Goal: Task Accomplishment & Management: Manage account settings

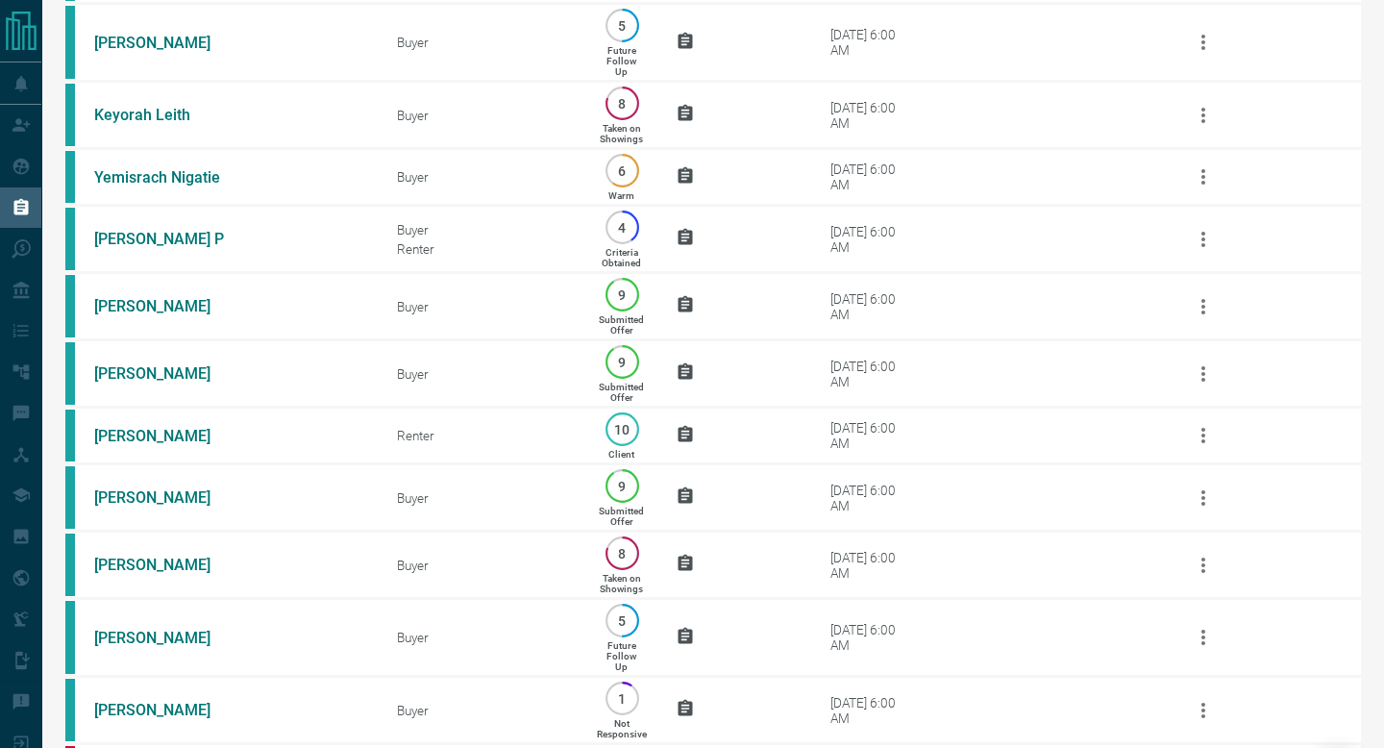
scroll to position [1298, 0]
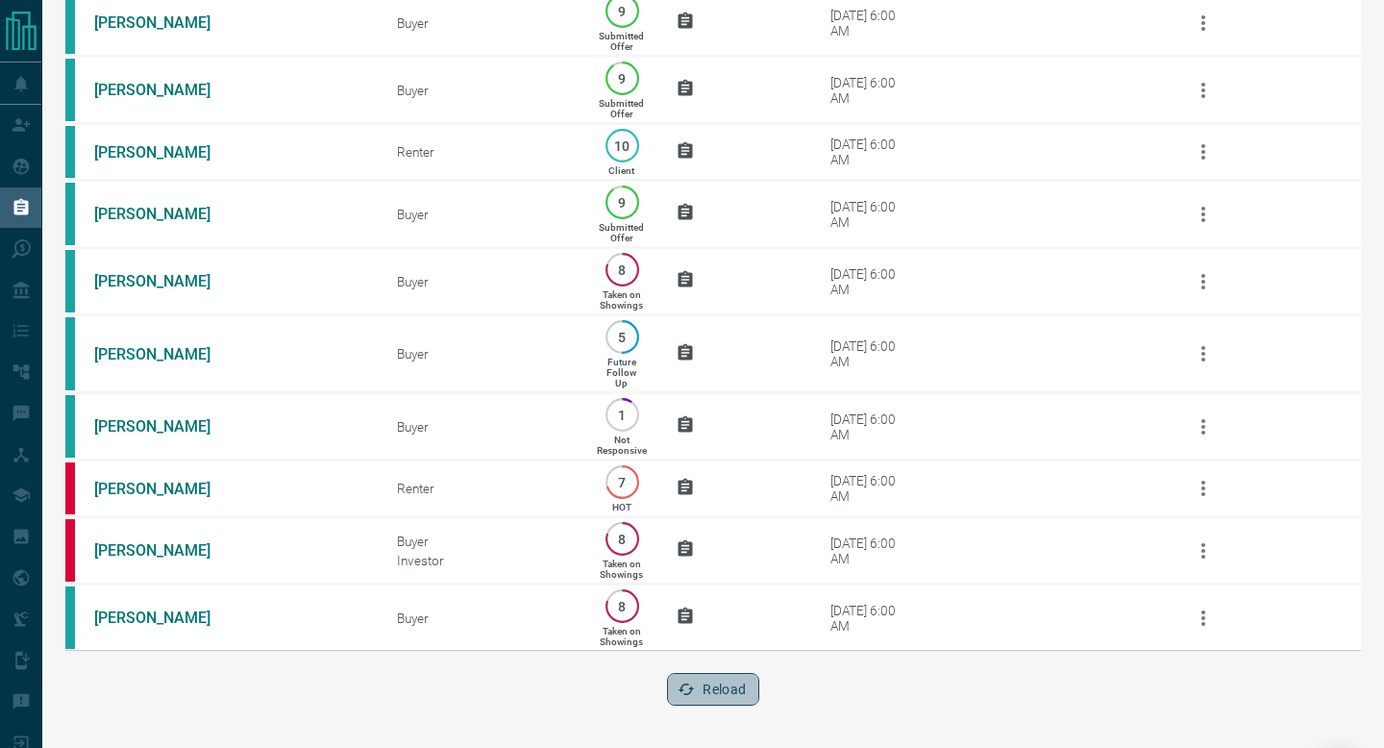
click at [708, 695] on button "Reload" at bounding box center [712, 689] width 91 height 33
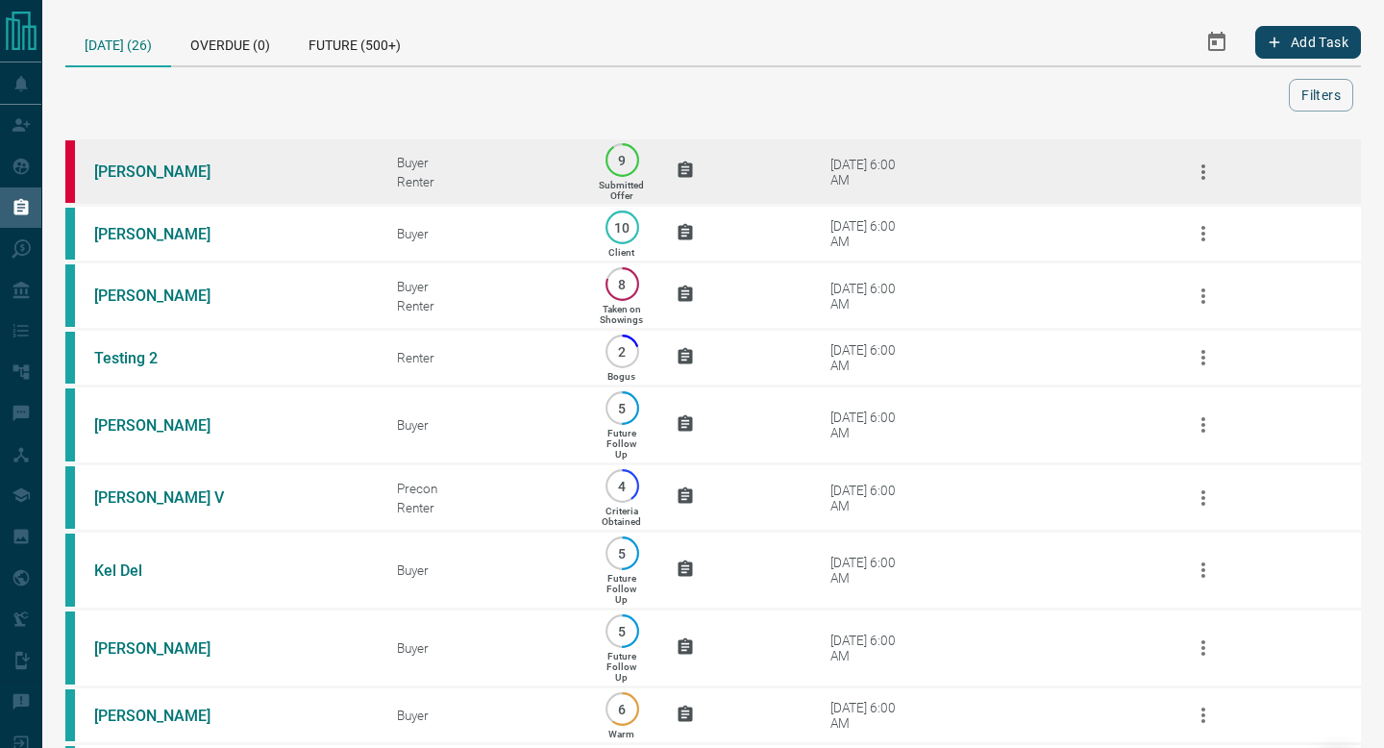
click at [926, 184] on td "[DATE] 6:00 AM" at bounding box center [962, 171] width 379 height 67
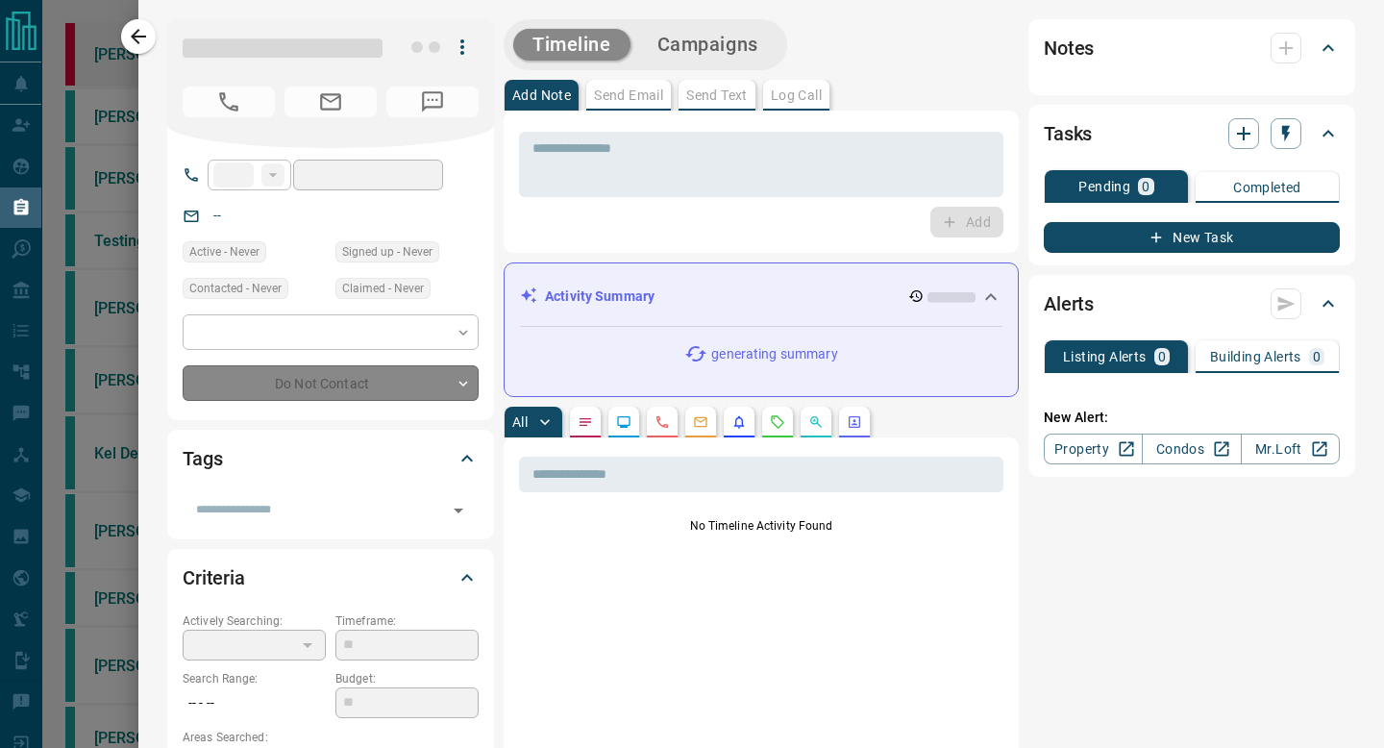
type input "**"
type input "**********"
type input "*"
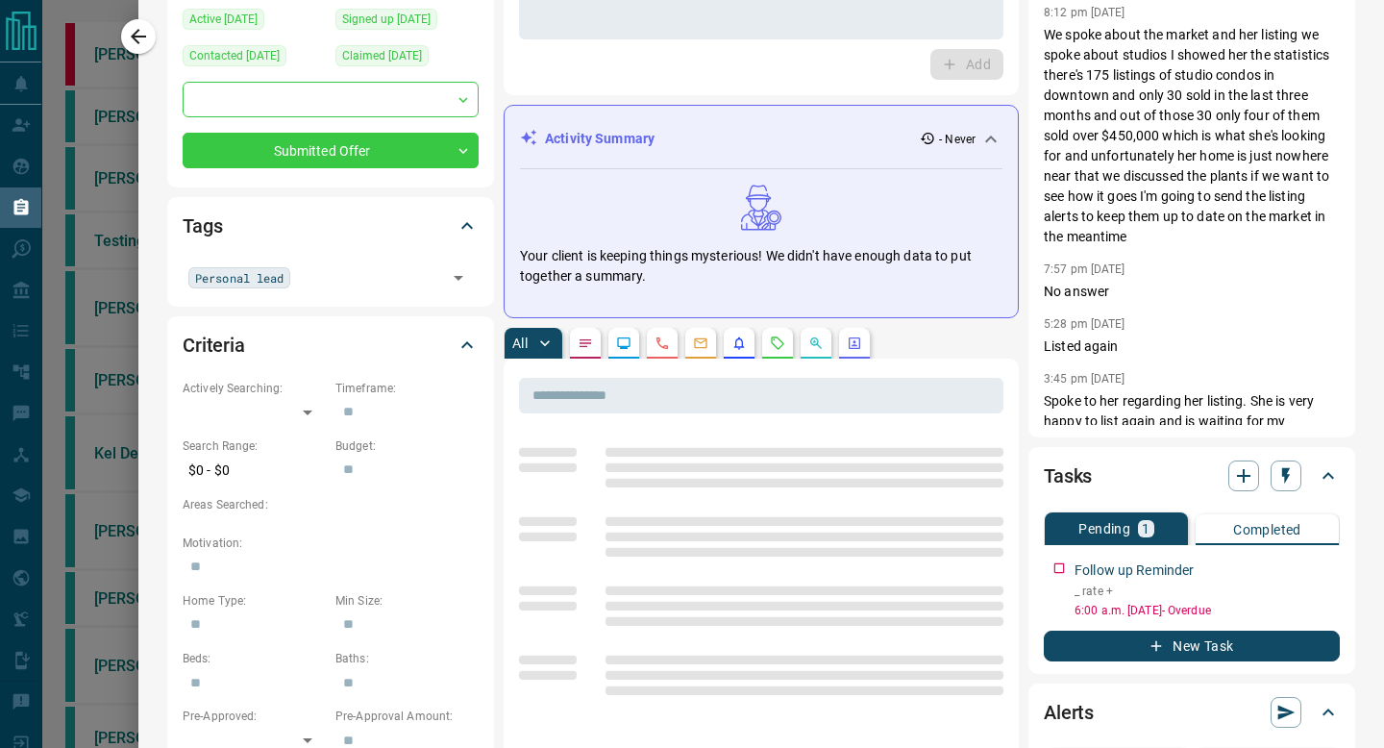
scroll to position [253, 0]
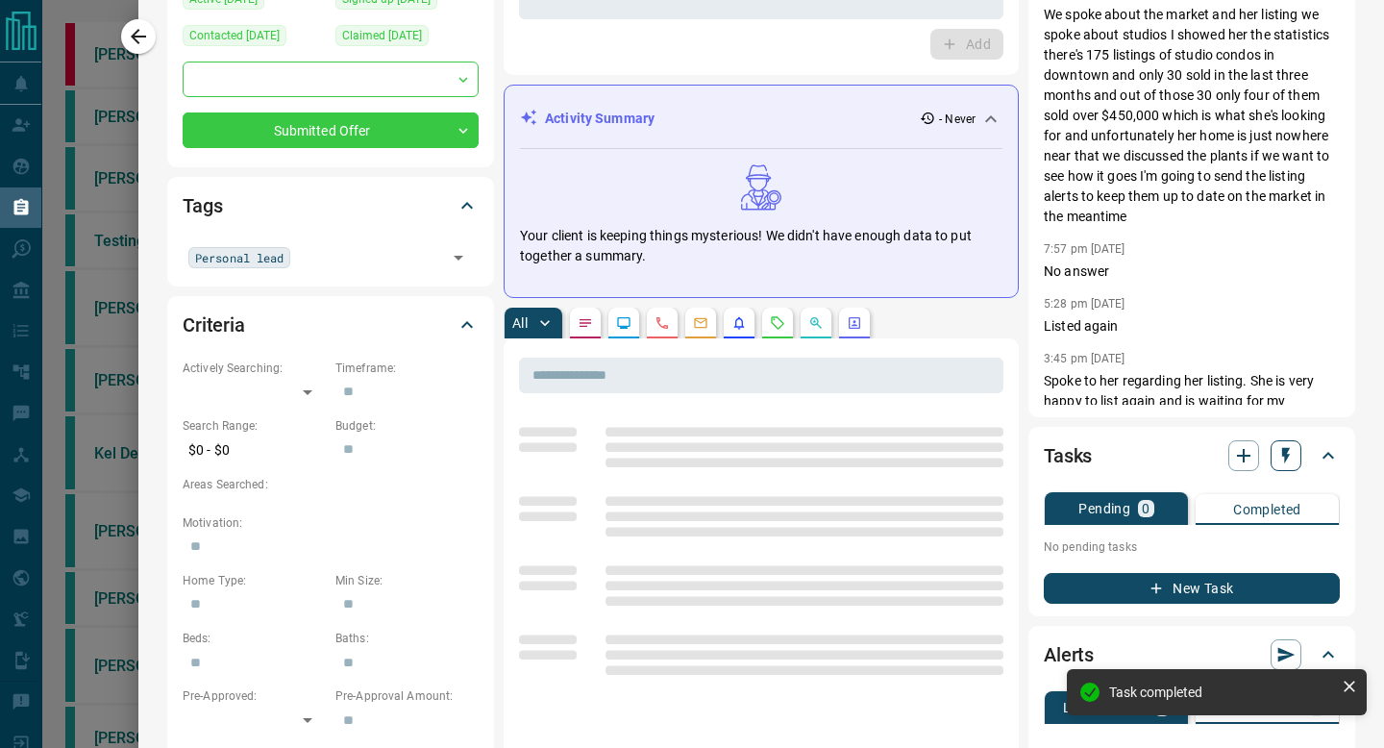
click at [1287, 454] on icon "button" at bounding box center [1286, 456] width 8 height 16
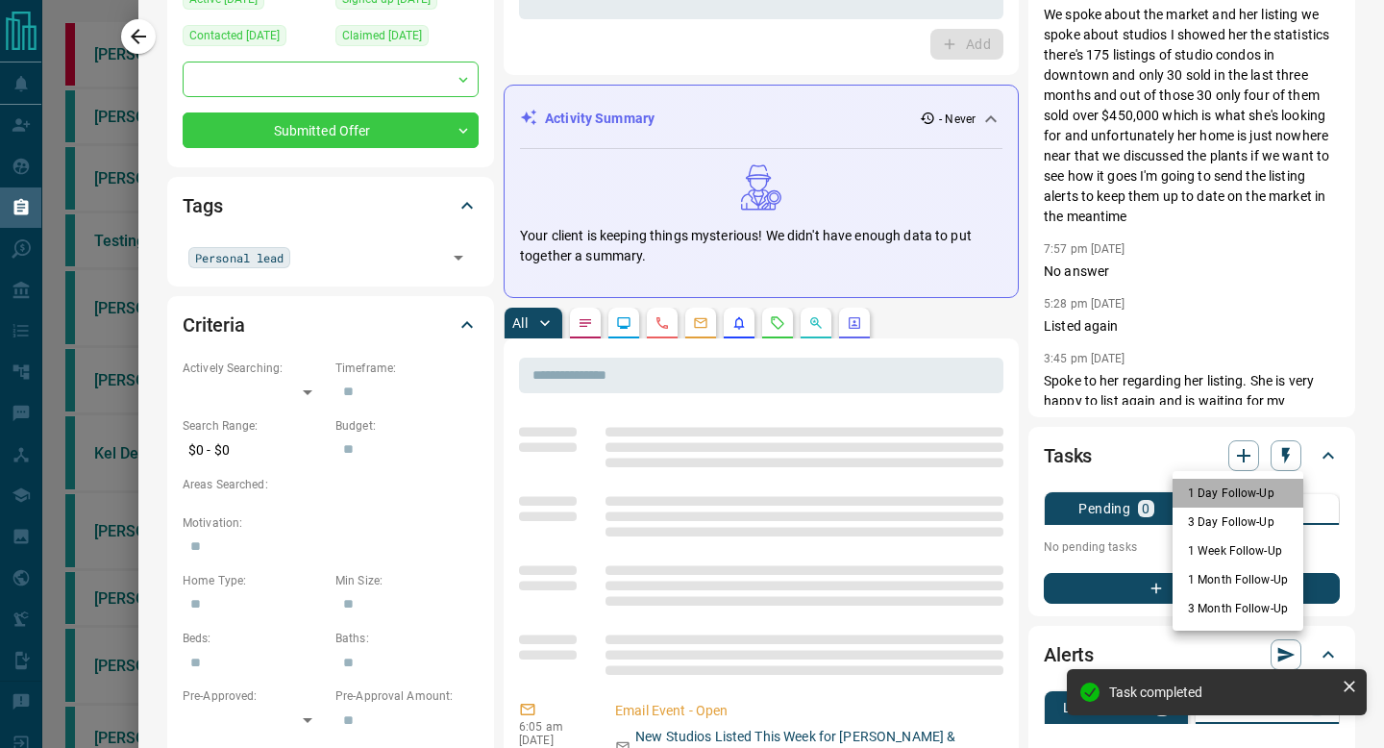
click at [1252, 487] on li "1 Day Follow-Up" at bounding box center [1237, 492] width 131 height 29
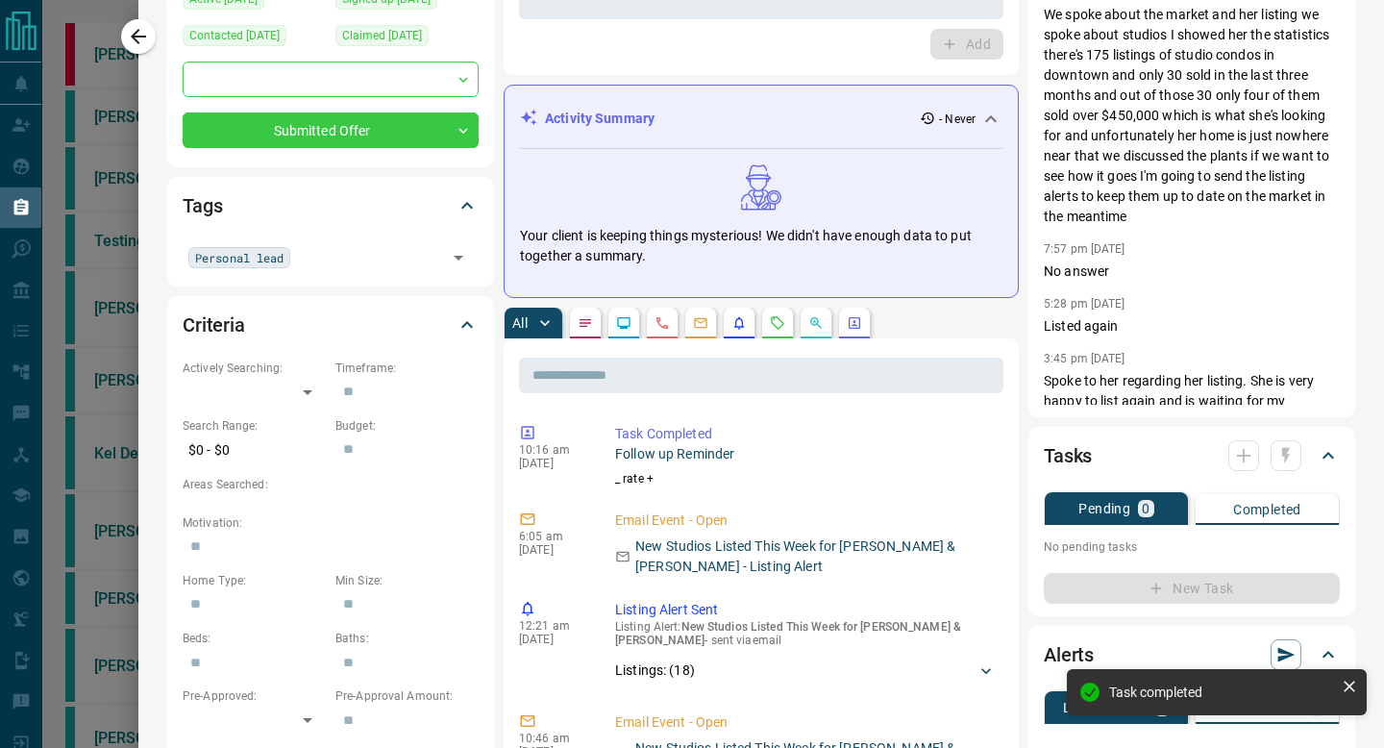
click at [113, 55] on div at bounding box center [692, 374] width 1384 height 748
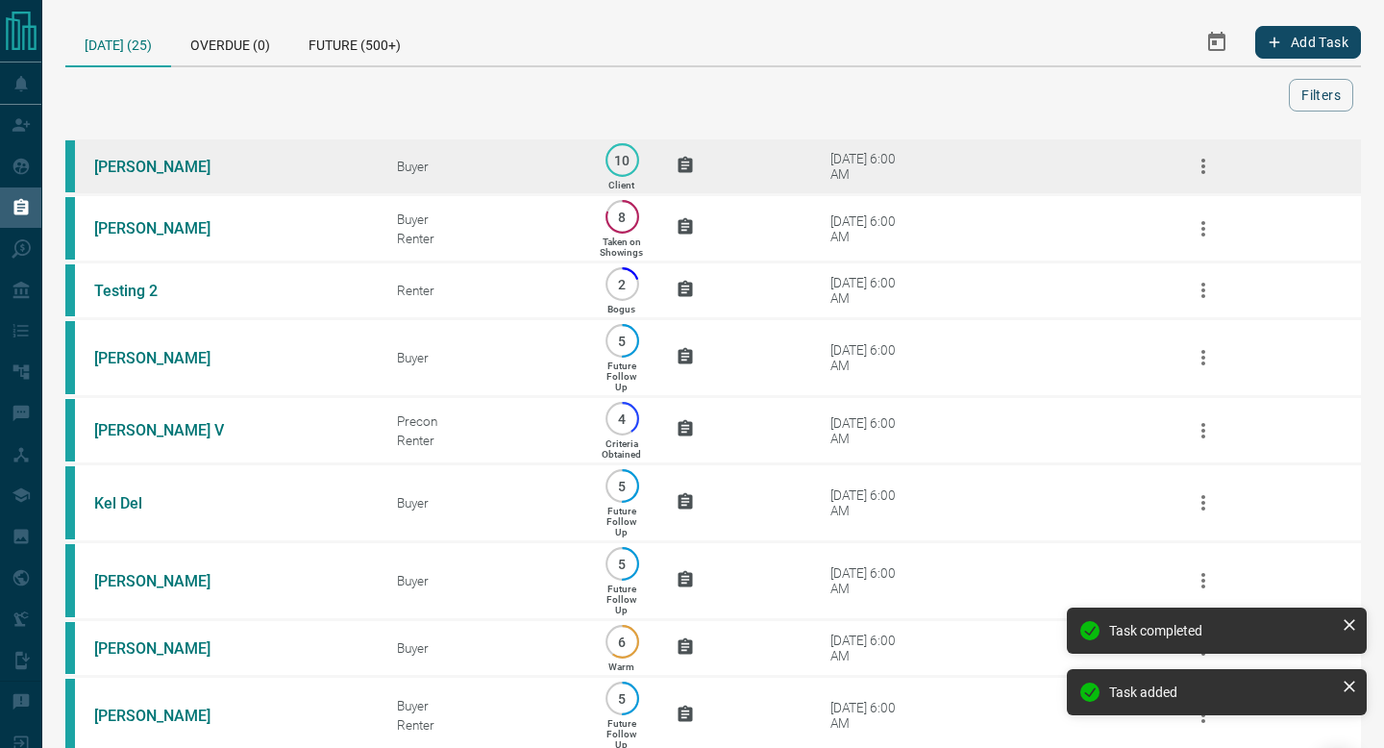
click at [372, 153] on td "Buyer" at bounding box center [467, 166] width 199 height 57
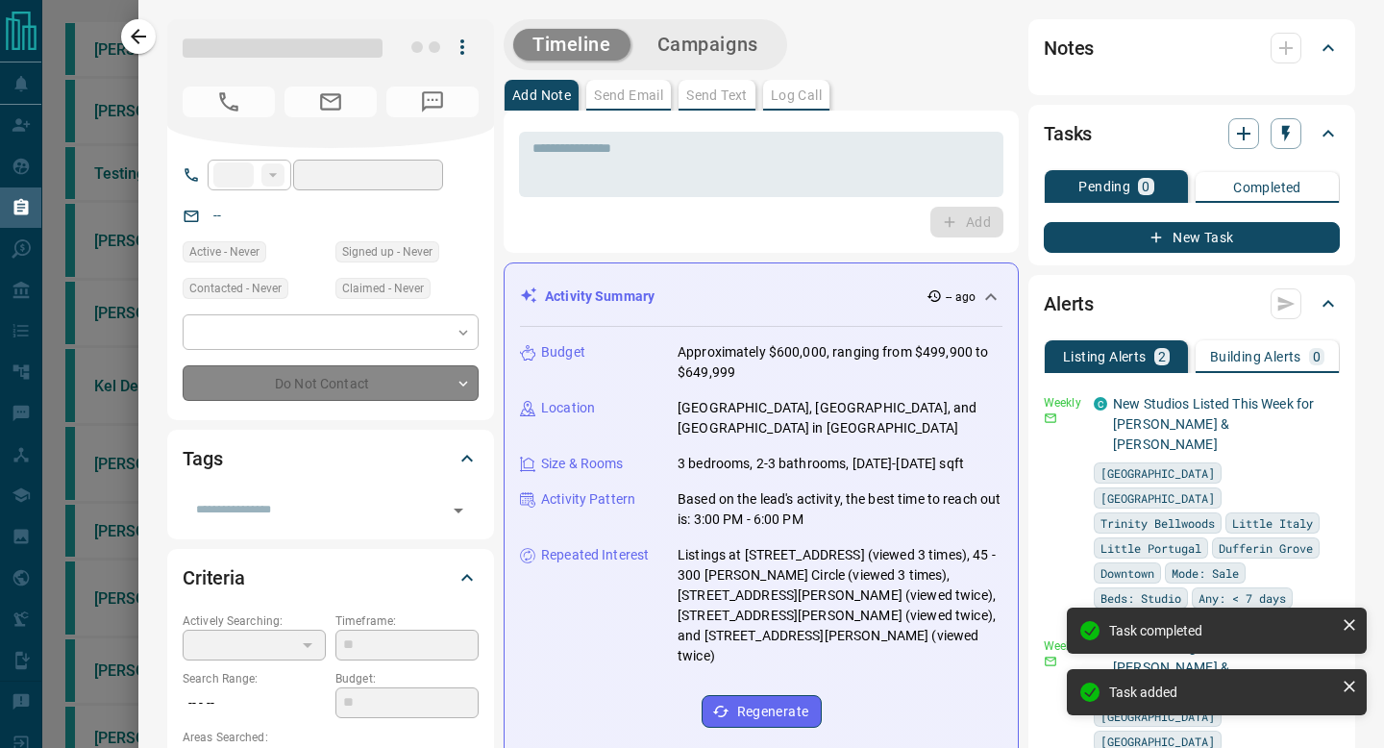
type input "**"
type input "**********"
type input "**"
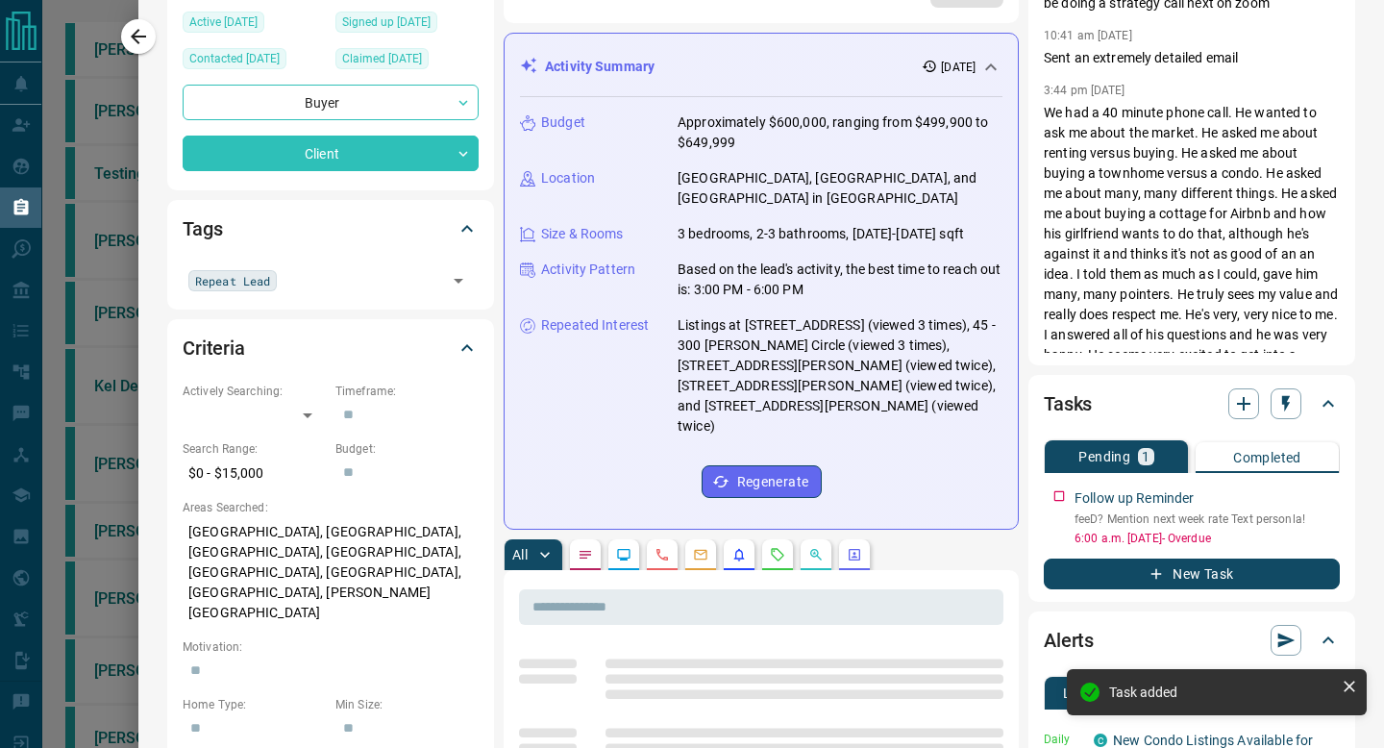
scroll to position [256, 0]
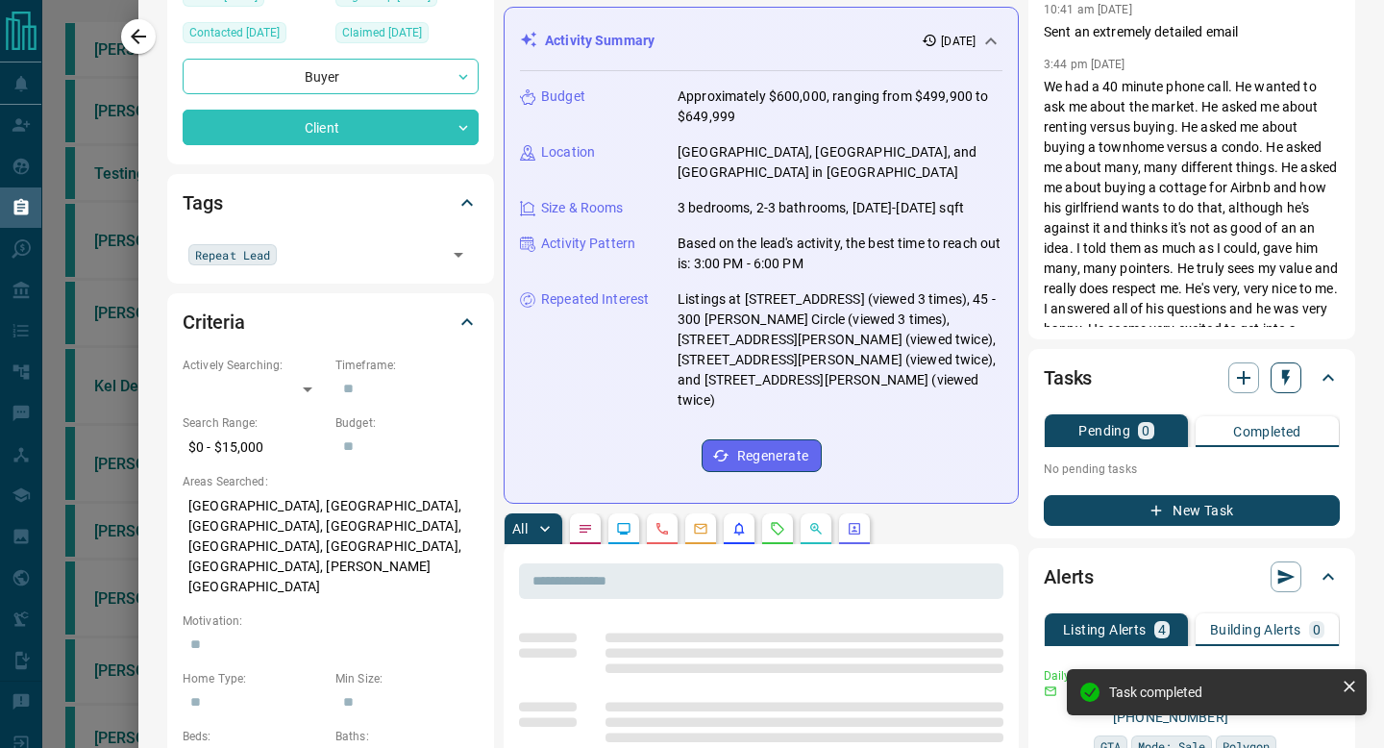
click at [1282, 381] on icon "button" at bounding box center [1285, 377] width 19 height 19
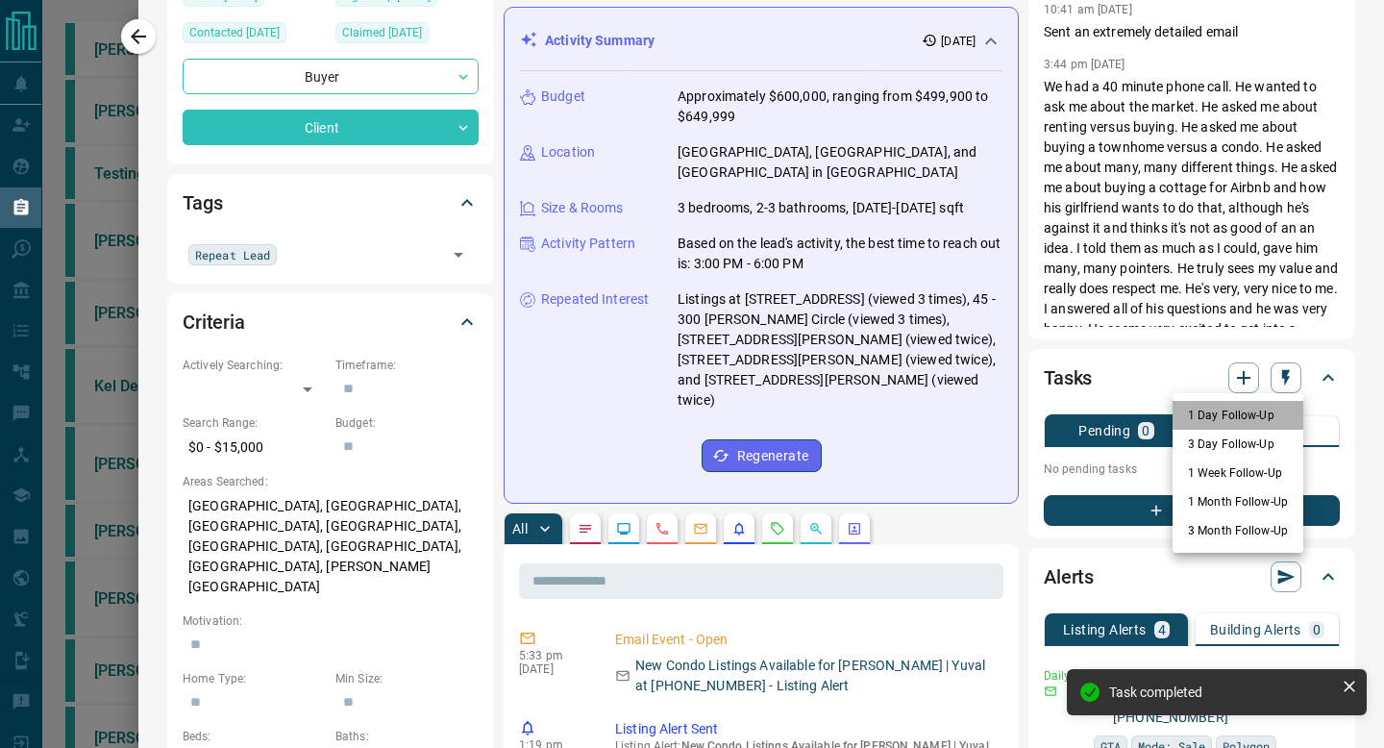
click at [1245, 416] on li "1 Day Follow-Up" at bounding box center [1237, 415] width 131 height 29
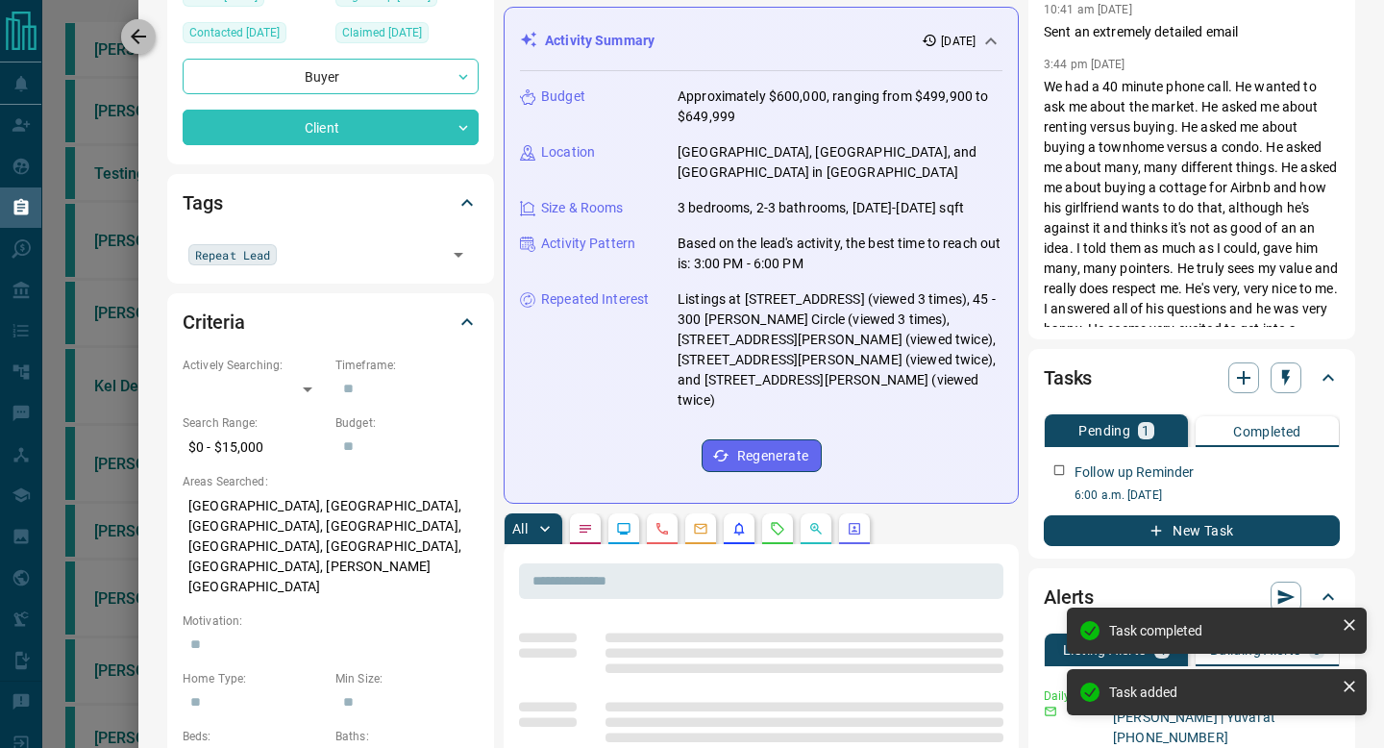
click at [142, 35] on icon "button" at bounding box center [138, 36] width 23 height 23
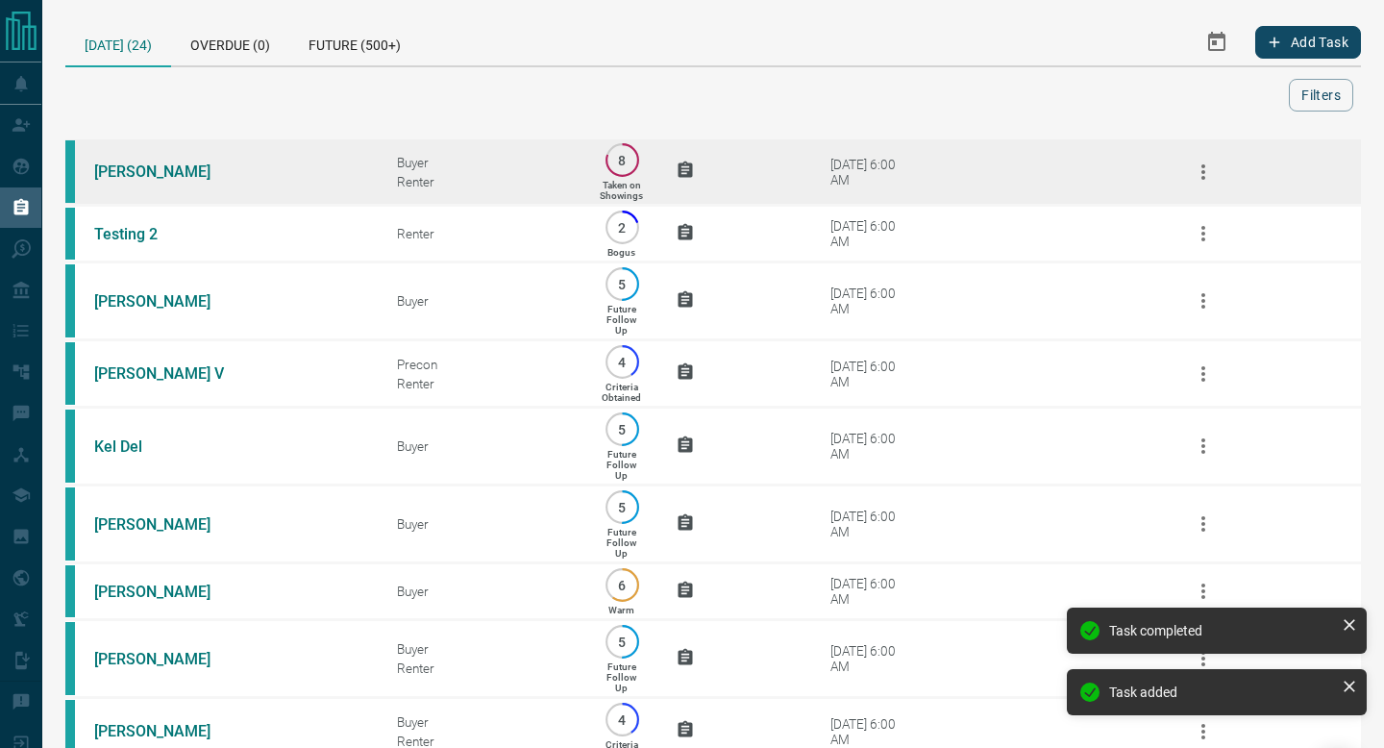
click at [452, 172] on div "Buyer Renter" at bounding box center [482, 172] width 170 height 35
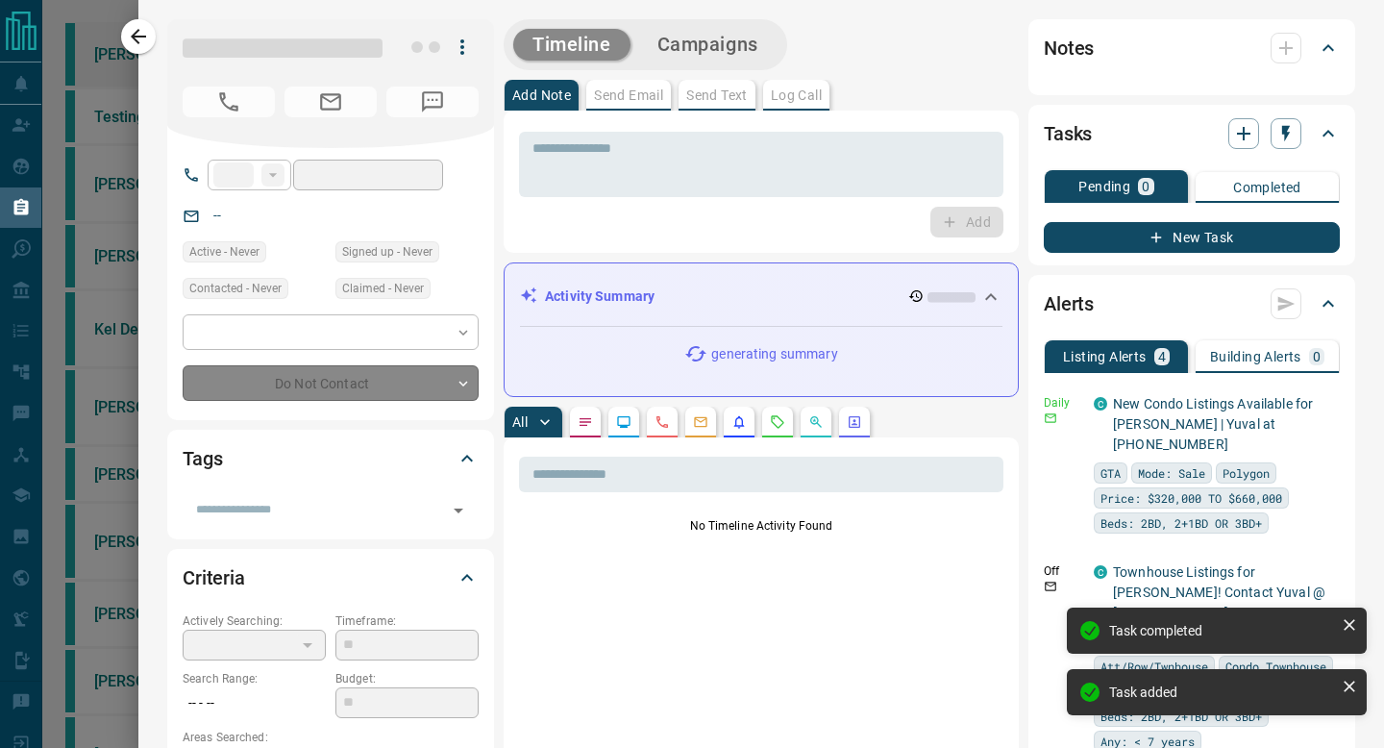
type input "**"
type input "**********"
type input "*"
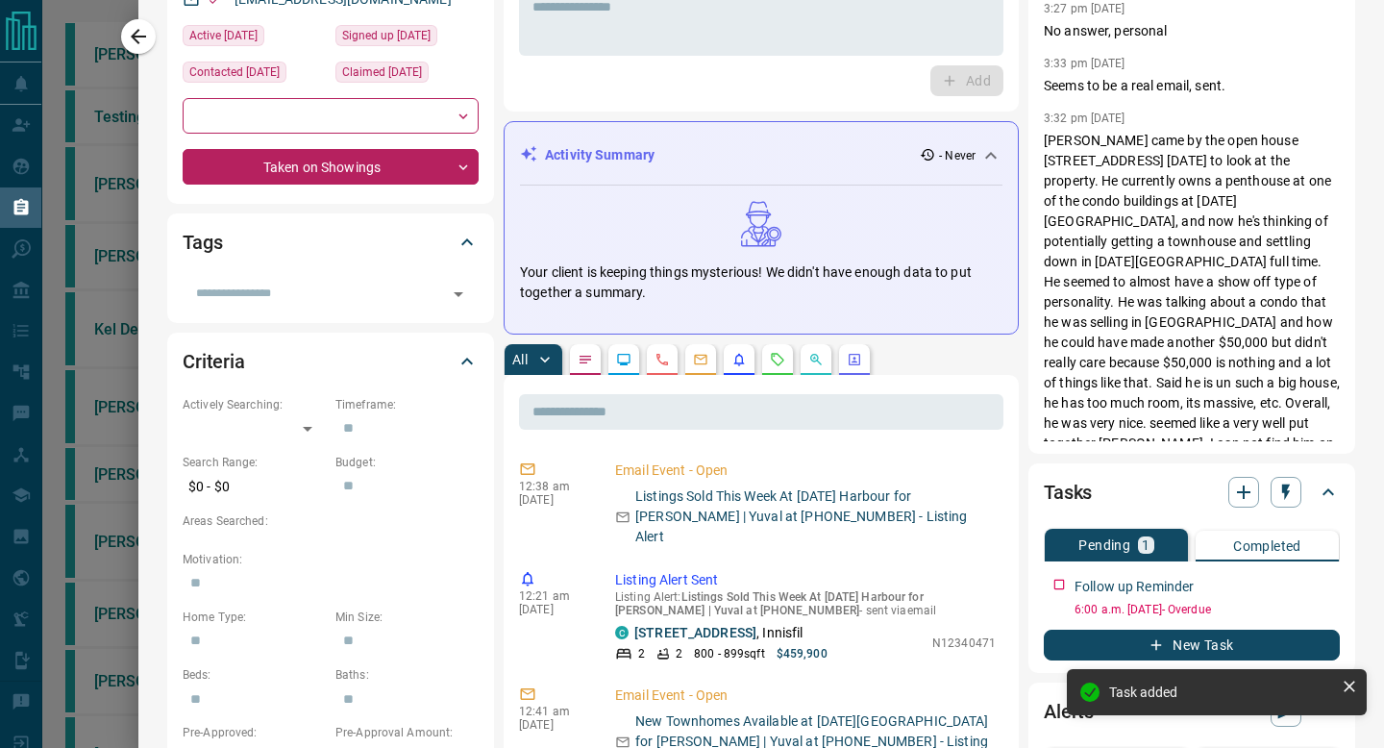
scroll to position [235, 0]
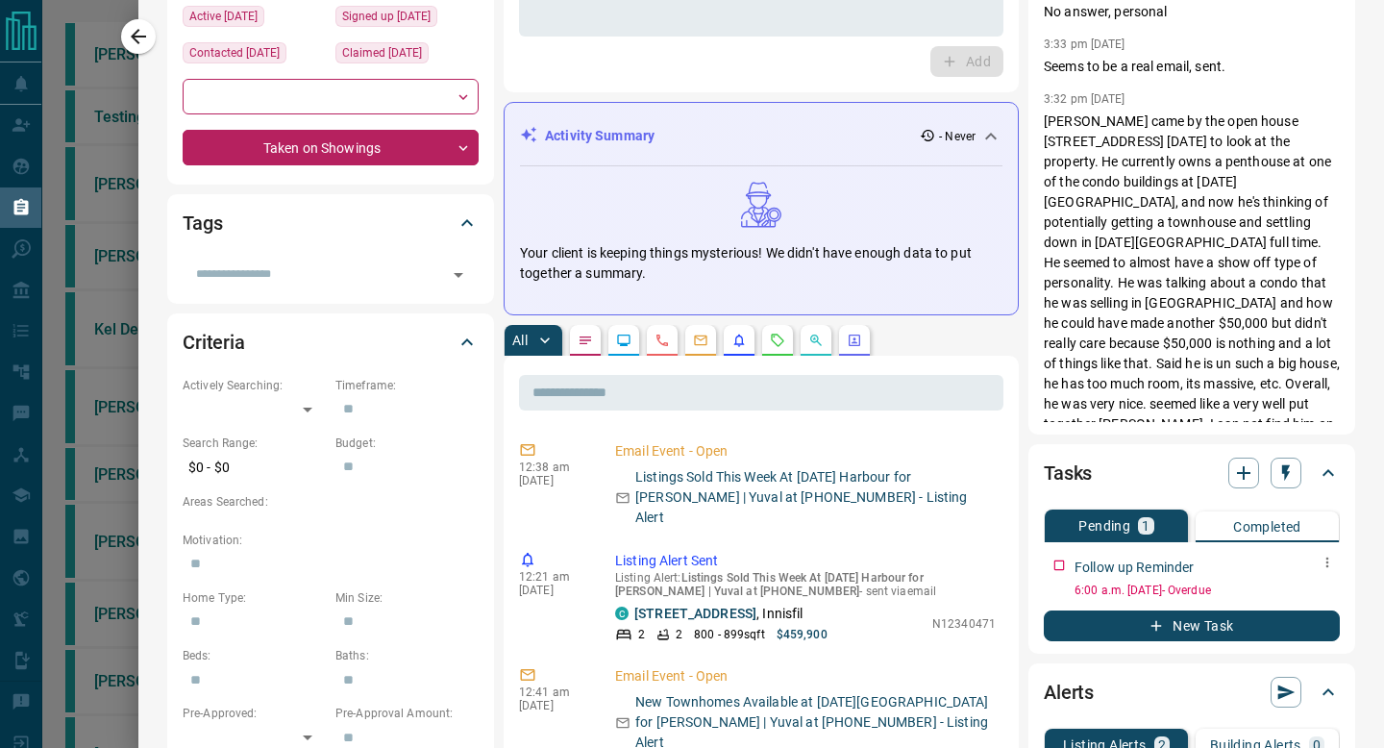
click at [1086, 561] on p "Follow up Reminder" at bounding box center [1133, 567] width 119 height 20
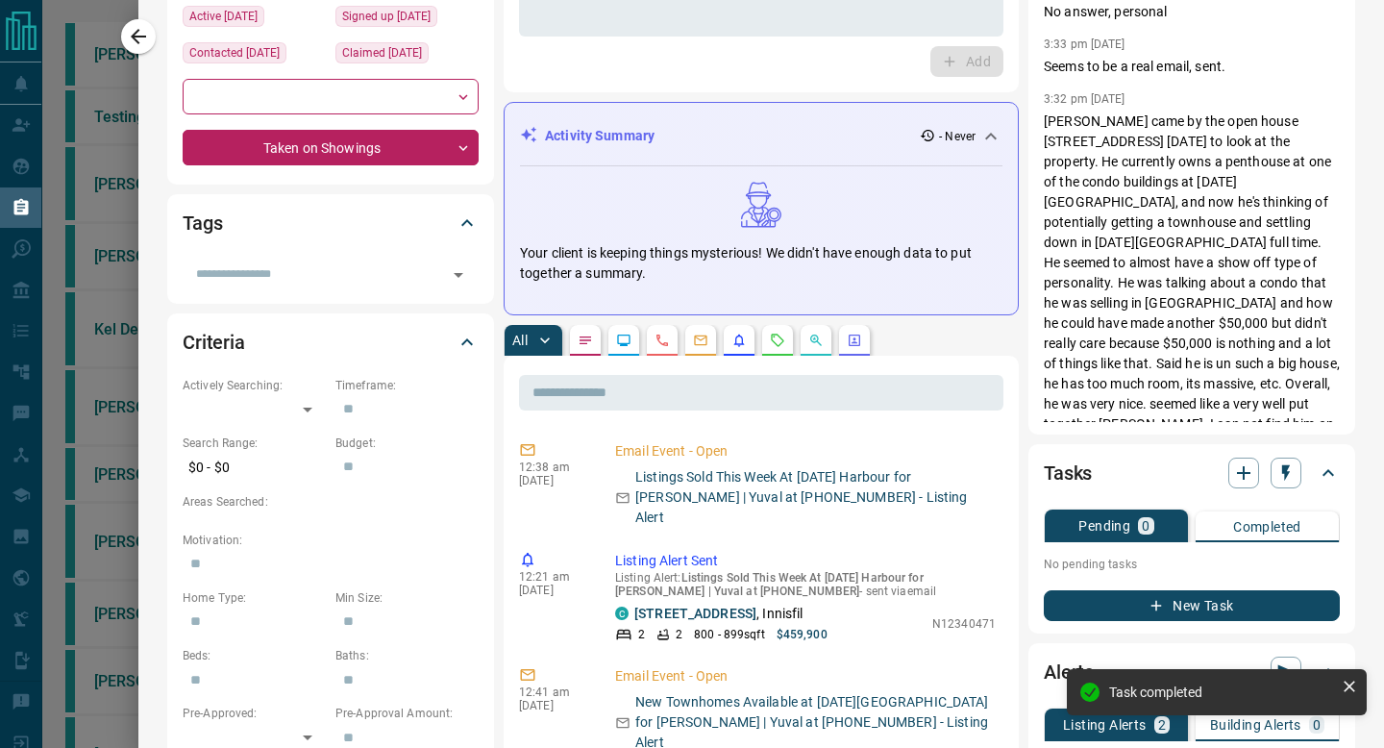
click at [1080, 607] on button "New Task" at bounding box center [1191, 605] width 296 height 31
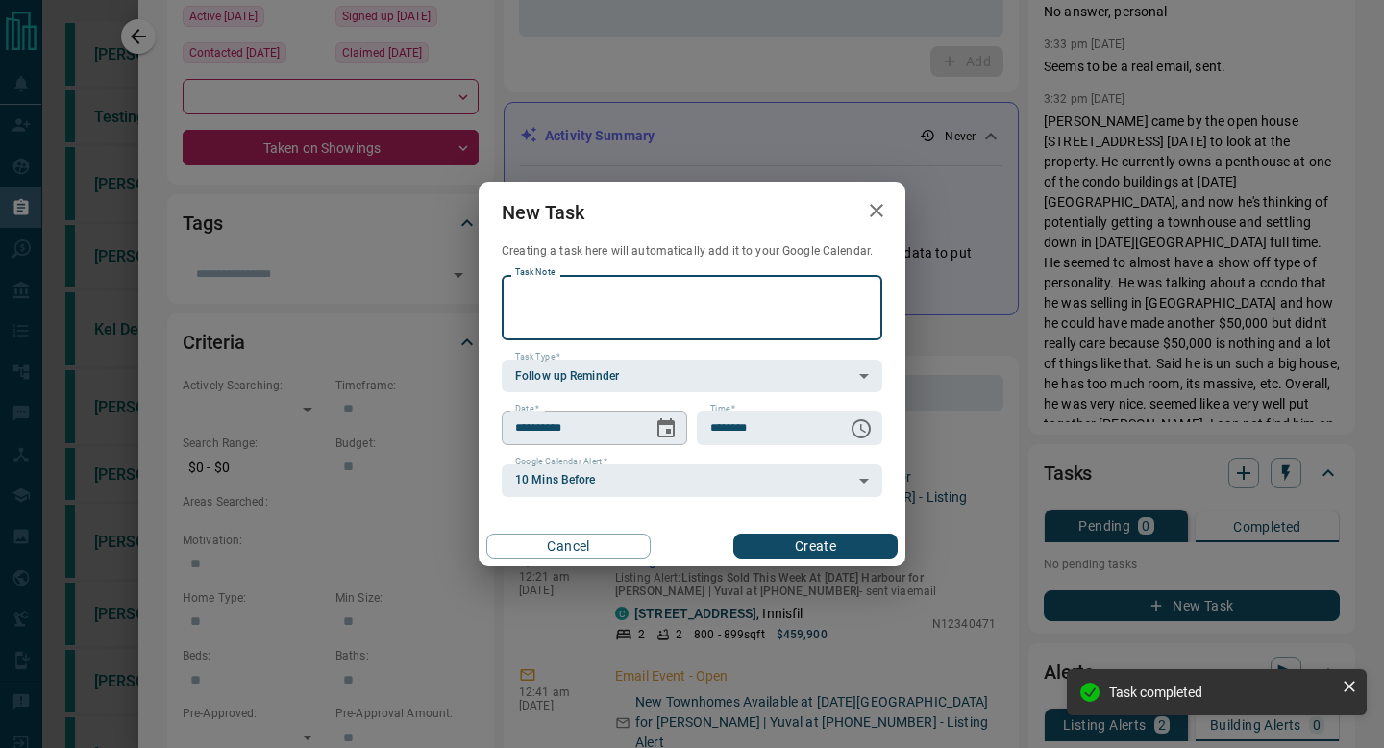
click at [671, 435] on icon "Choose date, selected date is Sep 17, 2025" at bounding box center [665, 427] width 17 height 19
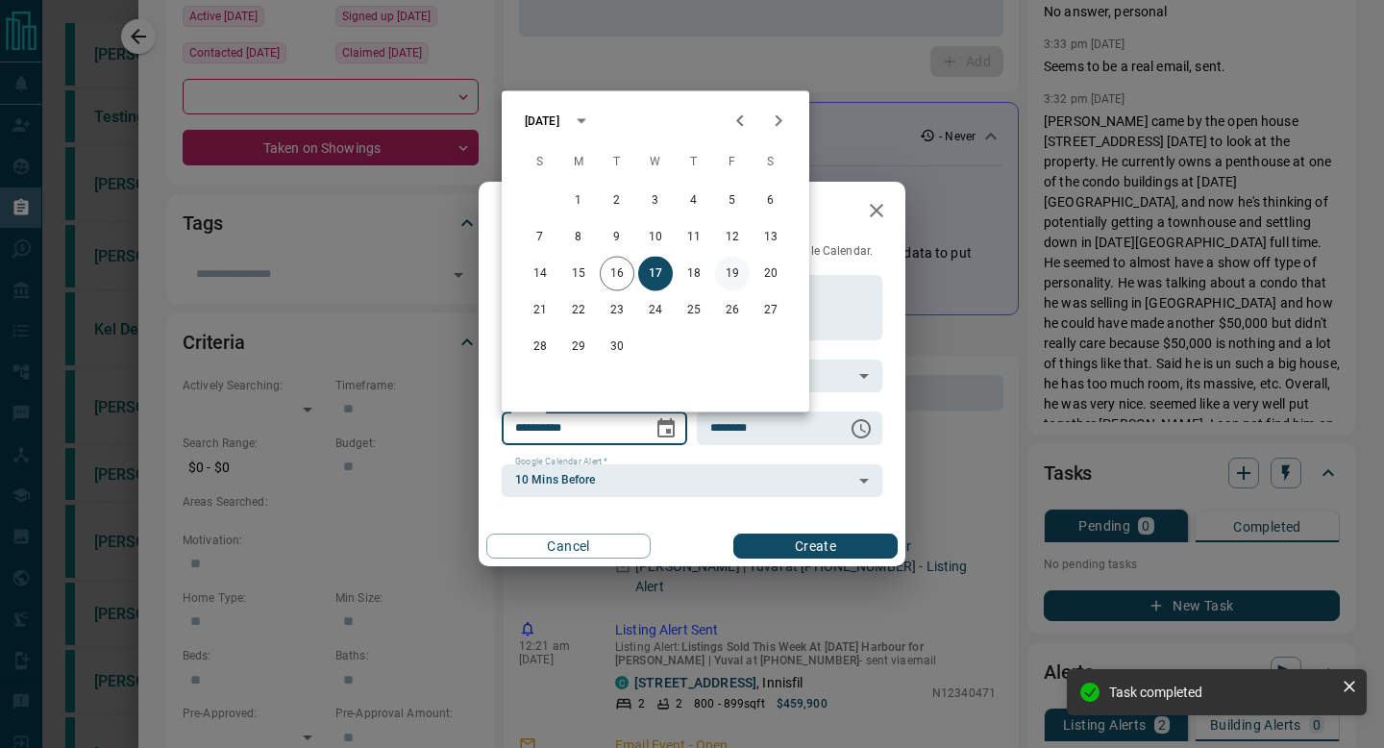
click at [736, 276] on button "19" at bounding box center [732, 274] width 35 height 35
type input "**********"
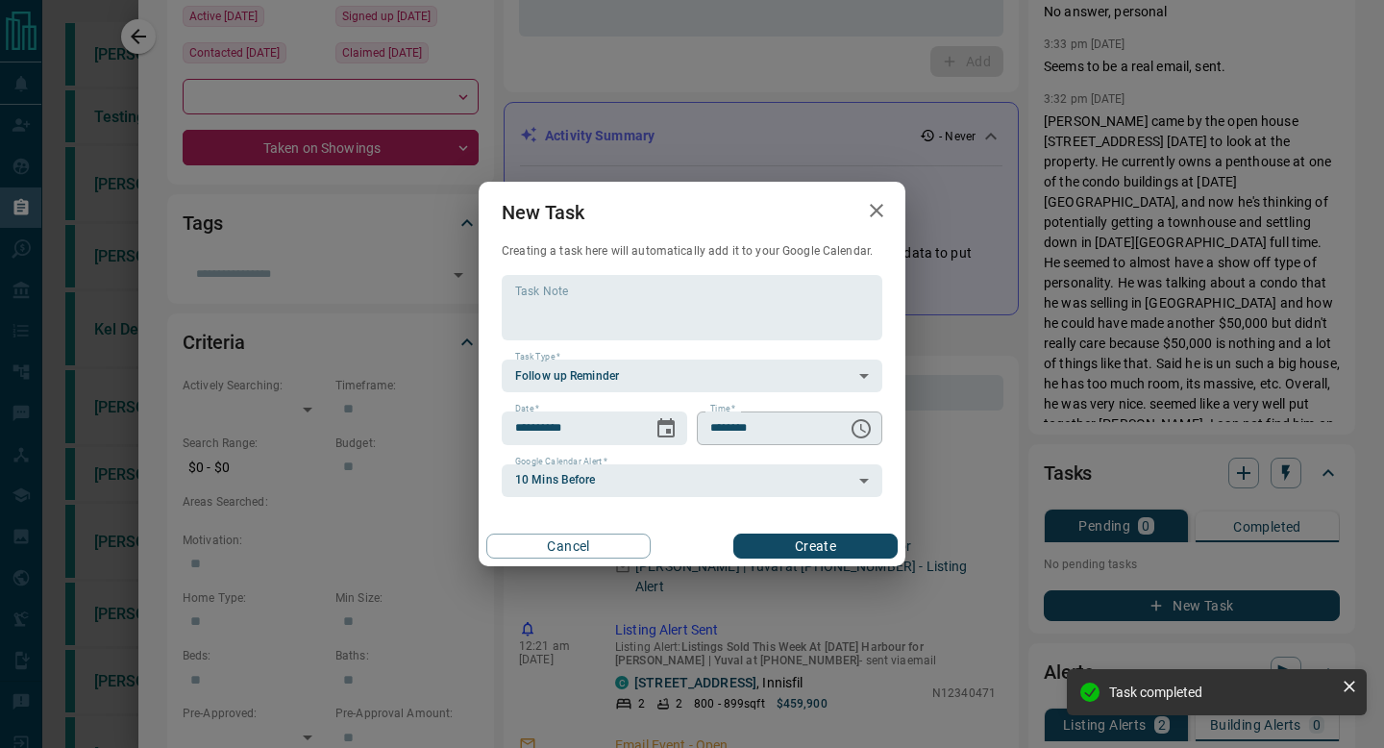
click at [855, 436] on icon "Choose time, selected time is 6:00 AM" at bounding box center [860, 428] width 23 height 23
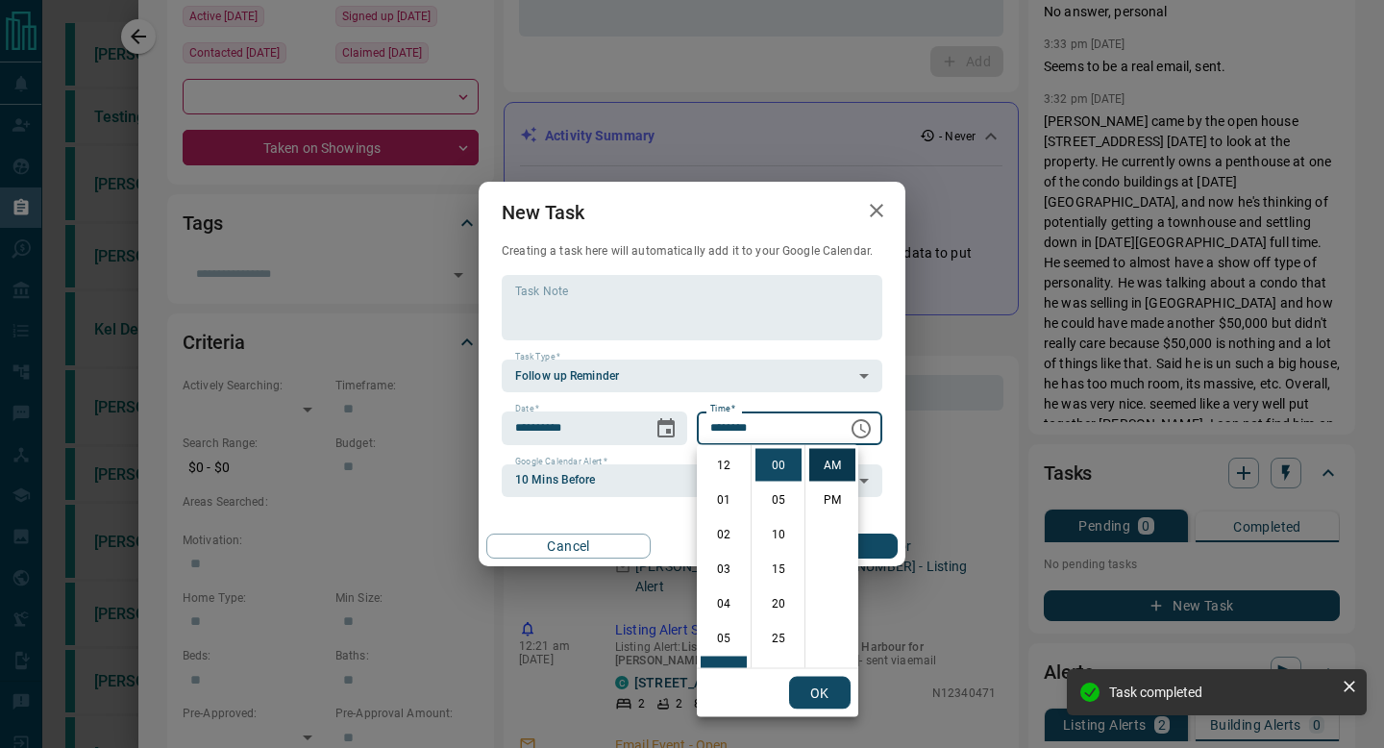
scroll to position [208, 0]
click at [828, 496] on li "PM" at bounding box center [832, 499] width 46 height 33
type input "********"
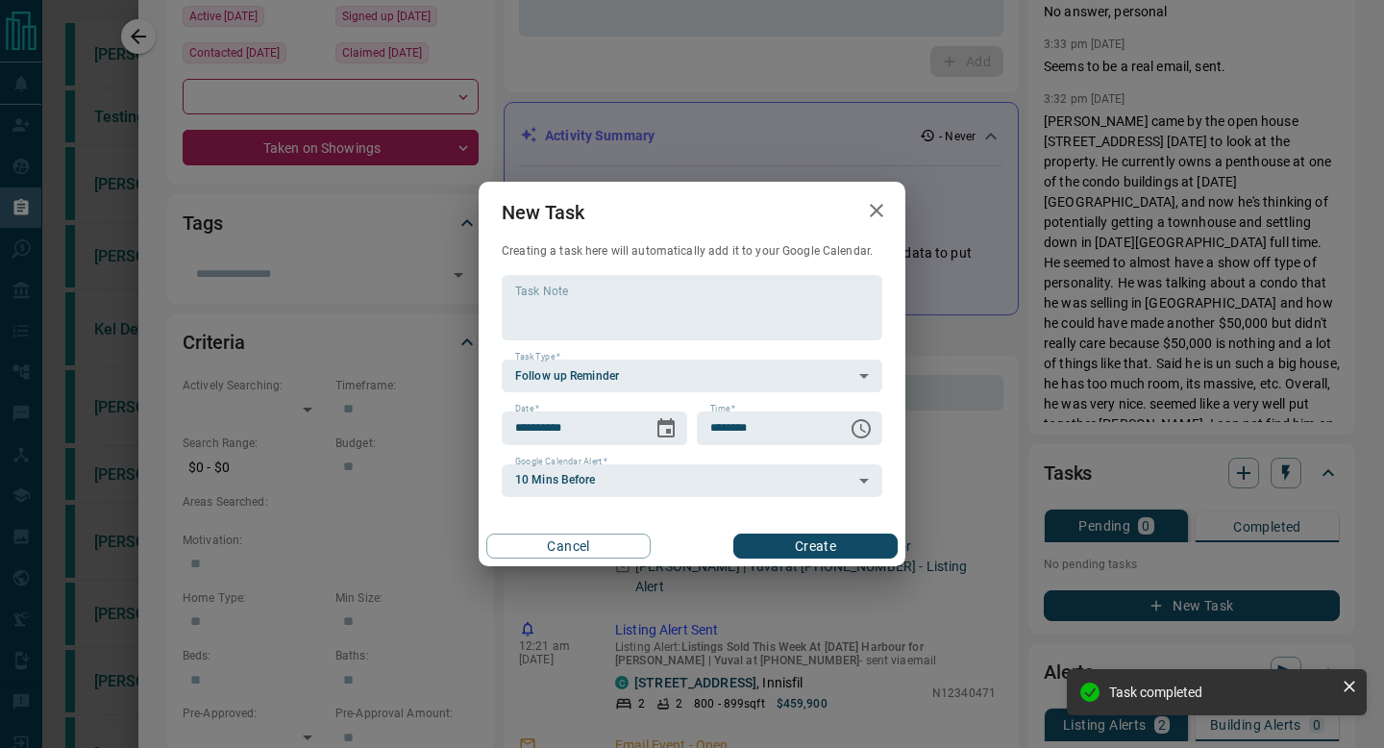
scroll to position [29, 0]
click at [665, 437] on icon "Choose date, selected date is Sep 19, 2025" at bounding box center [665, 428] width 23 height 23
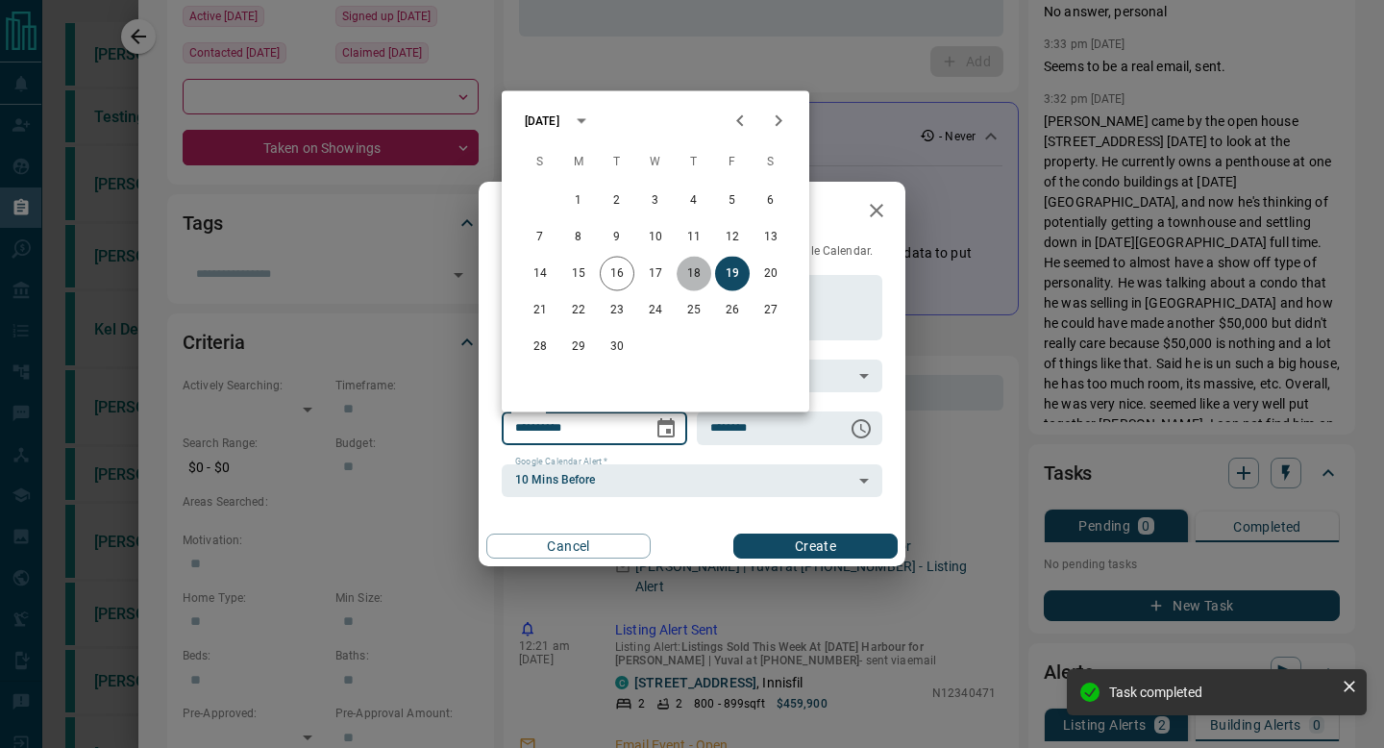
click at [704, 264] on button "18" at bounding box center [693, 274] width 35 height 35
type input "**********"
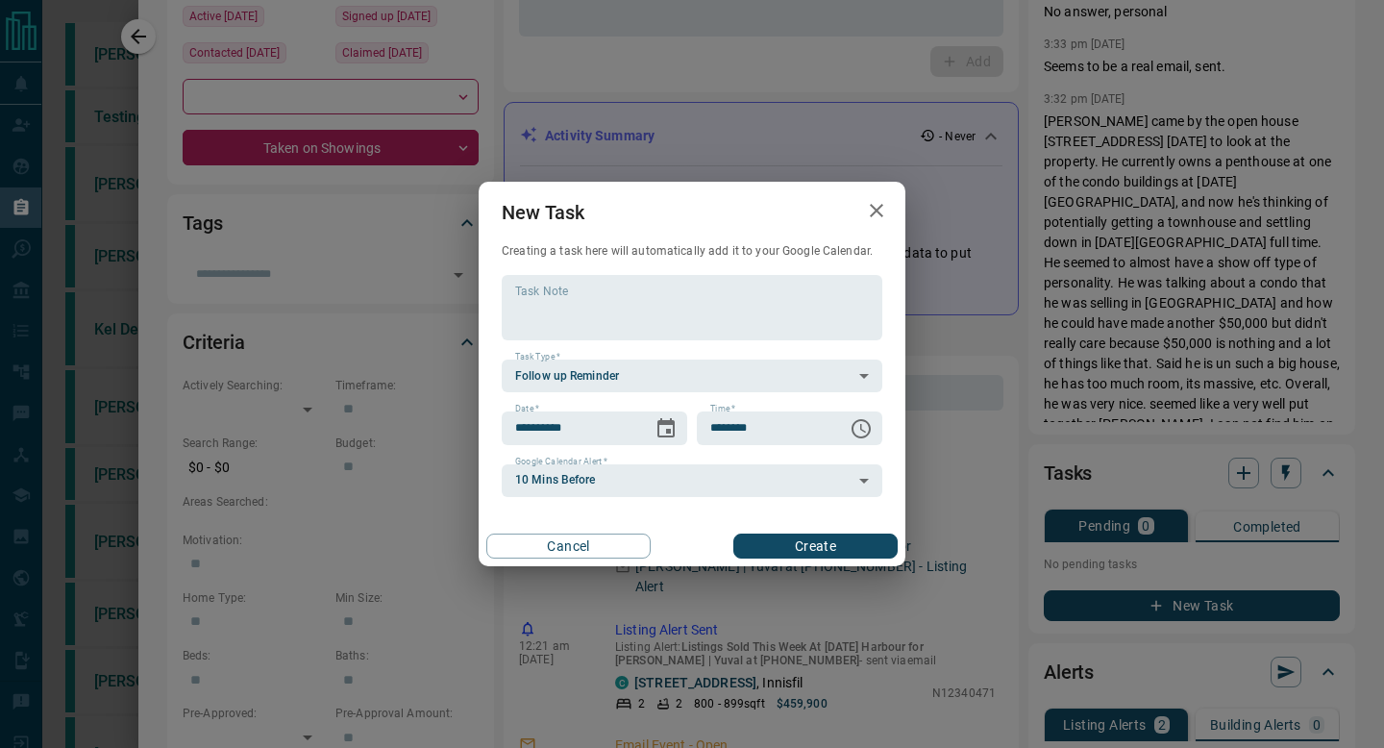
click at [752, 540] on button "Create" at bounding box center [815, 545] width 164 height 25
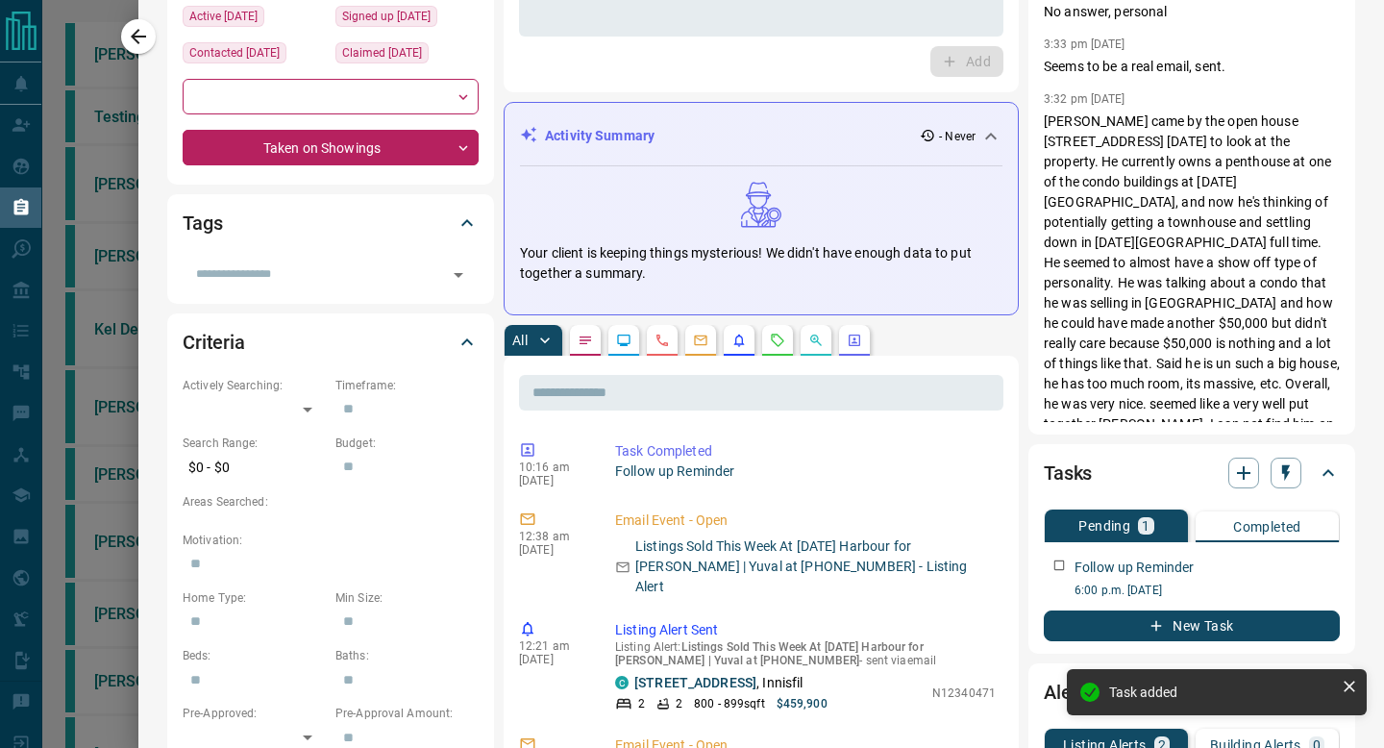
click at [144, 37] on icon "button" at bounding box center [138, 36] width 23 height 23
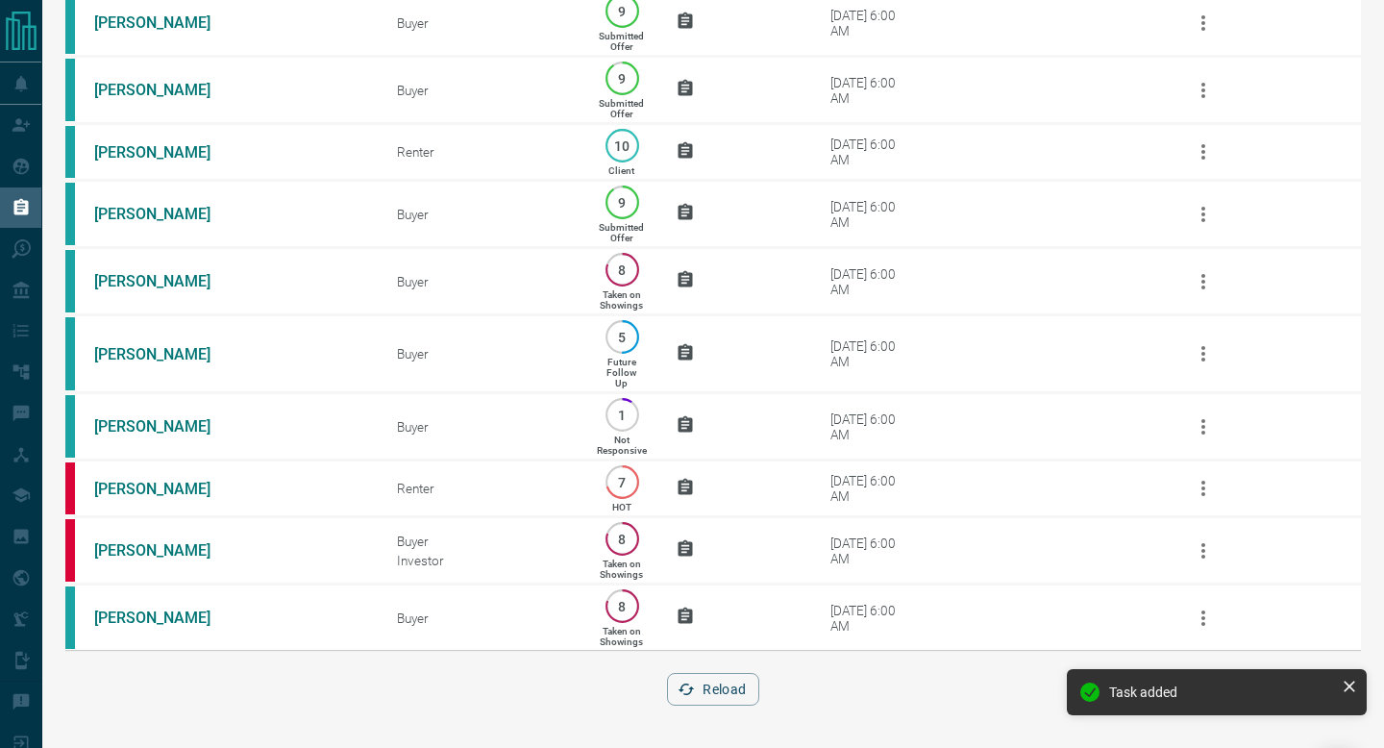
scroll to position [0, 0]
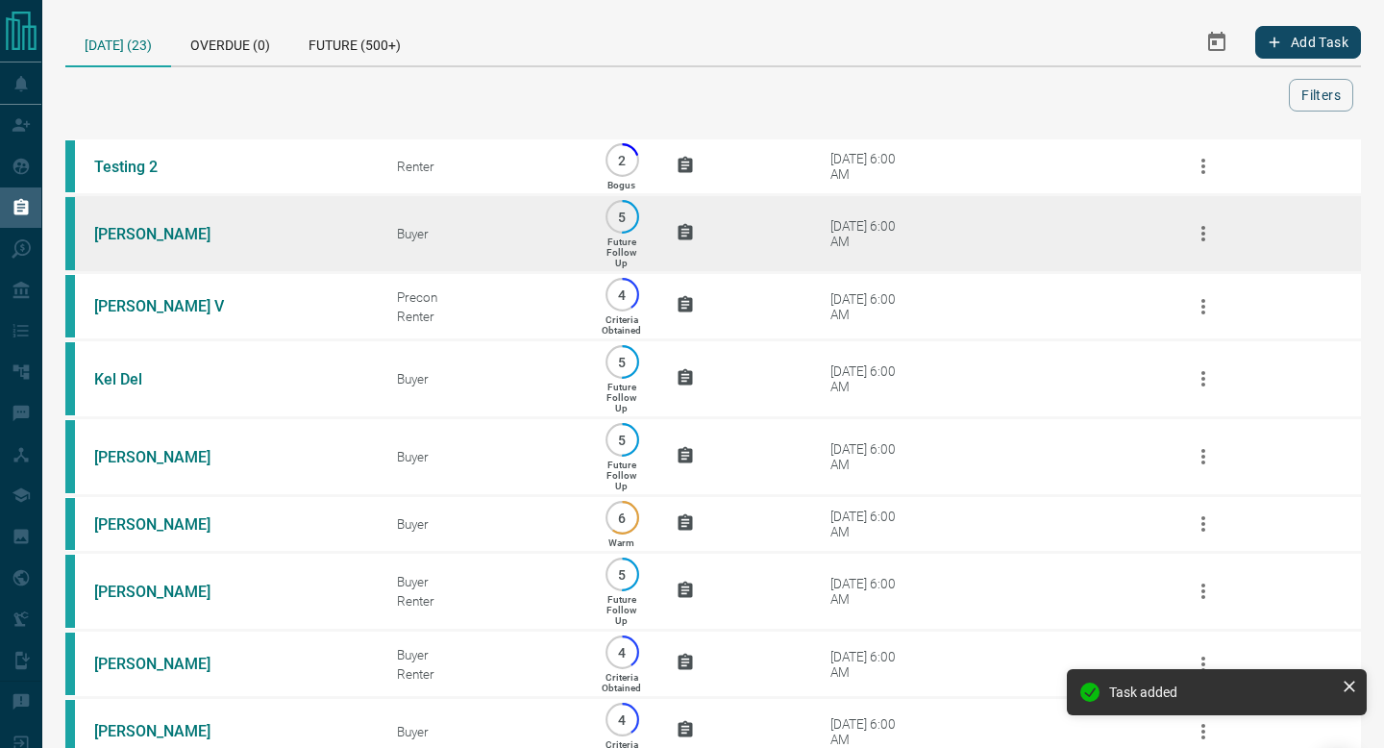
click at [865, 240] on div "[DATE] 6:00 AM" at bounding box center [871, 233] width 82 height 31
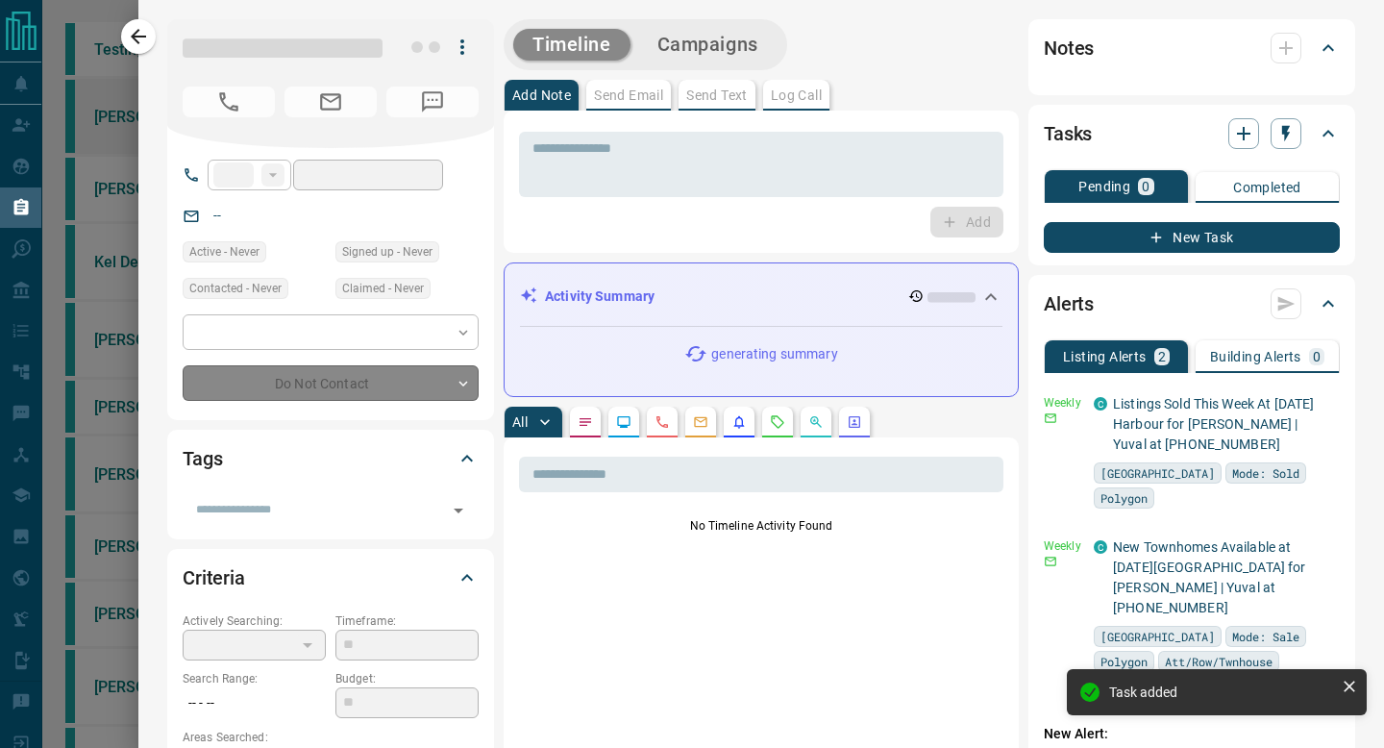
type input "**"
type input "**********"
type input "*"
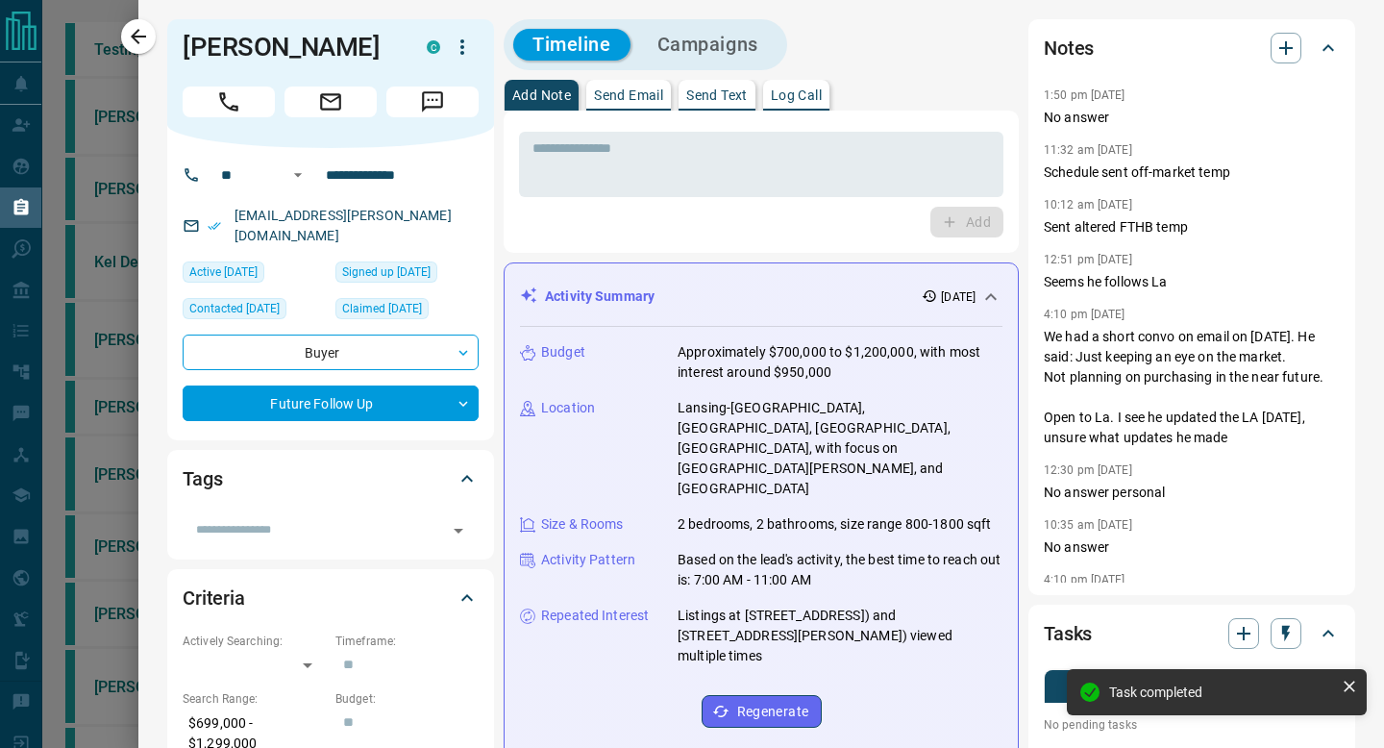
click at [706, 98] on p "Send Text" at bounding box center [716, 94] width 61 height 13
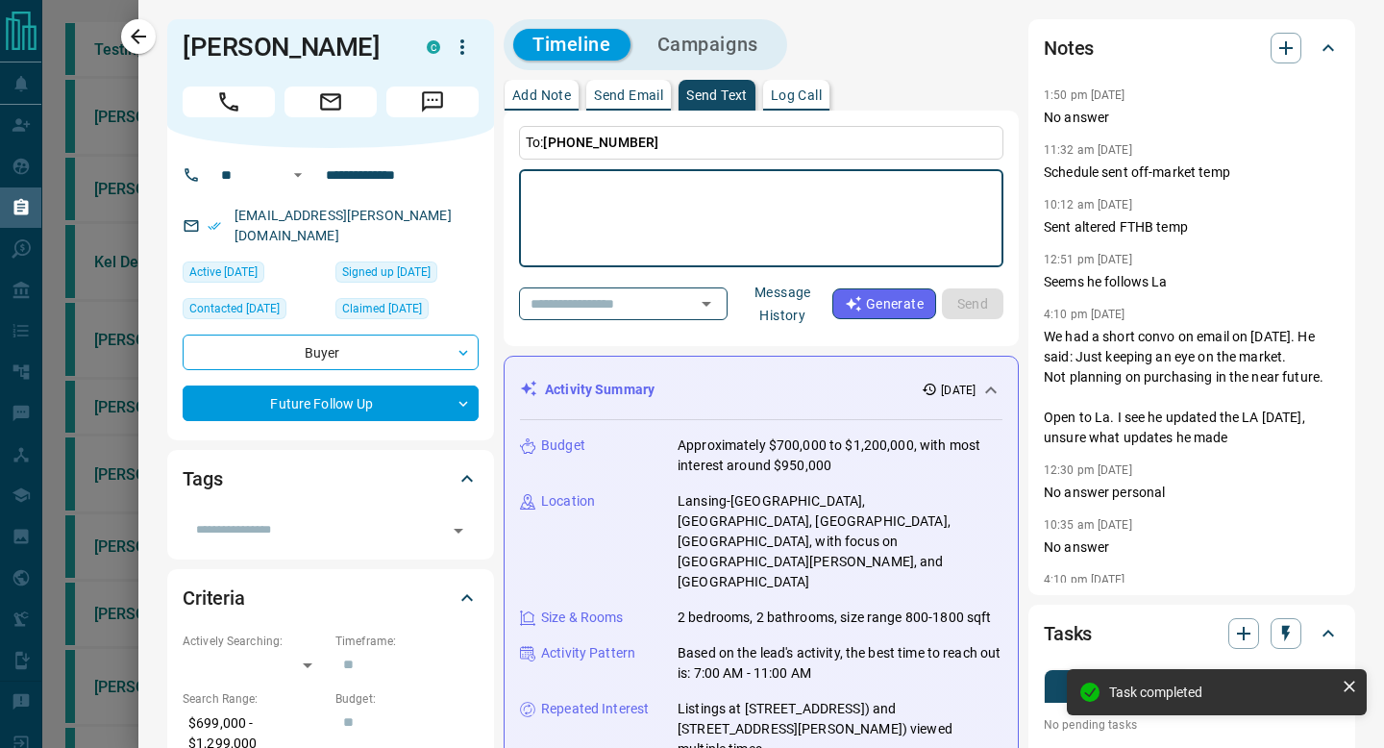
click at [801, 313] on button "Message History" at bounding box center [782, 304] width 99 height 54
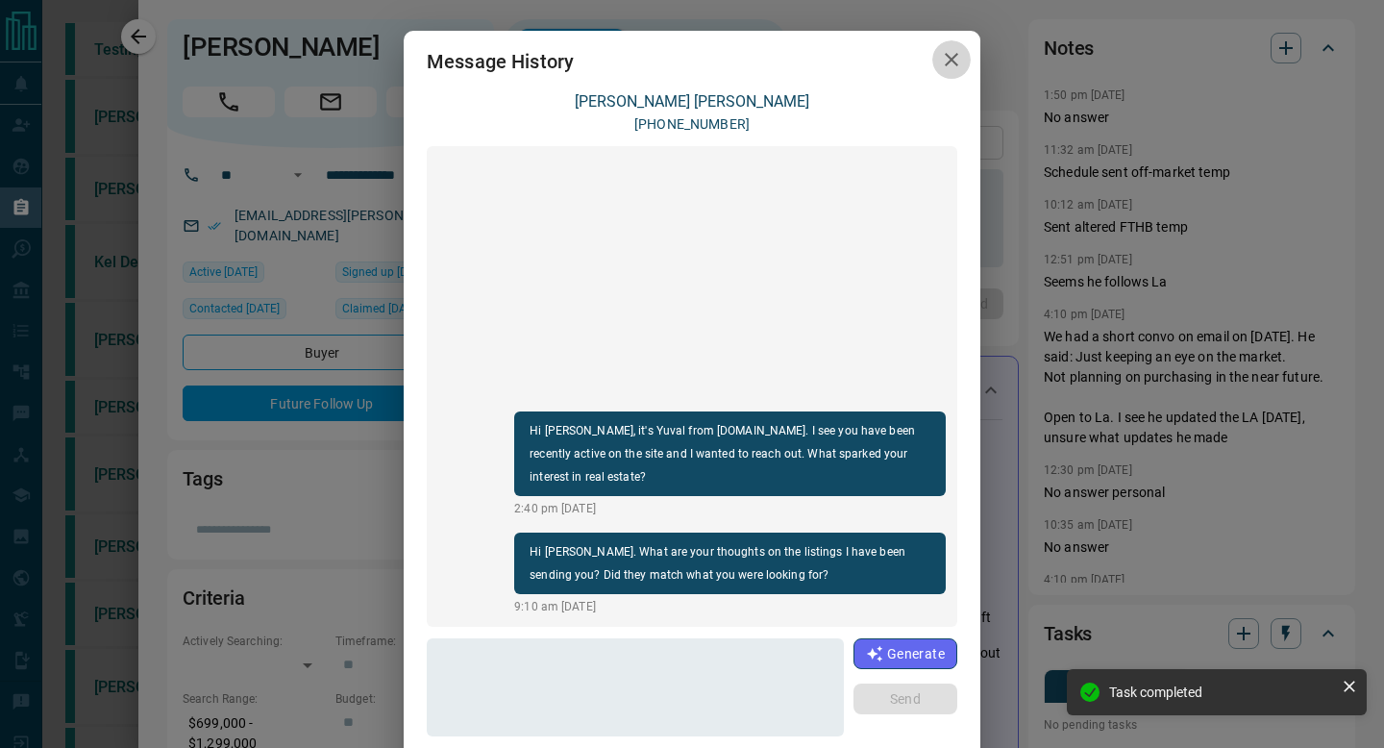
click at [961, 66] on icon "button" at bounding box center [951, 59] width 23 height 23
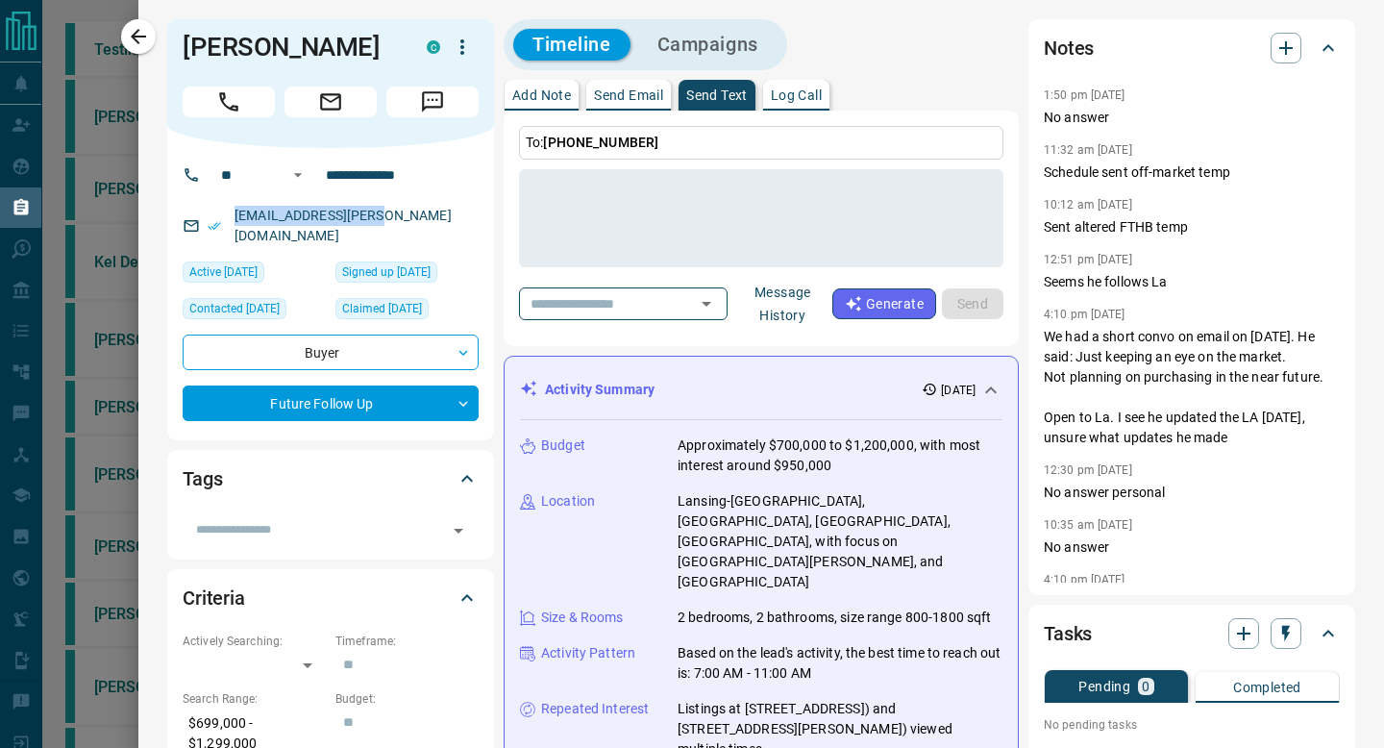
click at [545, 95] on p "Add Note" at bounding box center [541, 94] width 59 height 13
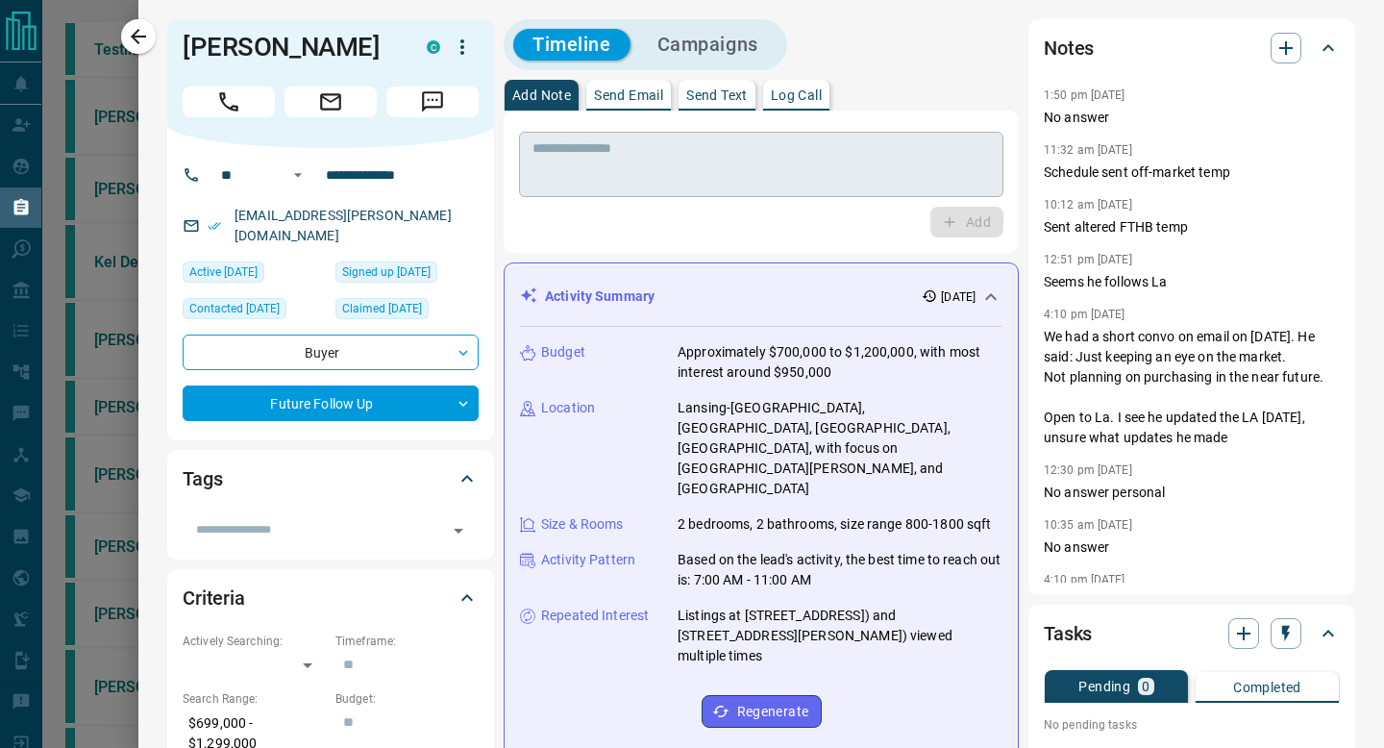
click at [862, 180] on textarea at bounding box center [760, 164] width 457 height 49
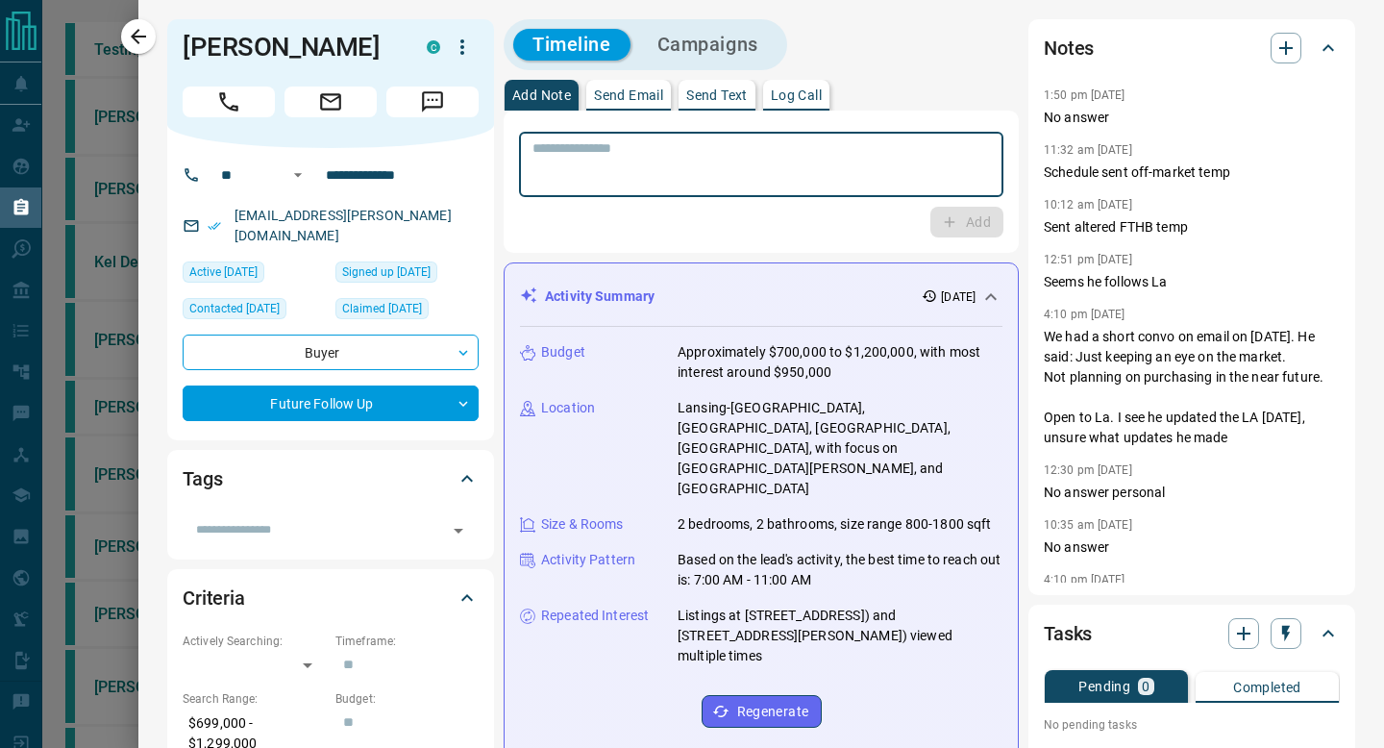
click at [892, 169] on textarea at bounding box center [760, 164] width 457 height 49
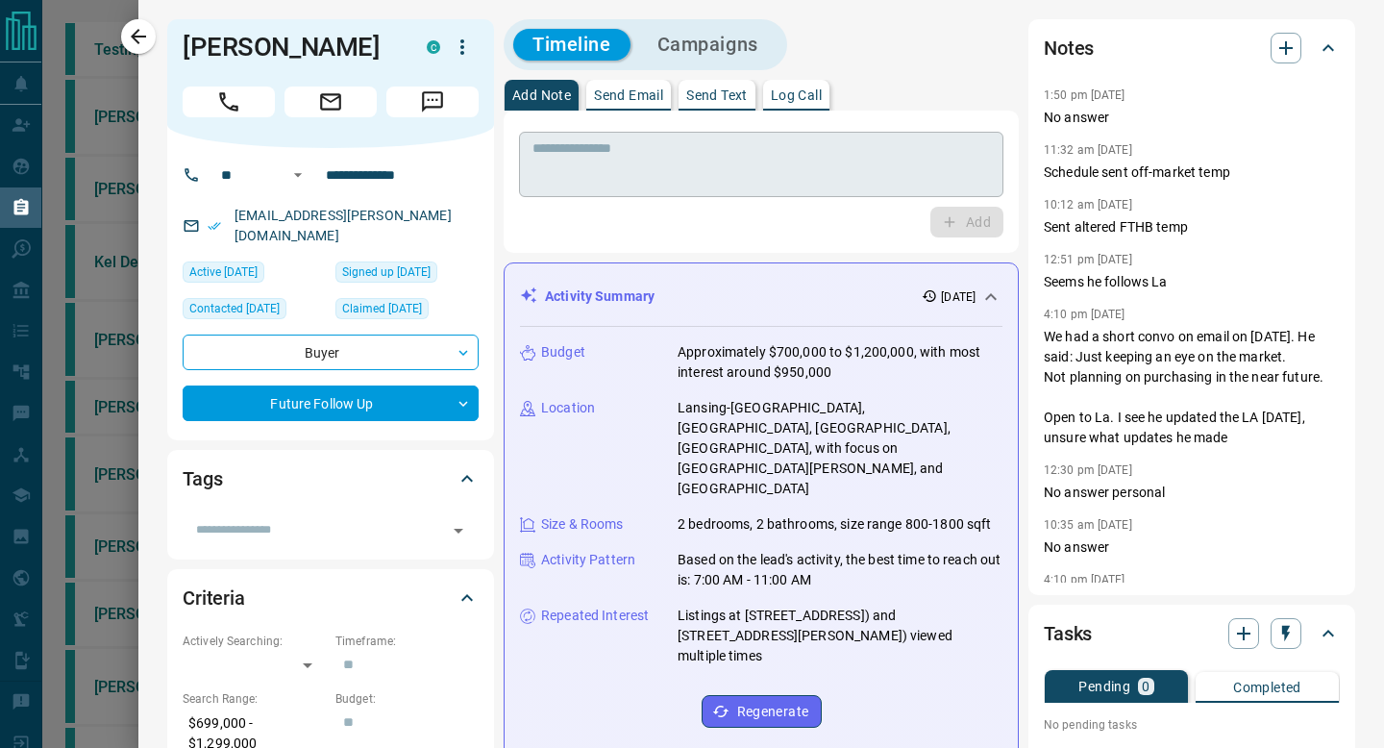
click at [687, 133] on div "* ​" at bounding box center [761, 164] width 484 height 65
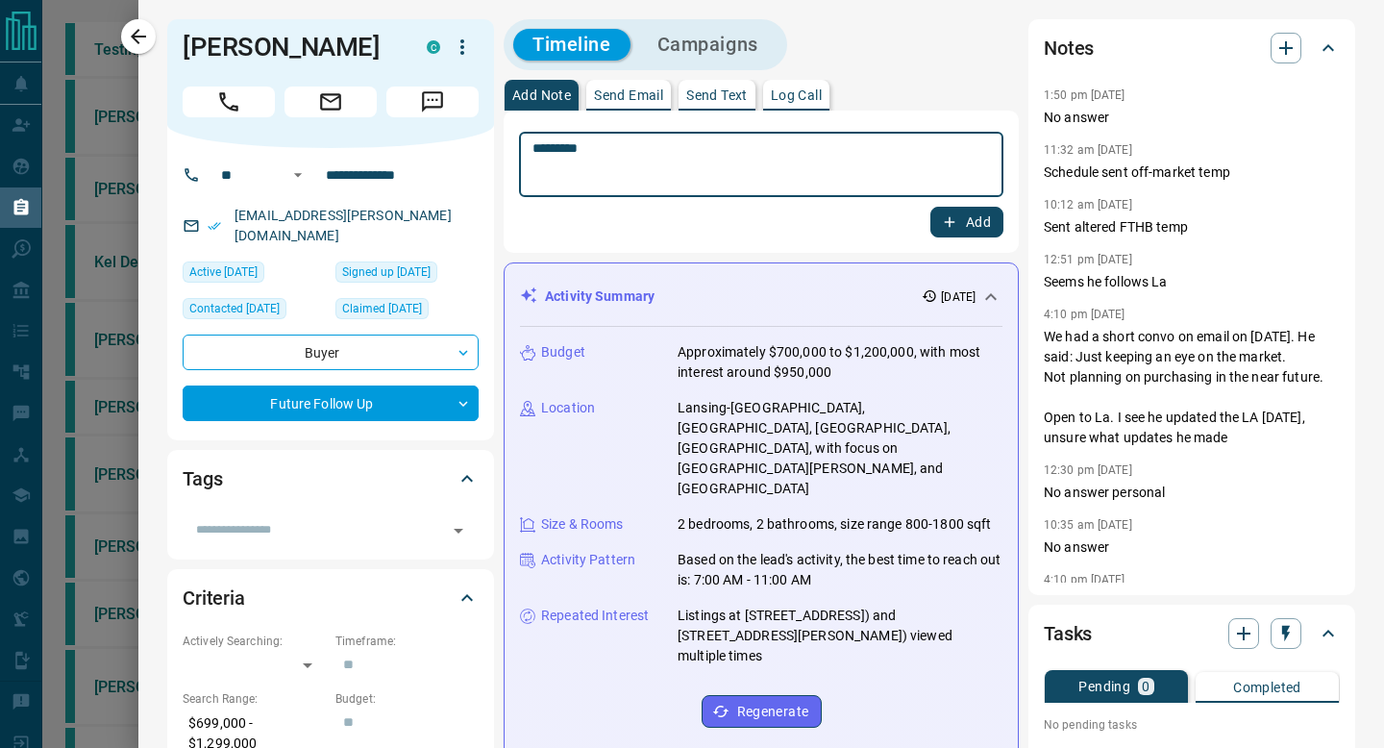
type textarea "*********"
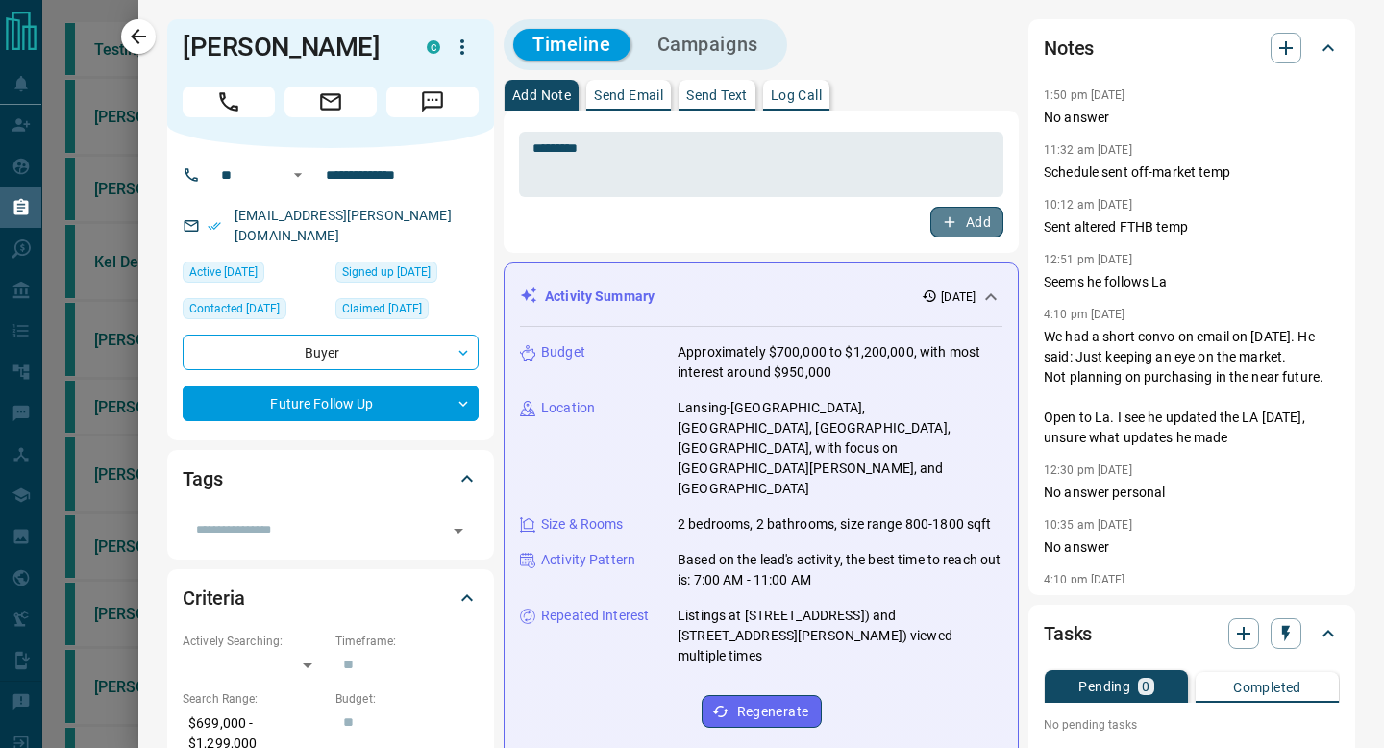
click at [985, 221] on button "Add" at bounding box center [966, 222] width 73 height 31
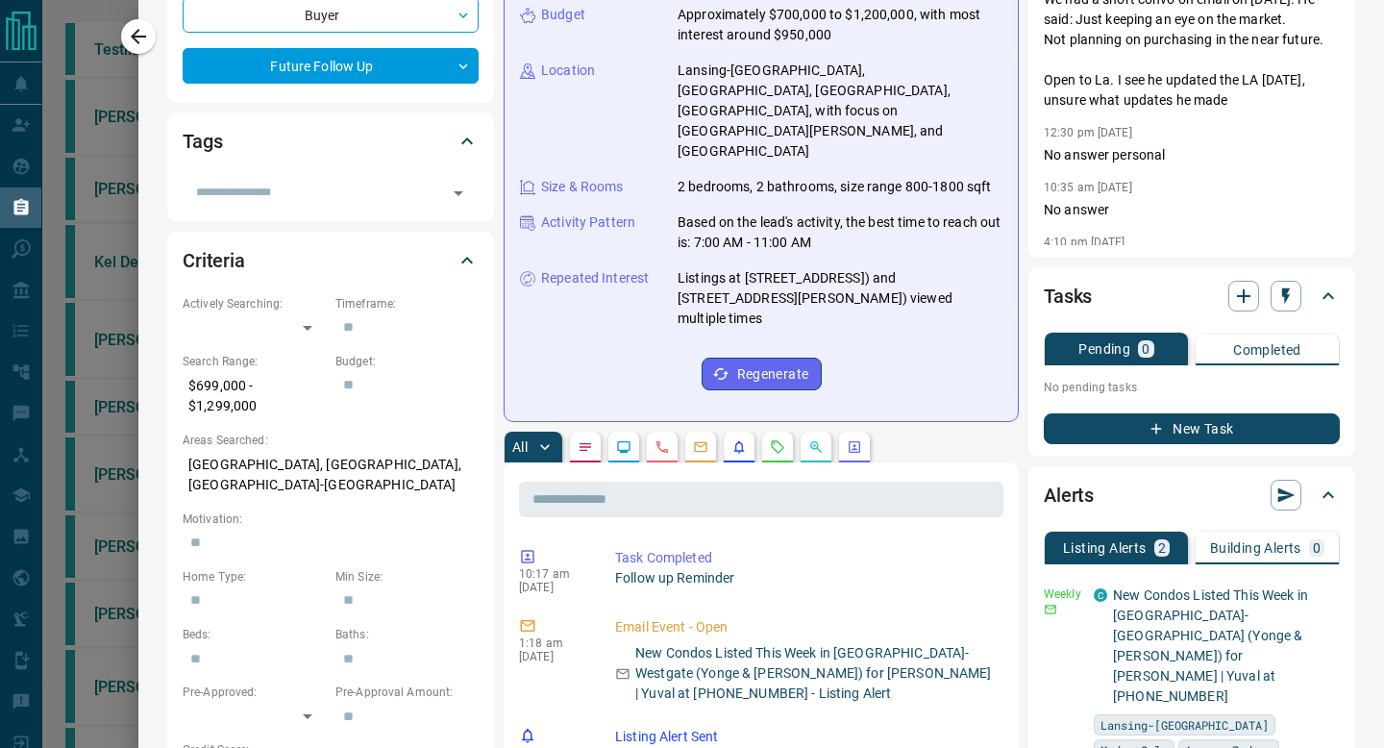
scroll to position [456, 0]
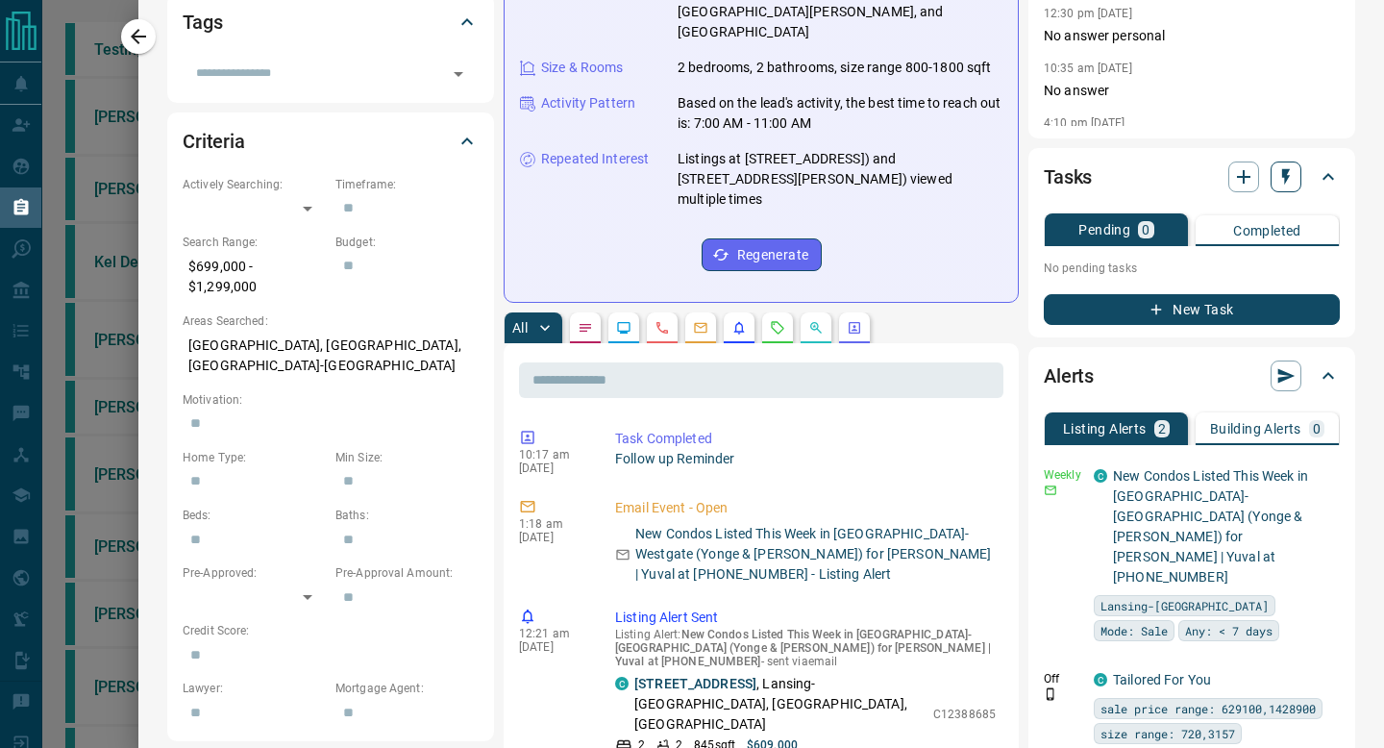
click at [1288, 176] on icon "button" at bounding box center [1286, 177] width 8 height 16
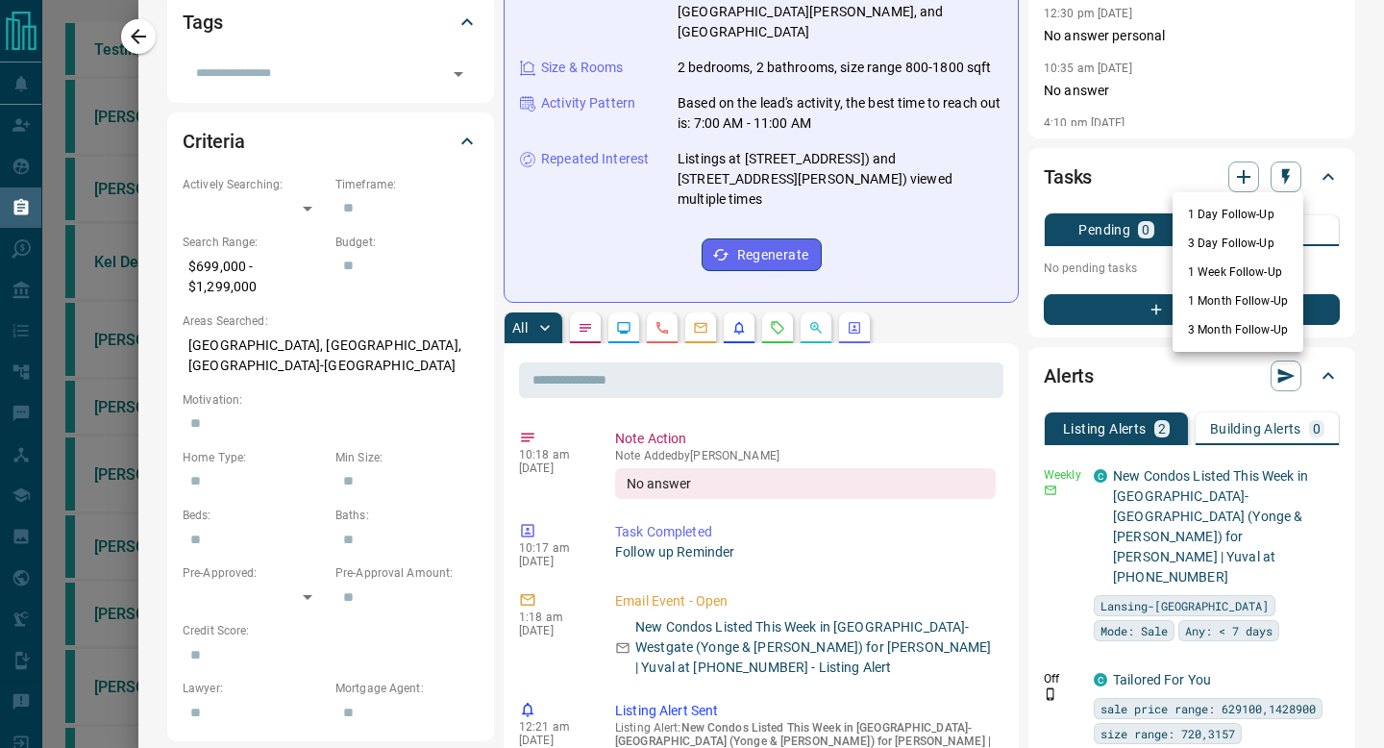
click at [1244, 301] on li "1 Month Follow-Up" at bounding box center [1237, 300] width 131 height 29
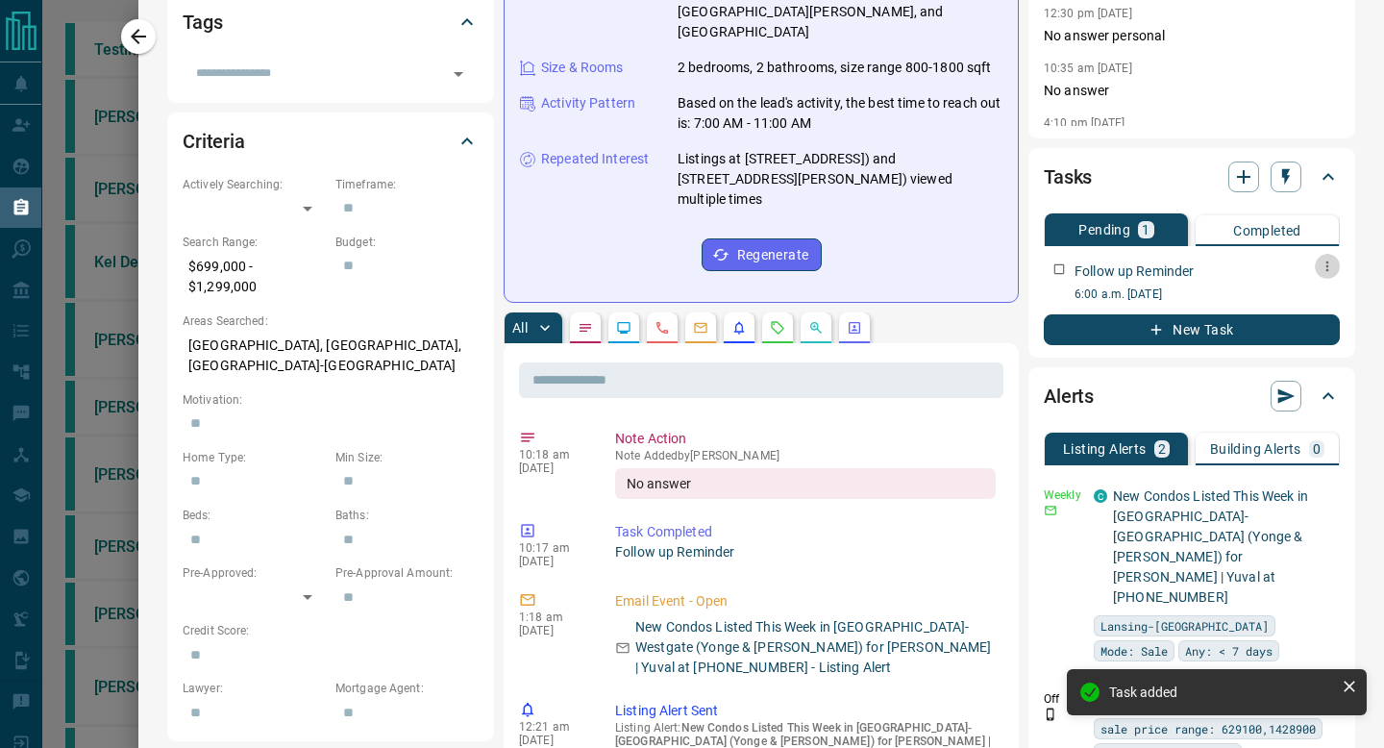
click at [1326, 267] on icon "button" at bounding box center [1327, 266] width 3 height 11
click at [1295, 300] on li "Edit" at bounding box center [1297, 302] width 85 height 29
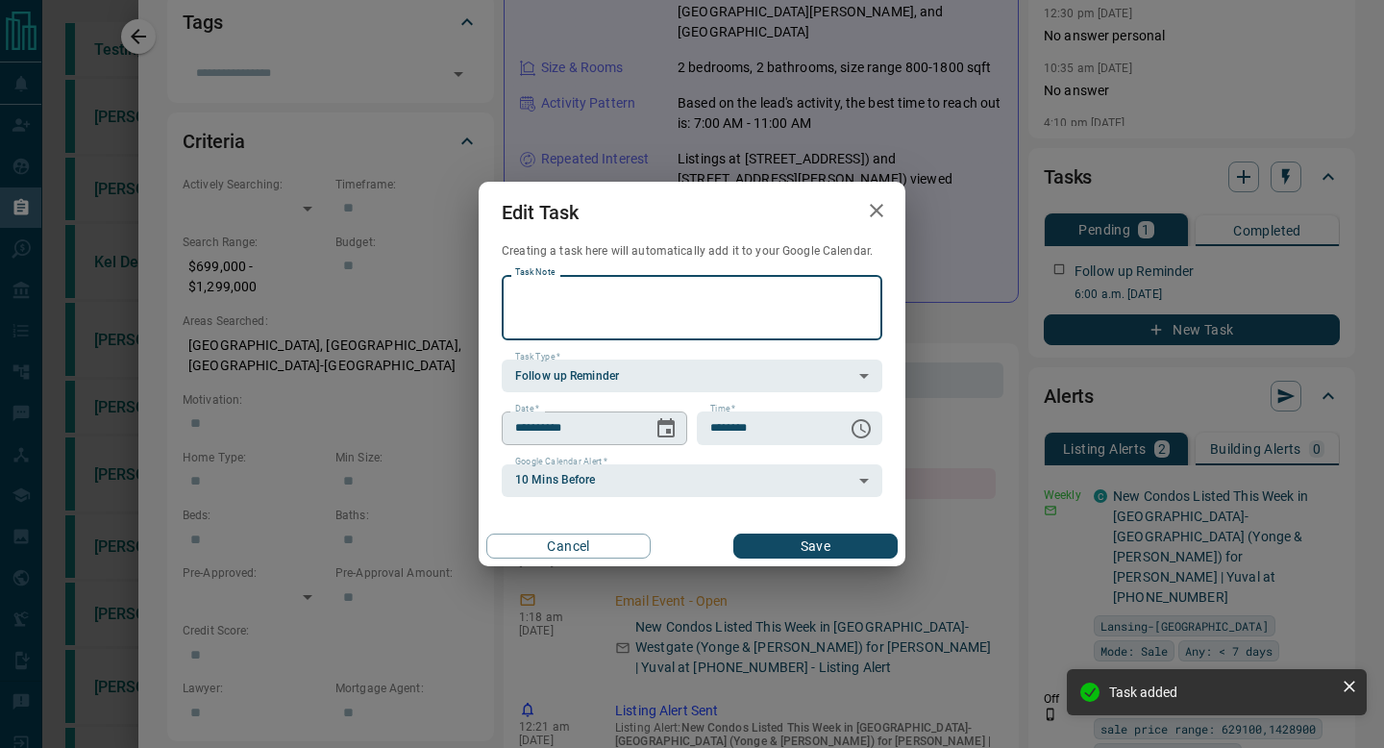
click at [662, 438] on icon "Choose date, selected date is Oct 16, 2025" at bounding box center [665, 428] width 23 height 23
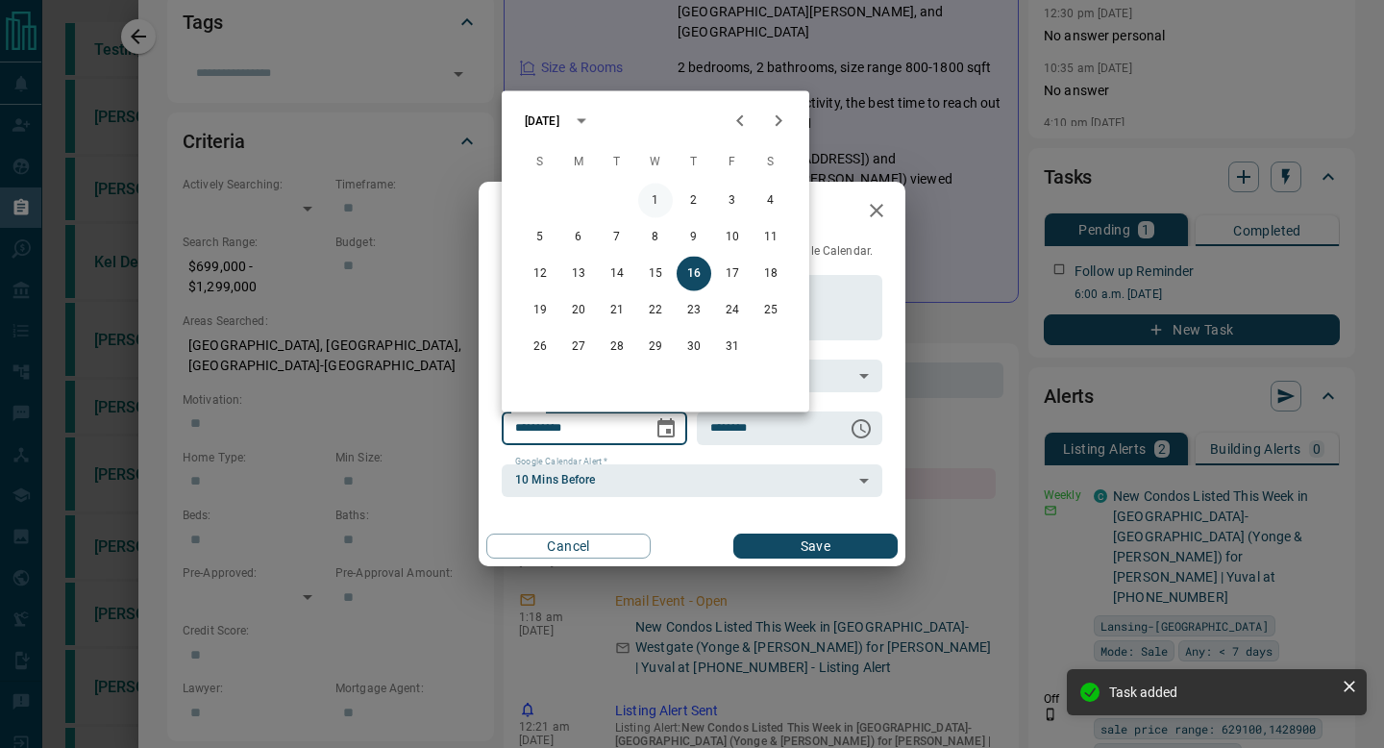
click at [670, 199] on button "1" at bounding box center [655, 201] width 35 height 35
type input "**********"
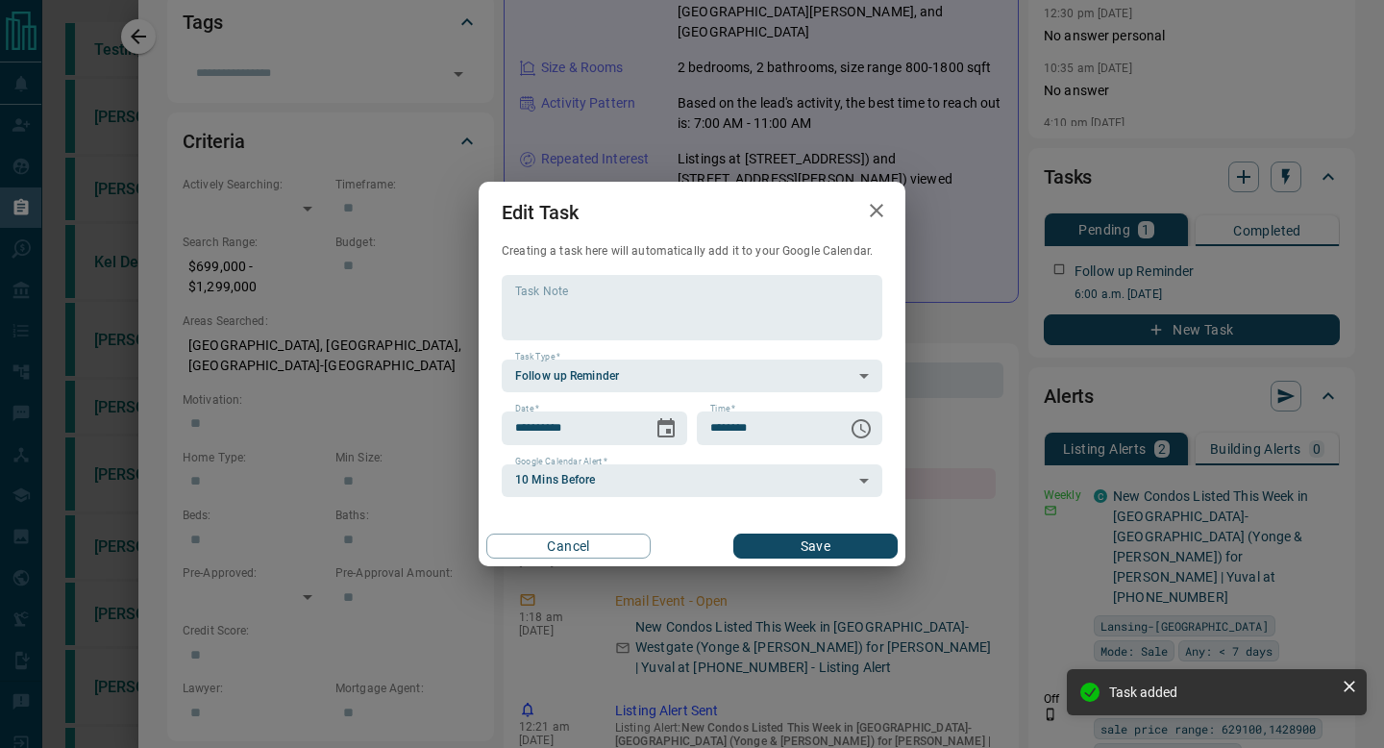
drag, startPoint x: 809, startPoint y: 565, endPoint x: 769, endPoint y: 528, distance: 54.4
click at [769, 528] on div "Cancel Save" at bounding box center [691, 546] width 427 height 40
click at [764, 541] on button "Save" at bounding box center [815, 545] width 164 height 25
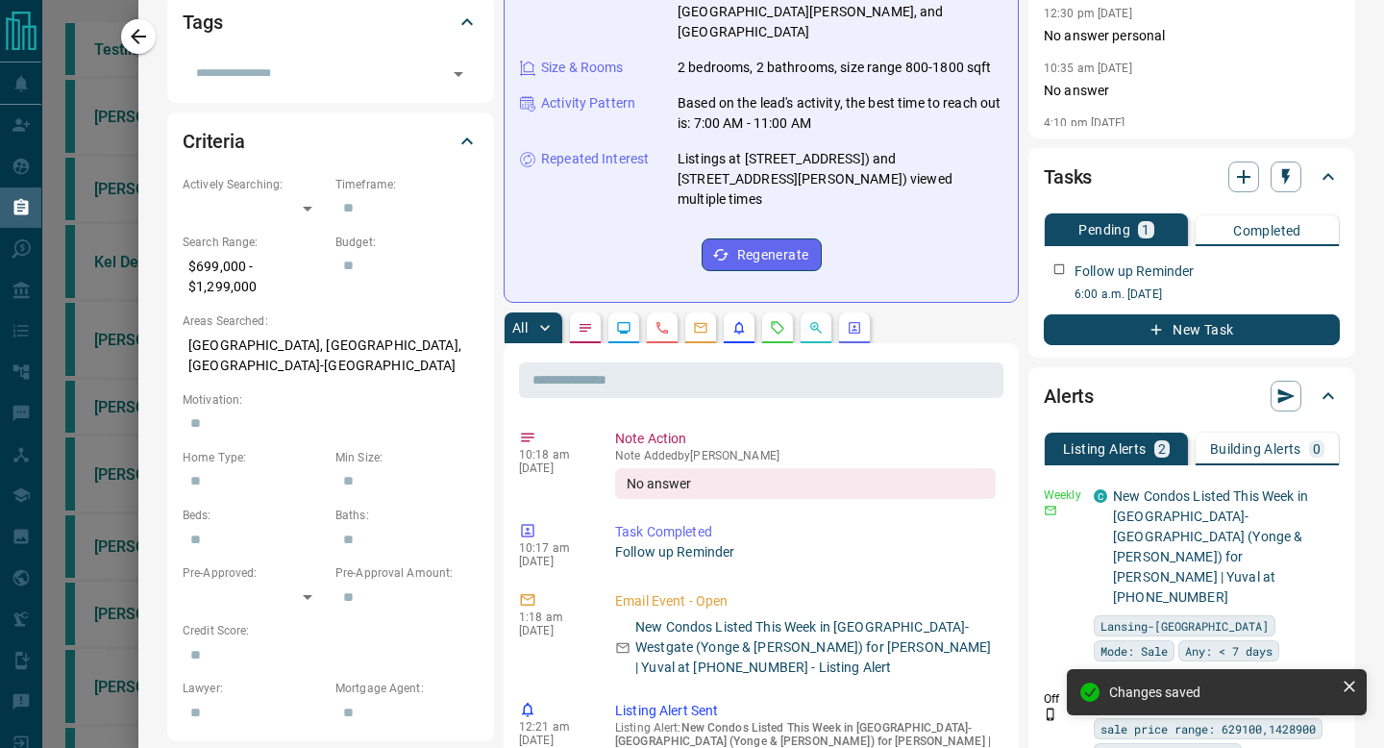
click at [141, 37] on icon "button" at bounding box center [138, 36] width 15 height 15
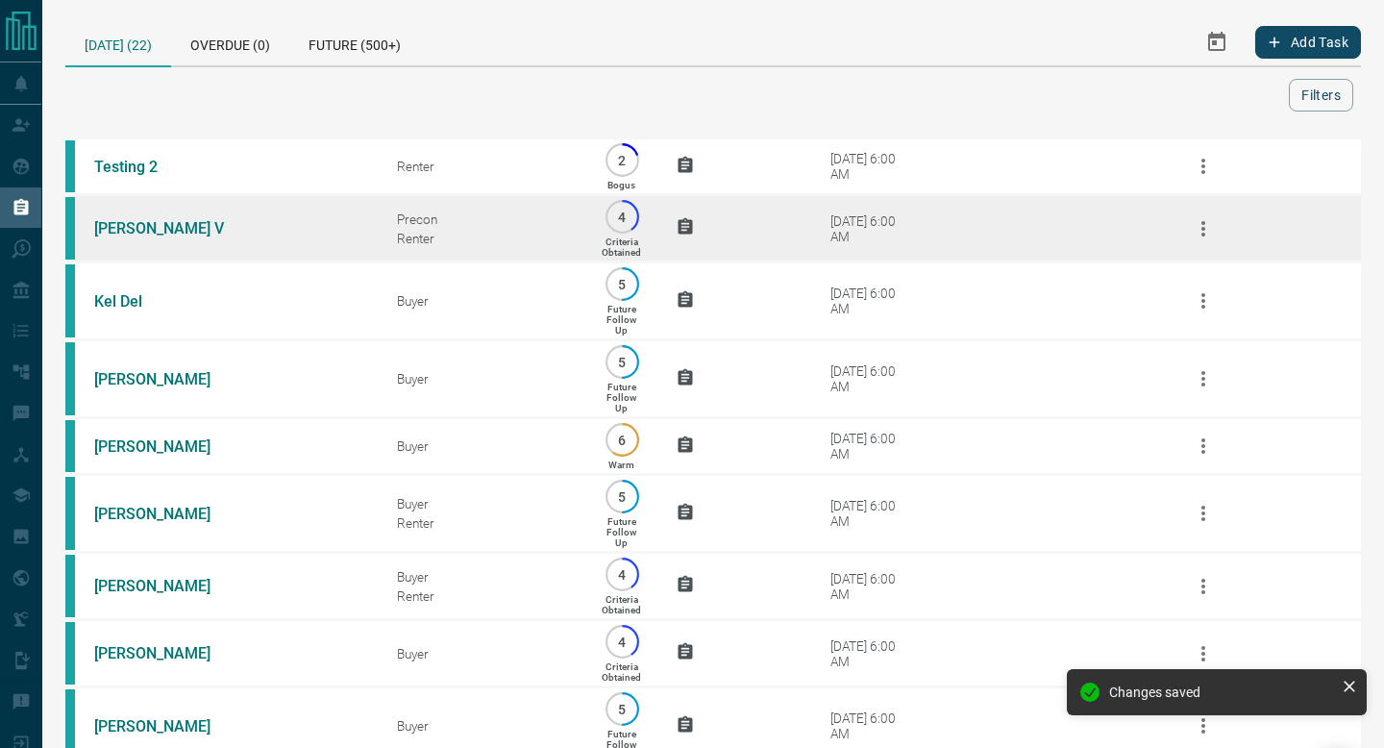
click at [585, 244] on td "4 Criteria Obtained" at bounding box center [607, 228] width 79 height 67
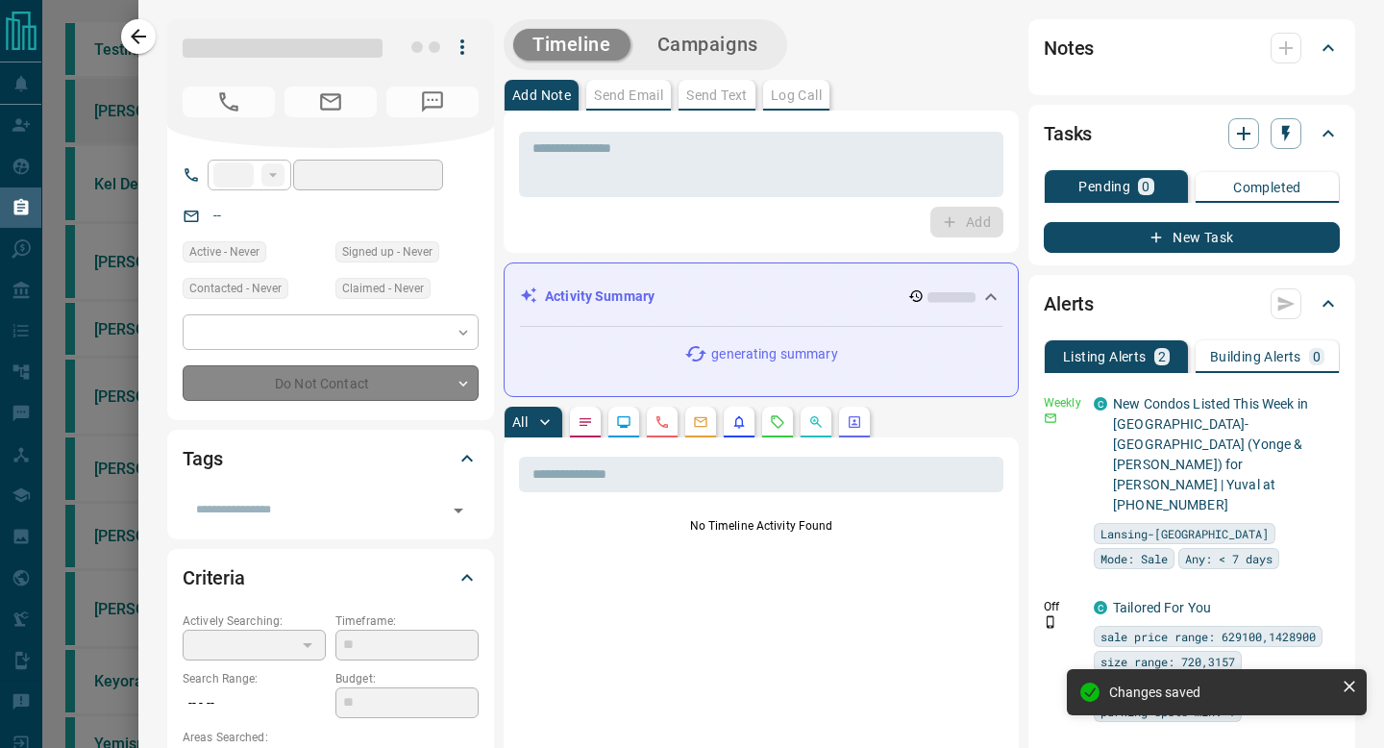
type input "**"
type input "**********"
type input "*"
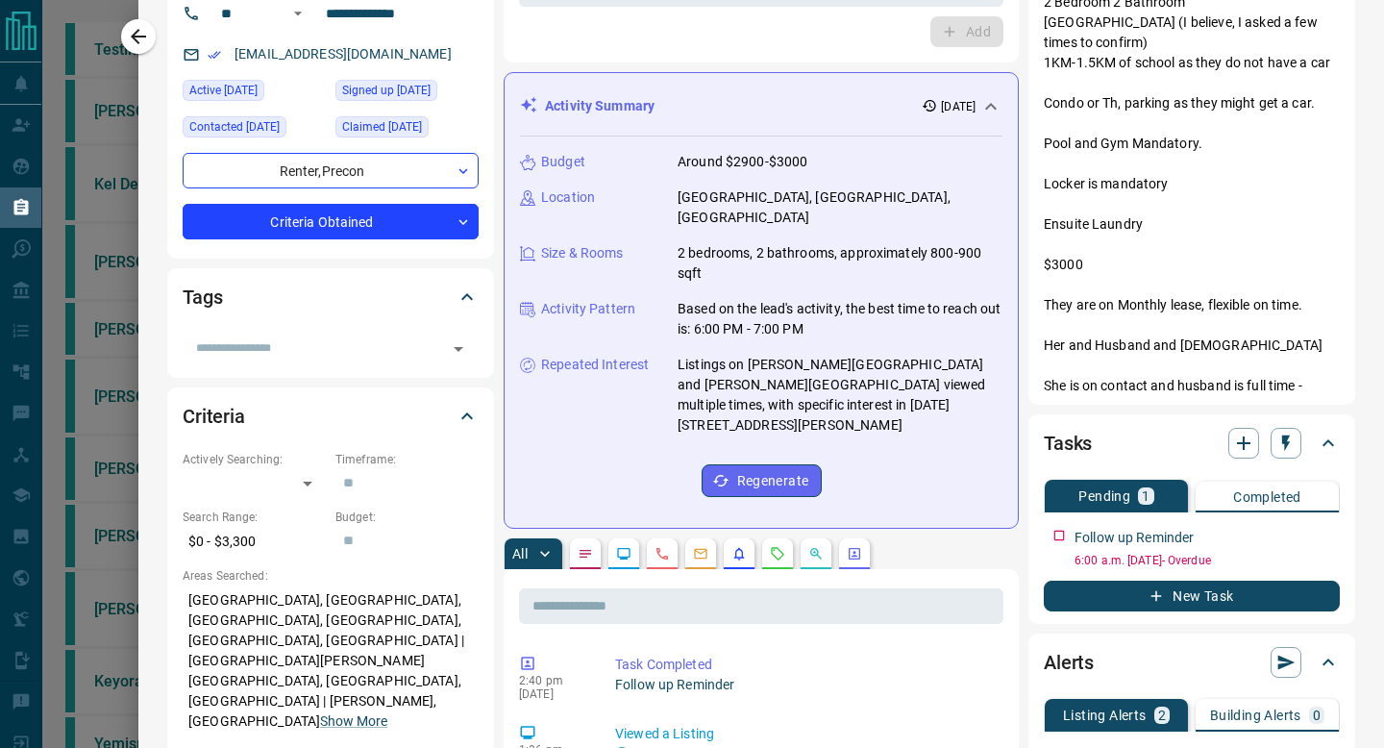
scroll to position [0, 0]
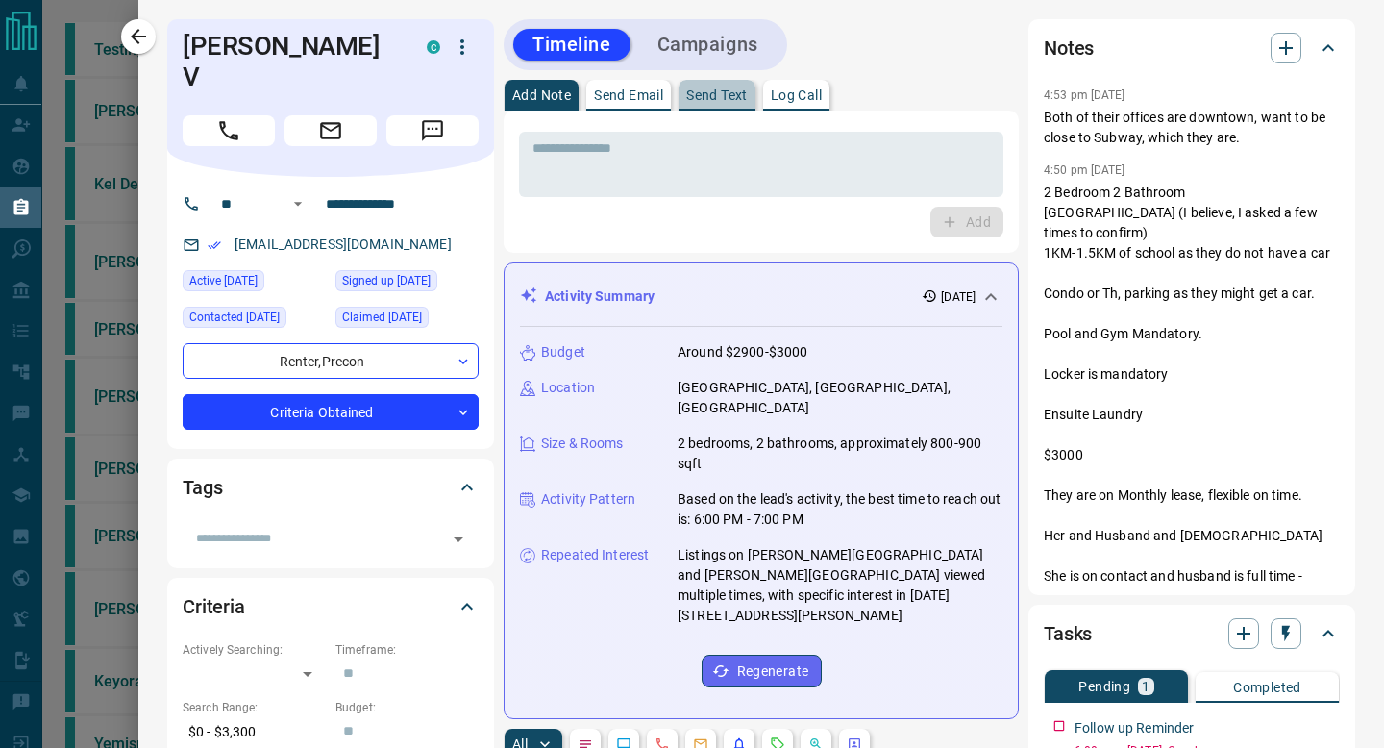
click at [725, 90] on p "Send Text" at bounding box center [716, 94] width 61 height 13
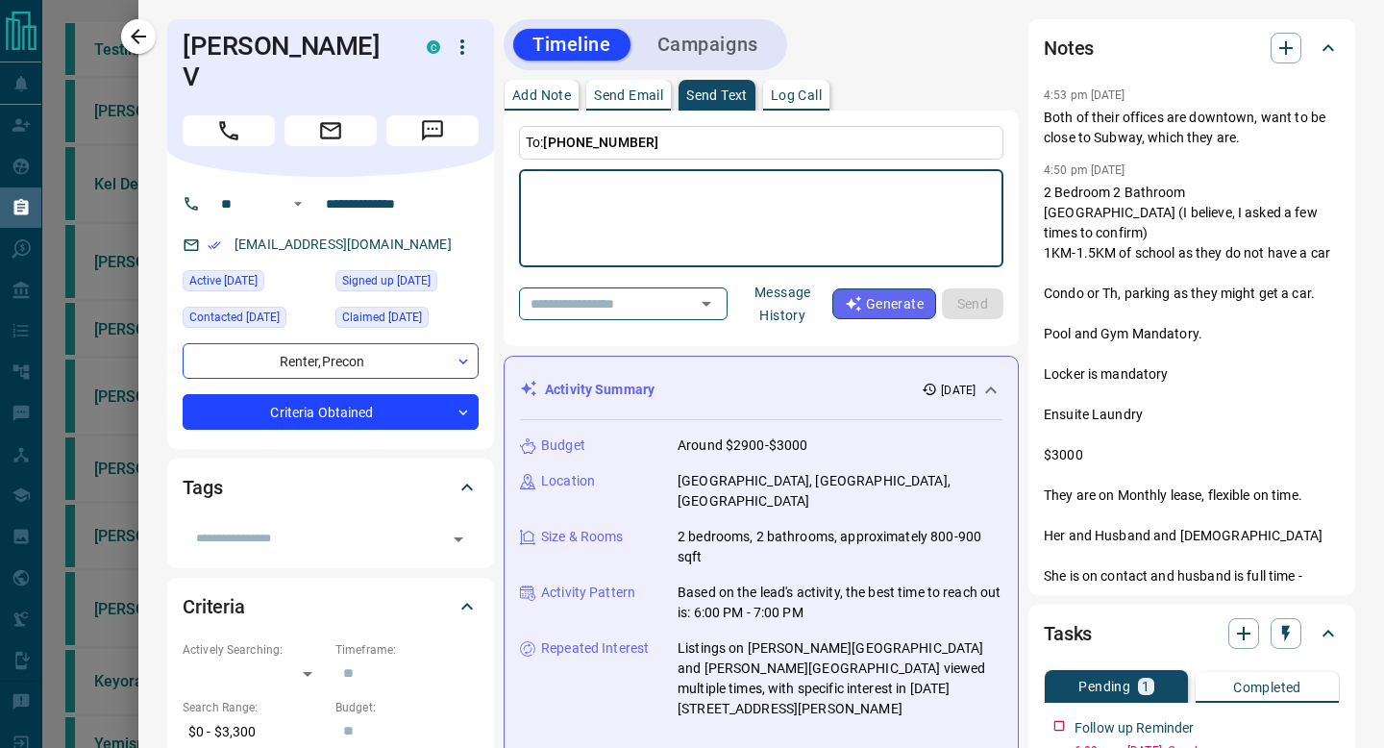
click at [784, 309] on button "Message History" at bounding box center [782, 304] width 99 height 54
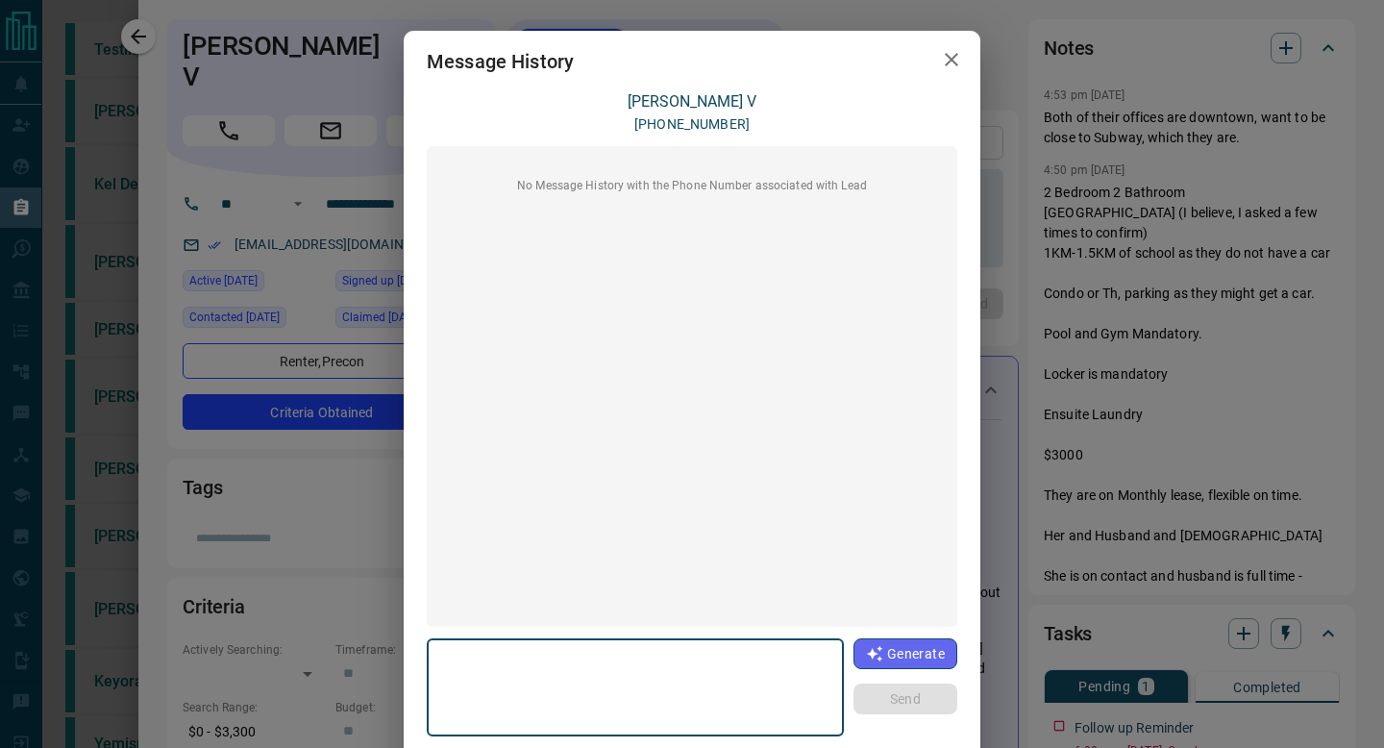
click at [944, 42] on button "button" at bounding box center [951, 59] width 38 height 39
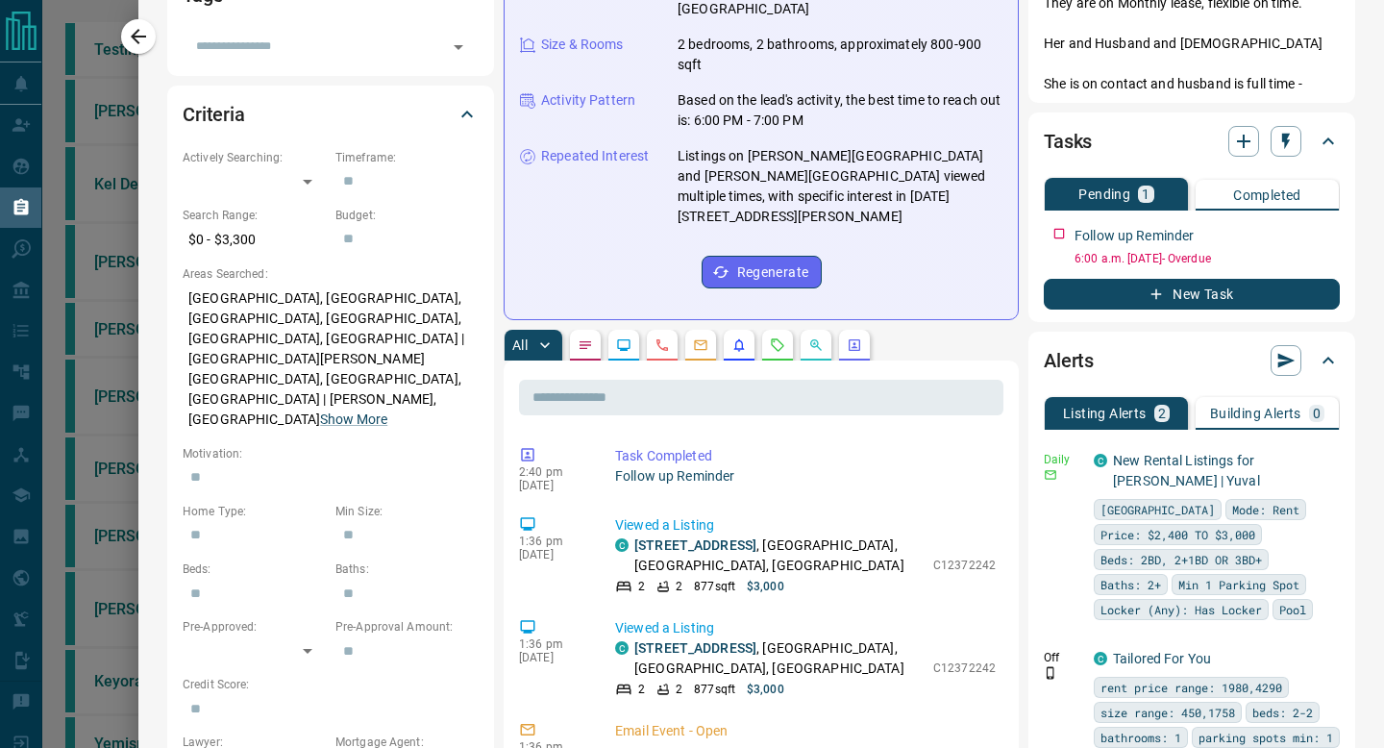
scroll to position [550, 0]
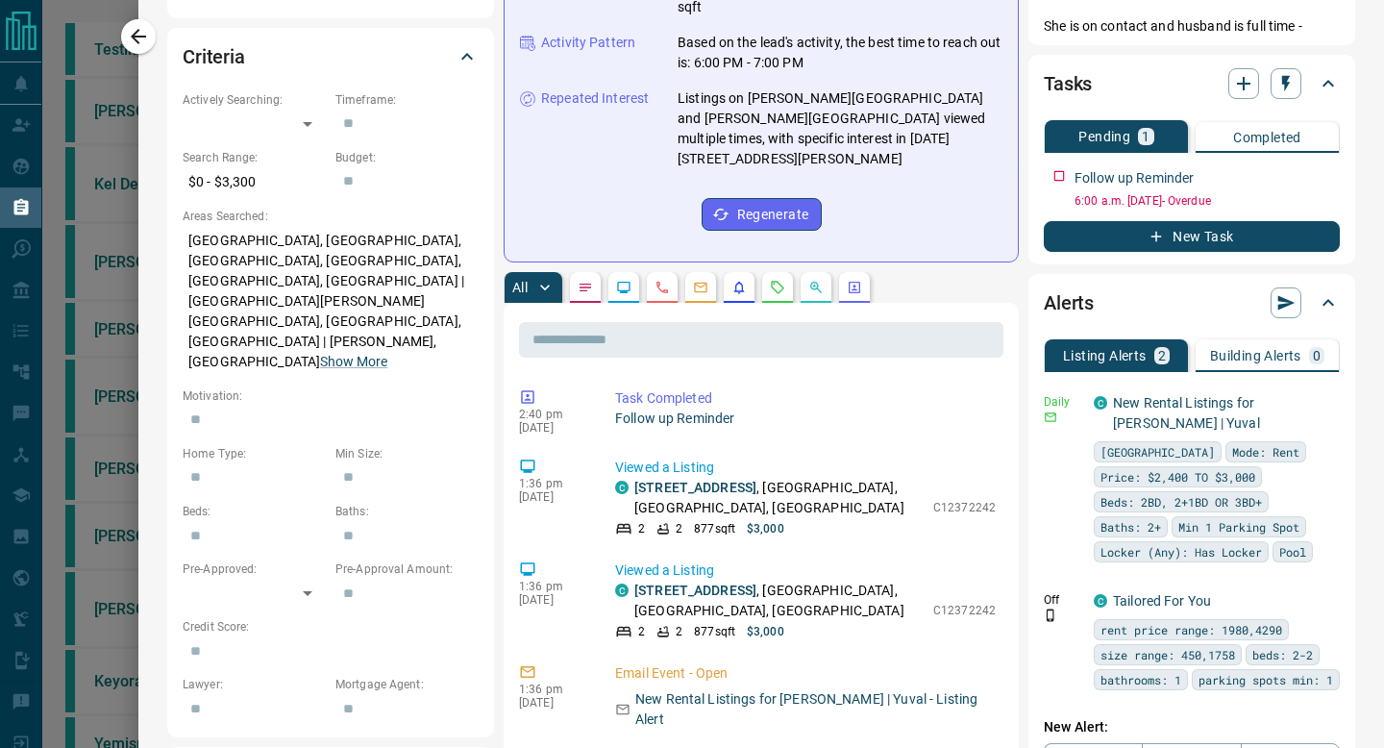
click at [700, 280] on icon "Emails" at bounding box center [700, 287] width 15 height 15
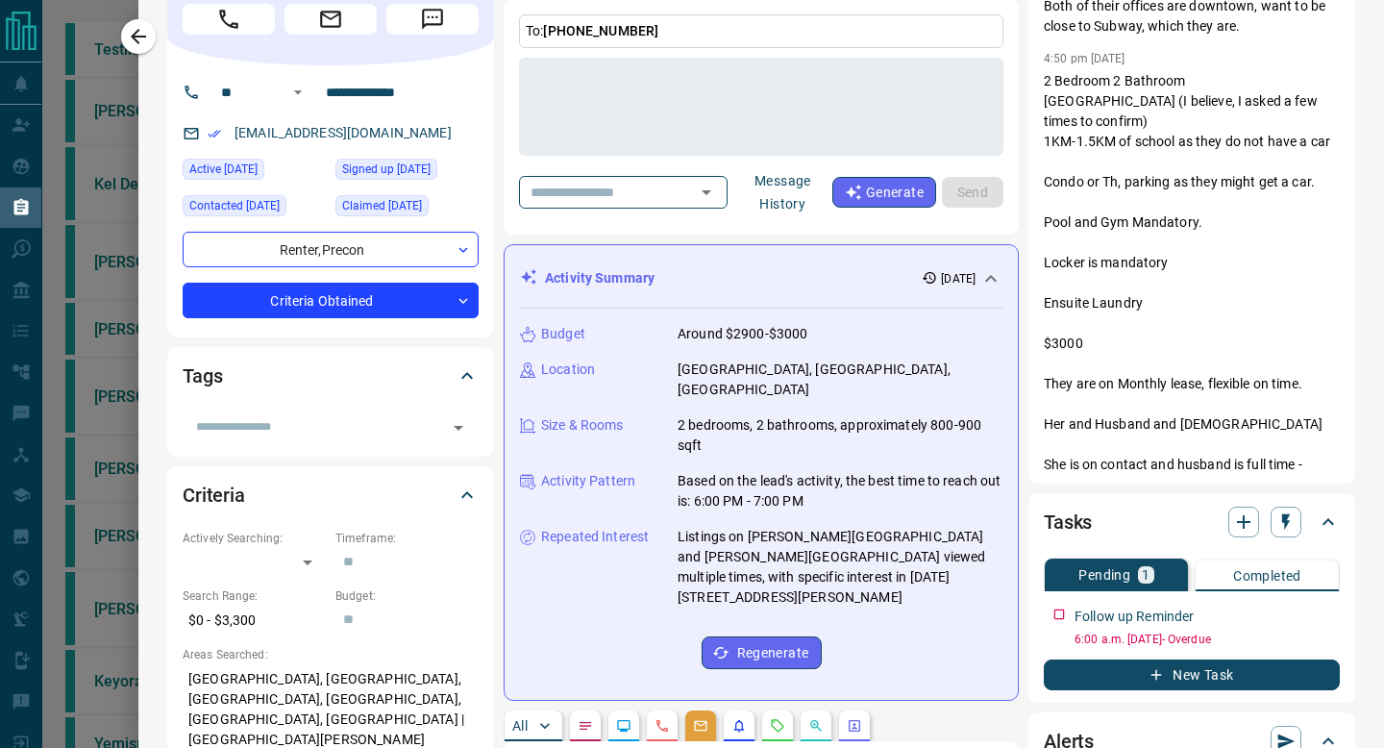
scroll to position [0, 0]
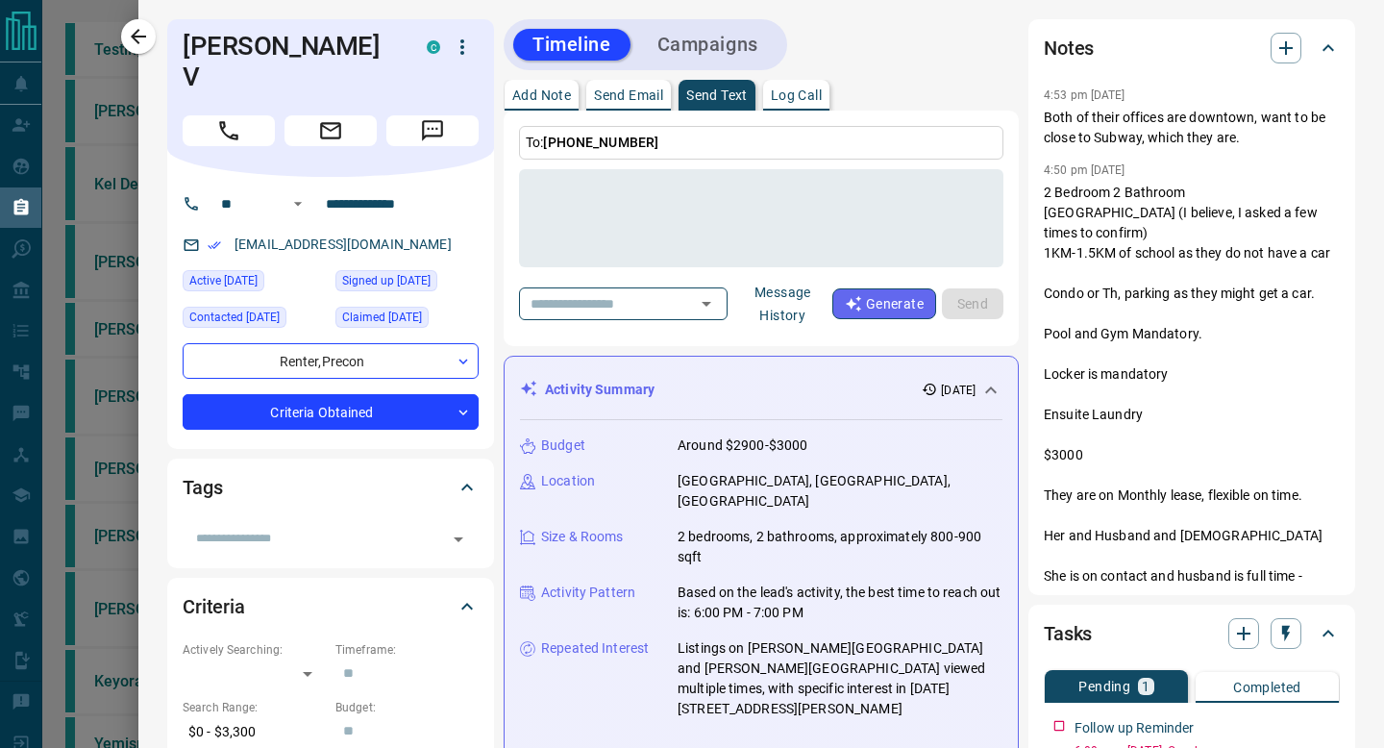
click at [639, 98] on p "Send Email" at bounding box center [628, 94] width 69 height 13
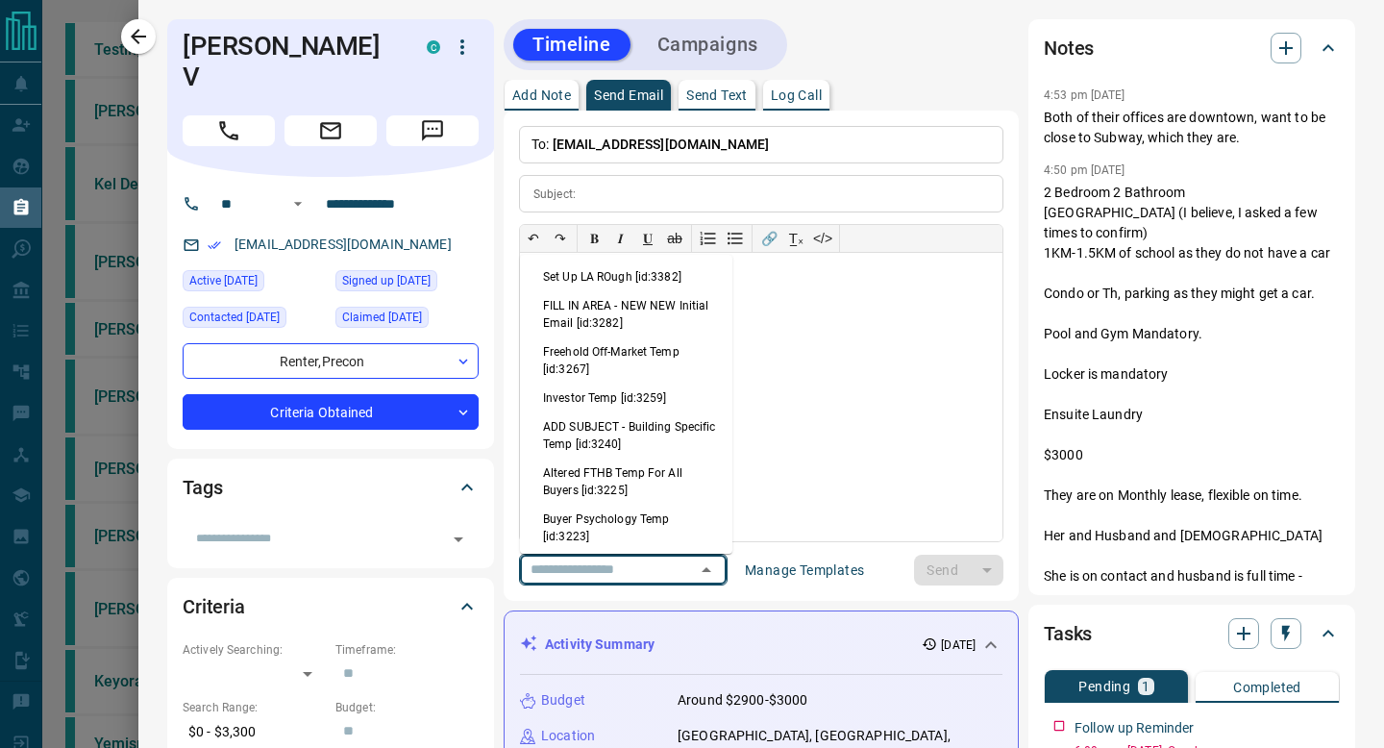
click at [588, 562] on input "text" at bounding box center [596, 569] width 146 height 24
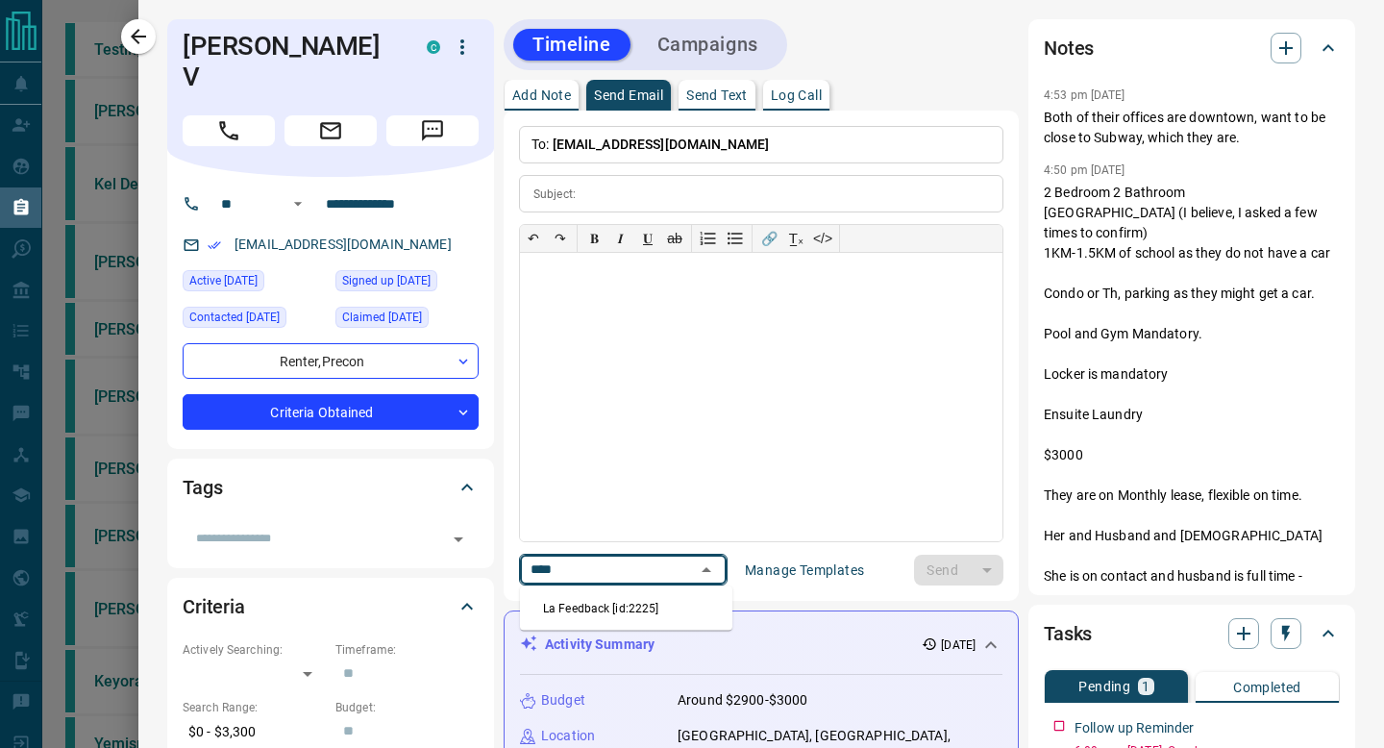
click at [601, 599] on li "La Feedback [id:2225]" at bounding box center [626, 608] width 212 height 29
type input "****"
type input "**********"
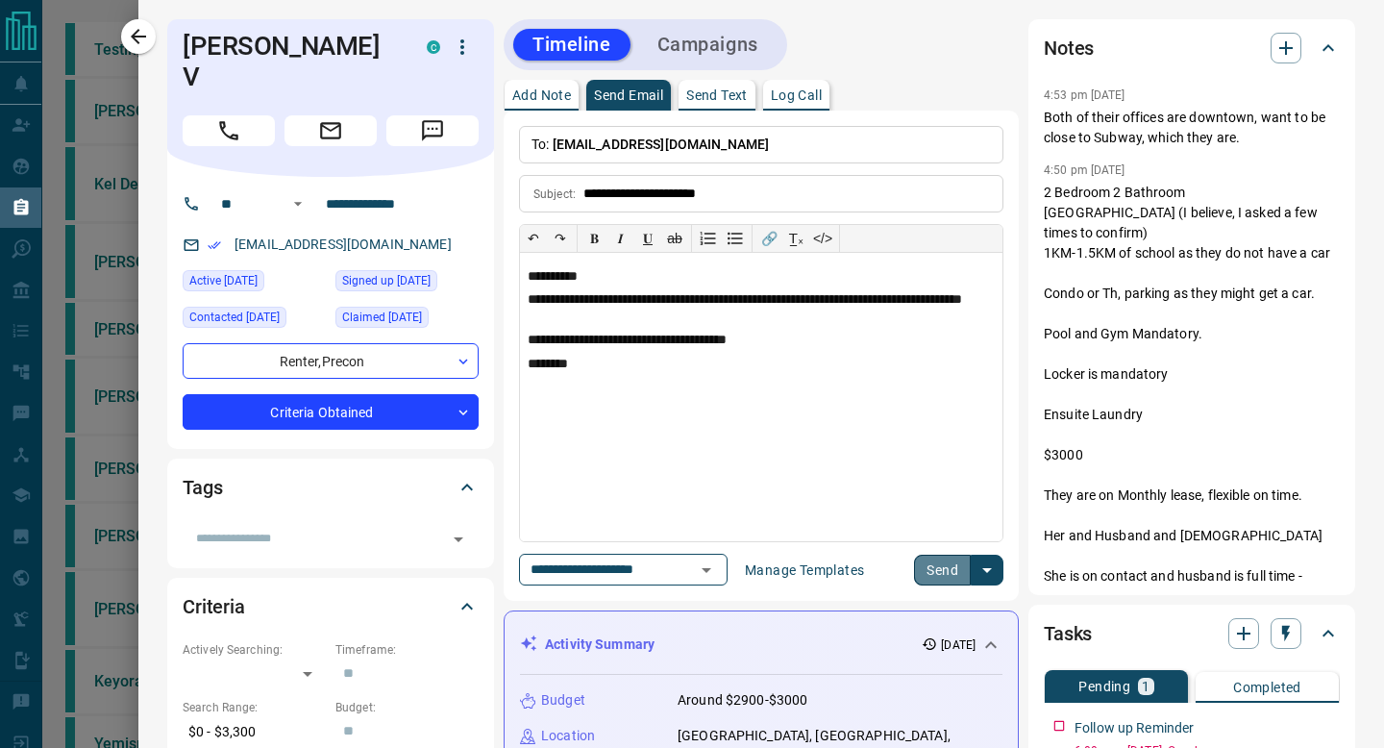
click at [920, 565] on button "Send" at bounding box center [942, 569] width 57 height 31
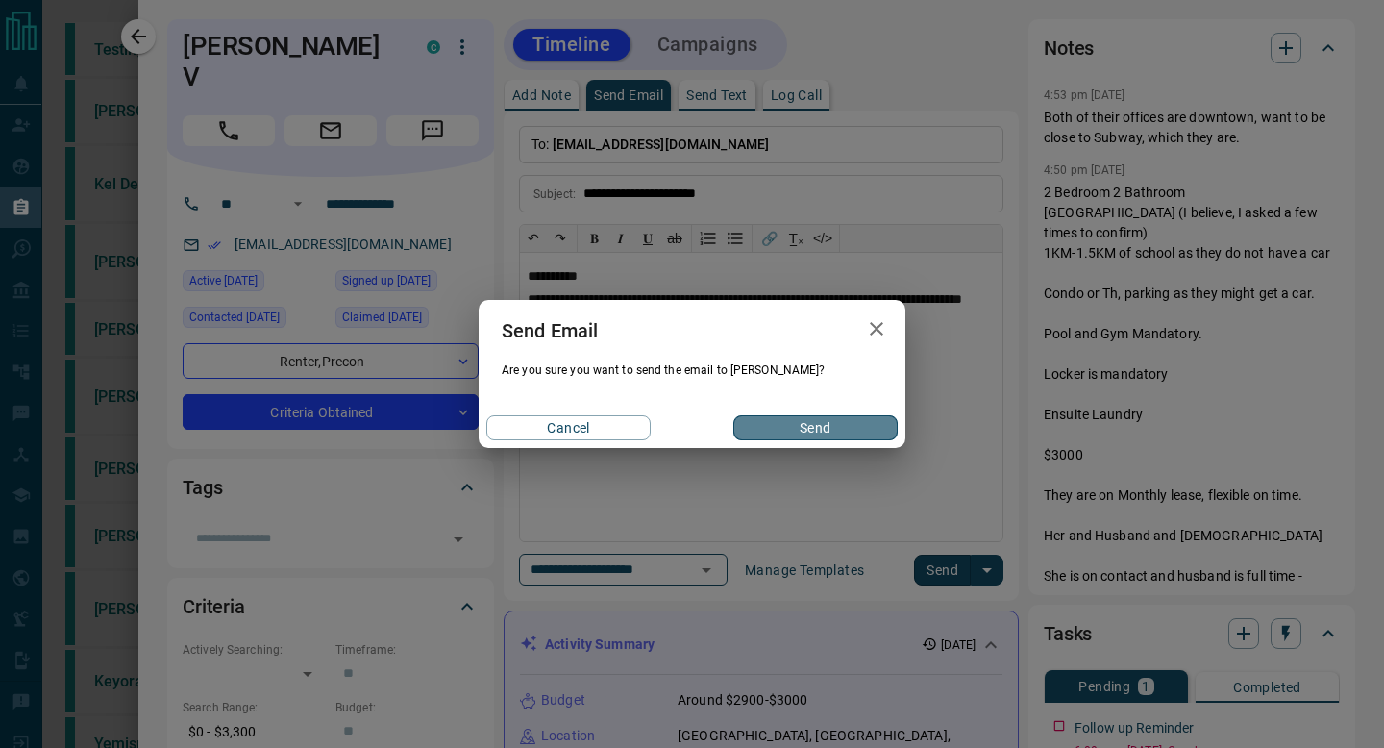
click at [791, 418] on button "Send" at bounding box center [815, 427] width 164 height 25
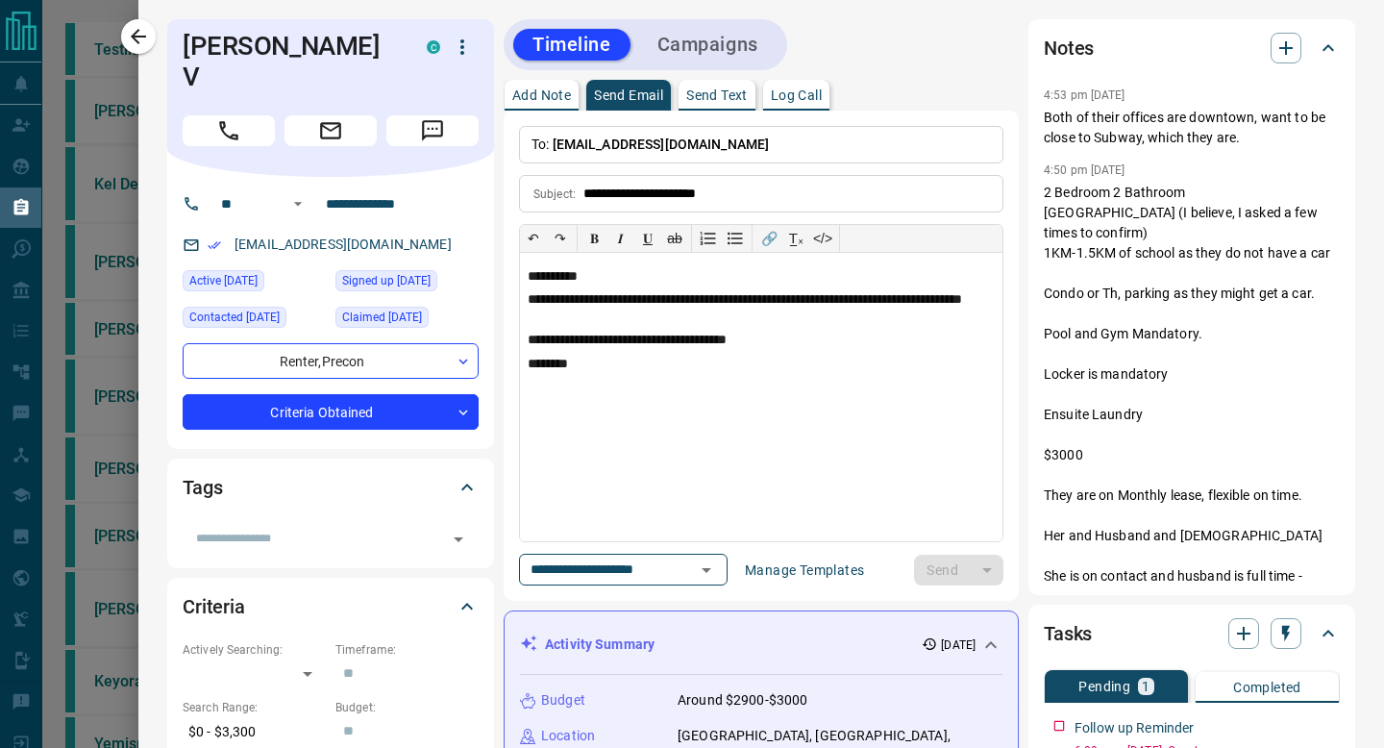
click at [717, 93] on p "Send Text" at bounding box center [716, 94] width 61 height 13
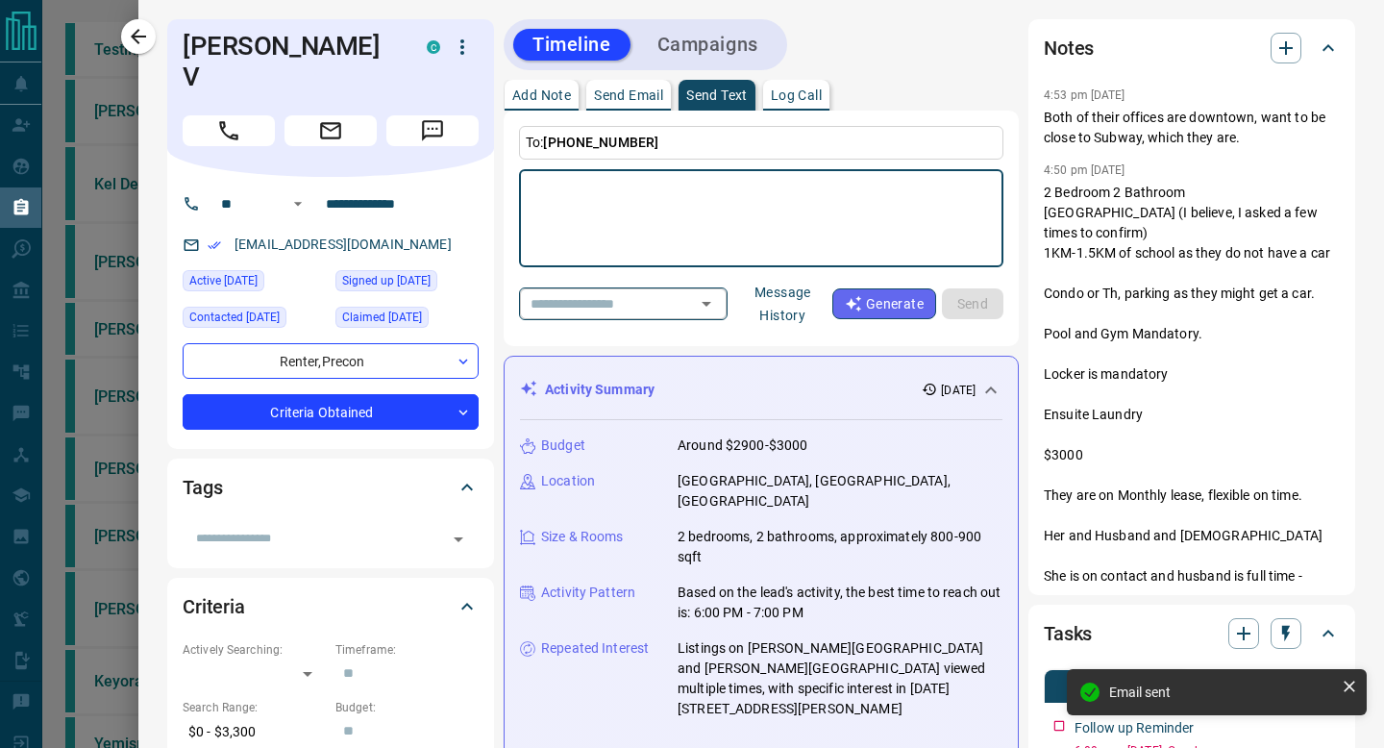
click at [584, 304] on input "text" at bounding box center [596, 303] width 146 height 24
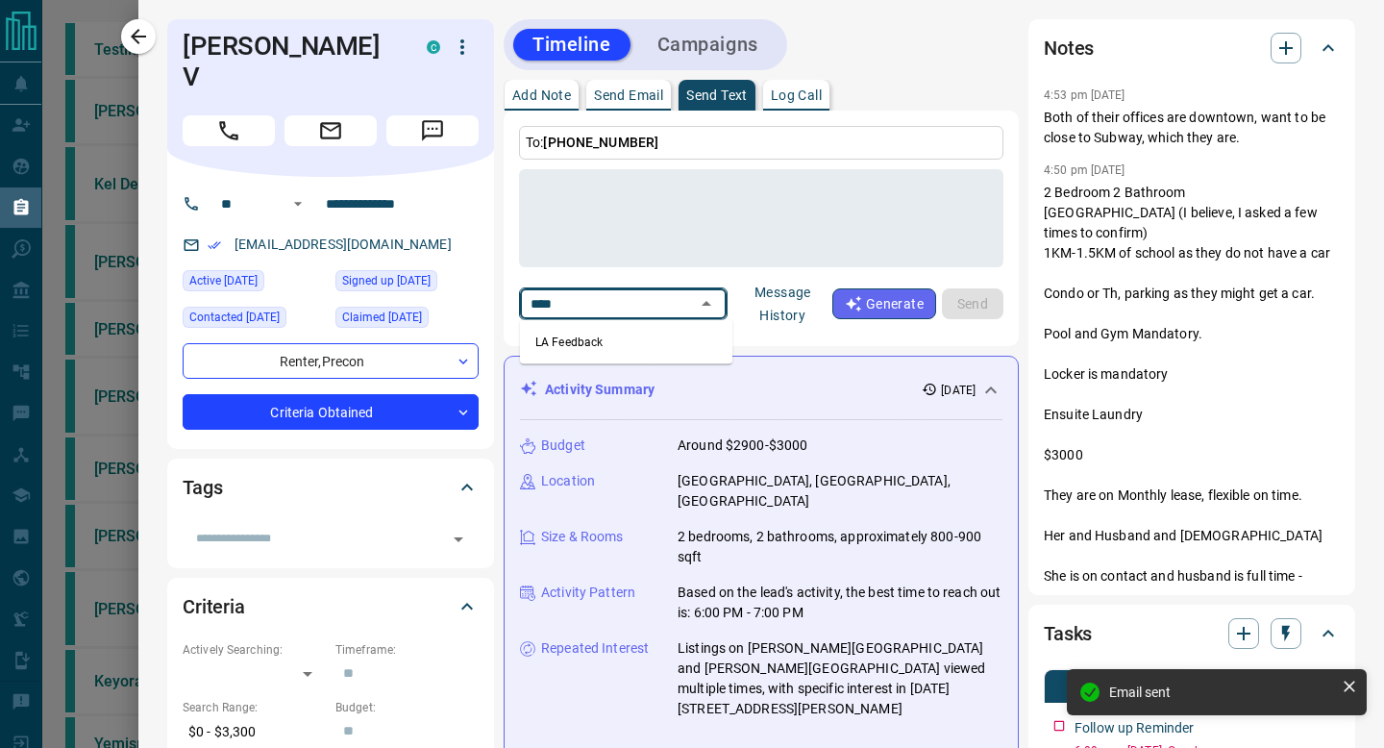
click at [581, 343] on li "LA Feedback" at bounding box center [626, 342] width 212 height 29
type input "****"
type textarea "**********"
type input "**********"
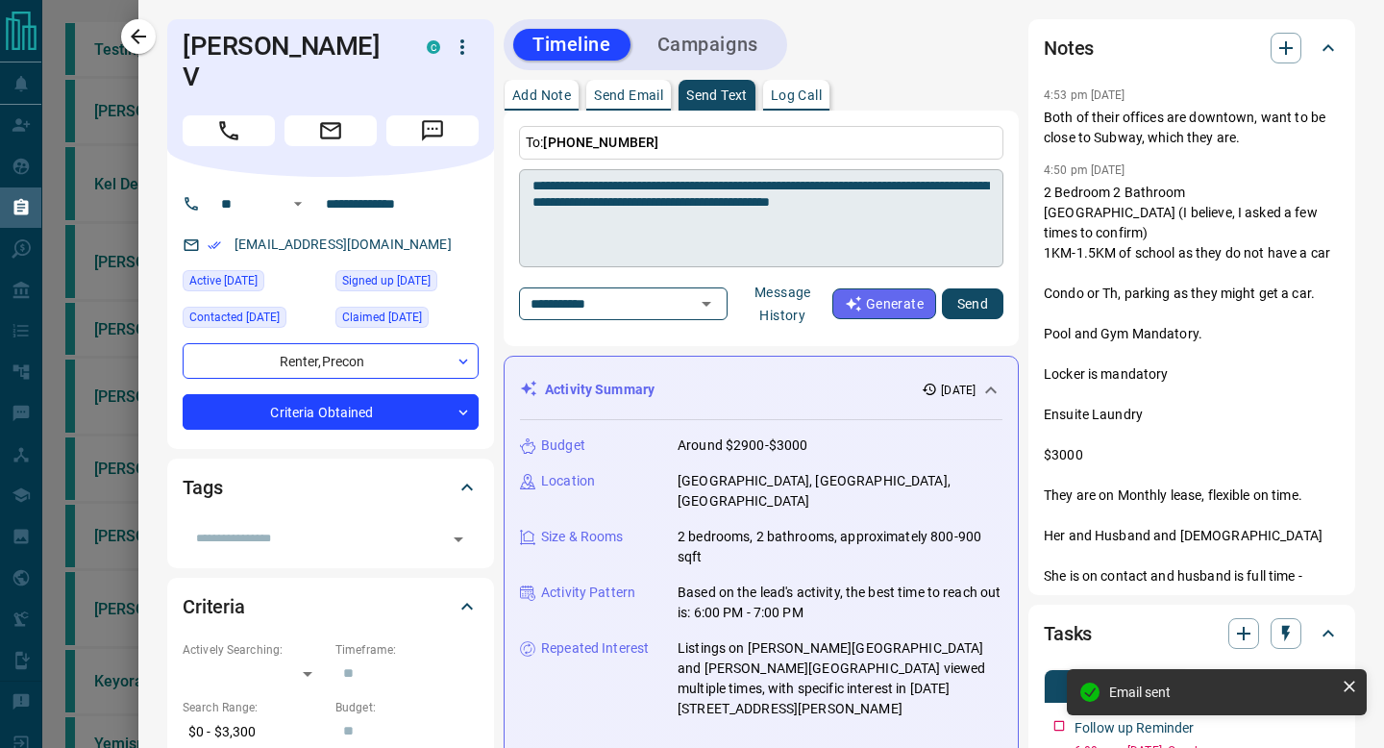
scroll to position [1110, 0]
click at [622, 182] on textarea "**********" at bounding box center [760, 219] width 457 height 82
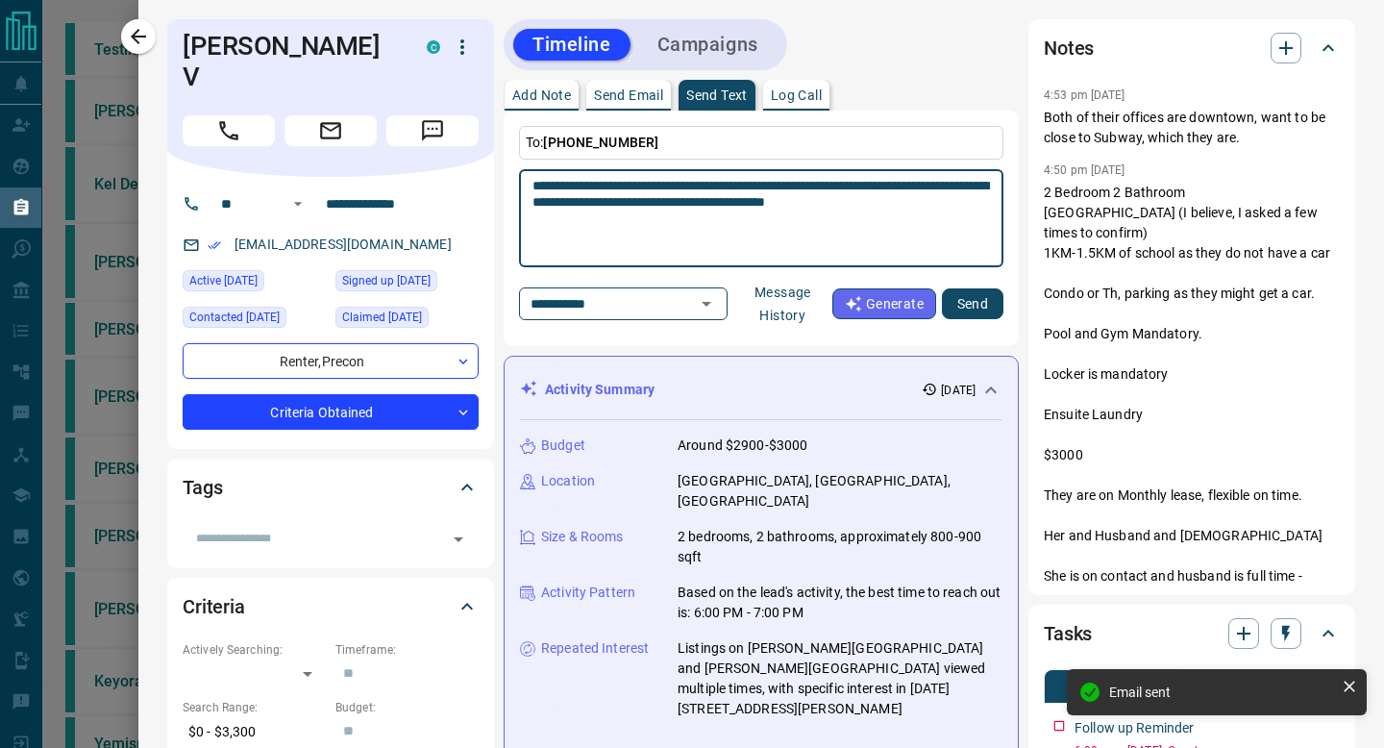
type textarea "**********"
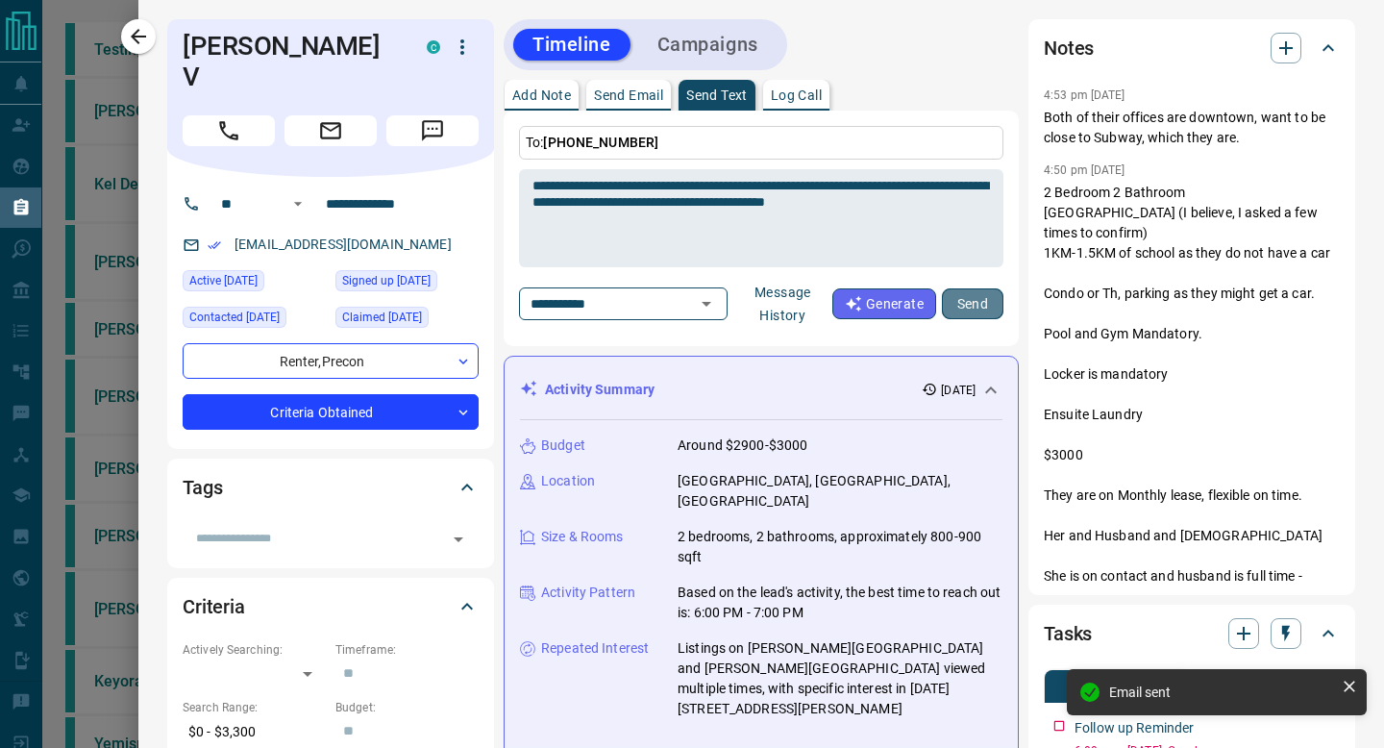
click at [998, 304] on button "Send" at bounding box center [972, 303] width 61 height 31
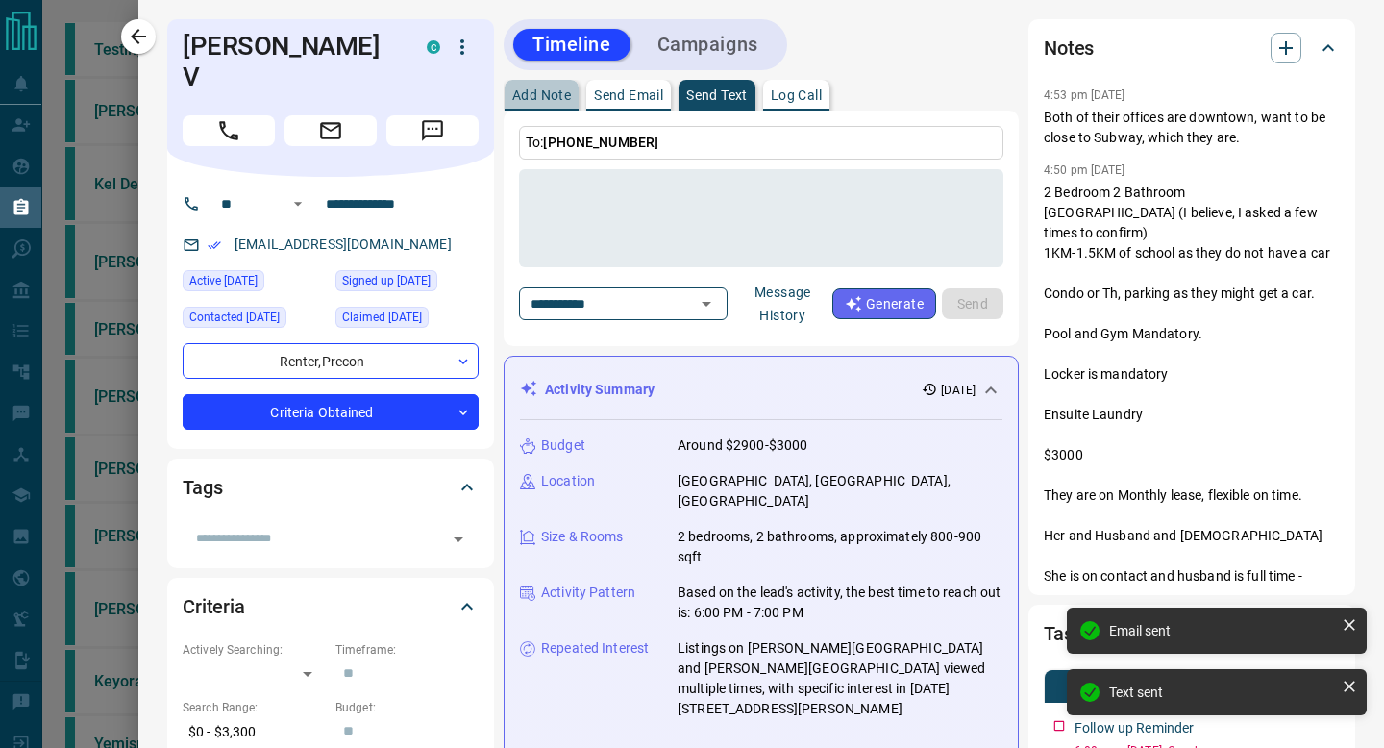
click at [512, 85] on button "Add Note" at bounding box center [541, 95] width 74 height 31
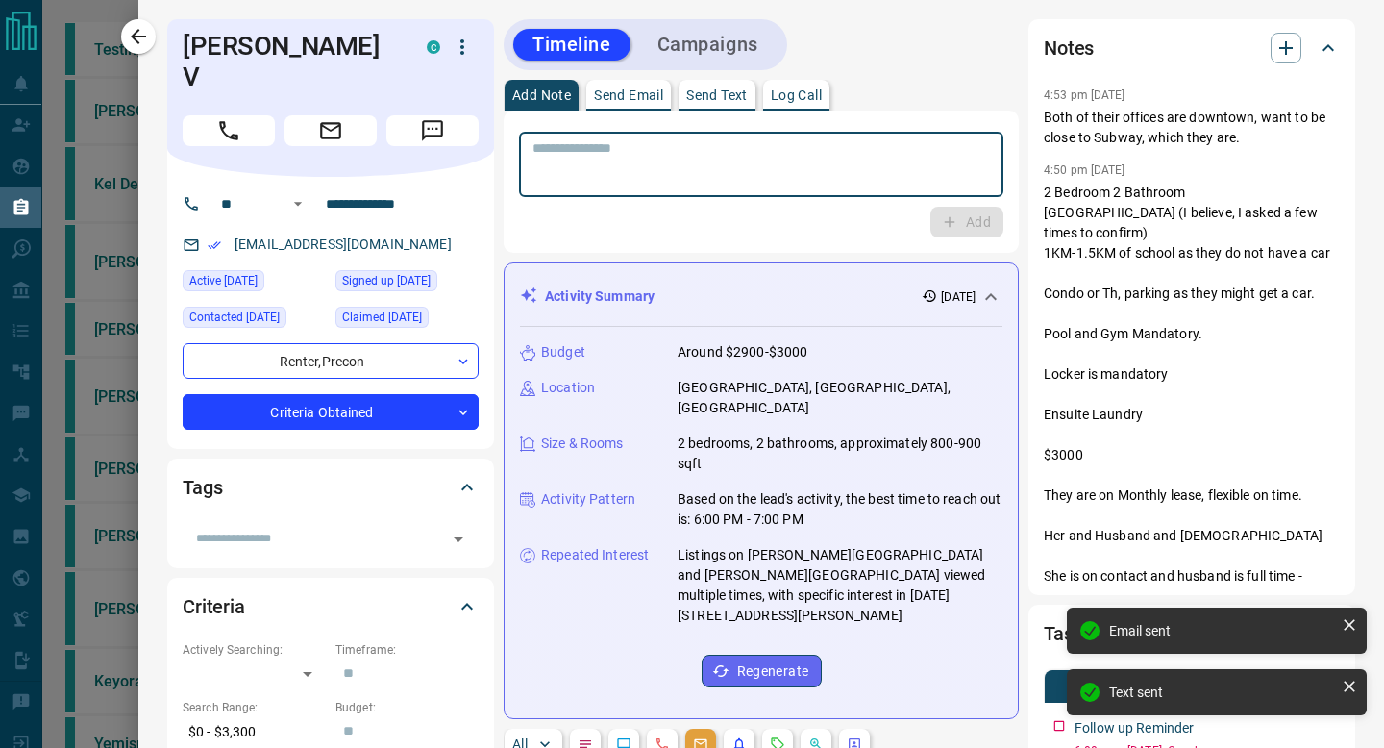
click at [589, 163] on textarea at bounding box center [760, 164] width 457 height 49
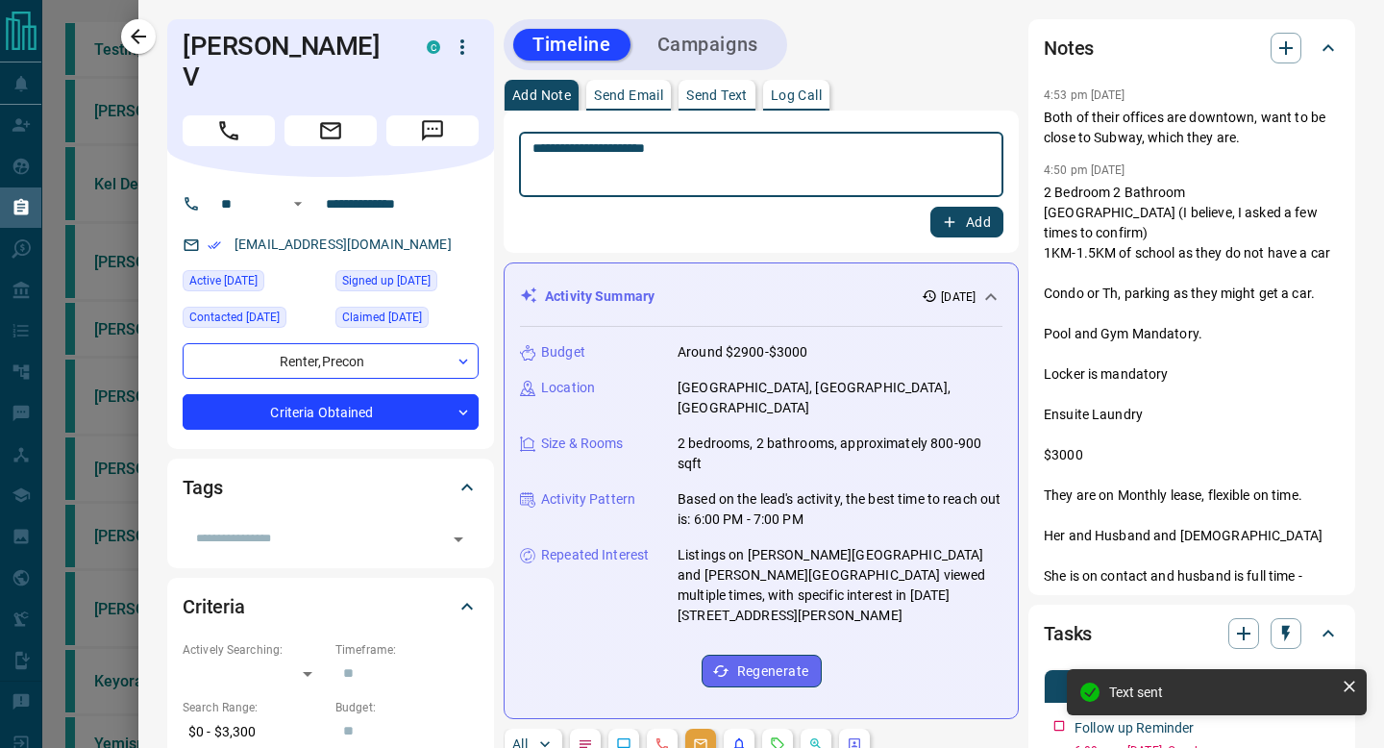
type textarea "**********"
click at [946, 236] on button "Add" at bounding box center [966, 222] width 73 height 31
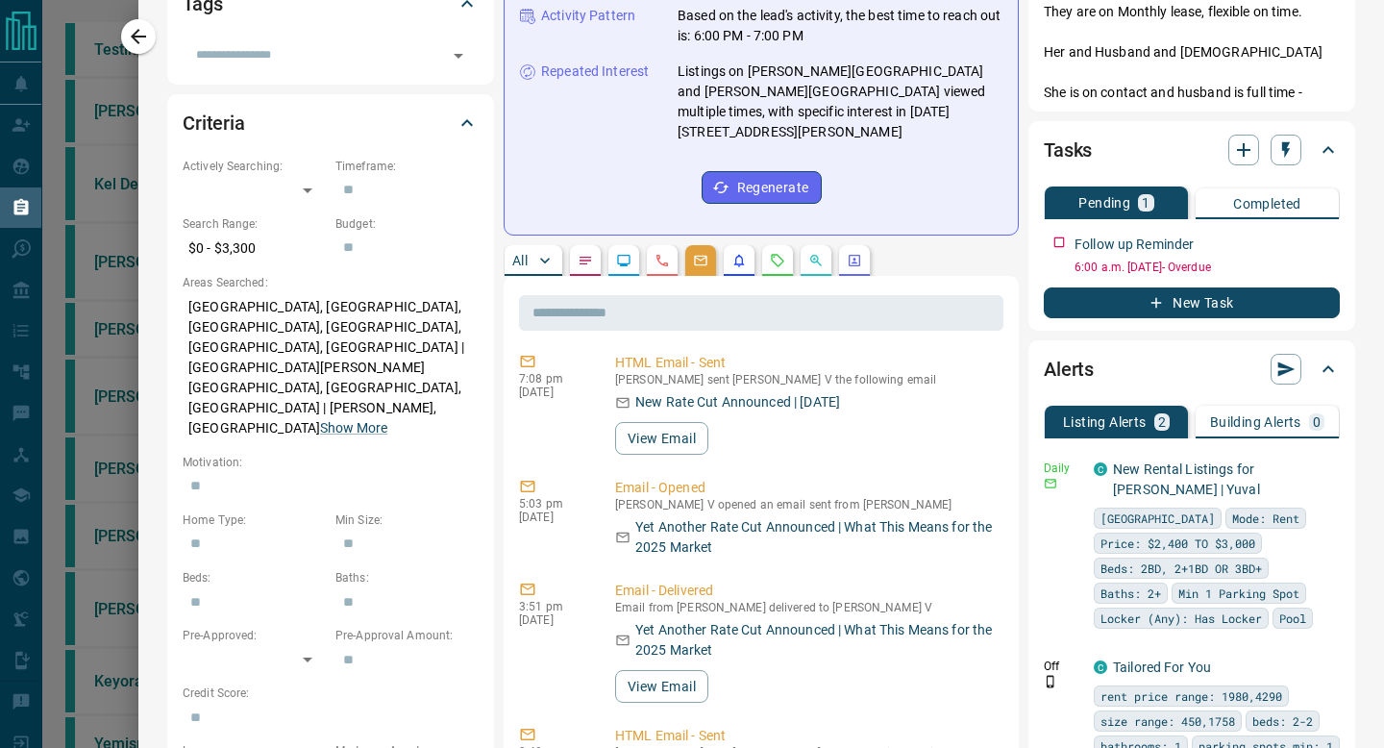
scroll to position [632, 0]
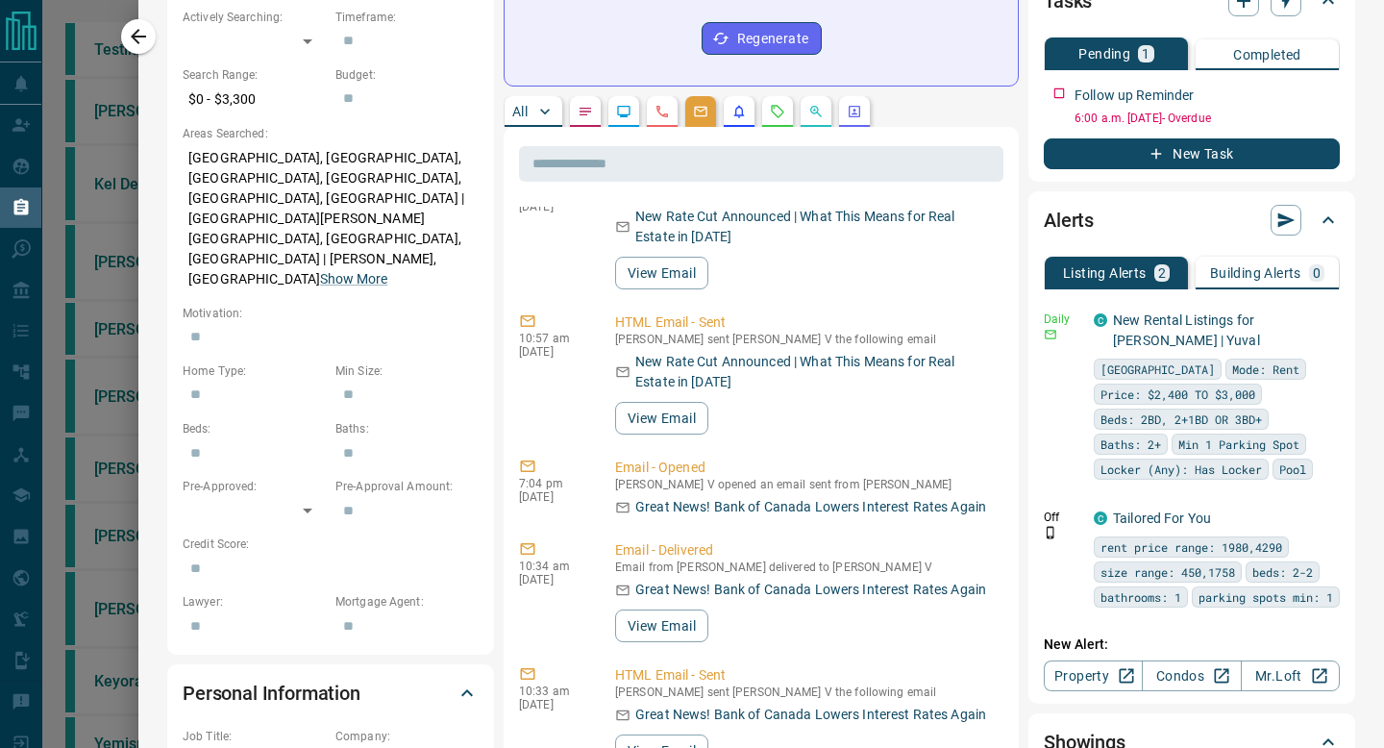
click at [513, 51] on div "Timeline Campaigns Add Note Send Email Send Text Log Call * ​ Add Activity Summ…" at bounding box center [760, 575] width 515 height 2376
click at [514, 96] on button "All" at bounding box center [533, 111] width 58 height 31
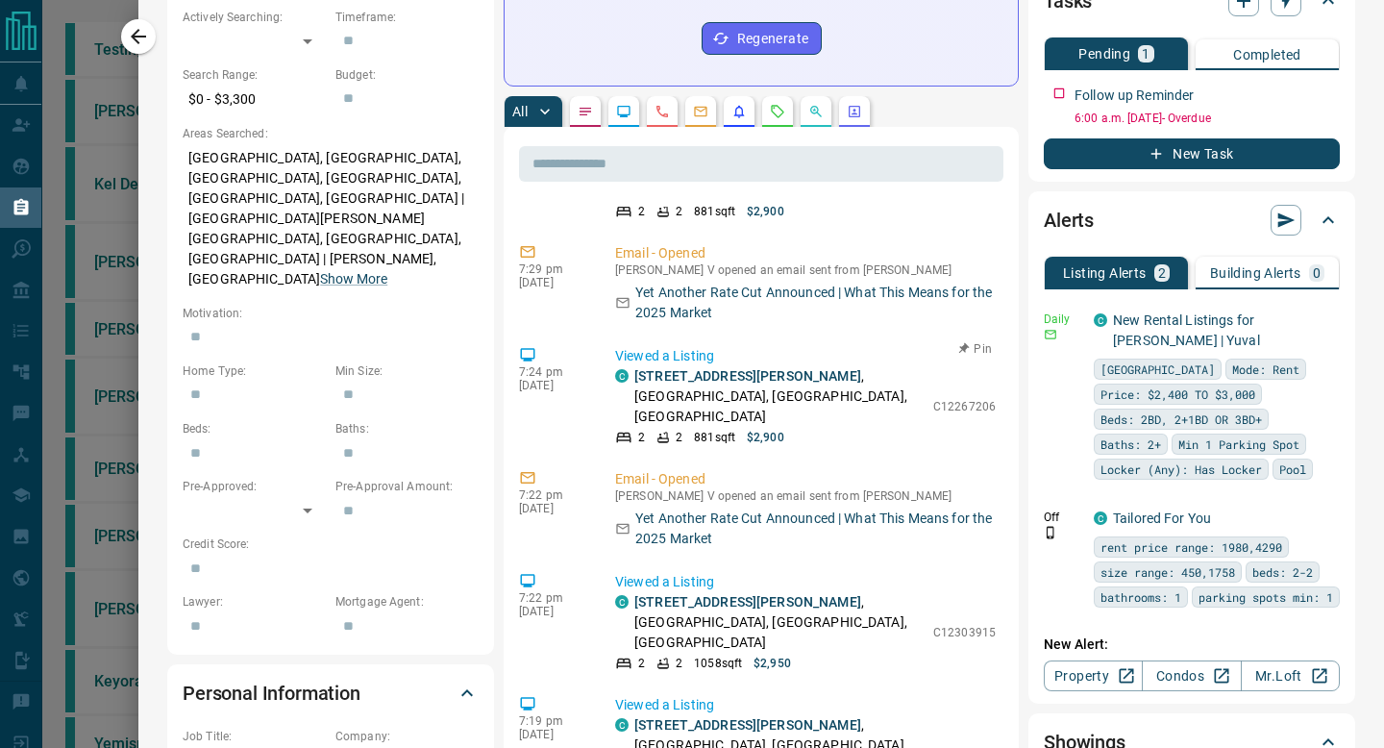
scroll to position [1849, 0]
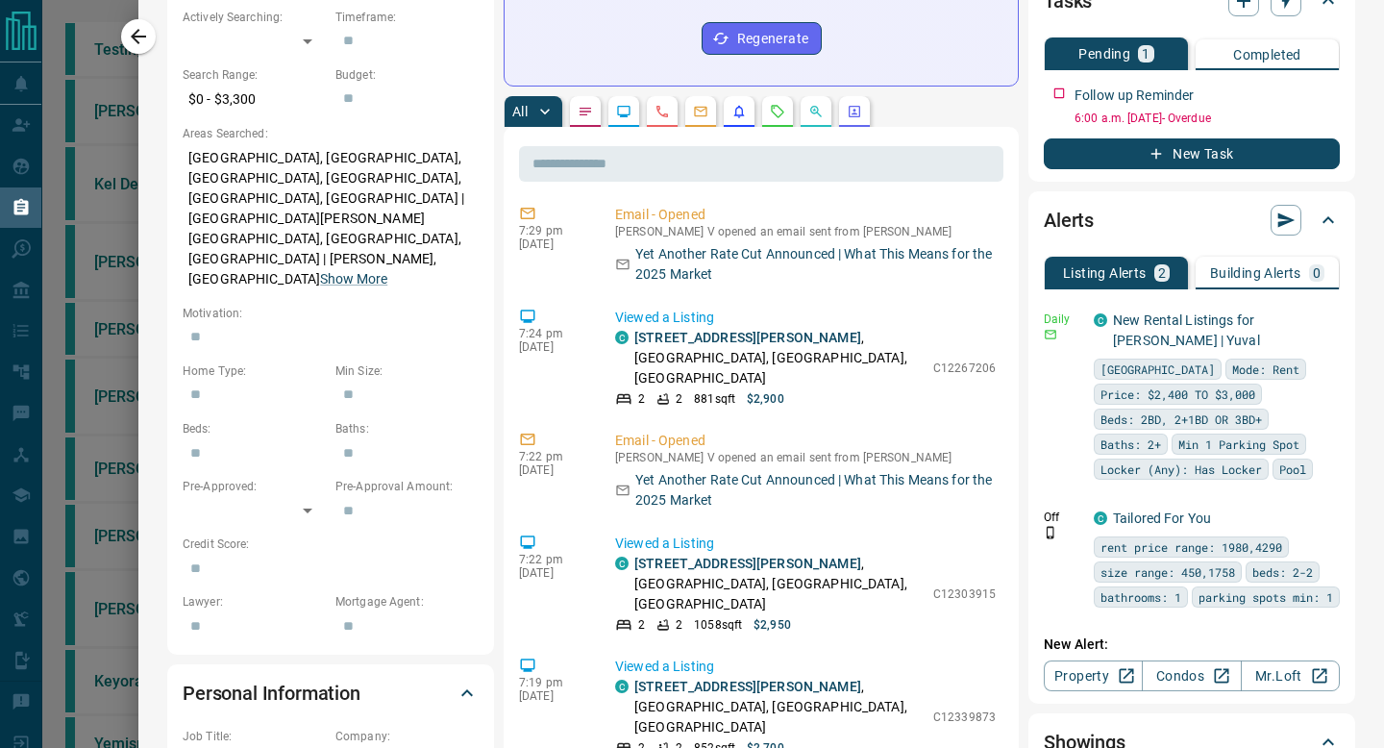
click at [738, 106] on icon "Listing Alerts" at bounding box center [739, 112] width 11 height 12
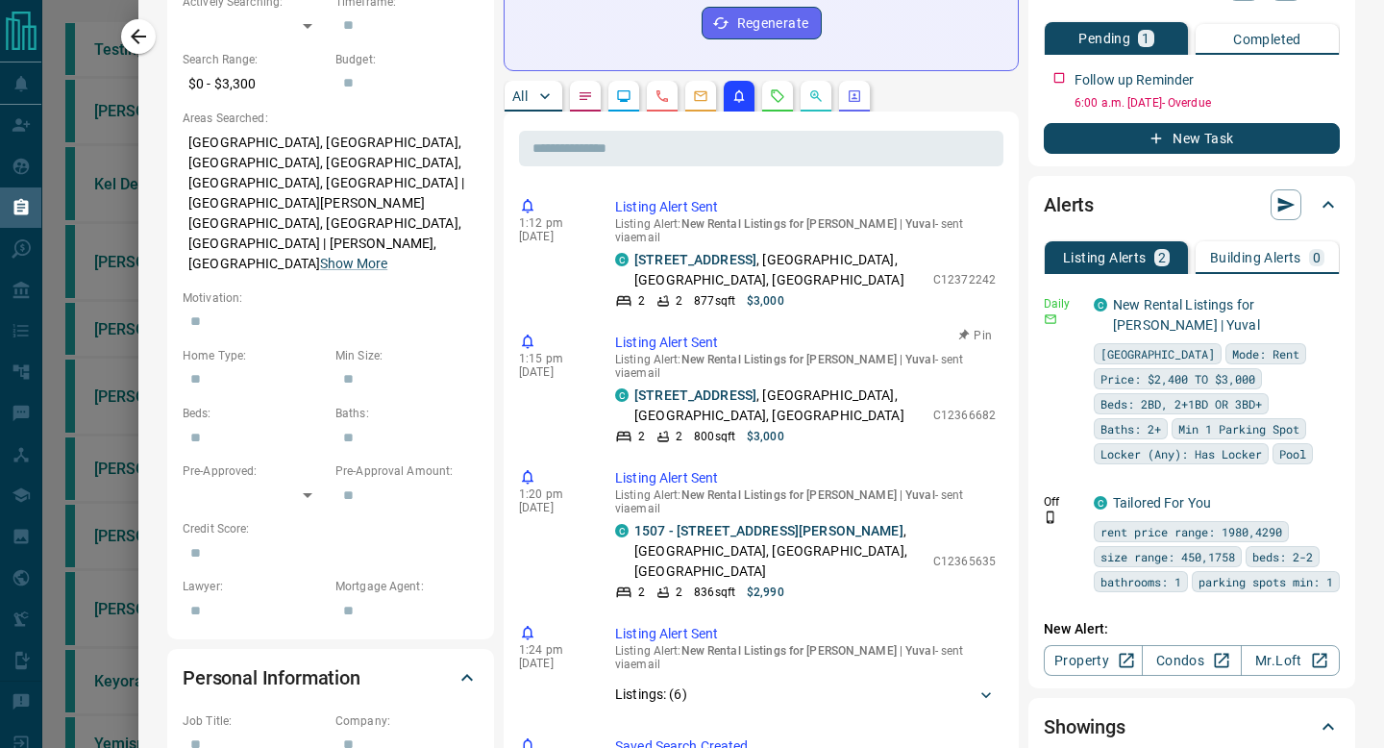
scroll to position [593, 0]
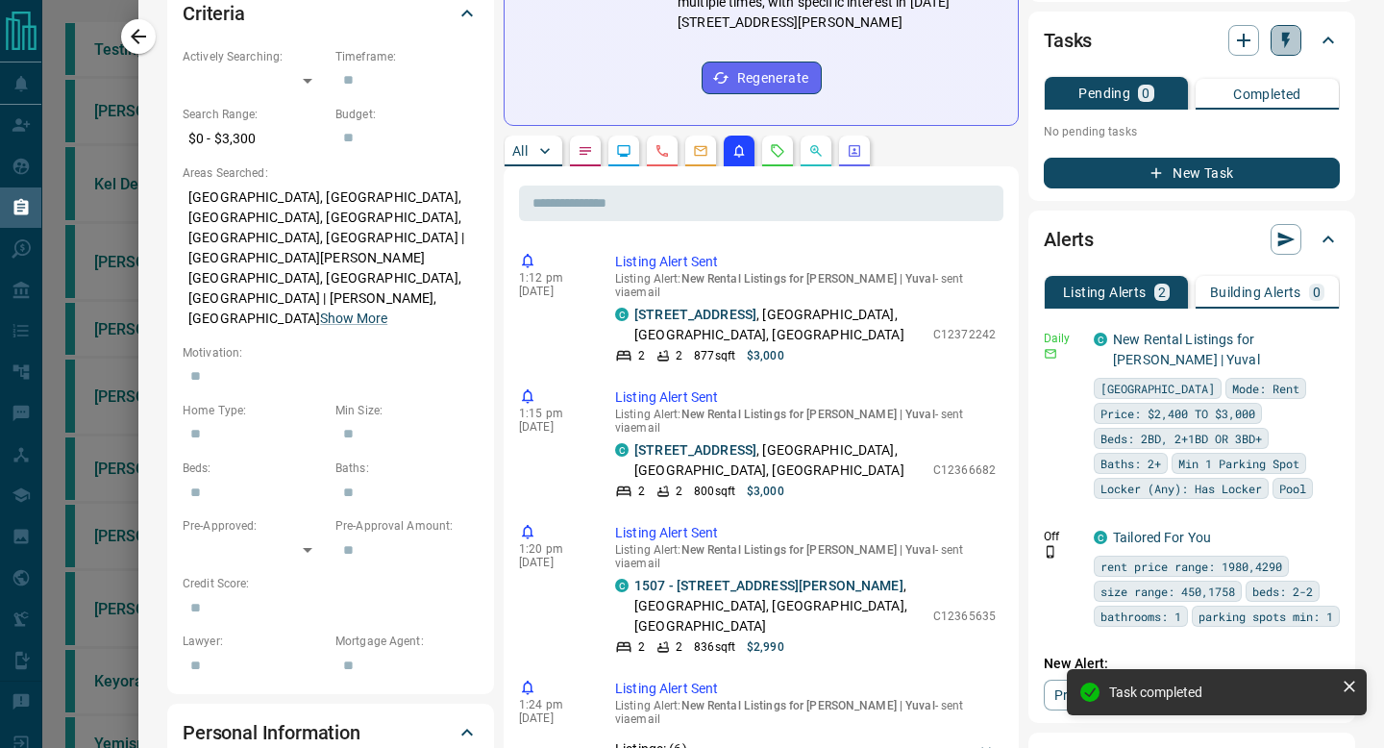
click at [1290, 28] on button "button" at bounding box center [1285, 40] width 31 height 31
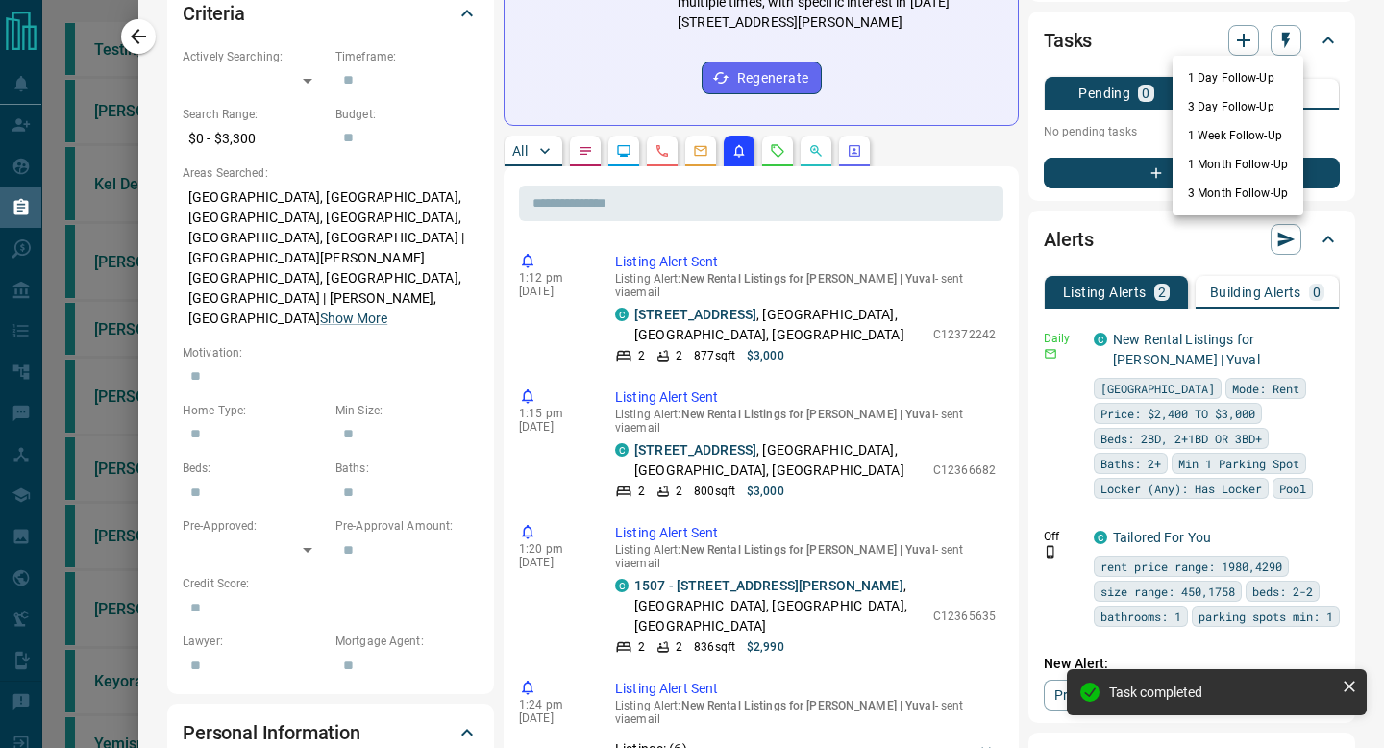
click at [1213, 131] on li "1 Week Follow-Up" at bounding box center [1237, 135] width 131 height 29
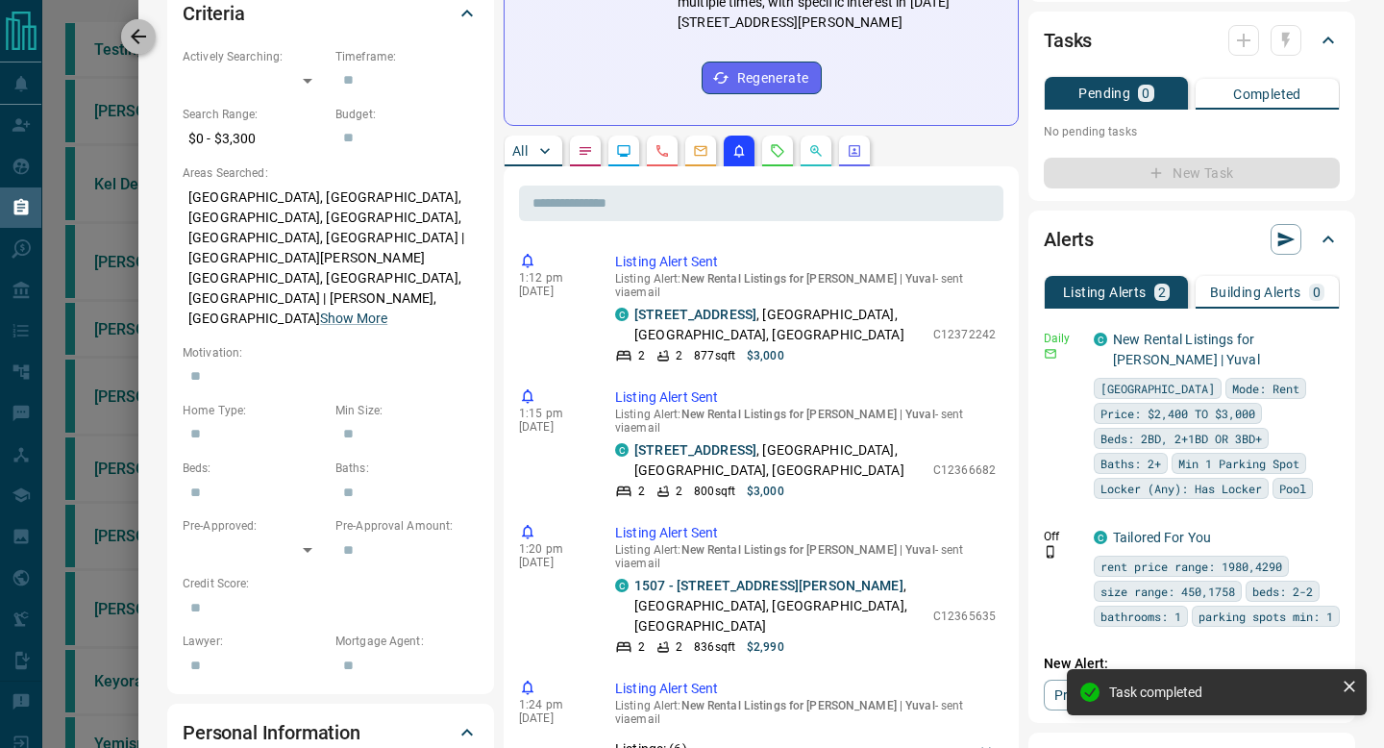
click at [138, 35] on icon "button" at bounding box center [138, 36] width 23 height 23
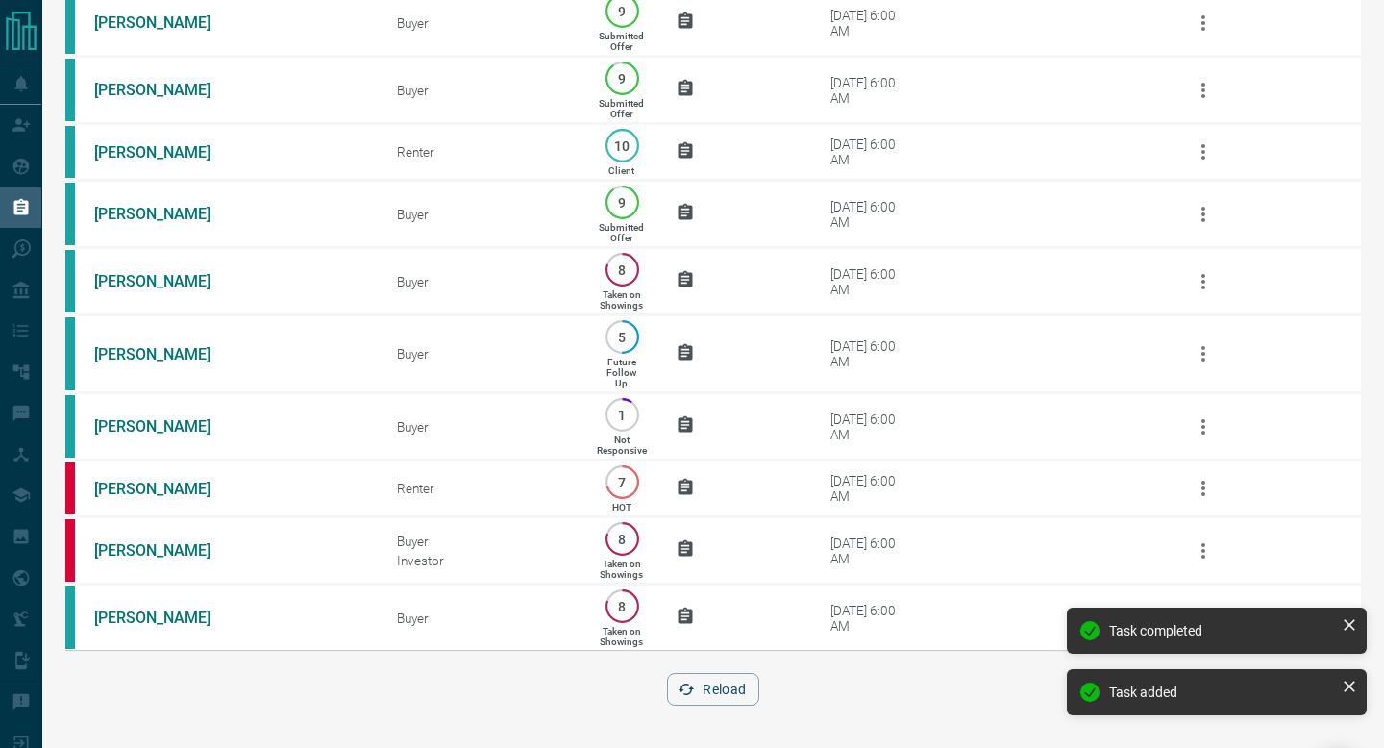
scroll to position [0, 0]
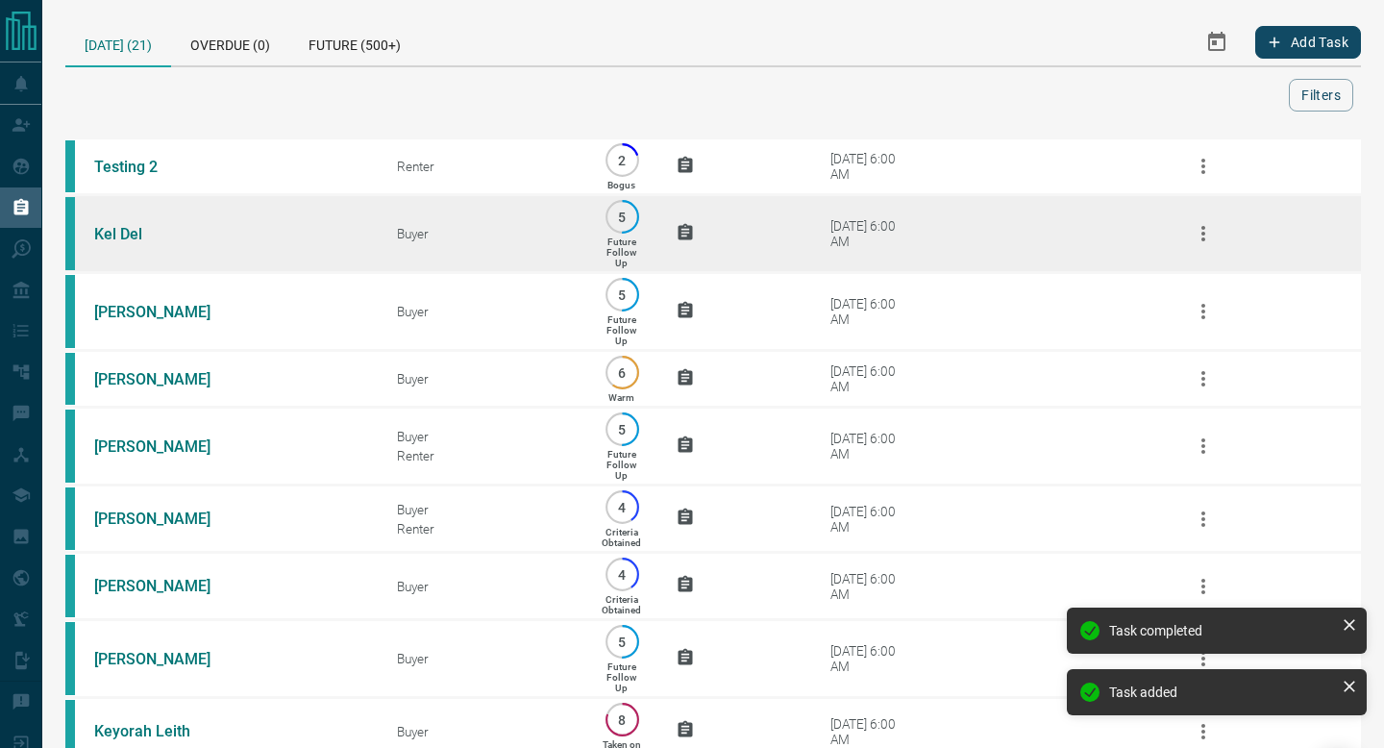
click at [922, 231] on td "[DATE] 6:00 AM" at bounding box center [962, 234] width 379 height 78
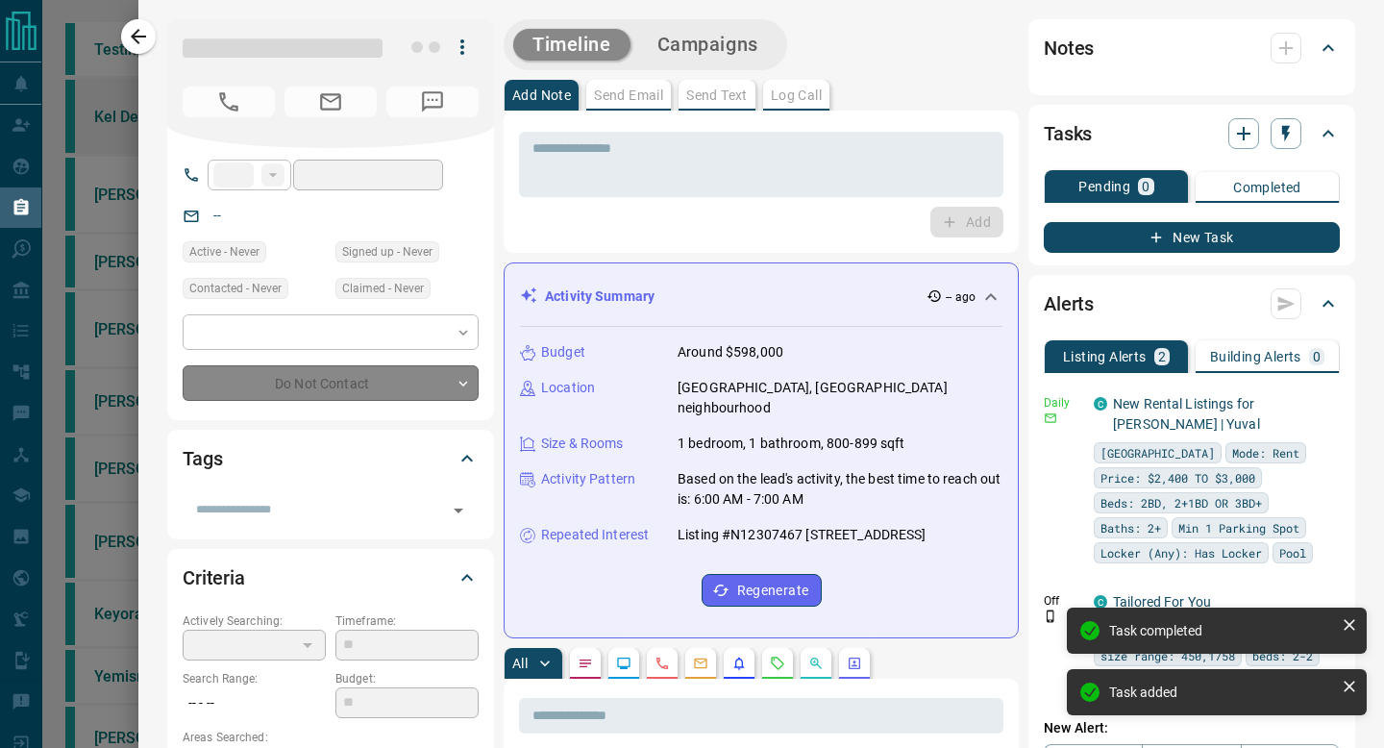
type input "**"
type input "**********"
type input "*"
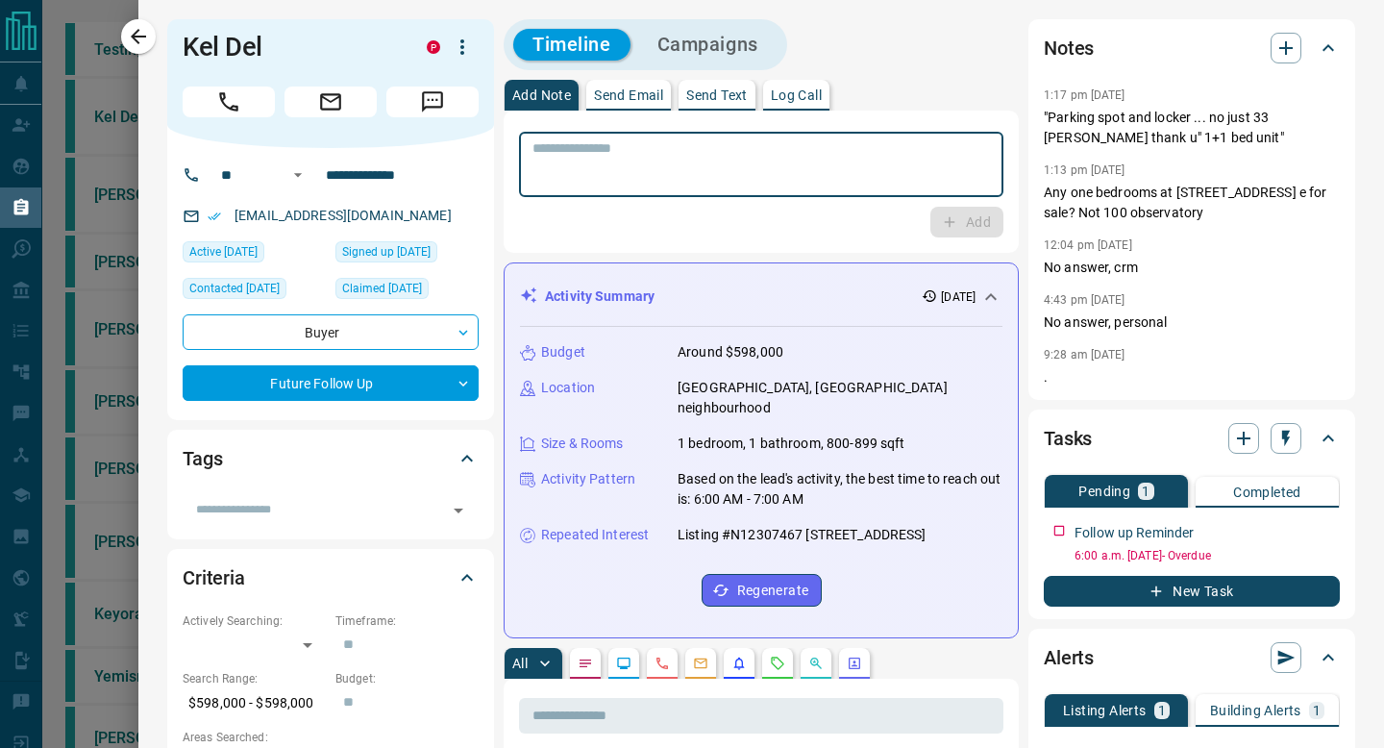
click at [939, 164] on textarea at bounding box center [760, 164] width 457 height 49
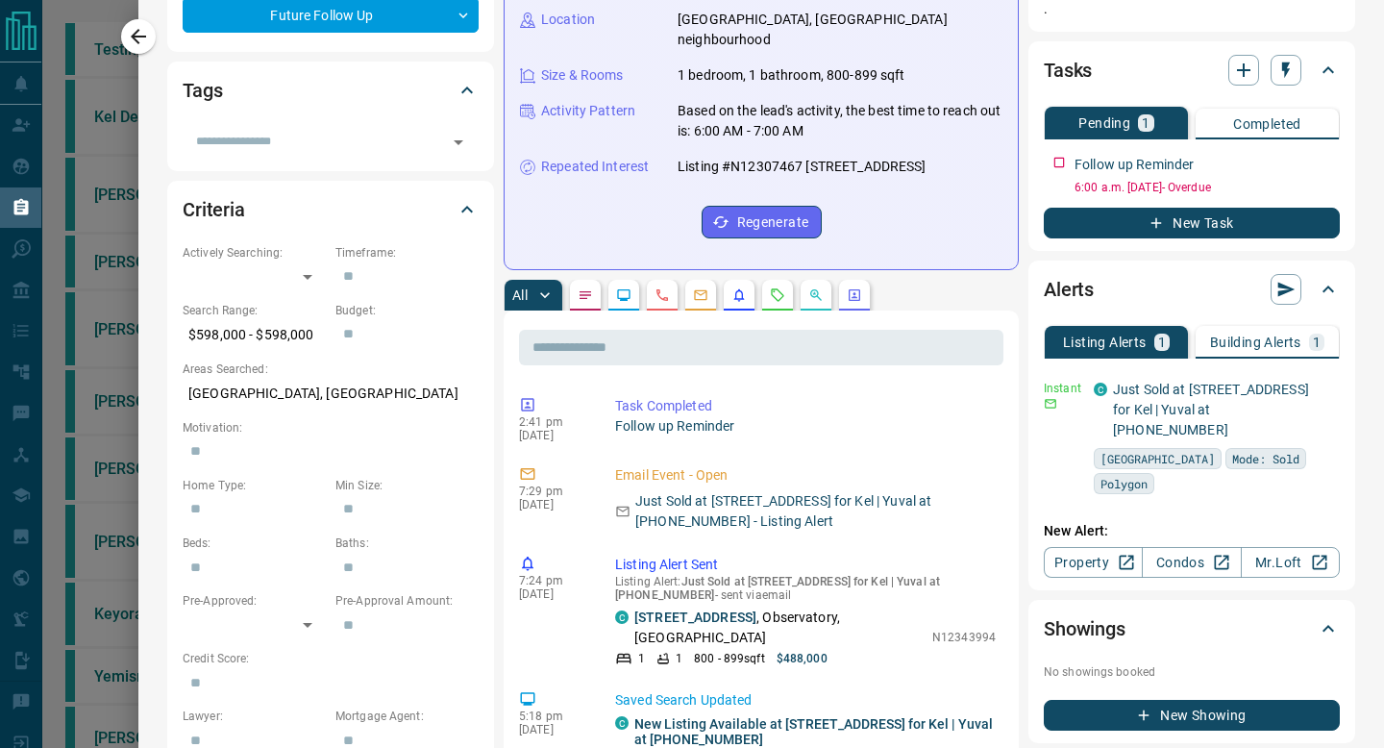
scroll to position [365, 0]
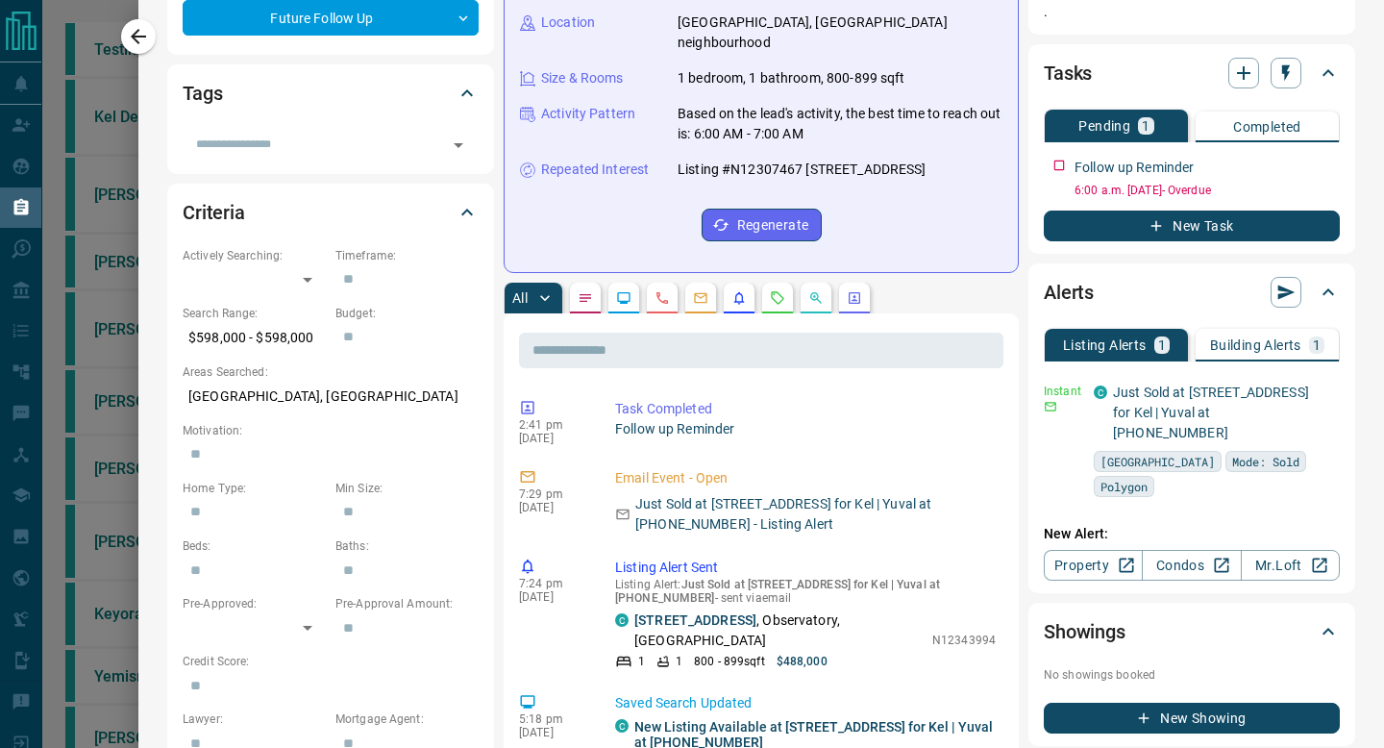
click at [1317, 343] on p "1" at bounding box center [1317, 344] width 8 height 13
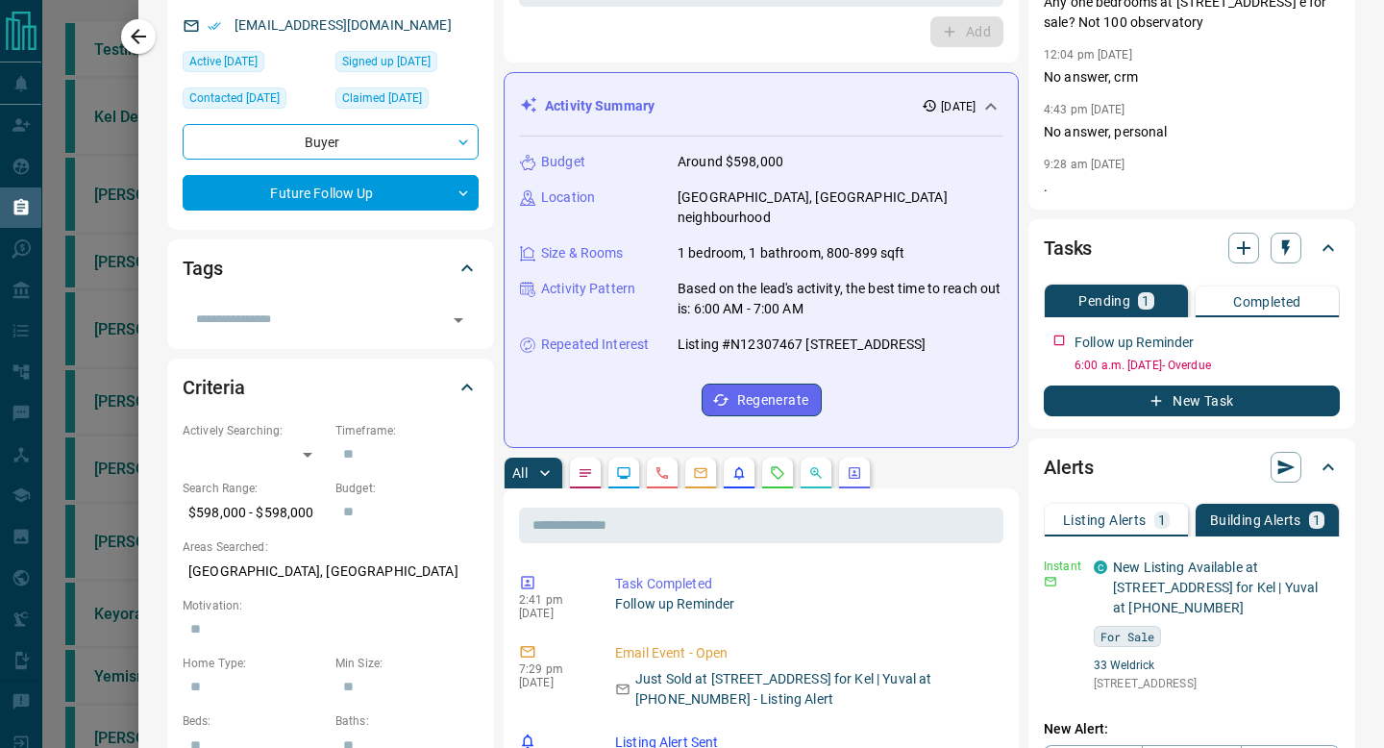
scroll to position [0, 0]
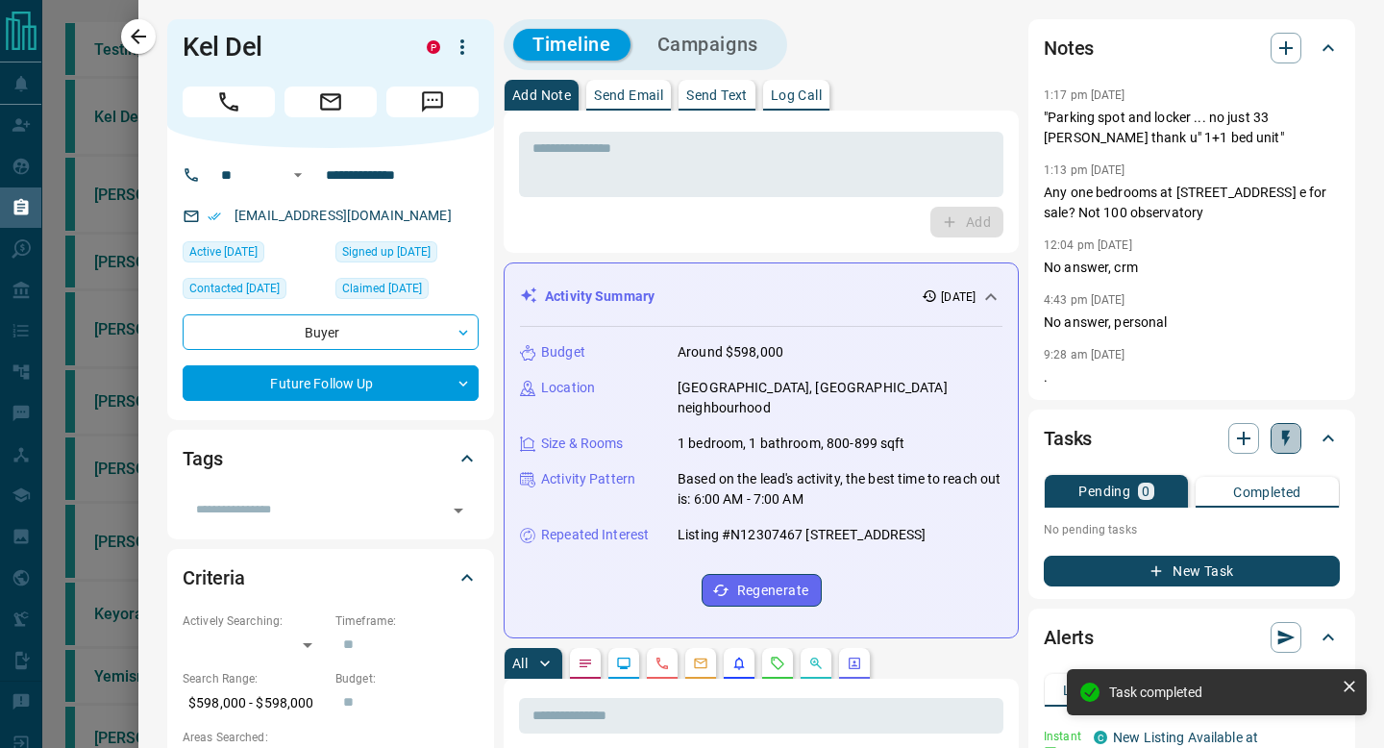
click at [1285, 439] on icon "button" at bounding box center [1286, 438] width 8 height 16
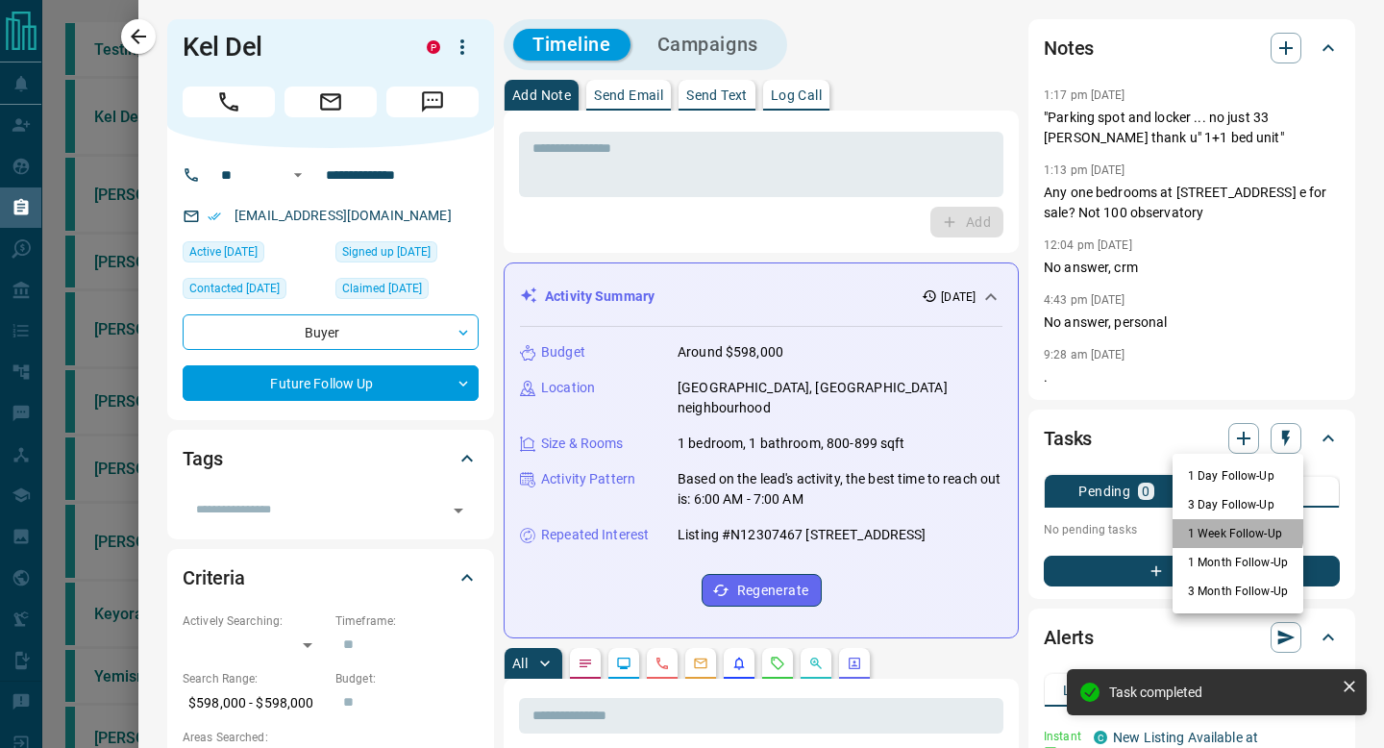
click at [1225, 530] on li "1 Week Follow-Up" at bounding box center [1237, 533] width 131 height 29
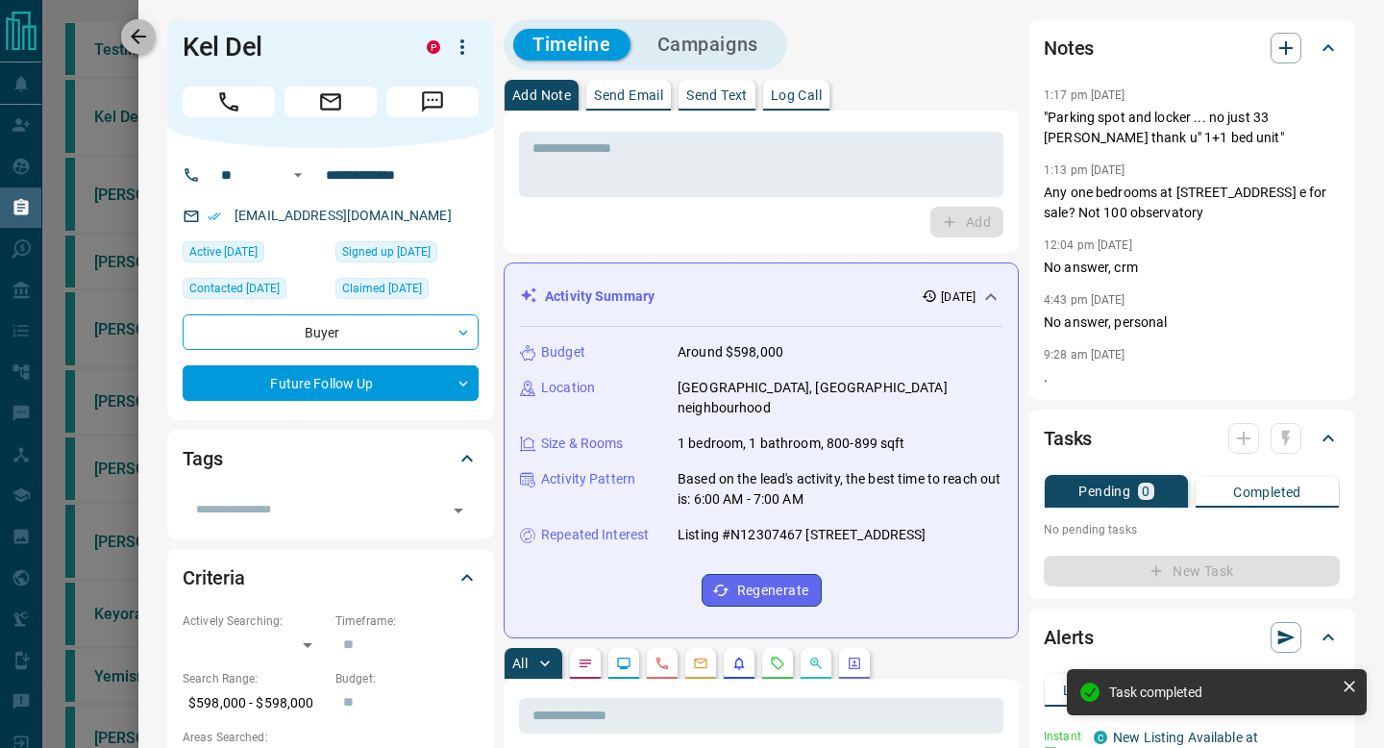
click at [141, 24] on button "button" at bounding box center [138, 36] width 35 height 35
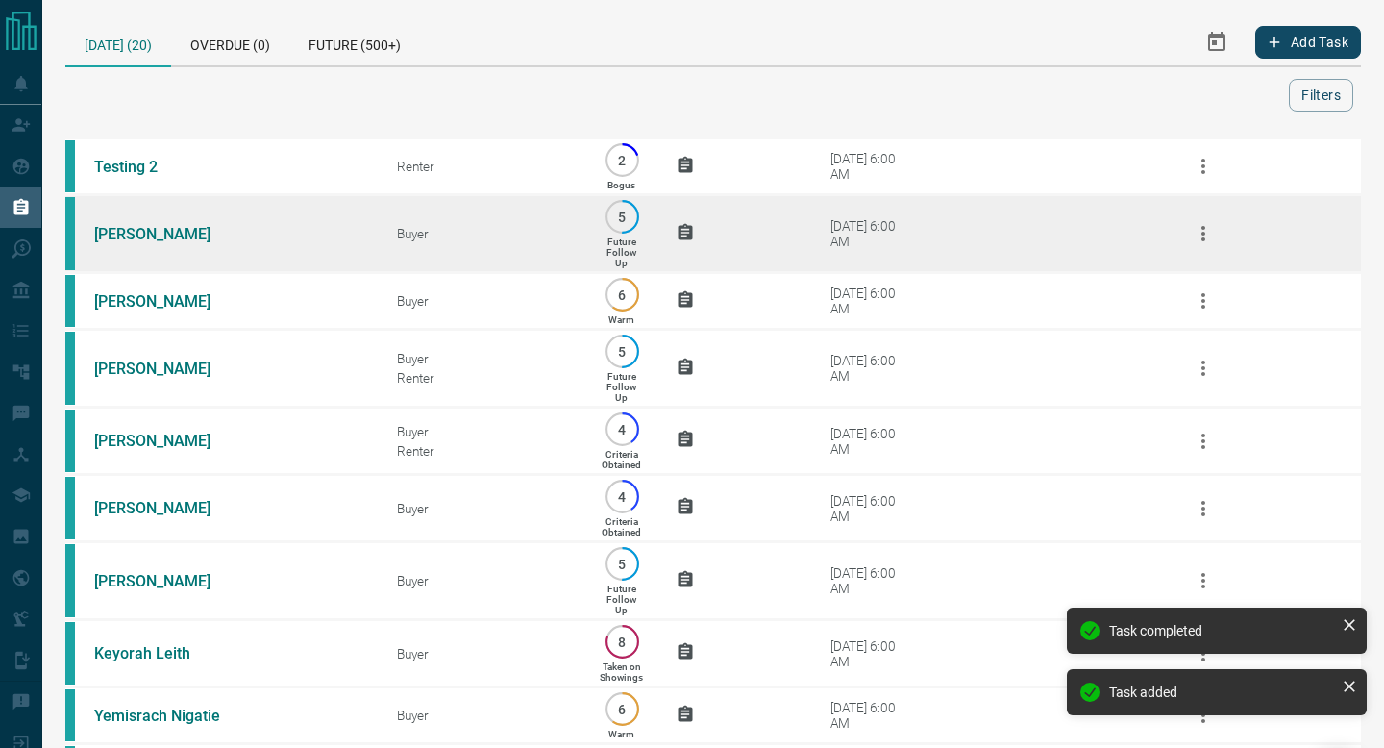
click at [988, 252] on td "[DATE] 6:00 AM" at bounding box center [962, 234] width 379 height 78
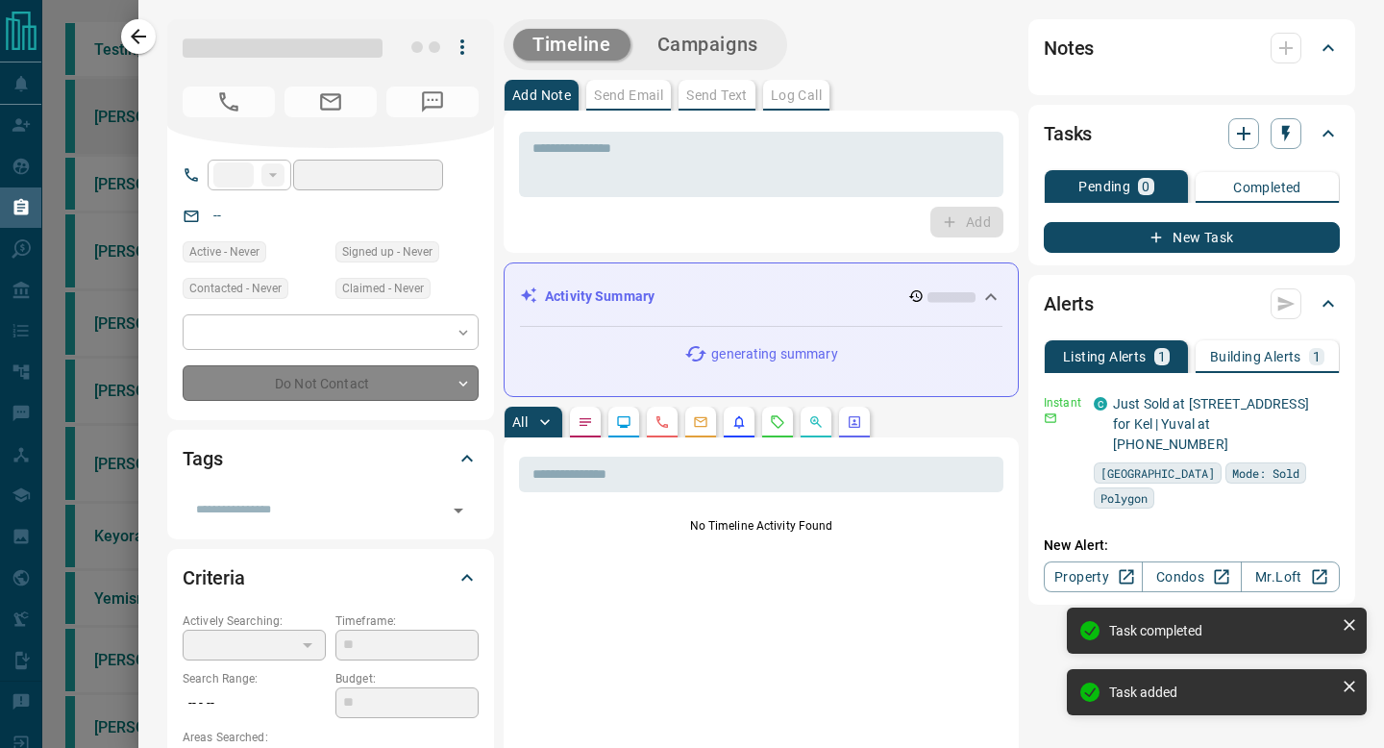
type input "**"
type input "**********"
type input "*"
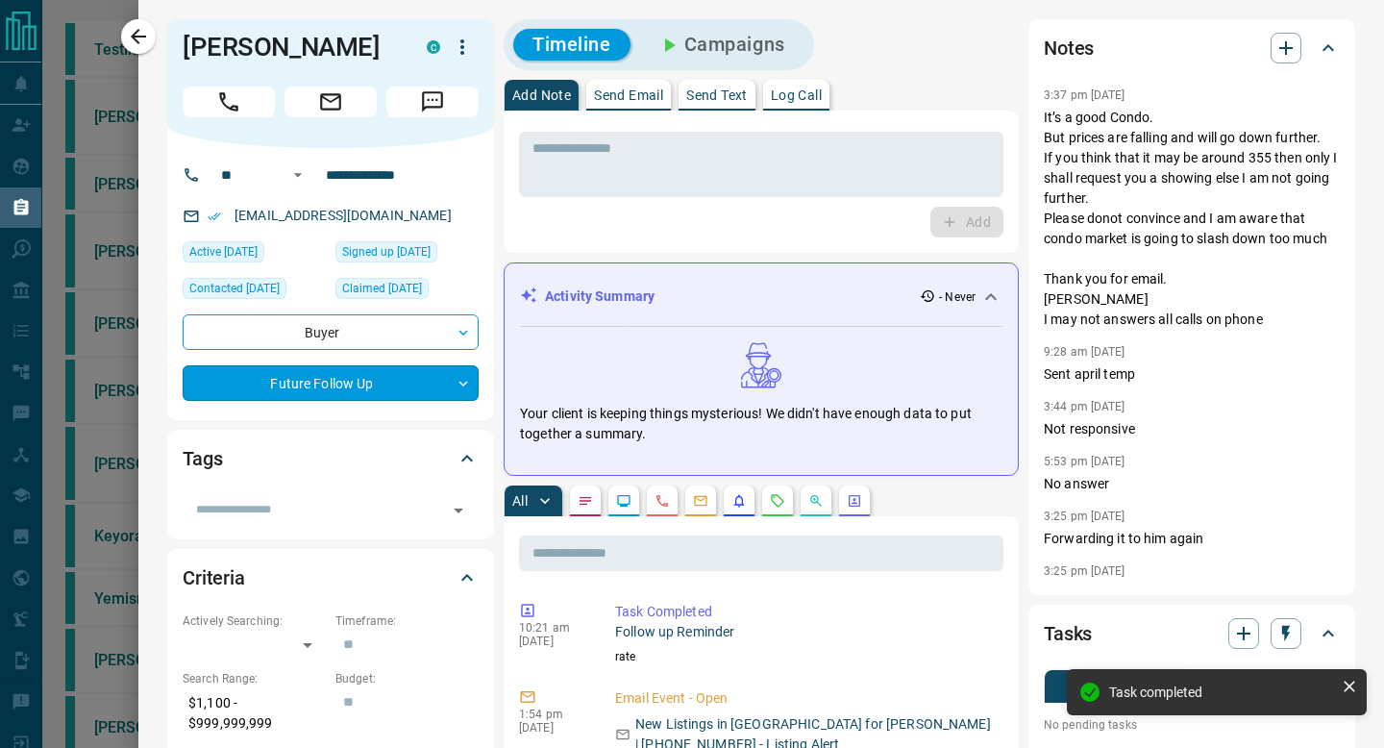
click at [383, 414] on body "Lead Transfers Claim Leads My Leads Tasks Opportunities Deals Campaigns Automat…" at bounding box center [692, 726] width 1384 height 1452
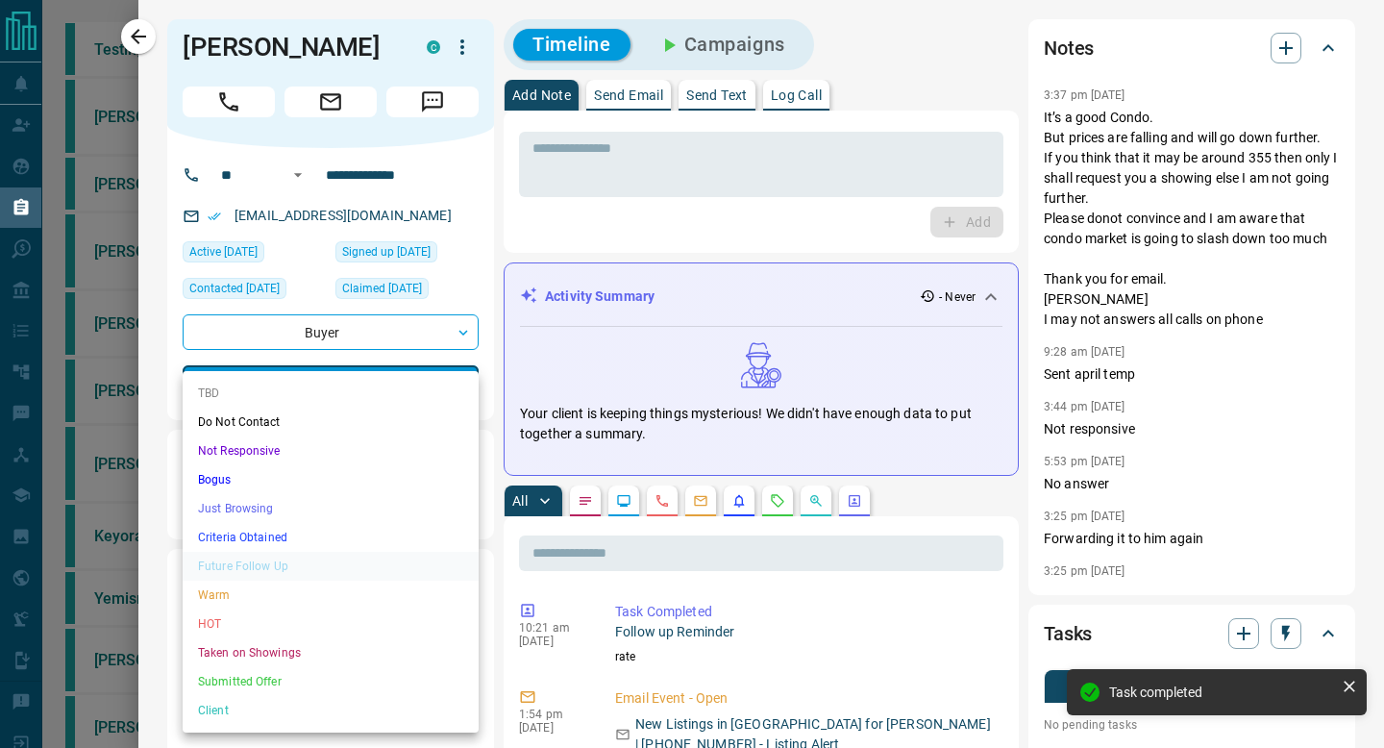
click at [789, 200] on div at bounding box center [692, 374] width 1384 height 748
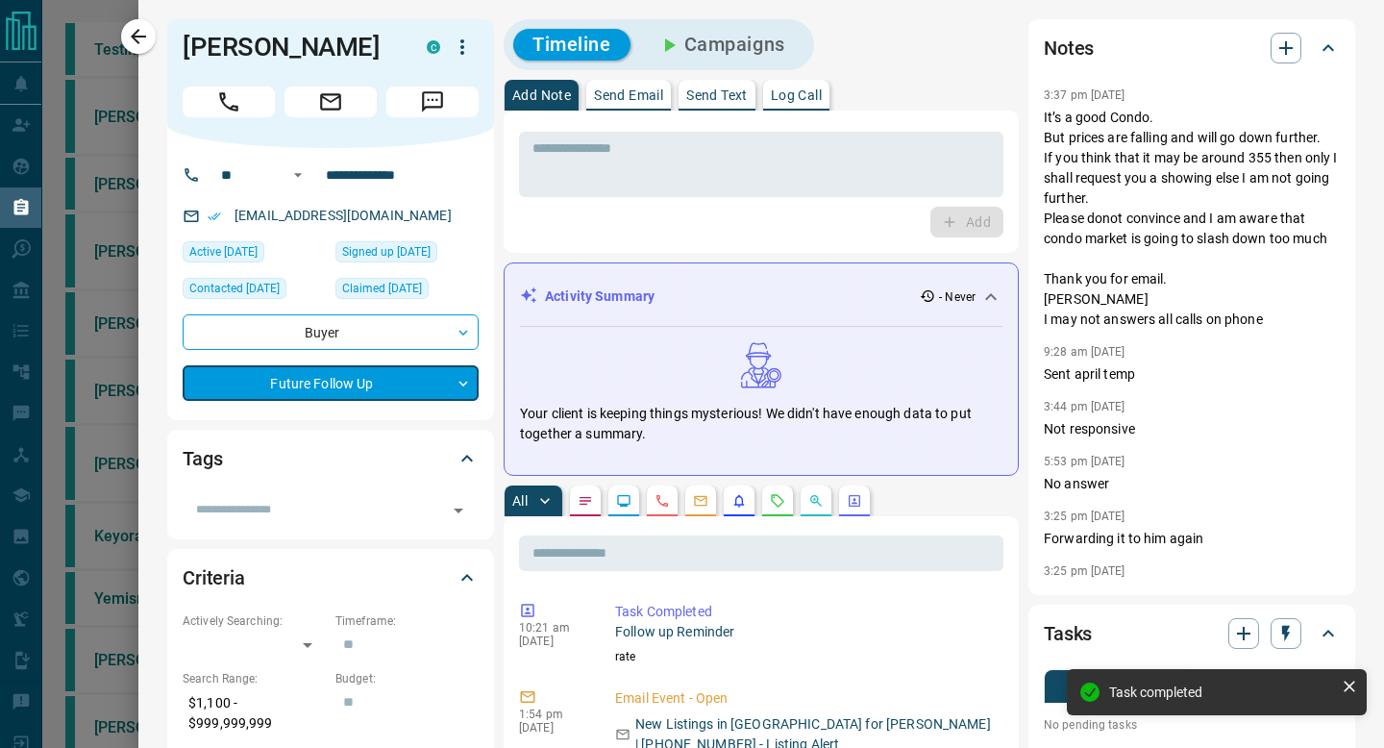
click at [786, 54] on button "Campaigns" at bounding box center [721, 45] width 166 height 32
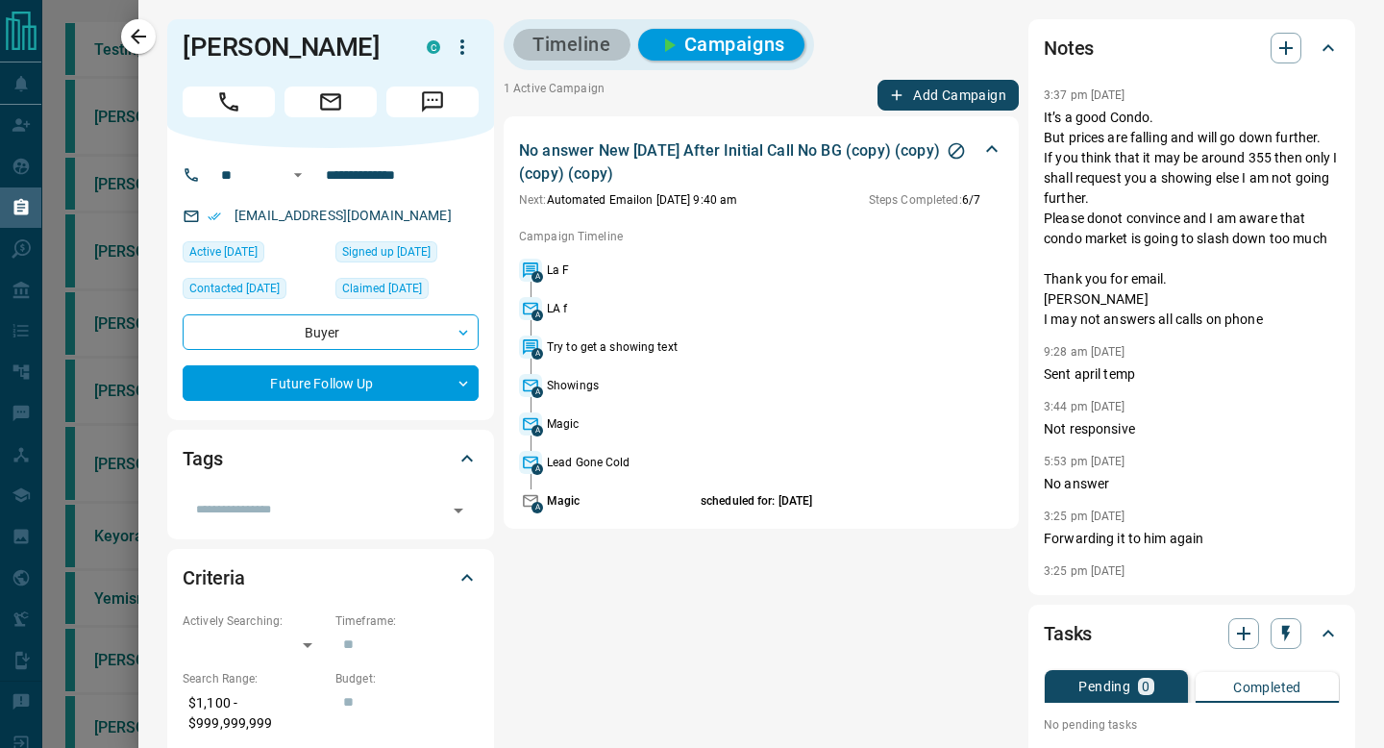
click at [574, 44] on button "Timeline" at bounding box center [571, 45] width 117 height 32
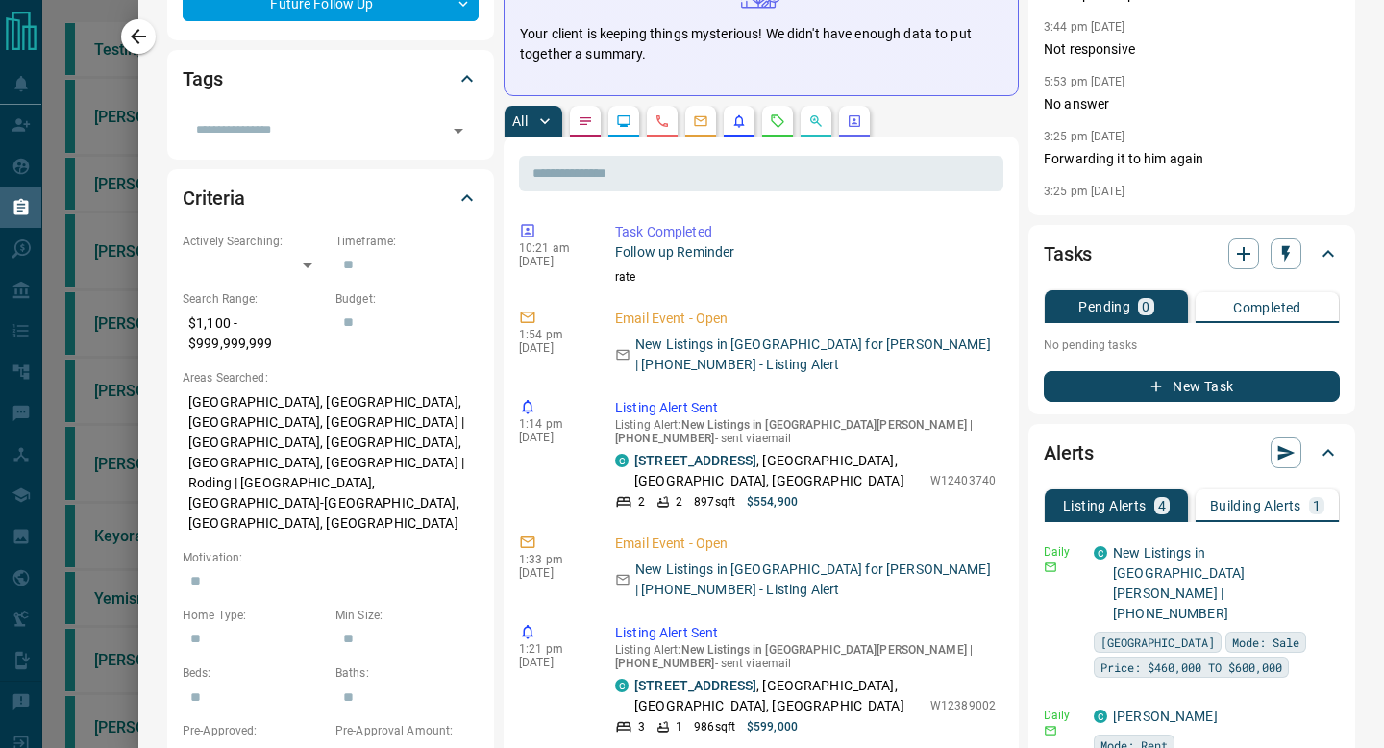
scroll to position [397, 0]
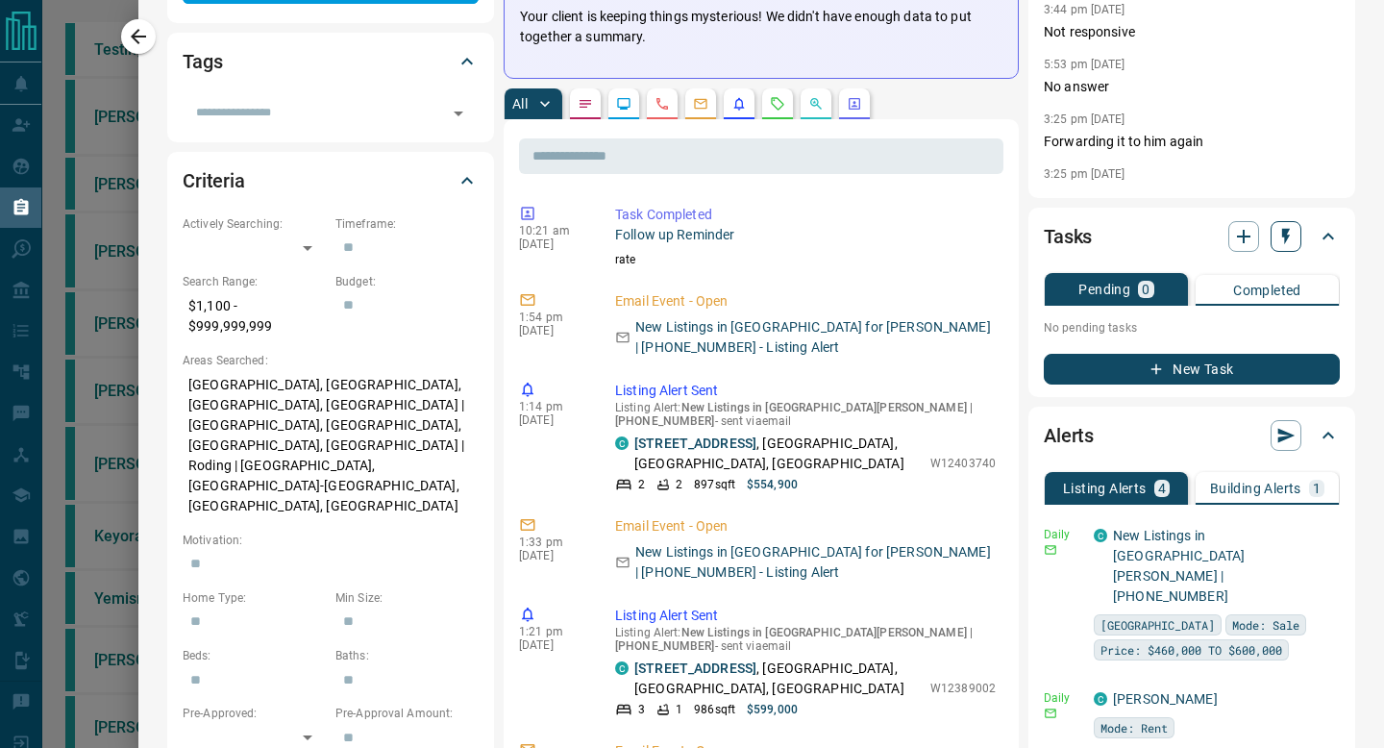
click at [1274, 240] on button "button" at bounding box center [1285, 236] width 31 height 31
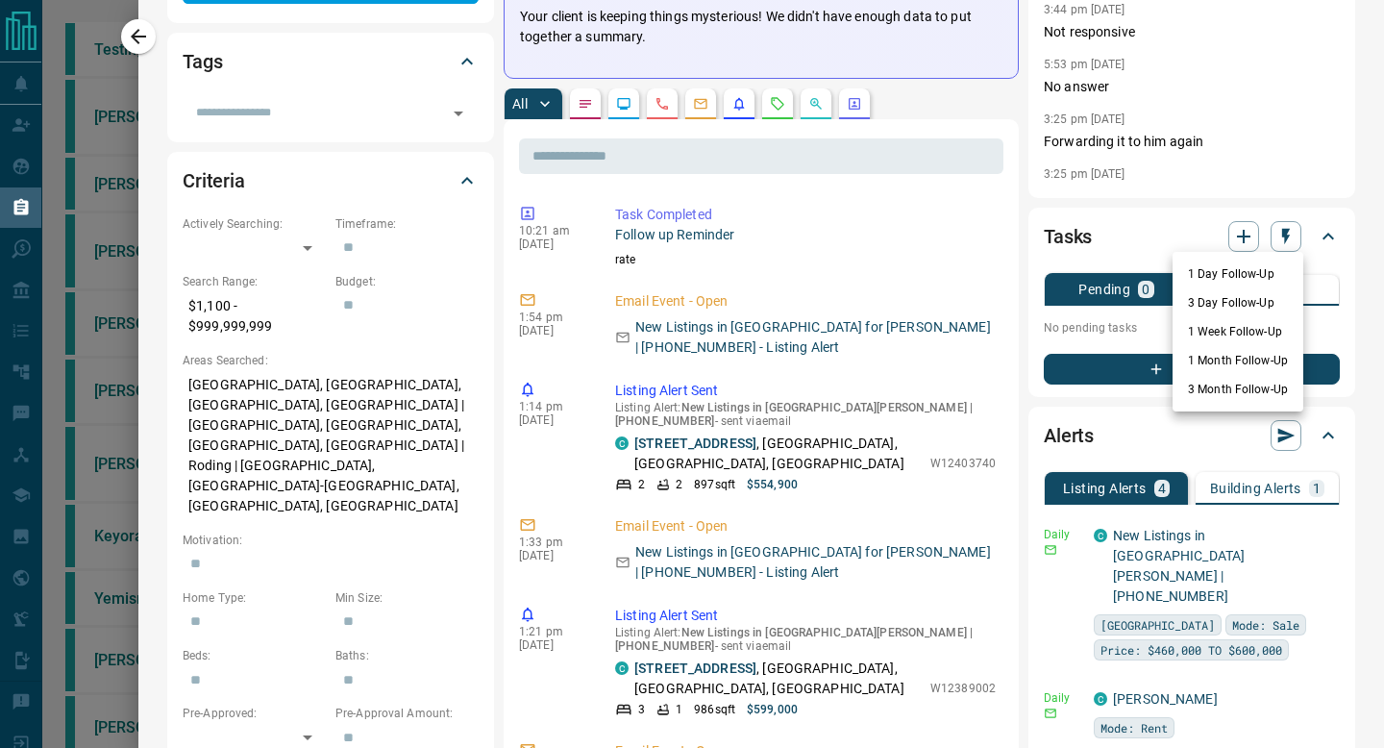
click at [1219, 347] on li "1 Month Follow-Up" at bounding box center [1237, 360] width 131 height 29
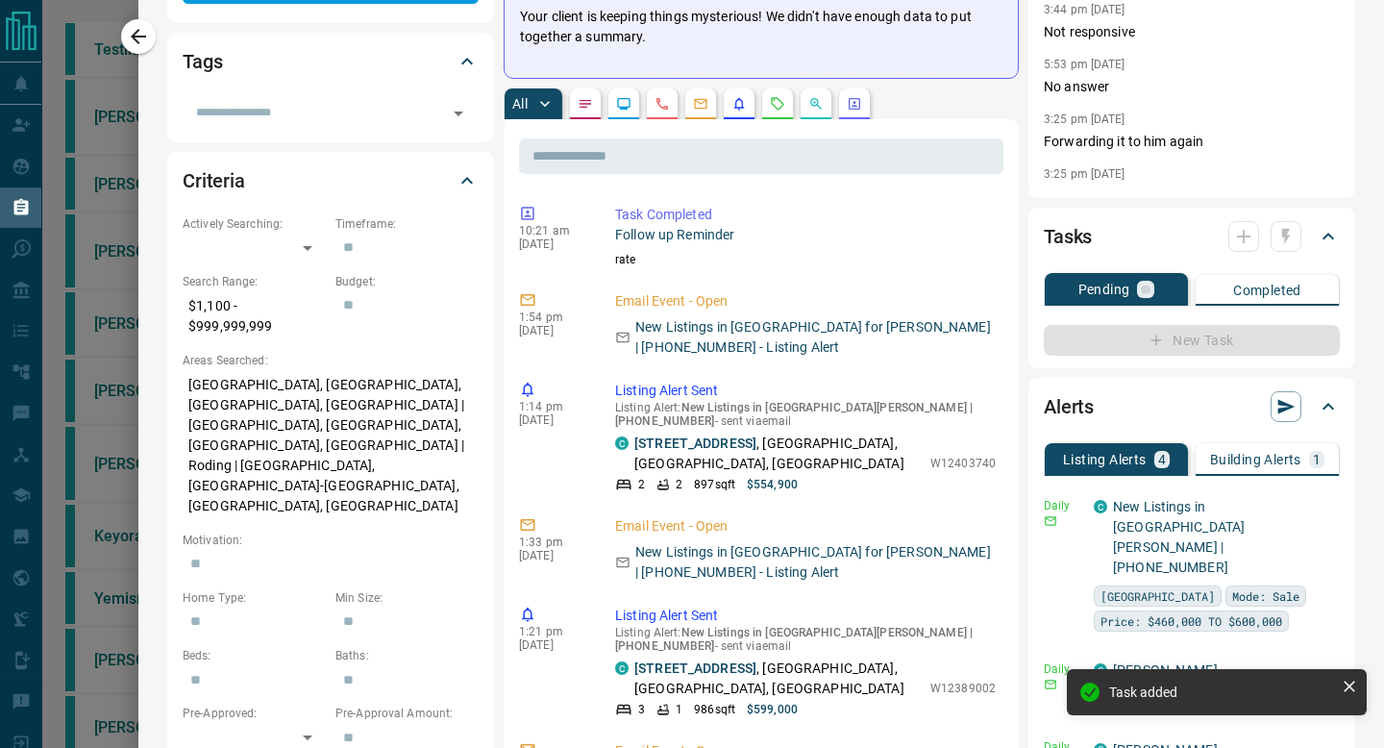
click at [159, 44] on div "**********" at bounding box center [760, 698] width 1245 height 2191
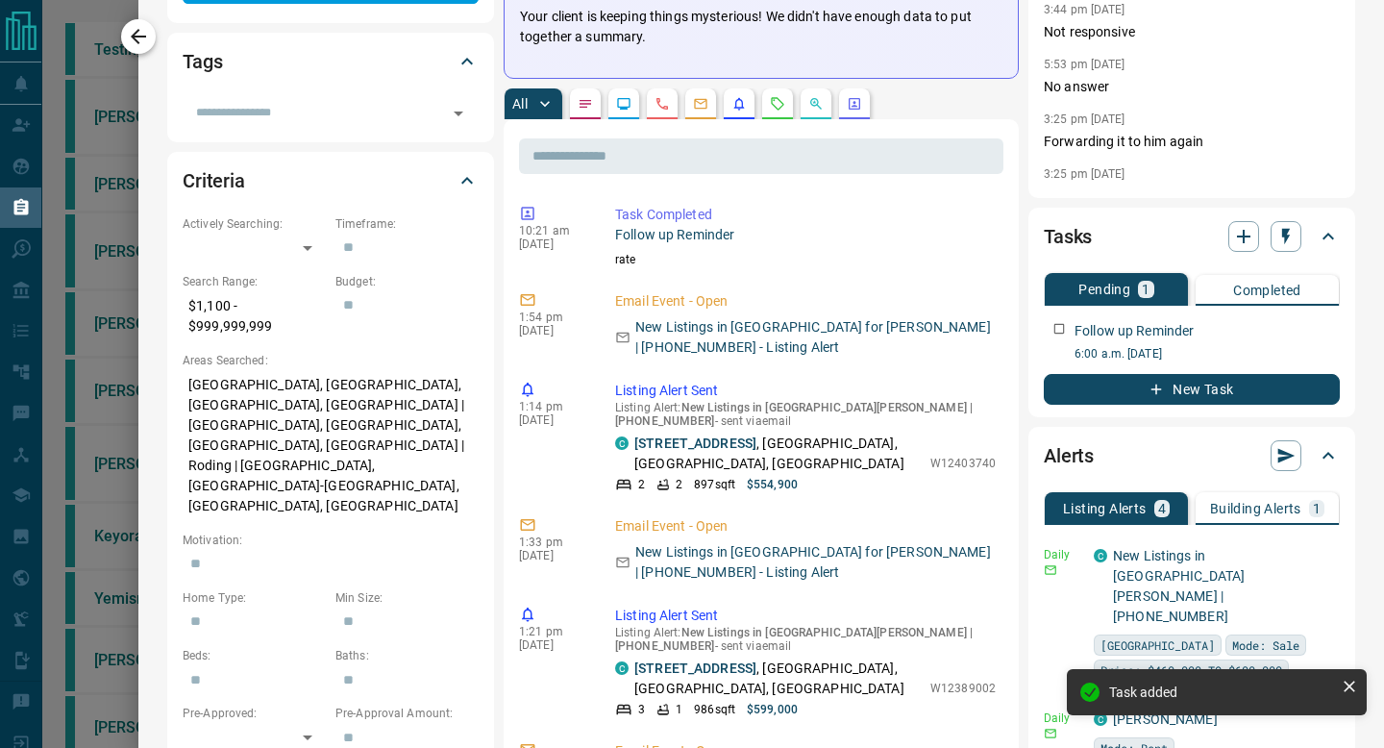
click at [134, 35] on icon "button" at bounding box center [138, 36] width 15 height 15
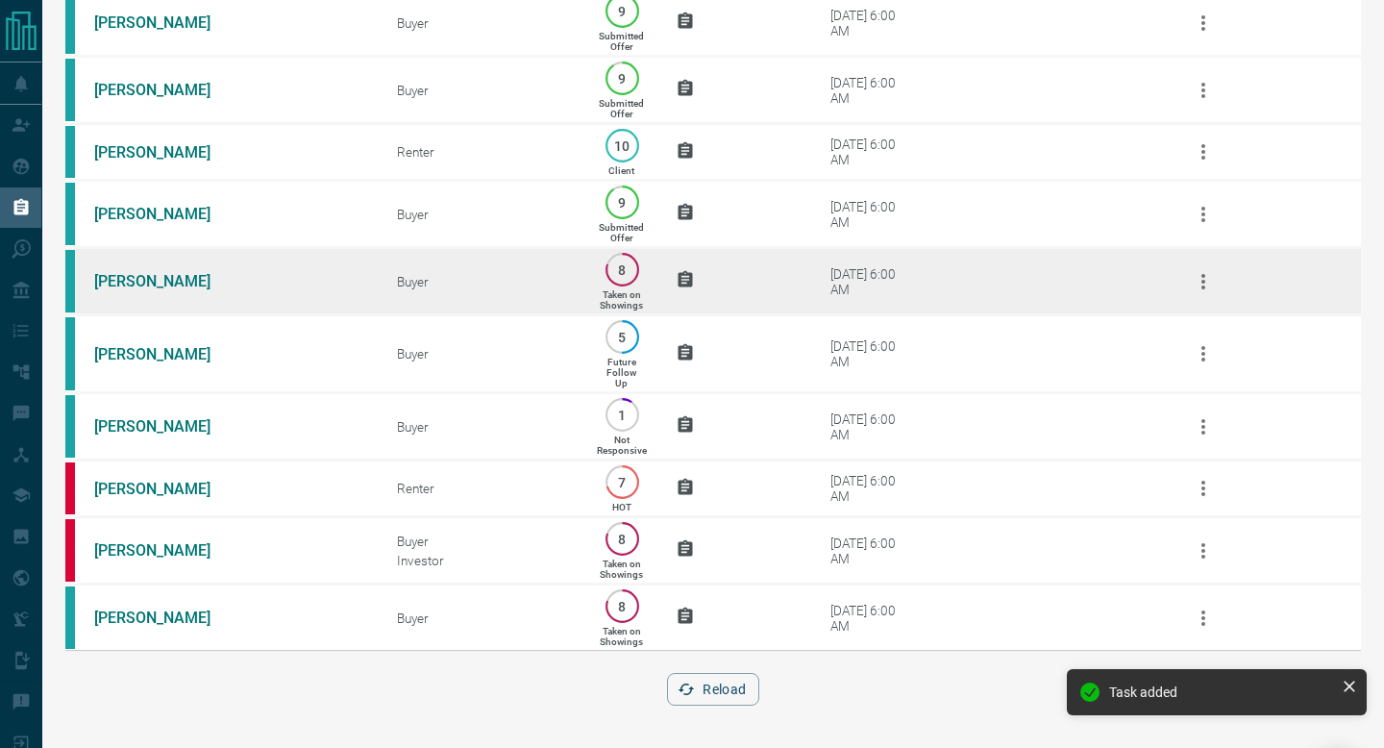
scroll to position [0, 0]
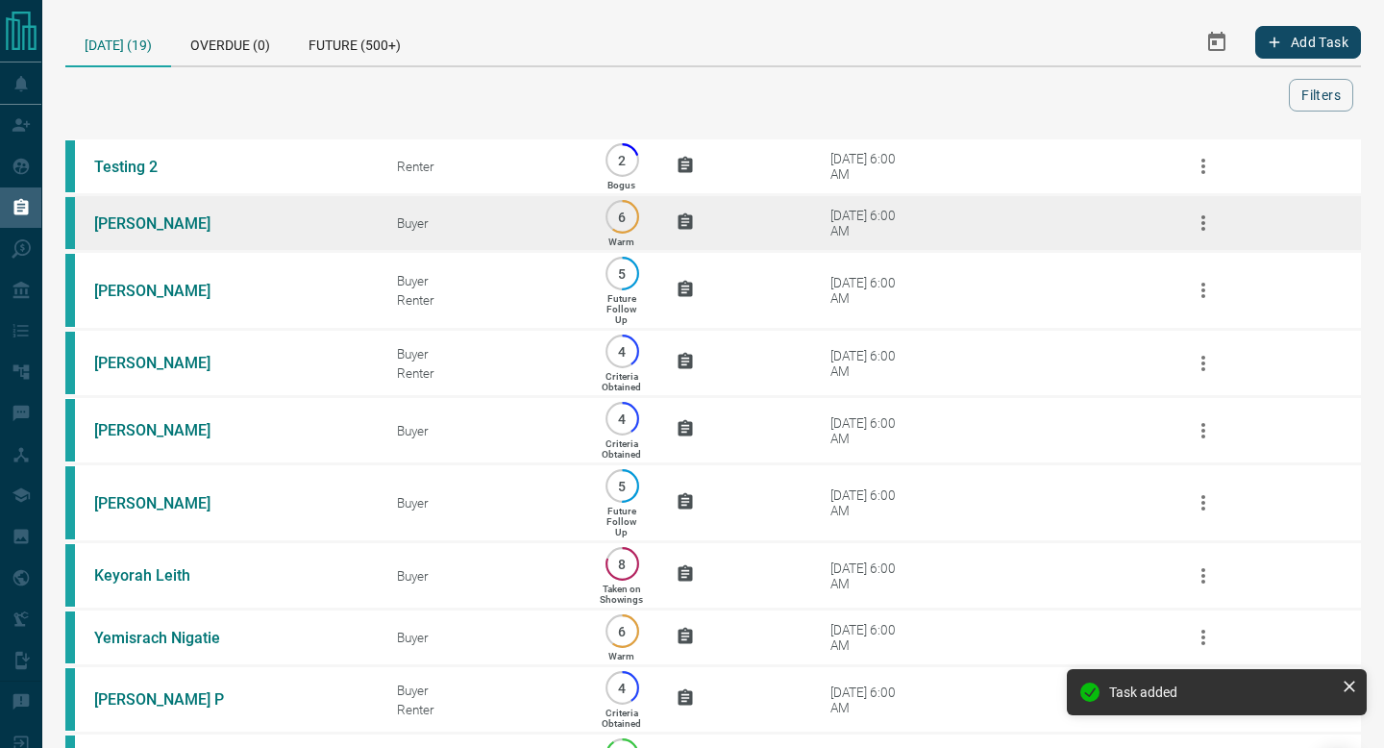
click at [1043, 226] on td "[DATE] 6:00 AM" at bounding box center [962, 223] width 379 height 57
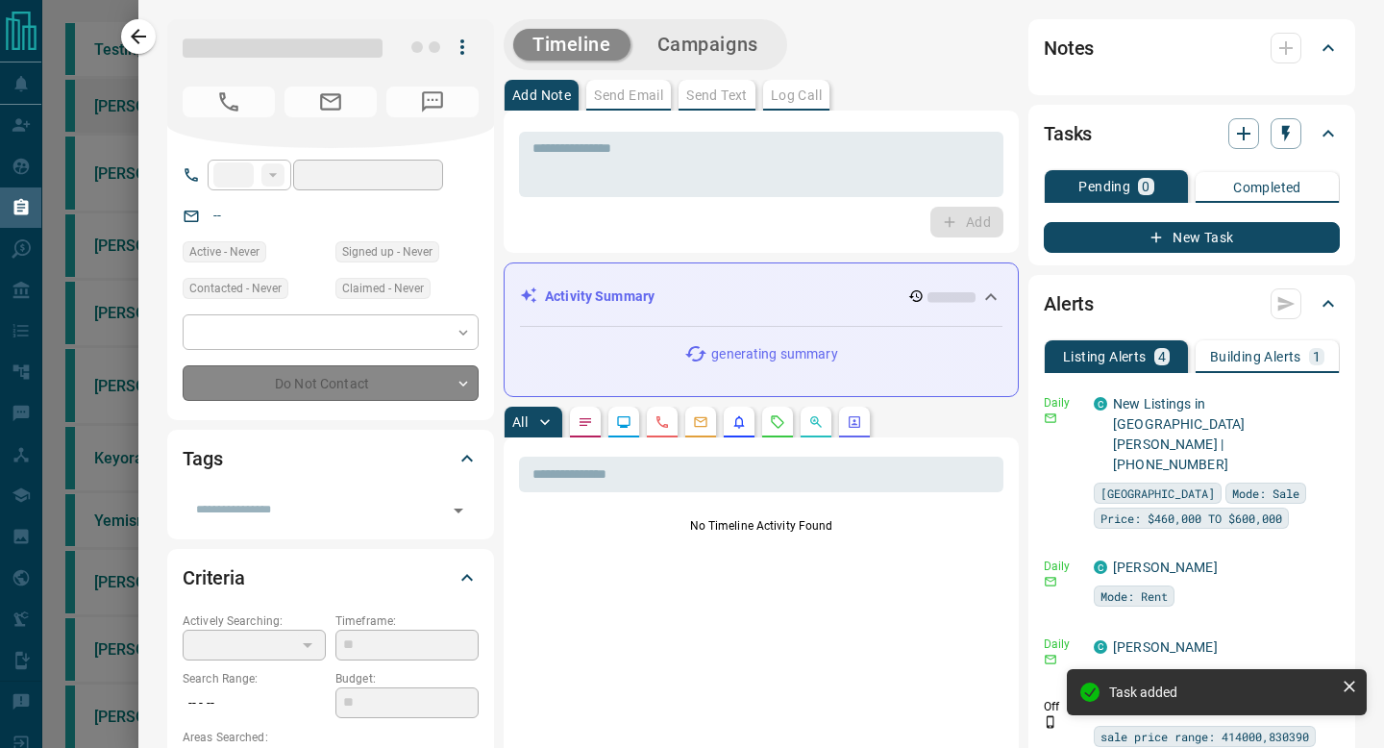
type input "**"
type input "**********"
type input "*"
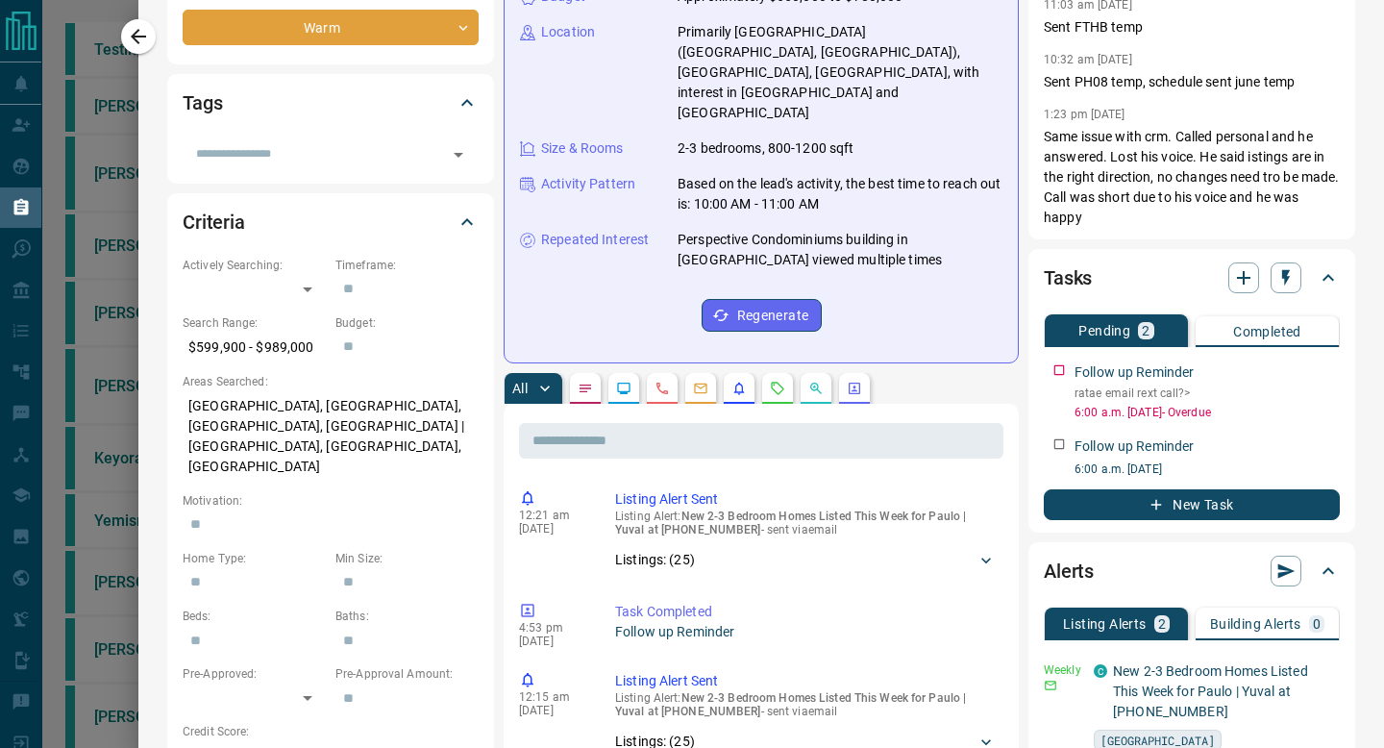
scroll to position [355, 0]
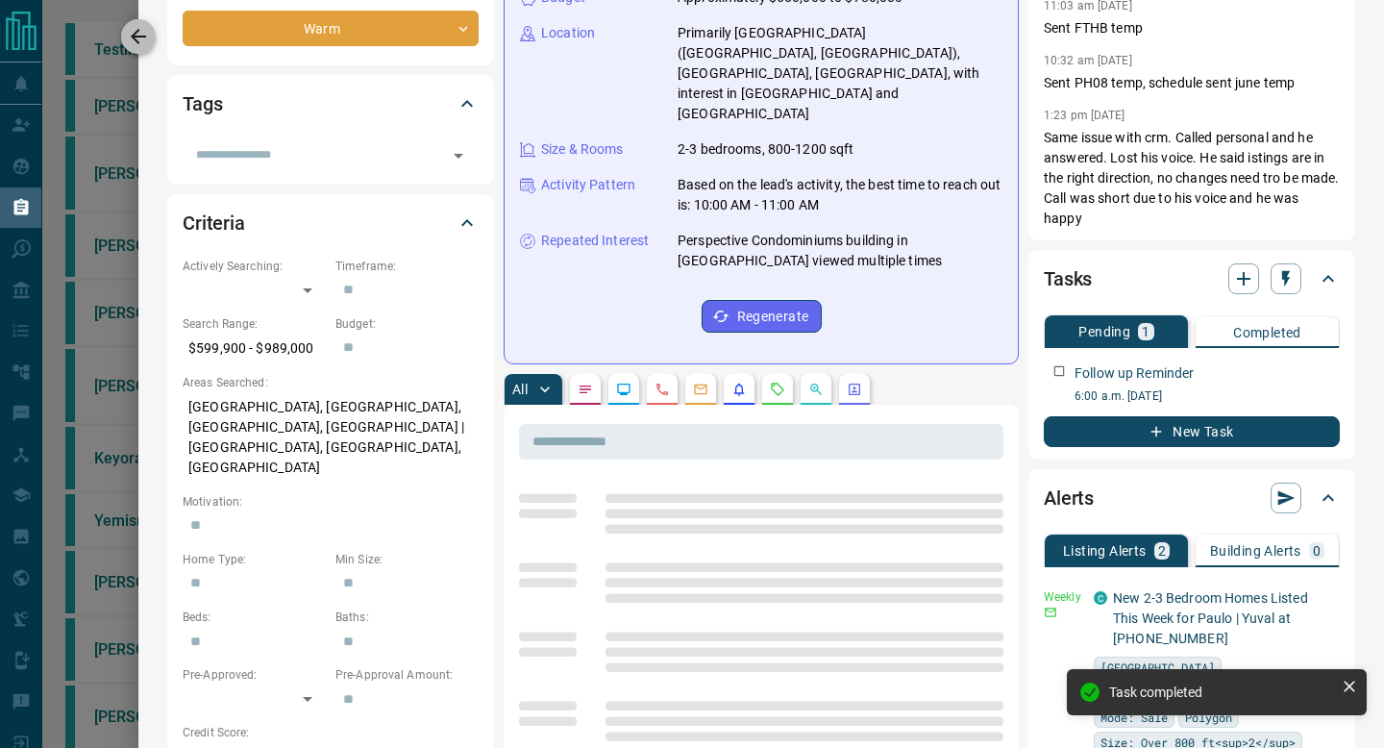
click at [143, 23] on button "button" at bounding box center [138, 36] width 35 height 35
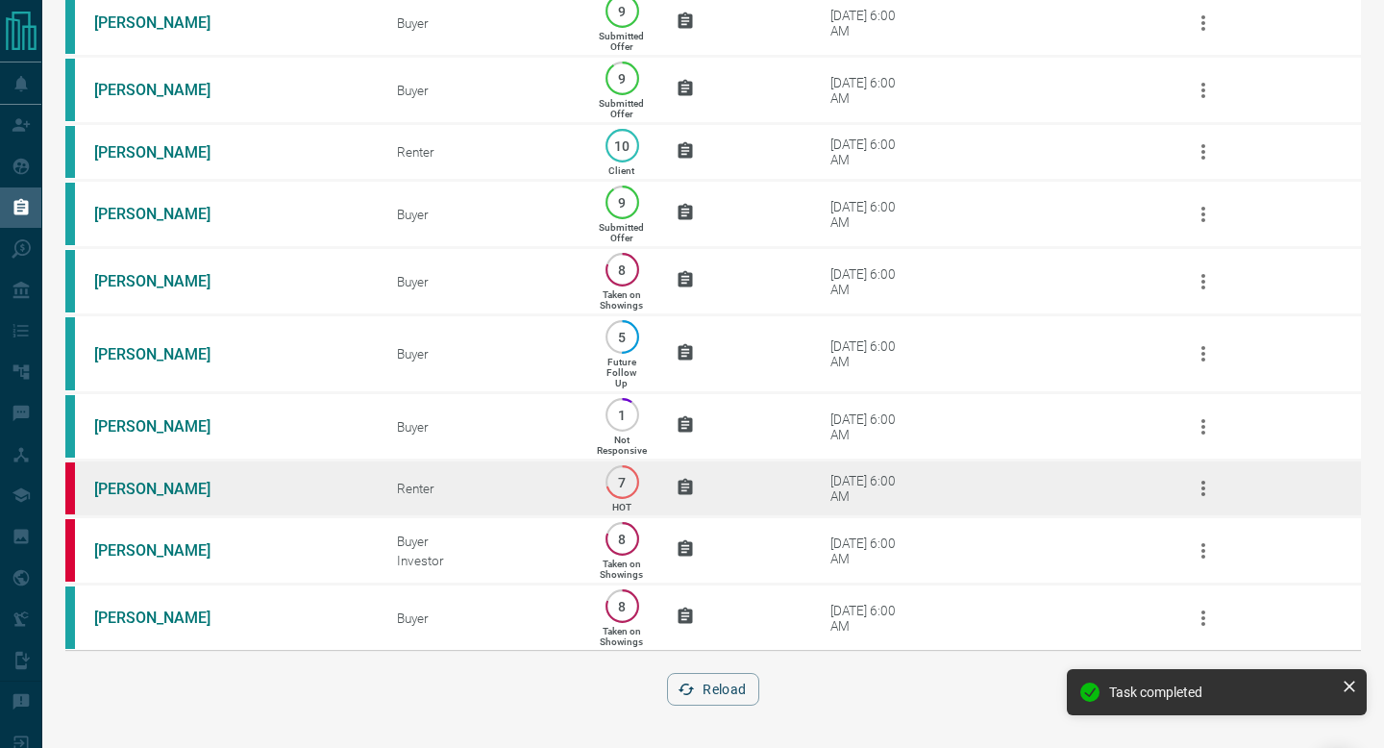
scroll to position [0, 0]
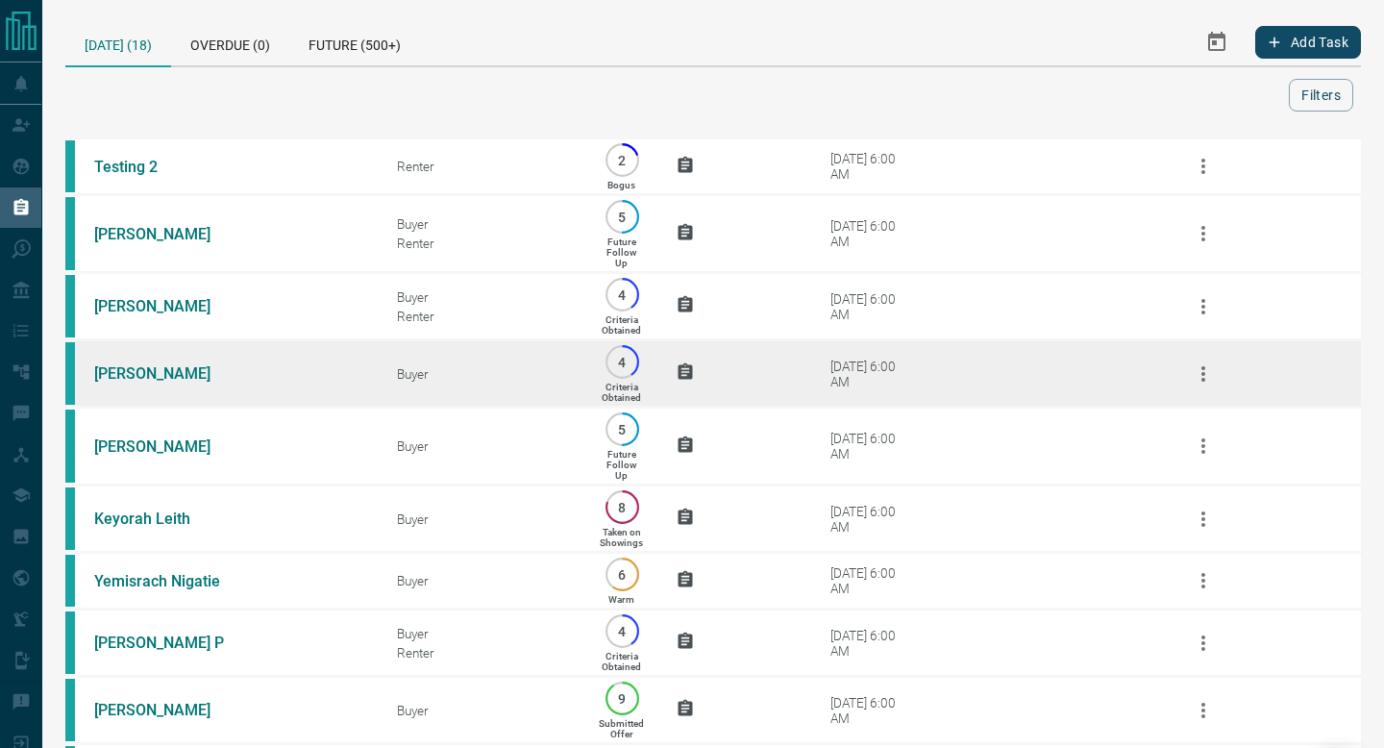
click at [942, 364] on td "[DATE] 6:00 AM" at bounding box center [962, 373] width 379 height 67
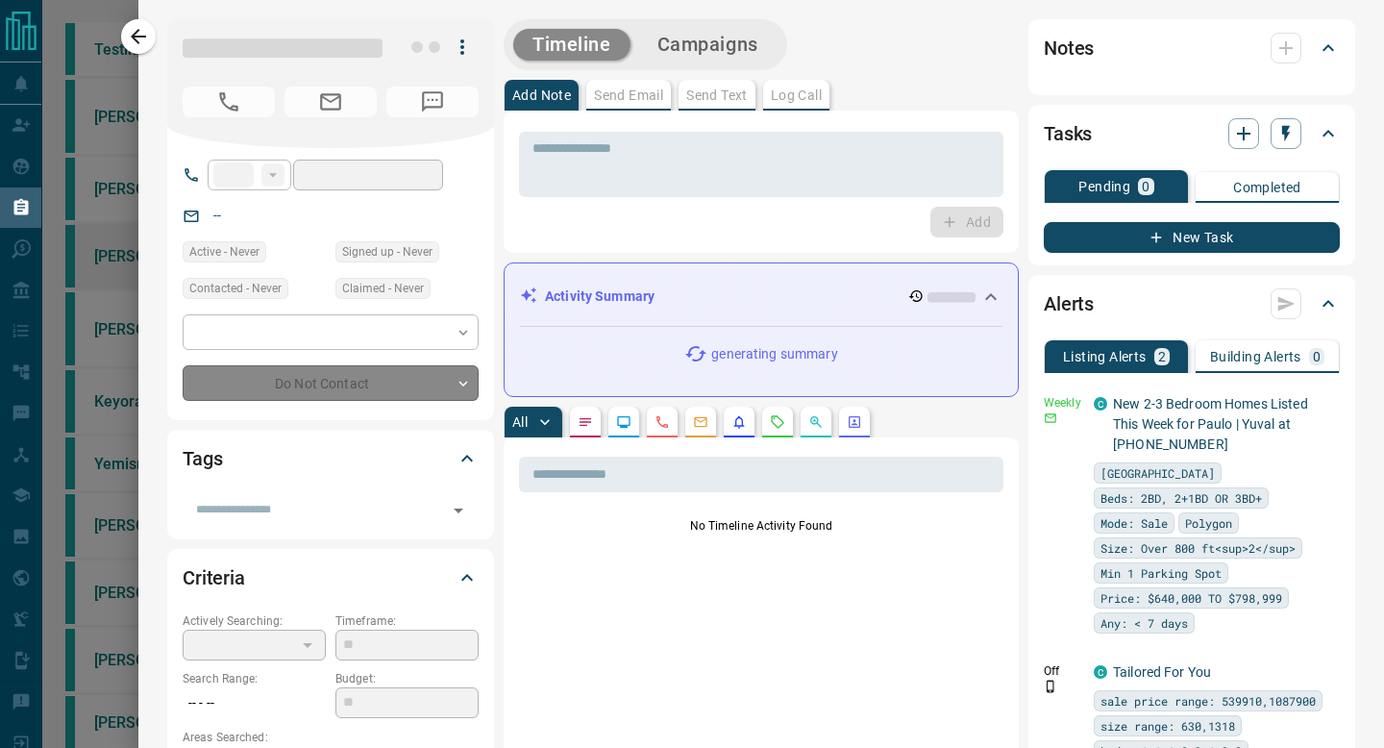
type input "**"
type input "**********"
type input "*"
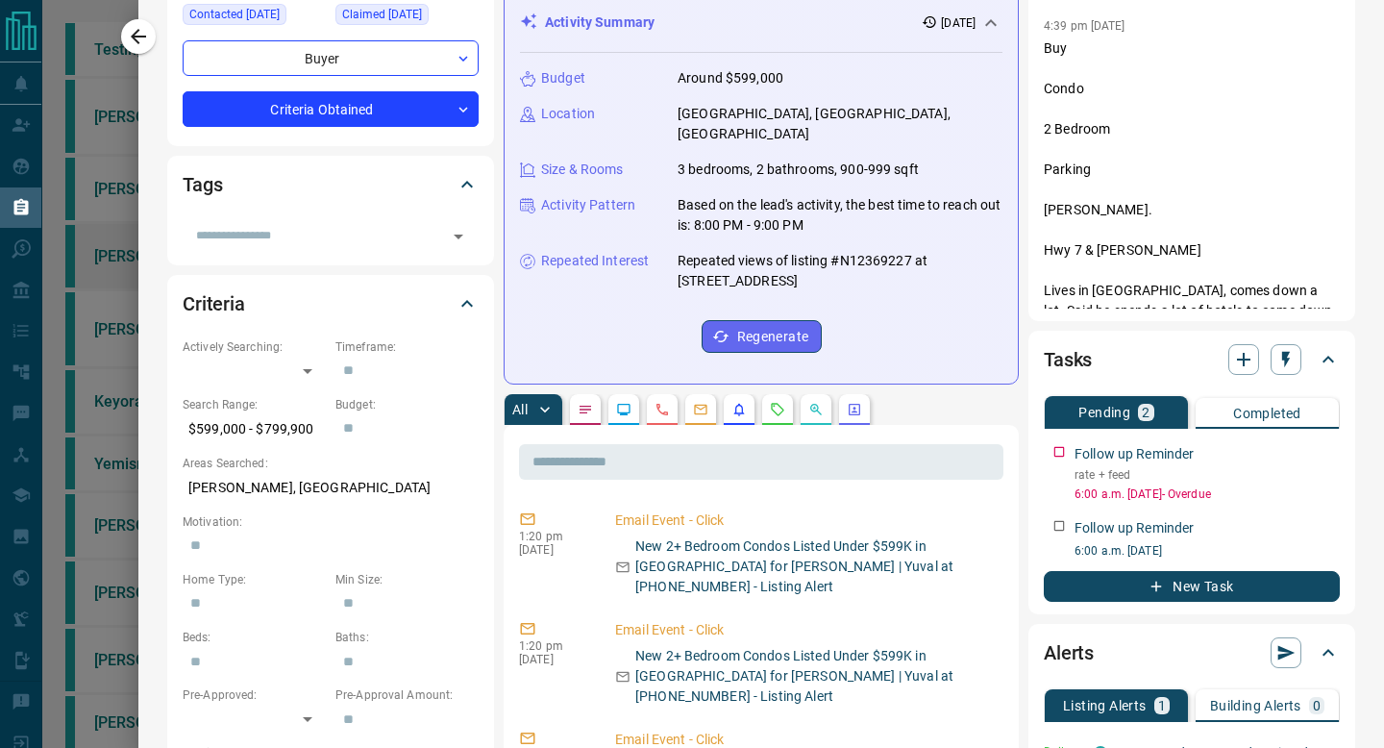
scroll to position [276, 0]
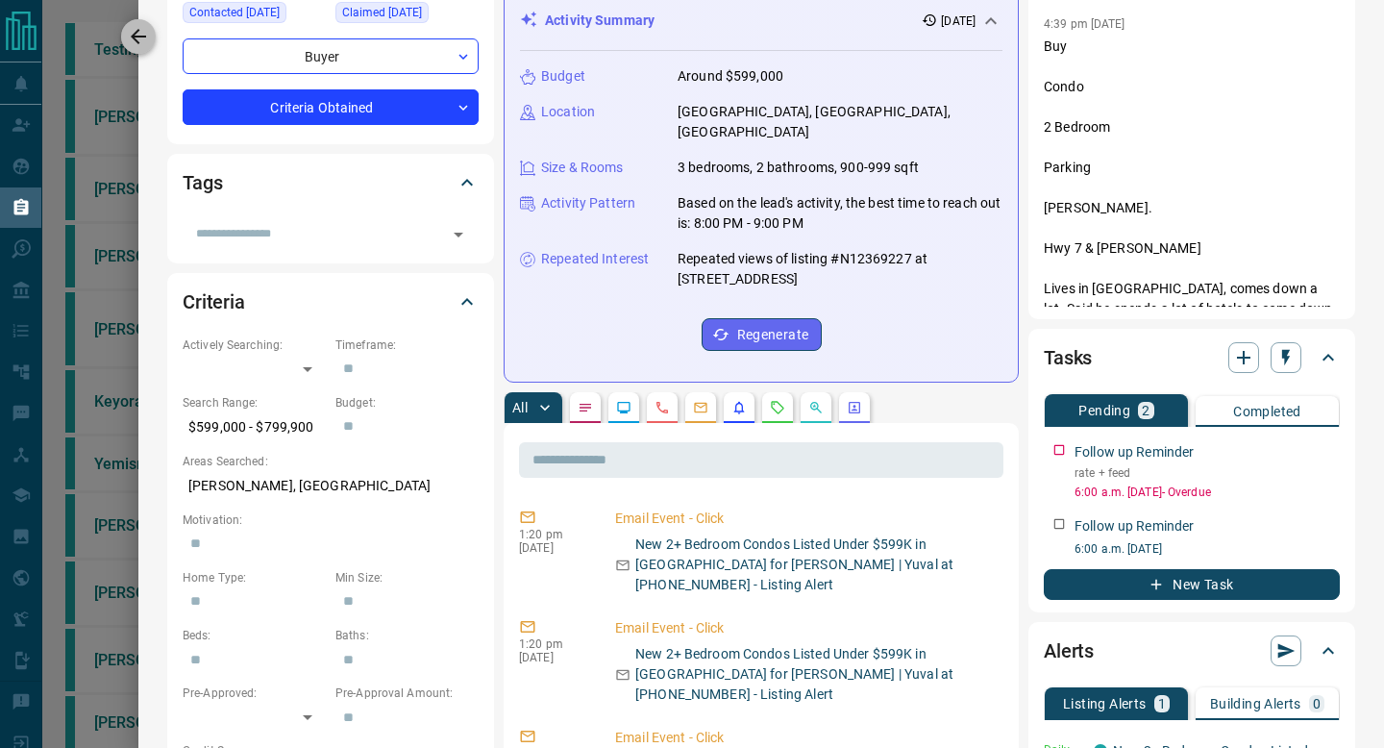
click at [136, 26] on icon "button" at bounding box center [138, 36] width 23 height 23
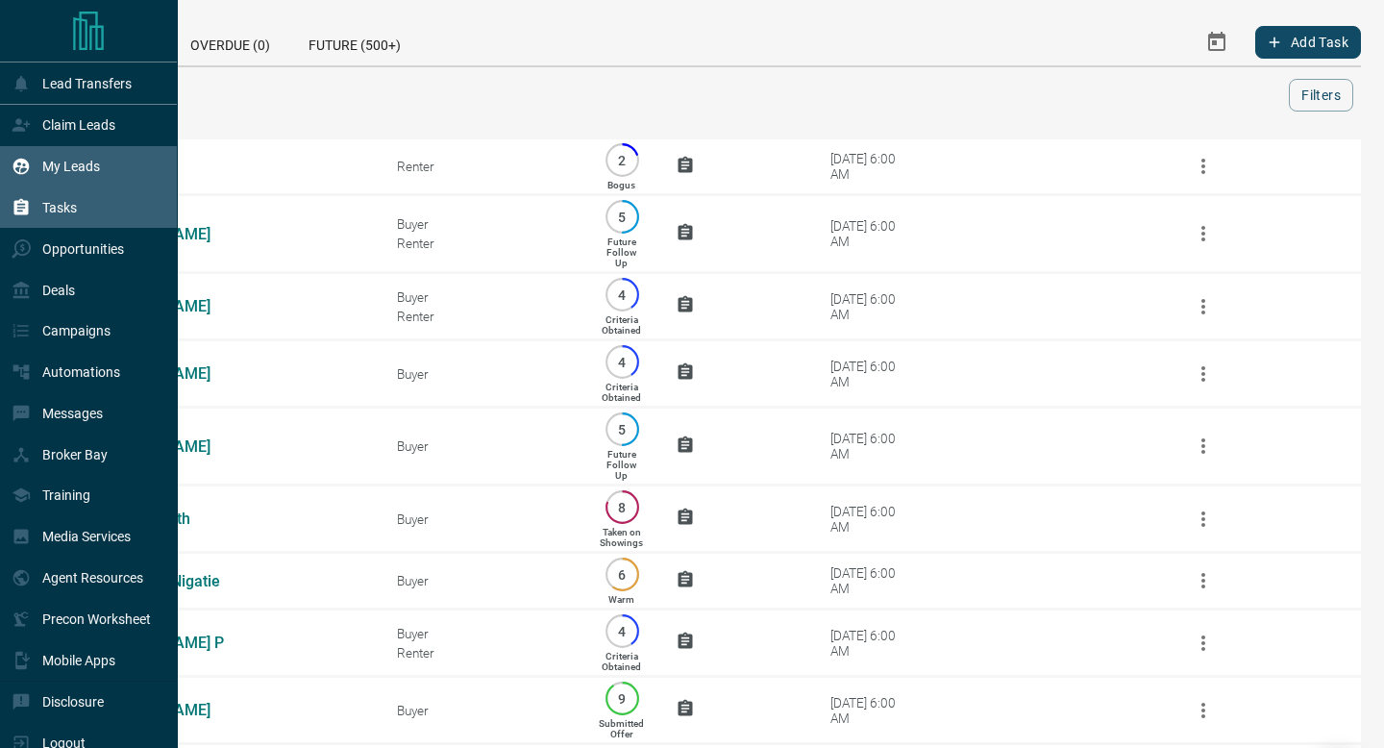
click at [16, 168] on icon at bounding box center [21, 166] width 19 height 19
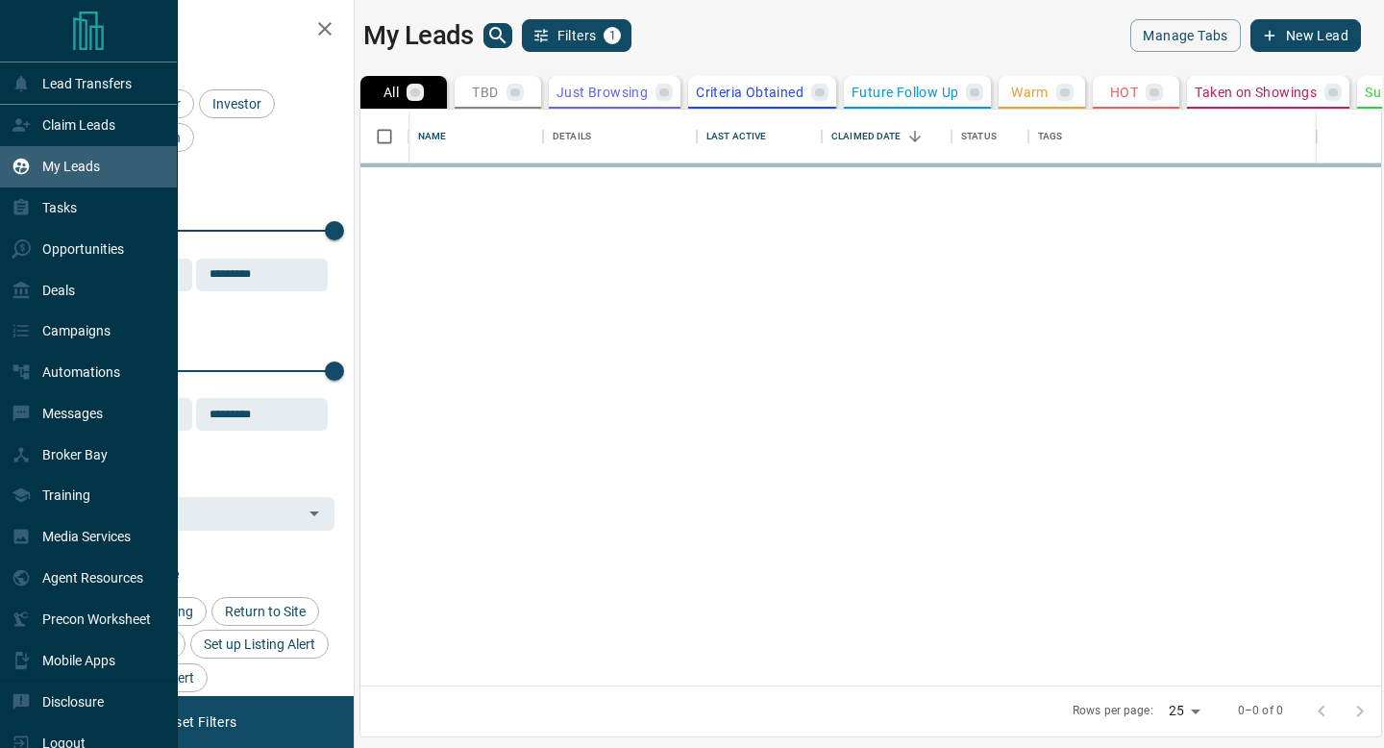
scroll to position [576, 1020]
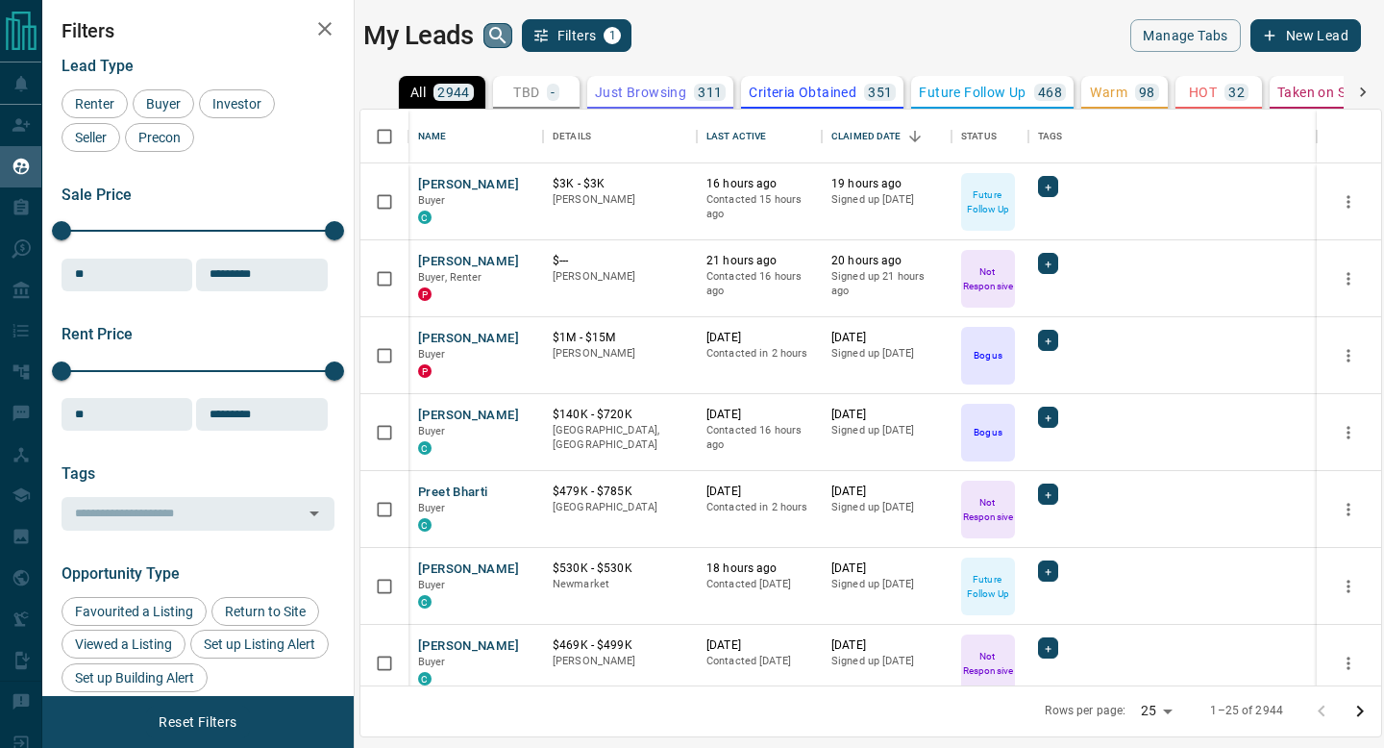
click at [507, 23] on button "search button" at bounding box center [497, 35] width 29 height 25
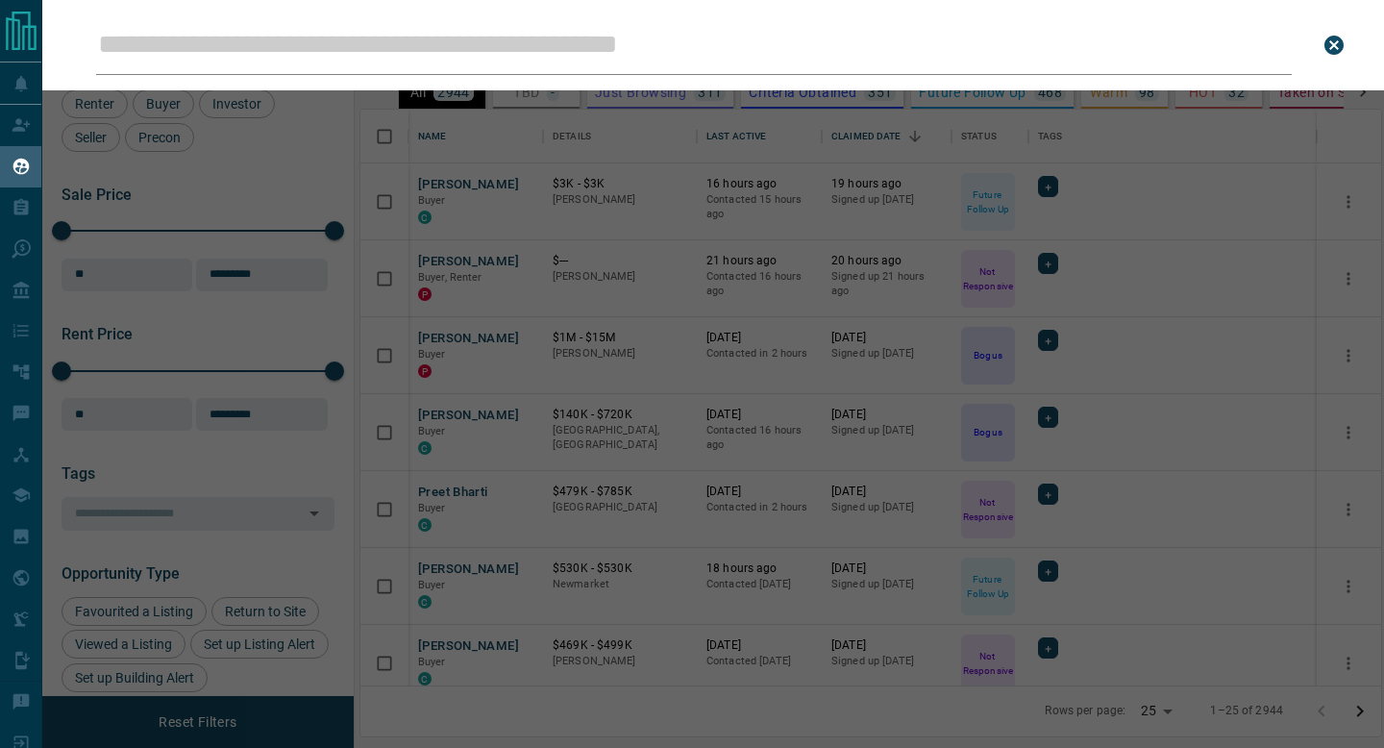
click at [501, 35] on input "Leads Search Bar" at bounding box center [693, 45] width 1195 height 60
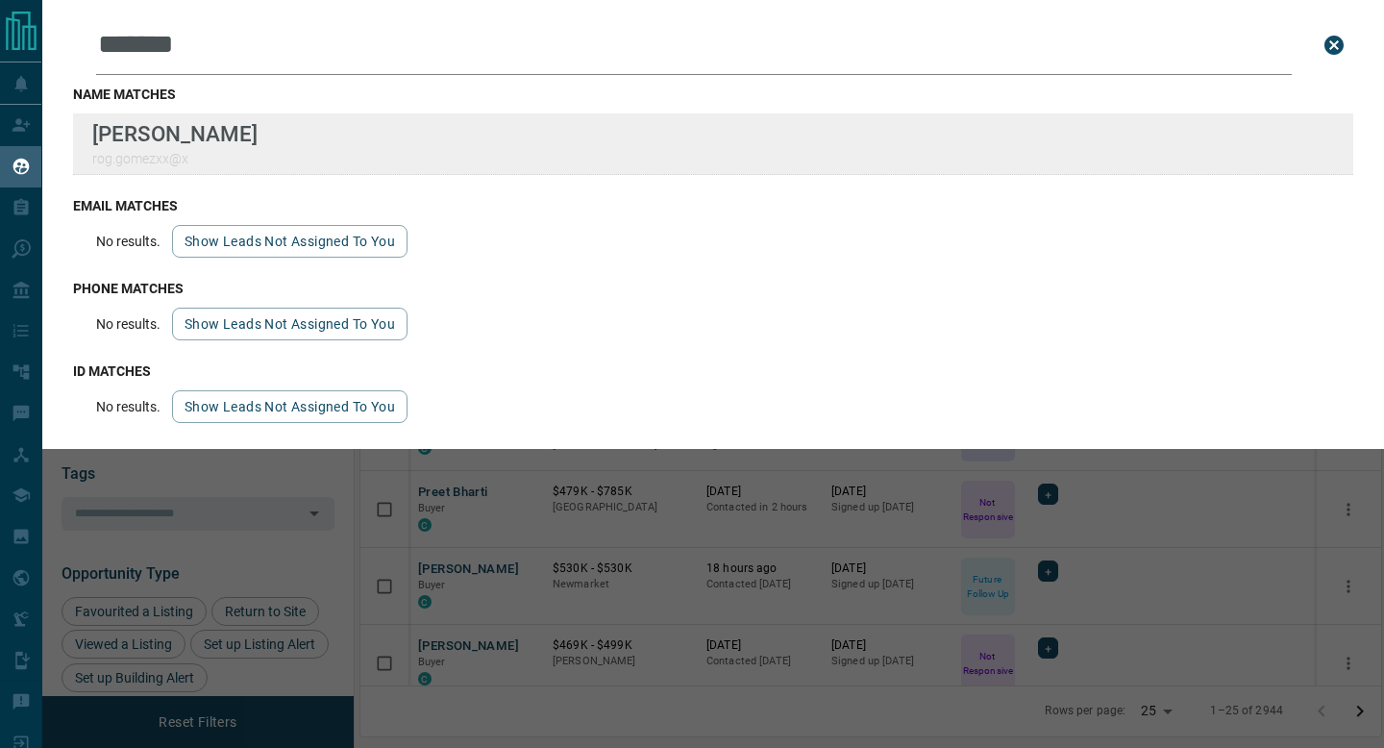
type input "******"
click at [0, 0] on div "Lead Transfers Claim Leads My Leads Tasks Opportunities Deals Campaigns Automat…" at bounding box center [692, 362] width 1384 height 724
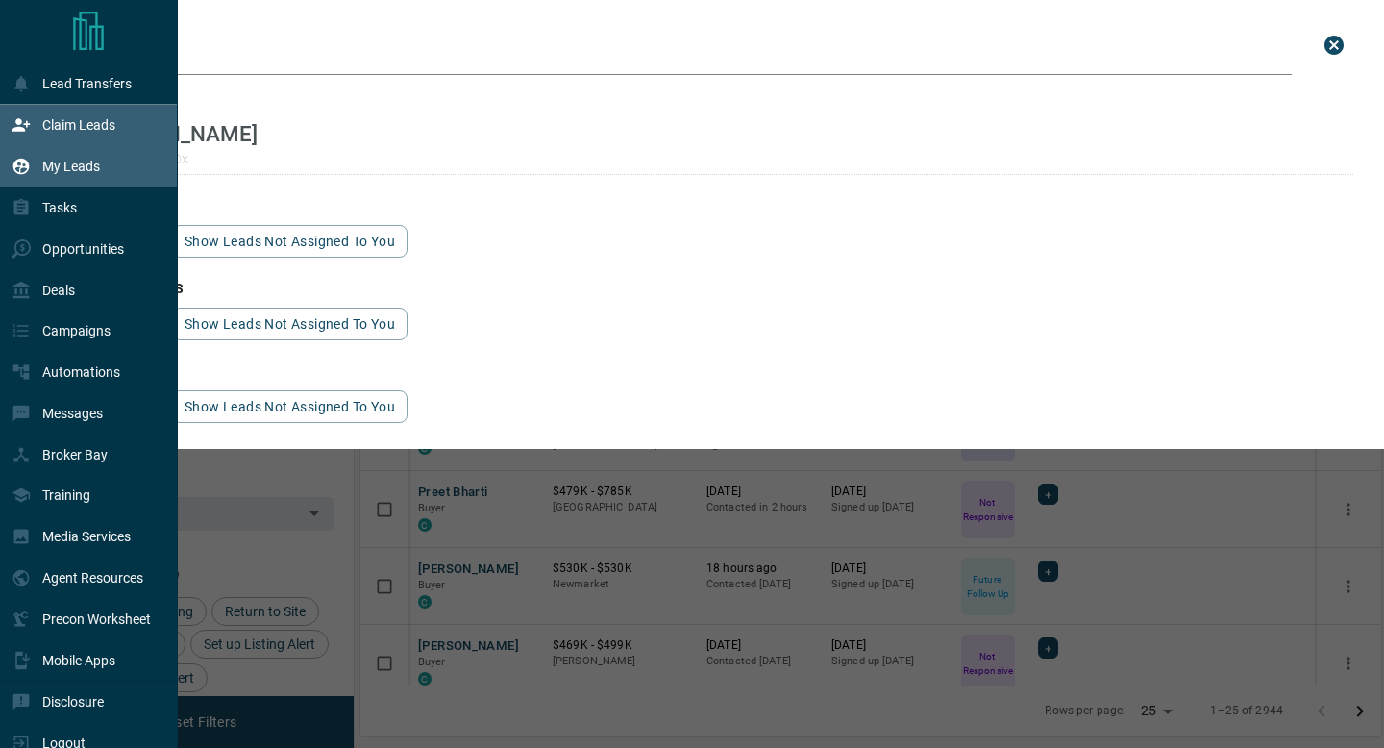
click at [2, 121] on div "Claim Leads" at bounding box center [89, 125] width 178 height 41
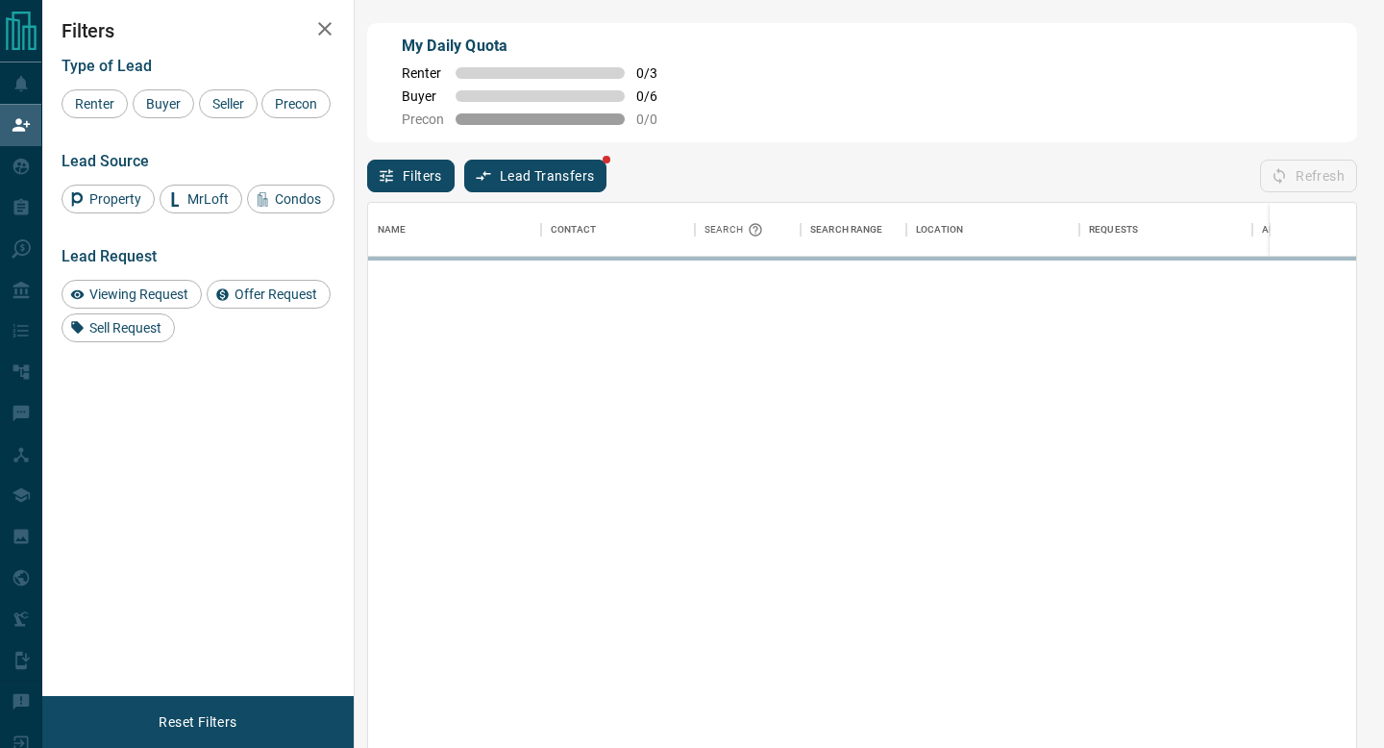
scroll to position [567, 988]
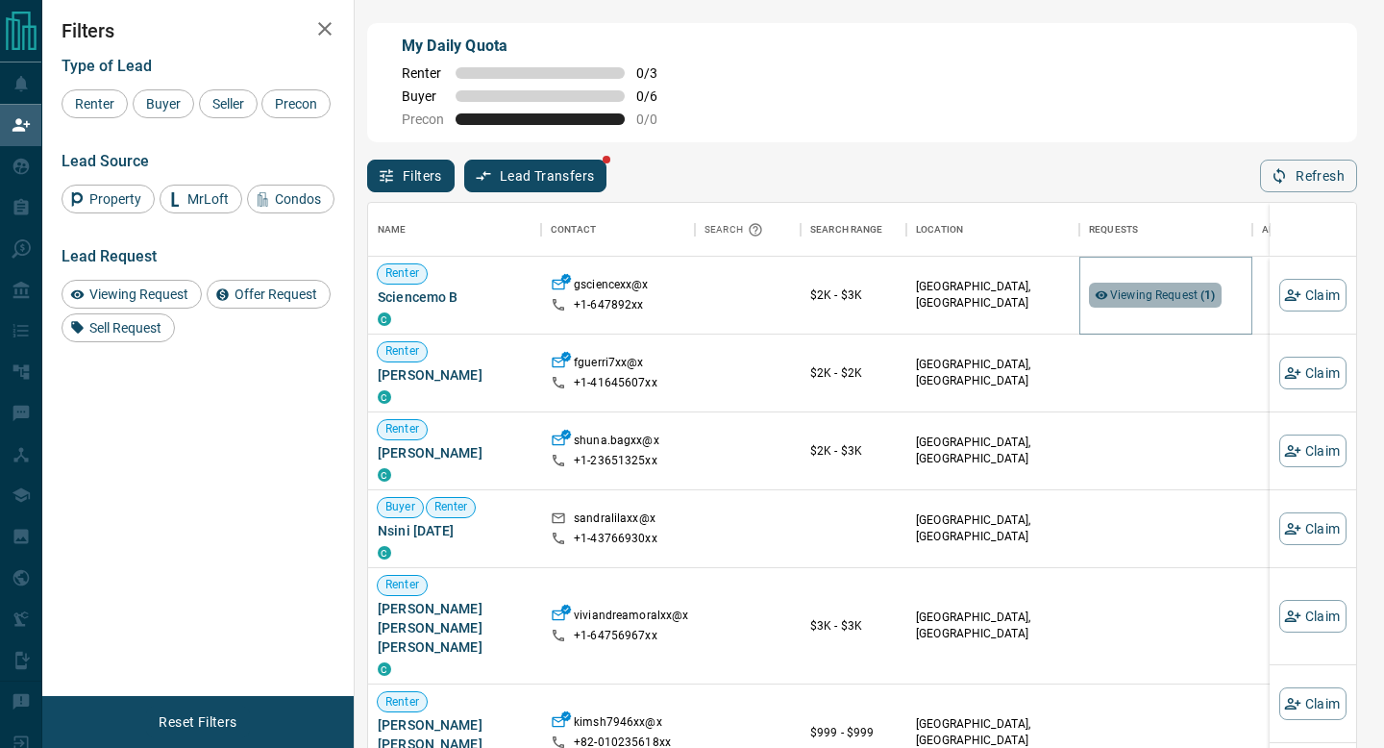
click at [1143, 307] on div "Viewing Request ( 1 )" at bounding box center [1155, 294] width 133 height 25
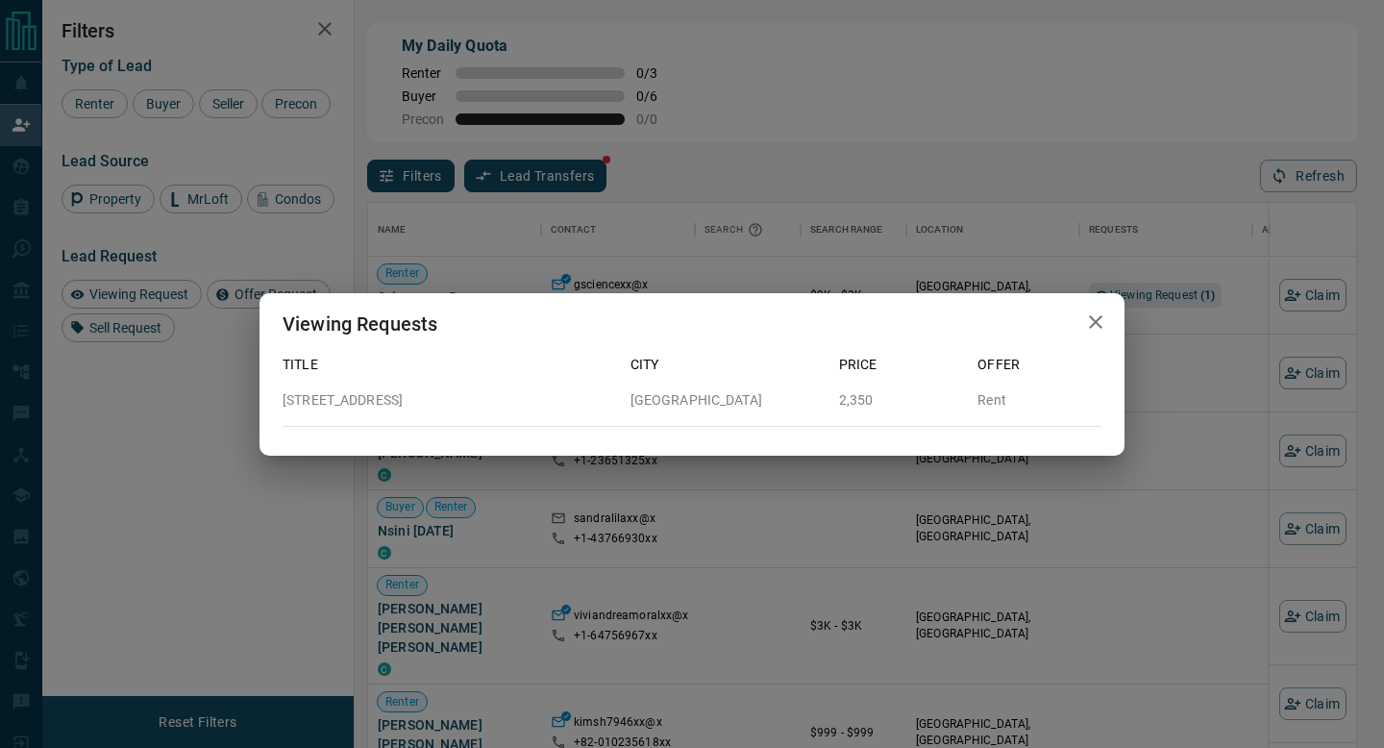
click at [1096, 349] on div "Offer" at bounding box center [1031, 357] width 139 height 36
click at [1077, 304] on div "Viewing Requests" at bounding box center [691, 323] width 865 height 61
click at [1084, 316] on icon "button" at bounding box center [1095, 321] width 23 height 23
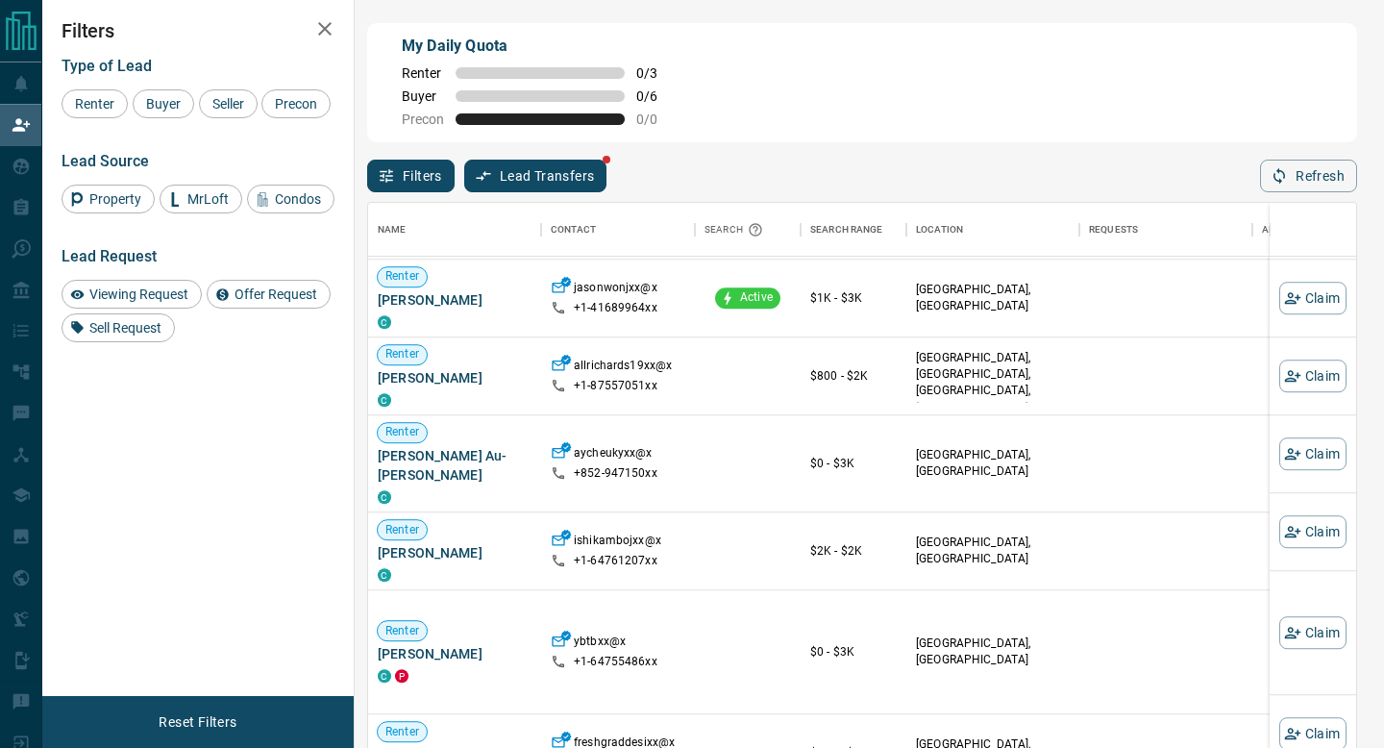
scroll to position [1269, 0]
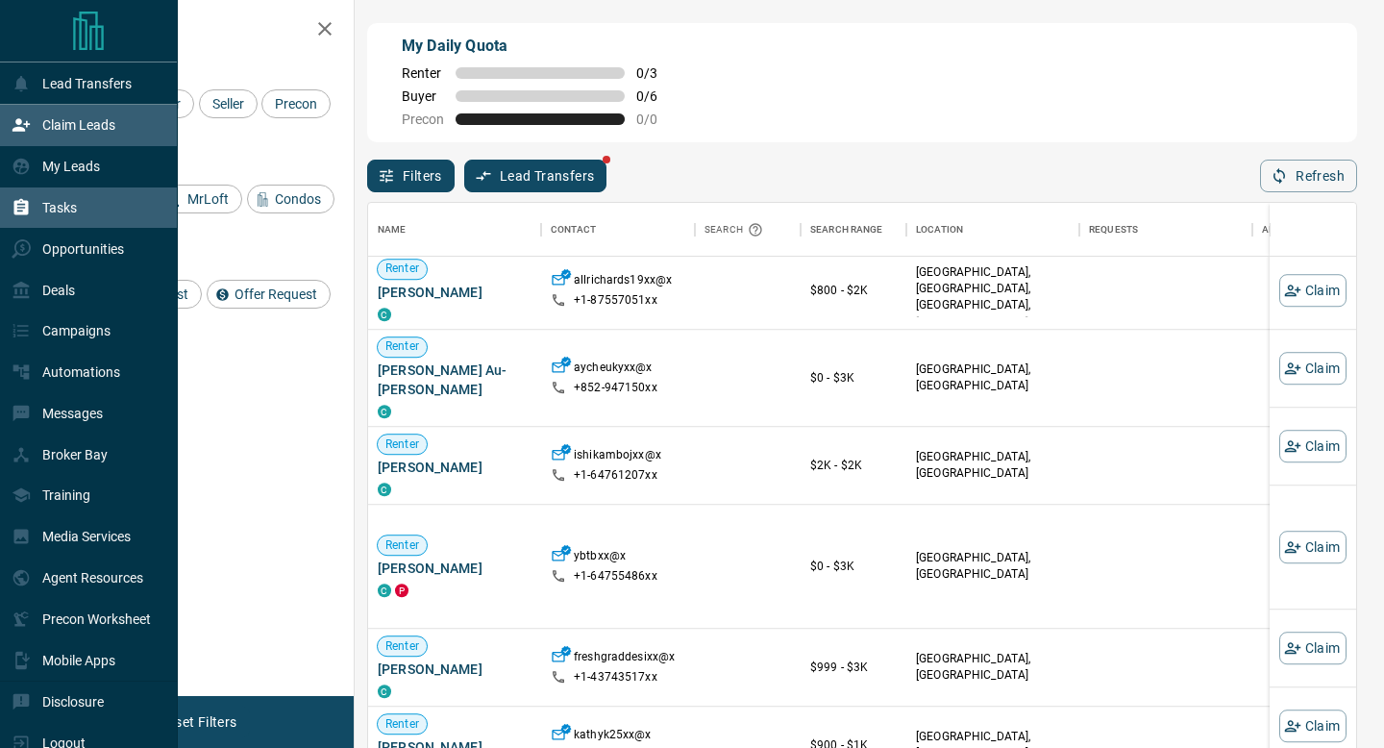
click at [84, 214] on div "Tasks" at bounding box center [89, 207] width 178 height 41
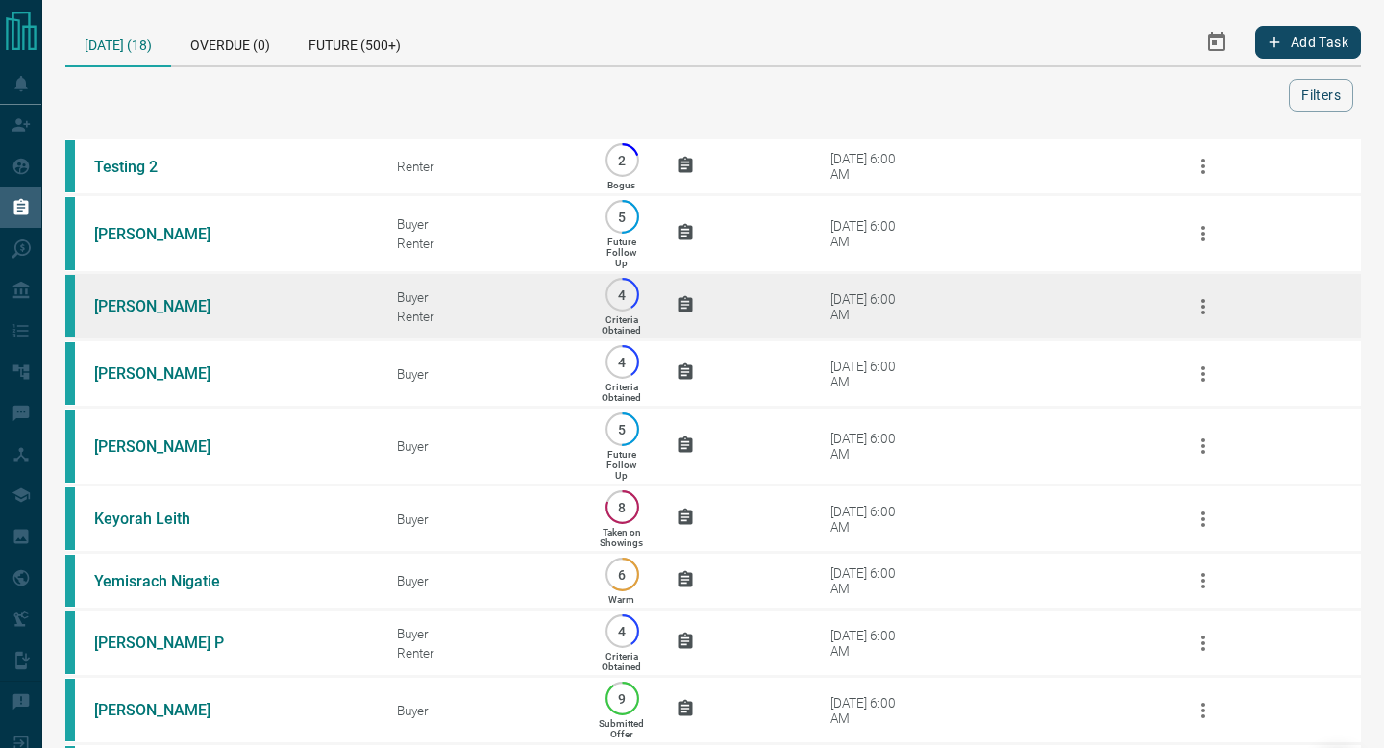
click at [910, 307] on td "[DATE] 6:00 AM" at bounding box center [858, 306] width 115 height 44
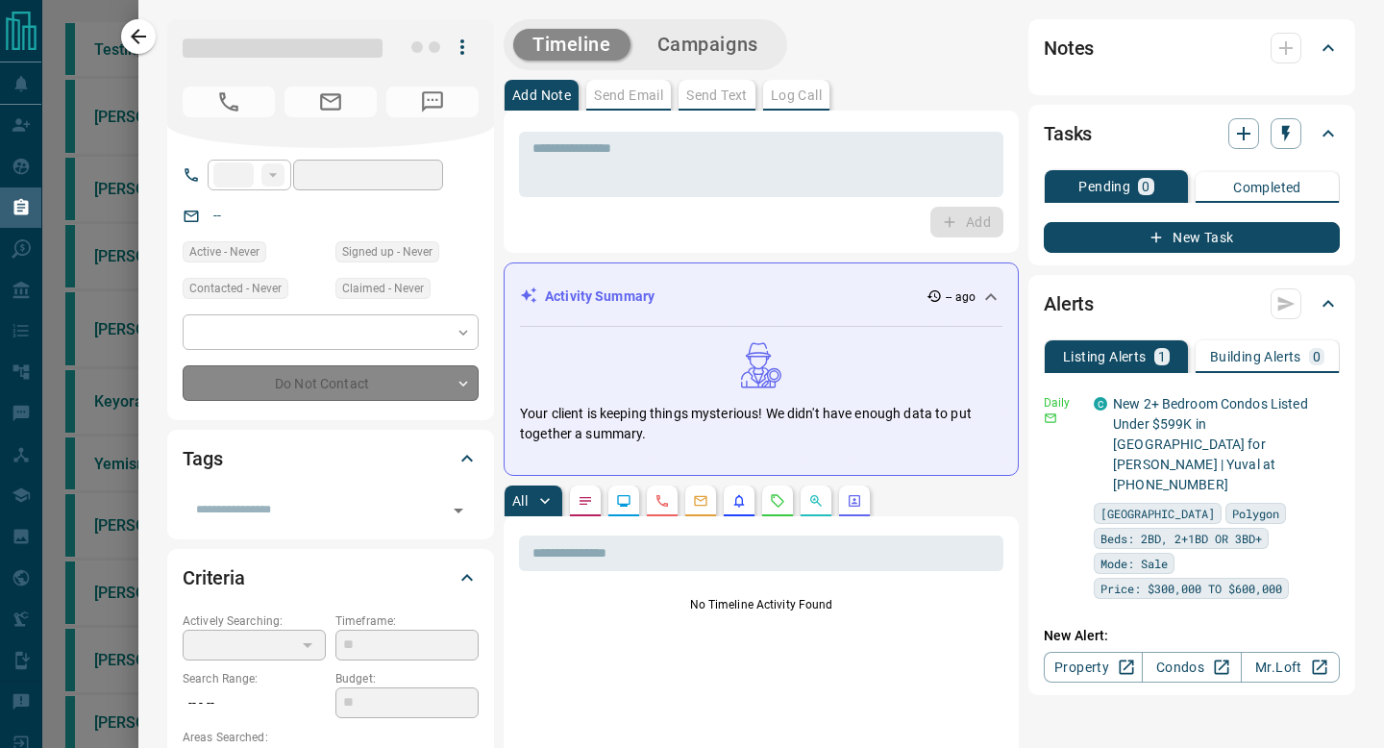
type input "**"
type input "*"
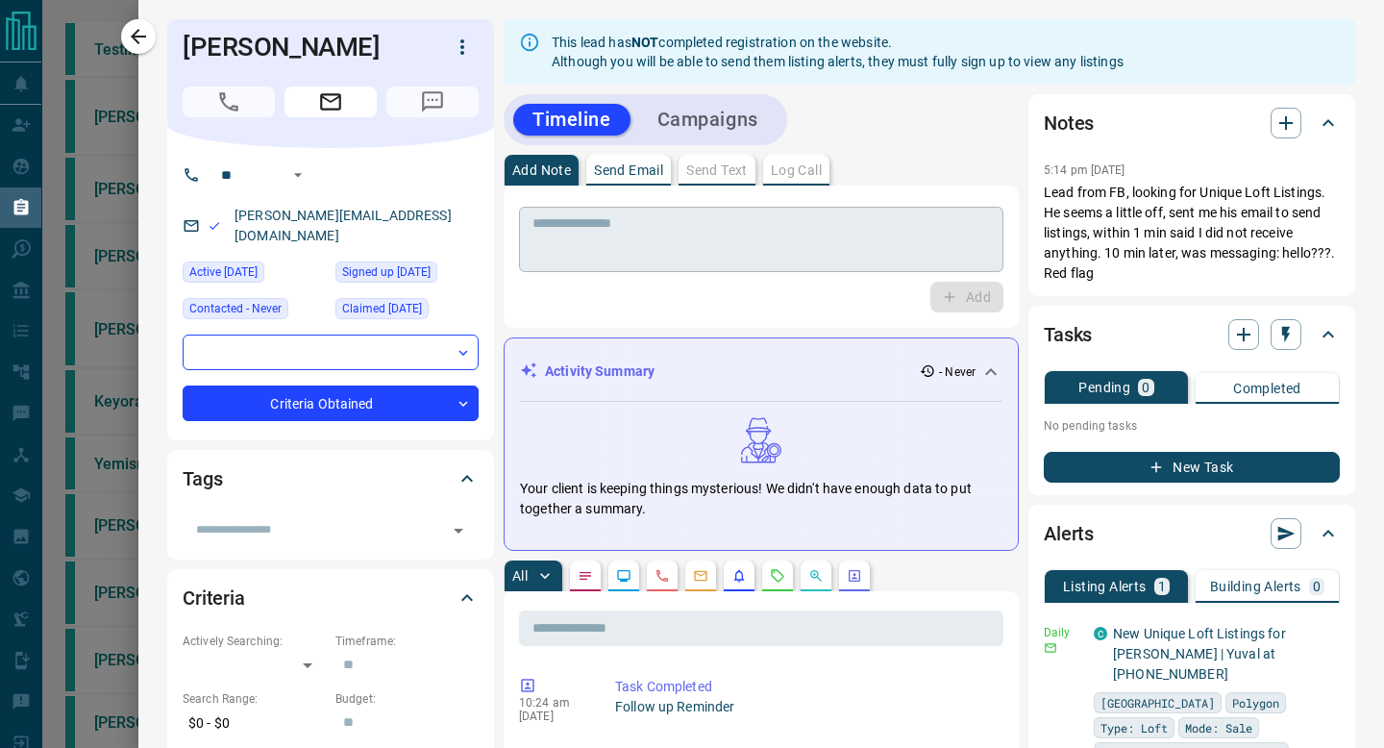
click at [901, 258] on textarea at bounding box center [760, 239] width 457 height 49
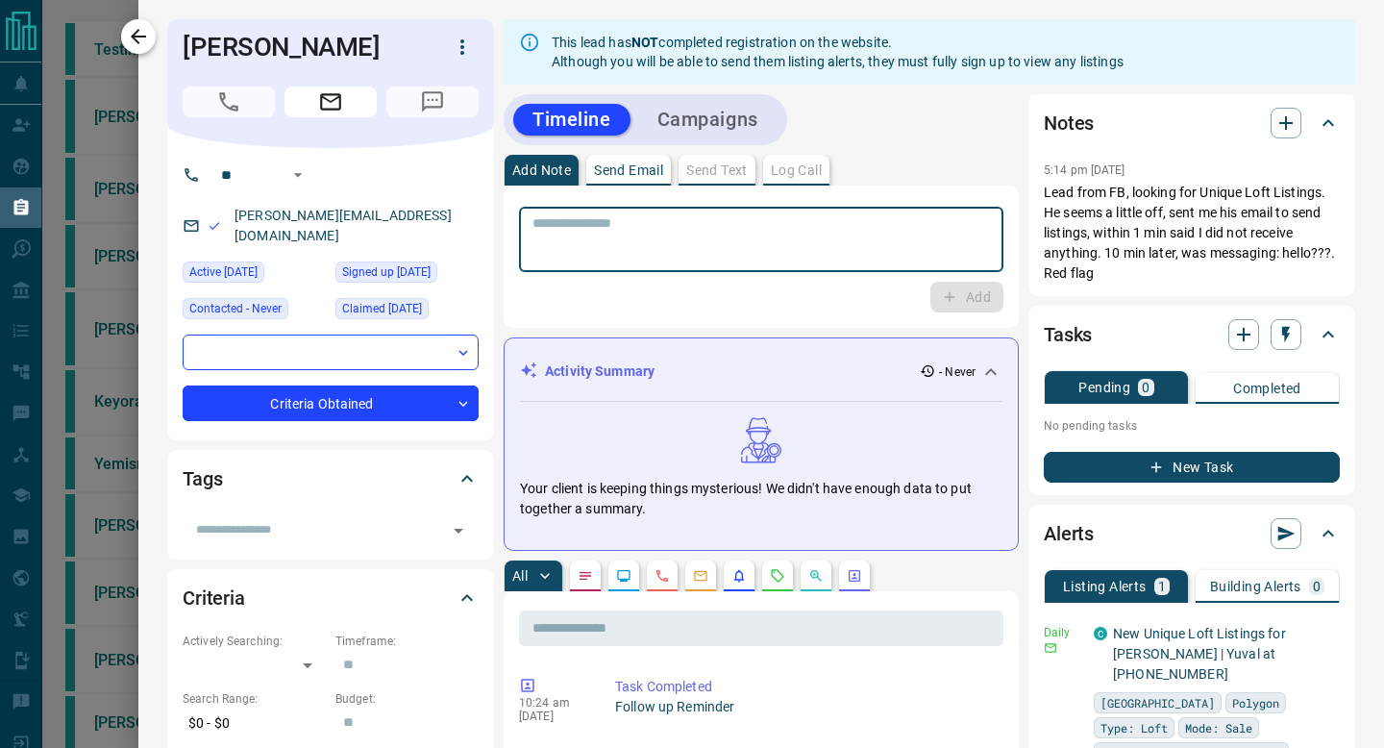
click at [146, 32] on icon "button" at bounding box center [138, 36] width 23 height 23
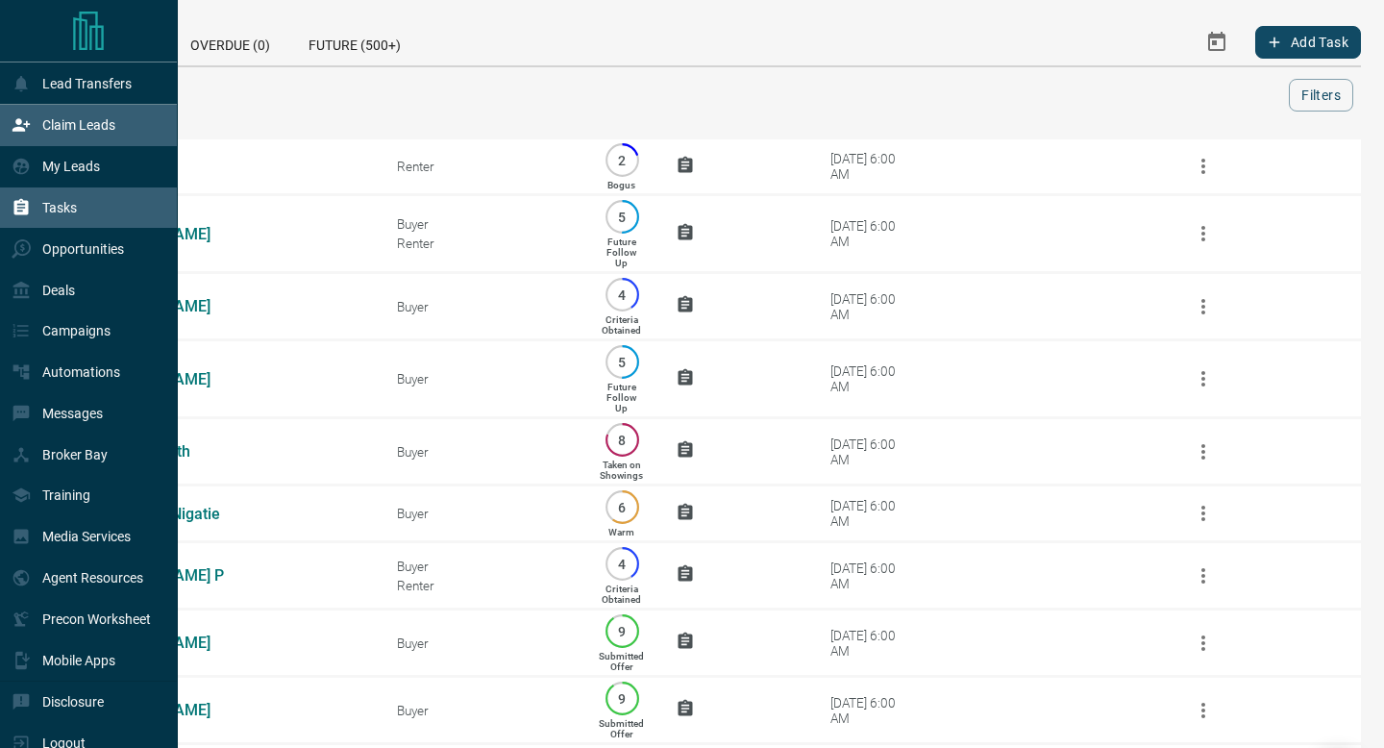
click at [4, 114] on div "Claim Leads" at bounding box center [89, 125] width 178 height 41
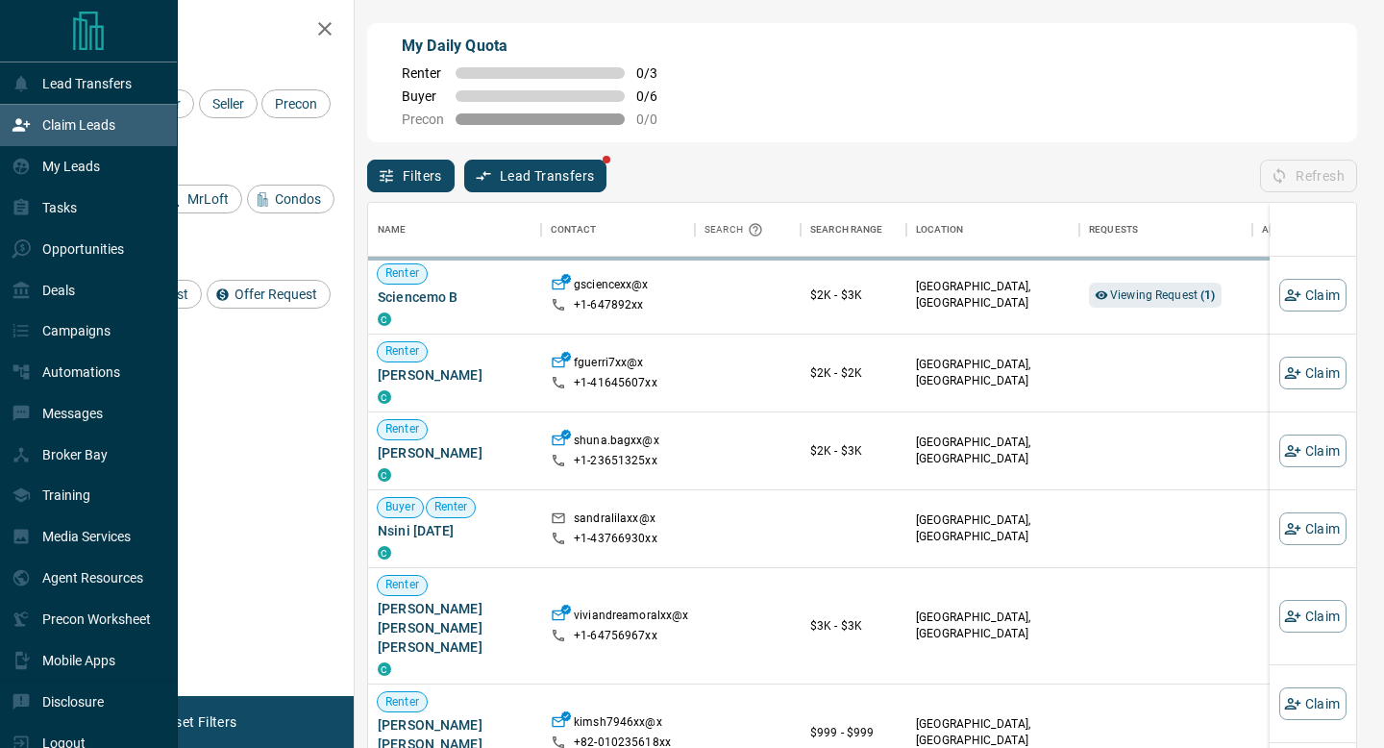
scroll to position [567, 988]
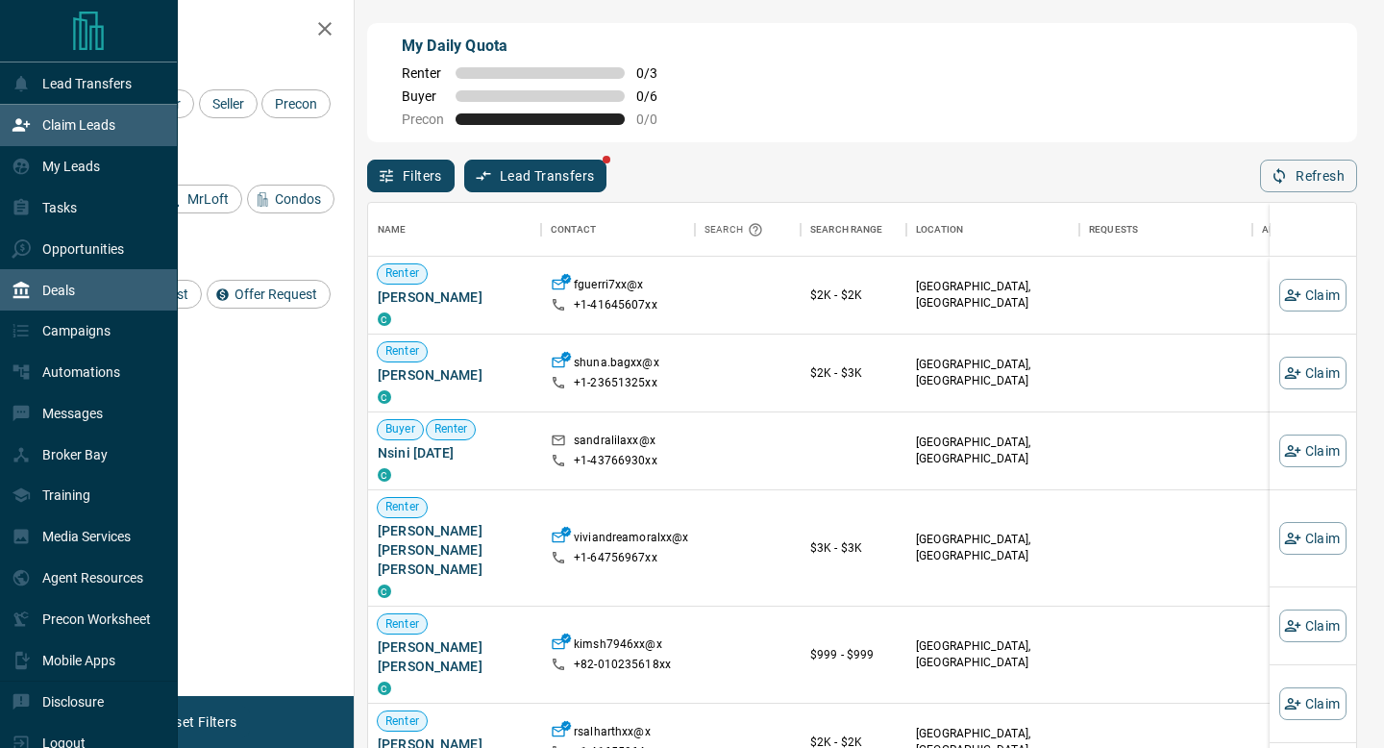
click at [28, 287] on icon at bounding box center [21, 289] width 16 height 17
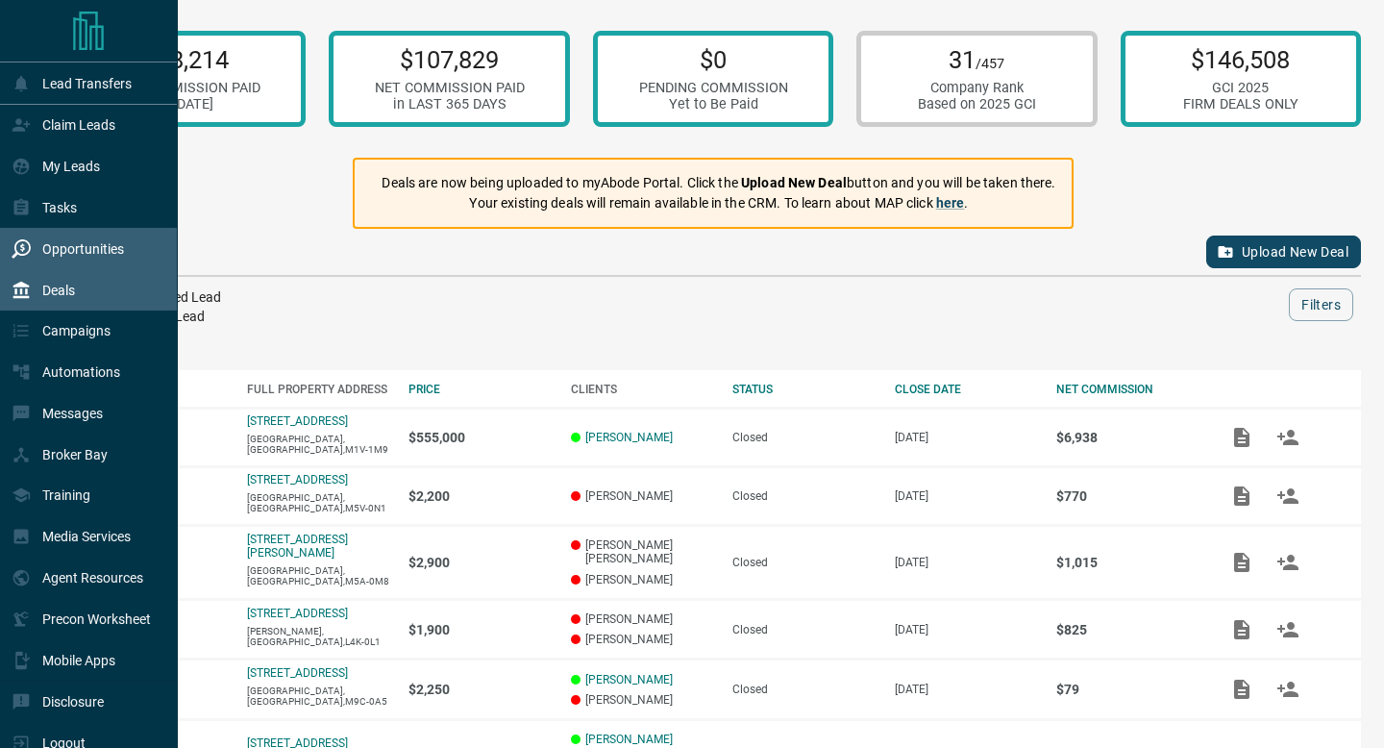
click at [84, 234] on div "Opportunities" at bounding box center [89, 248] width 178 height 41
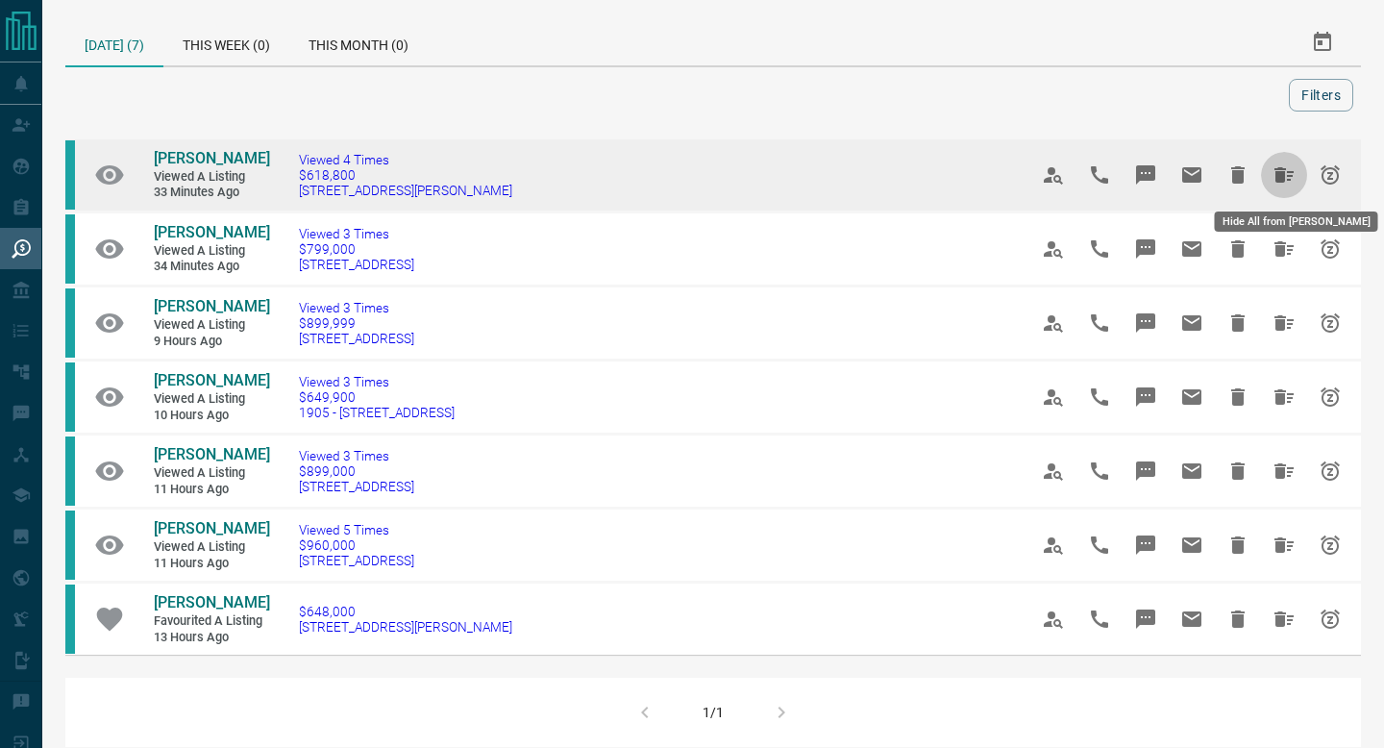
click at [1286, 172] on icon "Hide All from Danny Ray D" at bounding box center [1283, 174] width 23 height 23
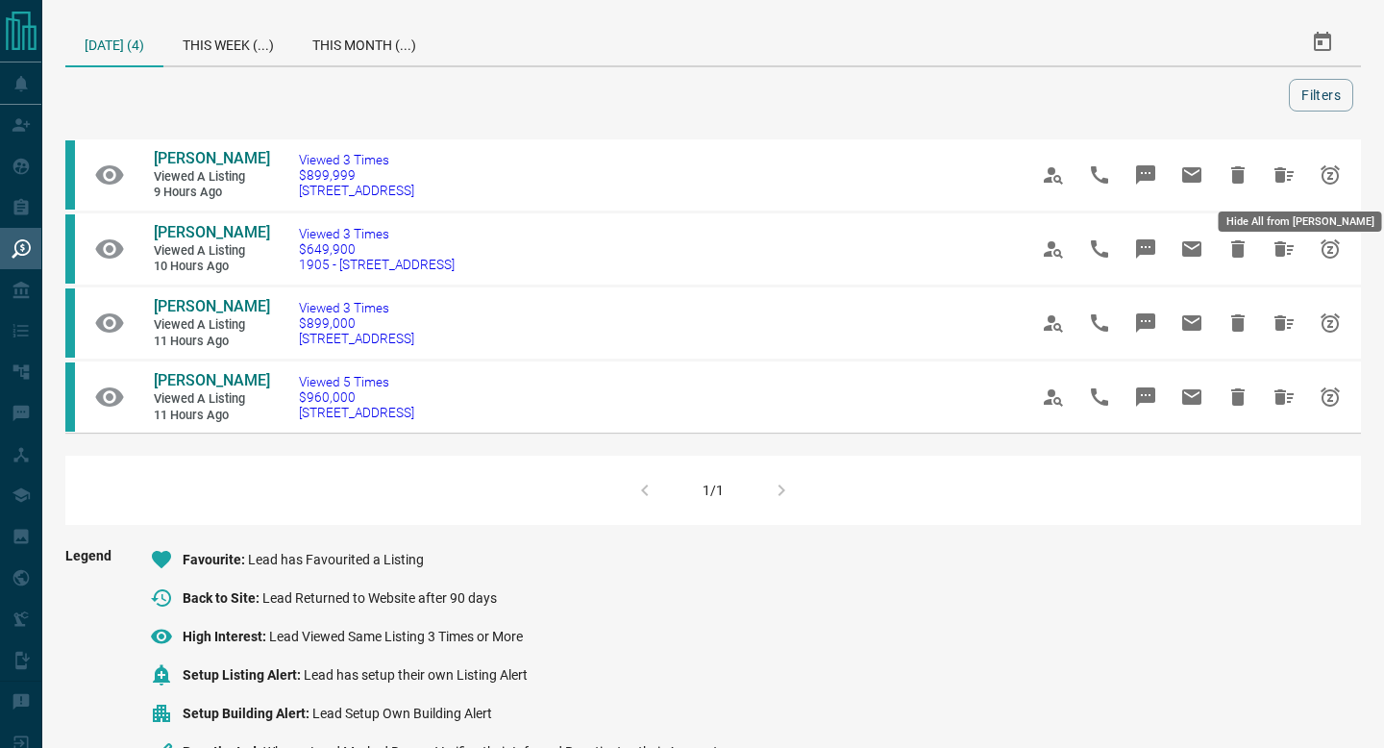
click at [1286, 172] on icon "Hide All from Josie Lane" at bounding box center [1283, 174] width 23 height 23
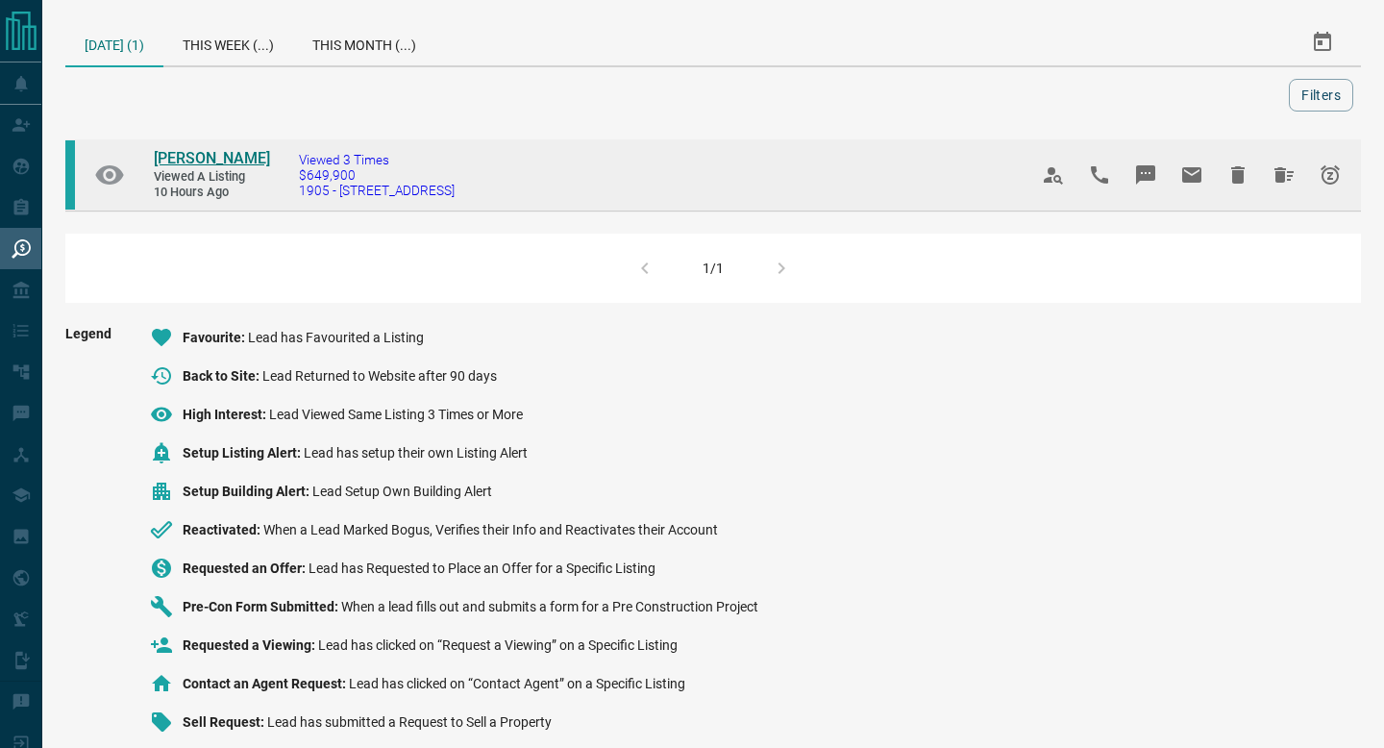
click at [198, 162] on span "[PERSON_NAME]" at bounding box center [212, 158] width 116 height 18
click at [1293, 160] on button "Hide All from Shamin Jiwani" at bounding box center [1284, 175] width 46 height 46
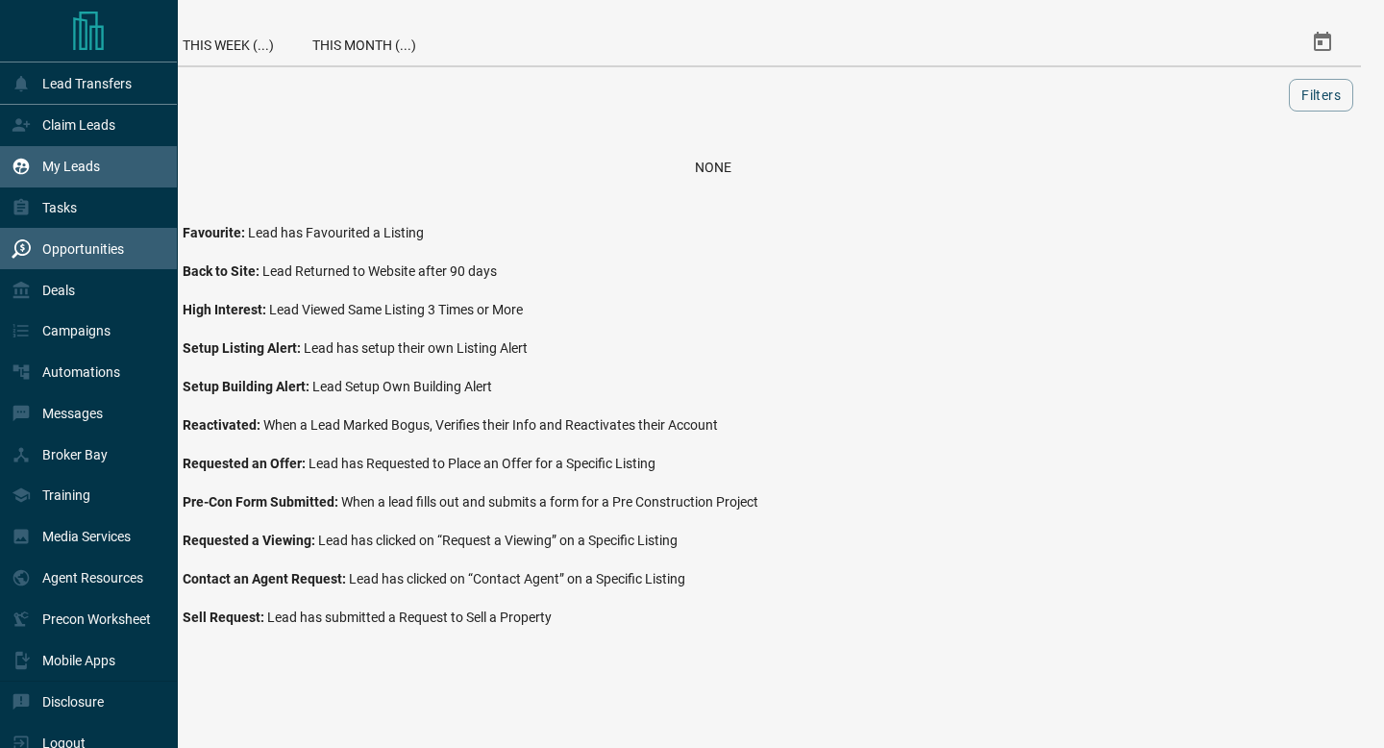
click at [41, 159] on div "My Leads" at bounding box center [56, 167] width 88 height 32
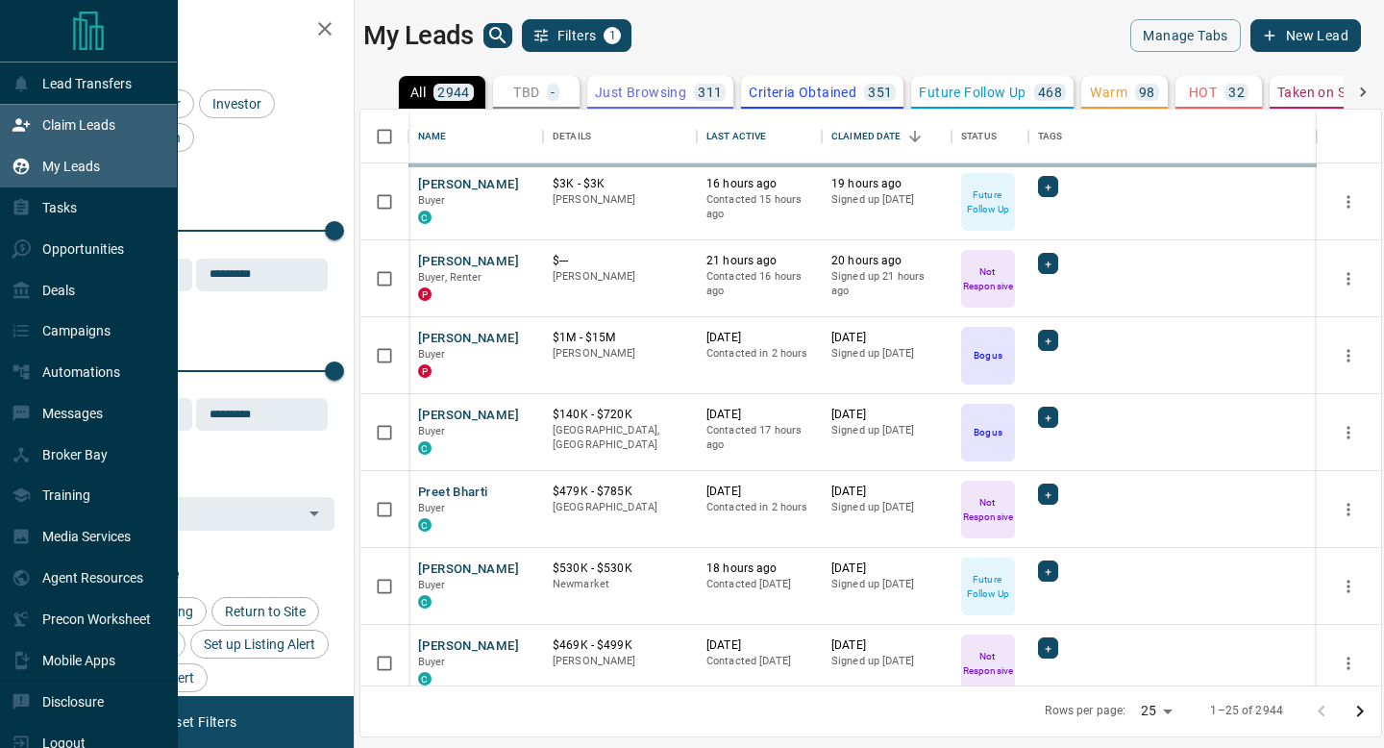
click at [41, 138] on div "Claim Leads" at bounding box center [64, 126] width 104 height 32
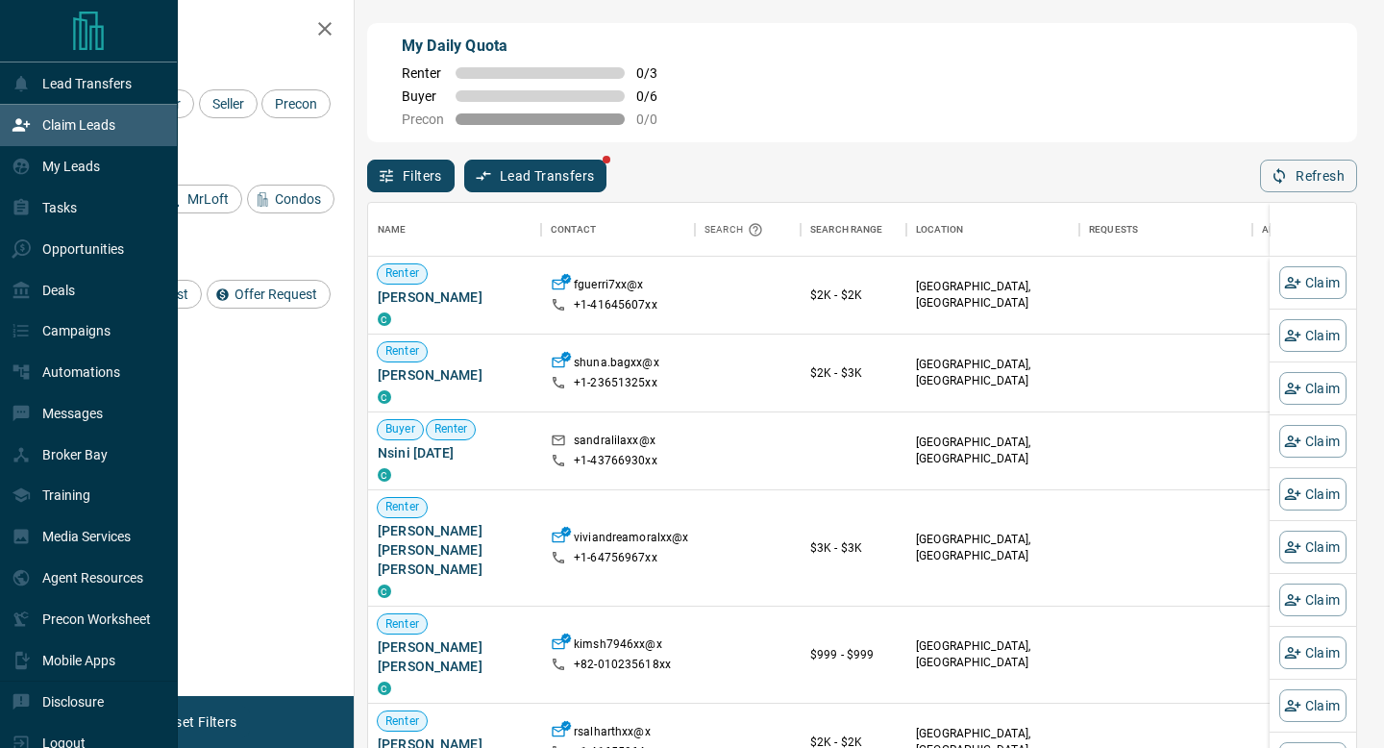
scroll to position [567, 988]
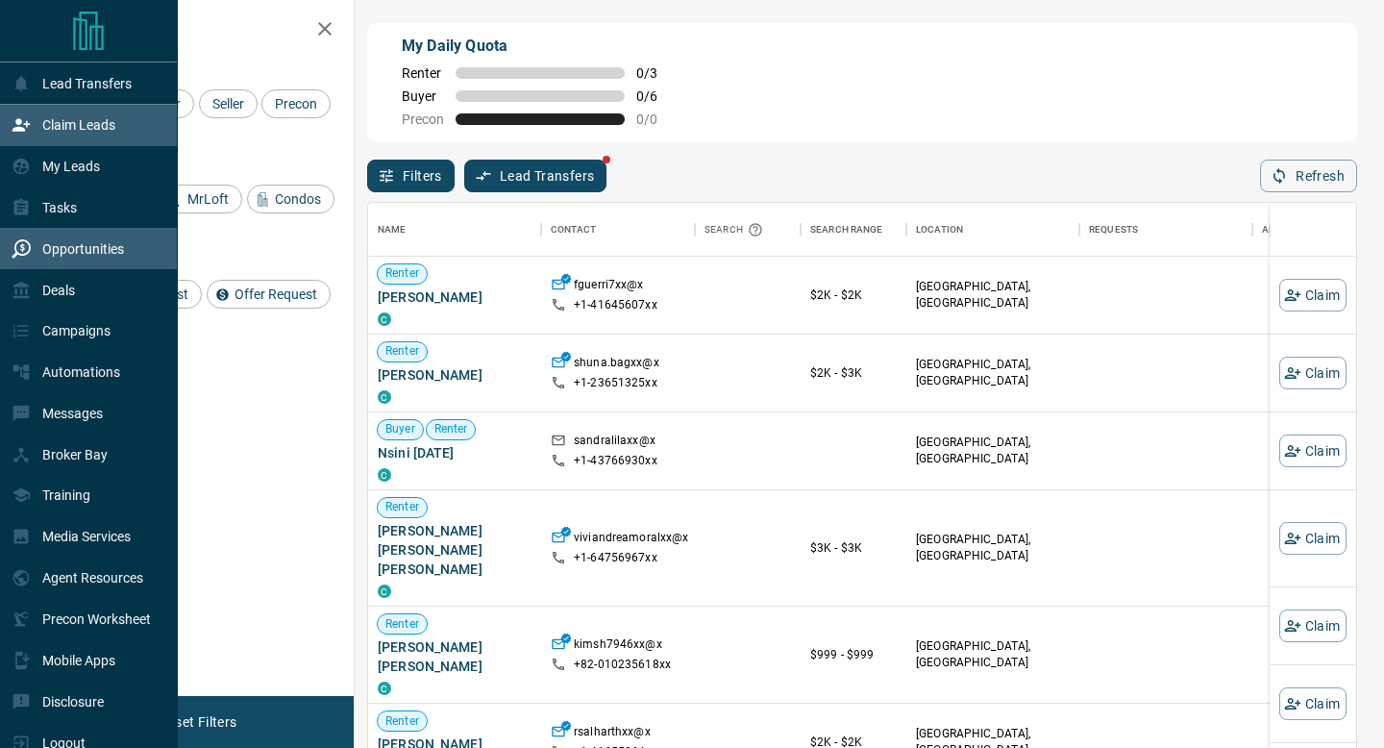
click at [98, 250] on p "Opportunities" at bounding box center [83, 248] width 82 height 15
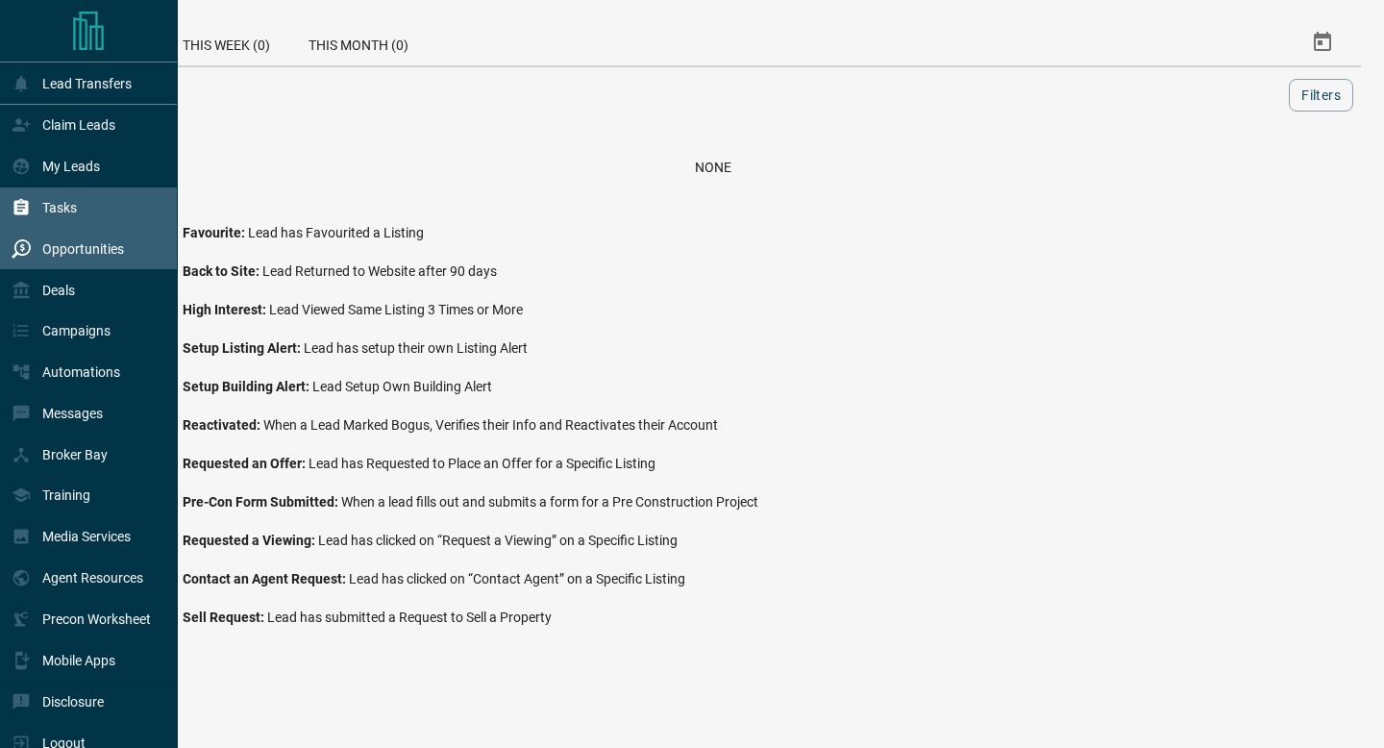
click at [93, 192] on div "Tasks" at bounding box center [89, 207] width 178 height 41
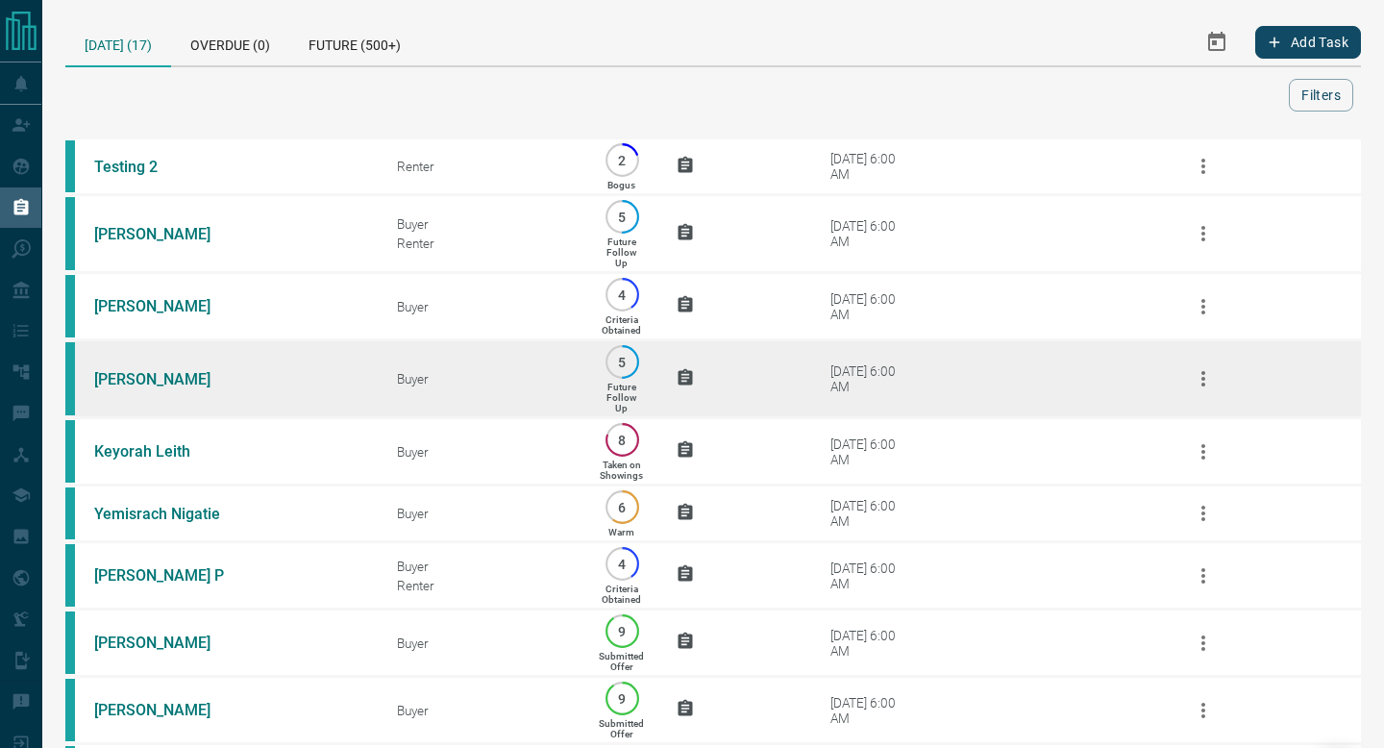
scroll to position [659, 0]
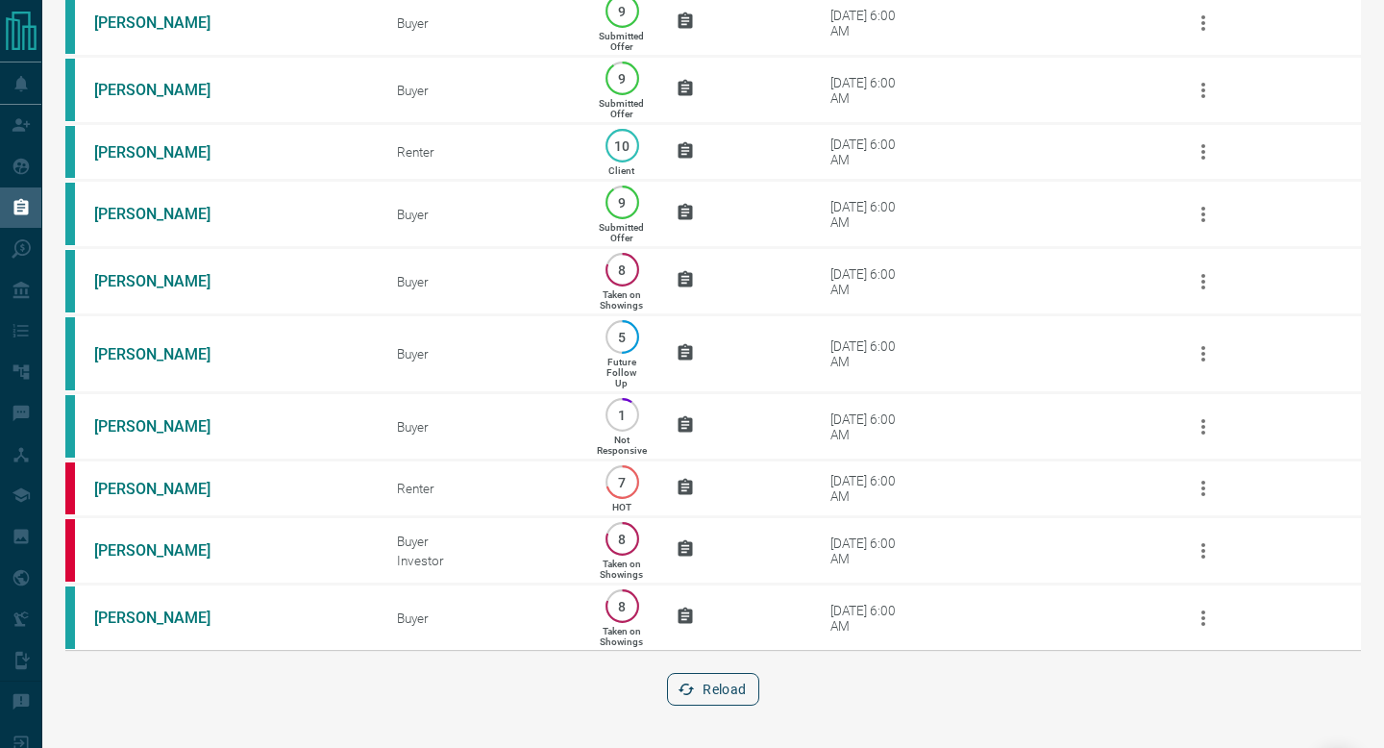
click at [694, 683] on icon "button" at bounding box center [685, 688] width 17 height 17
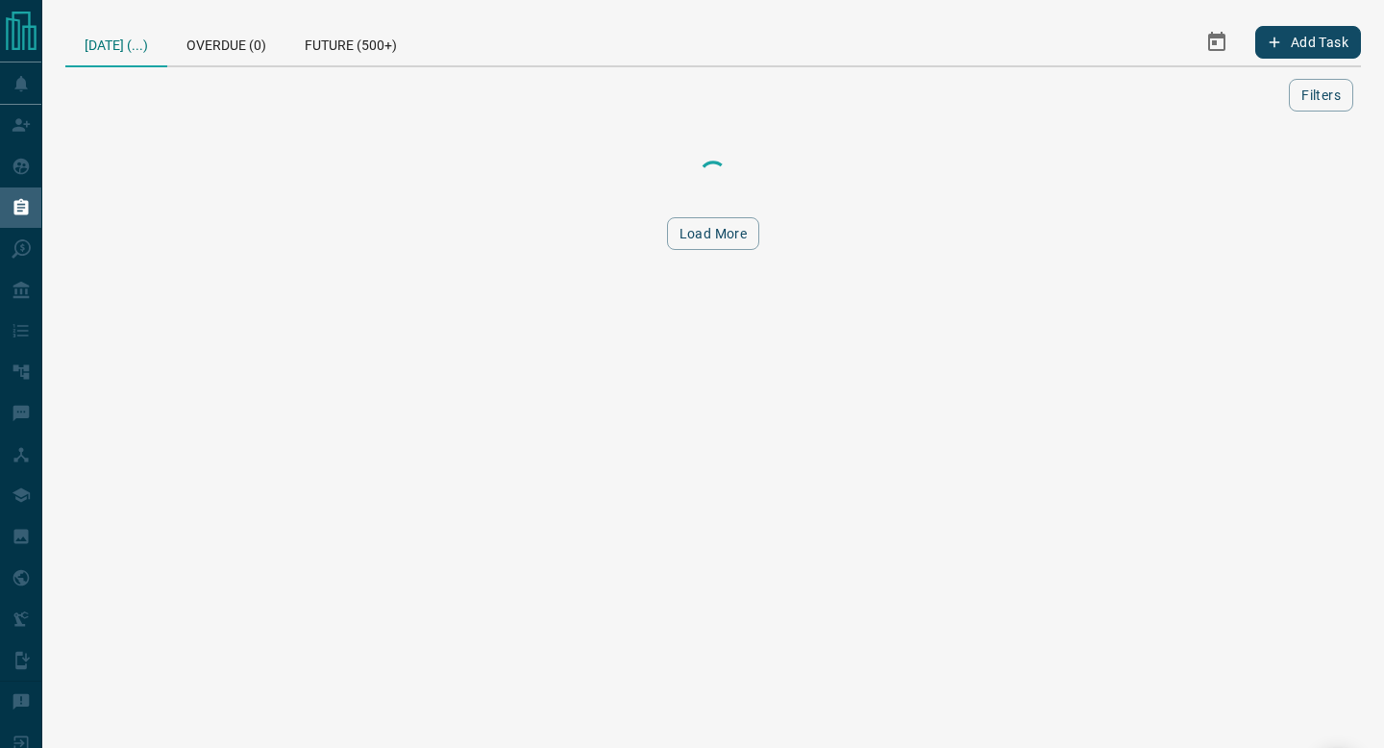
scroll to position [0, 0]
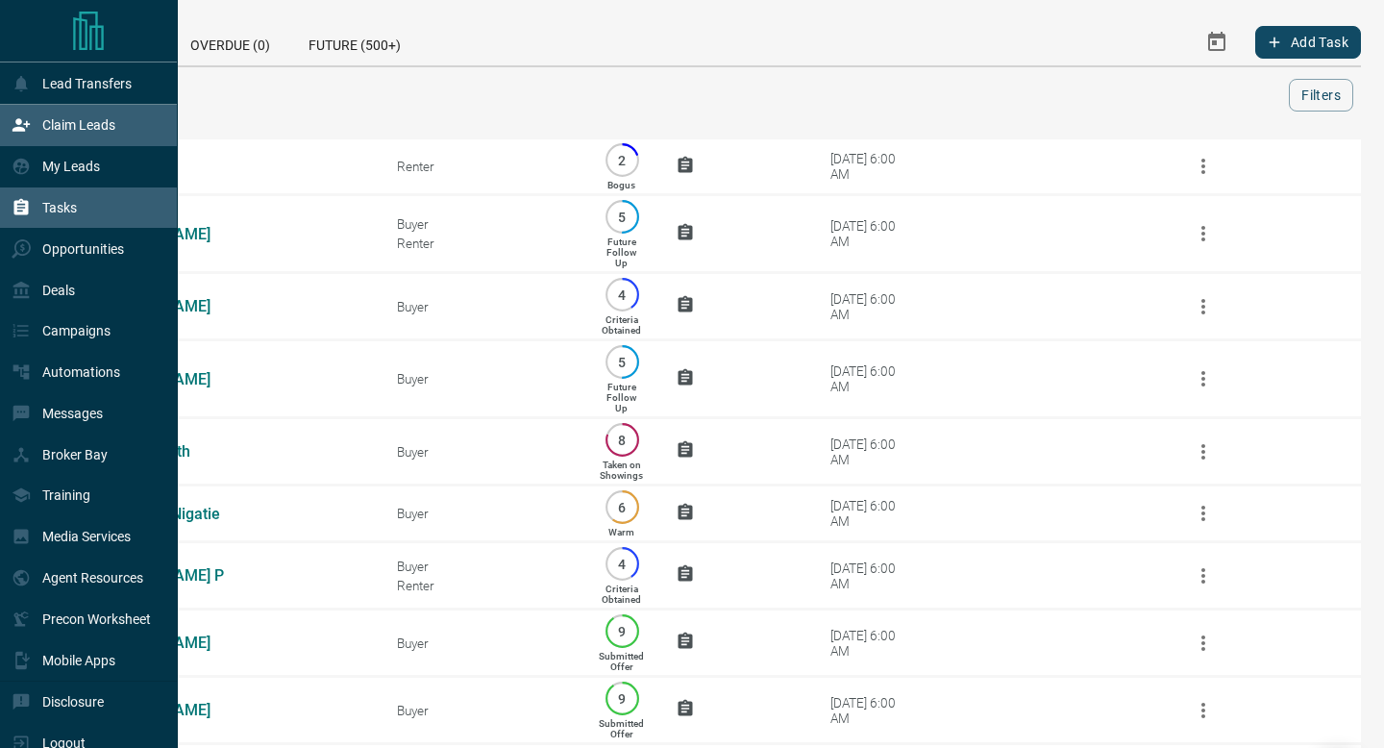
click at [0, 134] on div "Claim Leads" at bounding box center [89, 125] width 178 height 41
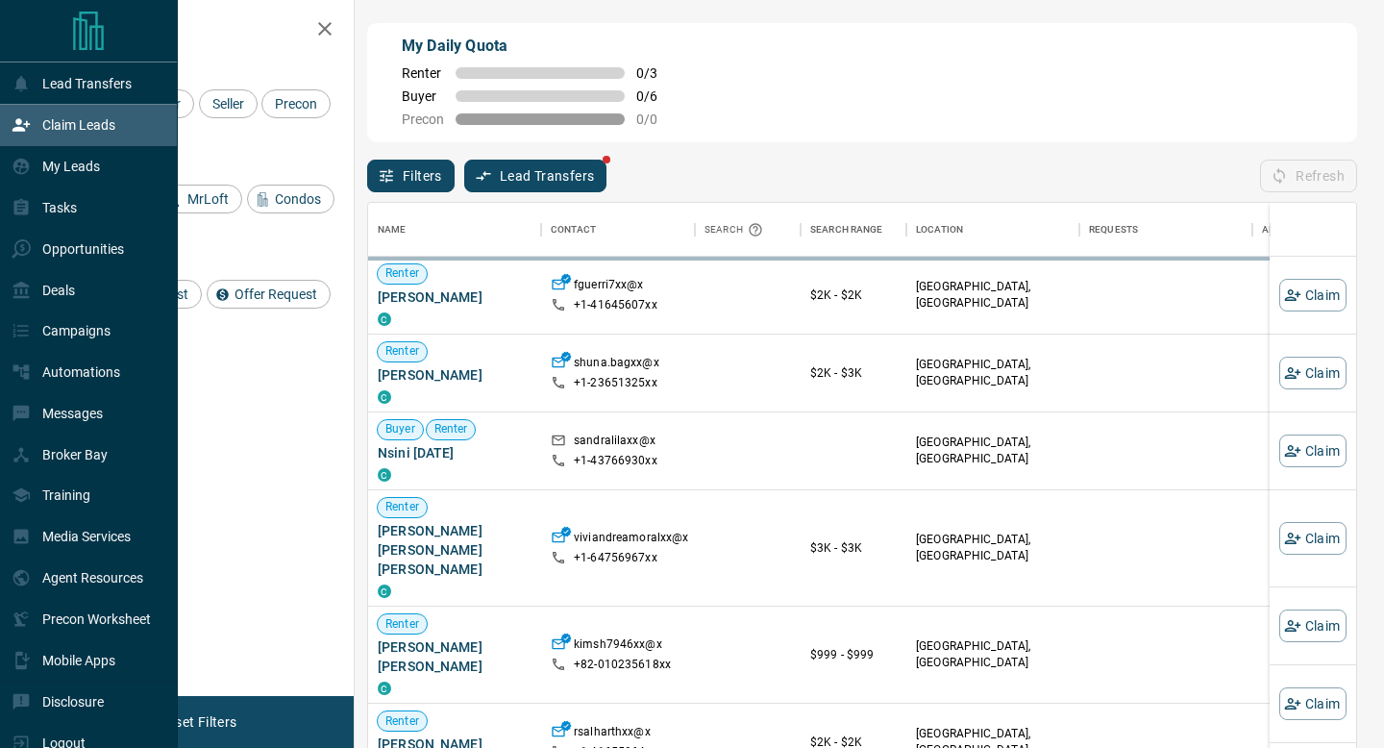
scroll to position [567, 988]
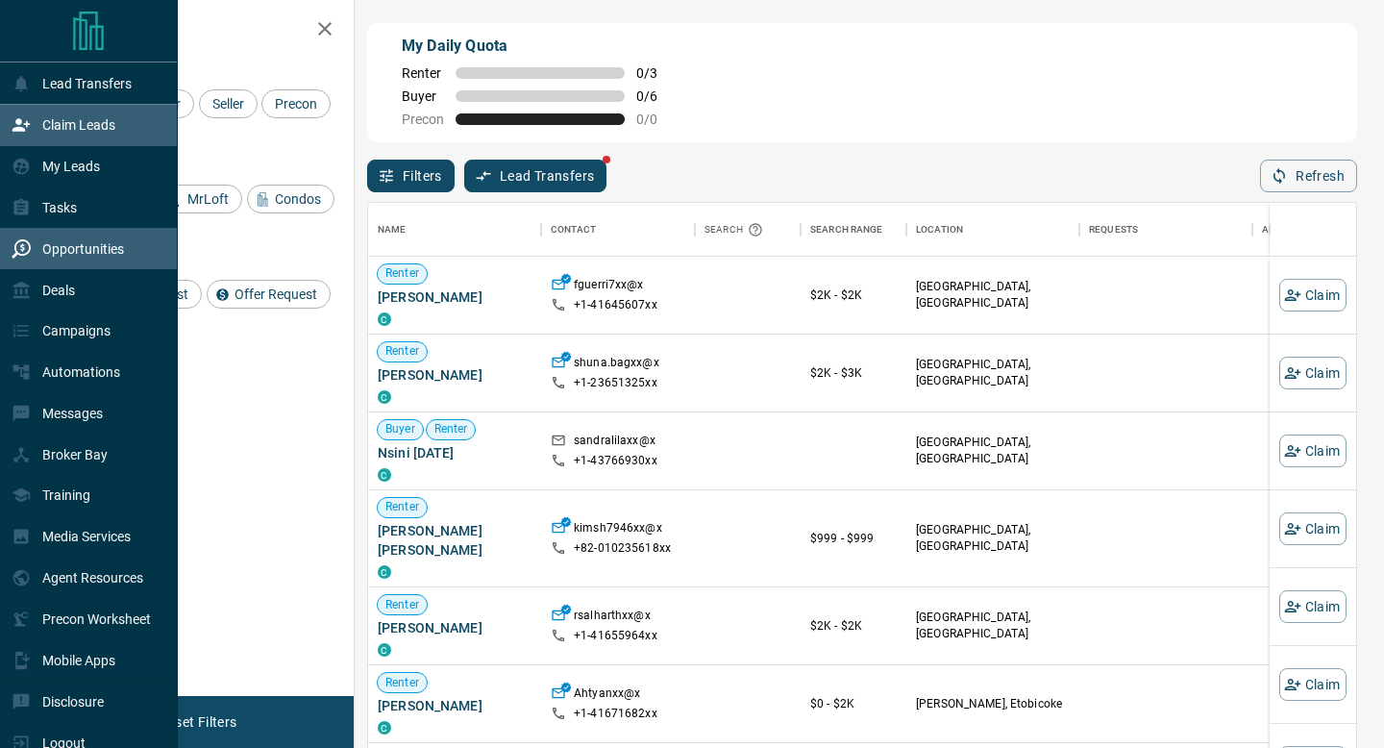
click at [33, 233] on div "Opportunities" at bounding box center [89, 248] width 178 height 41
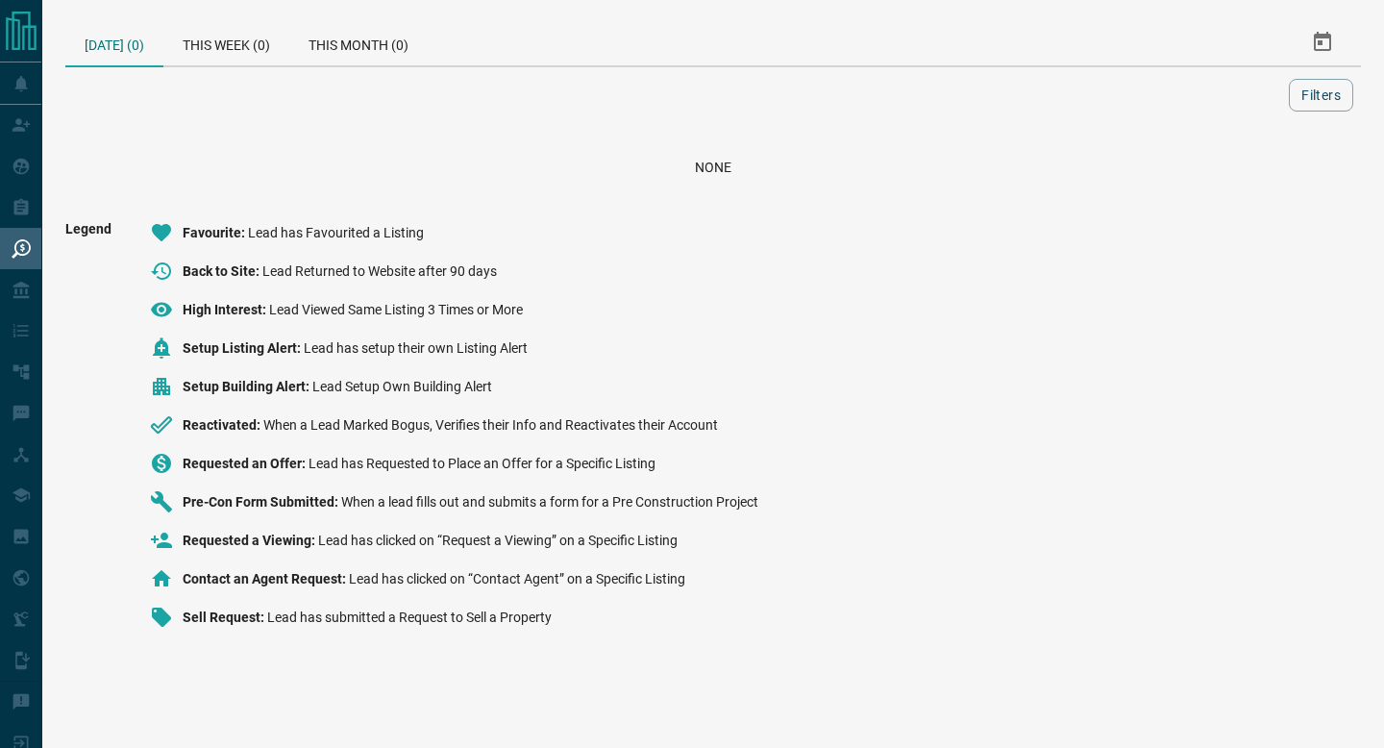
click at [377, 82] on div at bounding box center [680, 95] width 1215 height 33
click at [360, 49] on div "This Month (0)" at bounding box center [358, 42] width 138 height 46
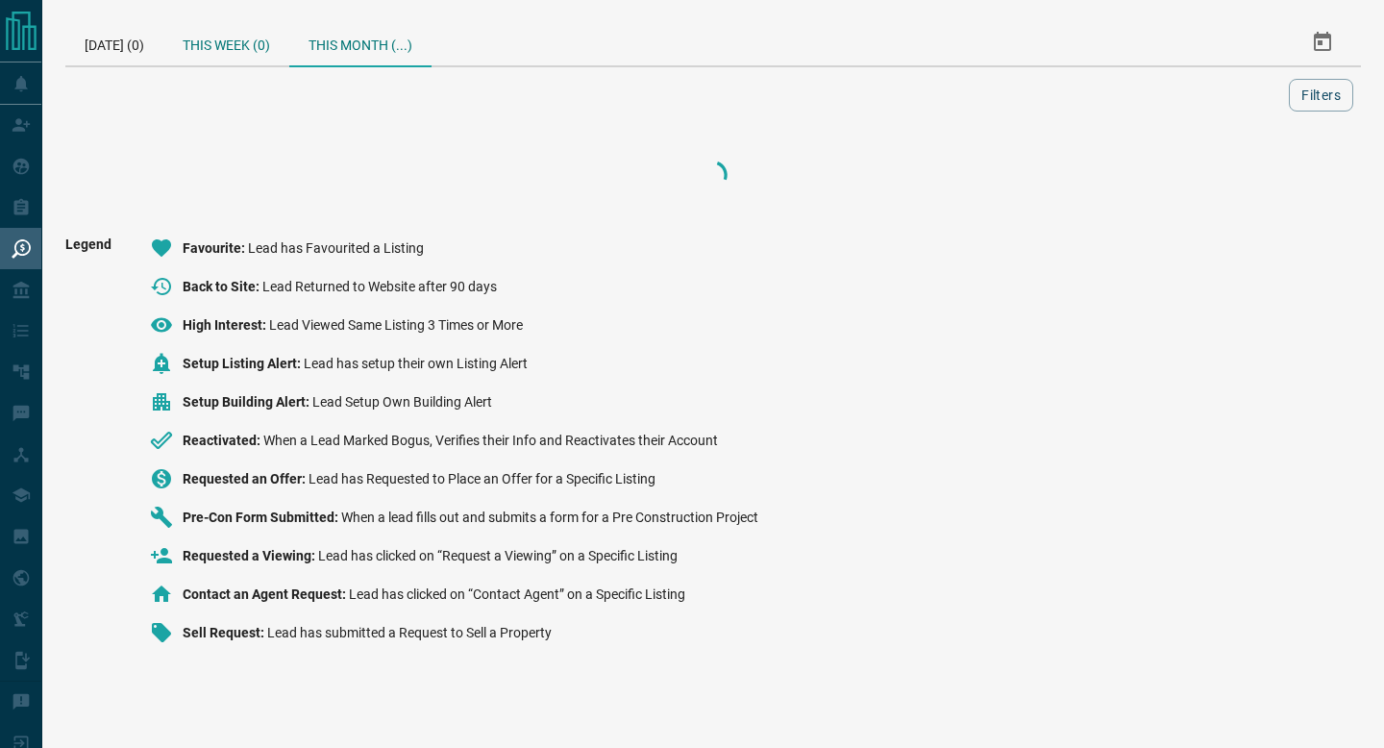
click at [262, 49] on div "This Week (0)" at bounding box center [226, 42] width 126 height 46
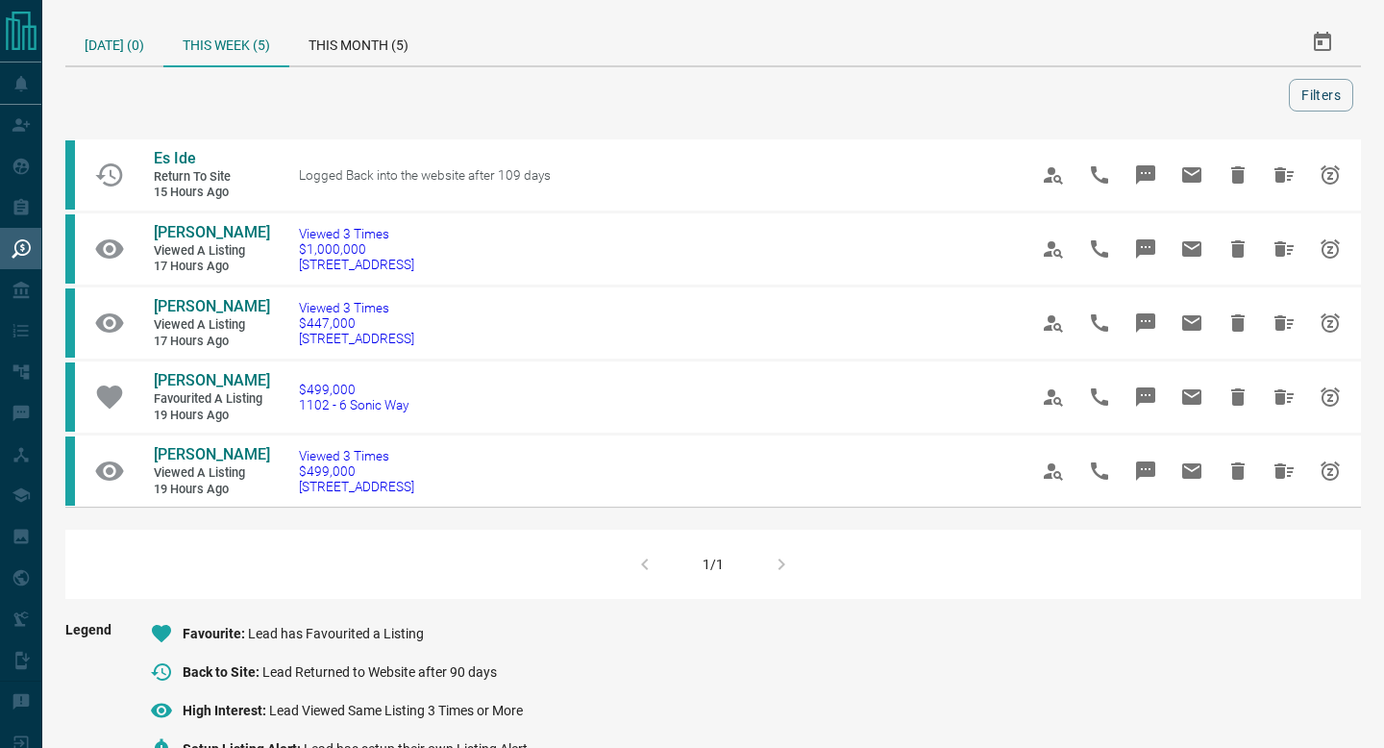
click at [125, 53] on div "[DATE] (0)" at bounding box center [114, 42] width 98 height 46
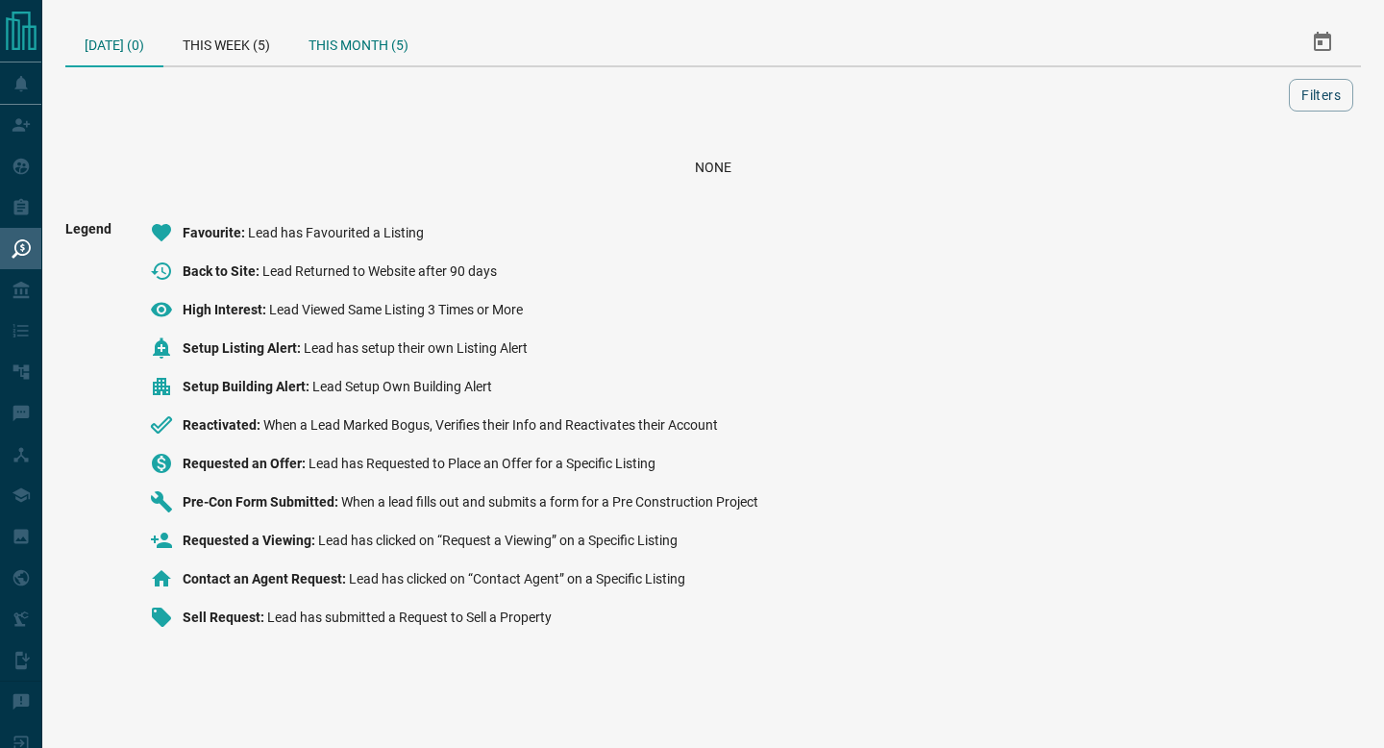
click at [360, 28] on div "This Month (5)" at bounding box center [358, 42] width 138 height 46
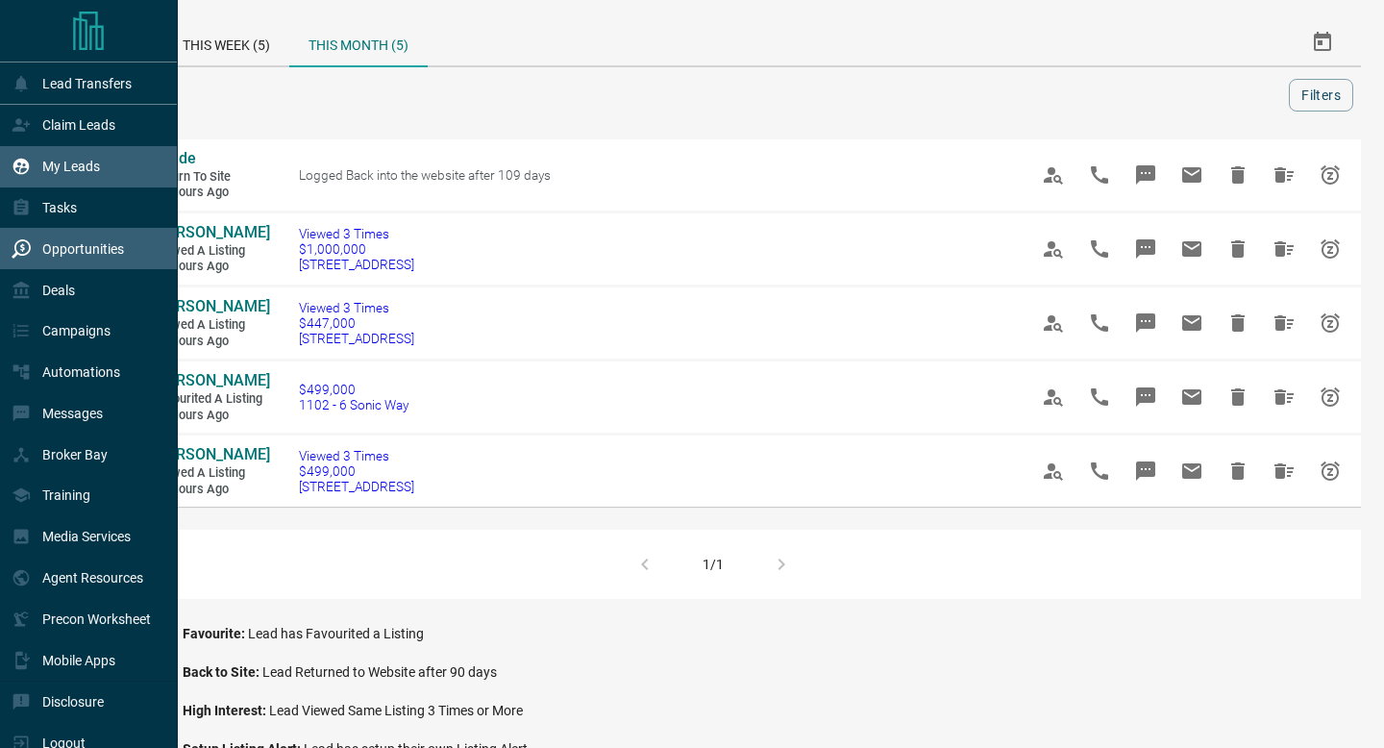
click at [25, 164] on icon at bounding box center [21, 167] width 16 height 16
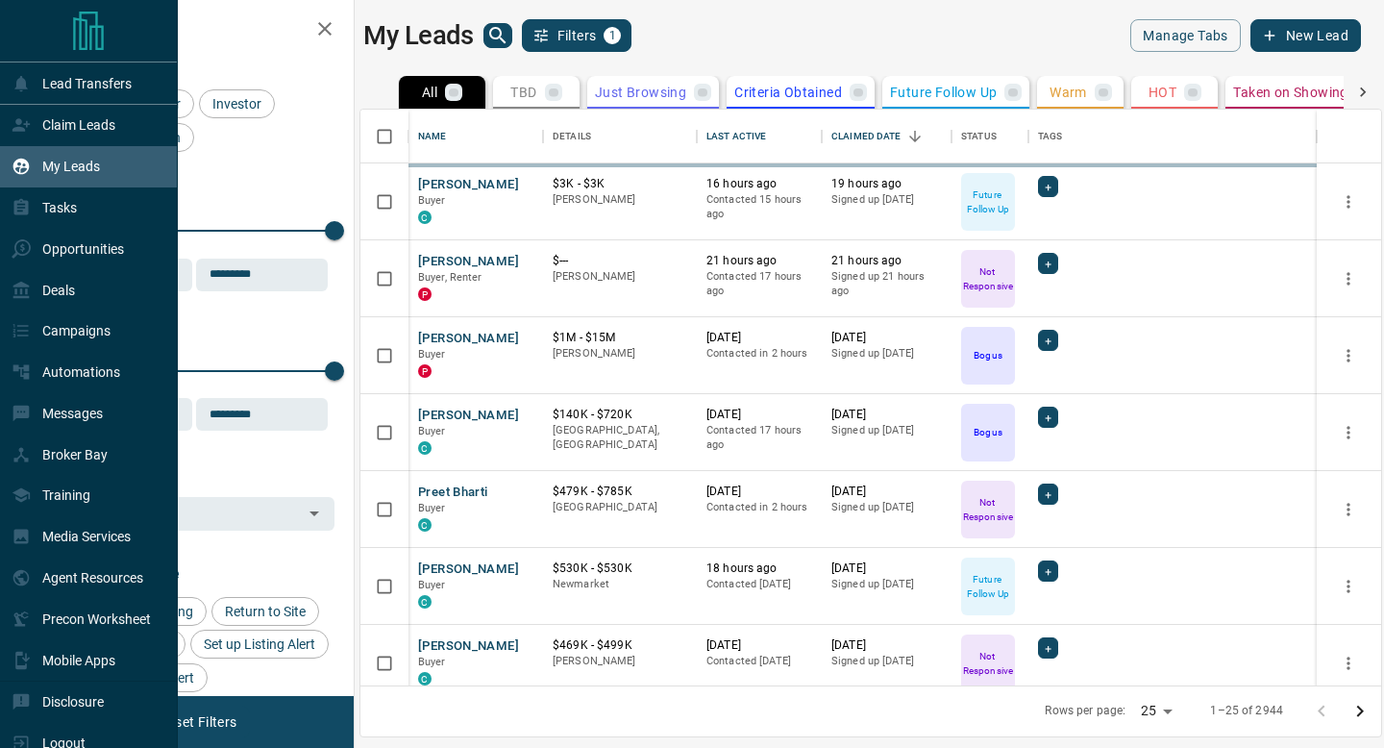
scroll to position [576, 1020]
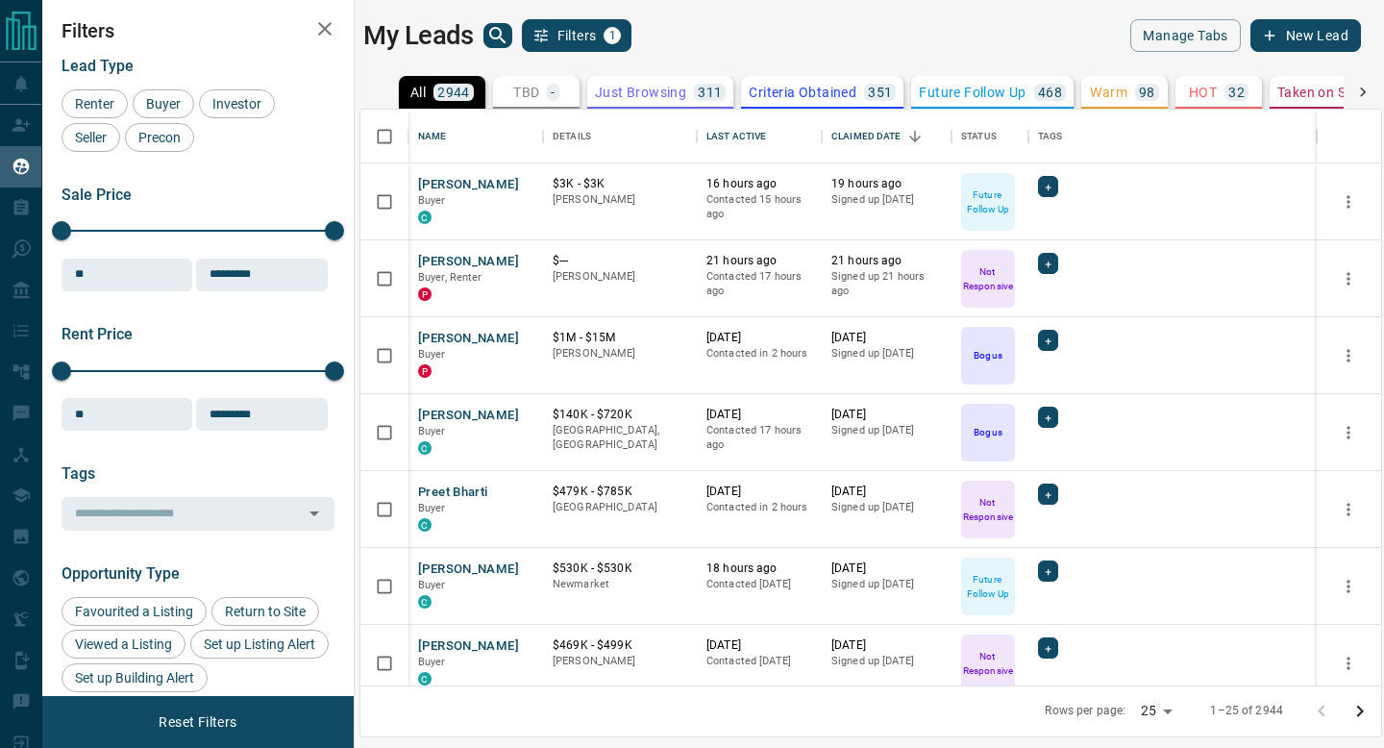
click at [480, 36] on div "My Leads Filters 1" at bounding box center [612, 35] width 499 height 33
click at [486, 36] on icon "search button" at bounding box center [497, 35] width 23 height 23
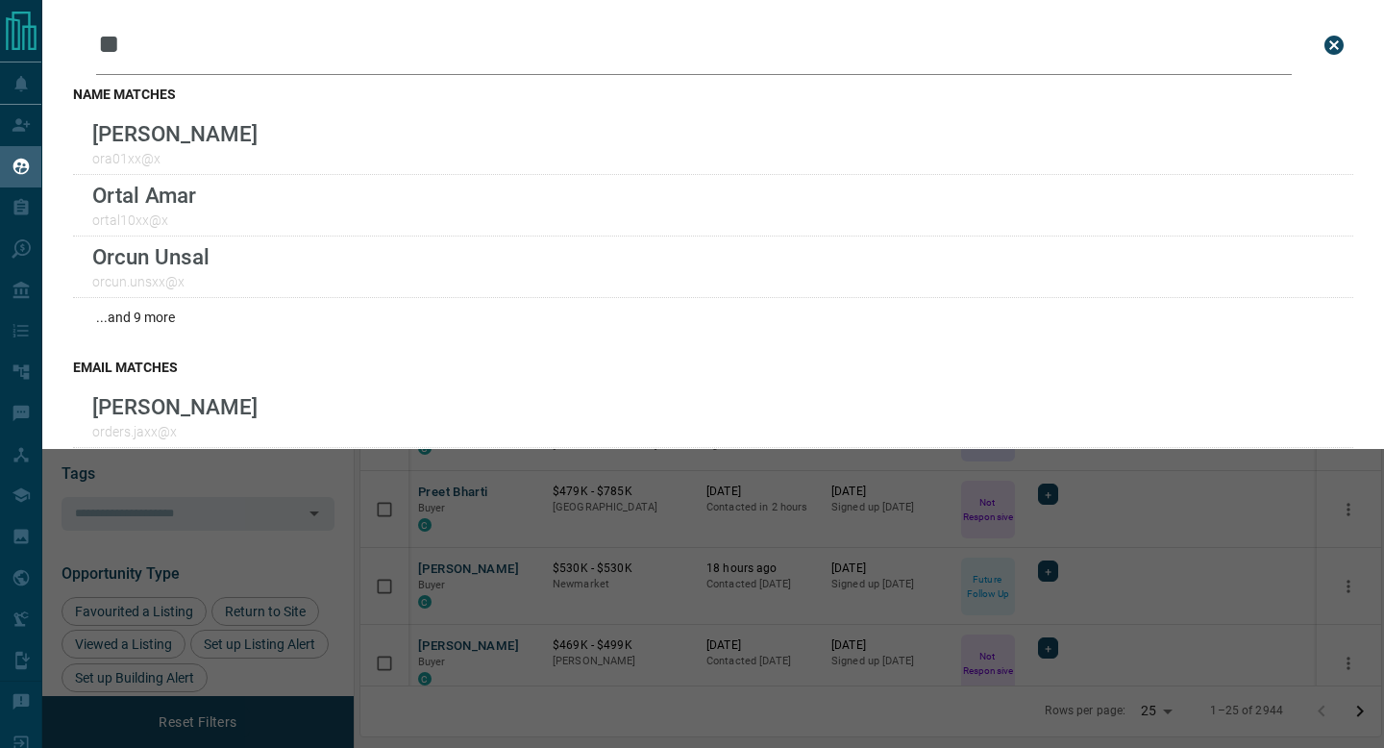
type input "*"
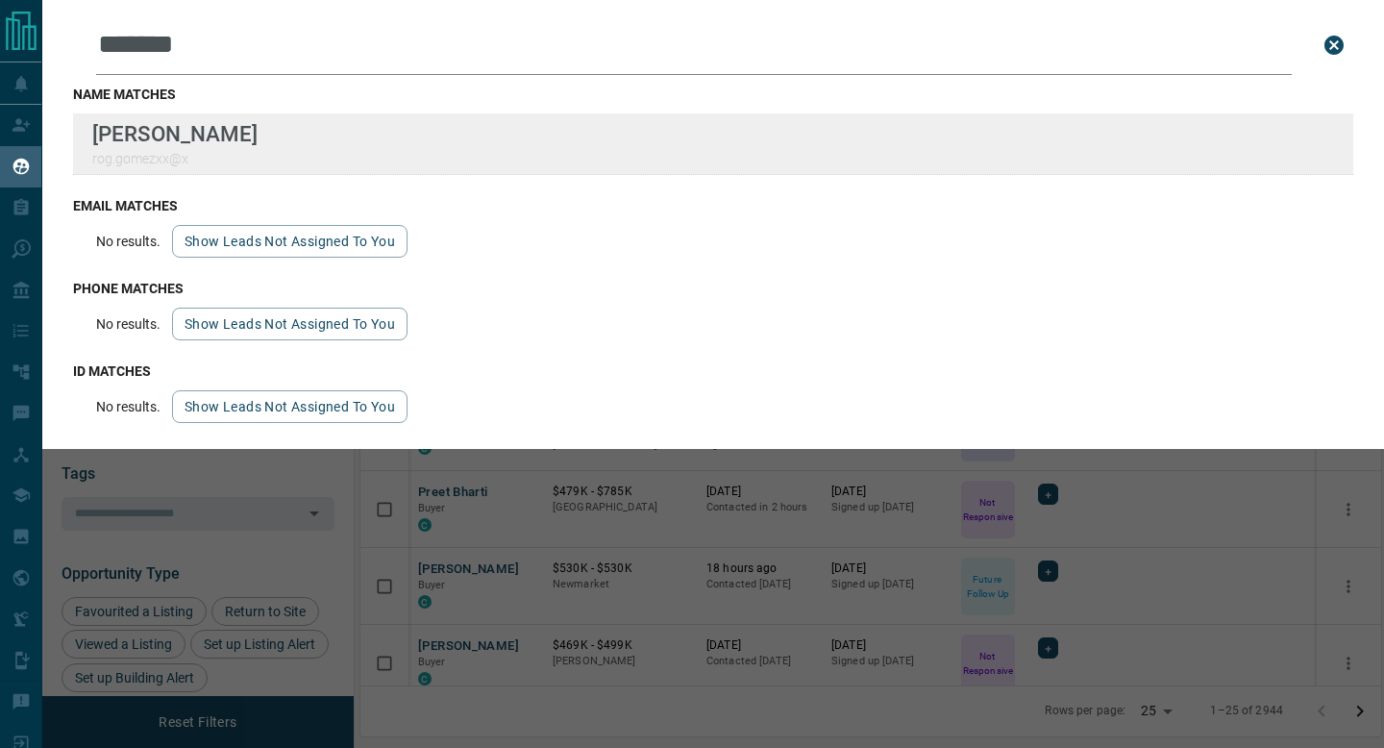
type input "******"
click at [0, 0] on div "Lead Transfers Claim Leads My Leads Tasks Opportunities Deals Campaigns Automat…" at bounding box center [692, 362] width 1384 height 724
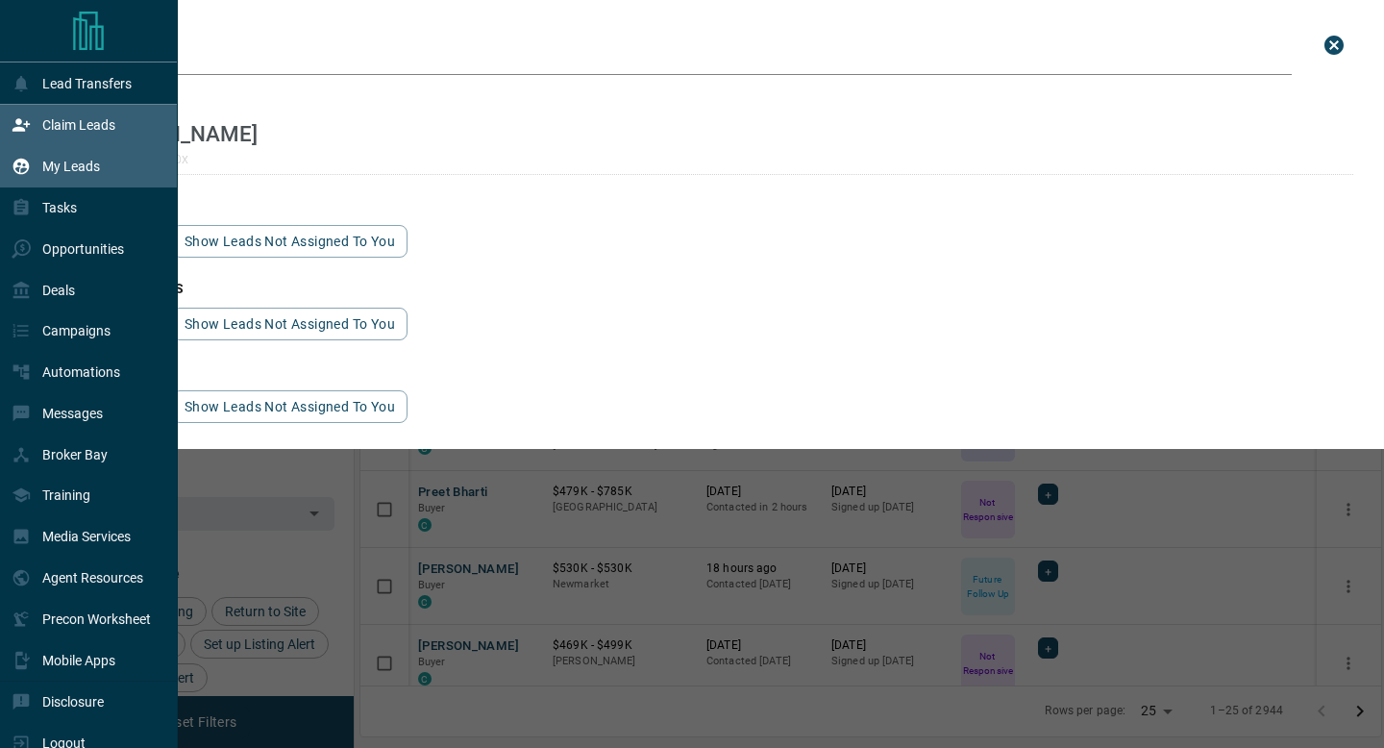
click at [1, 123] on div "Claim Leads" at bounding box center [89, 125] width 178 height 41
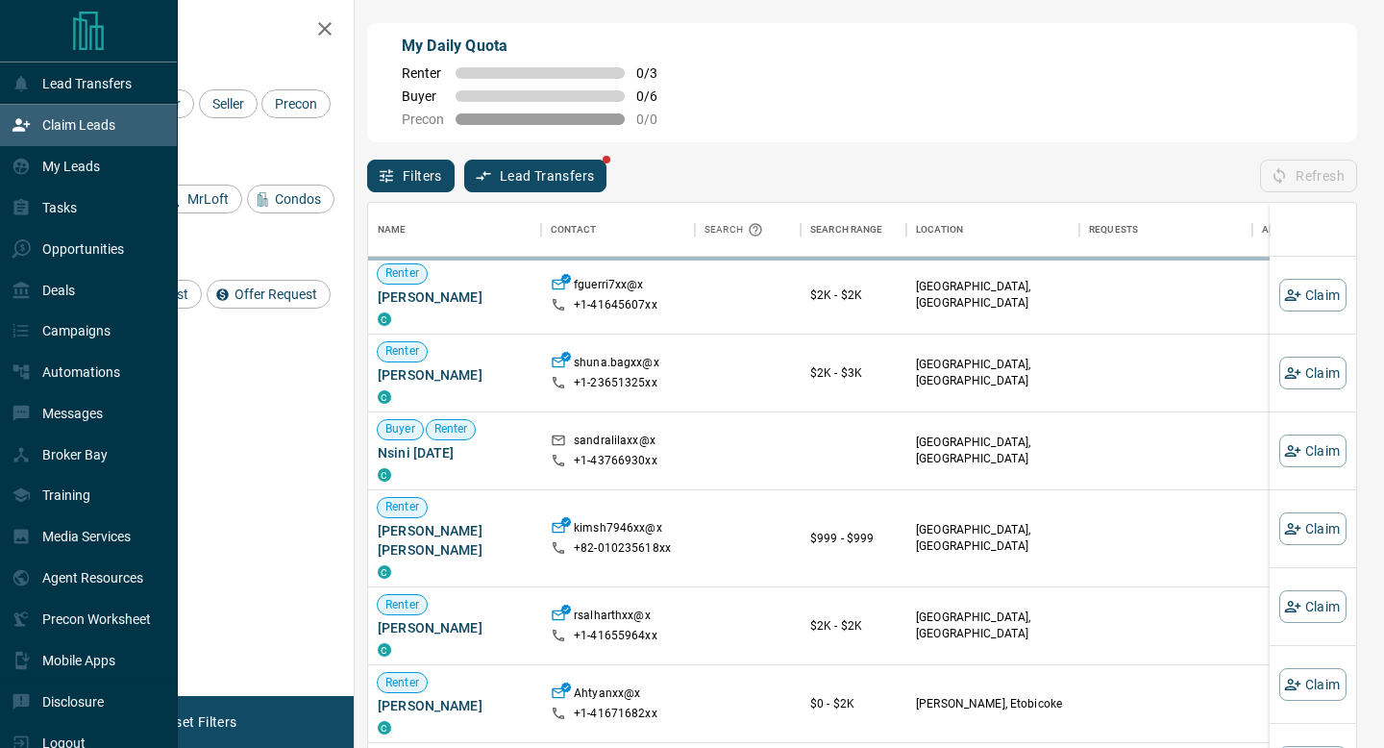
scroll to position [567, 988]
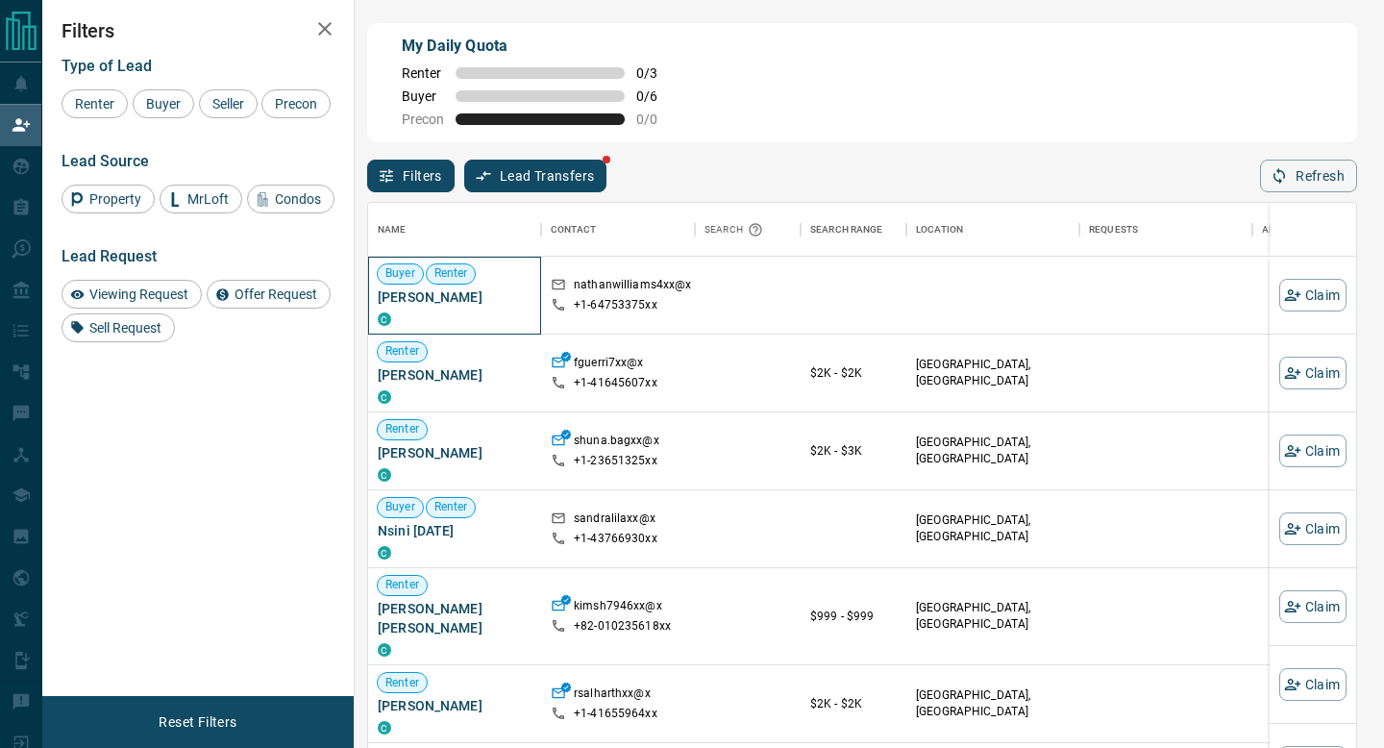
drag, startPoint x: 484, startPoint y: 299, endPoint x: 375, endPoint y: 298, distance: 109.5
click at [375, 298] on div "Buyer Renter [PERSON_NAME] C" at bounding box center [454, 296] width 173 height 78
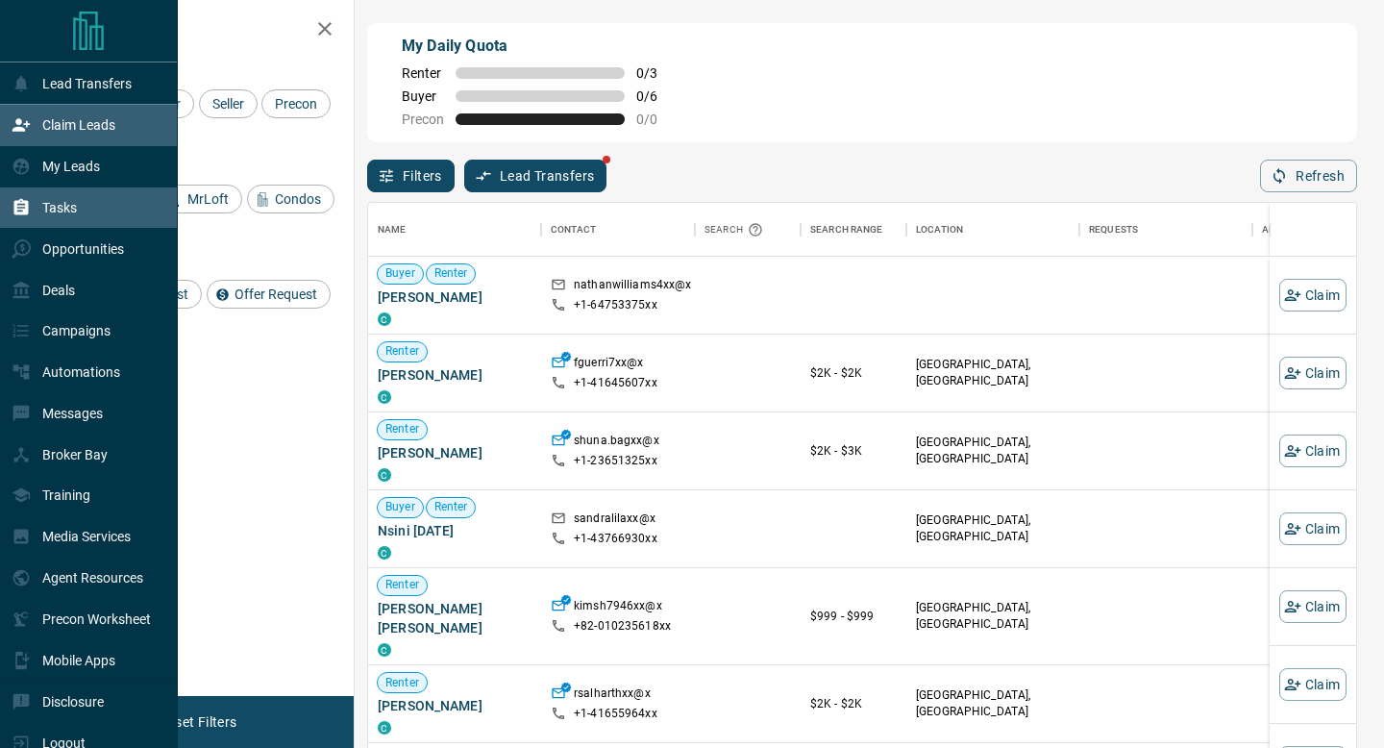
click at [53, 206] on p "Tasks" at bounding box center [59, 207] width 35 height 15
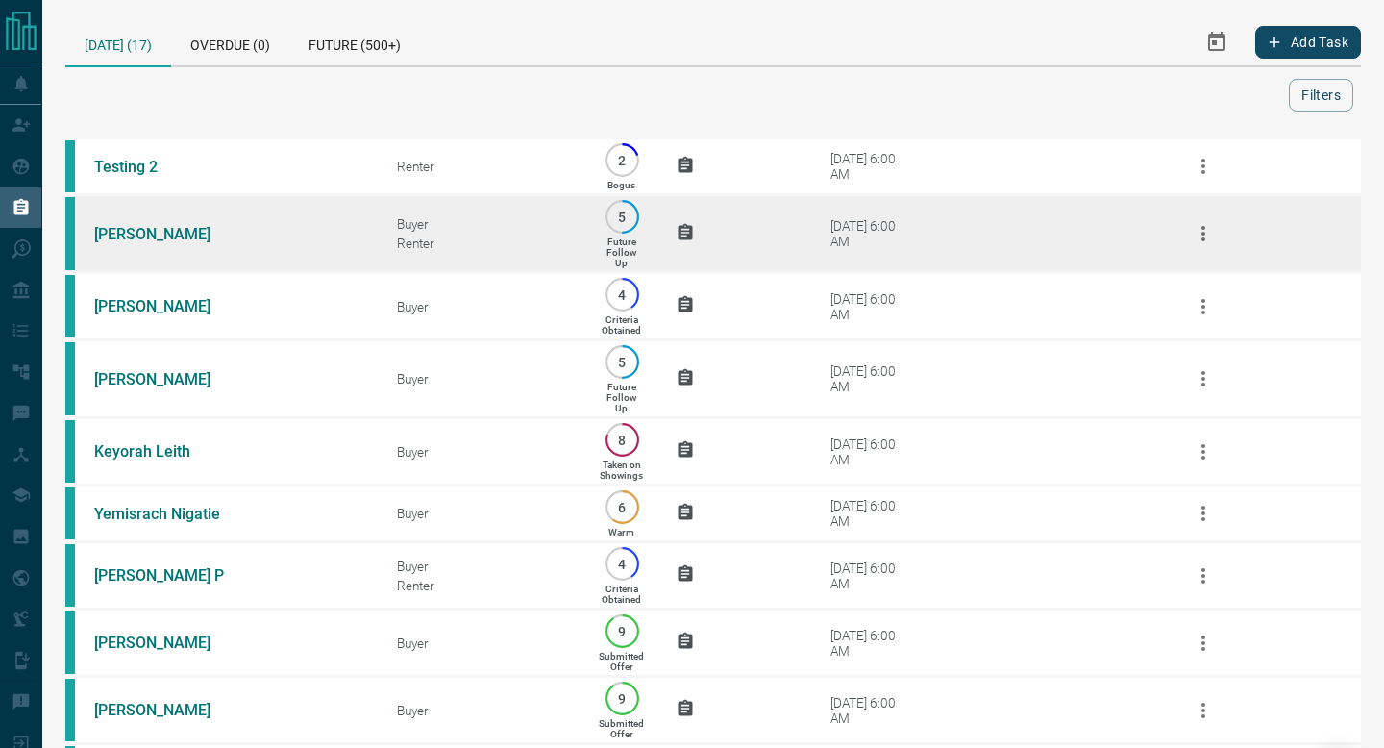
scroll to position [659, 0]
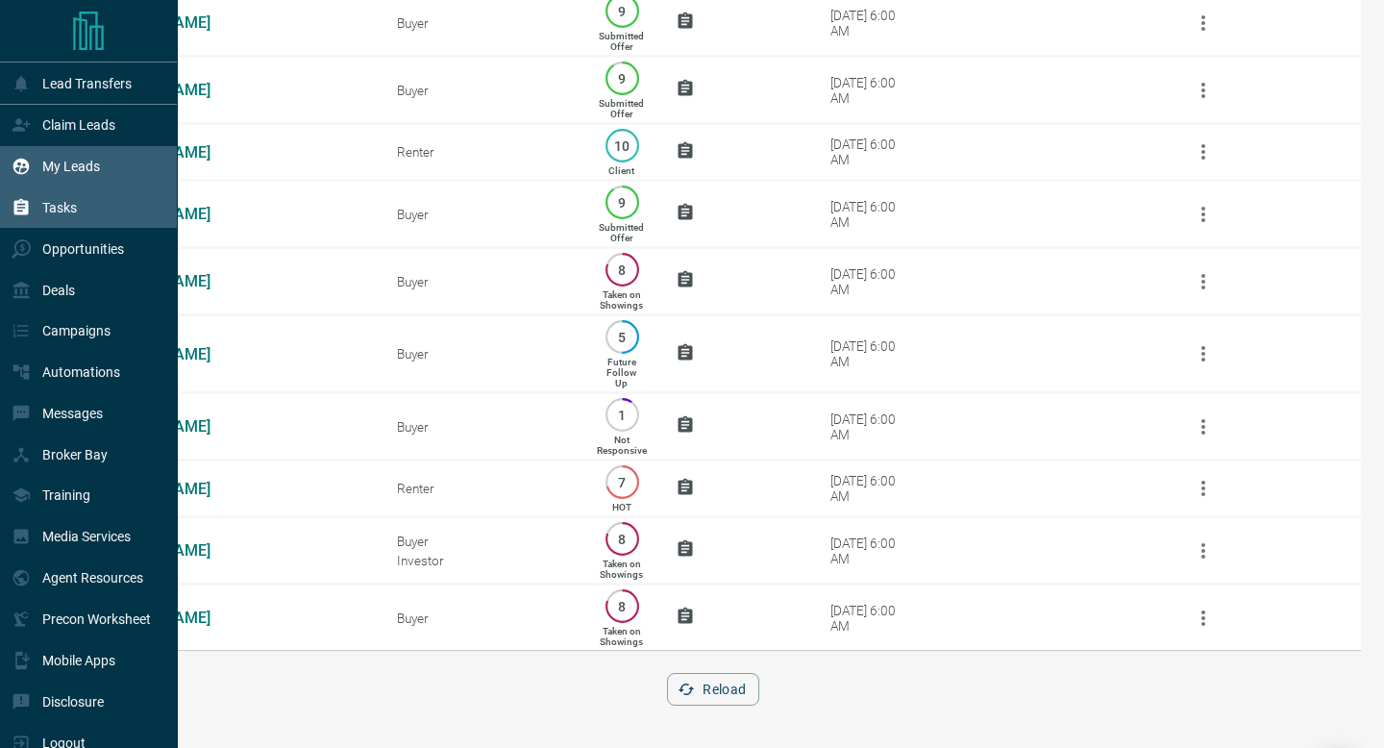
click at [0, 177] on div "My Leads" at bounding box center [89, 166] width 178 height 41
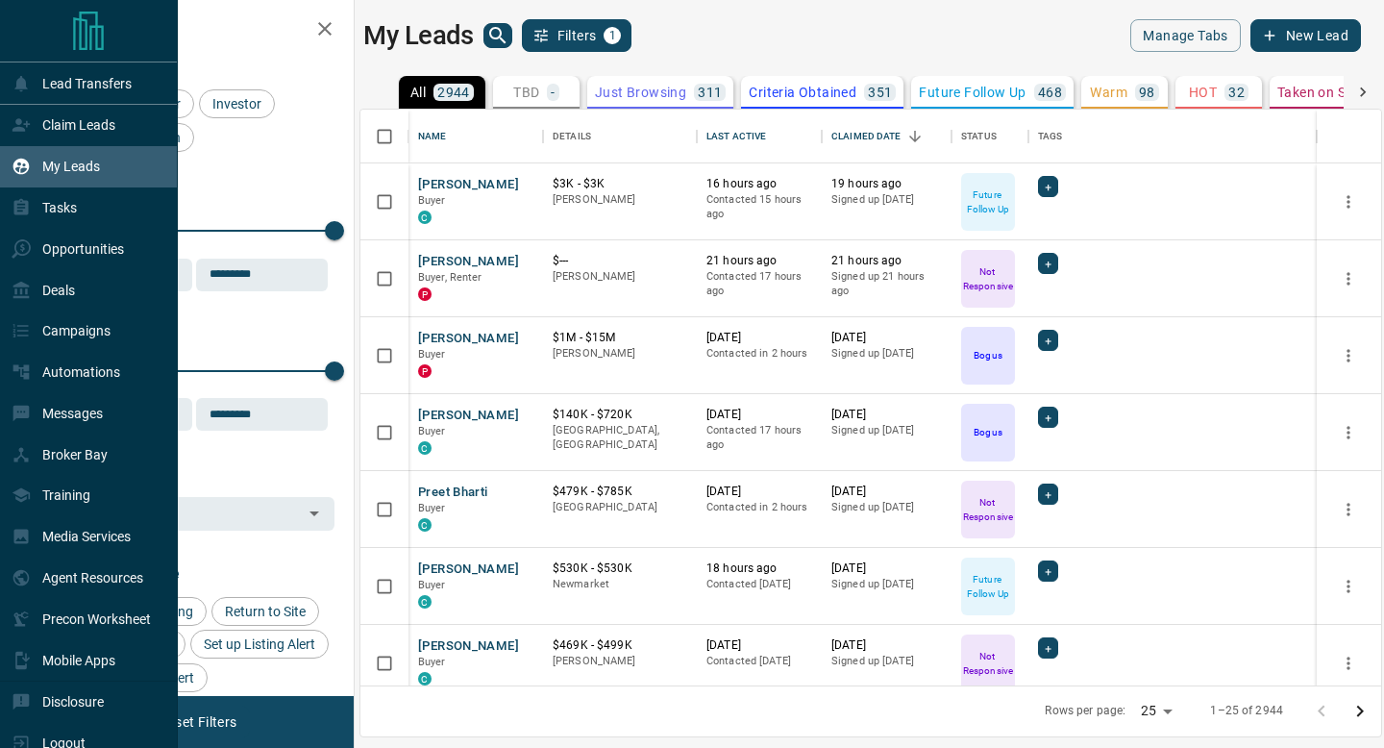
scroll to position [576, 1020]
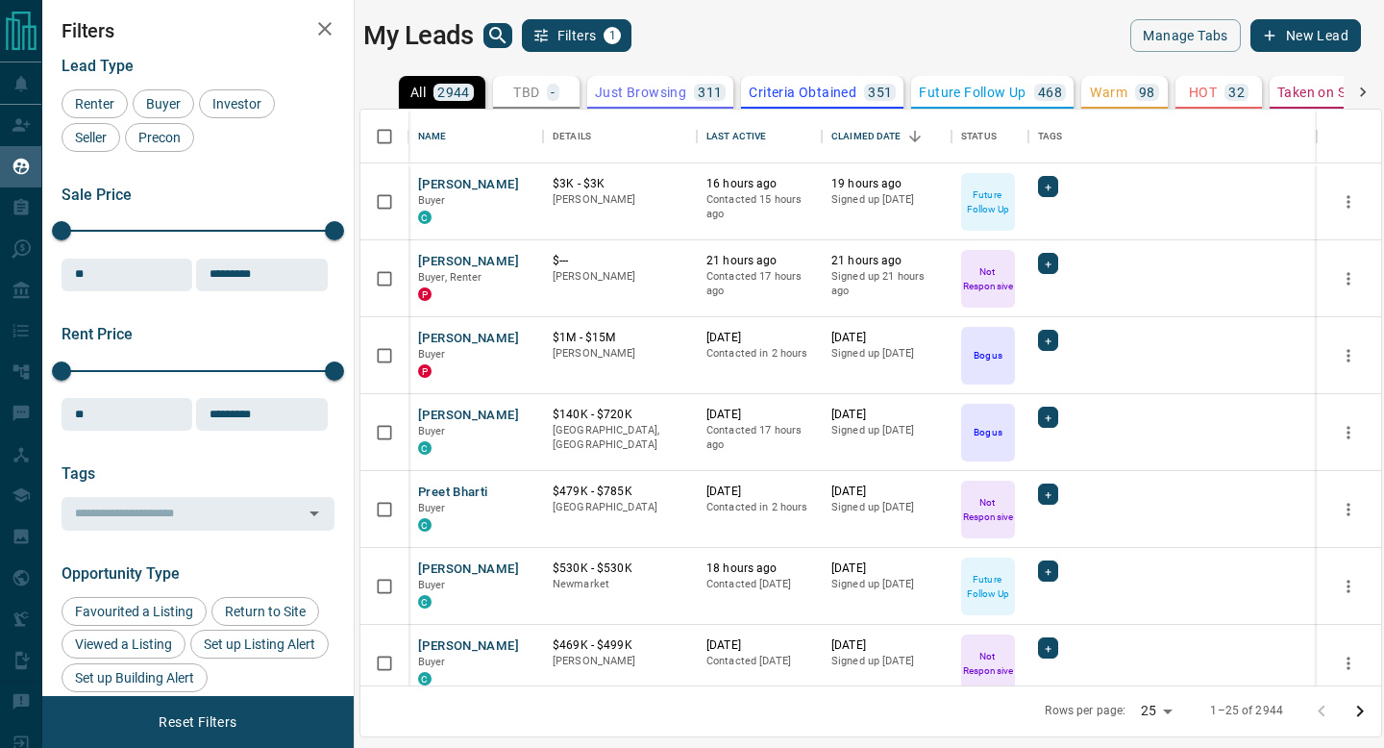
click at [495, 40] on icon "search button" at bounding box center [497, 35] width 23 height 23
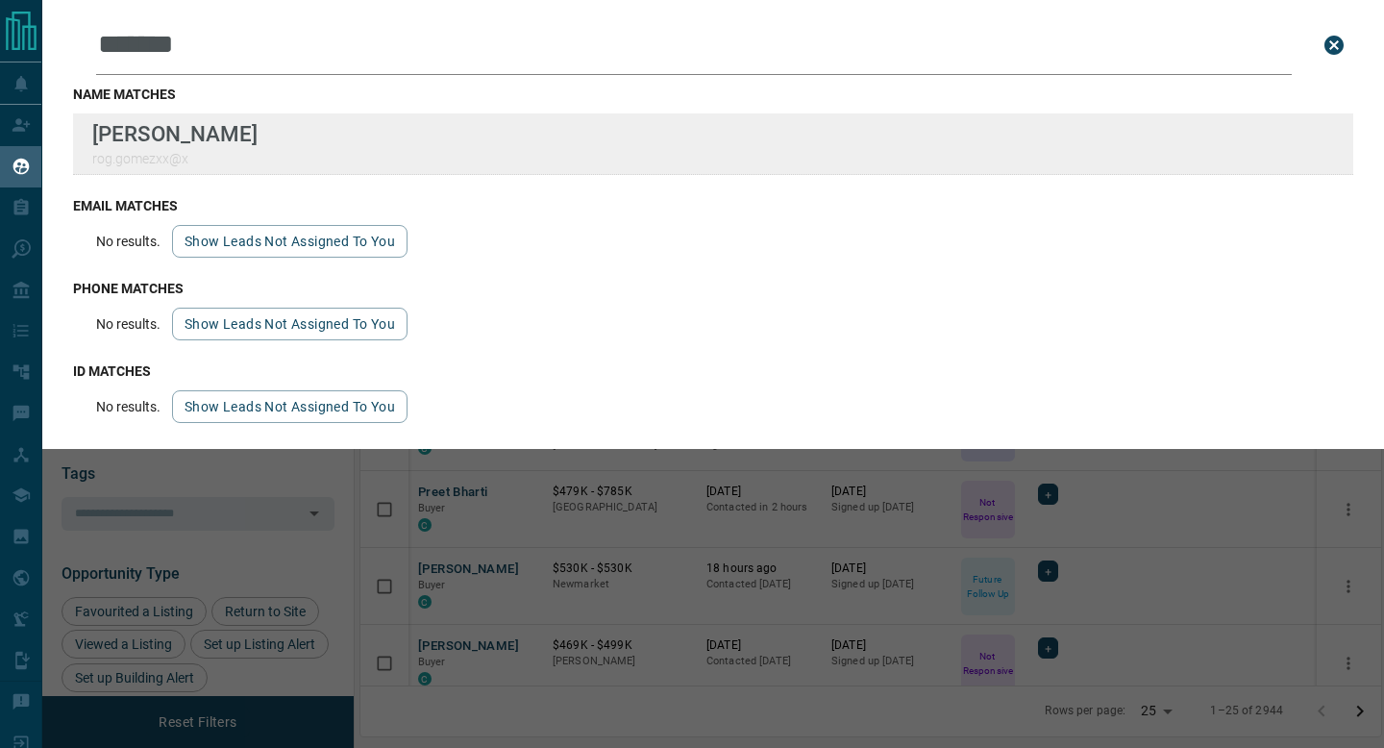
type input "******"
click at [0, 0] on div "Lead Transfers Claim Leads My Leads Tasks Opportunities Deals Campaigns Automat…" at bounding box center [692, 362] width 1384 height 724
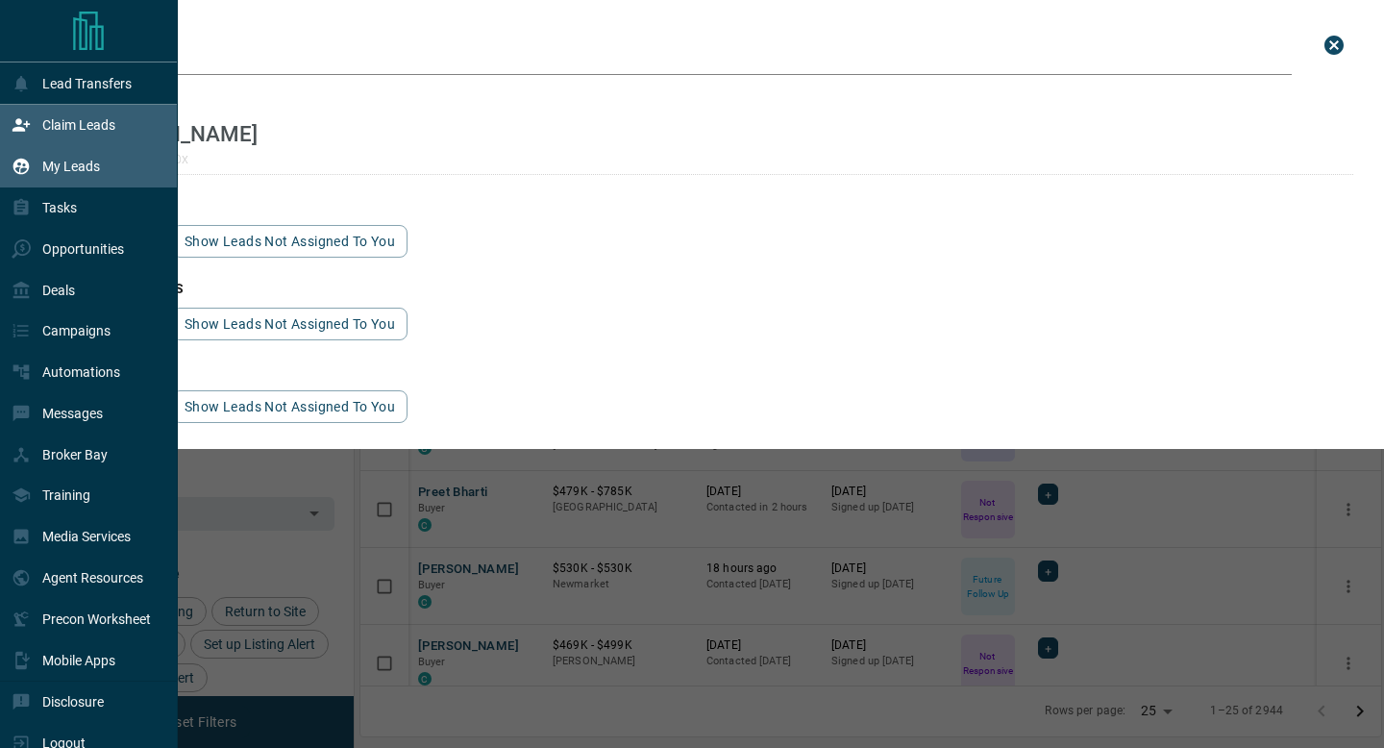
click at [3, 116] on div "Claim Leads" at bounding box center [89, 125] width 178 height 41
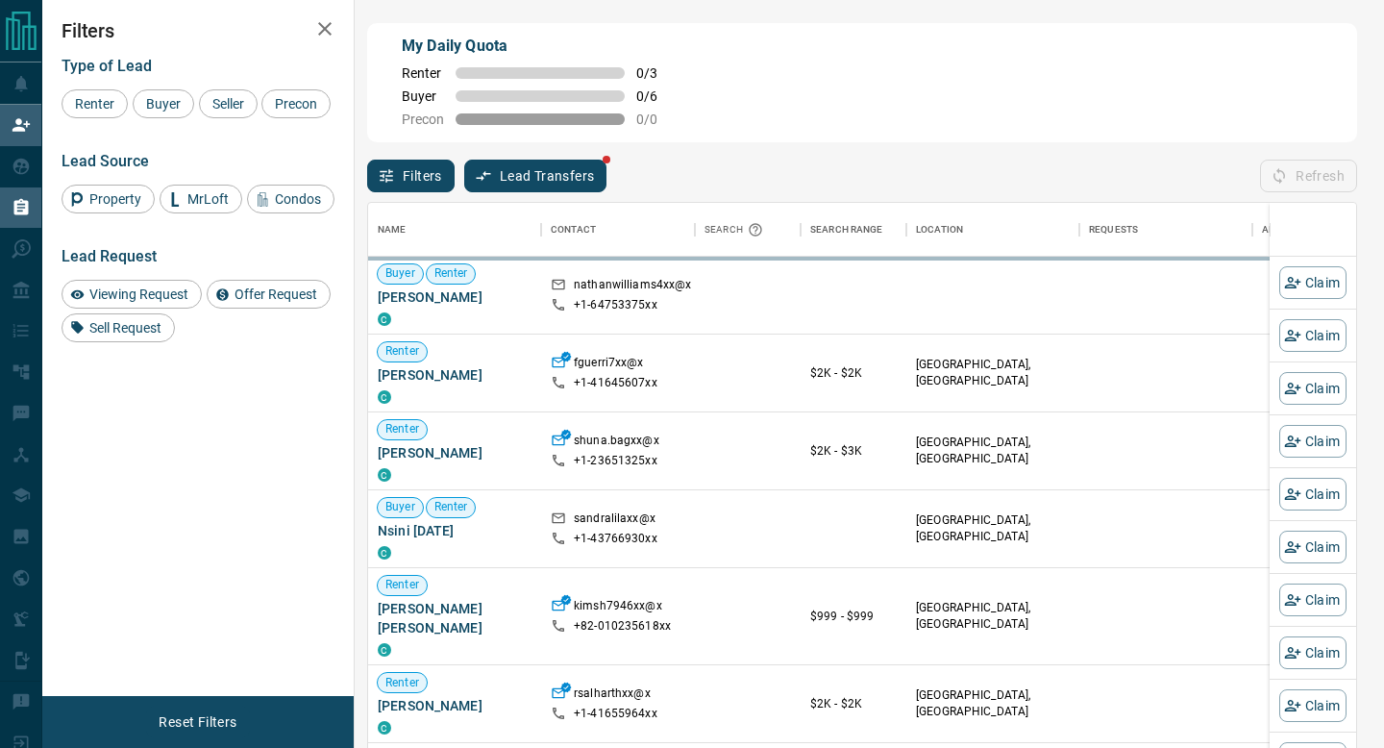
scroll to position [567, 988]
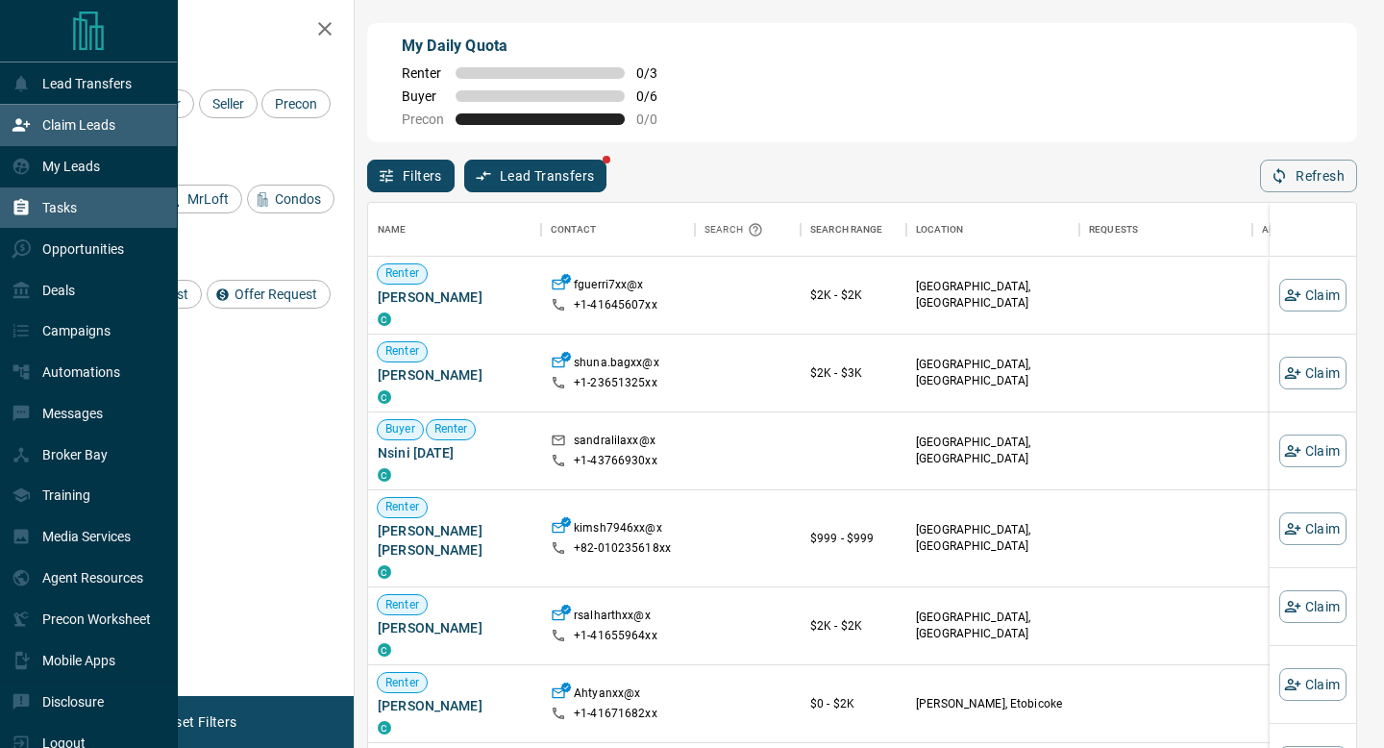
click at [83, 203] on div "Tasks" at bounding box center [89, 207] width 178 height 41
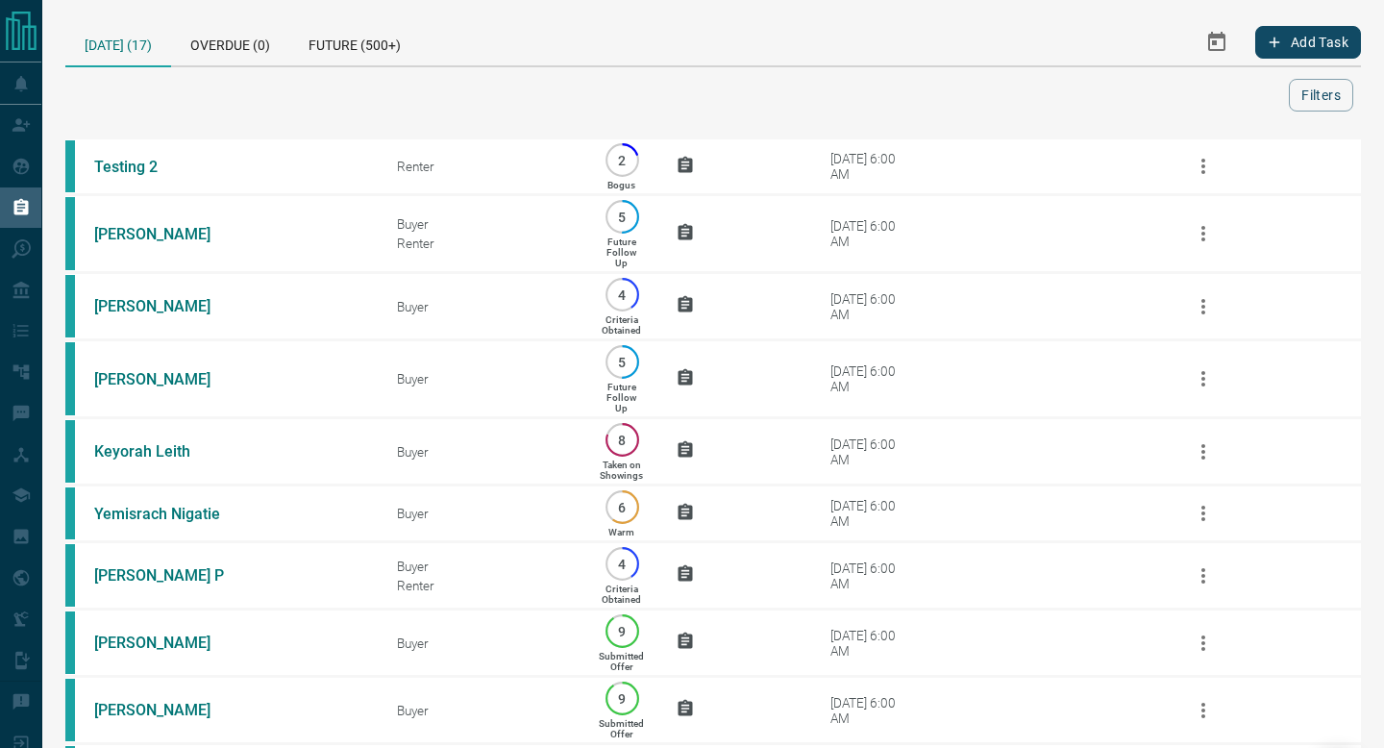
drag, startPoint x: 695, startPoint y: 135, endPoint x: 743, endPoint y: -117, distance: 257.2
click at [743, 0] on html "Lead Transfers Claim Leads My Leads Tasks Opportunities Deals Campaigns Automat…" at bounding box center [692, 374] width 1384 height 748
click at [838, 102] on div at bounding box center [680, 95] width 1215 height 33
click at [849, 122] on div "[DATE] (17) Overdue (0) Future (500+) Add Task Filters Scroll to Top Testing 2 …" at bounding box center [712, 683] width 1295 height 1329
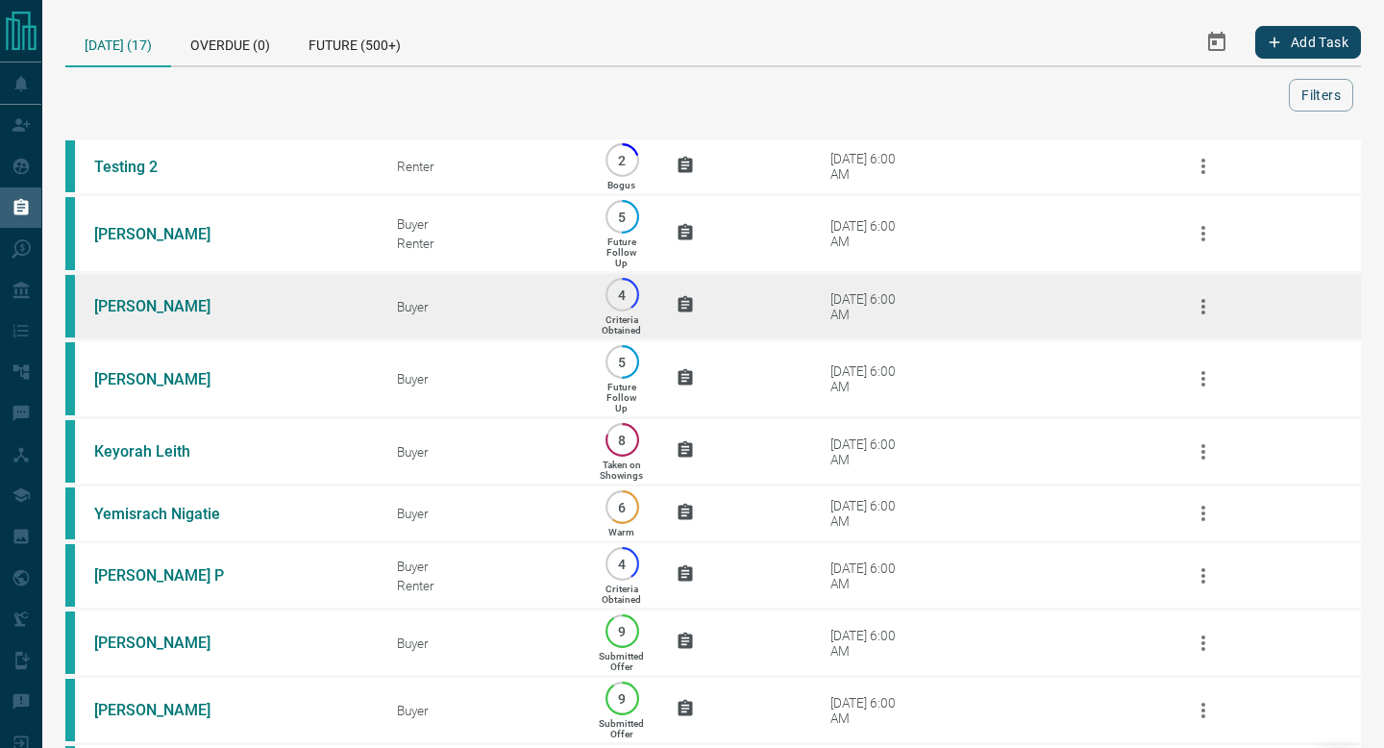
click at [882, 298] on div "[DATE] 6:00 AM" at bounding box center [871, 306] width 82 height 31
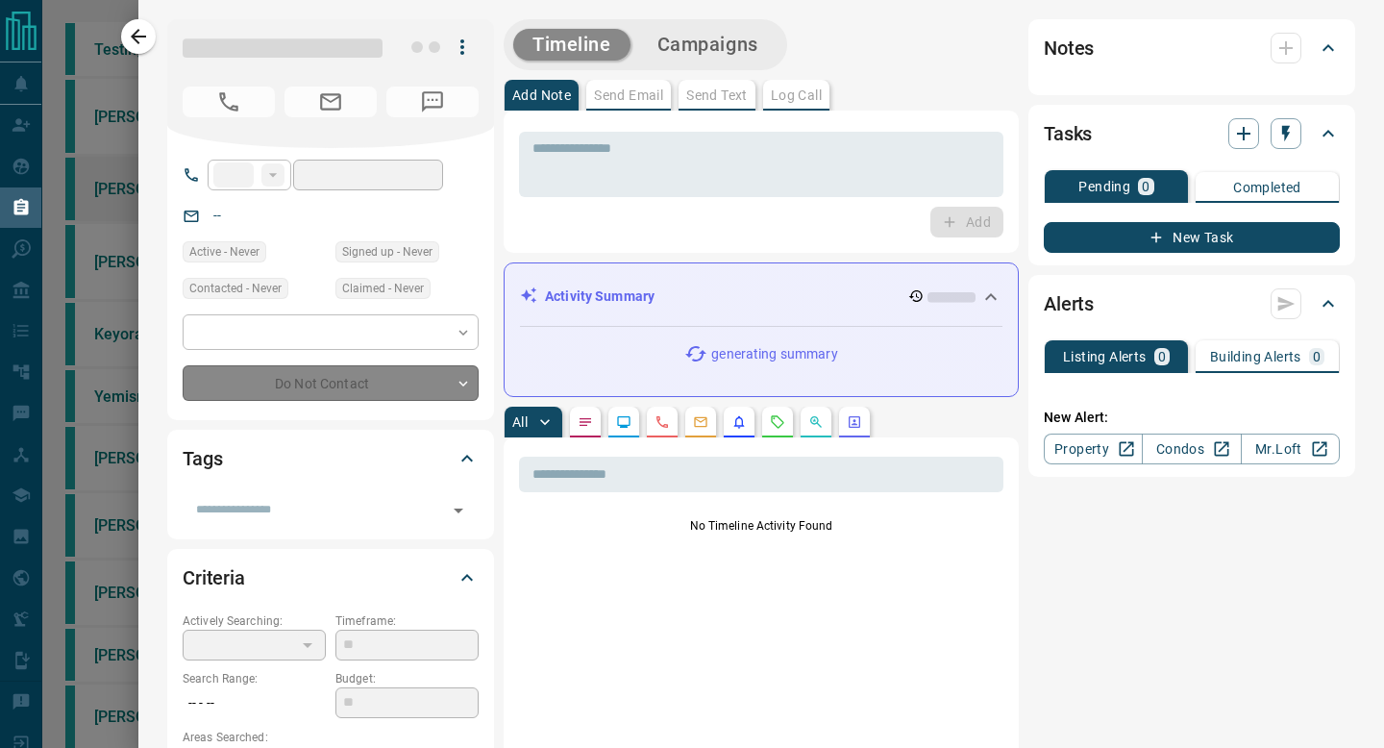
type input "**"
type input "**********"
type input "*"
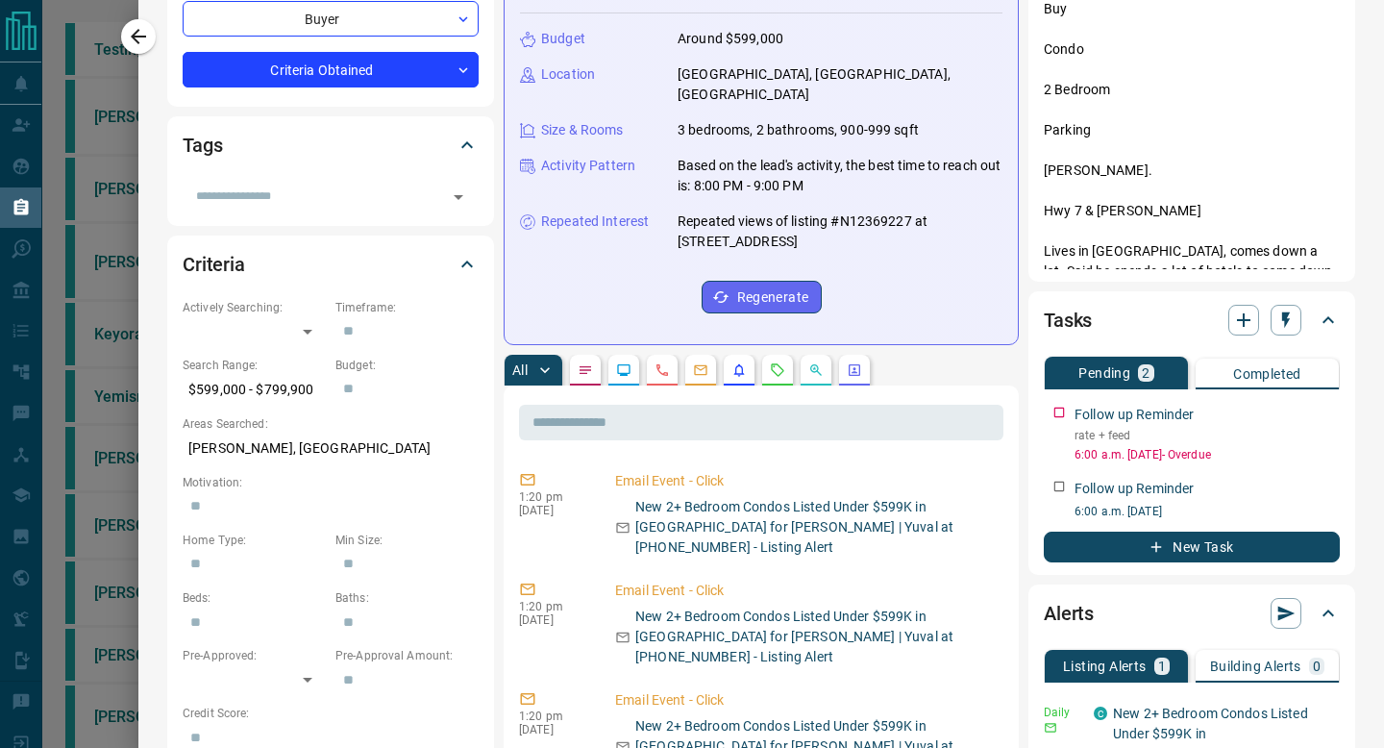
scroll to position [361, 0]
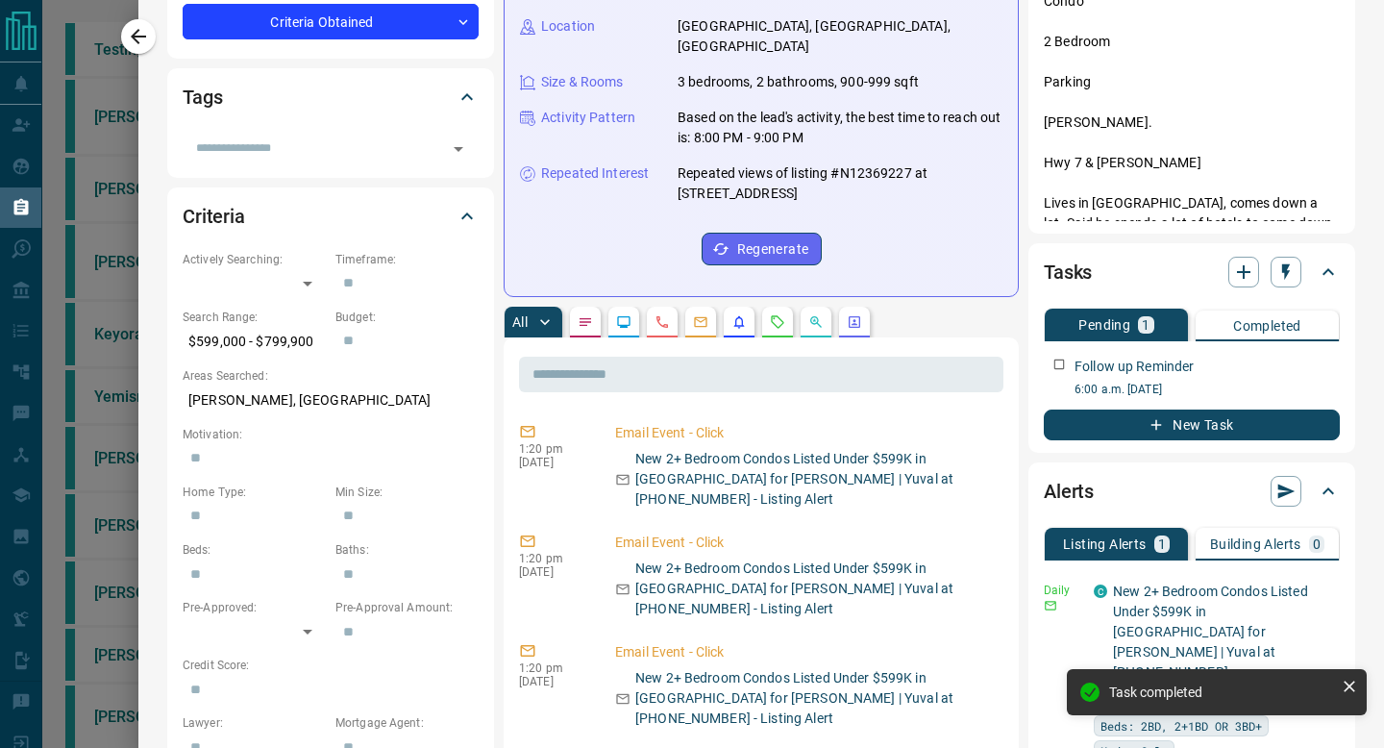
click at [1133, 429] on button "New Task" at bounding box center [1191, 424] width 296 height 31
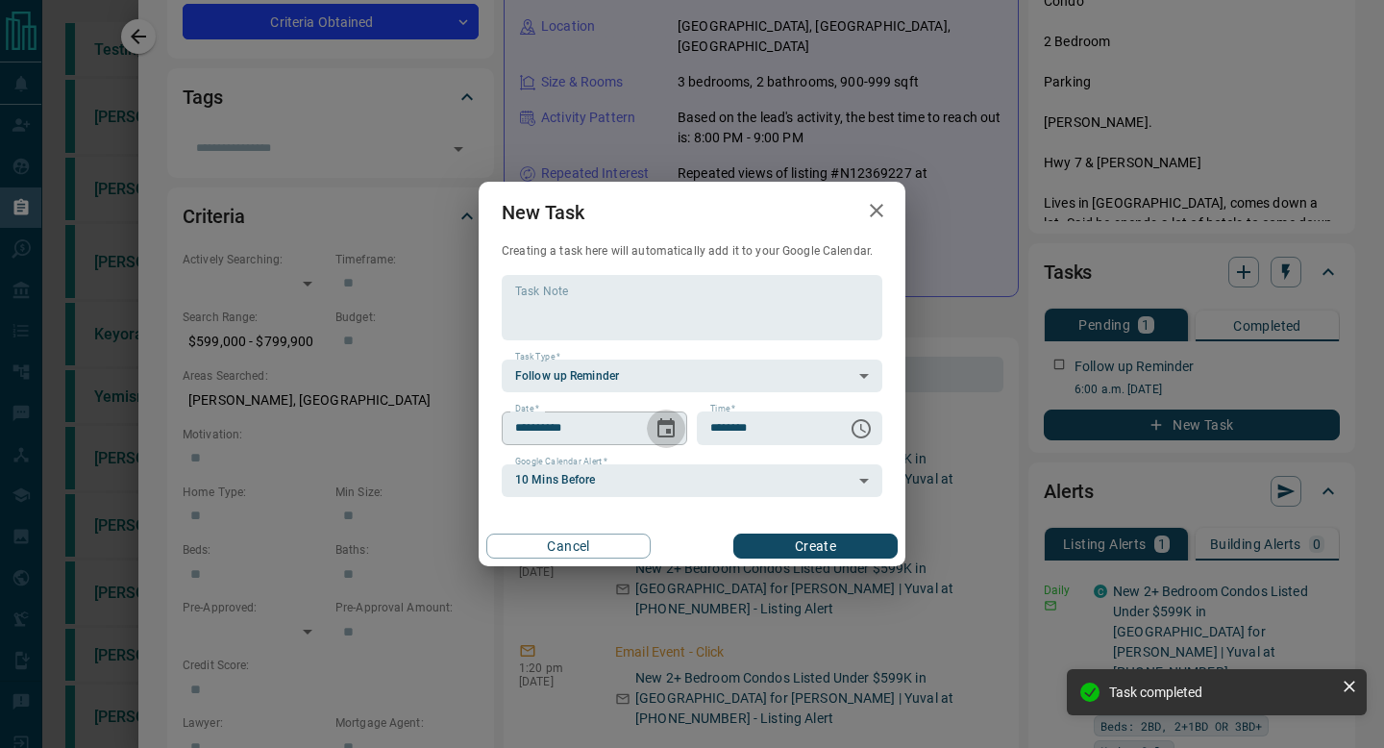
click at [660, 424] on icon "Choose date, selected date is Sep 17, 2025" at bounding box center [665, 427] width 17 height 19
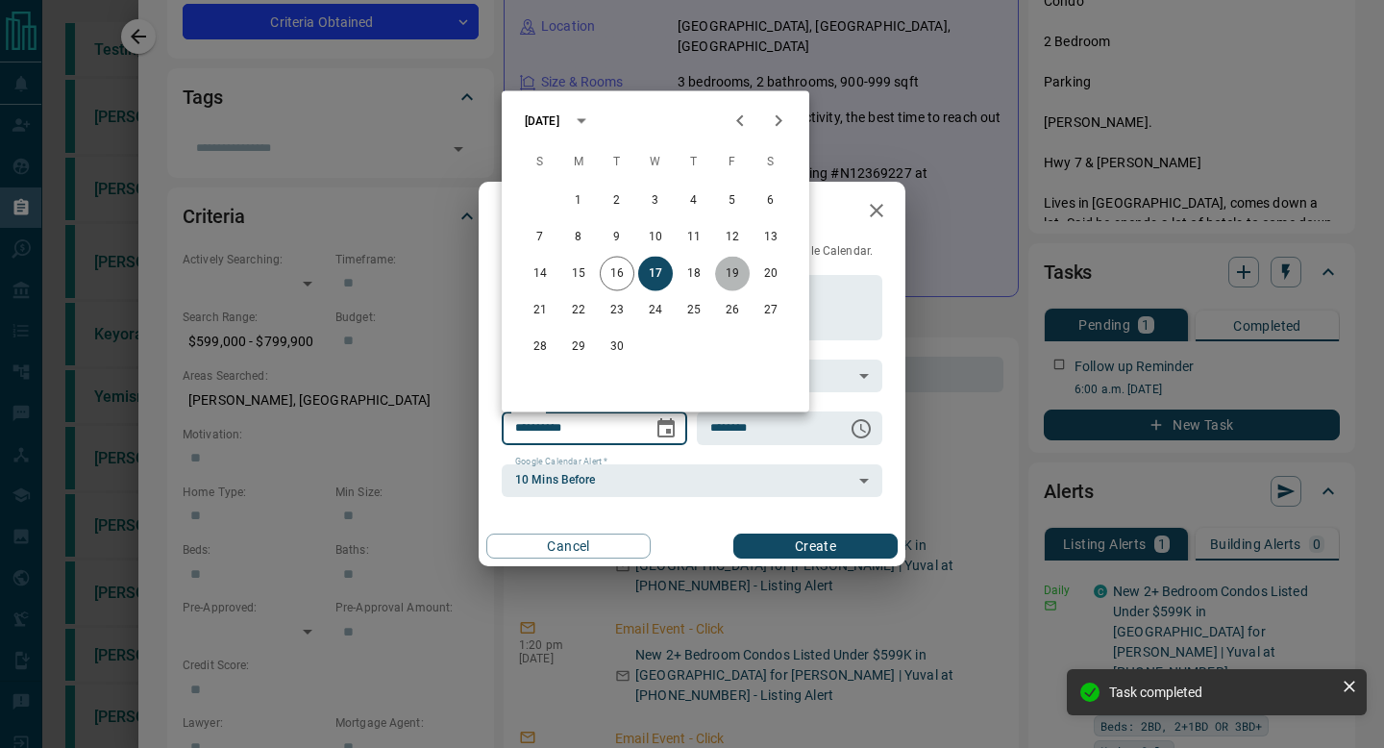
click at [726, 275] on button "19" at bounding box center [732, 274] width 35 height 35
type input "**********"
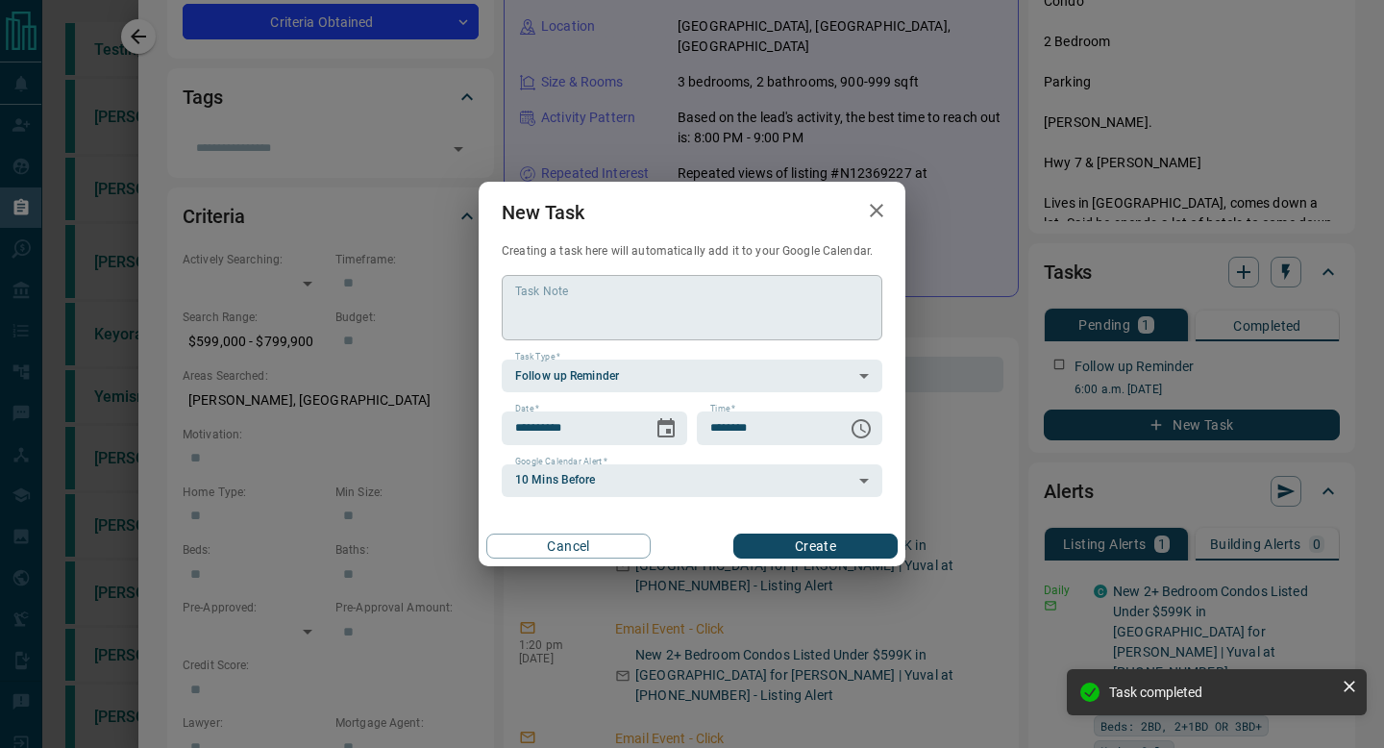
click at [689, 322] on textarea "Task Note" at bounding box center [692, 307] width 354 height 49
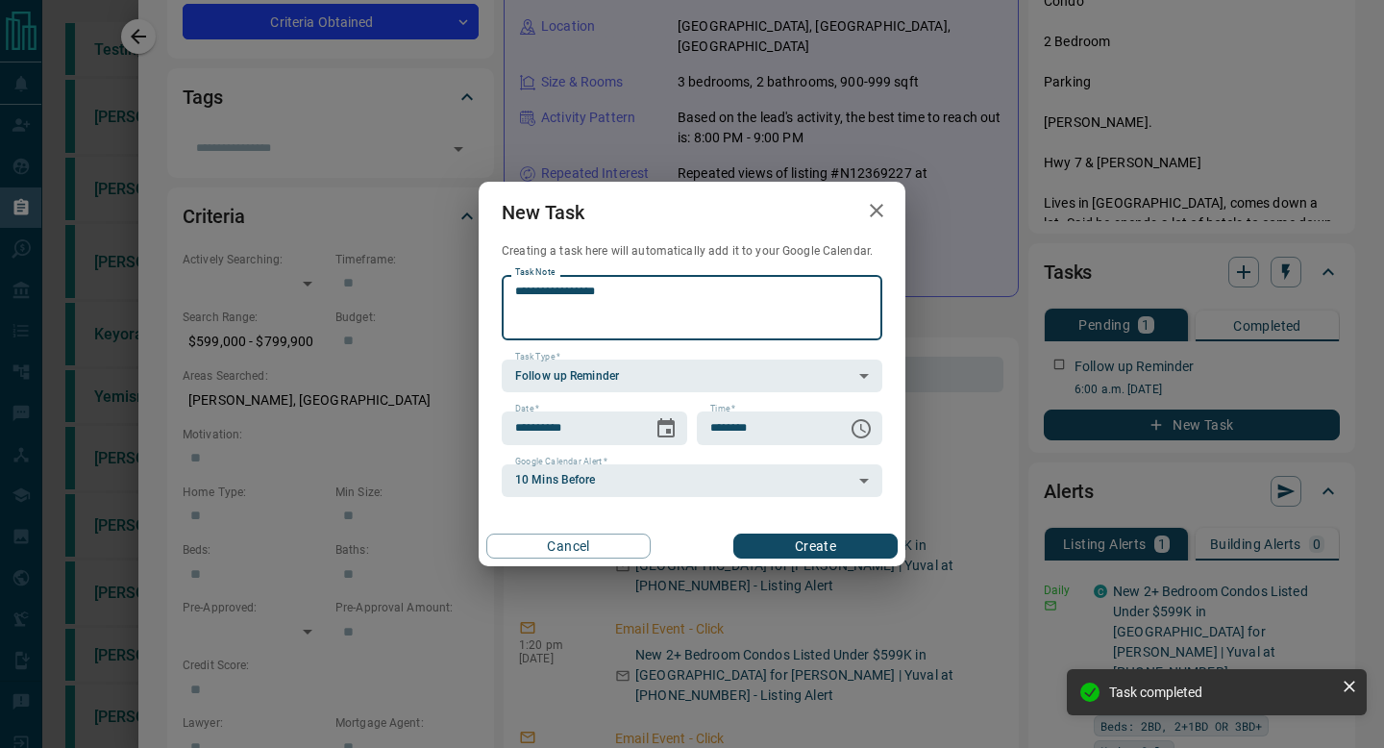
type textarea "**********"
click at [775, 544] on button "Create" at bounding box center [815, 545] width 164 height 25
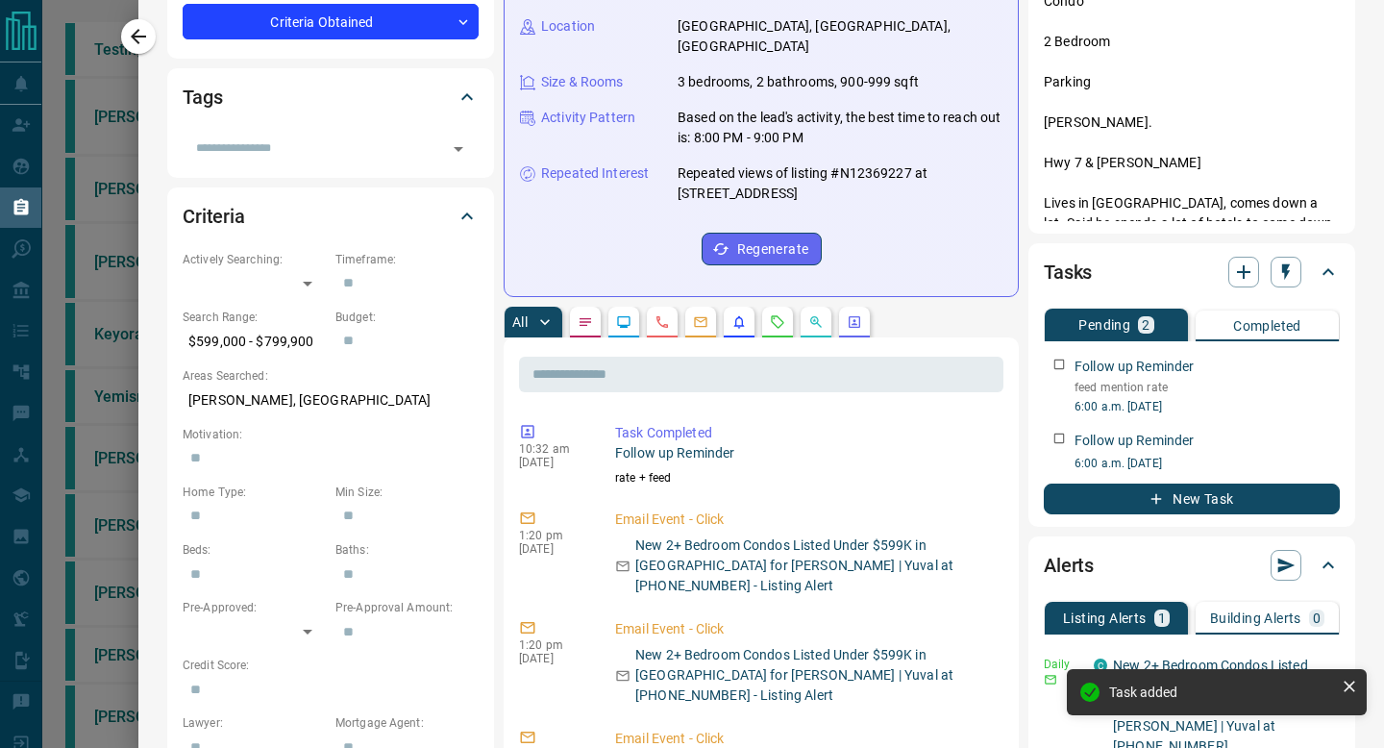
click at [136, 42] on icon "button" at bounding box center [138, 36] width 15 height 15
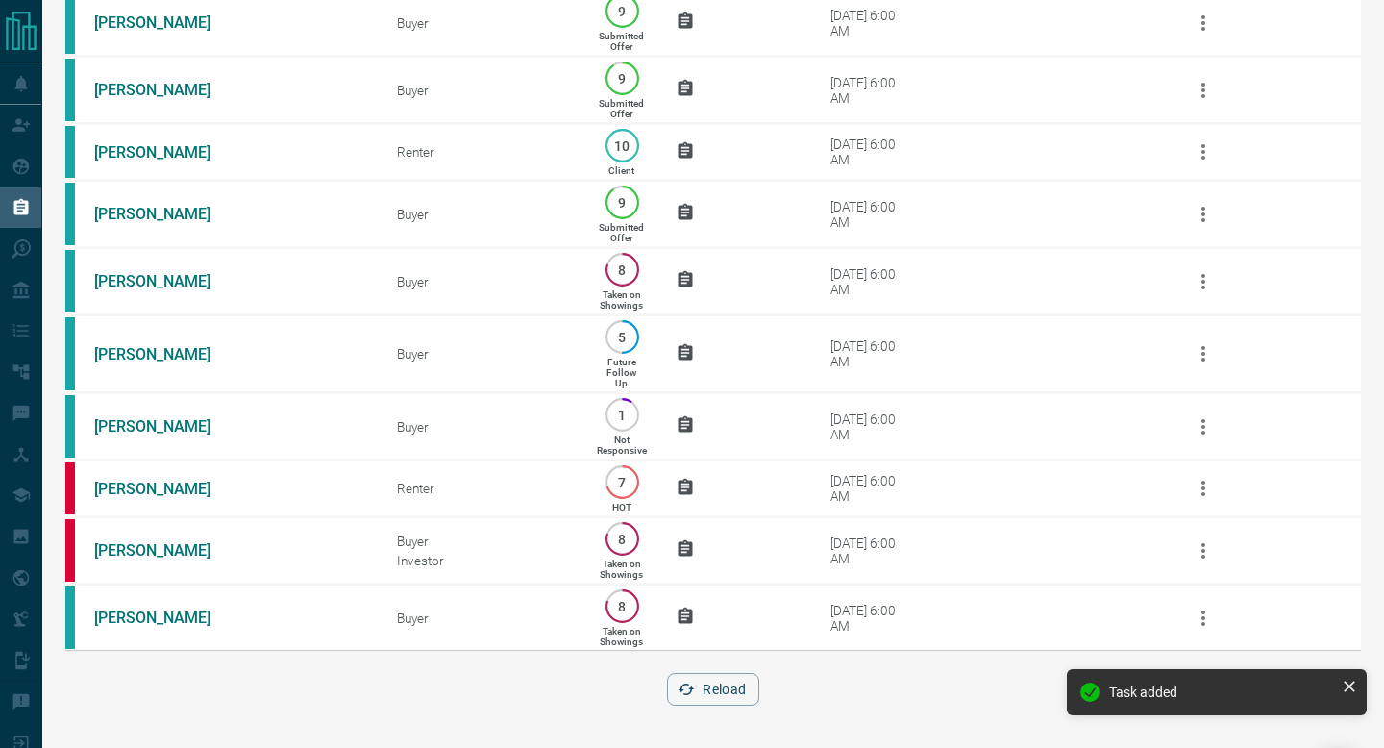
scroll to position [0, 0]
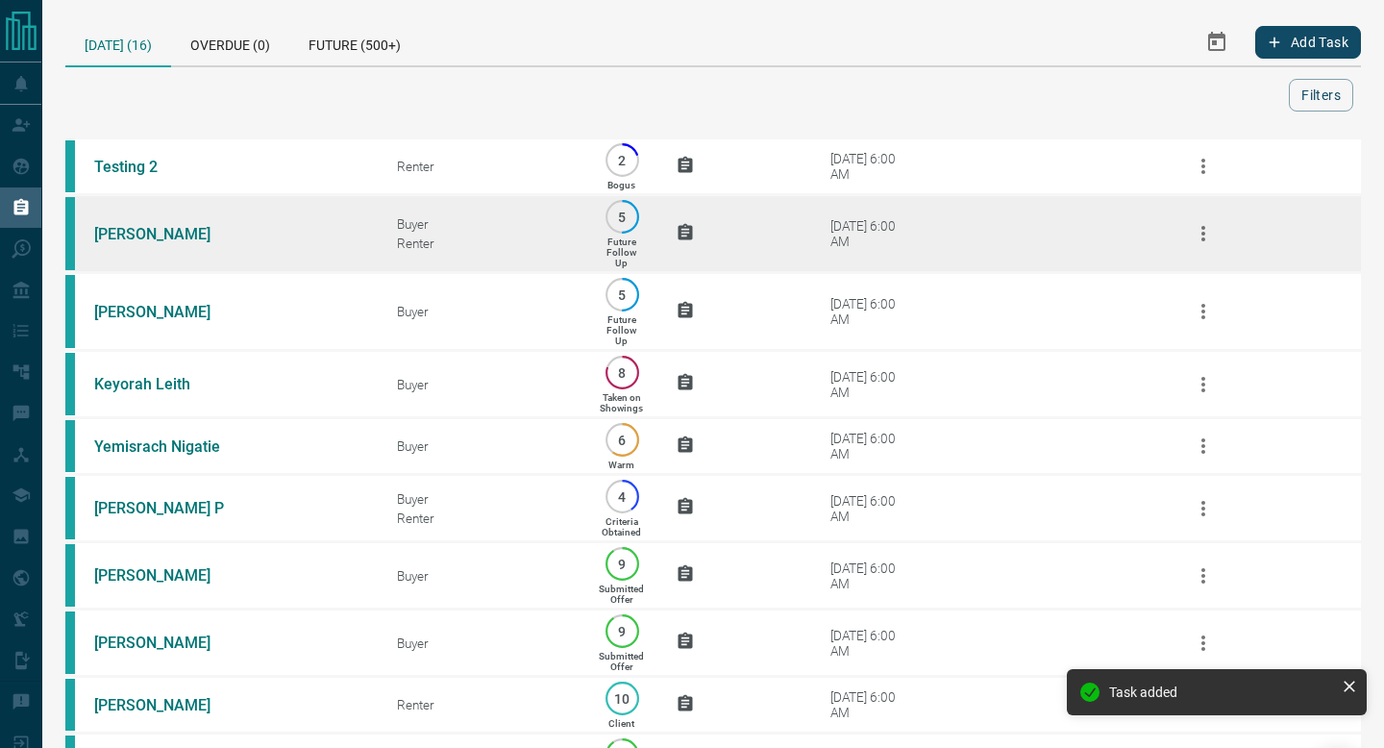
click at [961, 217] on td "[DATE] 6:00 AM" at bounding box center [962, 234] width 379 height 78
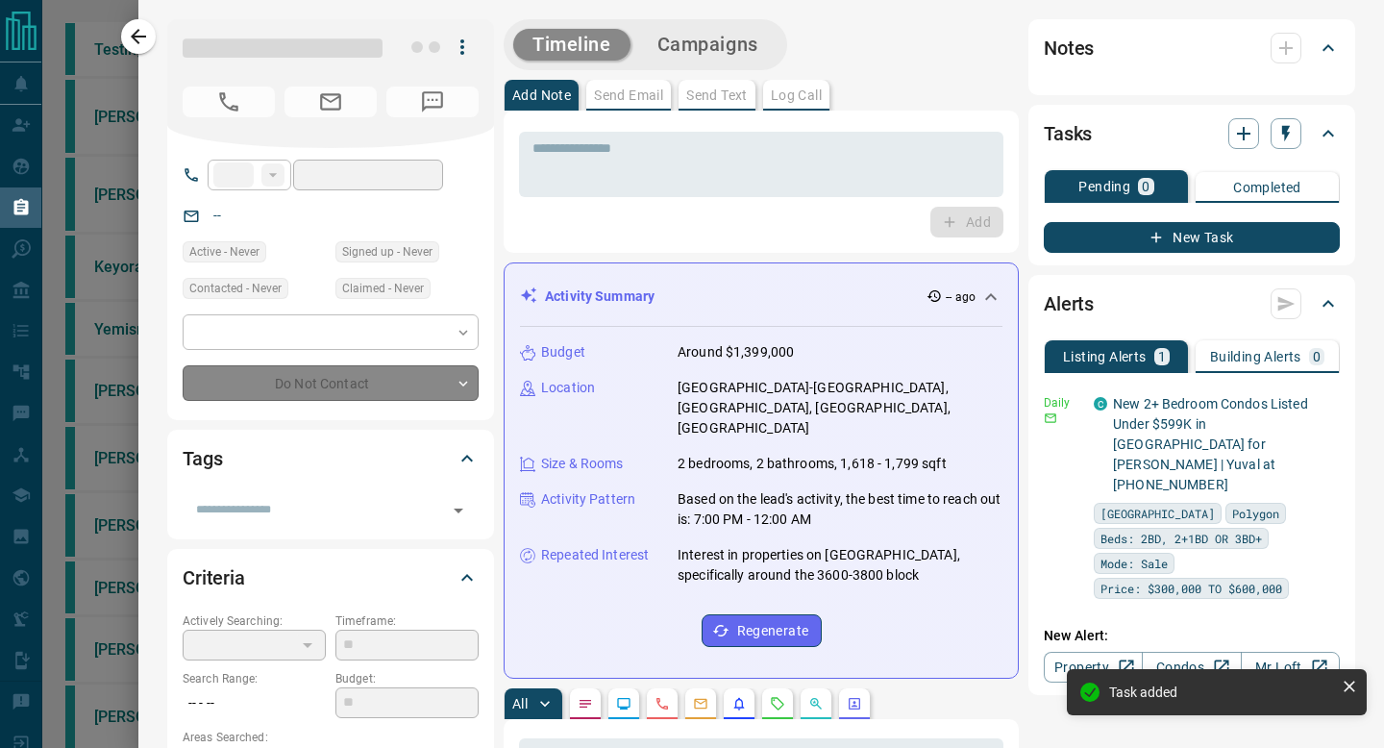
type input "**"
type input "**********"
type input "*"
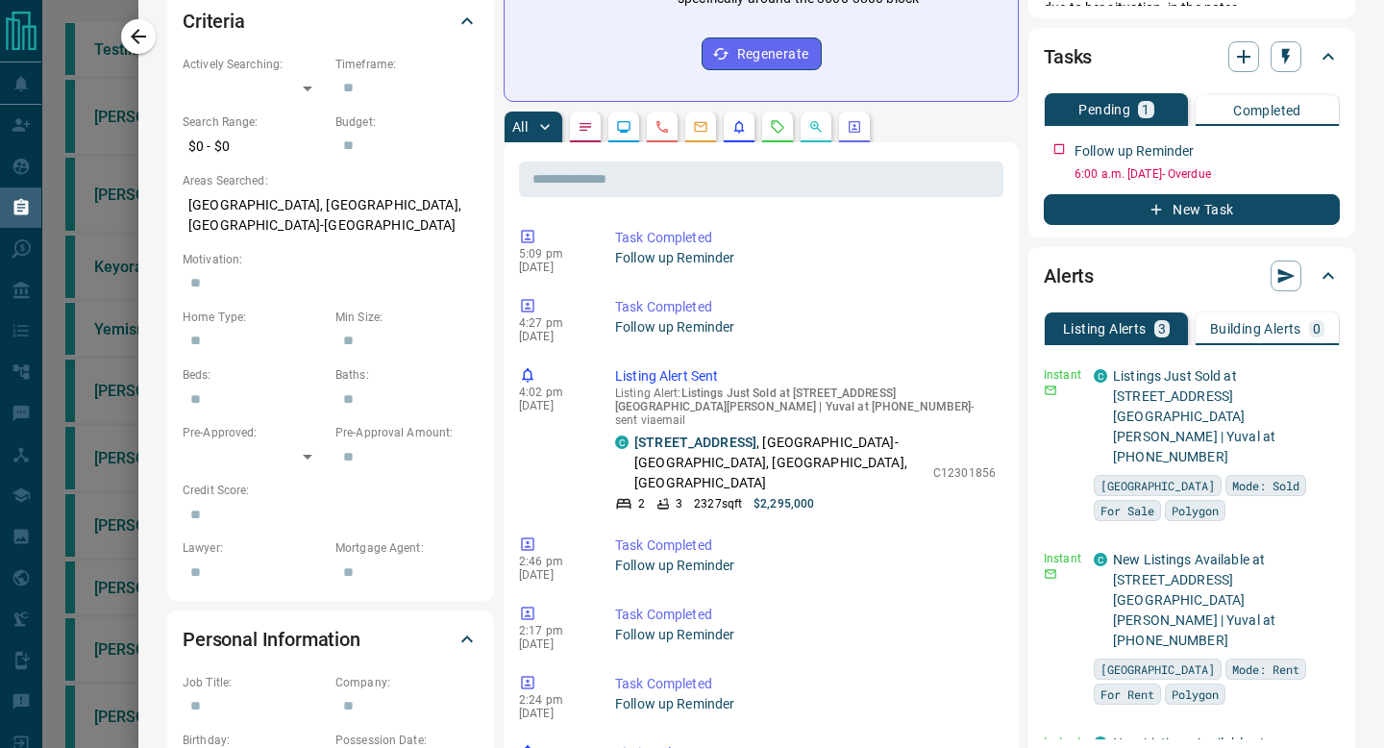
scroll to position [582, 0]
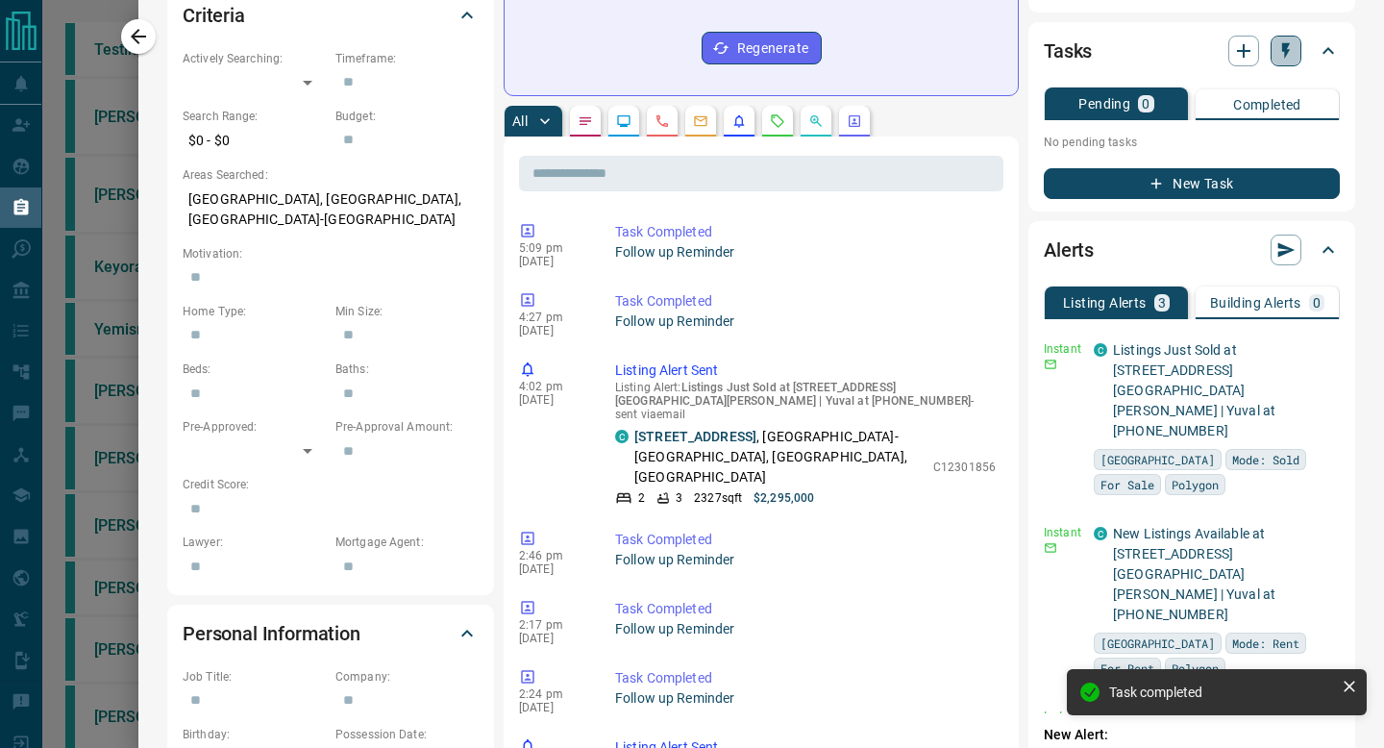
click at [1284, 44] on icon "button" at bounding box center [1286, 51] width 8 height 16
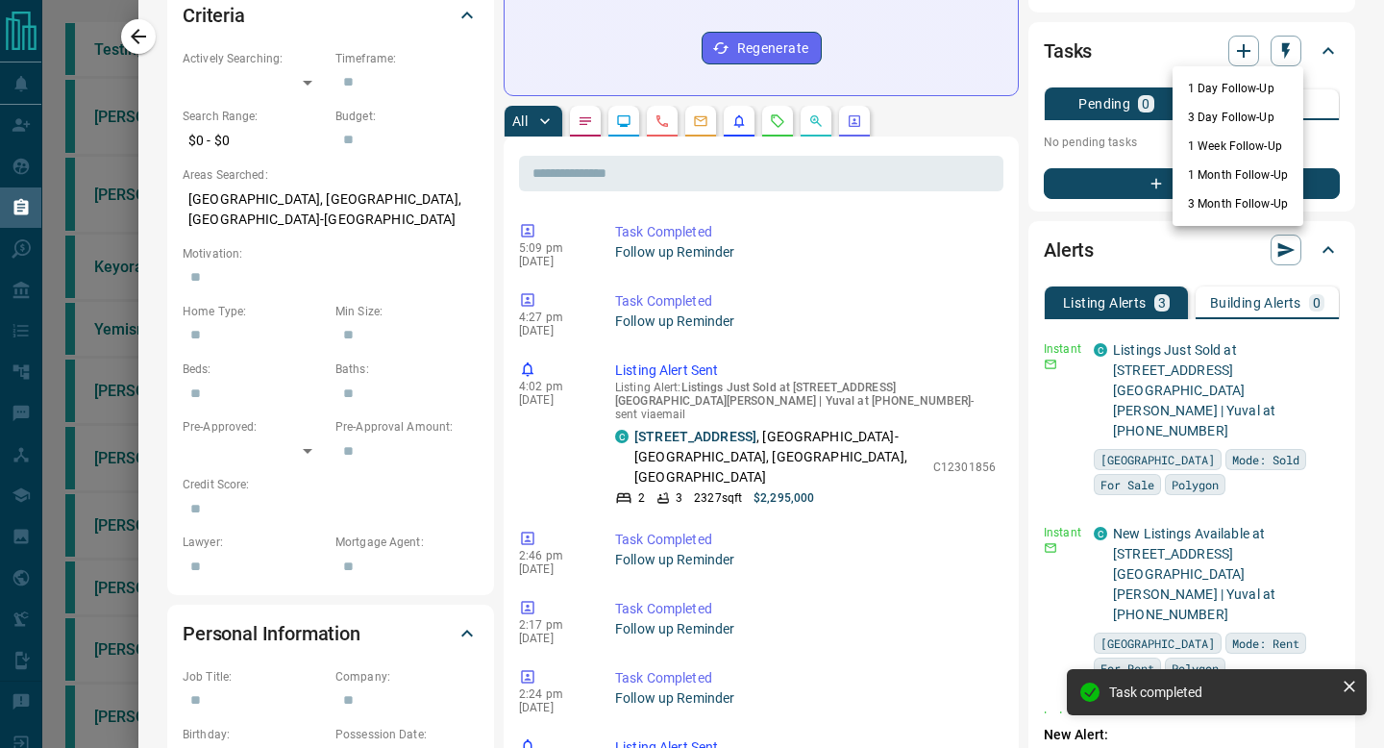
click at [1250, 149] on li "1 Week Follow-Up" at bounding box center [1237, 146] width 131 height 29
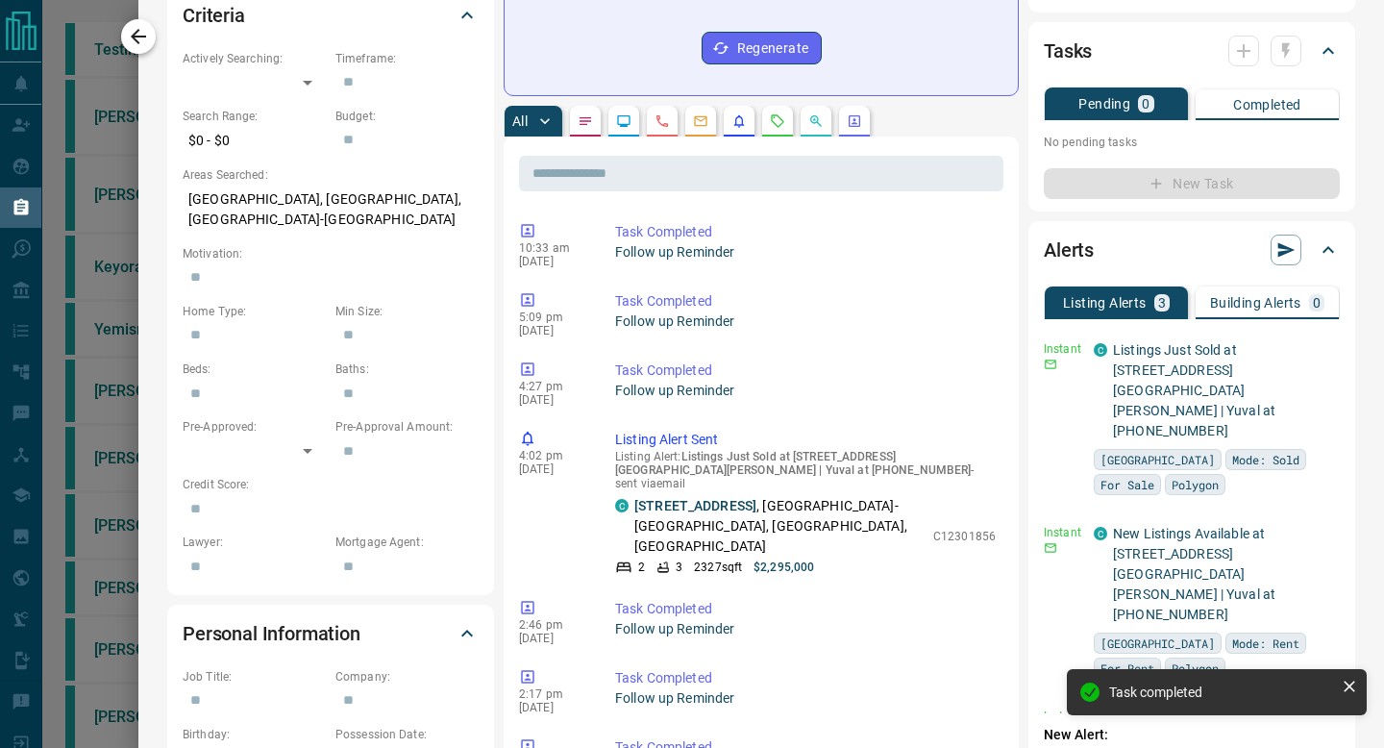
click at [135, 30] on icon "button" at bounding box center [138, 36] width 23 height 23
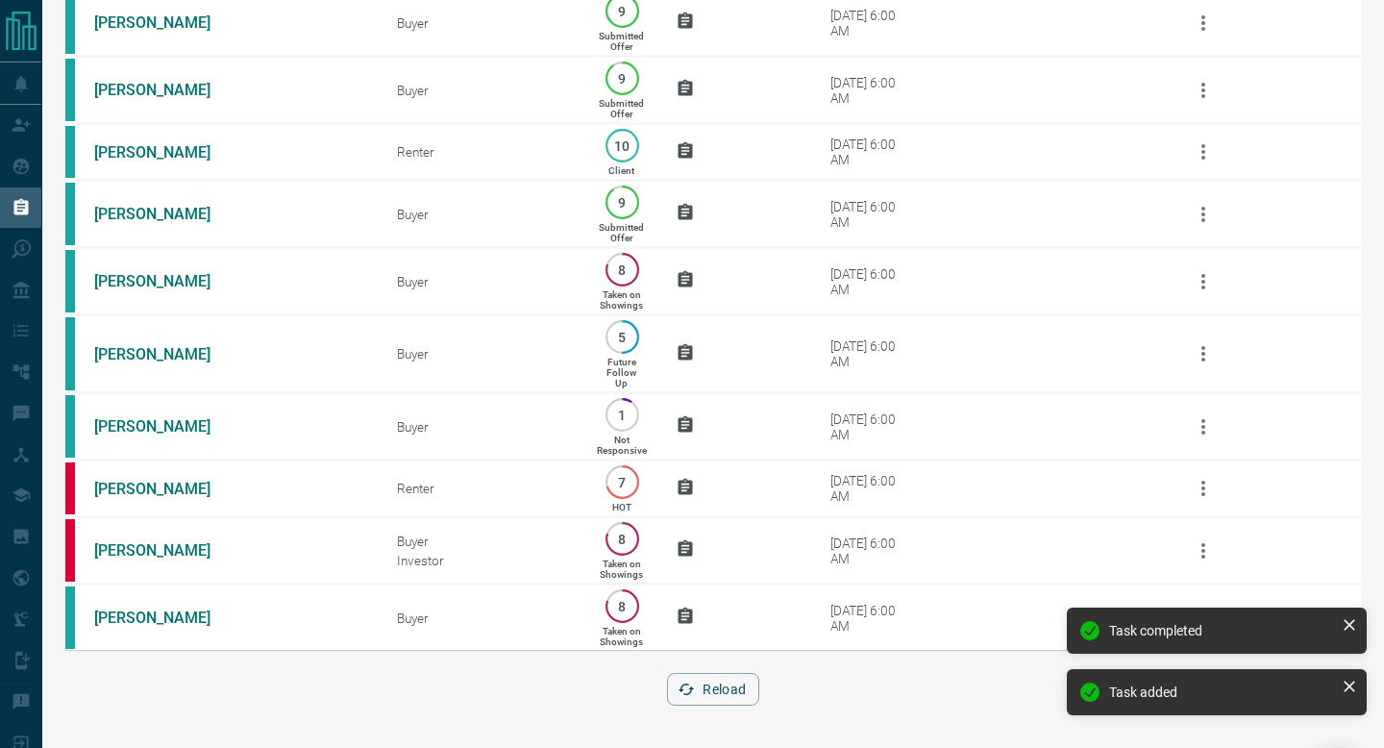
scroll to position [0, 0]
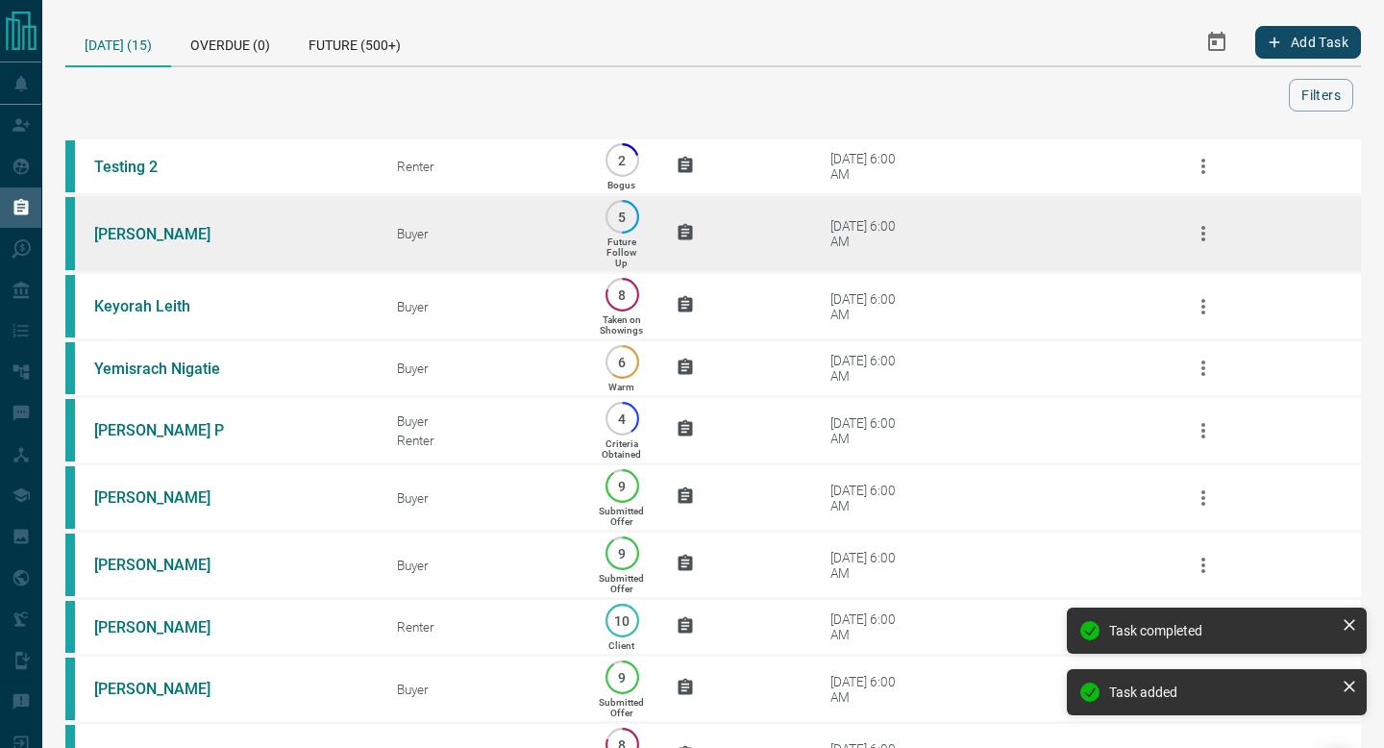
click at [969, 235] on td "[DATE] 6:00 AM" at bounding box center [962, 234] width 379 height 78
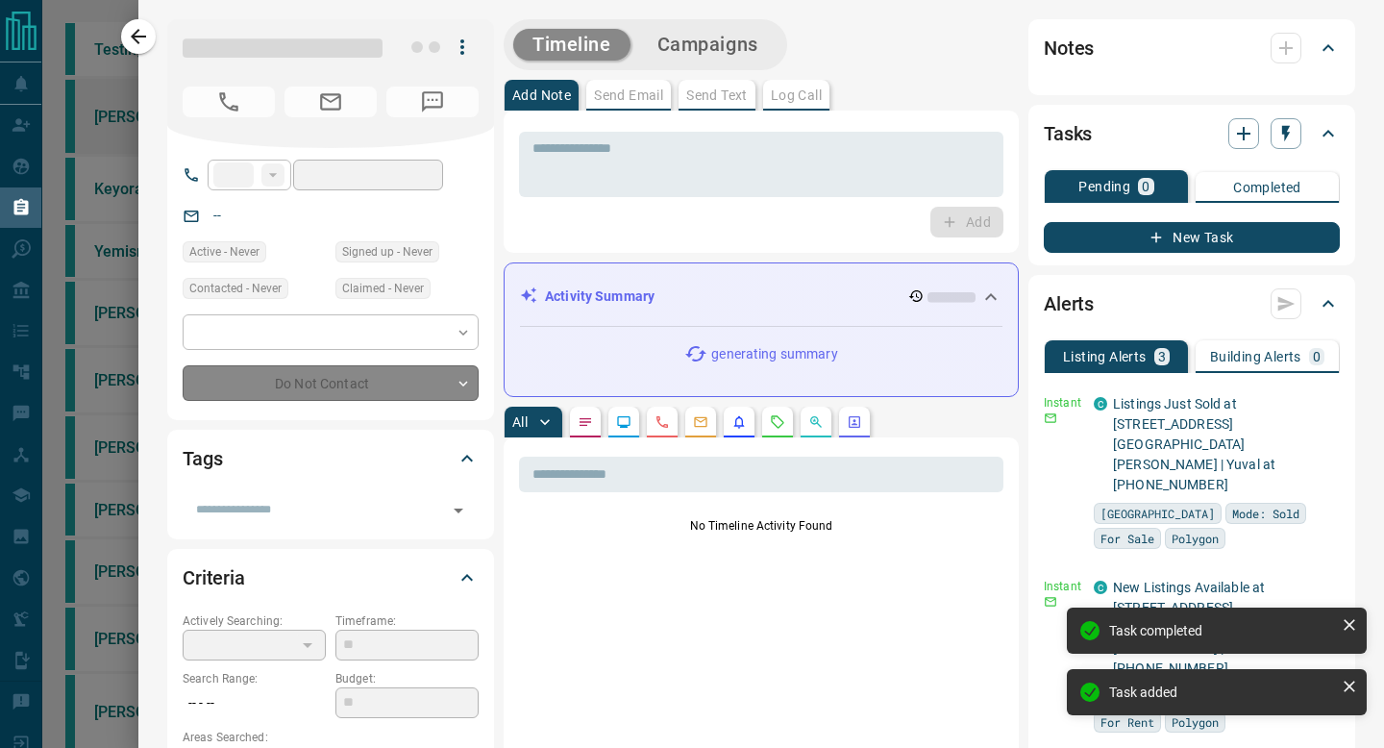
type input "**"
type input "**********"
type input "*"
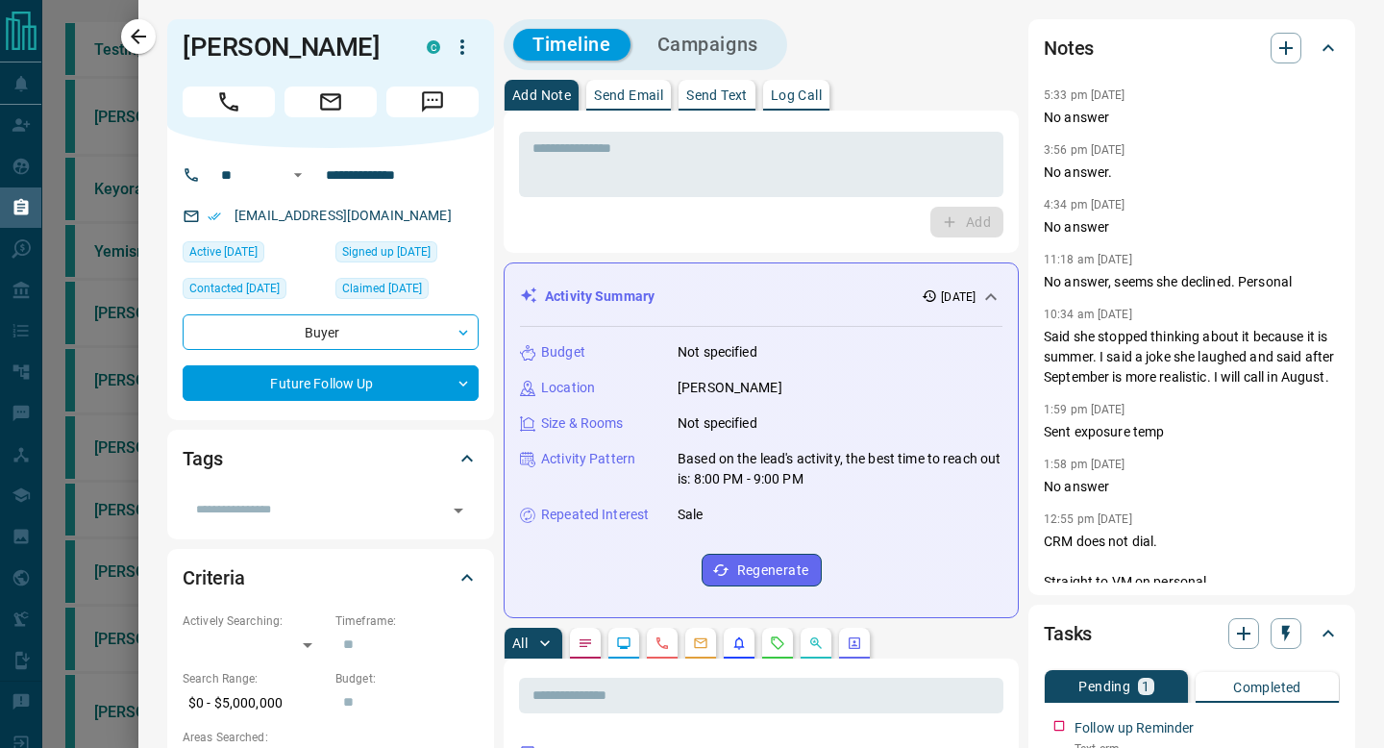
click at [702, 103] on button "Send Text" at bounding box center [716, 95] width 77 height 31
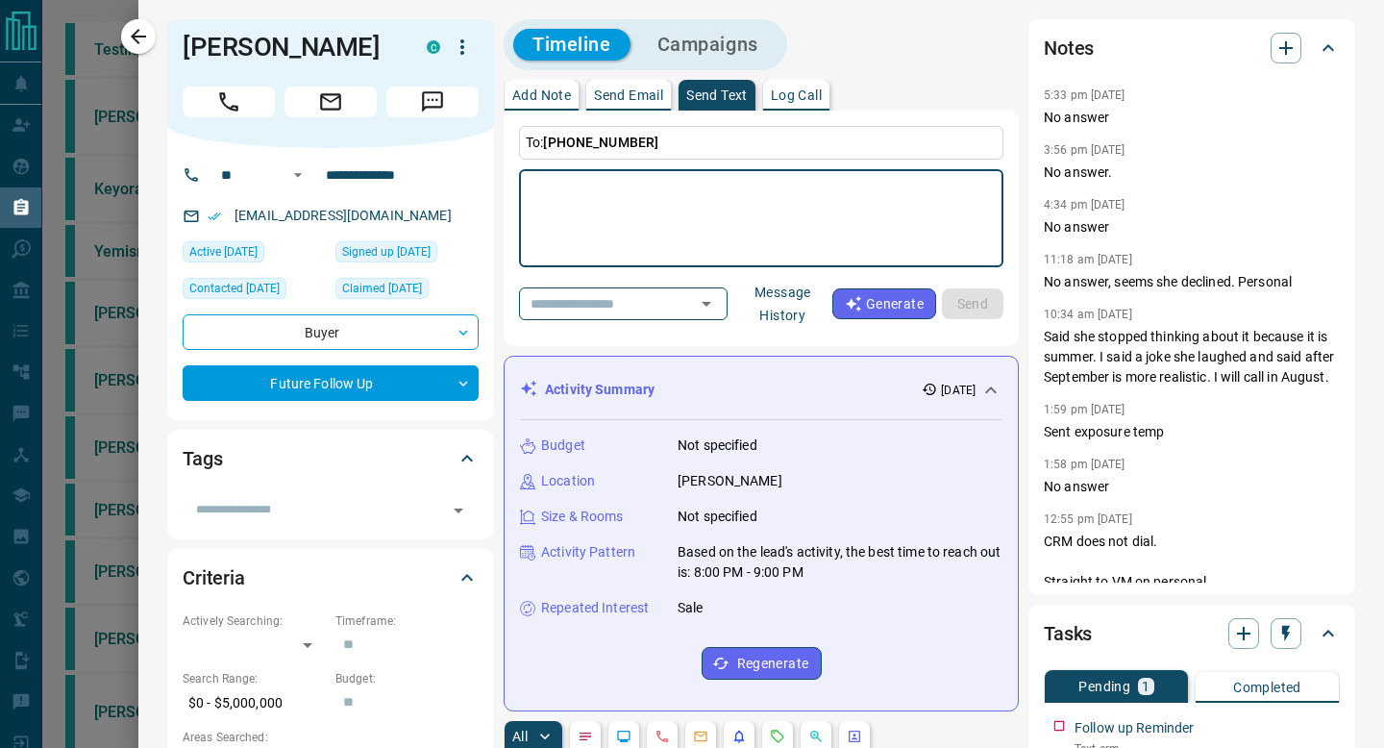
click at [774, 301] on button "Message History" at bounding box center [782, 304] width 99 height 54
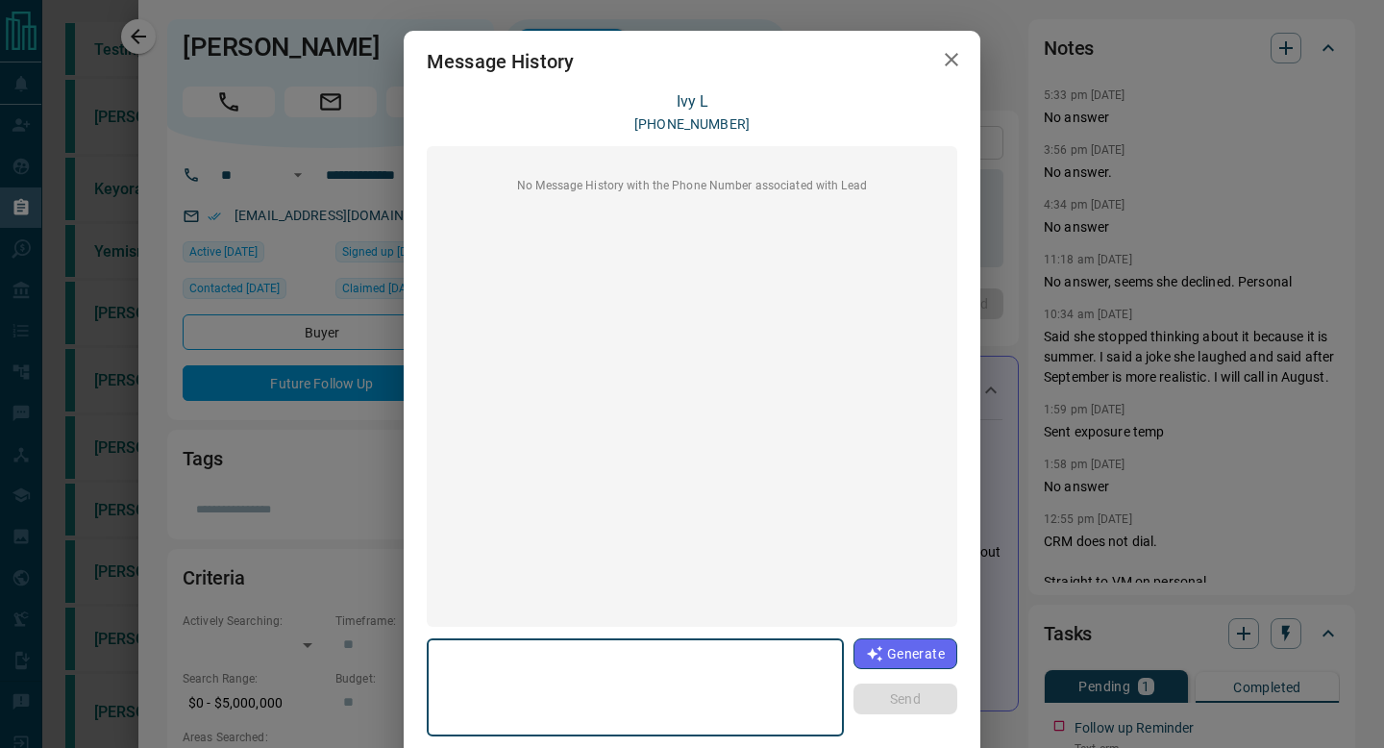
click at [948, 67] on icon "button" at bounding box center [951, 59] width 23 height 23
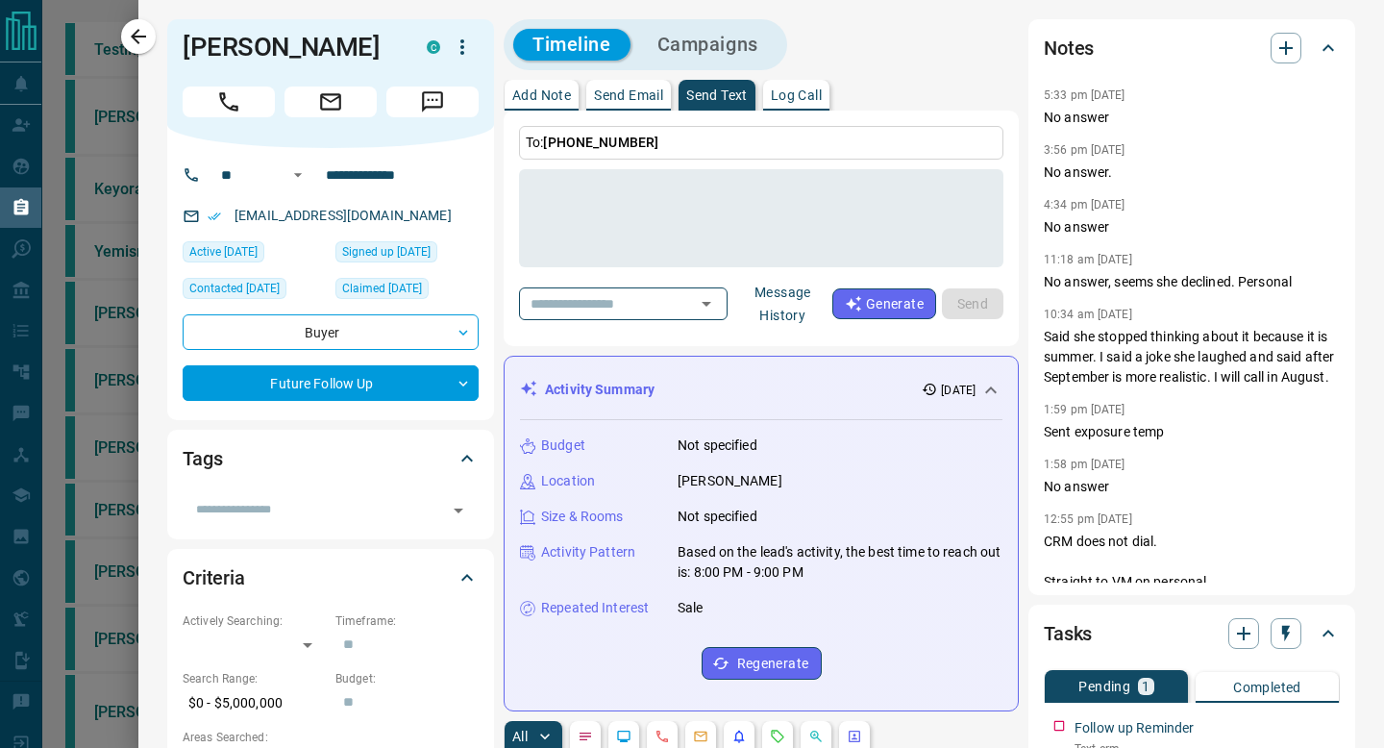
drag, startPoint x: 1176, startPoint y: 412, endPoint x: 1042, endPoint y: 316, distance: 165.3
click at [1042, 316] on div "Notes 5:33 pm [DATE] No answer 3:56 pm [DATE] No answer. 4:34 pm [DATE] No answ…" at bounding box center [1191, 307] width 327 height 576
copy div "10:34 am [DATE] Said she stopped thinking about it because it is summer. I said…"
click at [528, 88] on p "Add Note" at bounding box center [541, 94] width 59 height 13
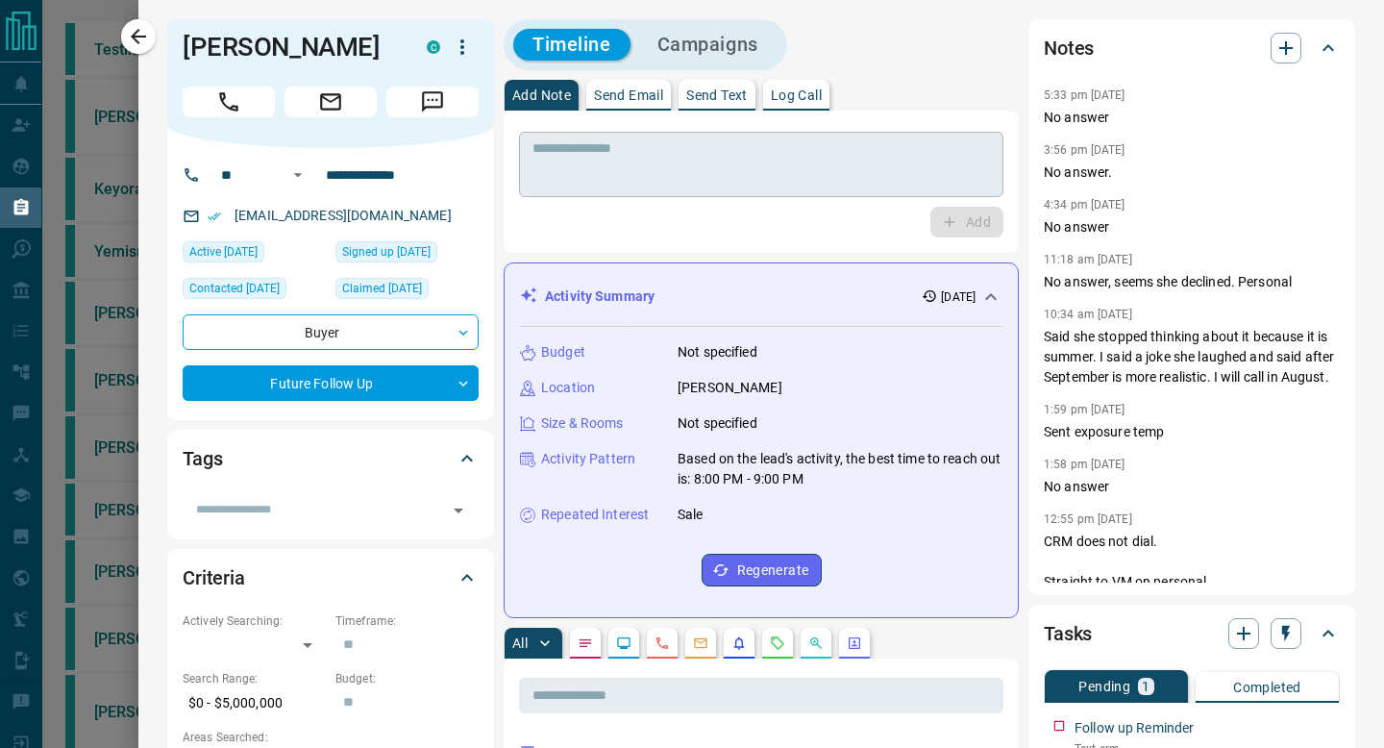
click at [913, 167] on textarea at bounding box center [760, 164] width 457 height 49
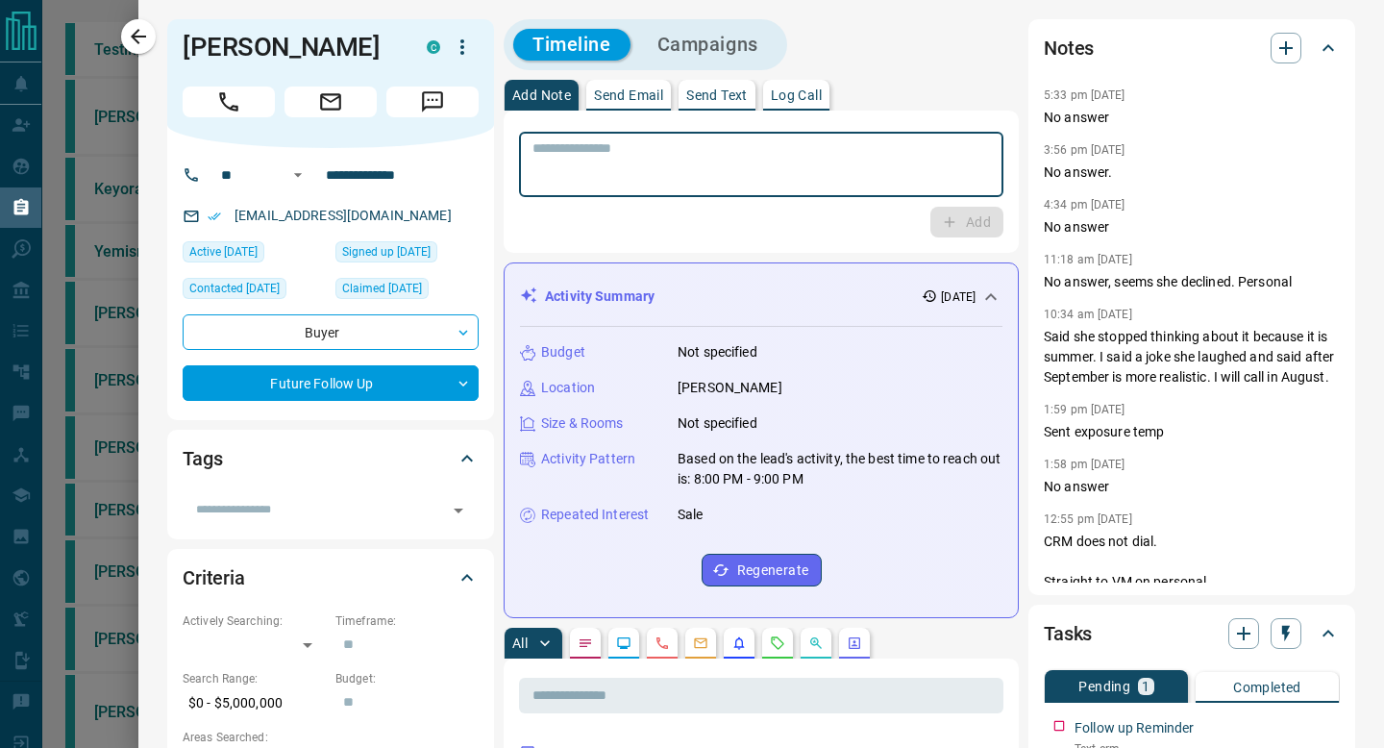
click at [922, 184] on textarea at bounding box center [760, 164] width 457 height 49
click at [813, 169] on textarea at bounding box center [760, 164] width 457 height 49
type textarea "**********"
drag, startPoint x: 813, startPoint y: 169, endPoint x: 513, endPoint y: 136, distance: 301.6
click at [513, 136] on div "**********" at bounding box center [760, 181] width 515 height 142
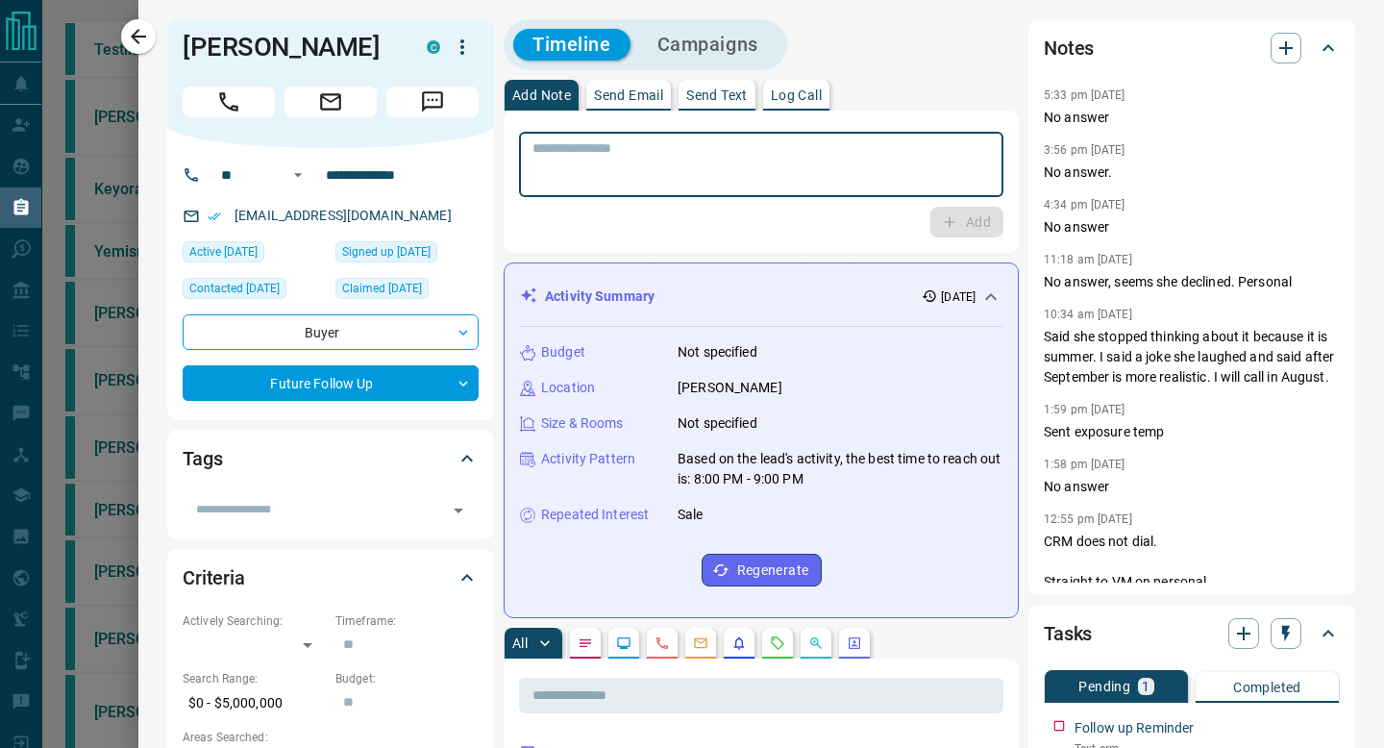
click at [950, 151] on textarea at bounding box center [760, 164] width 457 height 49
click at [930, 157] on textarea at bounding box center [760, 164] width 457 height 49
click at [909, 147] on textarea at bounding box center [760, 164] width 457 height 49
click at [792, 220] on div "Add" at bounding box center [761, 222] width 484 height 31
click at [751, 174] on textarea at bounding box center [760, 164] width 457 height 49
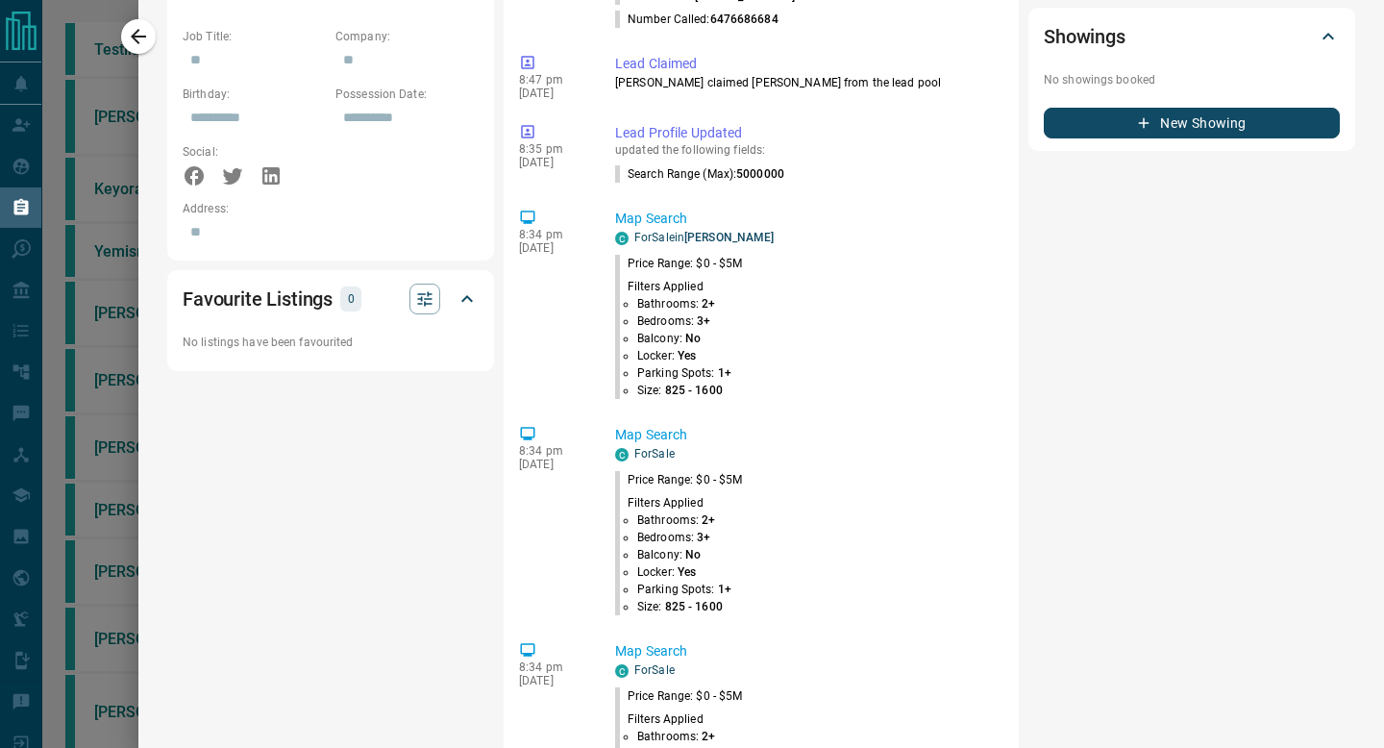
scroll to position [3054, 0]
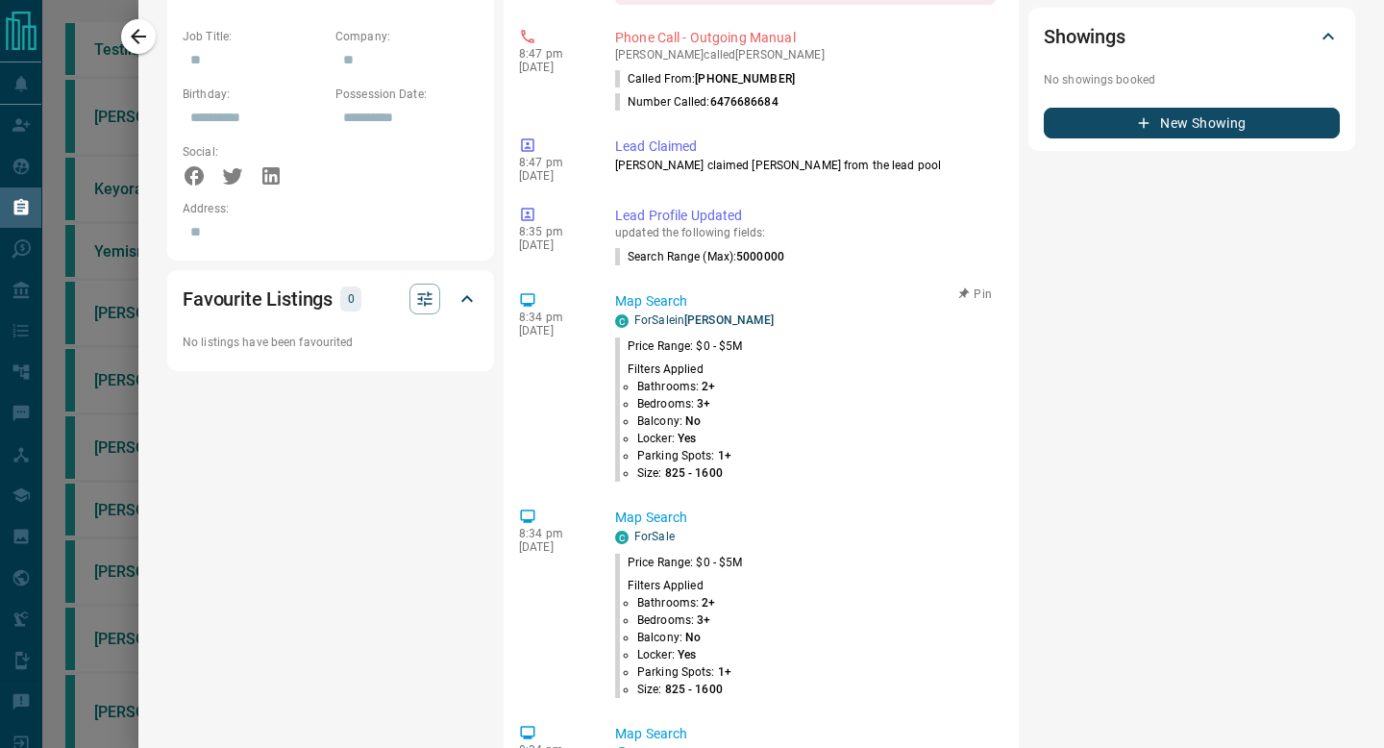
click at [674, 311] on p "Map Search" at bounding box center [805, 301] width 380 height 20
click at [669, 327] on link "For Sale in [PERSON_NAME]-[GEOGRAPHIC_DATA]" at bounding box center [704, 319] width 140 height 13
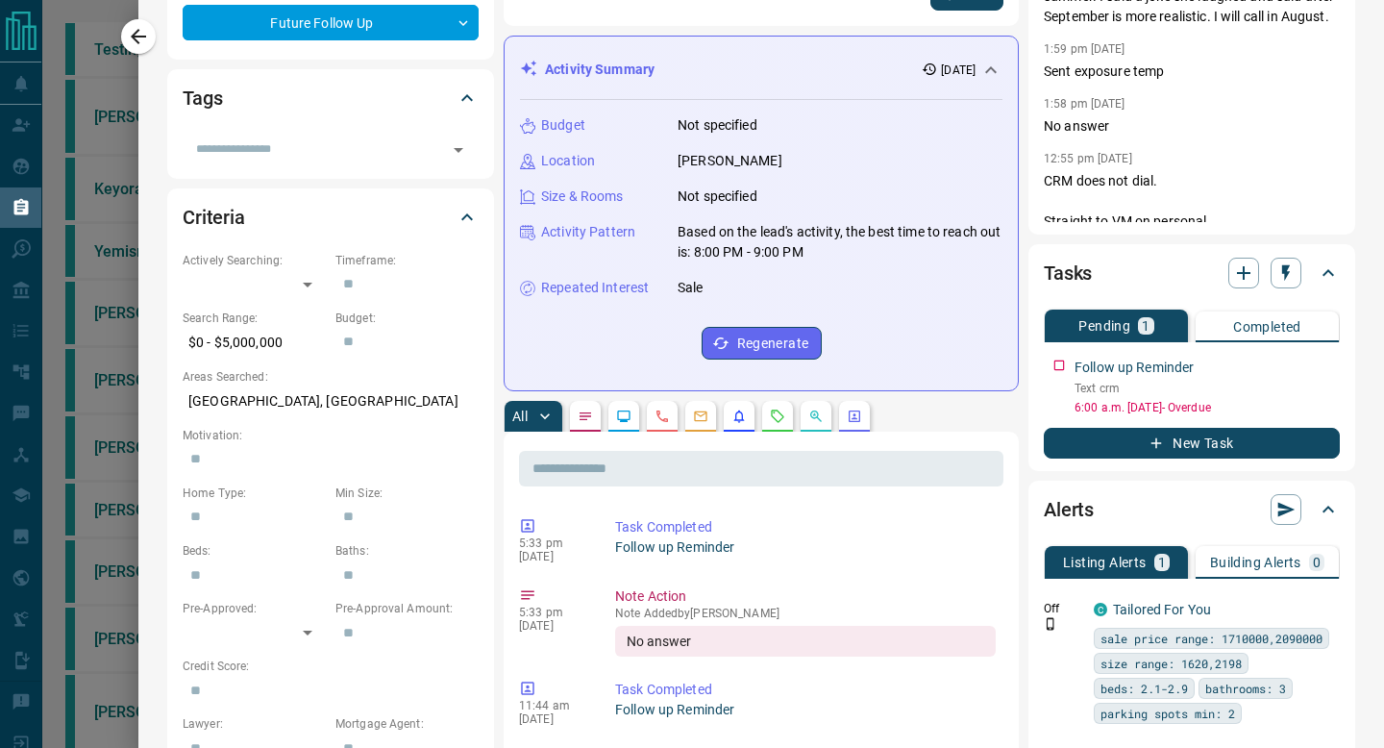
scroll to position [16, 0]
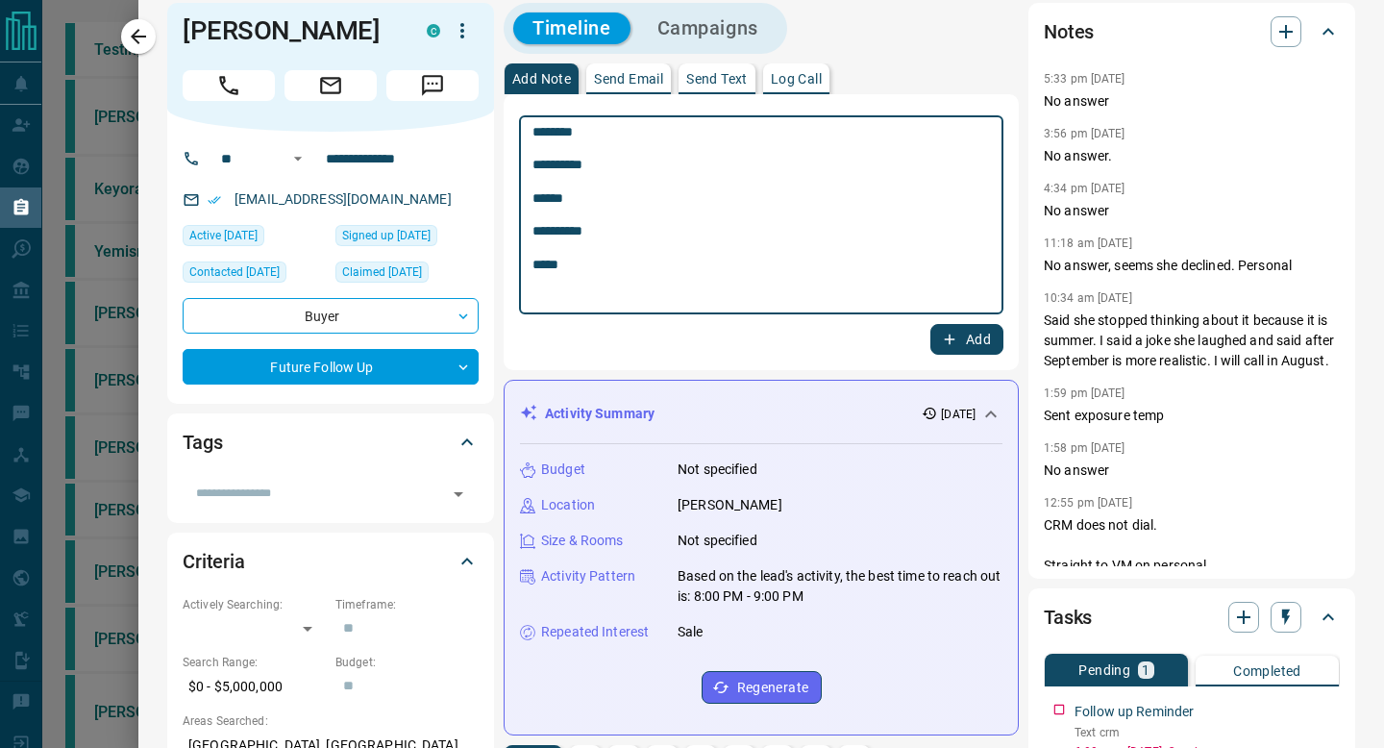
click at [655, 260] on textarea "**********" at bounding box center [760, 215] width 457 height 183
click at [602, 302] on textarea "**********" at bounding box center [760, 215] width 457 height 183
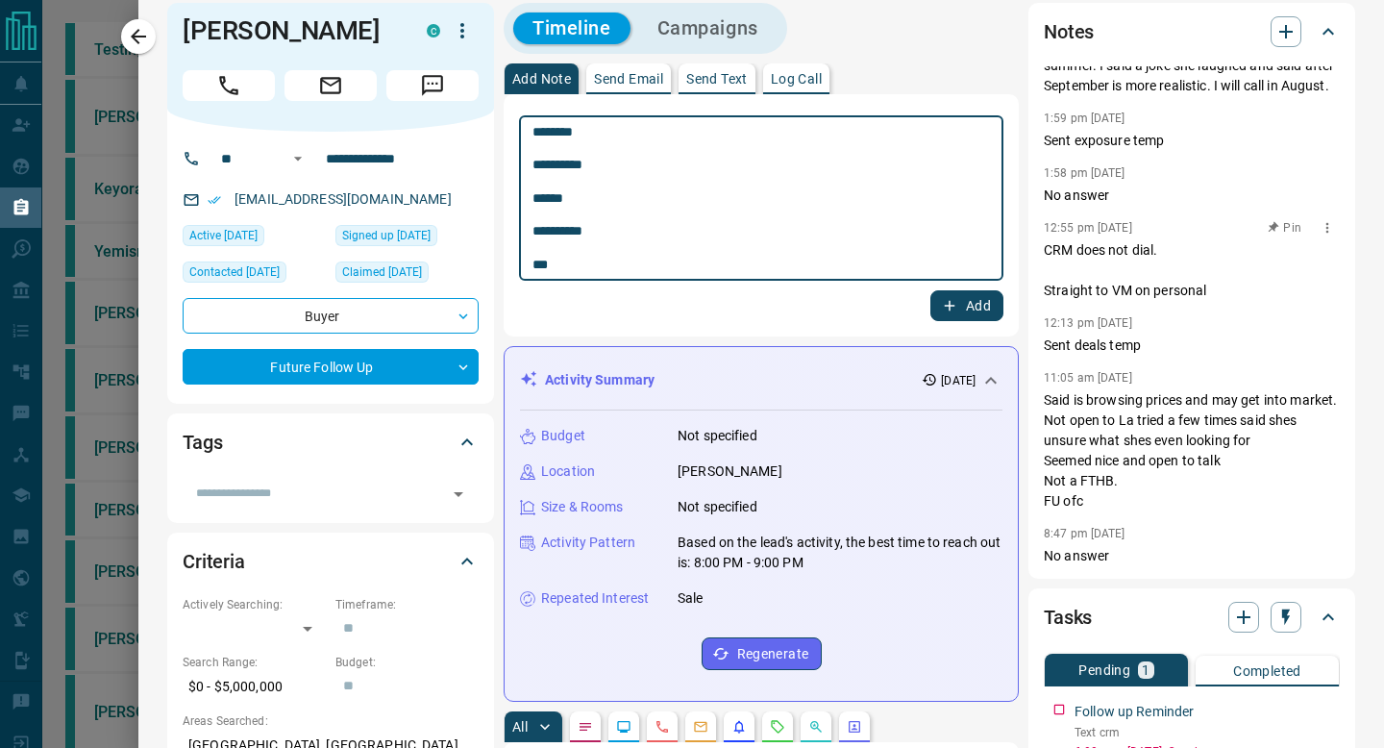
scroll to position [0, 0]
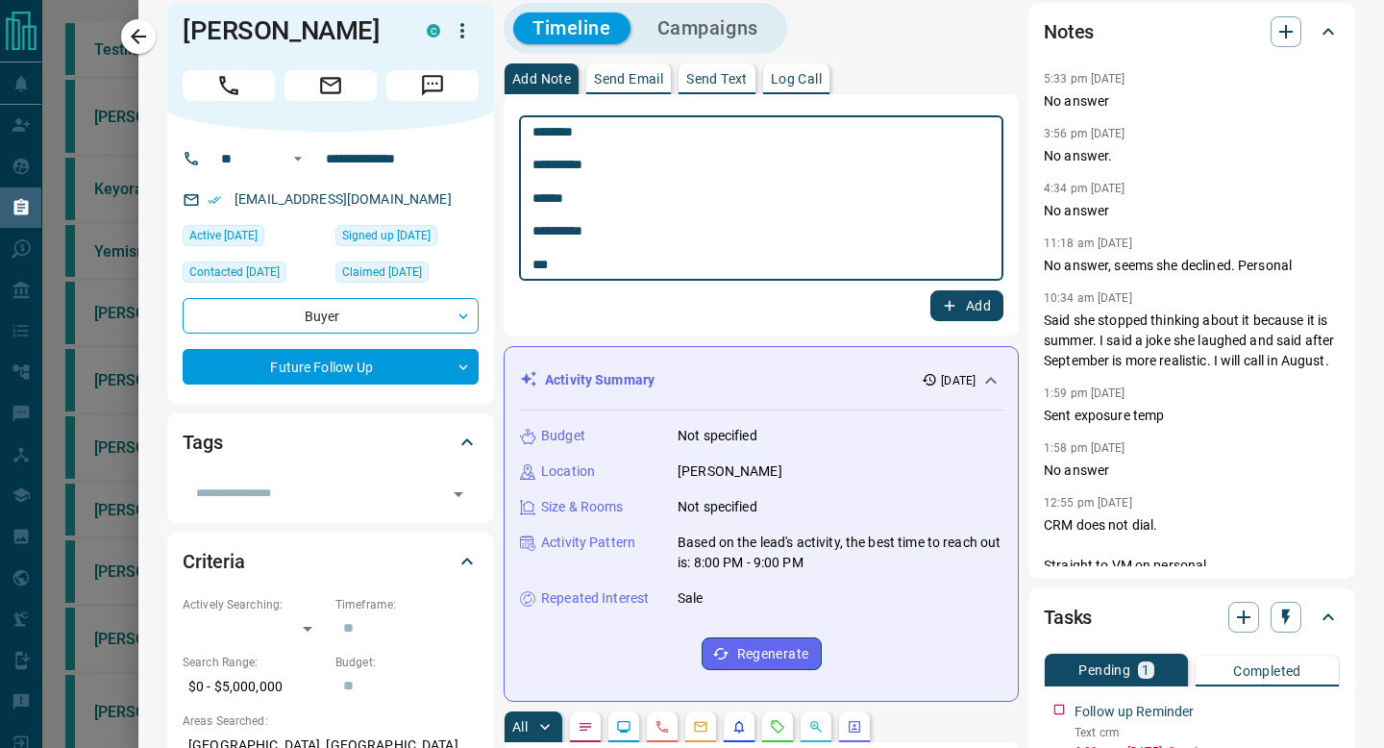
click at [744, 260] on textarea "**********" at bounding box center [760, 198] width 457 height 149
click at [622, 260] on textarea "**********" at bounding box center [760, 198] width 457 height 149
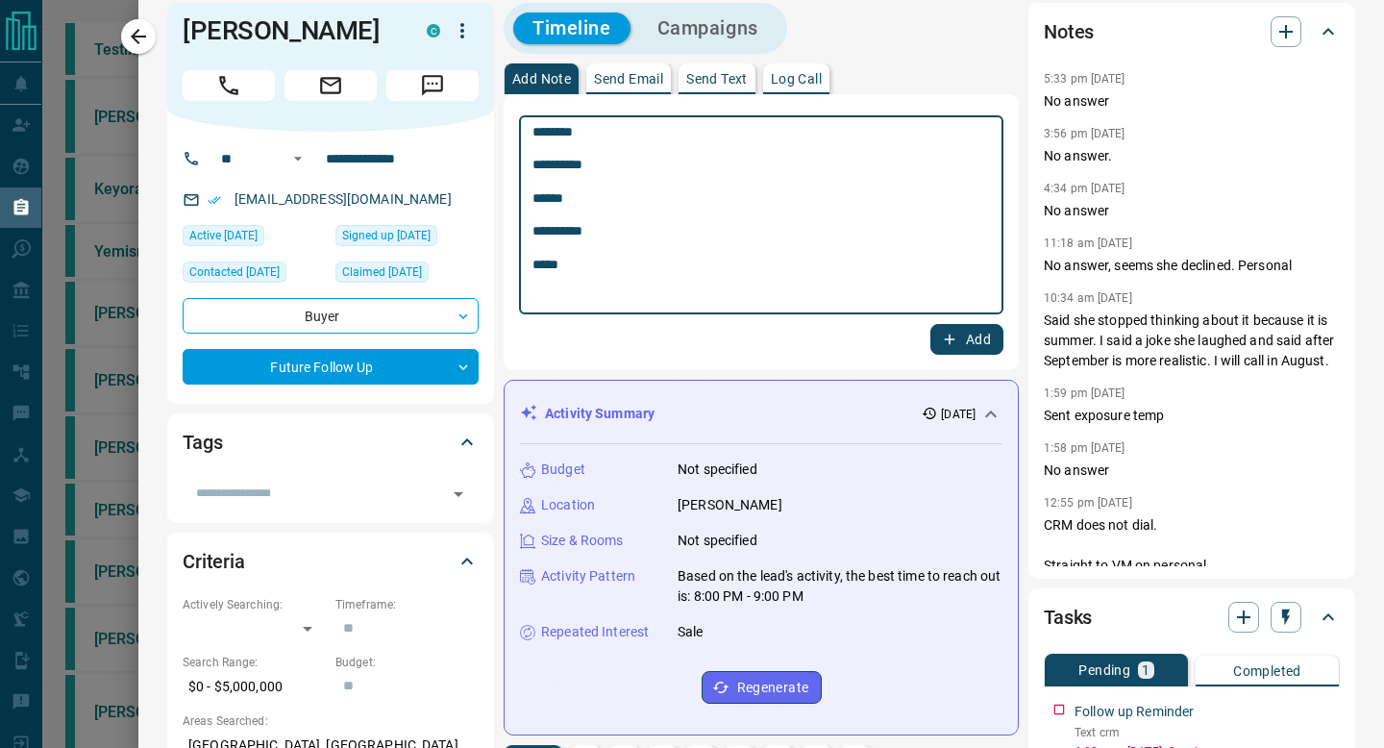
click at [535, 136] on textarea "**********" at bounding box center [760, 215] width 457 height 183
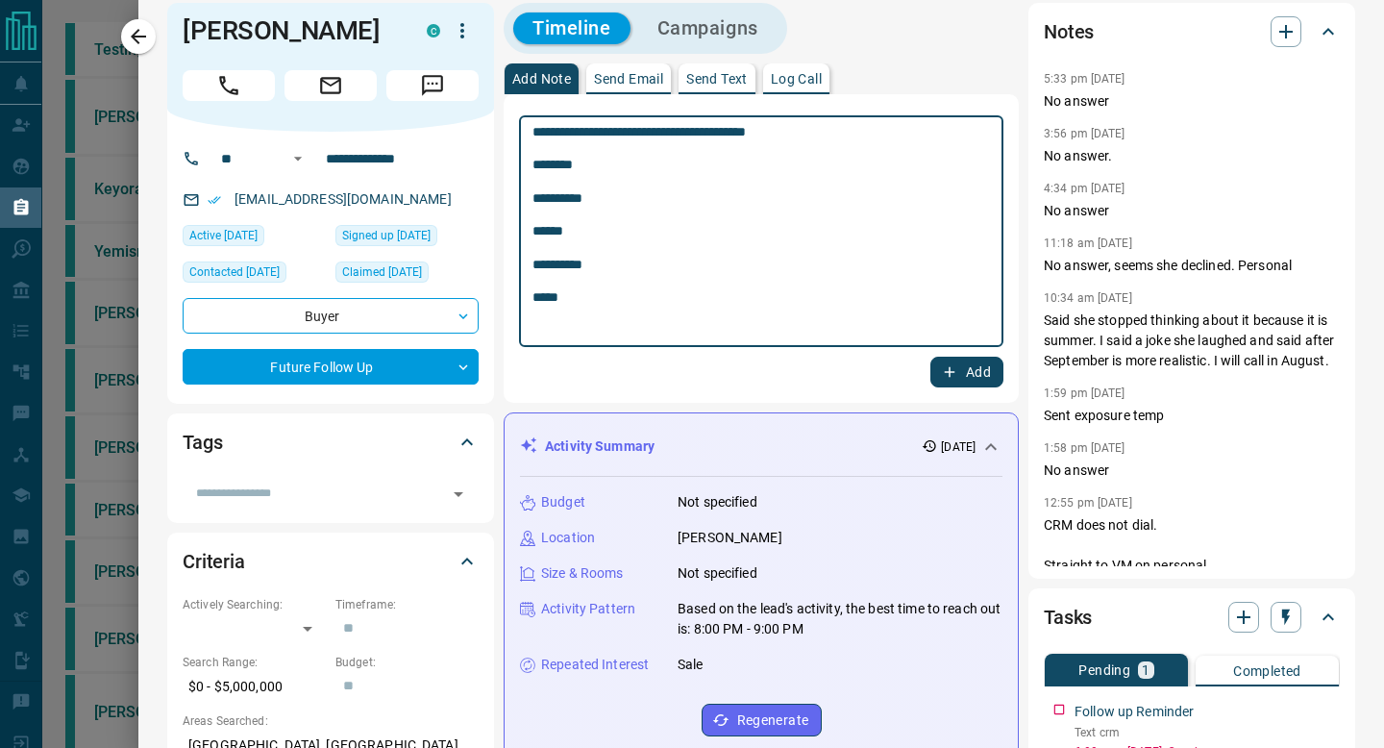
click at [839, 125] on textarea "**********" at bounding box center [760, 231] width 457 height 215
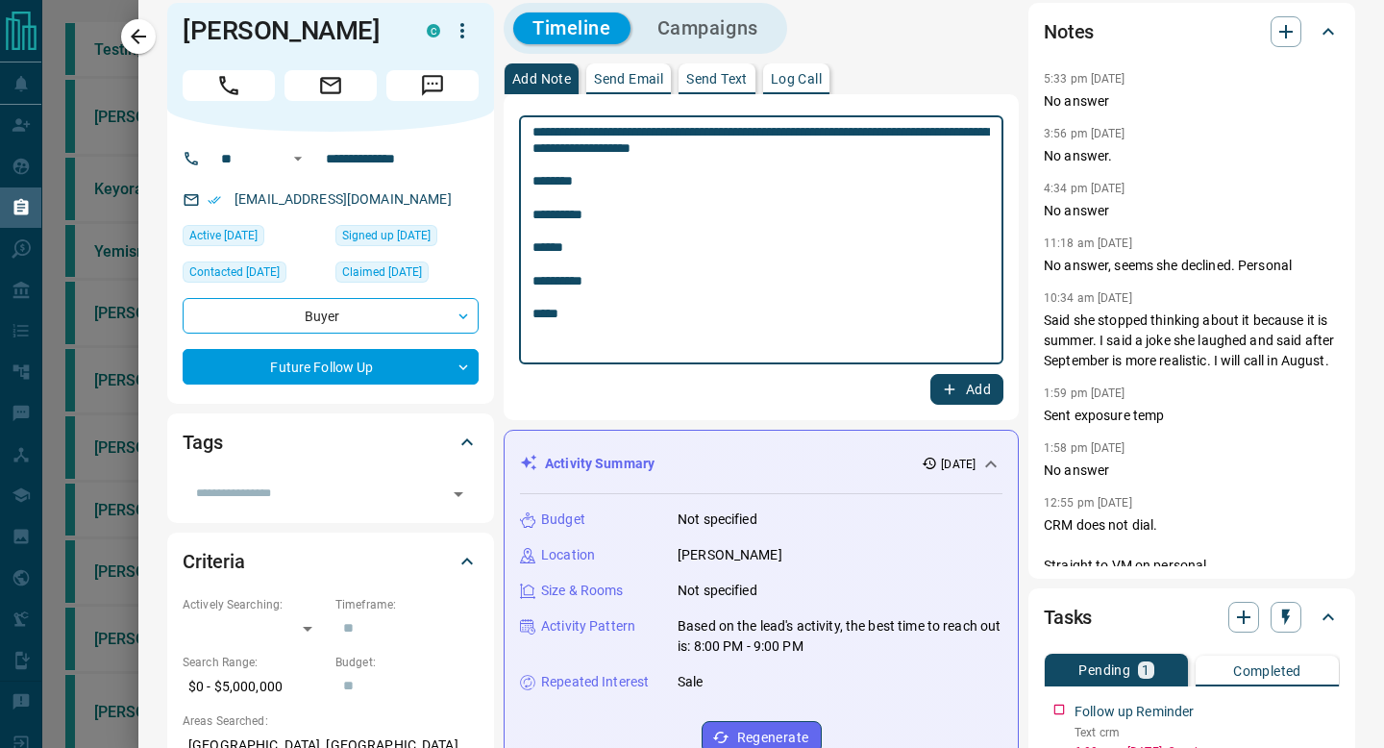
click at [777, 342] on textarea "**********" at bounding box center [760, 240] width 457 height 233
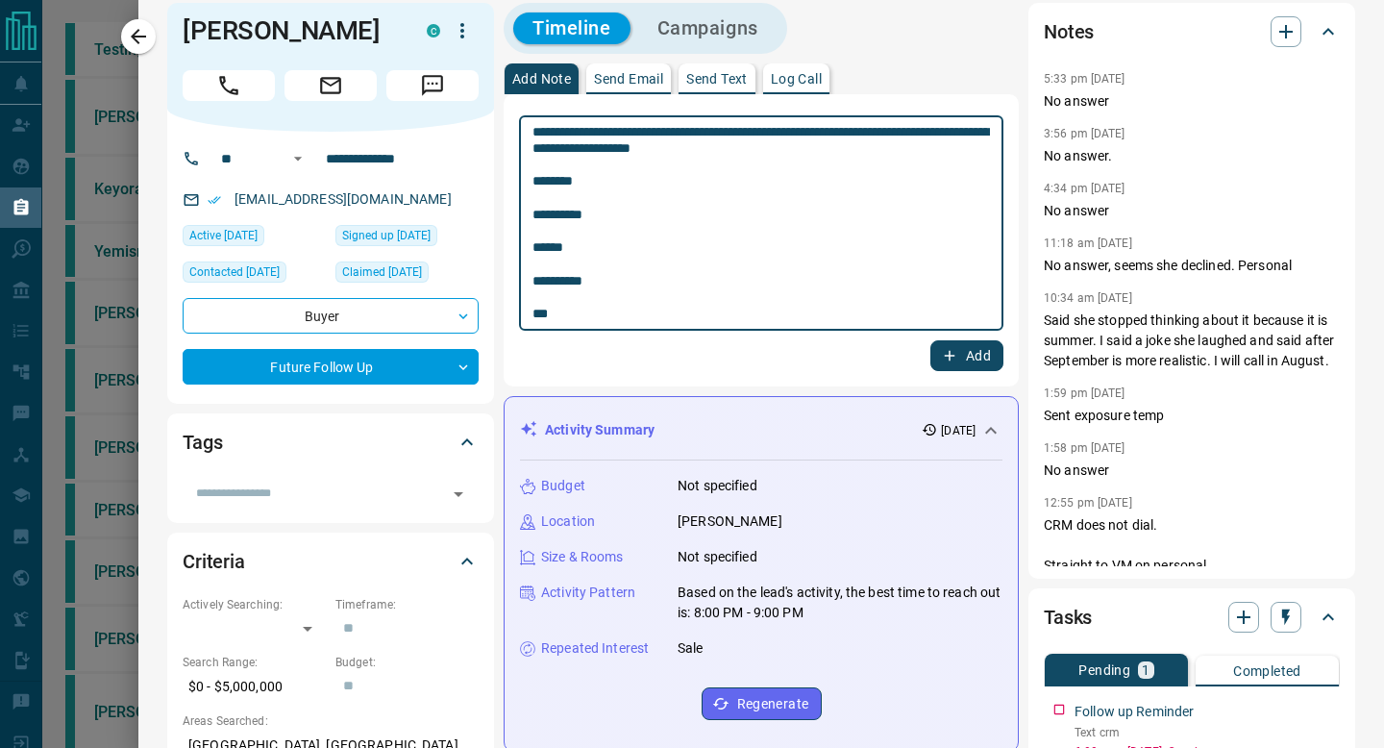
type textarea "**********"
click at [950, 359] on icon "button" at bounding box center [949, 355] width 17 height 17
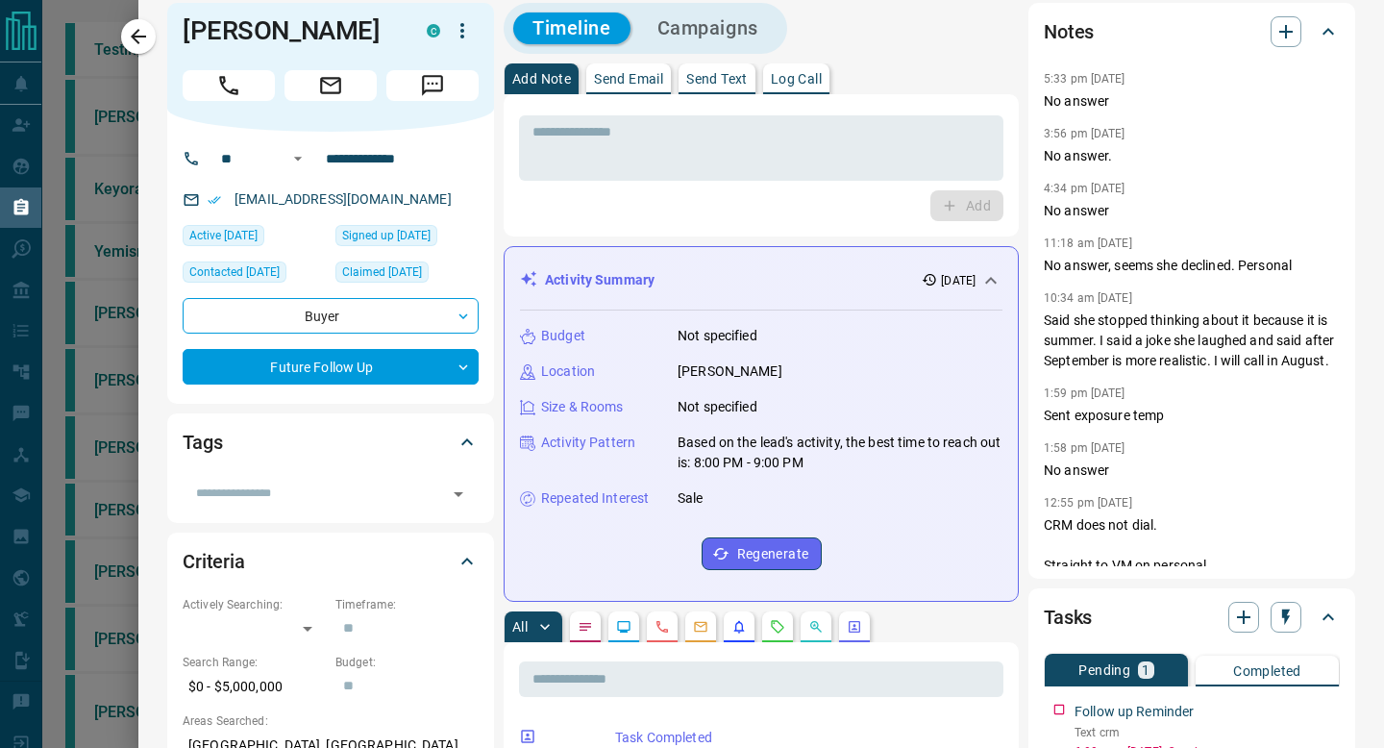
scroll to position [517, 0]
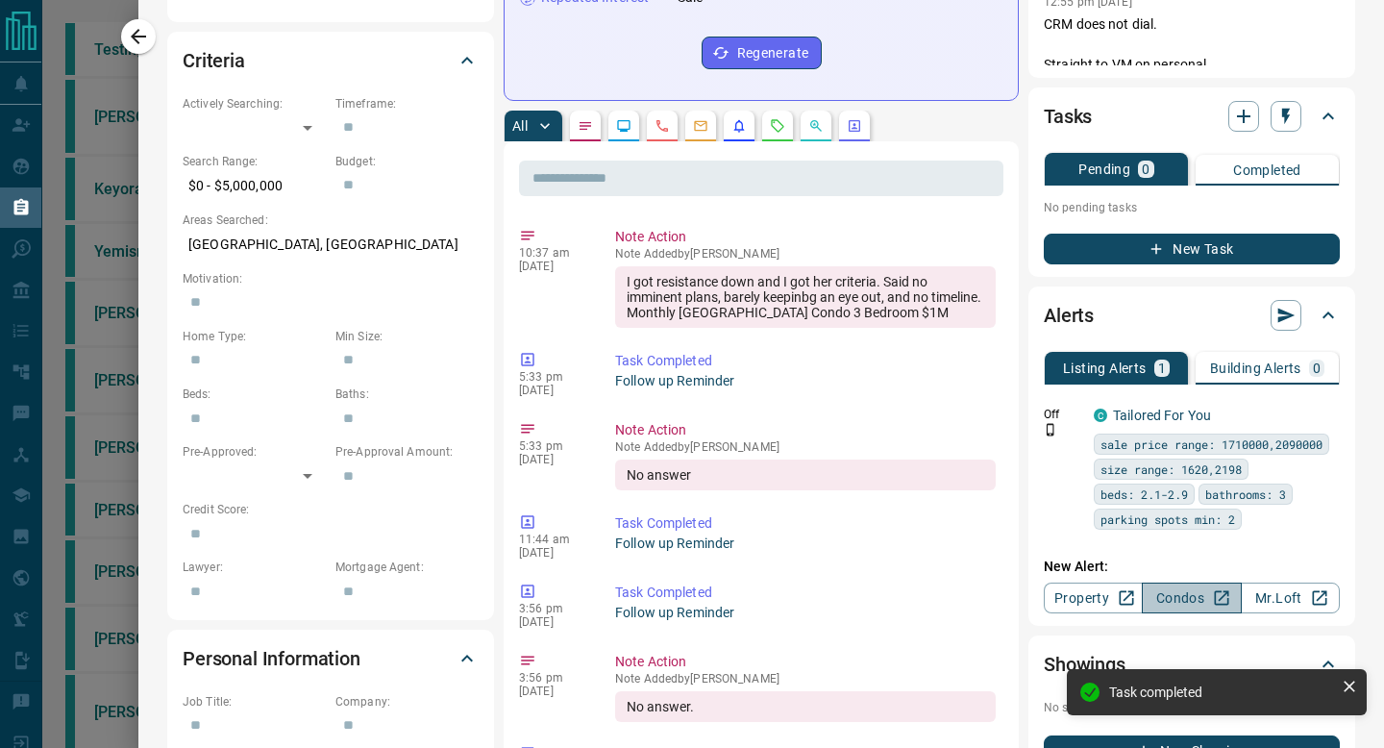
click at [1167, 596] on link "Condos" at bounding box center [1190, 597] width 99 height 31
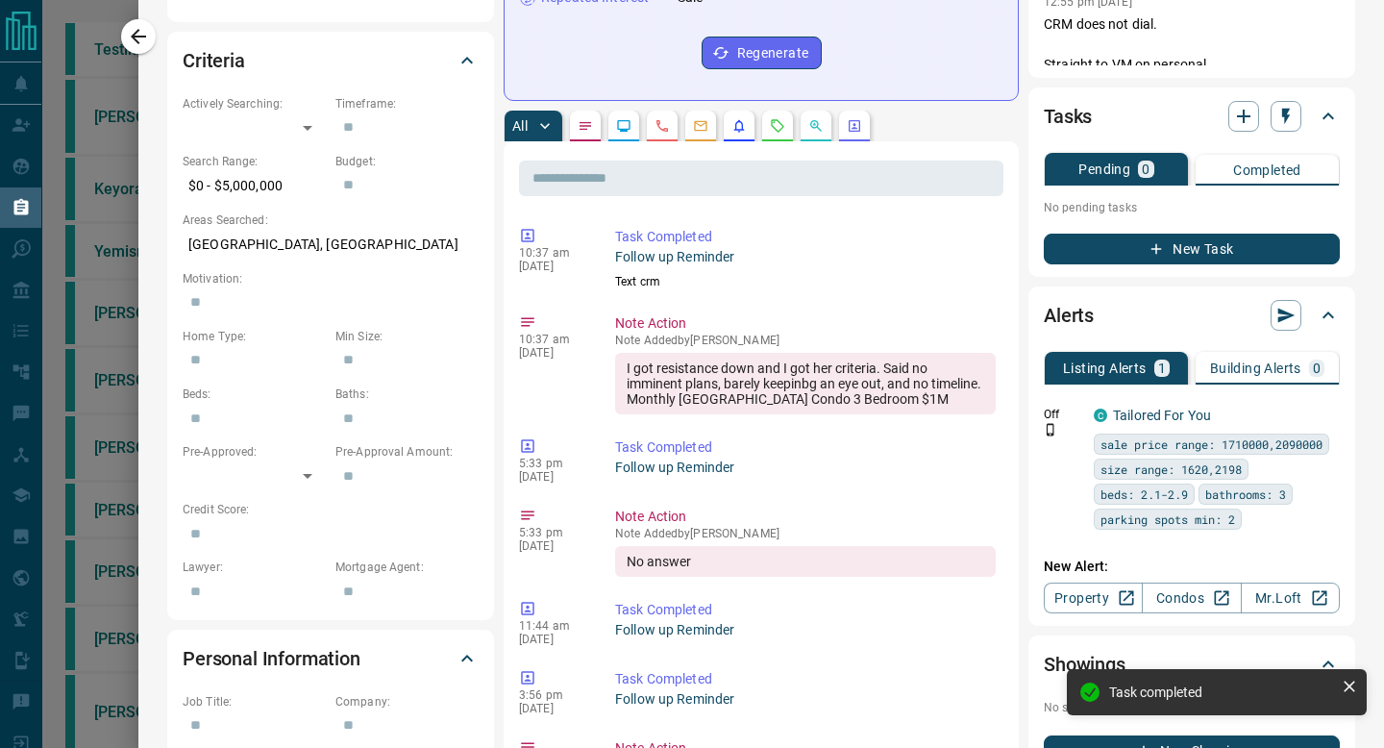
scroll to position [0, 0]
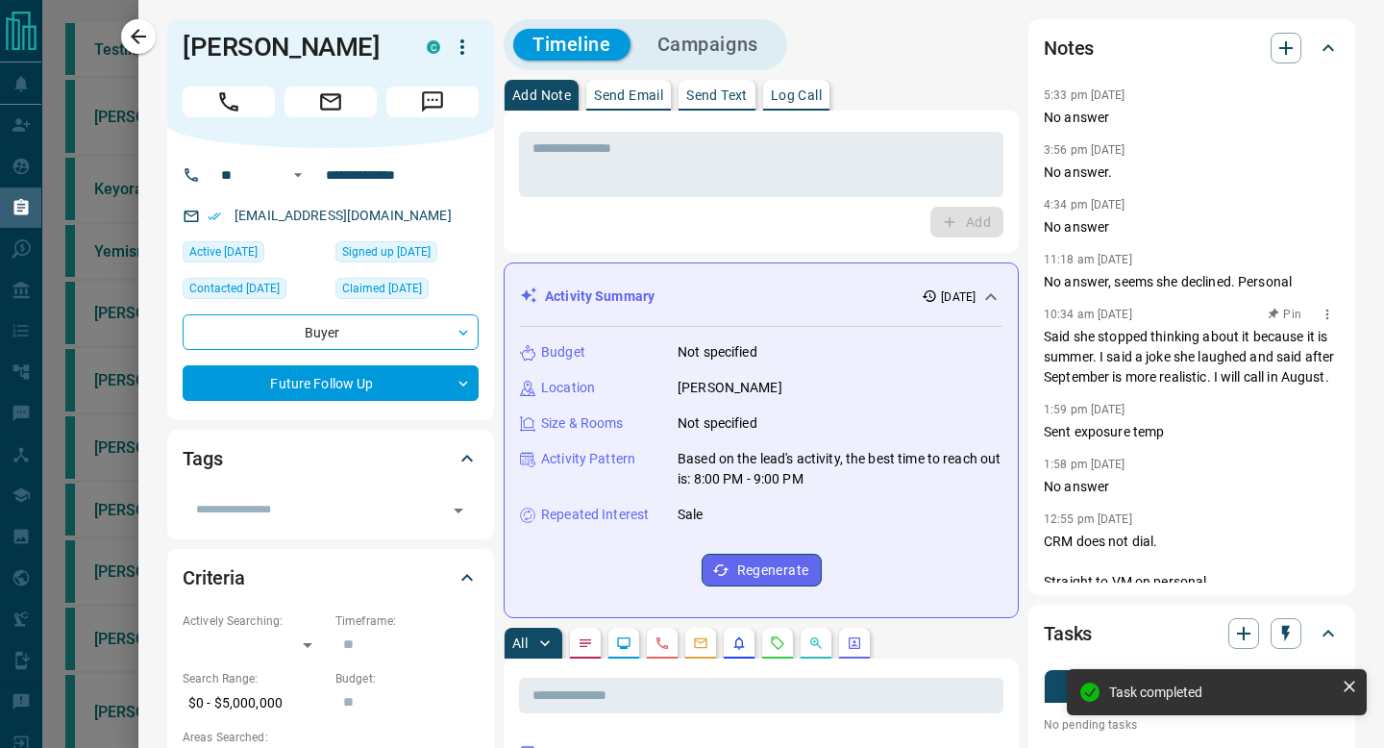
click at [1042, 364] on div "Notes 5:33 pm [DATE] No answer 3:56 pm [DATE] No answer. 4:34 pm [DATE] No answ…" at bounding box center [1191, 307] width 327 height 576
click at [1028, 364] on div "Notes 5:33 pm [DATE] No answer 3:56 pm [DATE] No answer. 4:34 pm [DATE] No answ…" at bounding box center [1191, 307] width 327 height 576
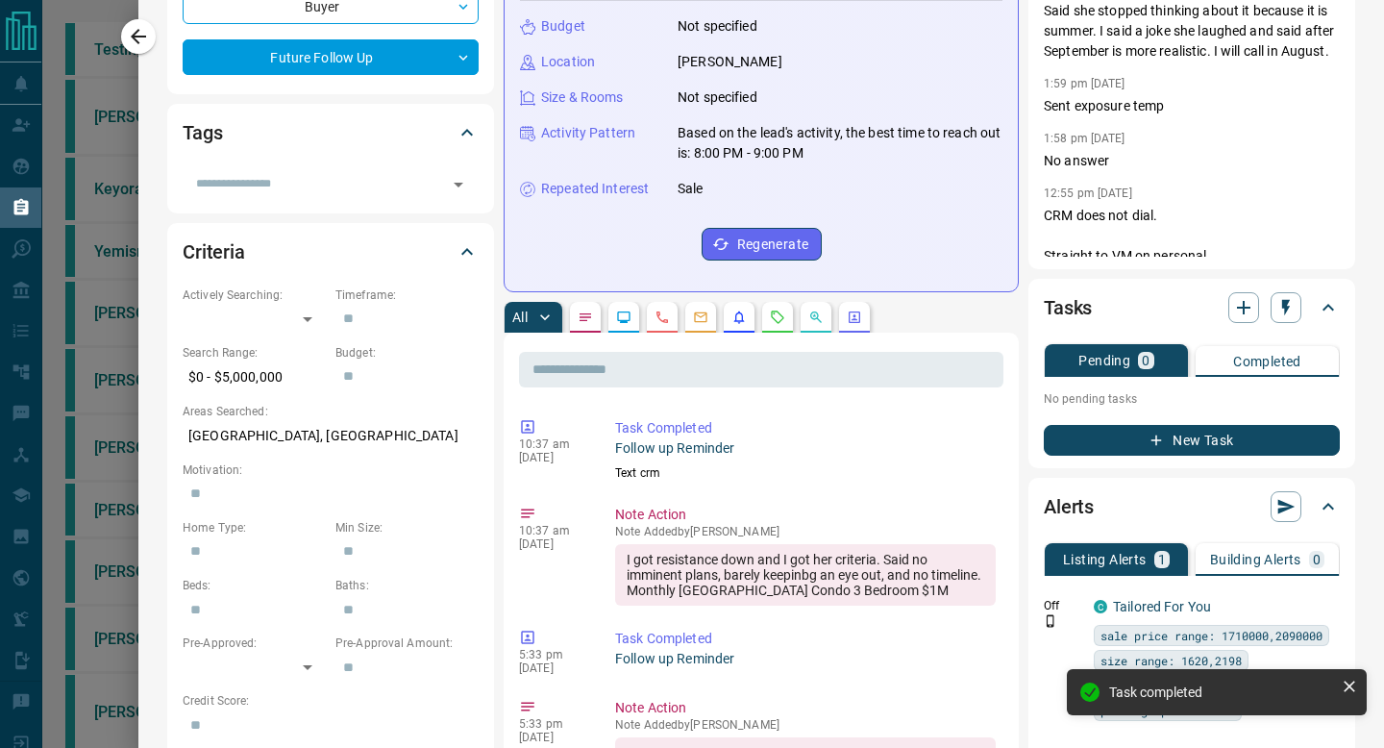
scroll to position [338, 0]
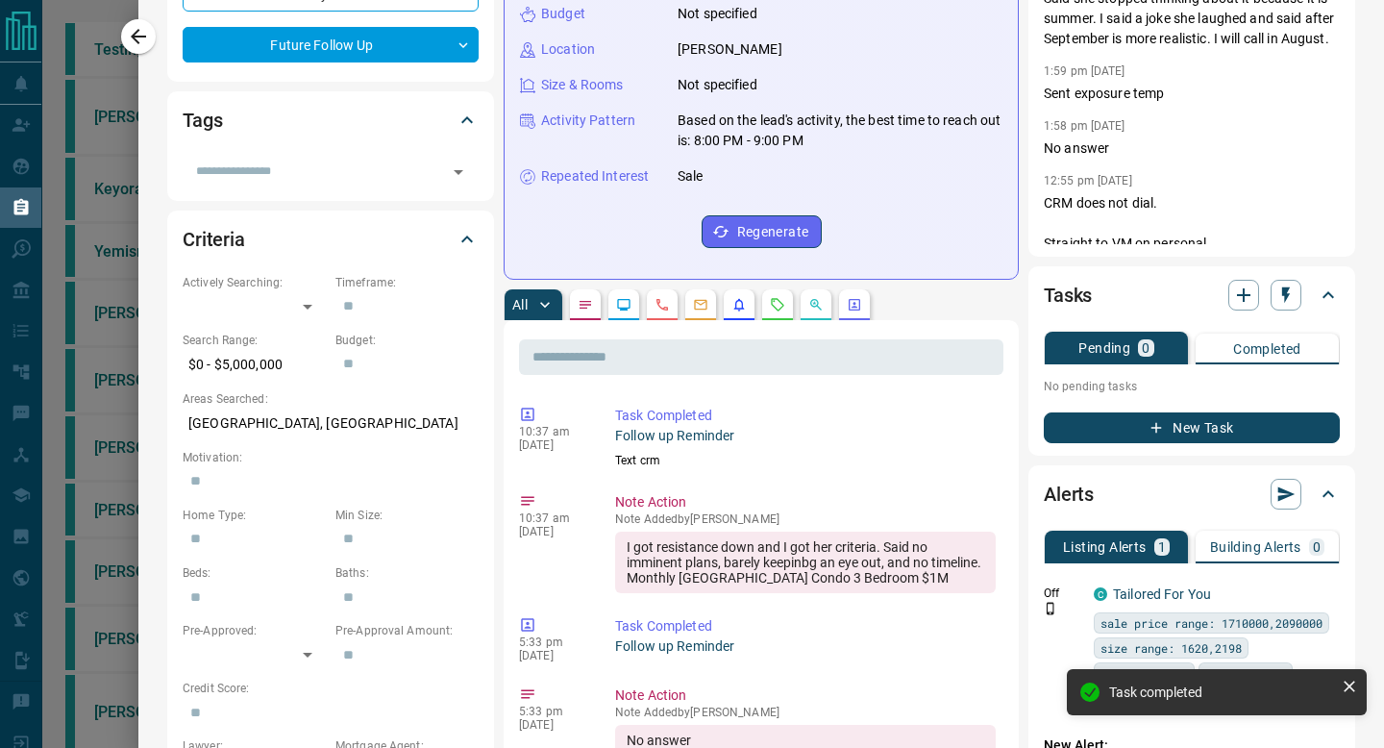
click at [1210, 419] on button "New Task" at bounding box center [1191, 427] width 296 height 31
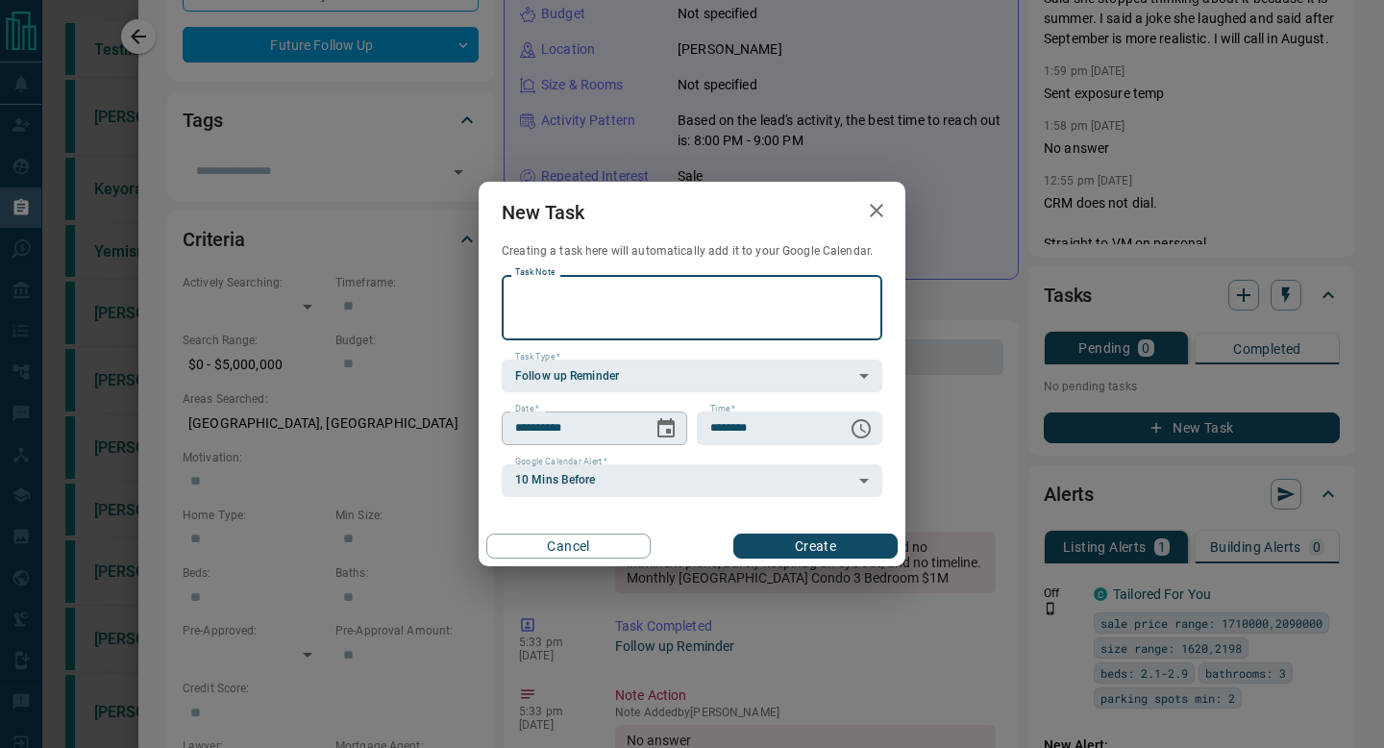
click at [674, 423] on icon "Choose date, selected date is Sep 17, 2025" at bounding box center [665, 428] width 23 height 23
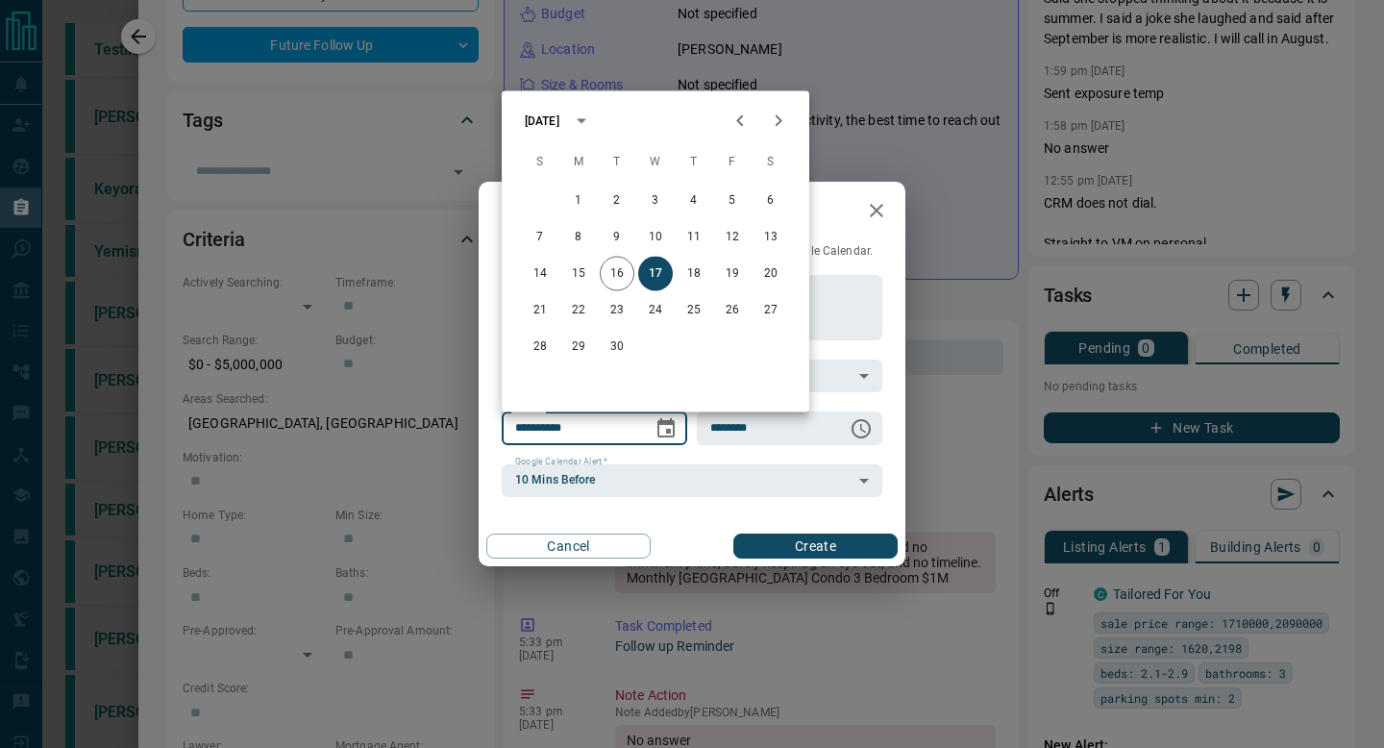
click at [773, 121] on icon "Next month" at bounding box center [778, 121] width 23 height 23
click at [676, 310] on button "20" at bounding box center [693, 310] width 35 height 35
type input "**********"
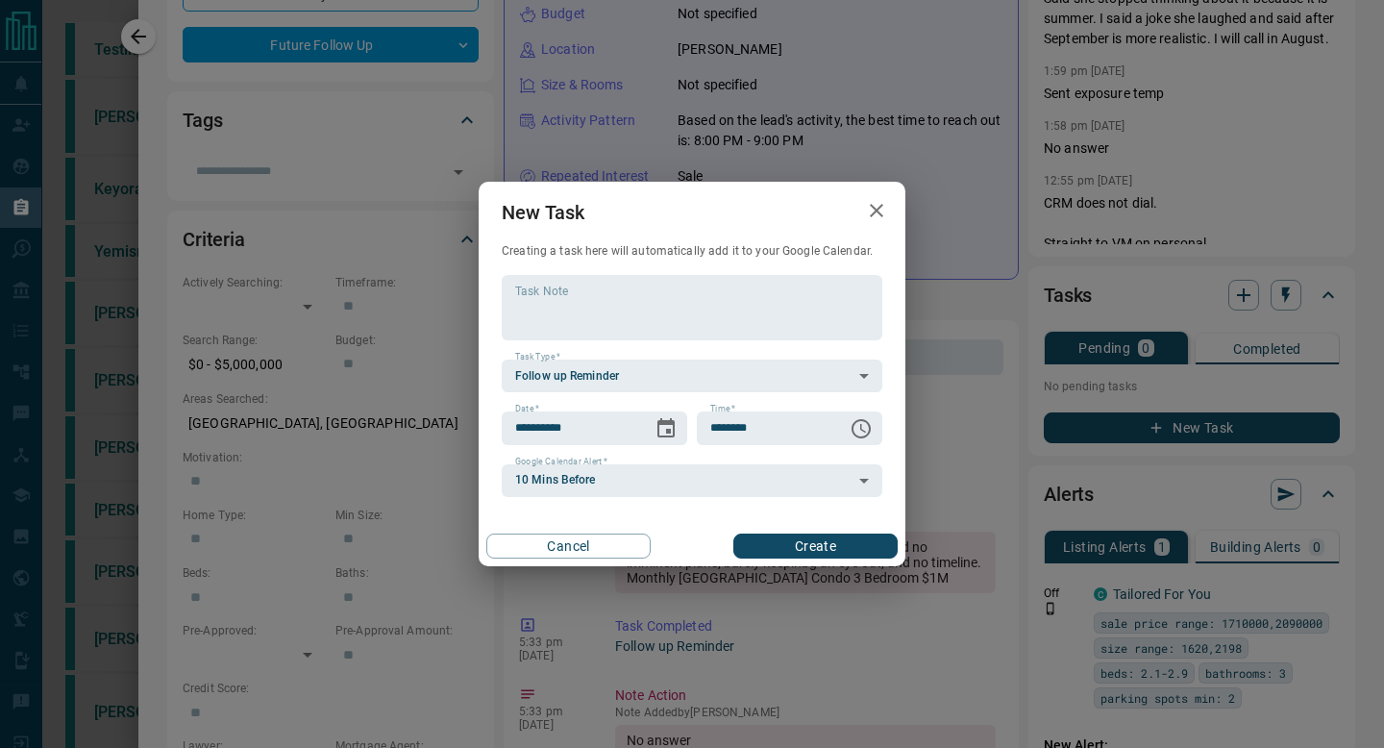
click at [789, 542] on button "Create" at bounding box center [815, 545] width 164 height 25
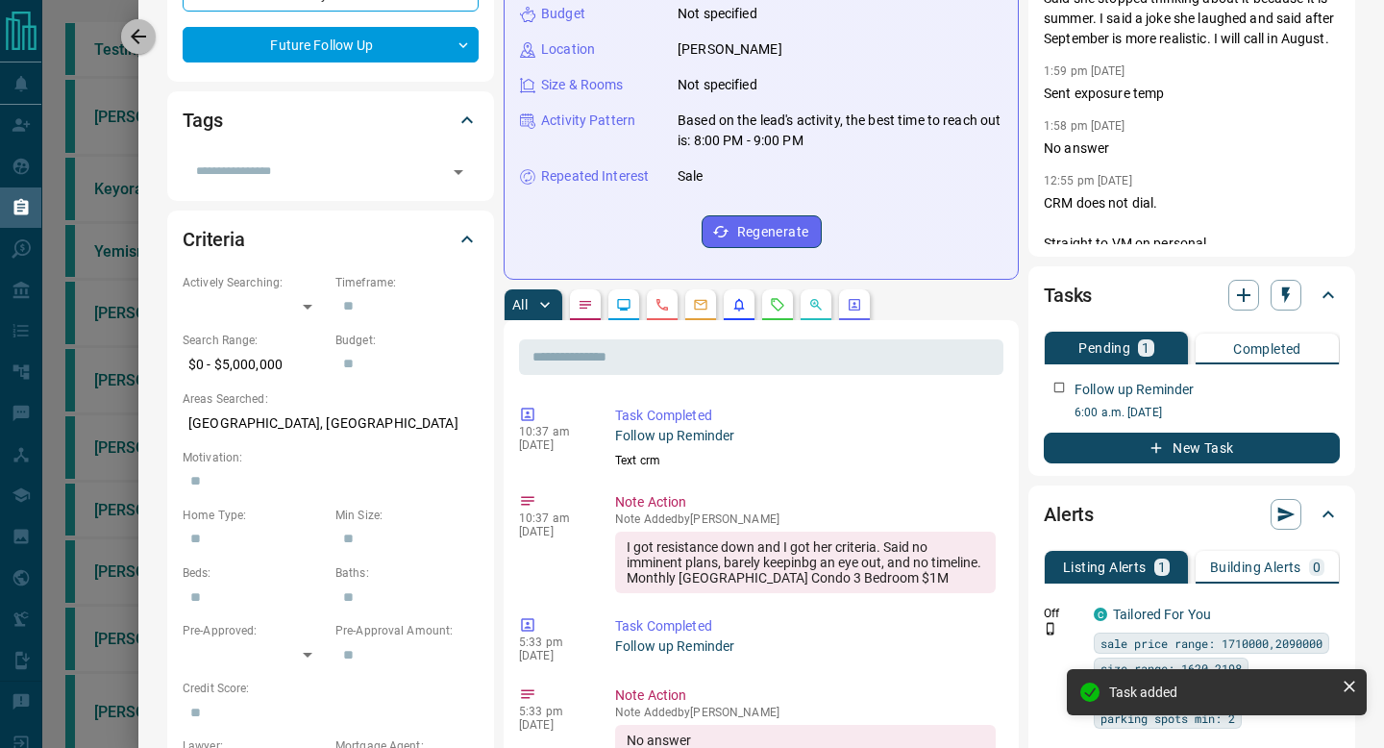
click at [145, 35] on icon "button" at bounding box center [138, 36] width 23 height 23
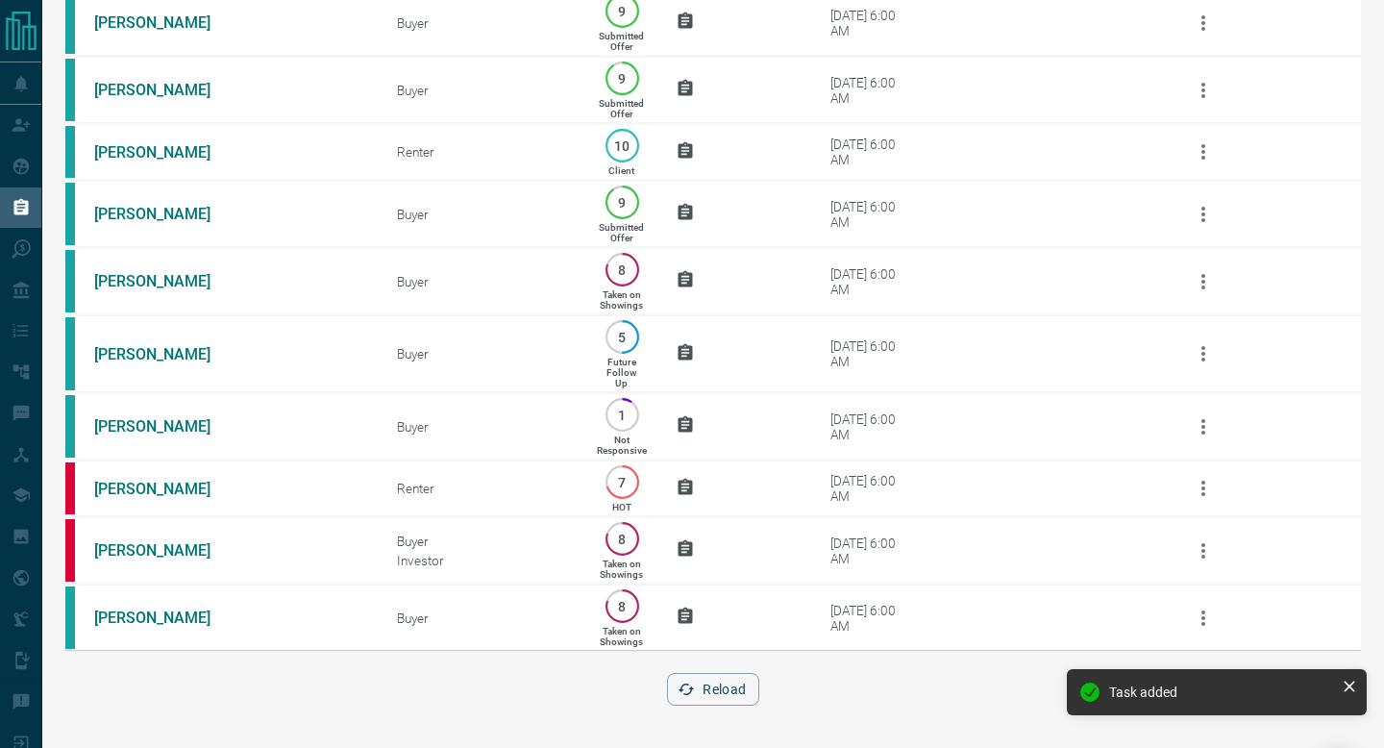
scroll to position [0, 0]
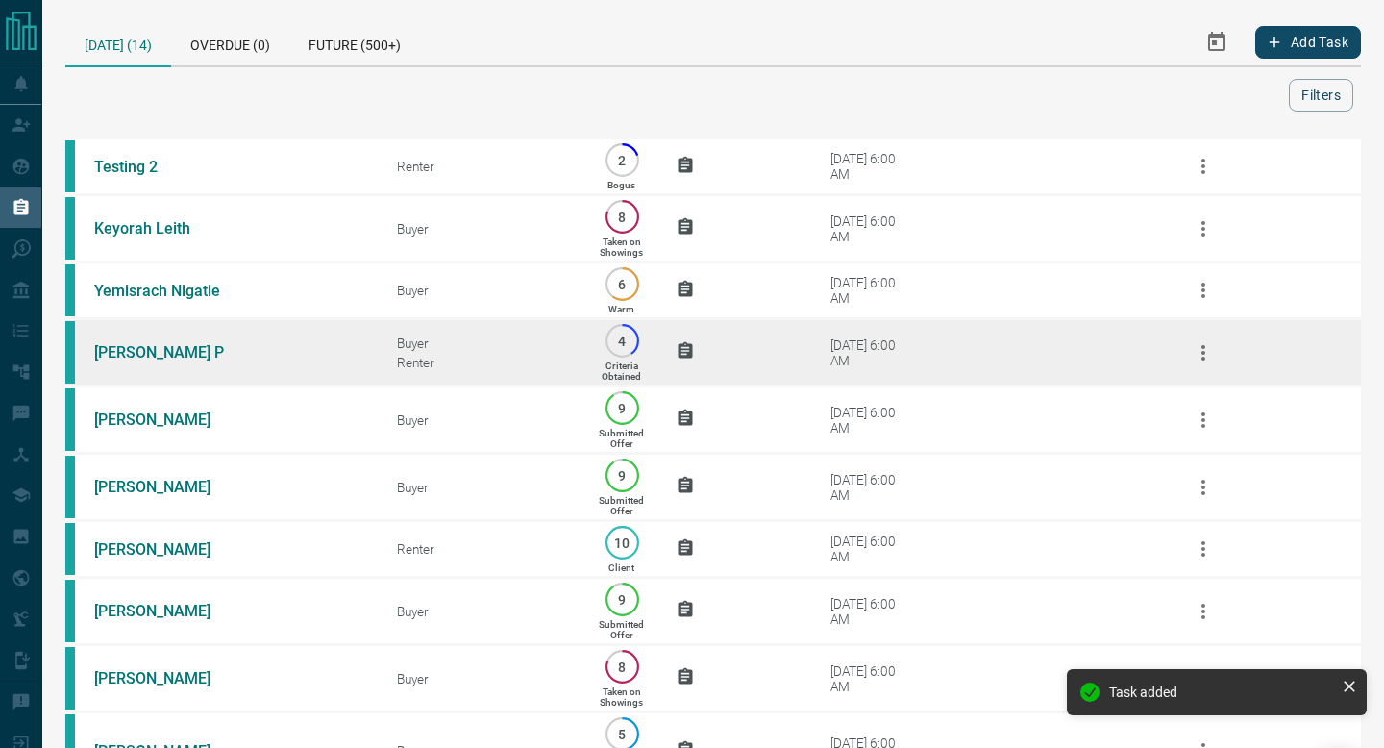
click at [978, 326] on td "[DATE] 6:00 AM" at bounding box center [962, 352] width 379 height 67
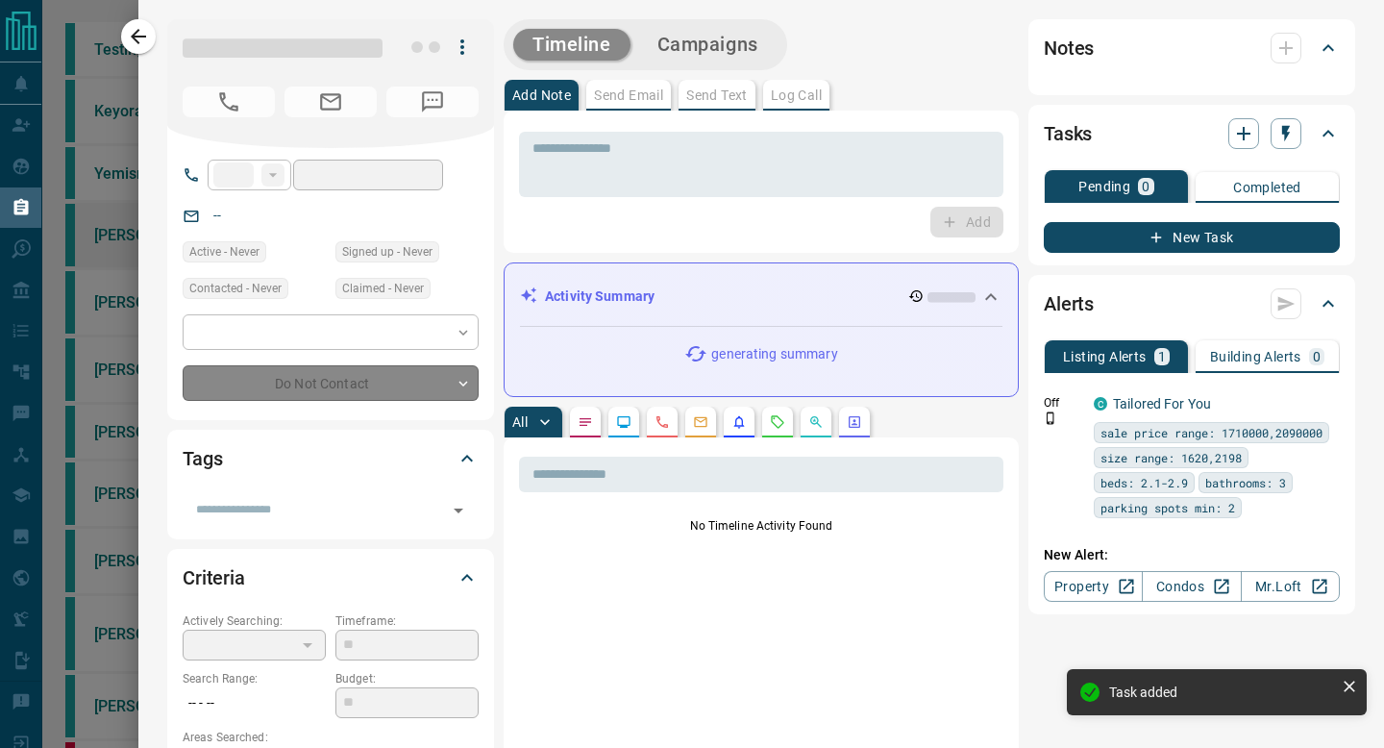
type input "**"
type input "**********"
type input "*"
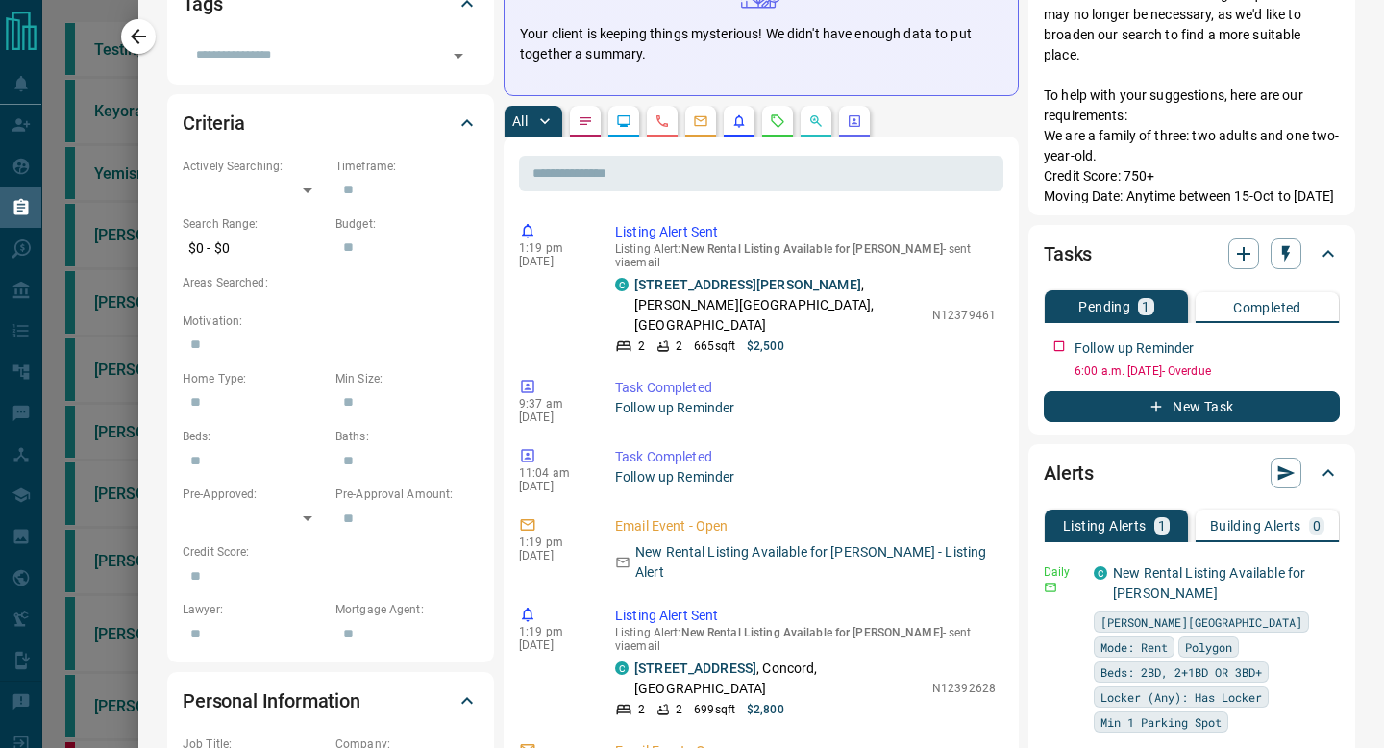
scroll to position [416, 0]
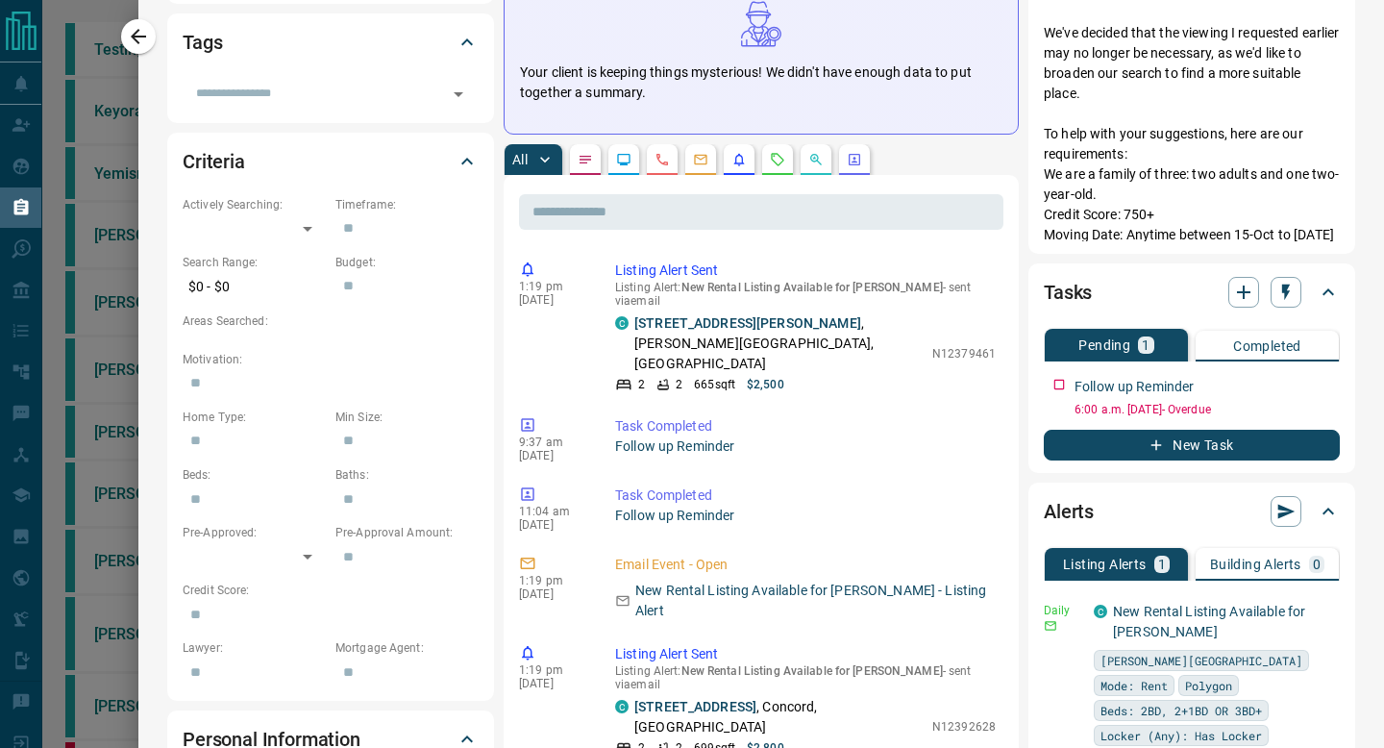
click at [735, 161] on icon "Listing Alerts" at bounding box center [738, 159] width 15 height 15
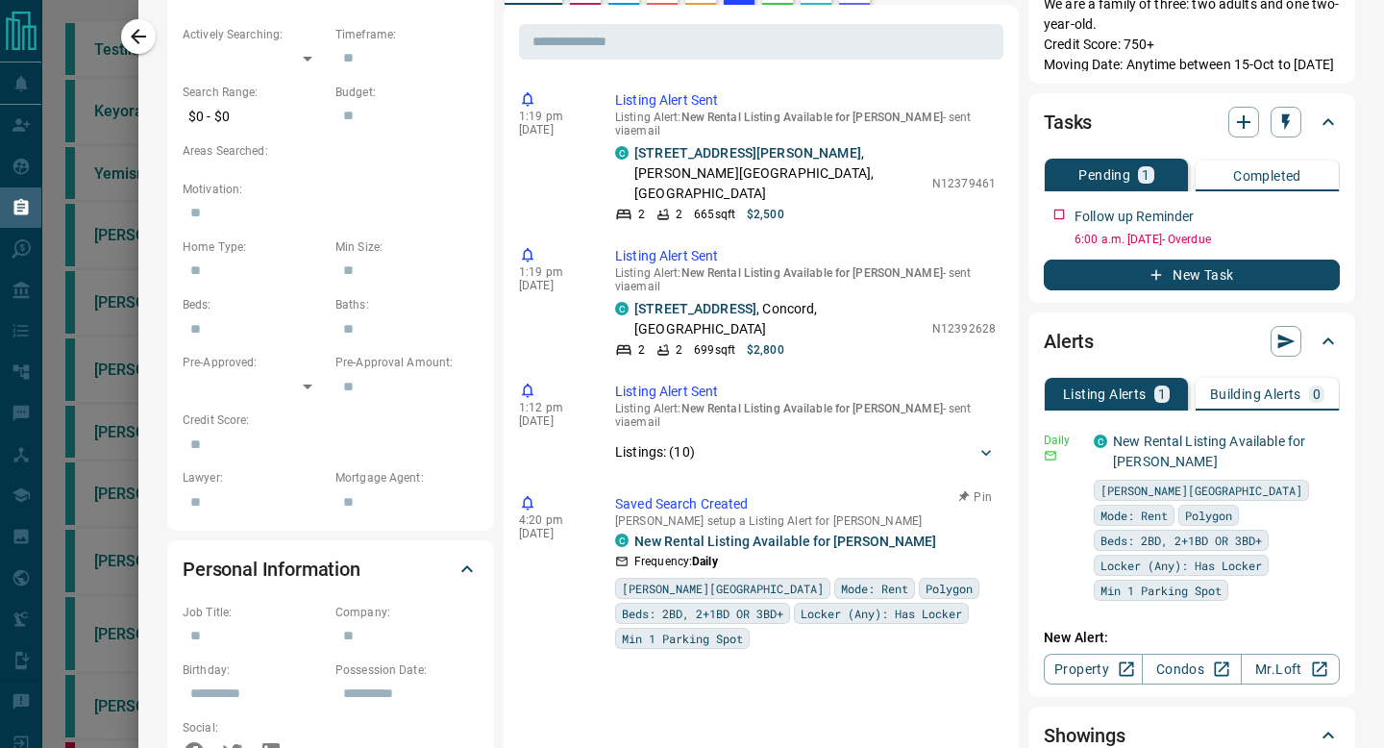
scroll to position [339, 0]
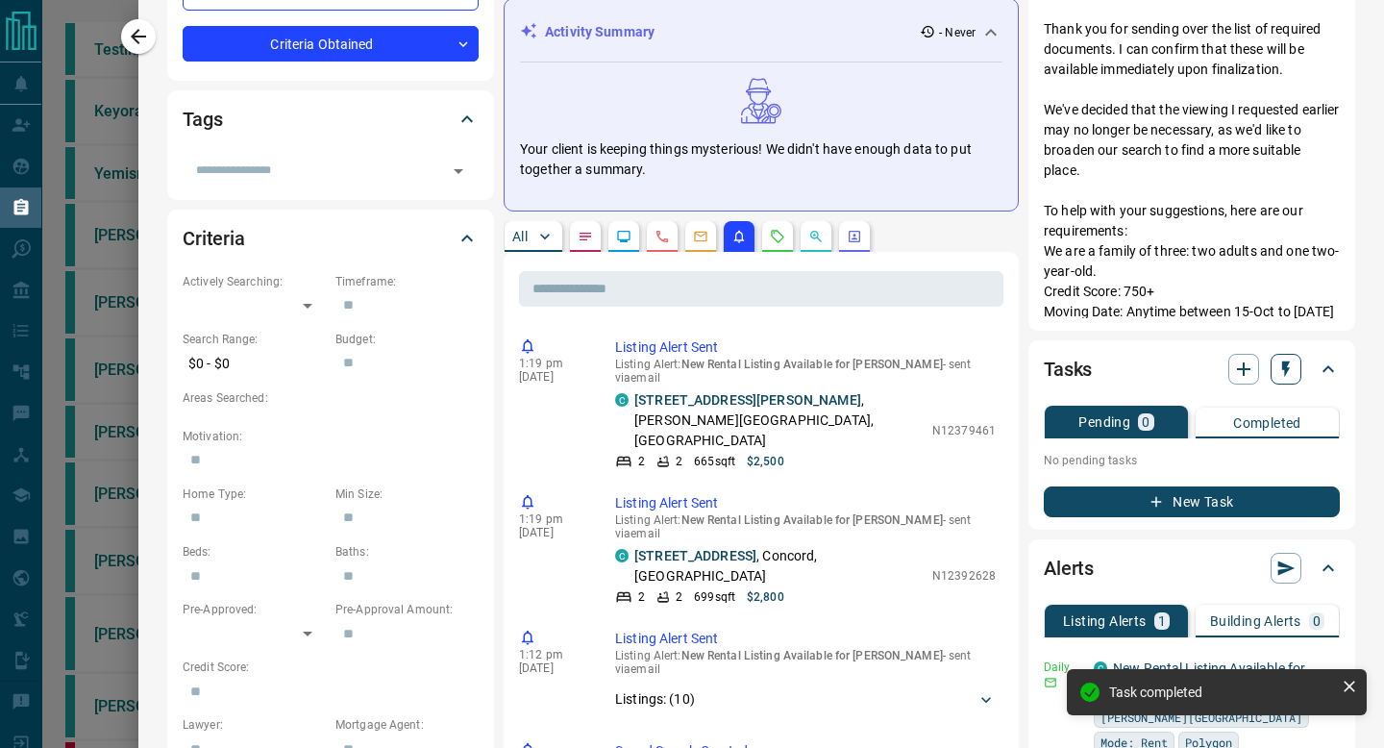
click at [1288, 356] on button "button" at bounding box center [1285, 369] width 31 height 31
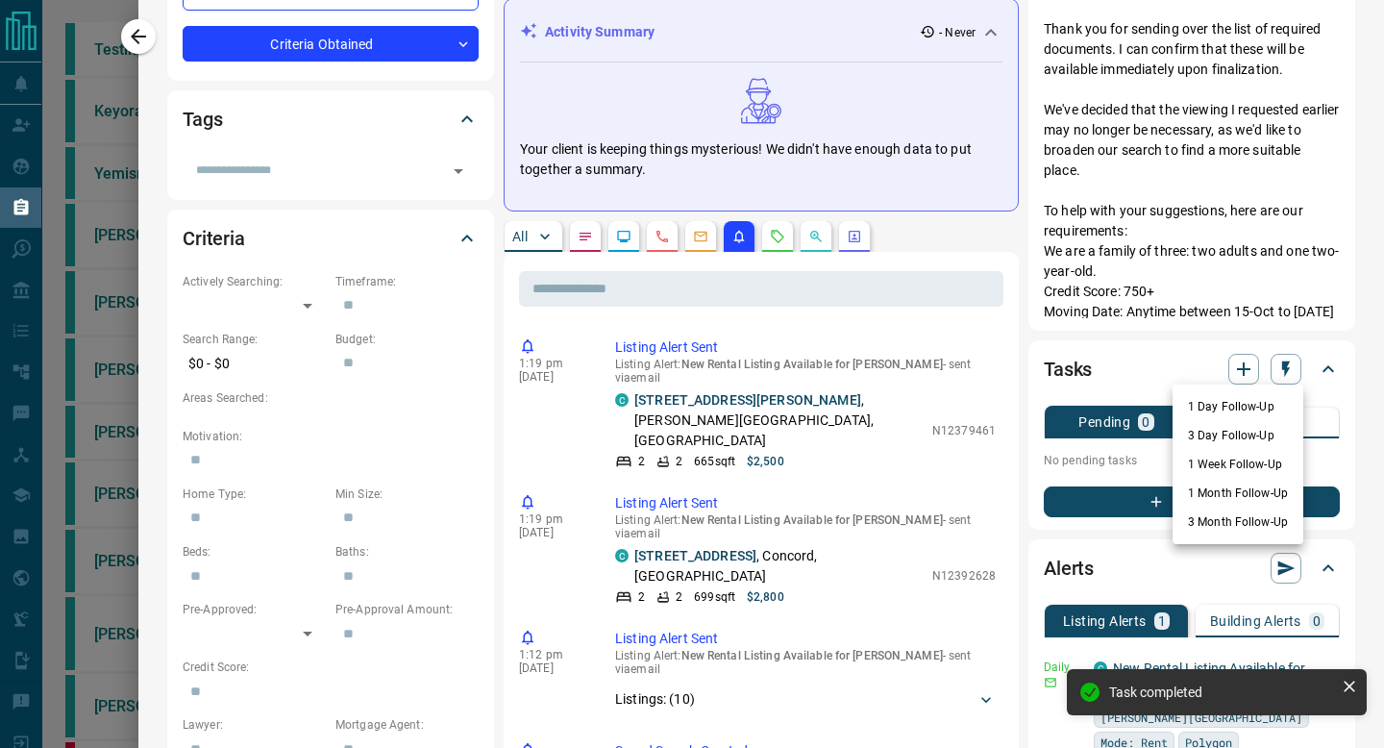
click at [1246, 454] on li "1 Week Follow-Up" at bounding box center [1237, 464] width 131 height 29
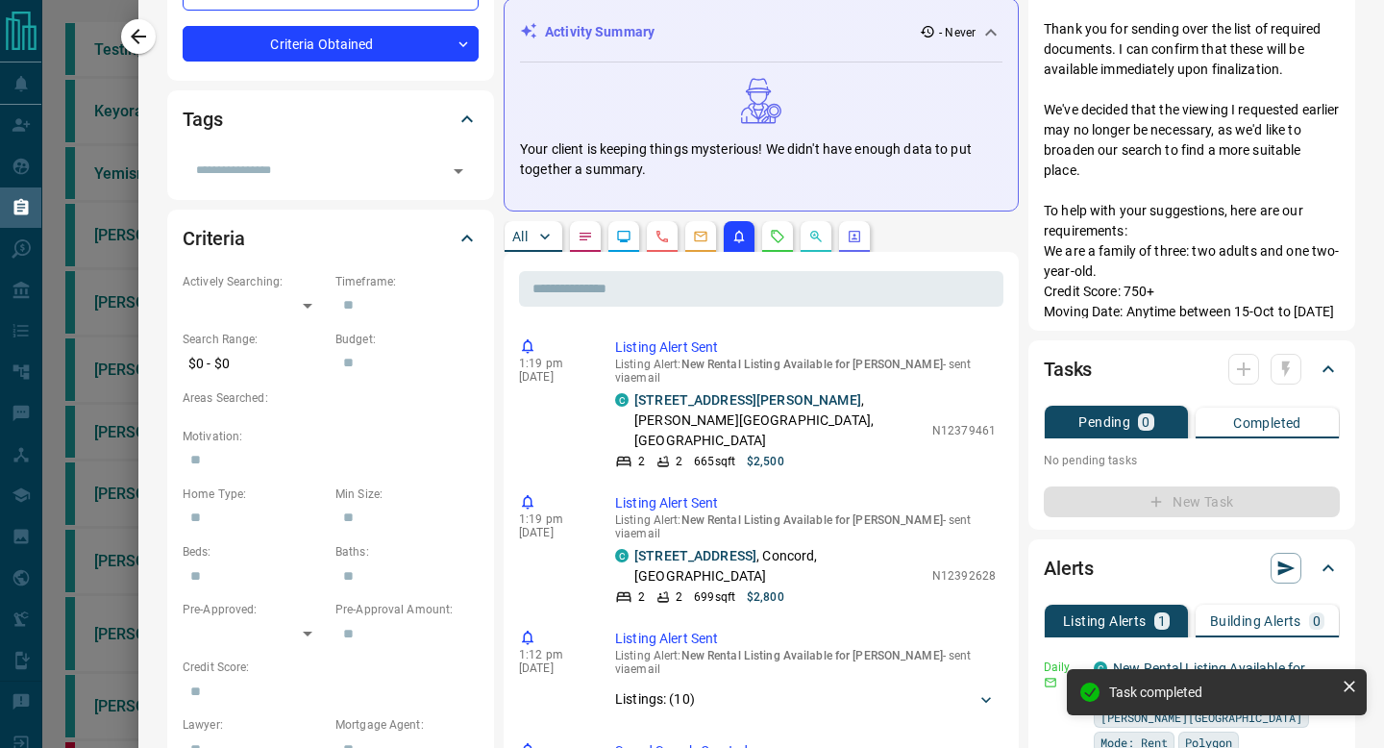
click at [159, 39] on div "**********" at bounding box center [760, 601] width 1245 height 1881
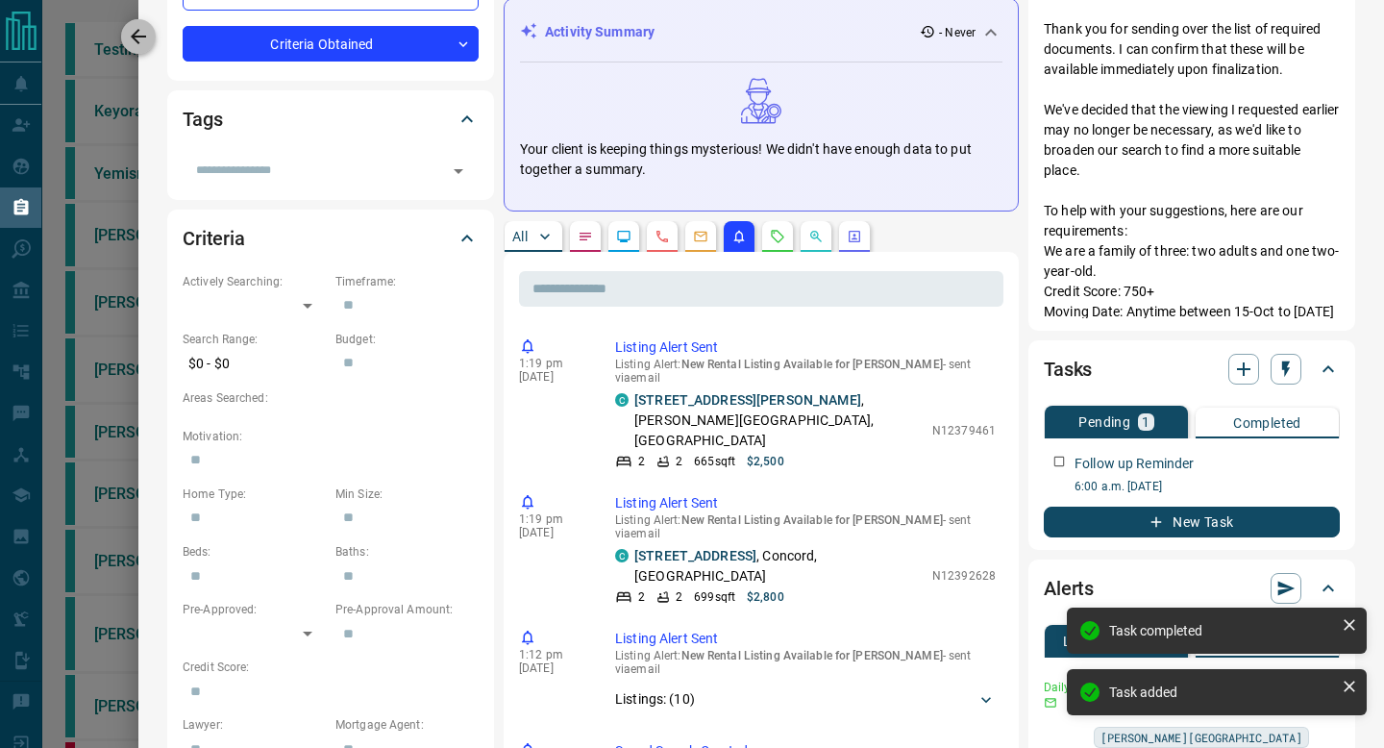
click at [139, 39] on icon "button" at bounding box center [138, 36] width 23 height 23
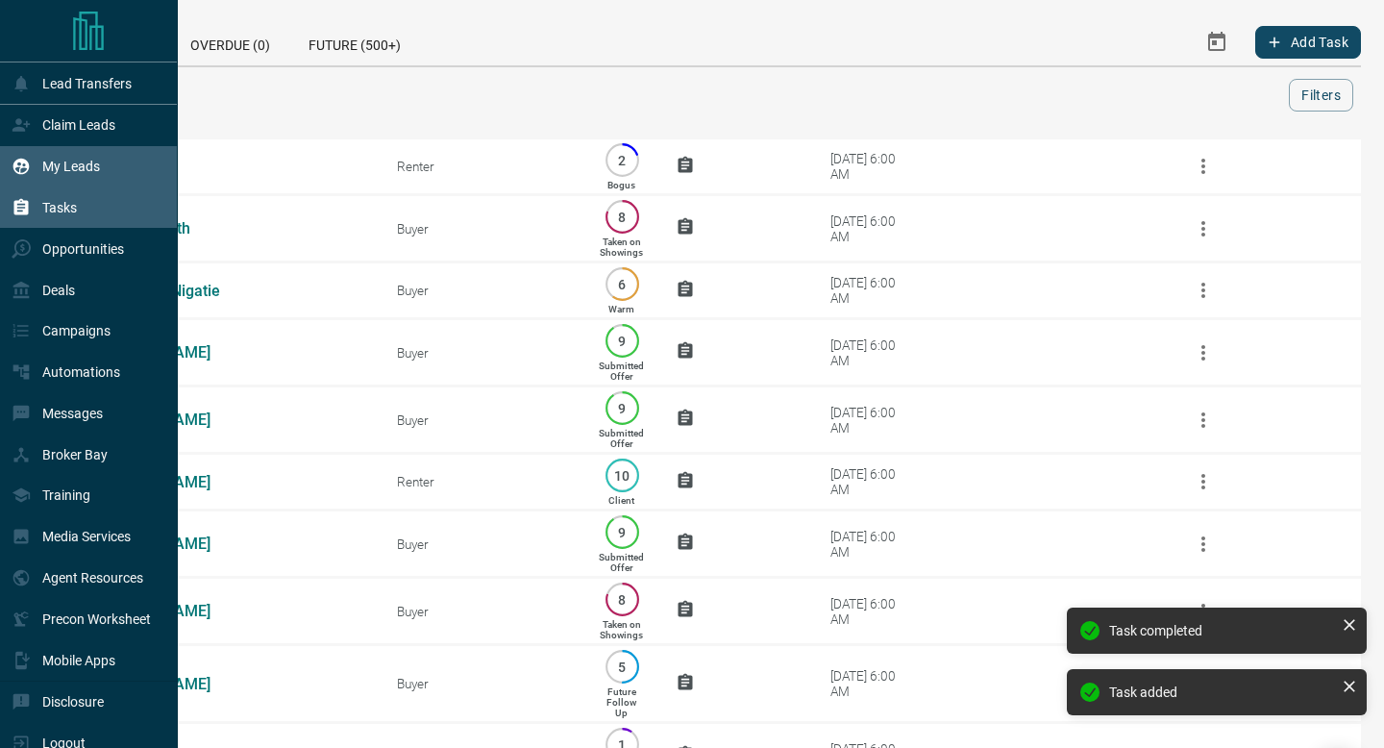
click at [14, 172] on icon at bounding box center [21, 167] width 16 height 16
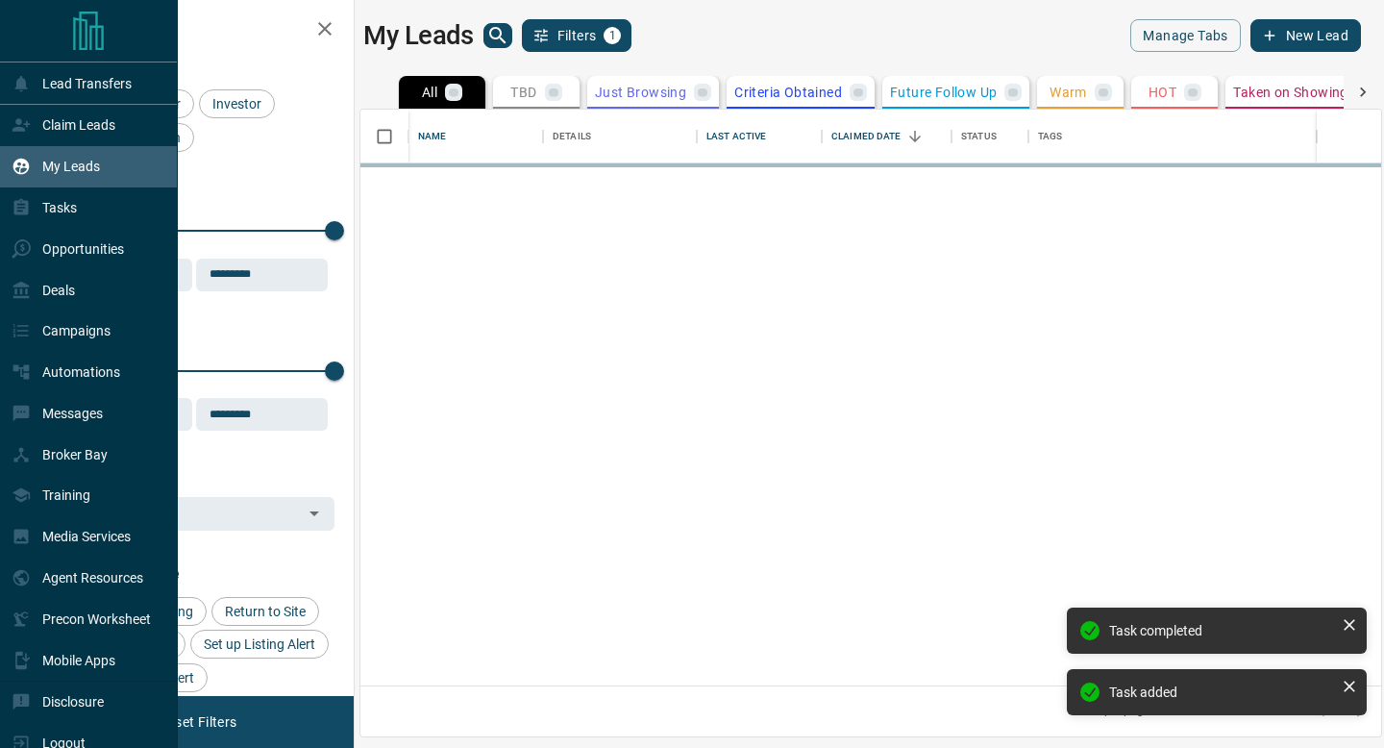
scroll to position [576, 1020]
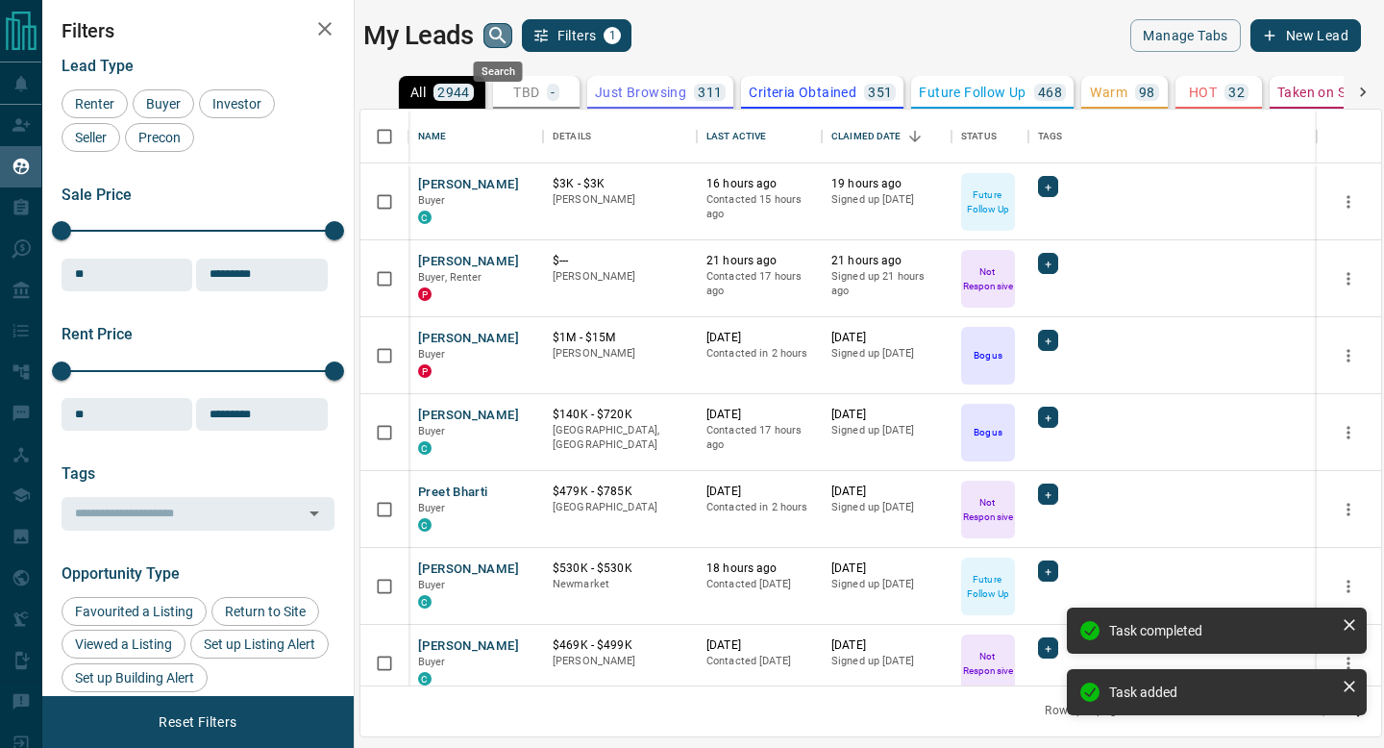
click at [503, 24] on icon "search button" at bounding box center [497, 35] width 23 height 23
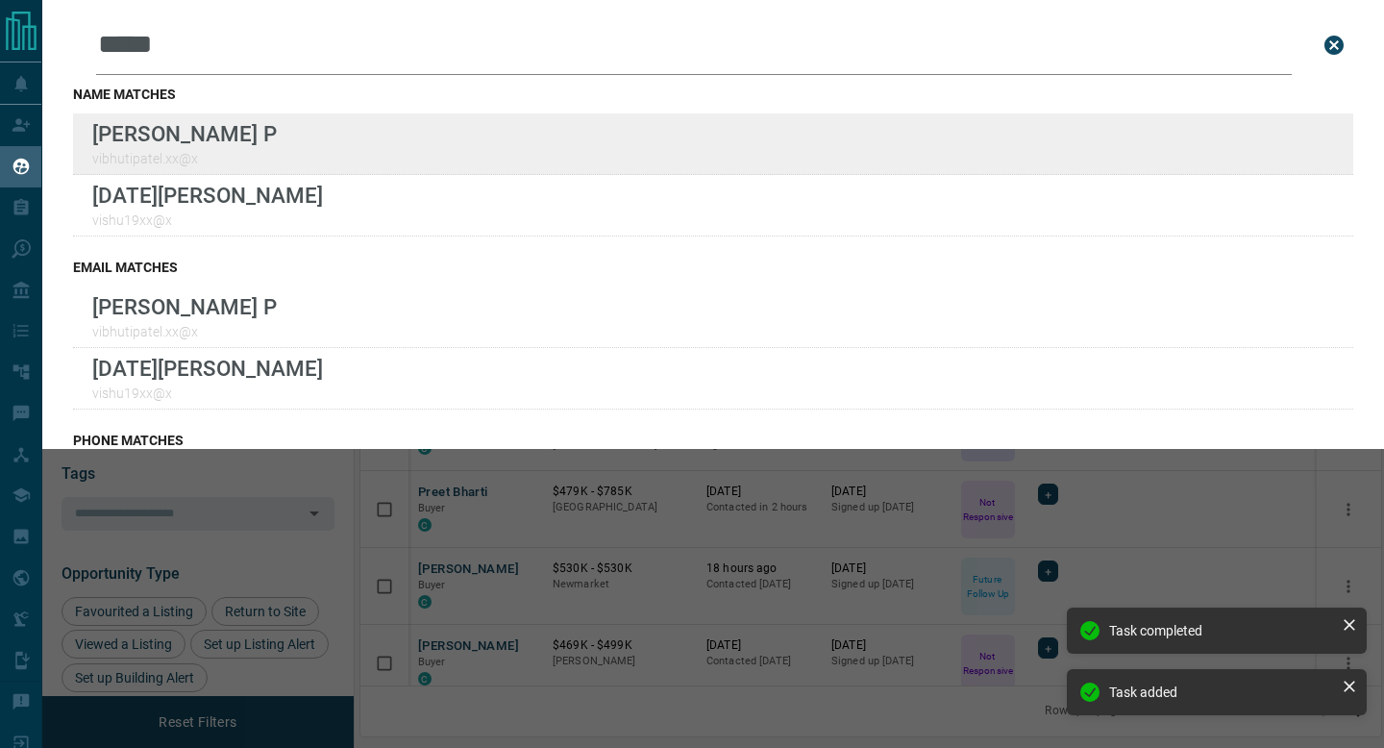
type input "*****"
click at [0, 0] on div "Lead Transfers Claim Leads My Leads Tasks Opportunities Deals Campaigns Automat…" at bounding box center [692, 362] width 1384 height 724
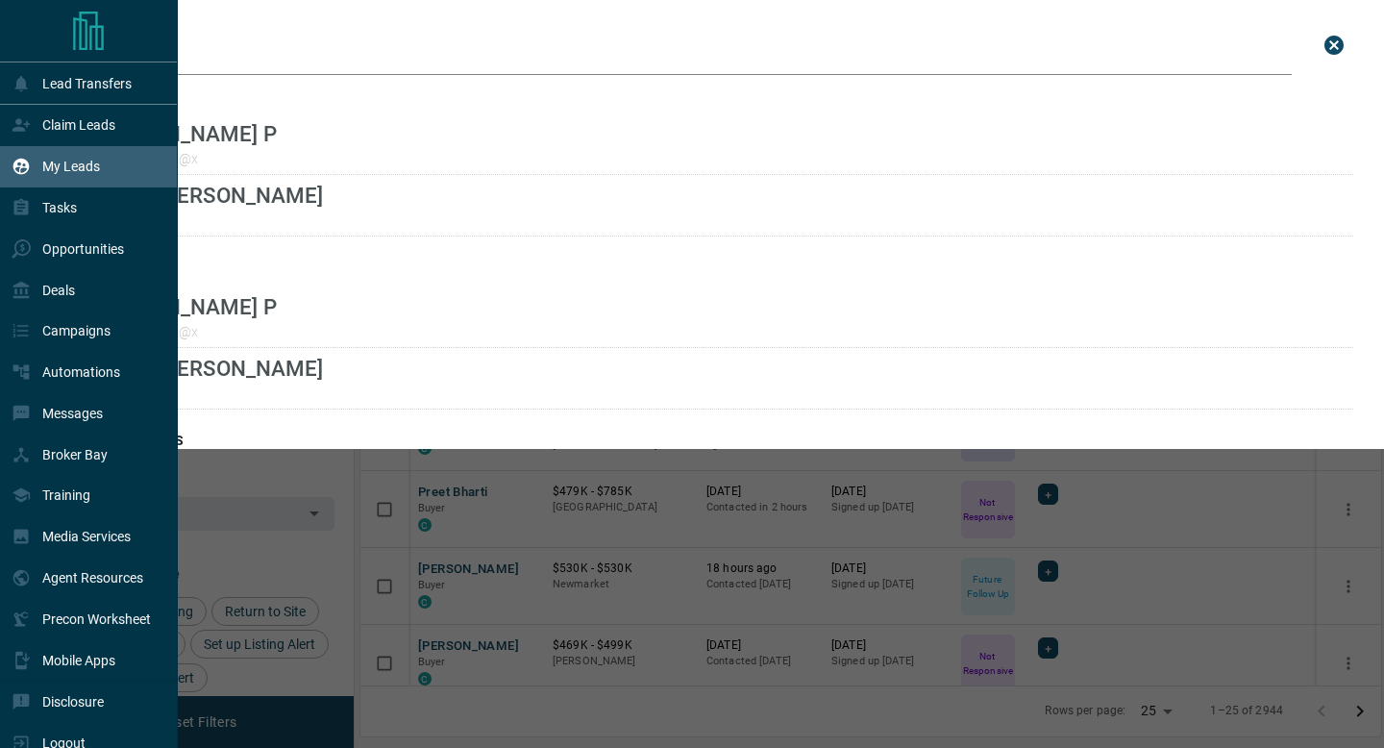
click at [32, 104] on div "Lead Transfers Claim Leads My Leads Tasks Opportunities Deals Campaigns Automat…" at bounding box center [88, 370] width 177 height 619
click at [10, 131] on div "Claim Leads" at bounding box center [89, 125] width 178 height 41
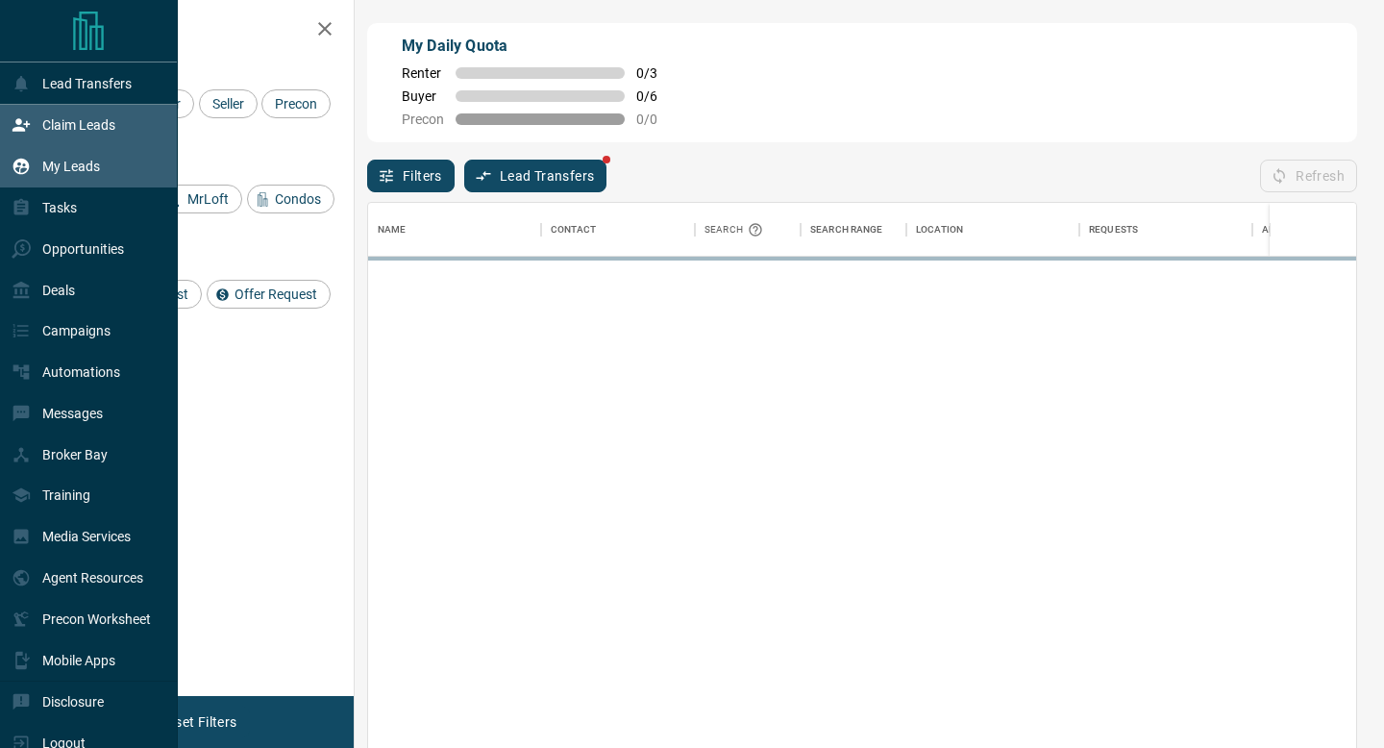
scroll to position [567, 988]
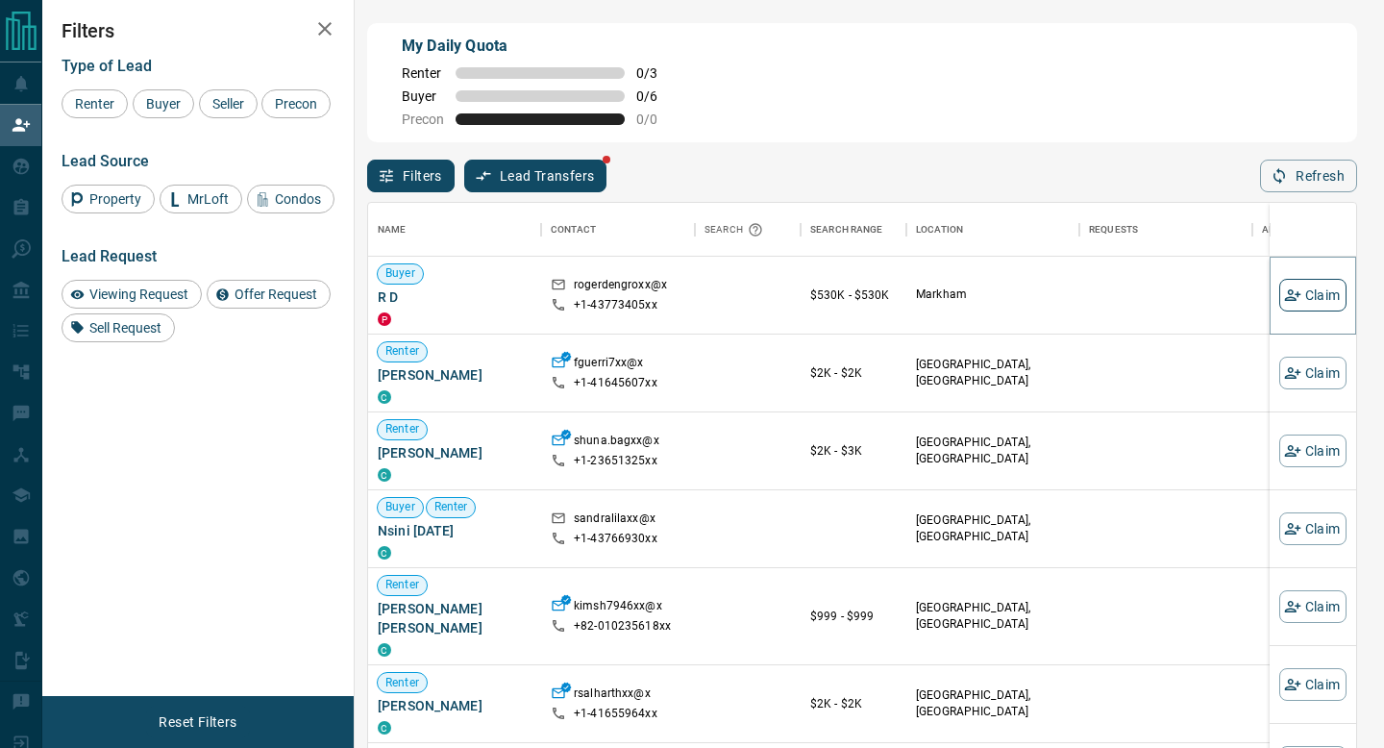
click at [1308, 291] on button "Claim" at bounding box center [1312, 295] width 67 height 33
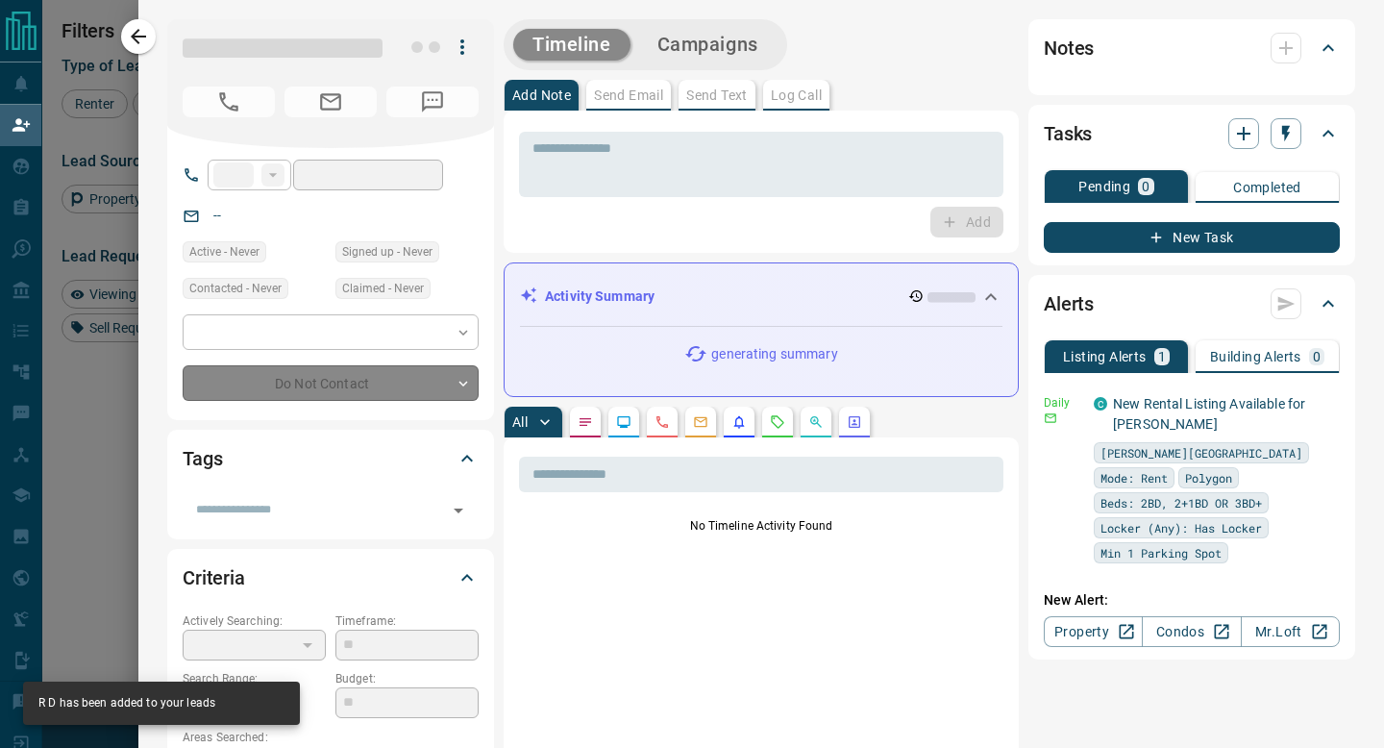
type input "**"
type input "**********"
type input "**"
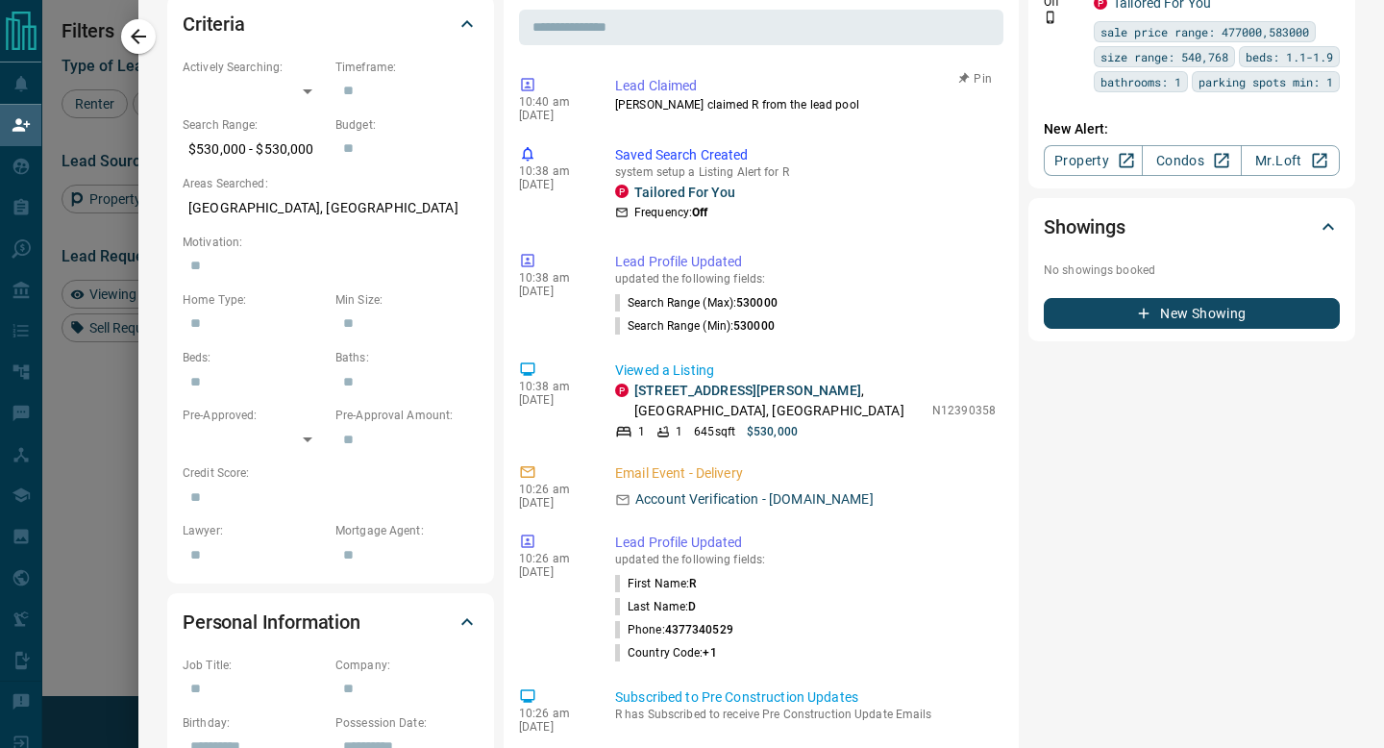
scroll to position [0, 0]
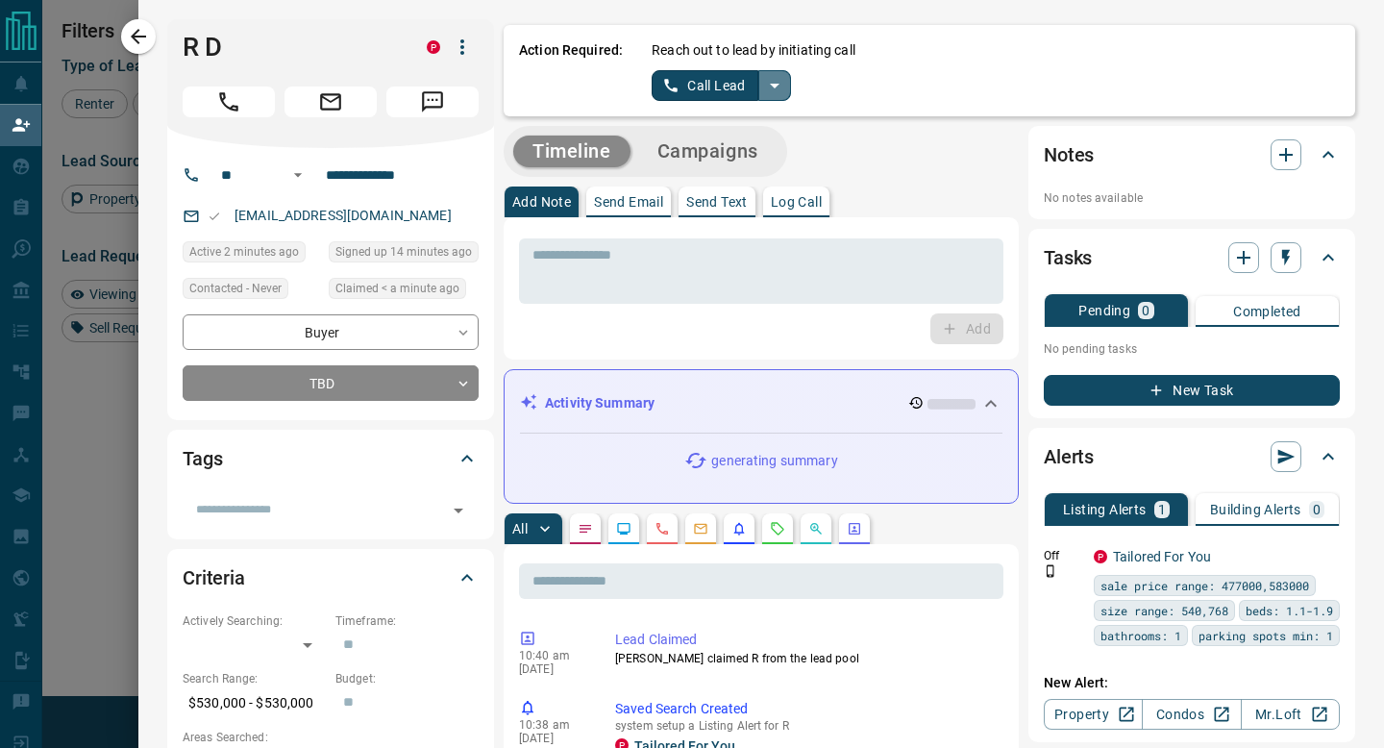
click at [775, 83] on icon "split button" at bounding box center [774, 85] width 23 height 23
click at [706, 145] on li "Log Manual Call" at bounding box center [720, 151] width 117 height 29
click at [666, 77] on button "Log Manual Call" at bounding box center [714, 85] width 127 height 31
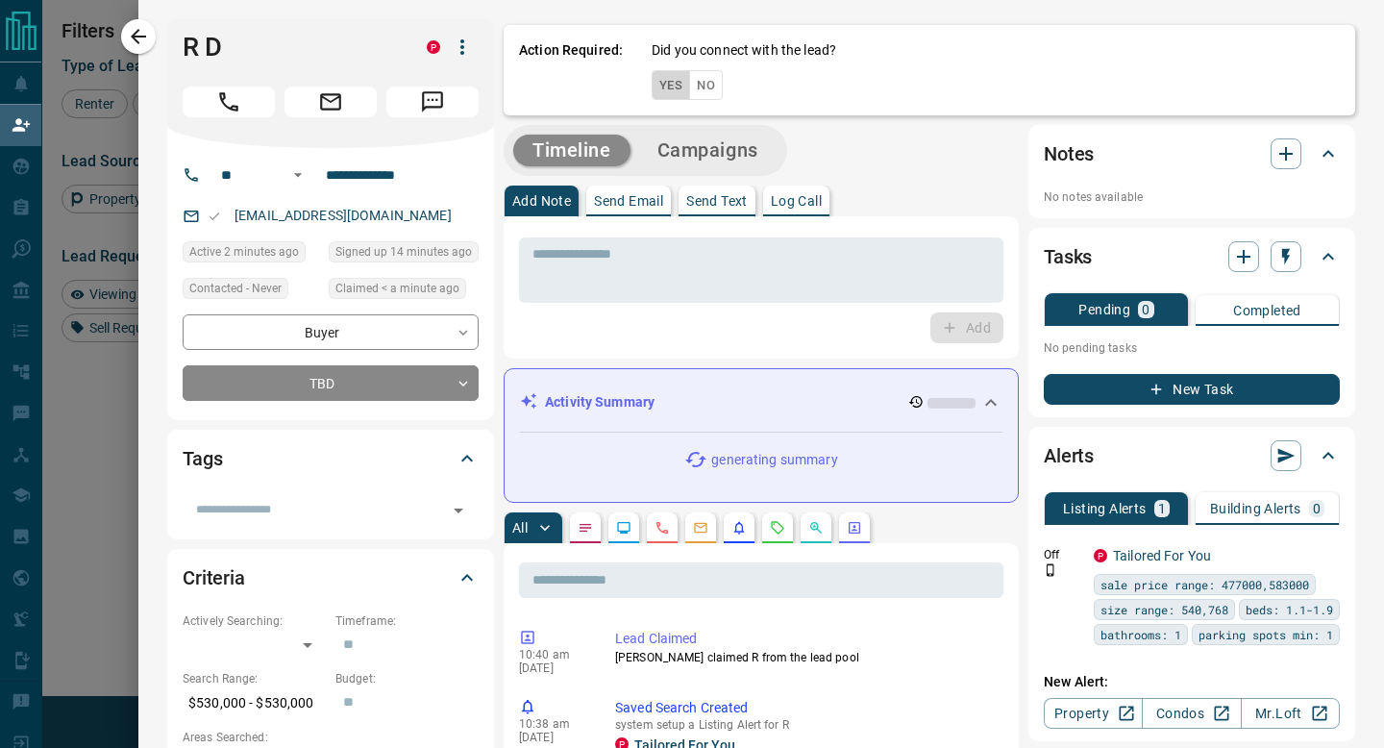
click at [663, 77] on button "Yes" at bounding box center [670, 85] width 38 height 30
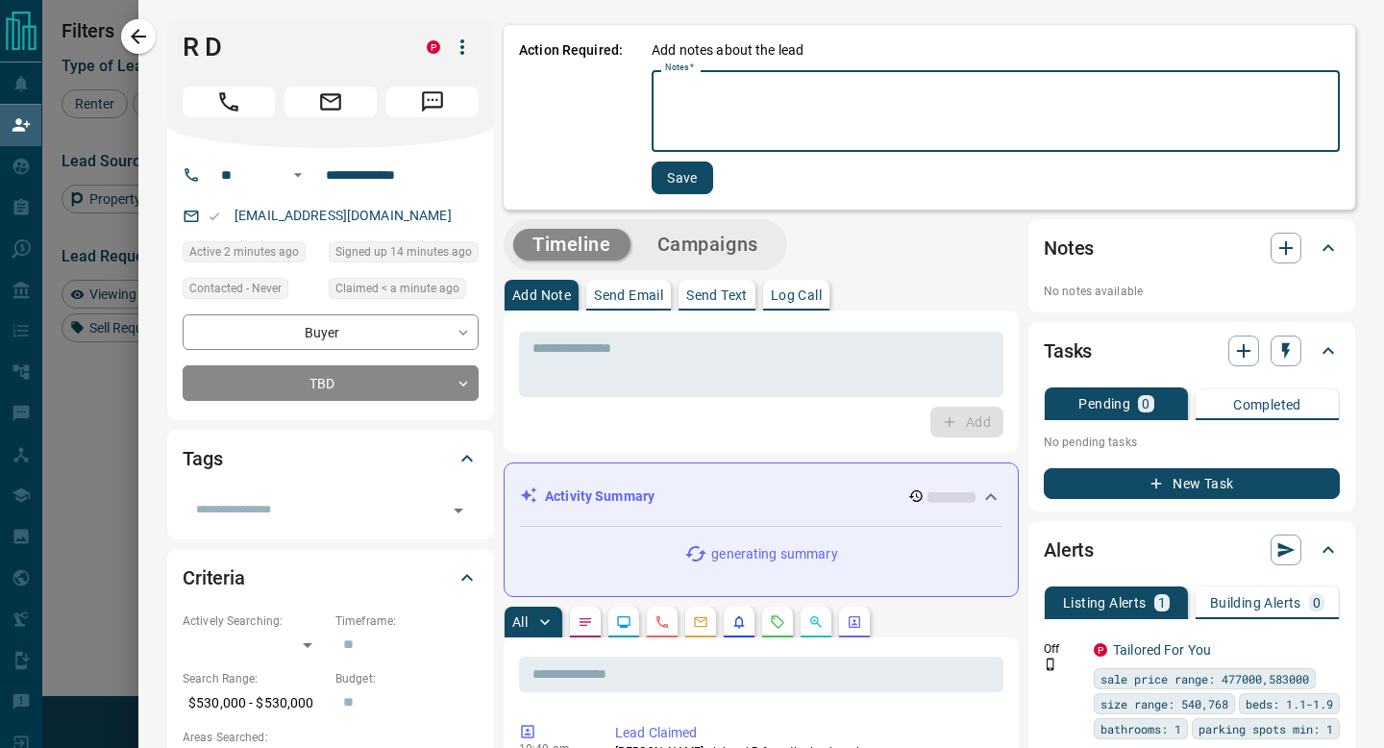
click at [714, 80] on textarea "Notes   *" at bounding box center [995, 111] width 661 height 65
type textarea "*"
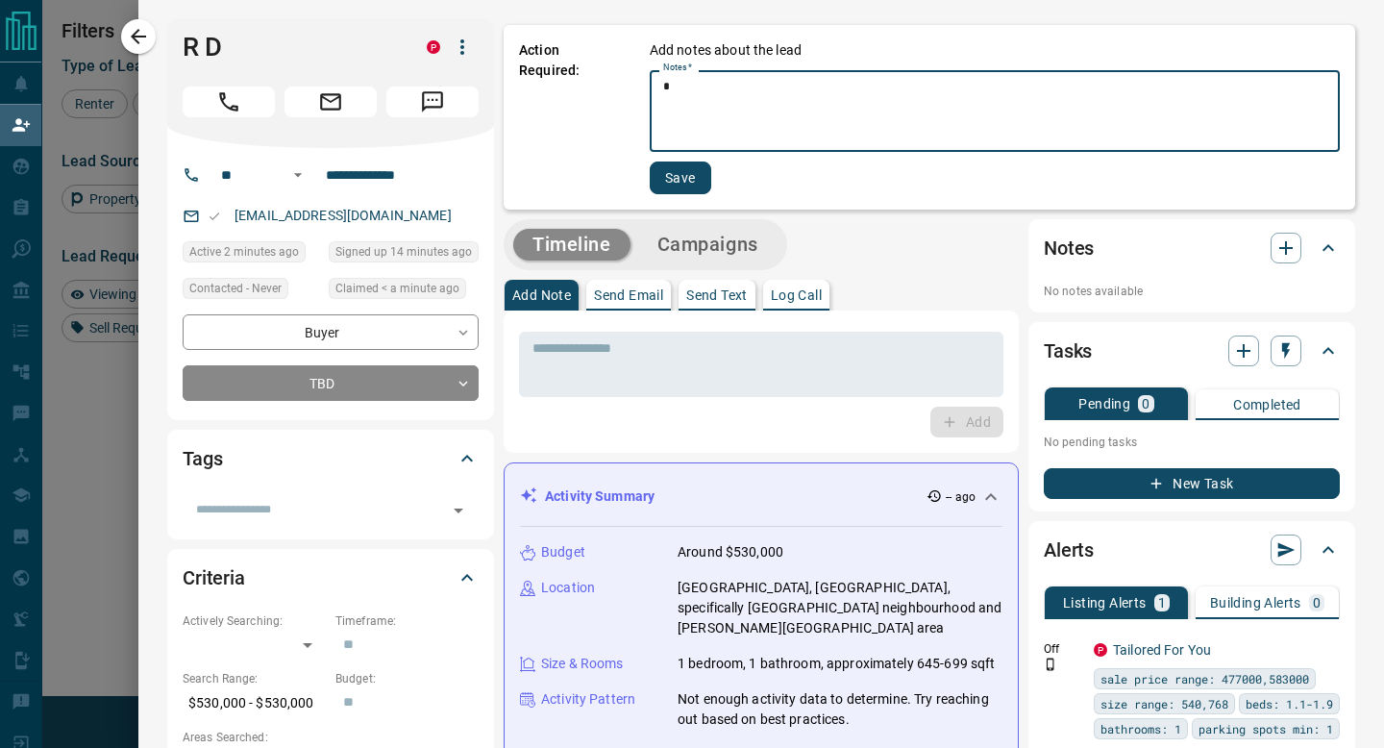
type textarea "*"
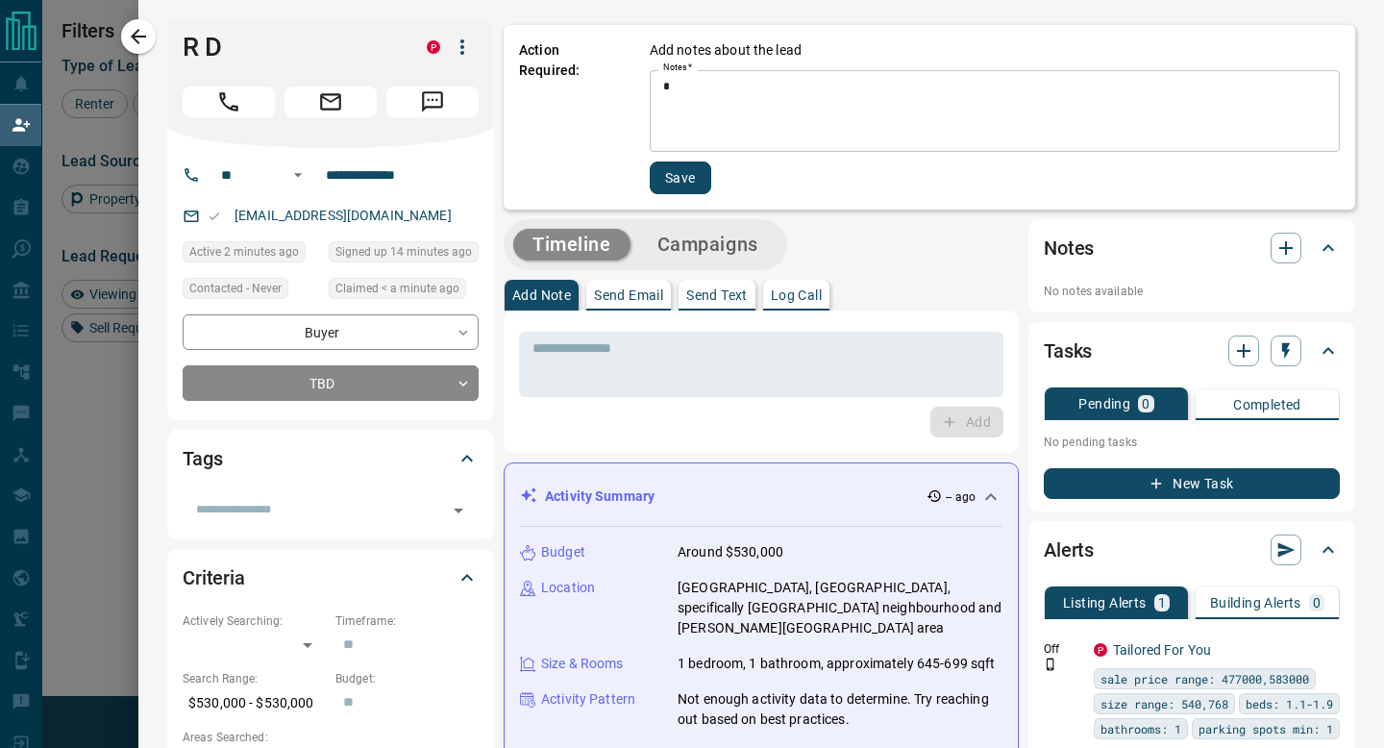
click at [660, 196] on div "Action Required: Add notes about the lead Notes   * * * Notes   * Save" at bounding box center [928, 117] width 851 height 184
click at [662, 194] on div "Action Required: Add notes about the lead Notes   * * * Notes   * Save" at bounding box center [928, 117] width 851 height 184
click at [679, 181] on button "Save" at bounding box center [680, 177] width 61 height 33
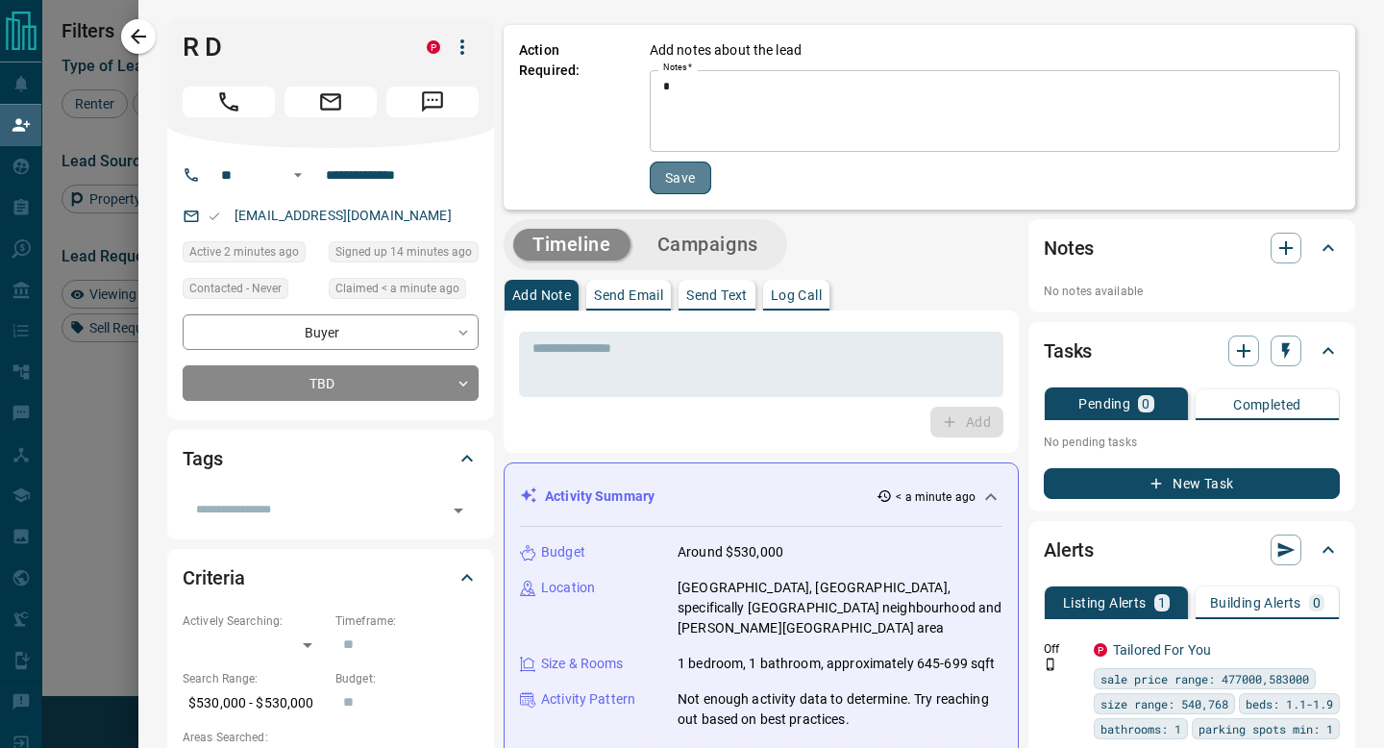
click at [679, 181] on button "Save" at bounding box center [680, 177] width 61 height 33
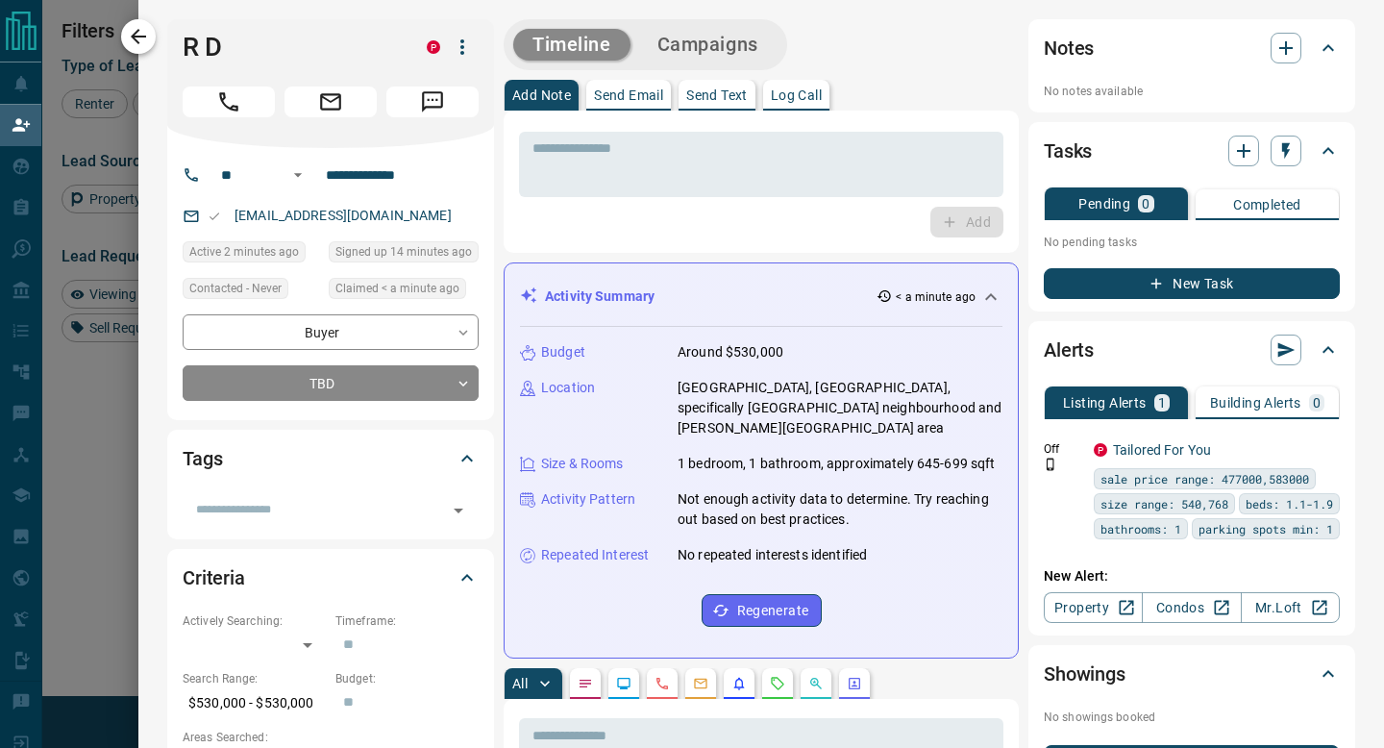
click at [122, 37] on button "button" at bounding box center [138, 36] width 35 height 35
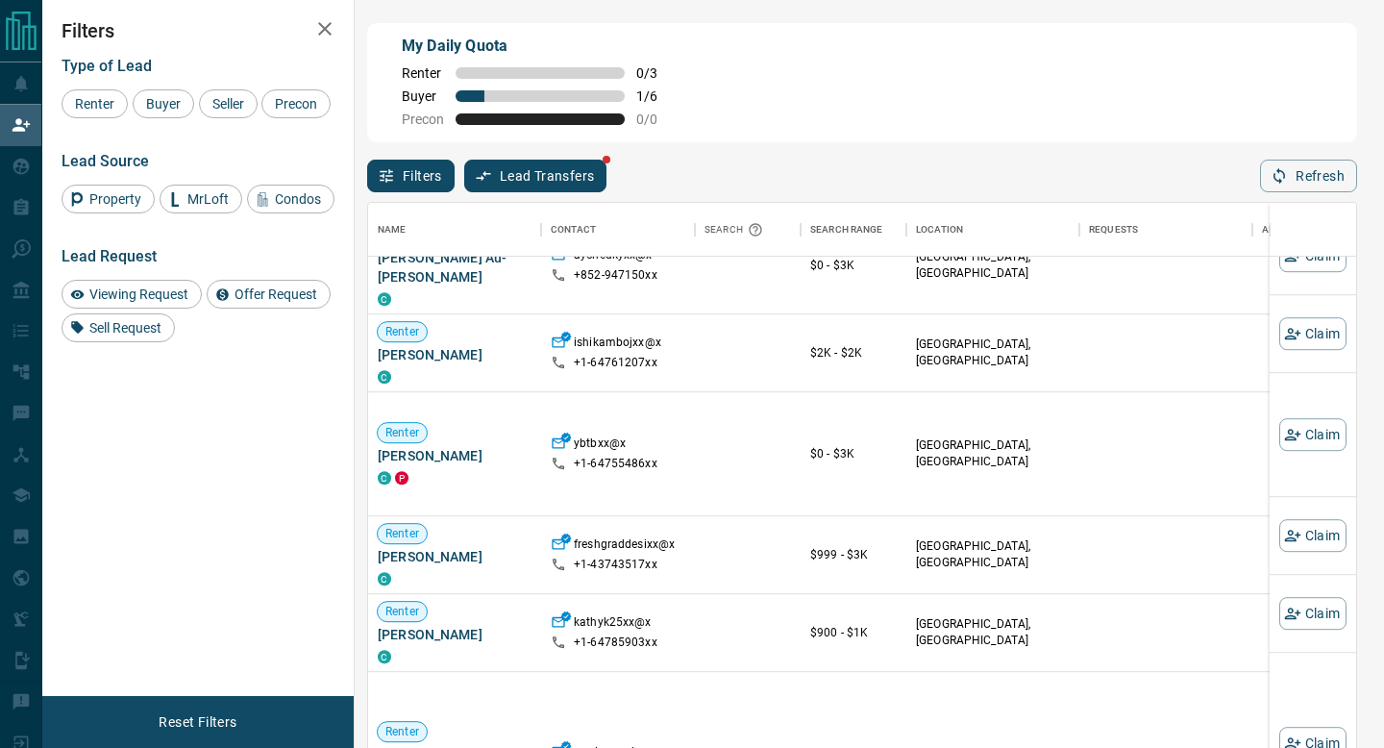
scroll to position [1251, 0]
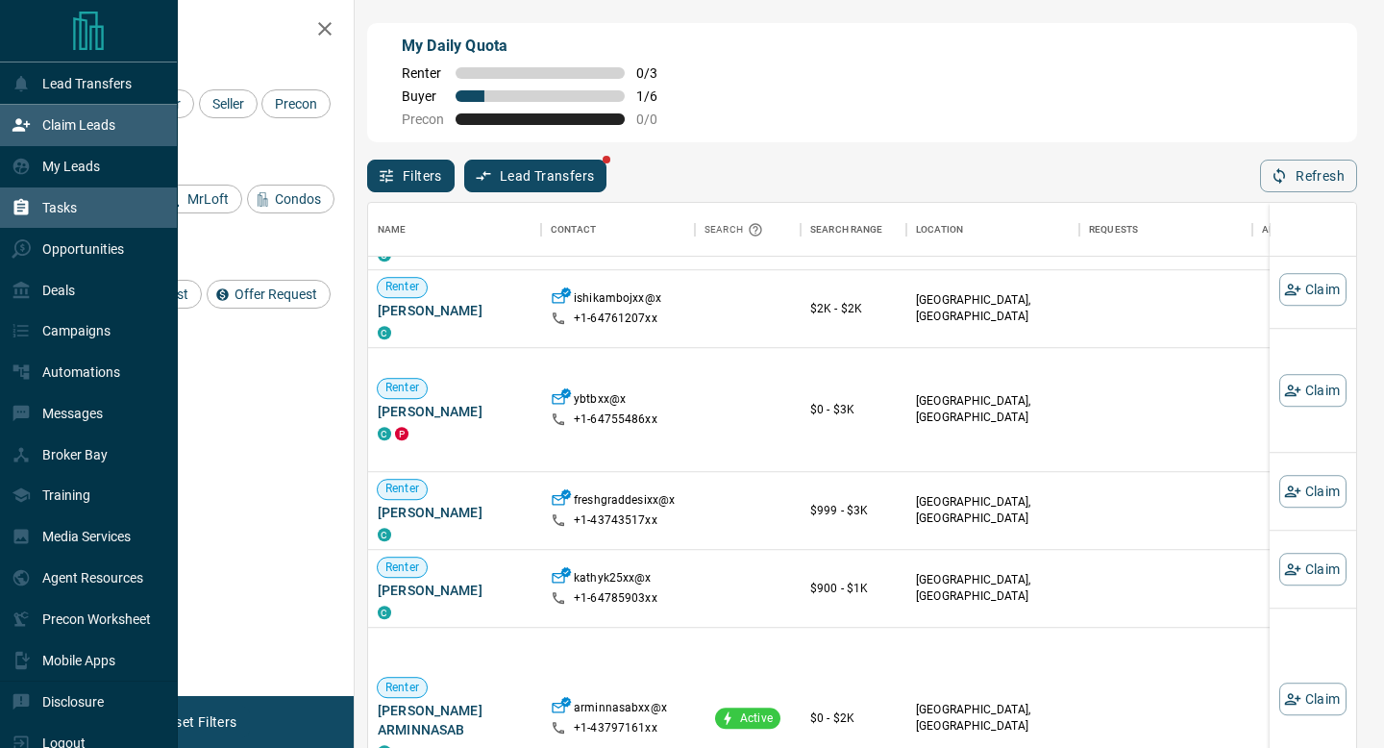
click at [62, 224] on div "Tasks" at bounding box center [44, 208] width 65 height 32
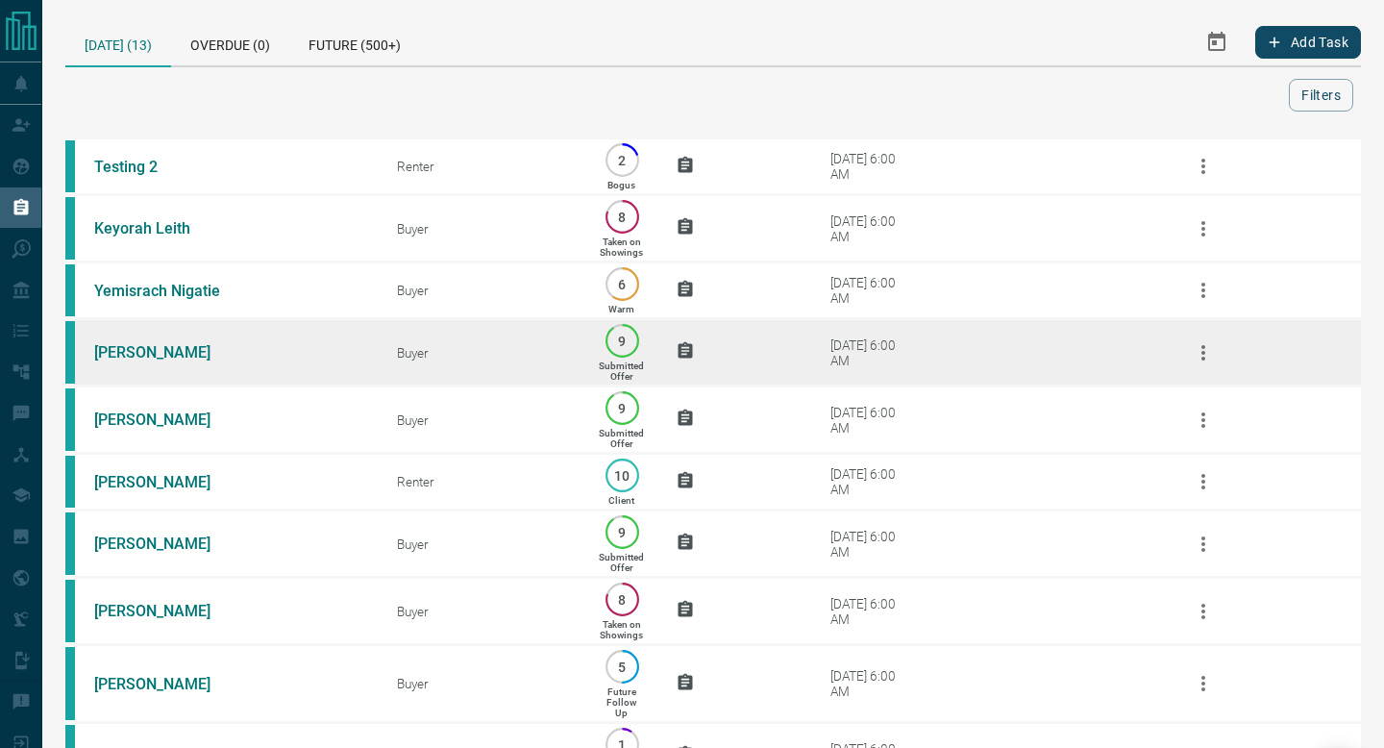
scroll to position [357, 0]
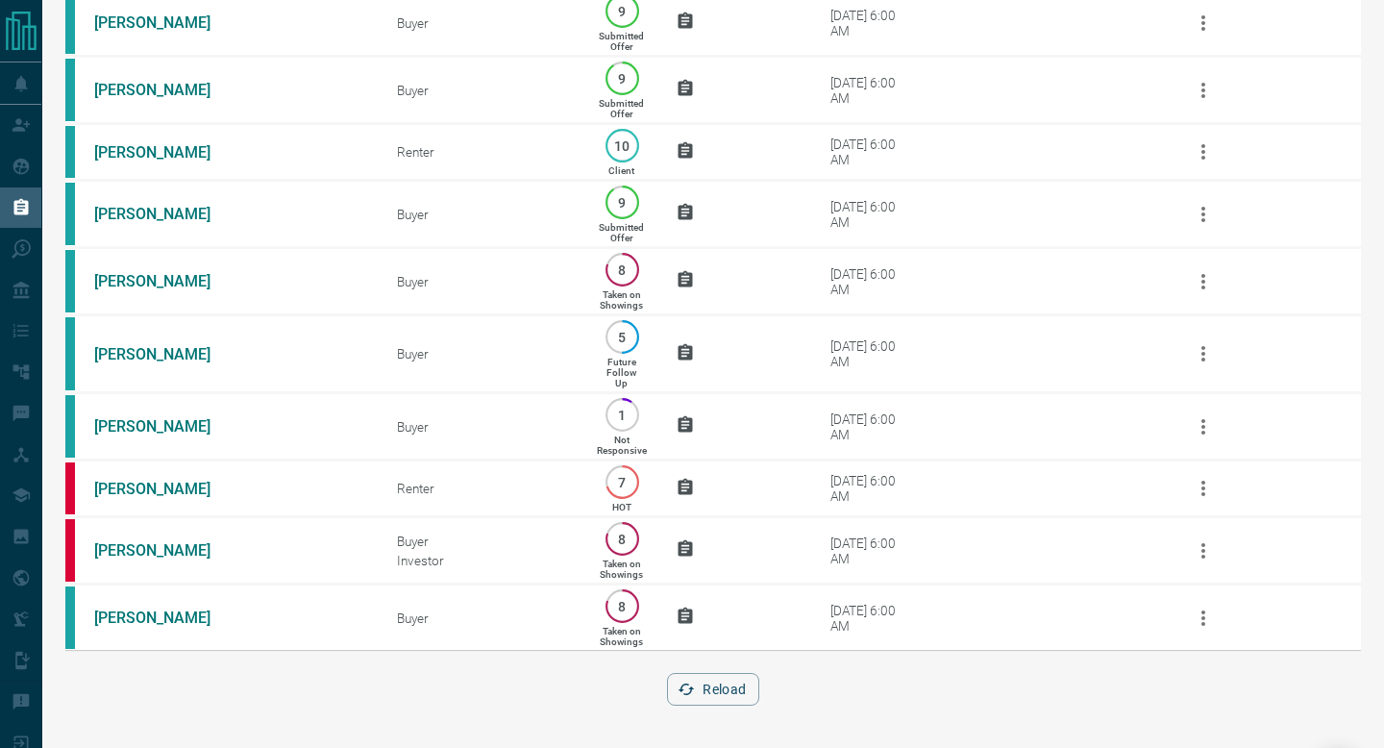
drag, startPoint x: 942, startPoint y: 345, endPoint x: 943, endPoint y: 748, distance: 402.6
click at [943, 418] on html "Lead Transfers Claim Leads My Leads Tasks Opportunities Deals Campaigns Automat…" at bounding box center [692, 44] width 1384 height 748
click at [992, 694] on div "Reload" at bounding box center [712, 689] width 1295 height 33
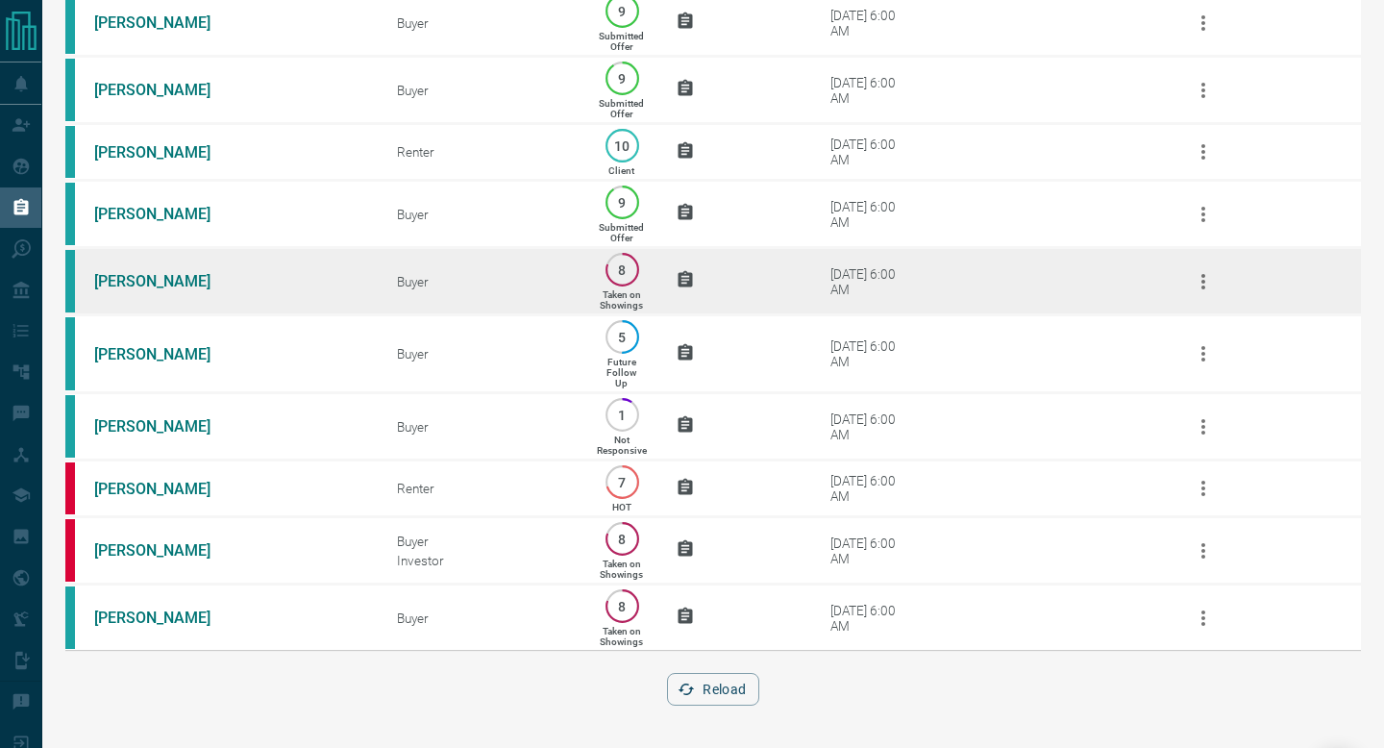
scroll to position [0, 0]
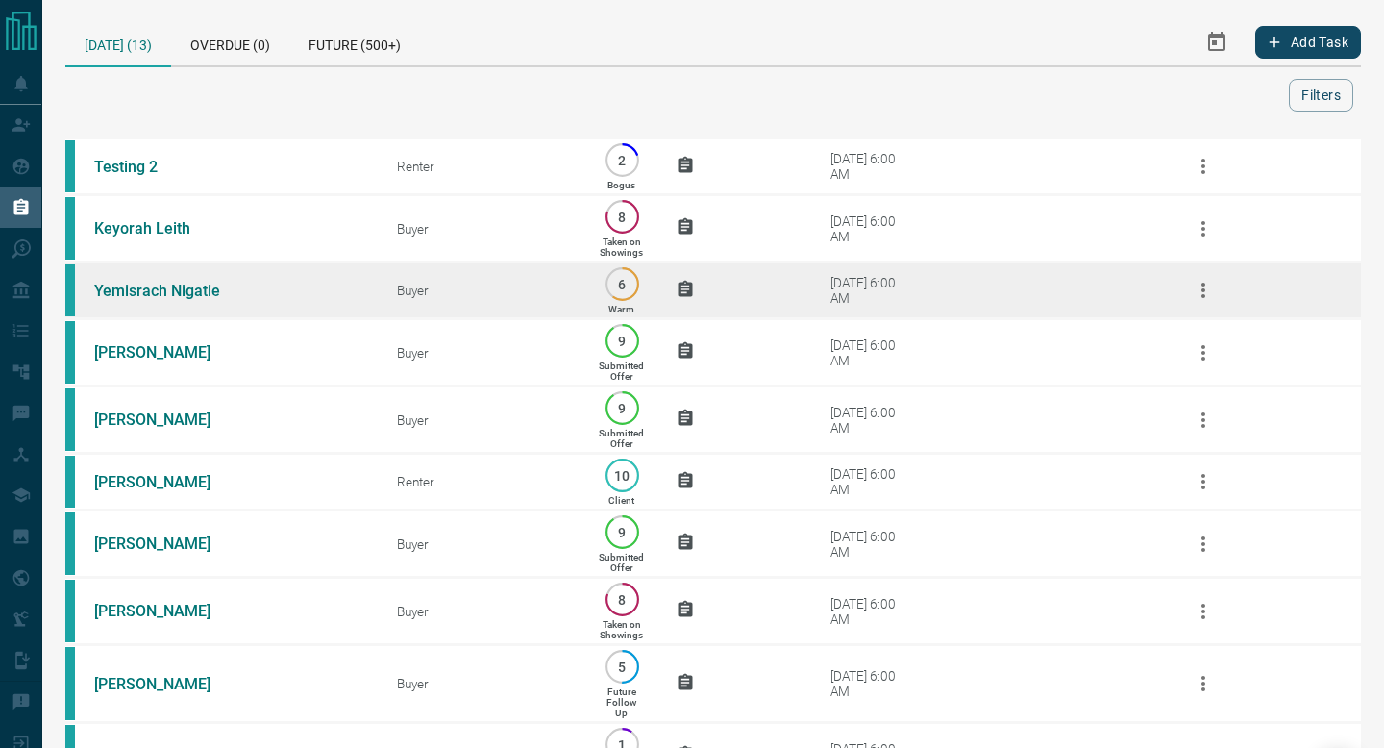
click at [944, 280] on td "[DATE] 6:00 AM" at bounding box center [962, 290] width 379 height 57
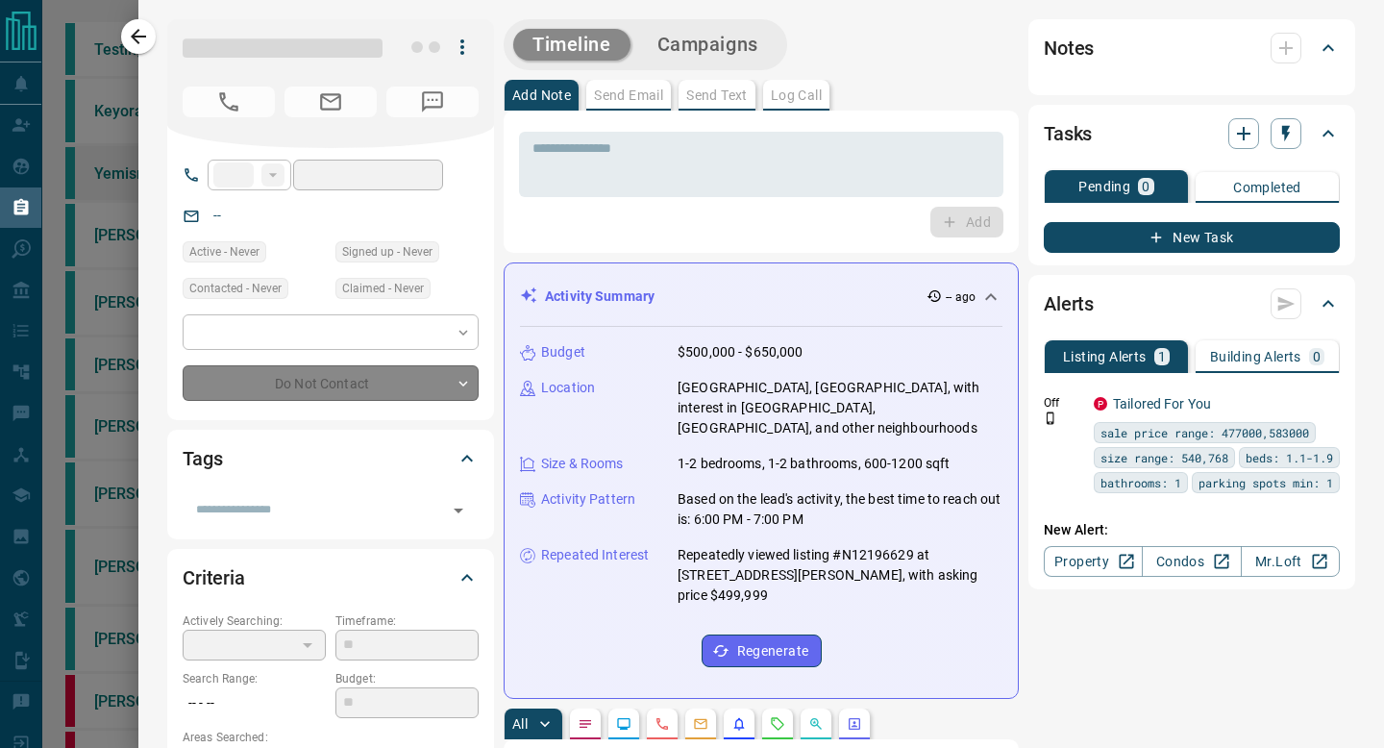
type input "**"
type input "**********"
type input "*"
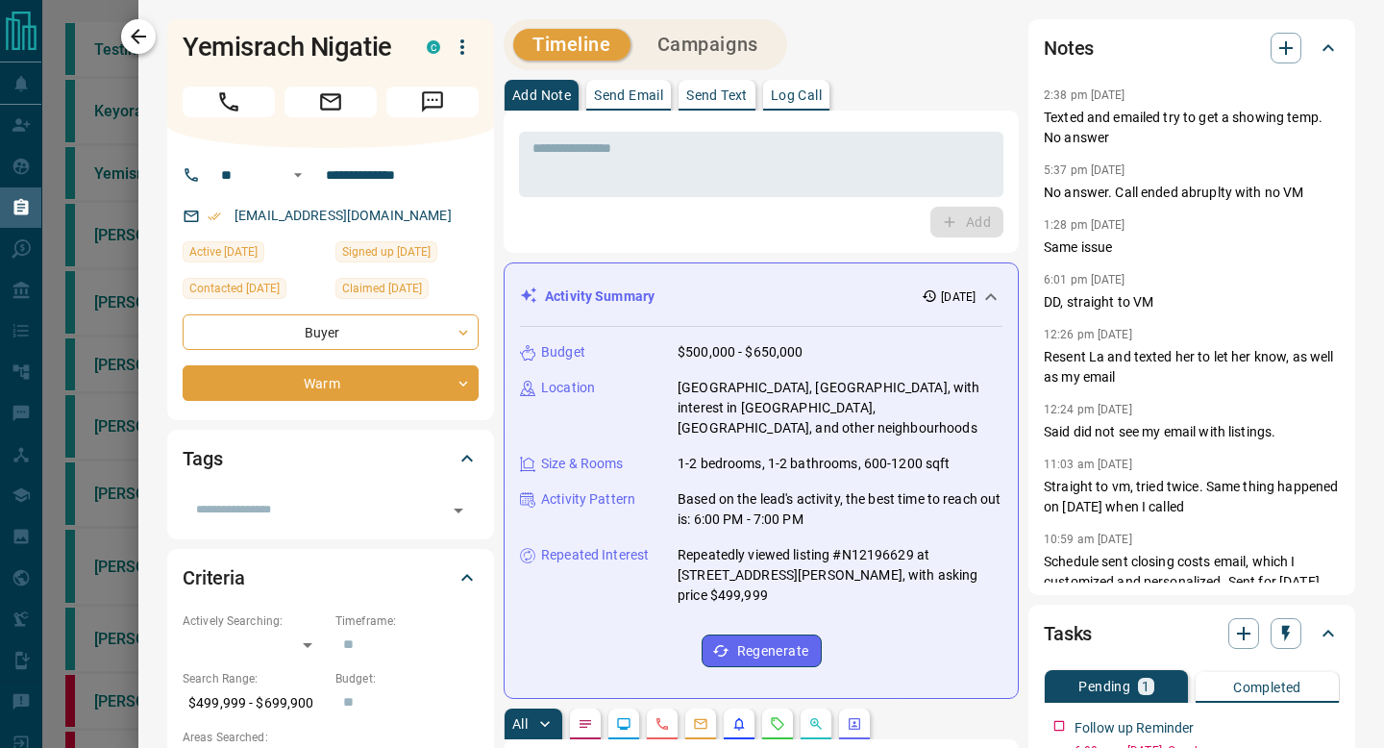
click at [141, 28] on icon "button" at bounding box center [138, 36] width 23 height 23
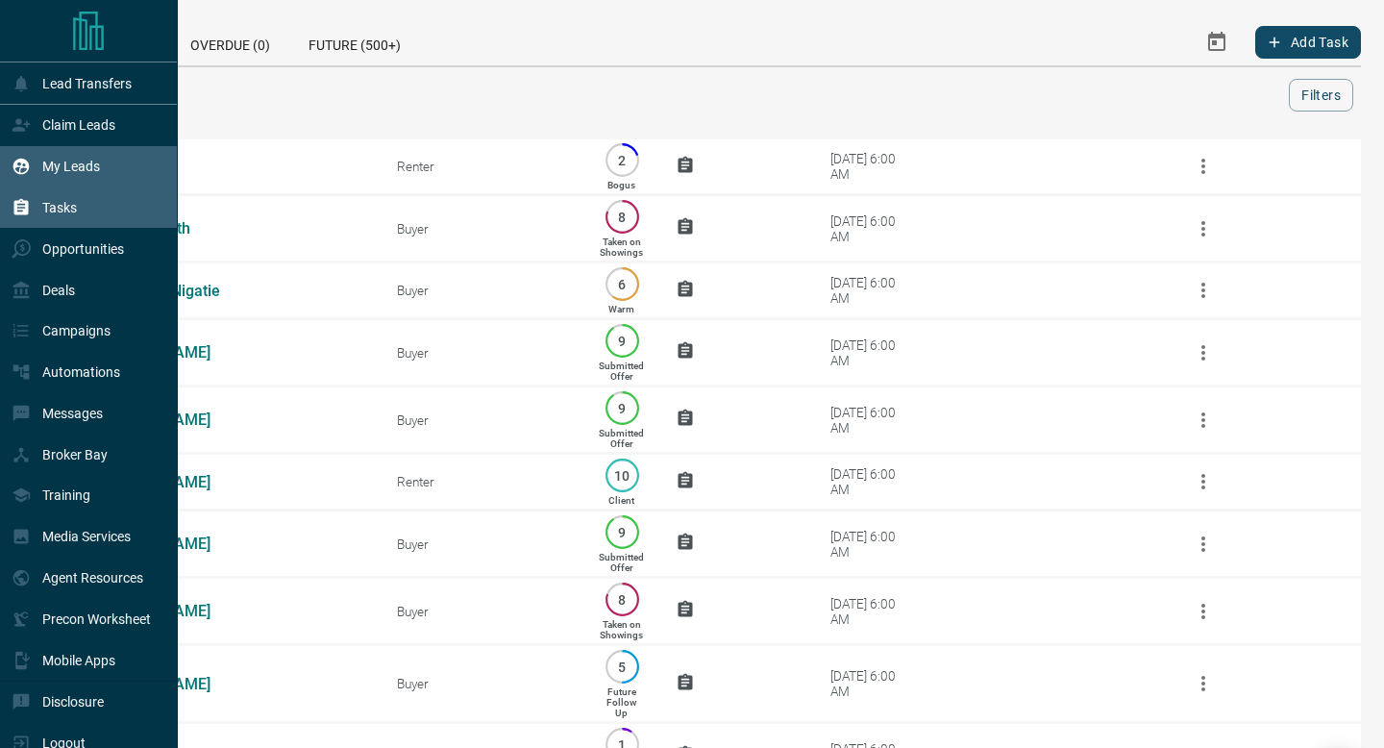
click at [0, 160] on div "My Leads" at bounding box center [89, 166] width 178 height 41
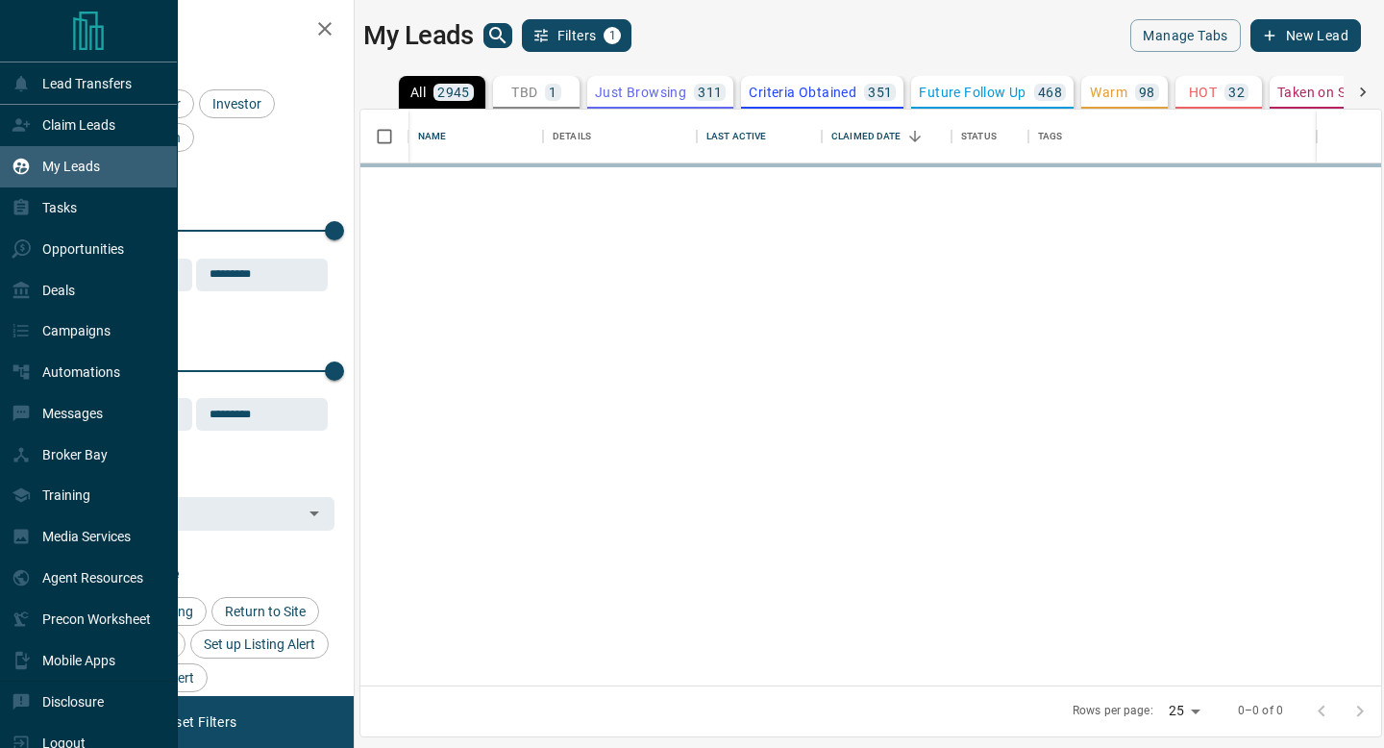
scroll to position [576, 1020]
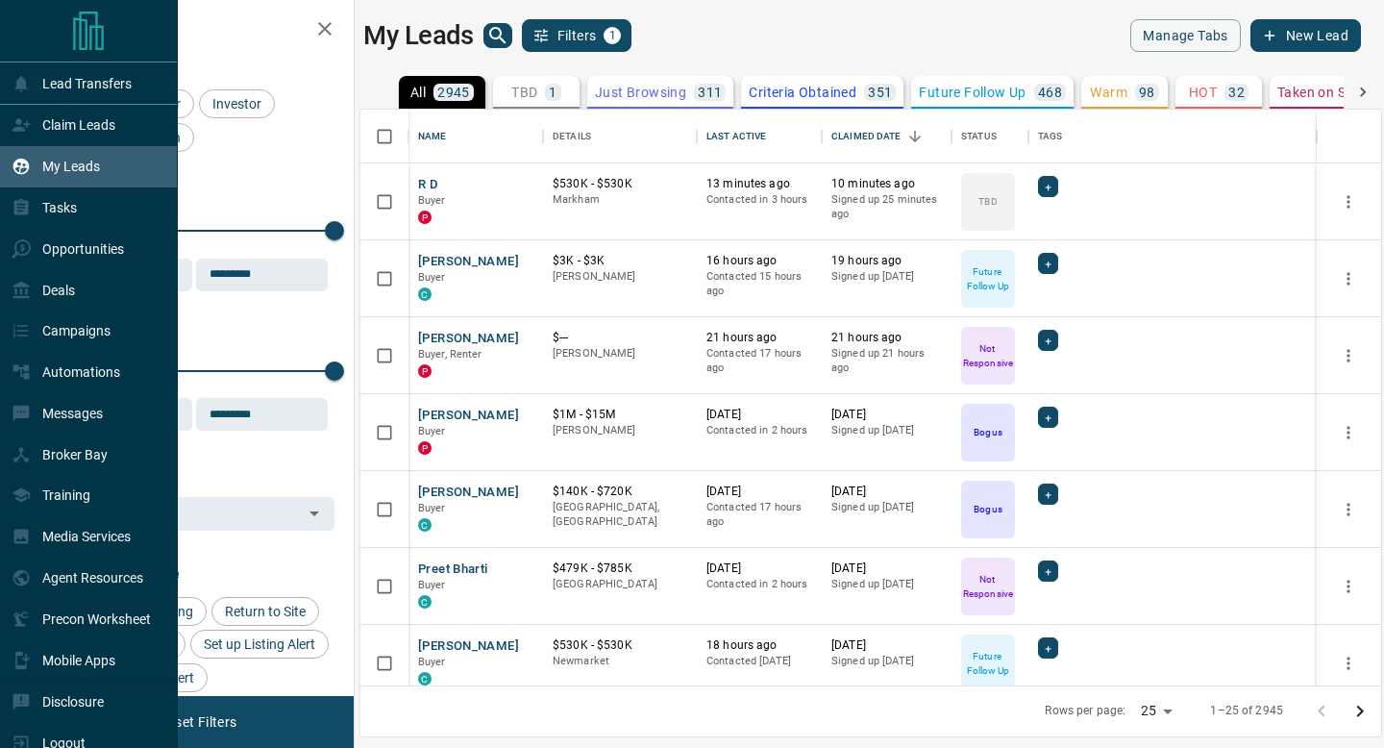
click at [72, 146] on div "My Leads" at bounding box center [89, 166] width 178 height 41
click at [71, 117] on p "Claim Leads" at bounding box center [78, 124] width 73 height 15
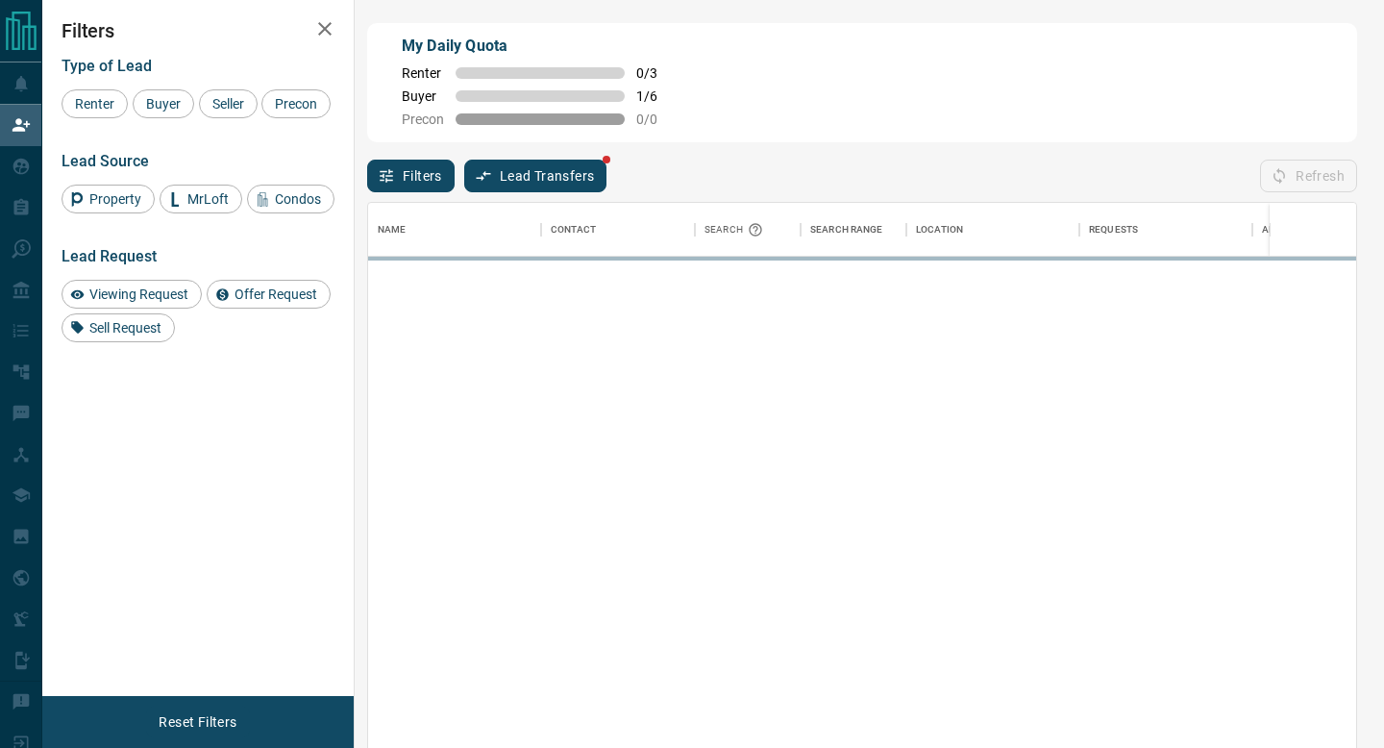
scroll to position [567, 988]
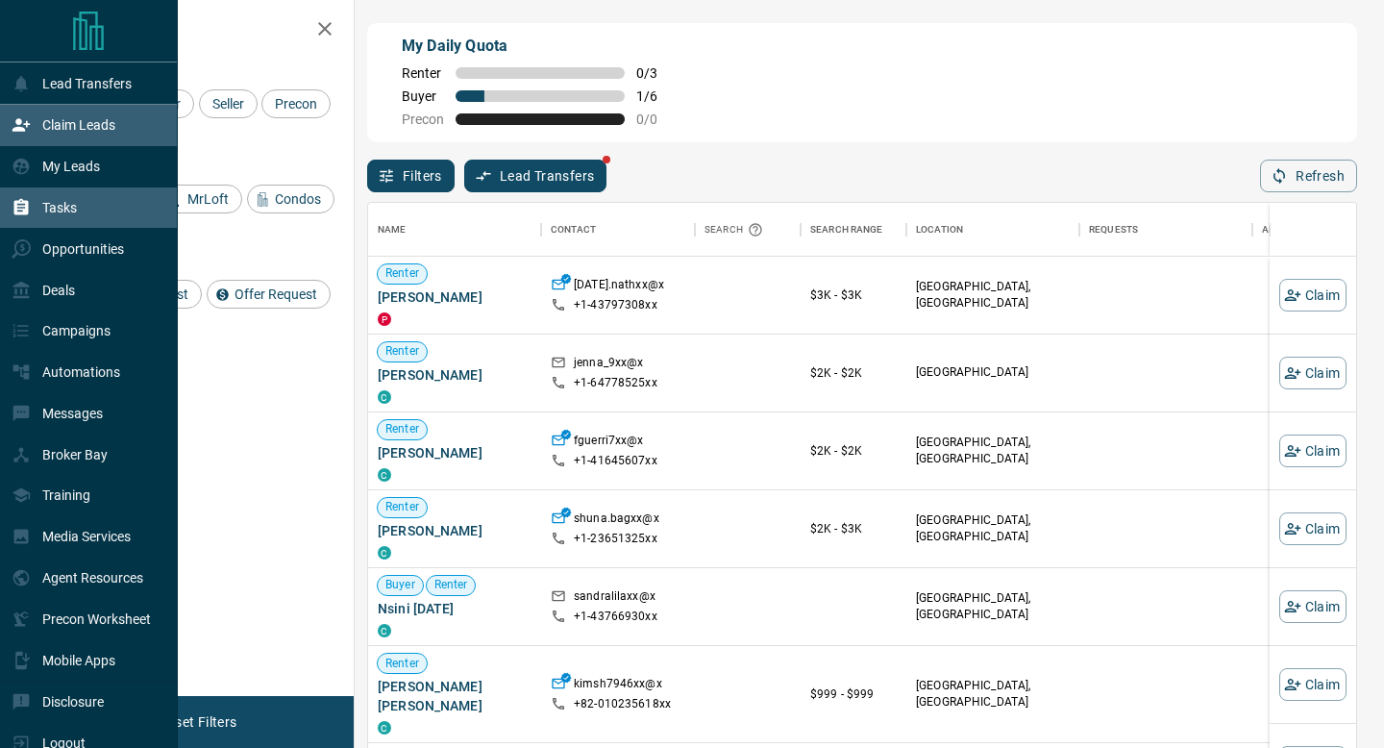
click at [76, 214] on p "Tasks" at bounding box center [59, 207] width 35 height 15
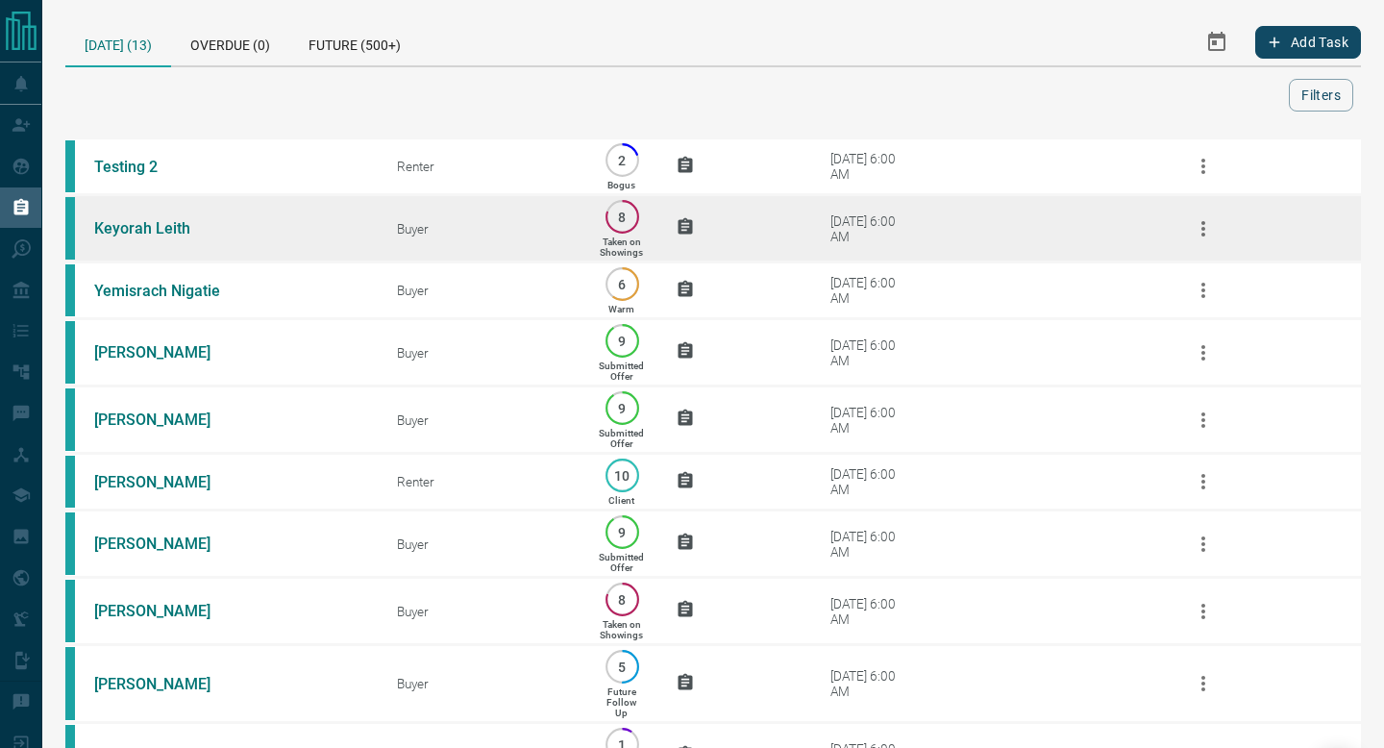
click at [973, 227] on td "[DATE] 6:00 AM" at bounding box center [962, 228] width 379 height 67
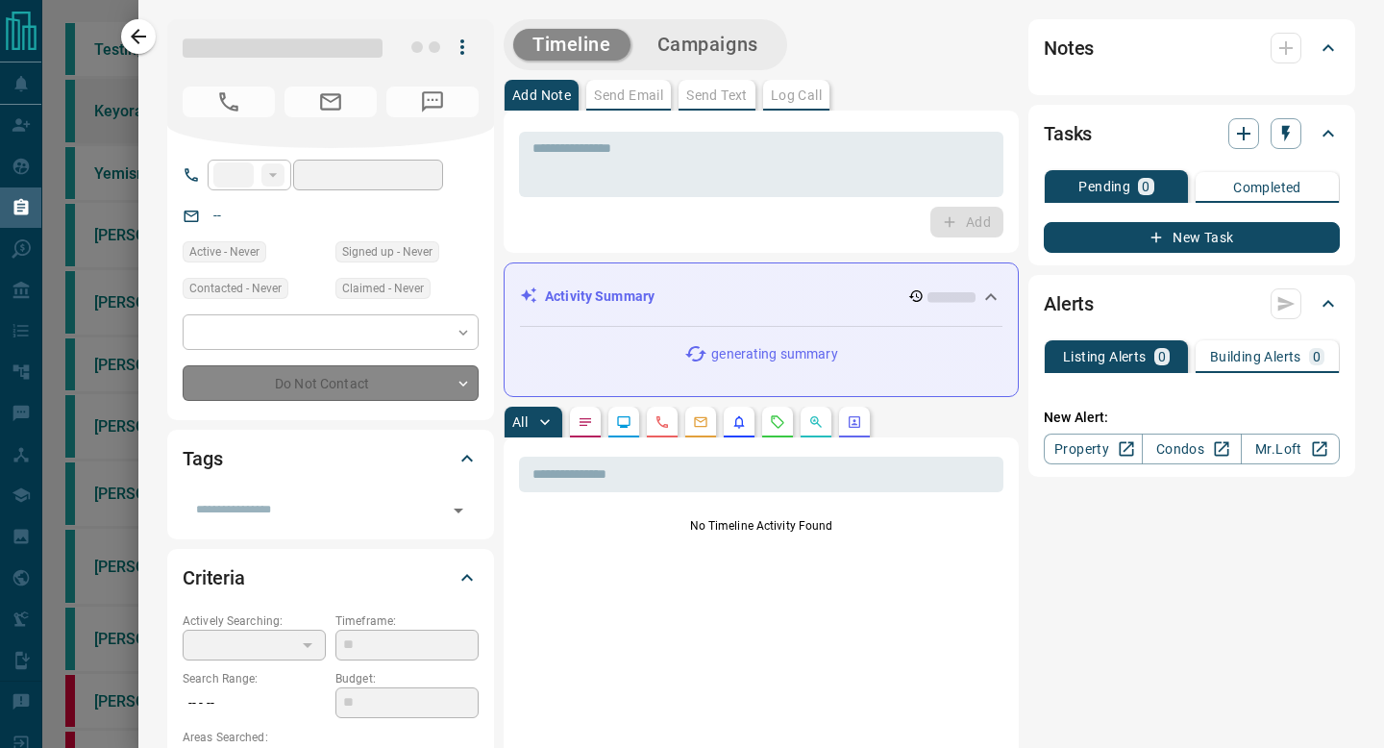
type input "**"
type input "**********"
type input "*"
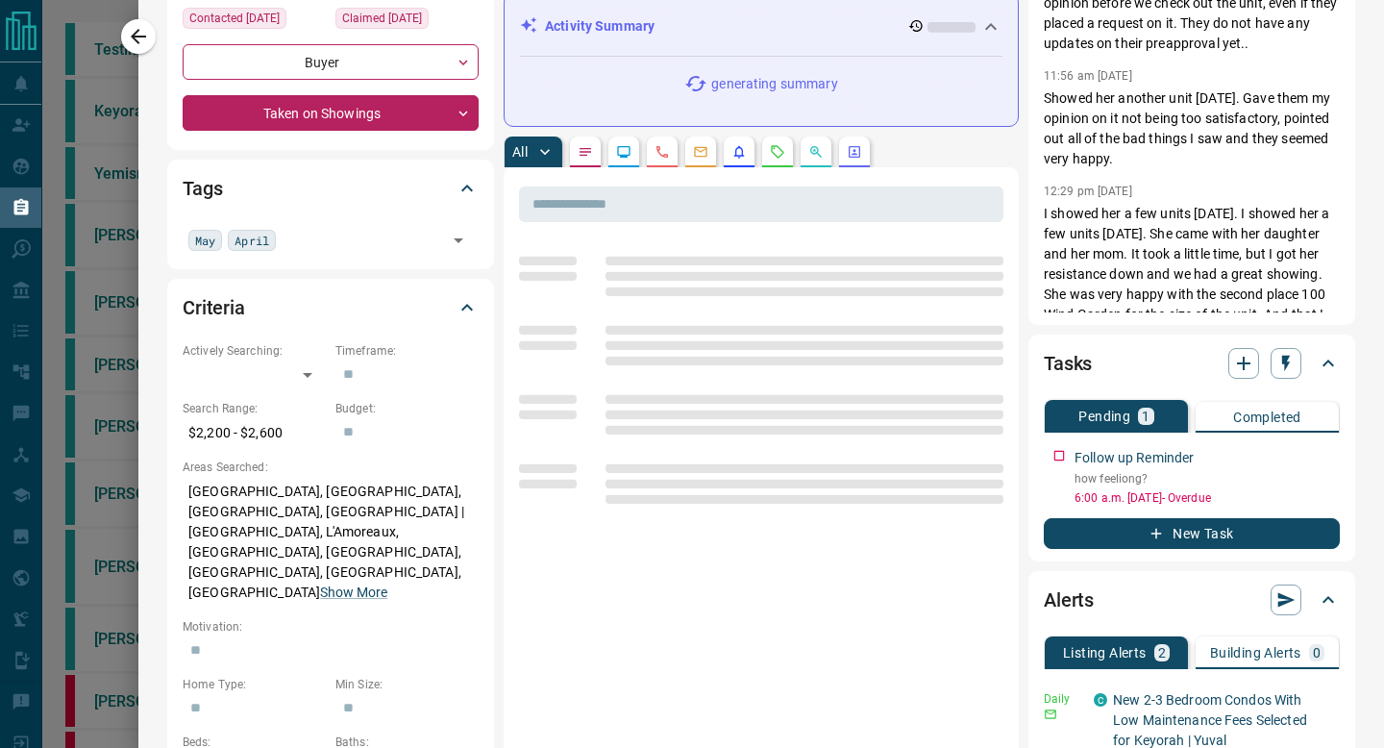
scroll to position [280, 0]
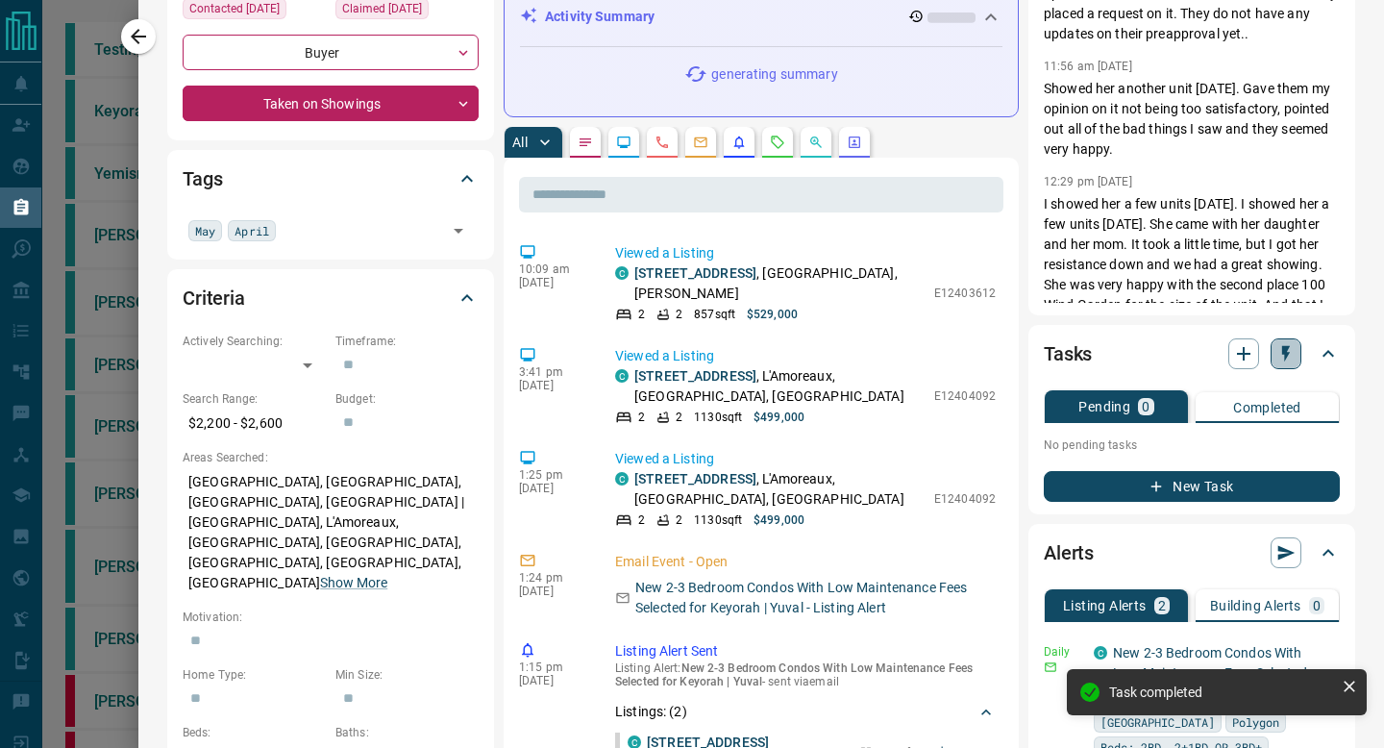
click at [1288, 352] on icon "button" at bounding box center [1285, 353] width 19 height 19
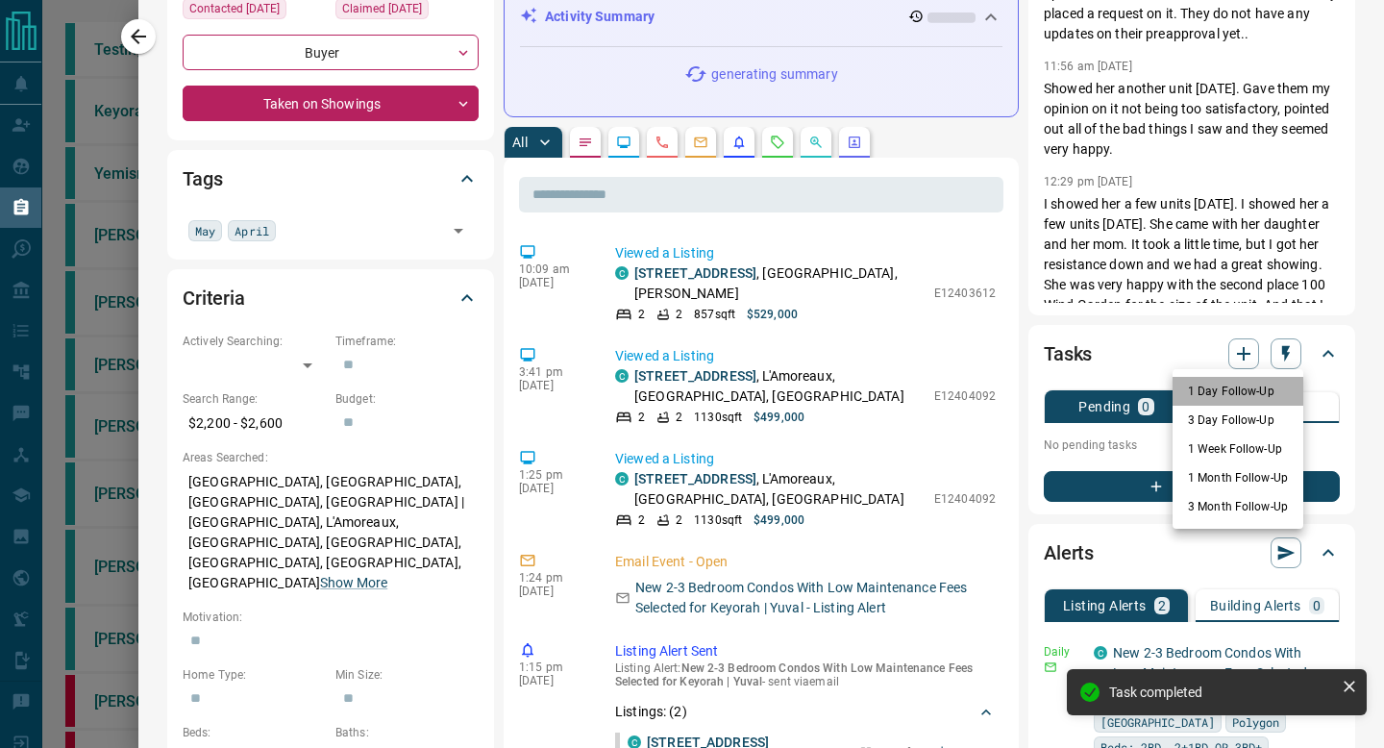
click at [1245, 395] on li "1 Day Follow-Up" at bounding box center [1237, 391] width 131 height 29
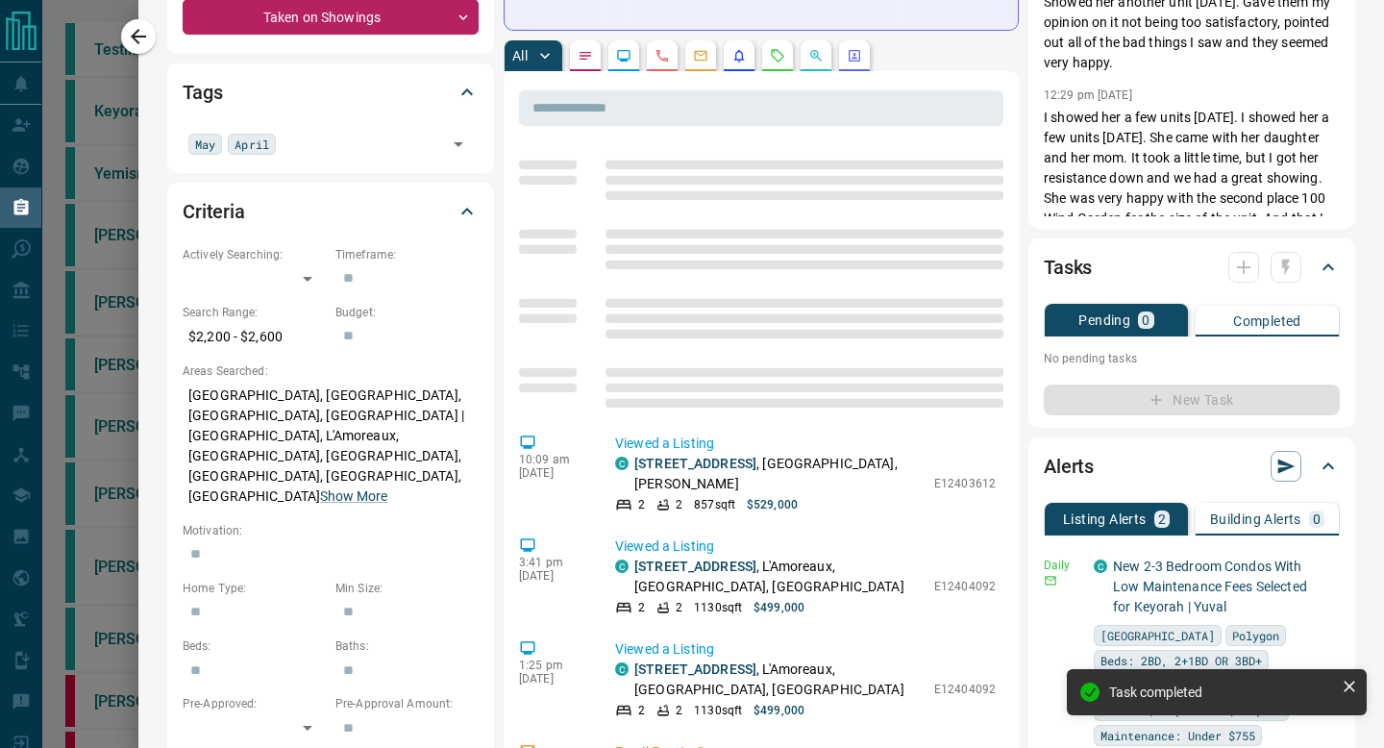
scroll to position [391, 0]
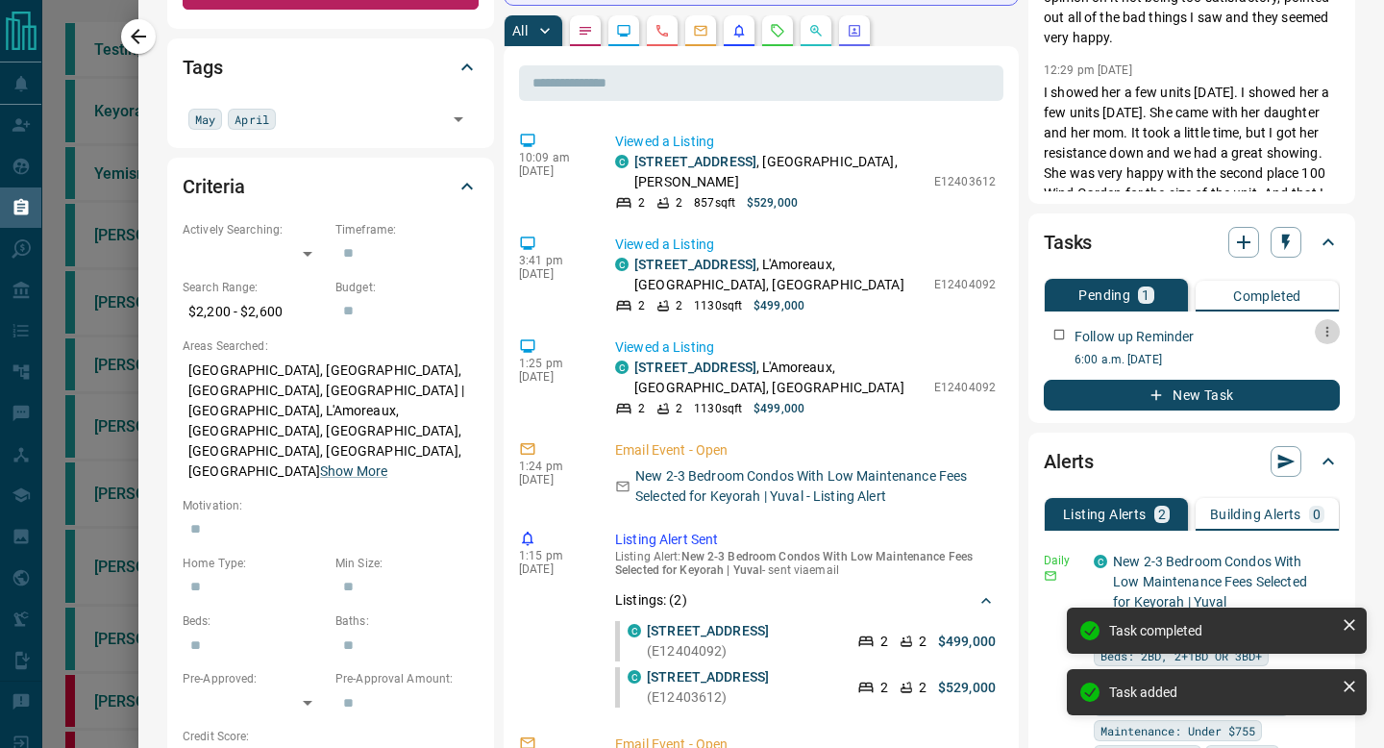
click at [1331, 331] on icon "button" at bounding box center [1326, 331] width 15 height 15
click at [1308, 364] on li "Edit" at bounding box center [1297, 368] width 85 height 29
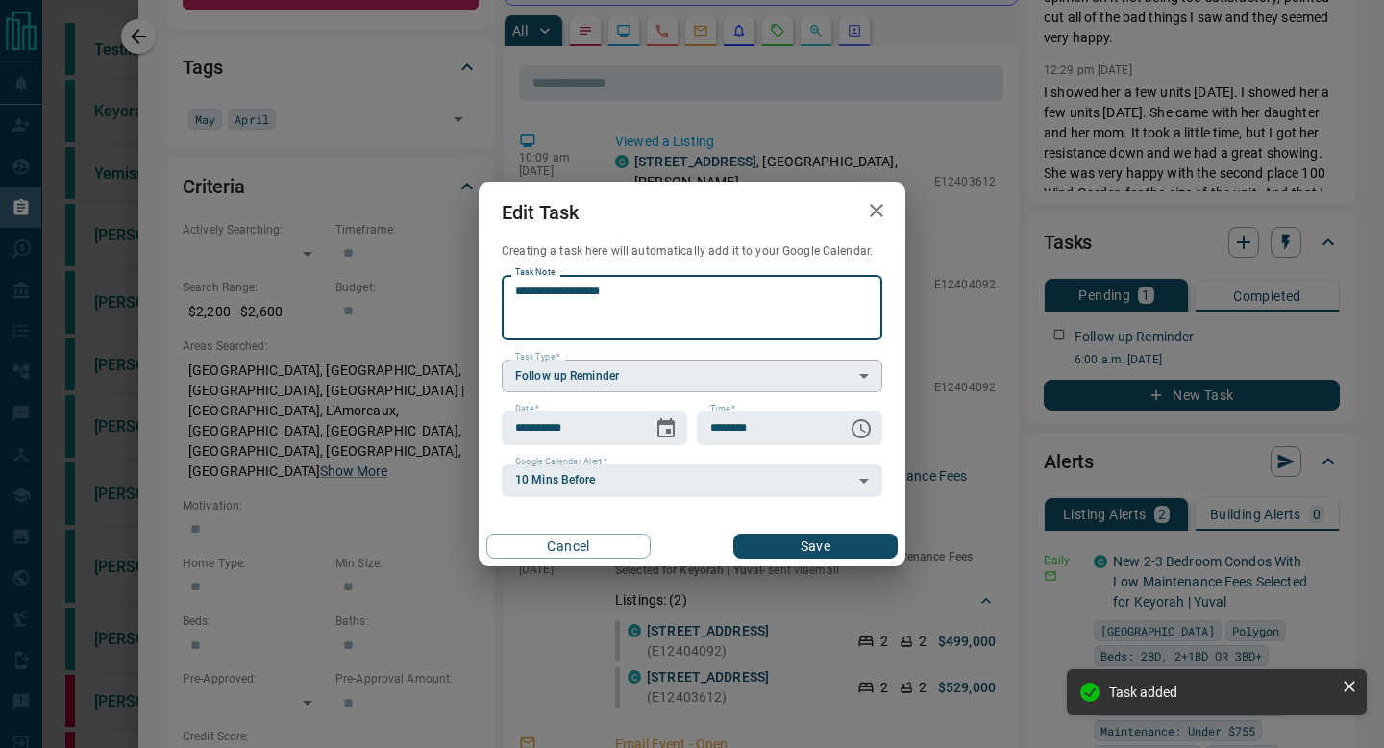
type textarea "**********"
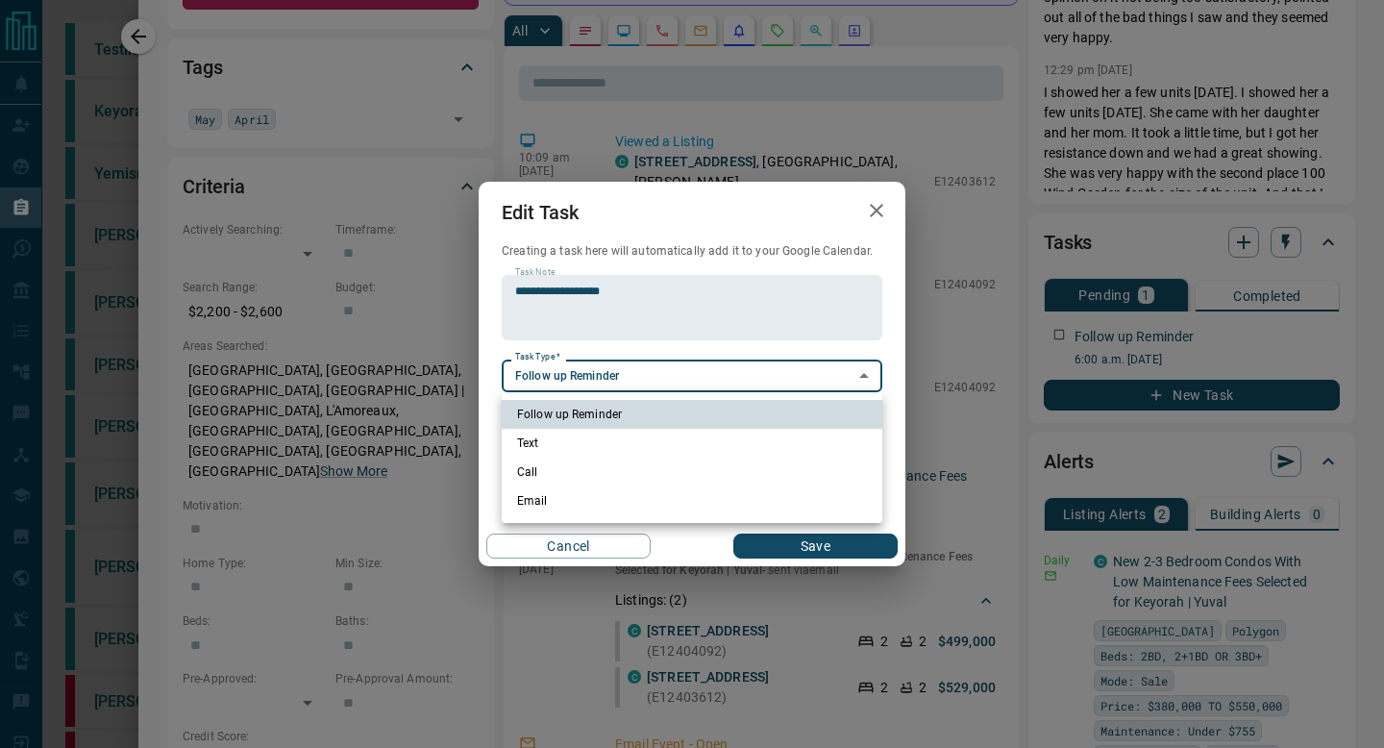
click at [661, 380] on body "**********" at bounding box center [692, 480] width 1384 height 960
click at [641, 445] on li "Text" at bounding box center [692, 443] width 380 height 29
type input "**********"
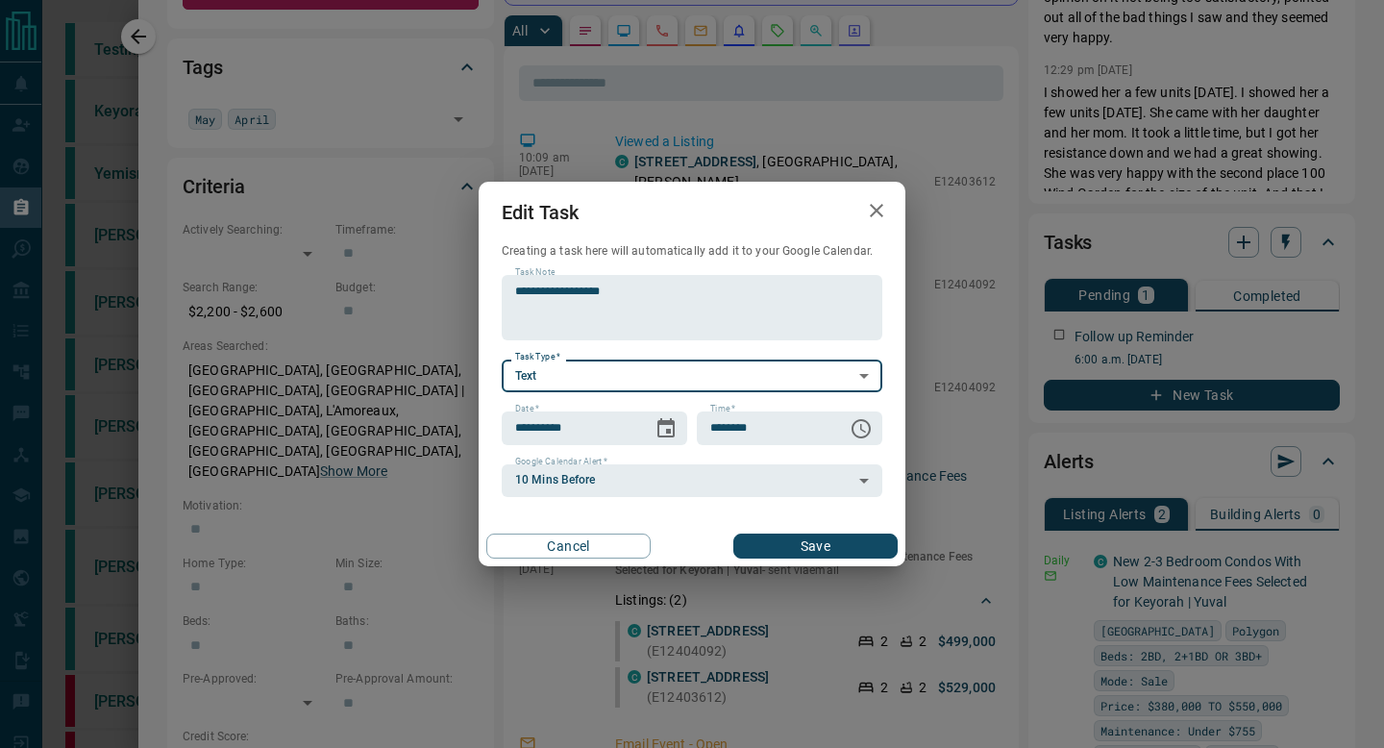
click at [754, 546] on button "Save" at bounding box center [815, 545] width 164 height 25
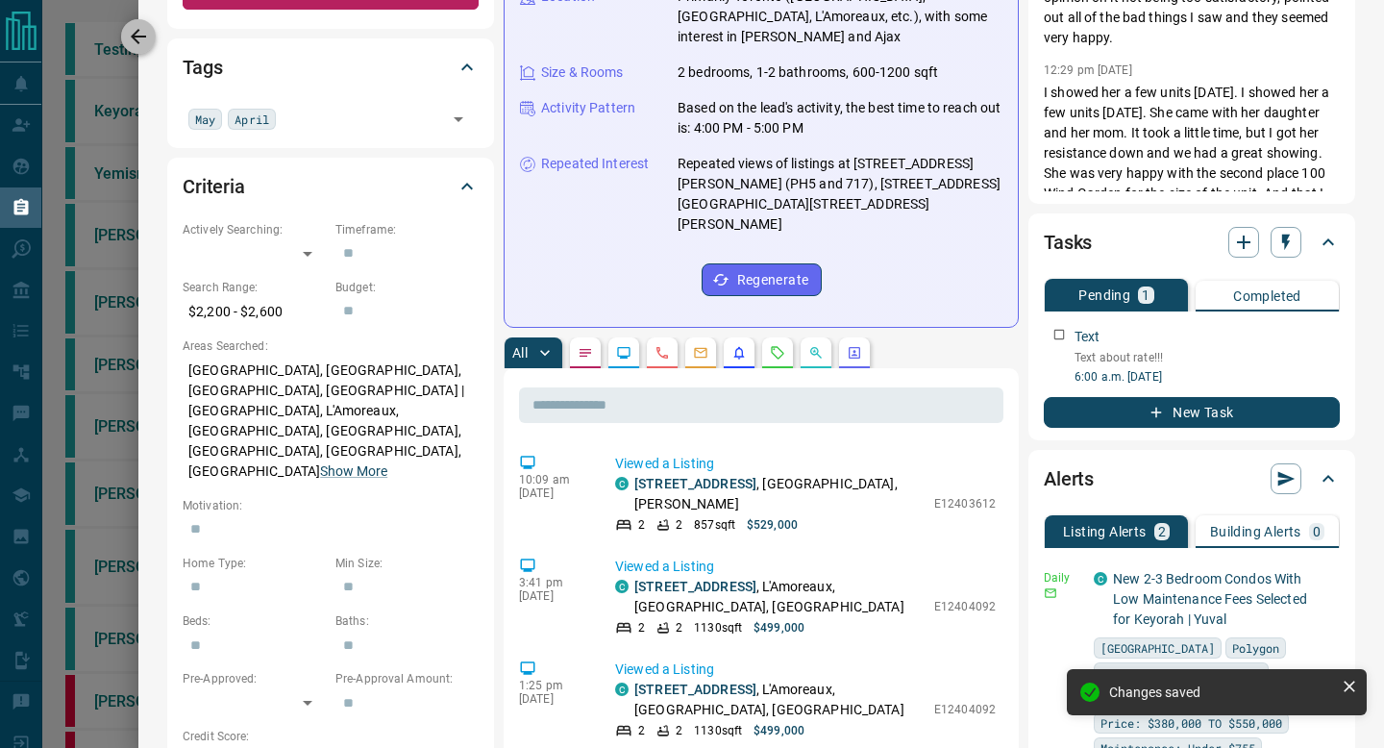
click at [138, 24] on button "button" at bounding box center [138, 36] width 35 height 35
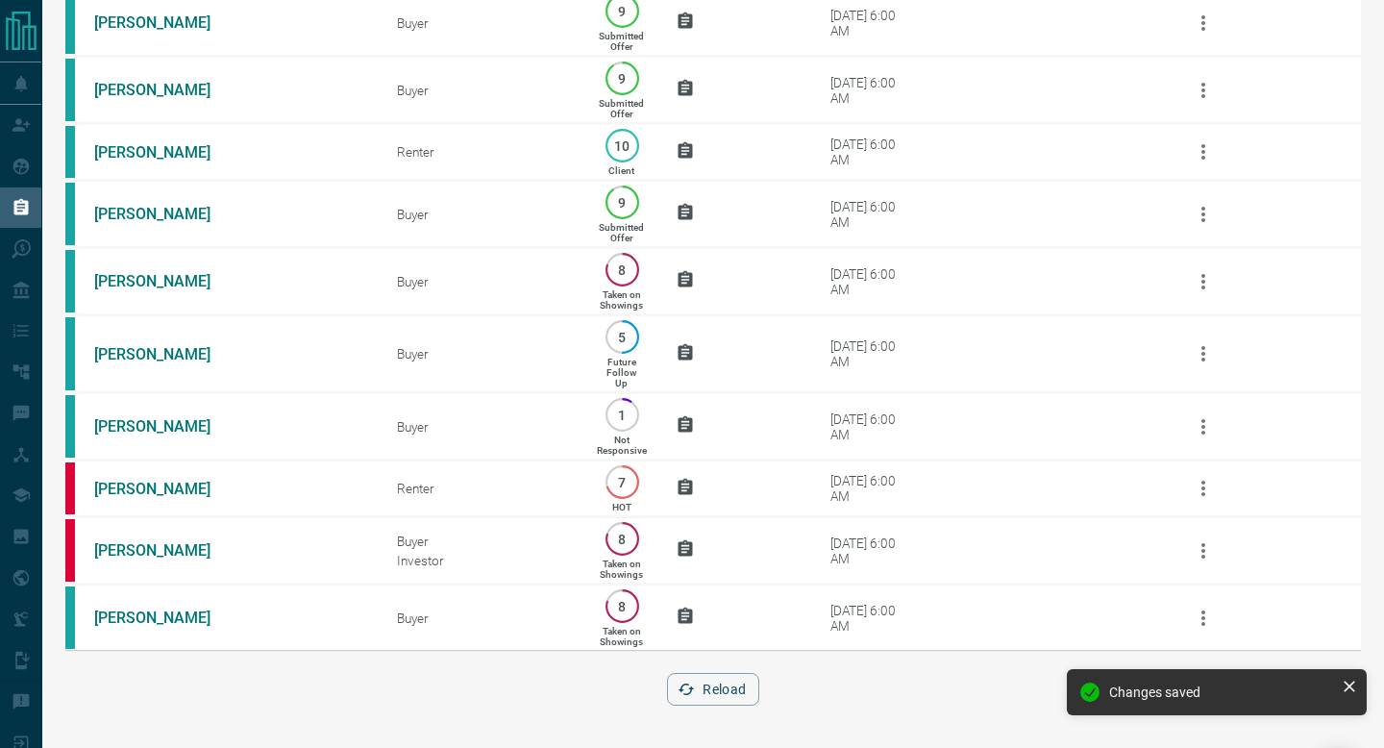
scroll to position [0, 0]
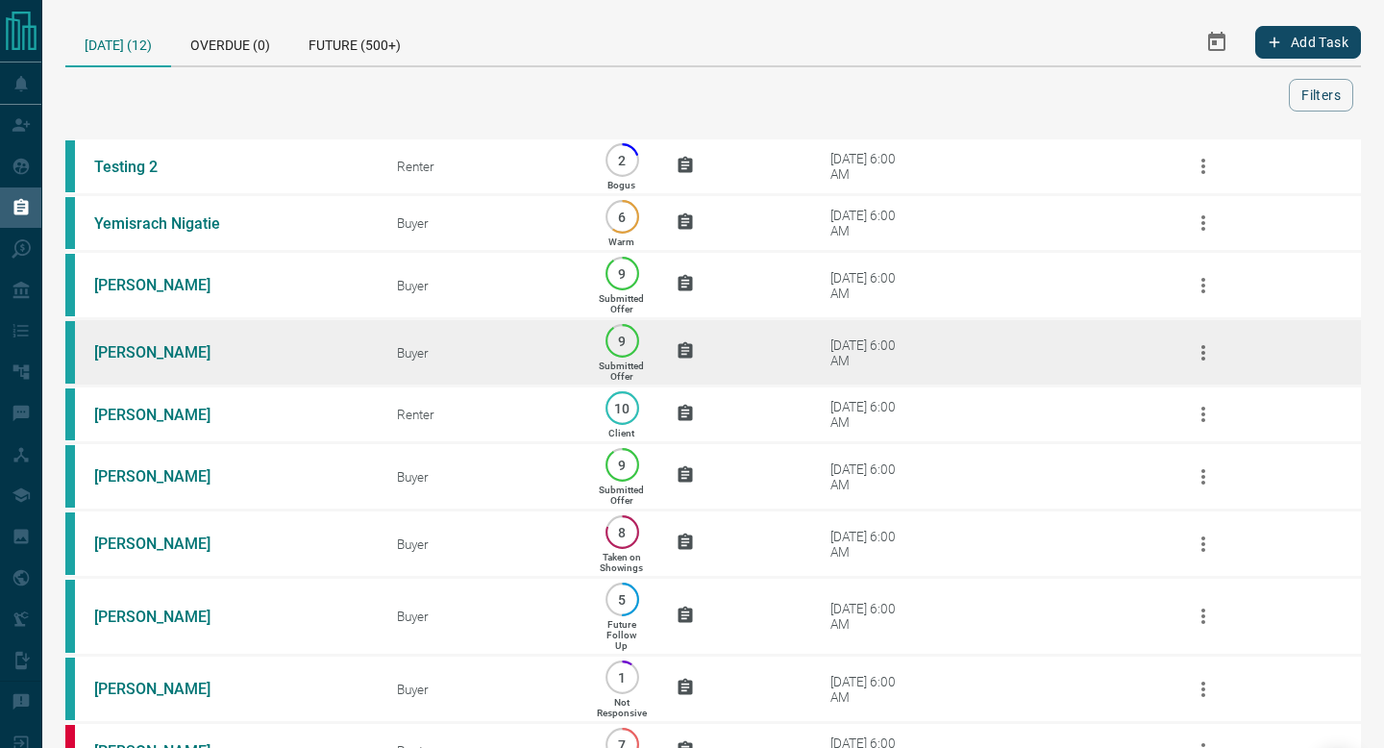
click at [856, 348] on div "[DATE] 6:00 AM" at bounding box center [871, 352] width 82 height 31
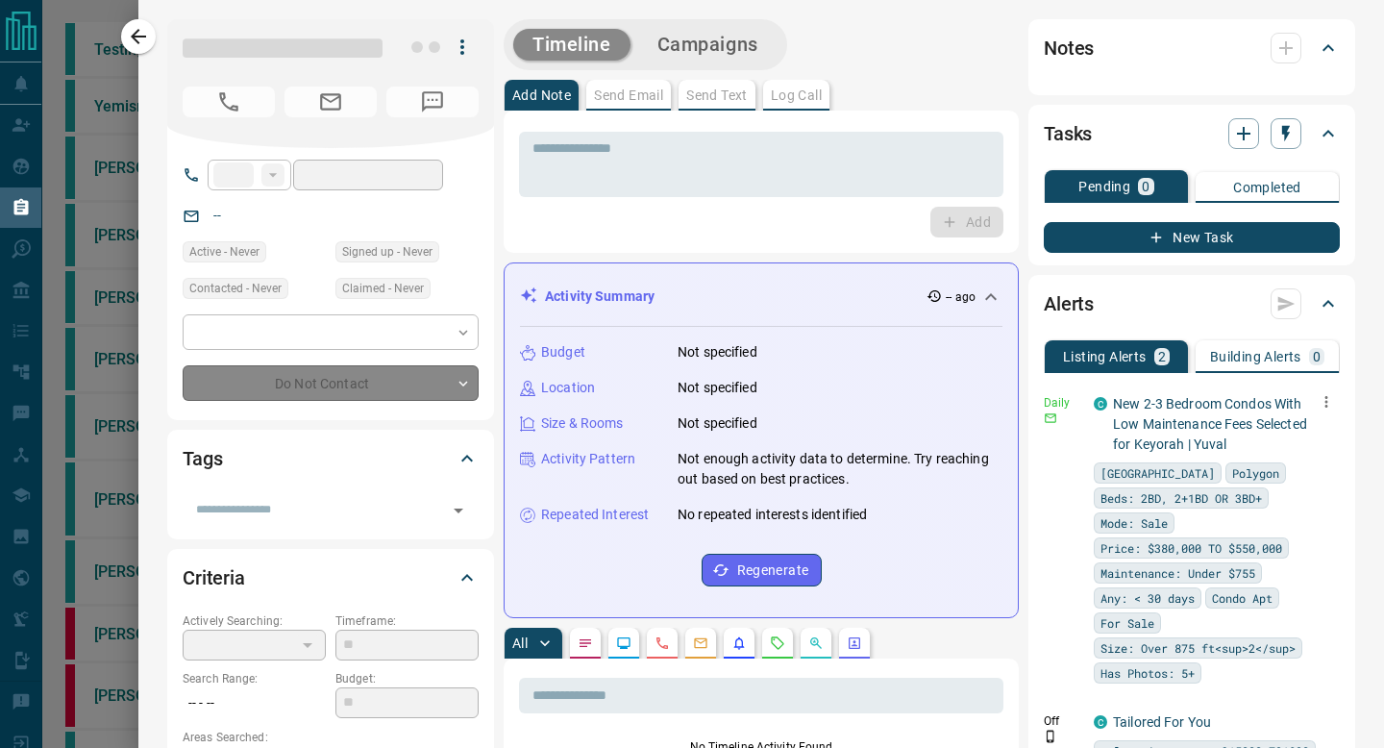
type input "**"
type input "**********"
type input "*"
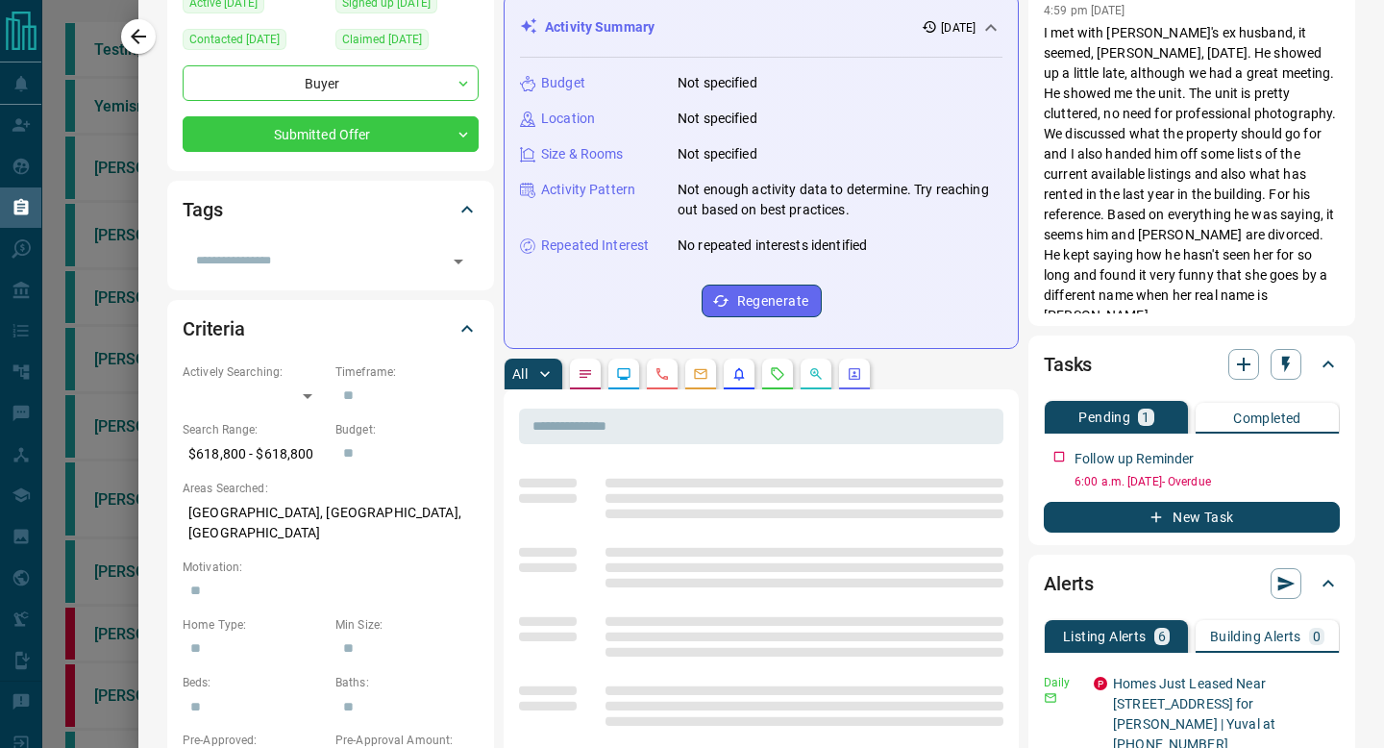
scroll to position [290, 0]
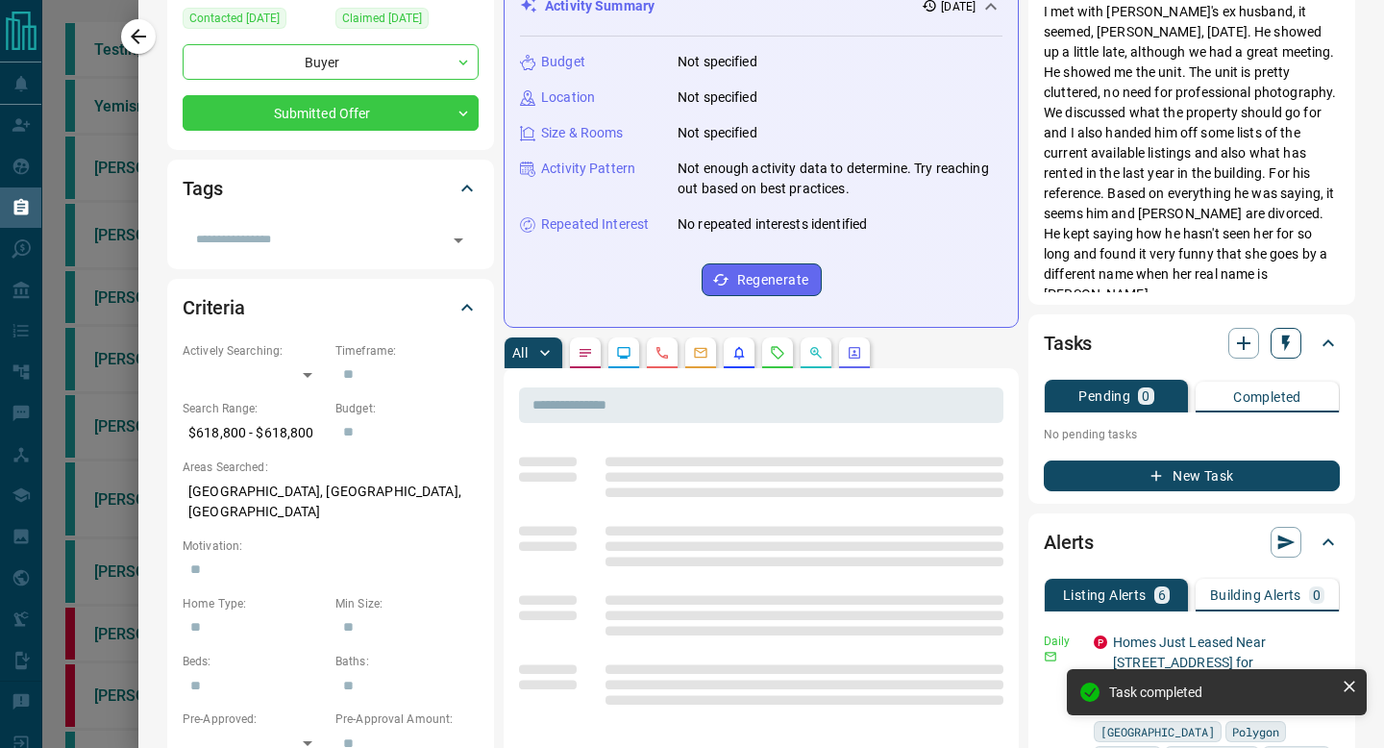
click at [1282, 338] on icon "button" at bounding box center [1286, 343] width 8 height 16
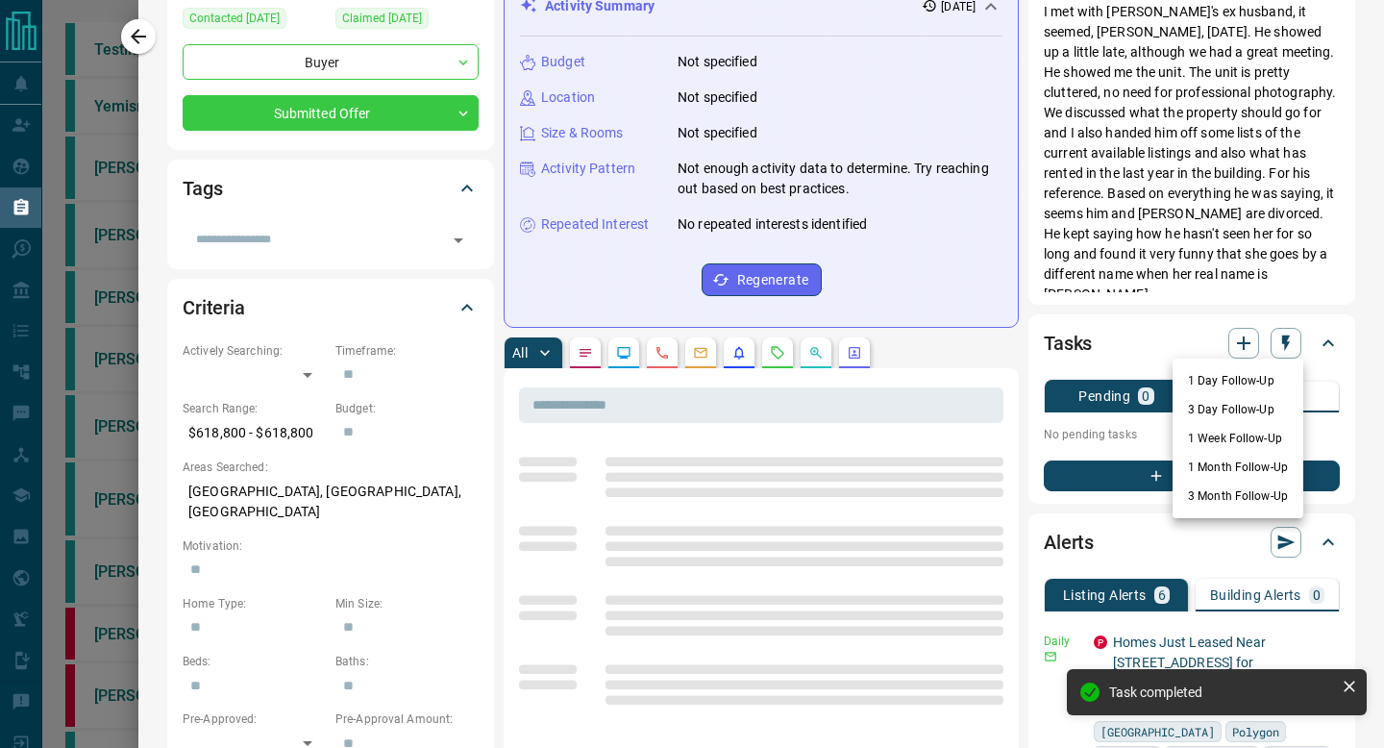
click at [1225, 393] on li "1 Day Follow-Up" at bounding box center [1237, 380] width 131 height 29
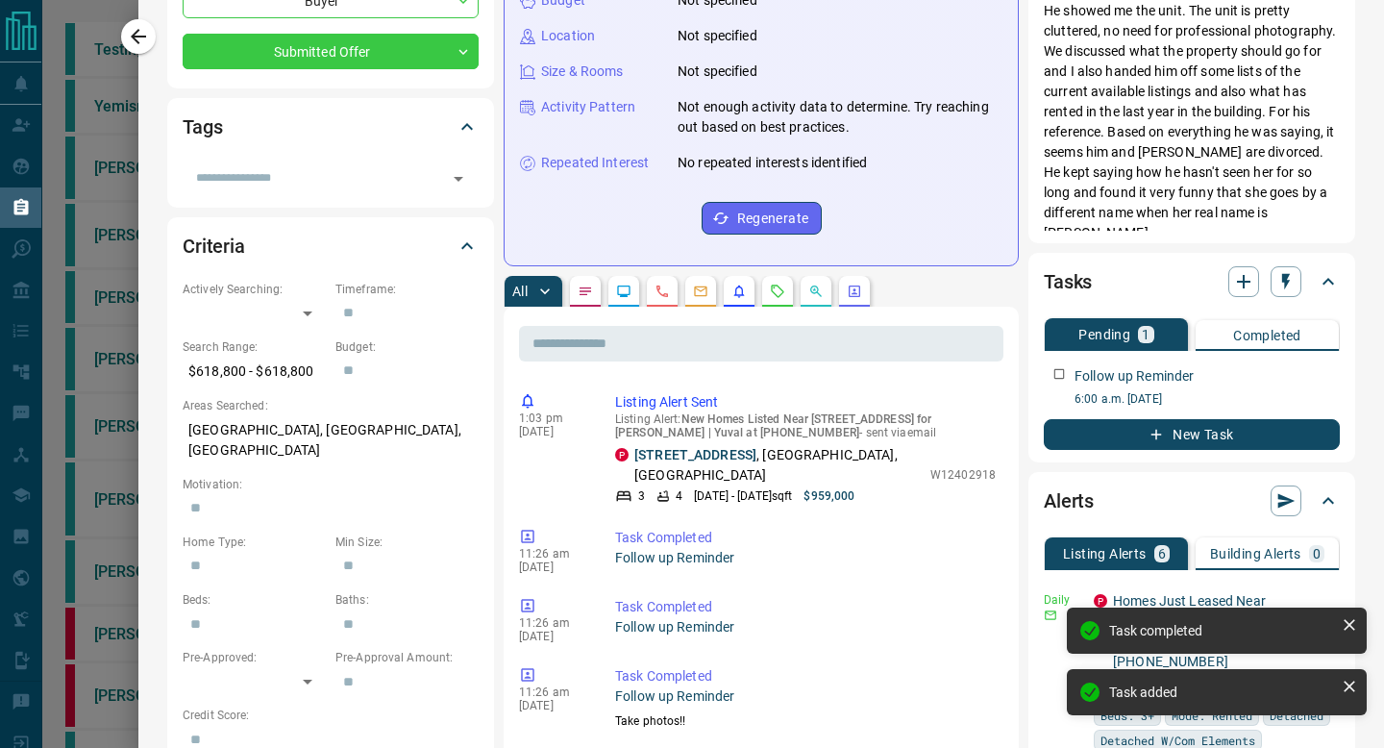
scroll to position [351, 0]
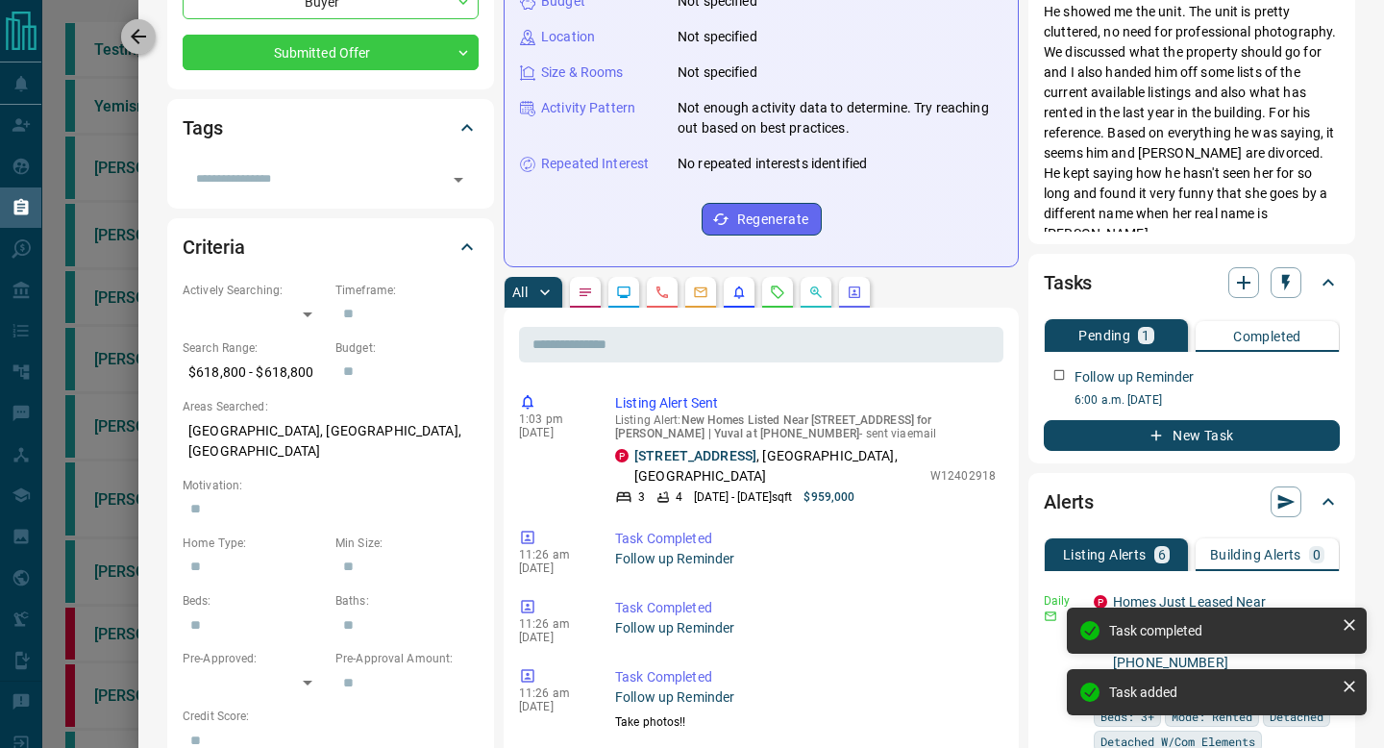
click at [142, 22] on button "button" at bounding box center [138, 36] width 35 height 35
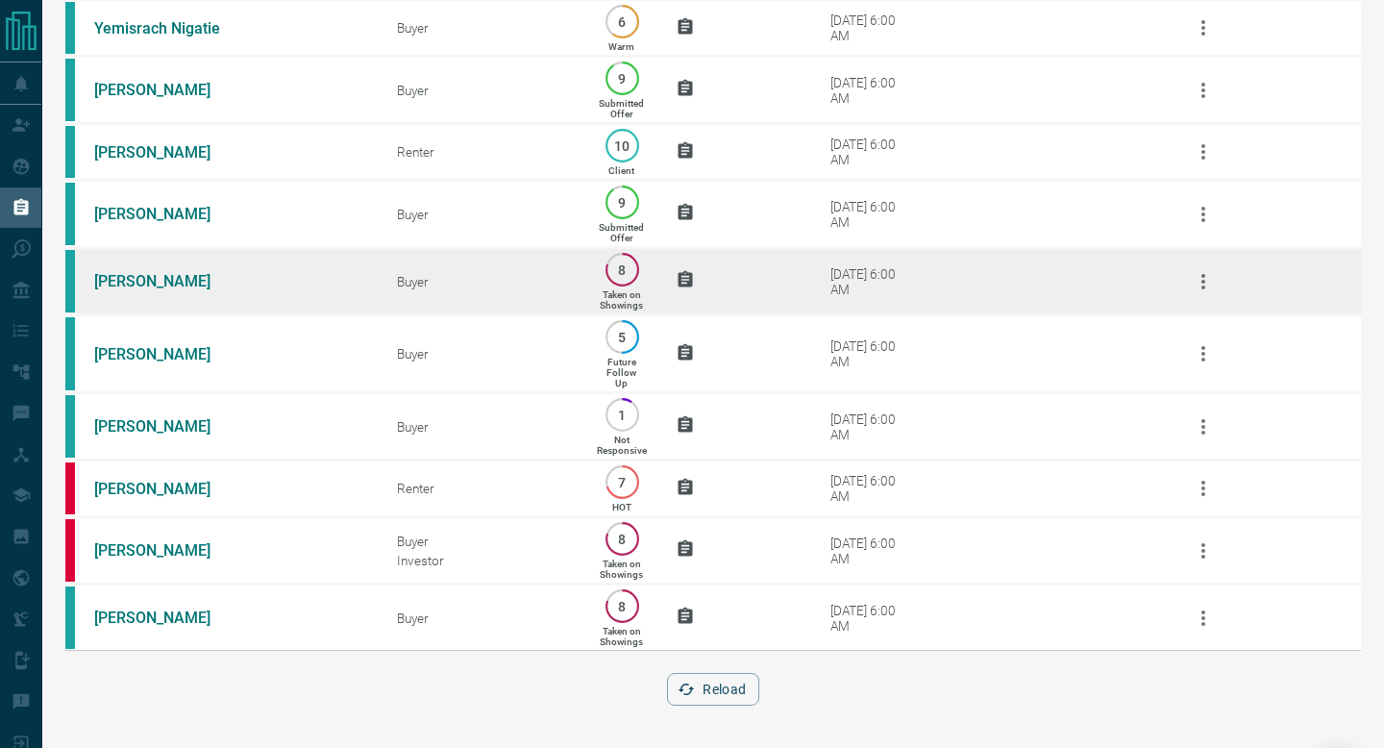
scroll to position [0, 0]
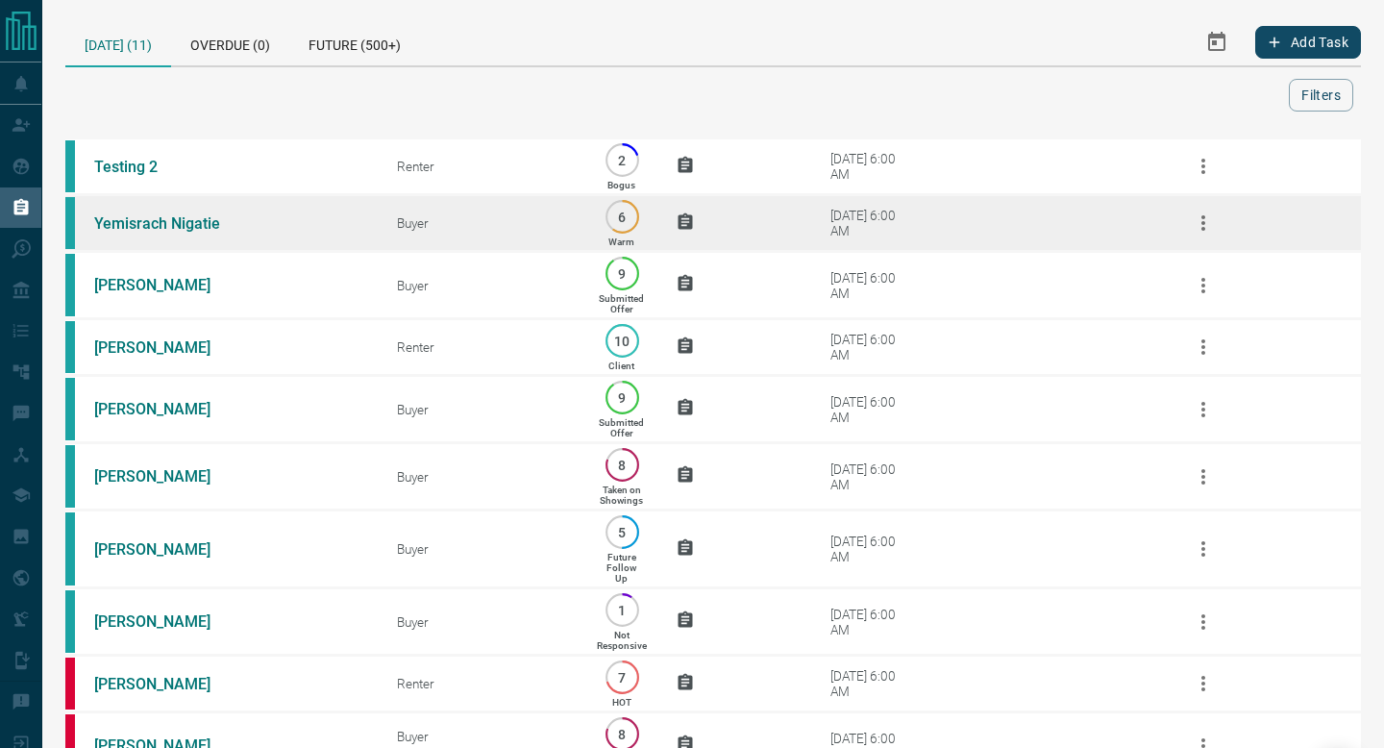
click at [932, 242] on td "[DATE] 6:00 AM" at bounding box center [962, 223] width 379 height 57
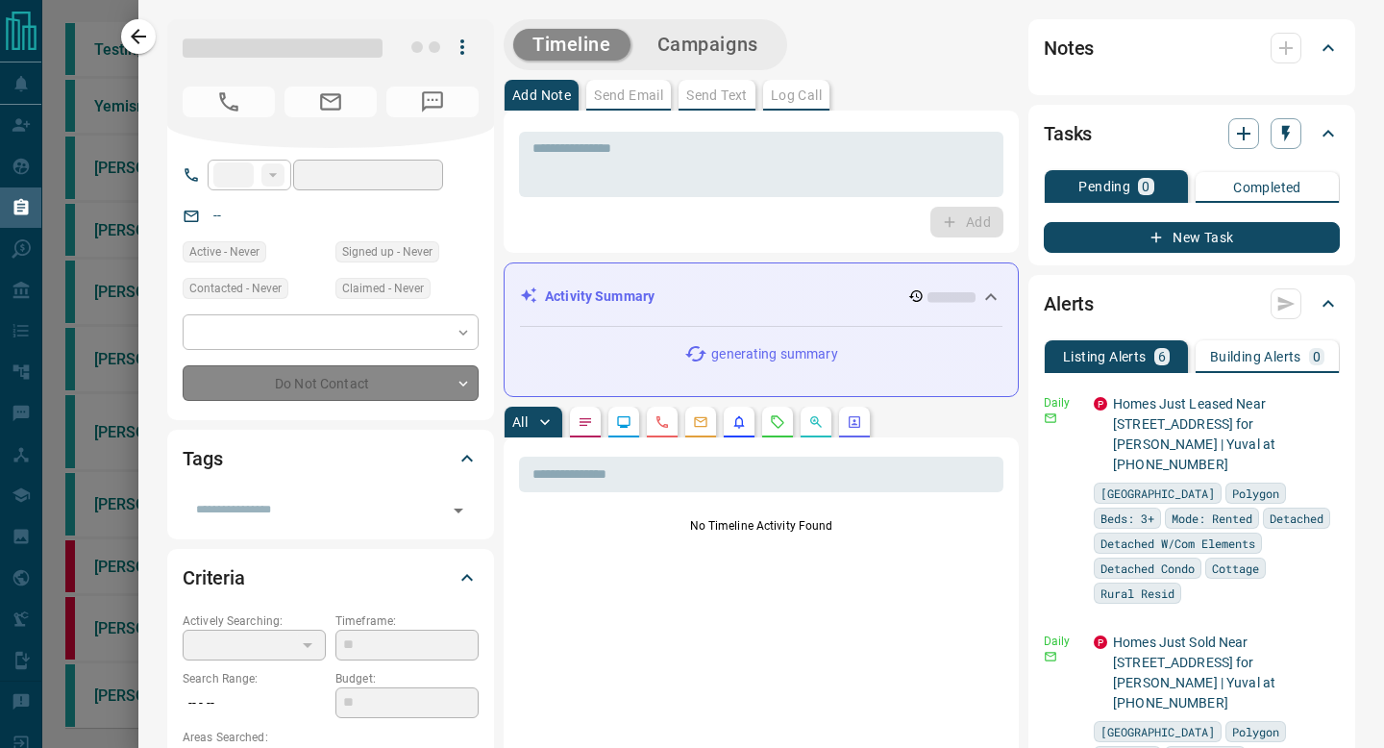
type input "**"
type input "**********"
type input "*"
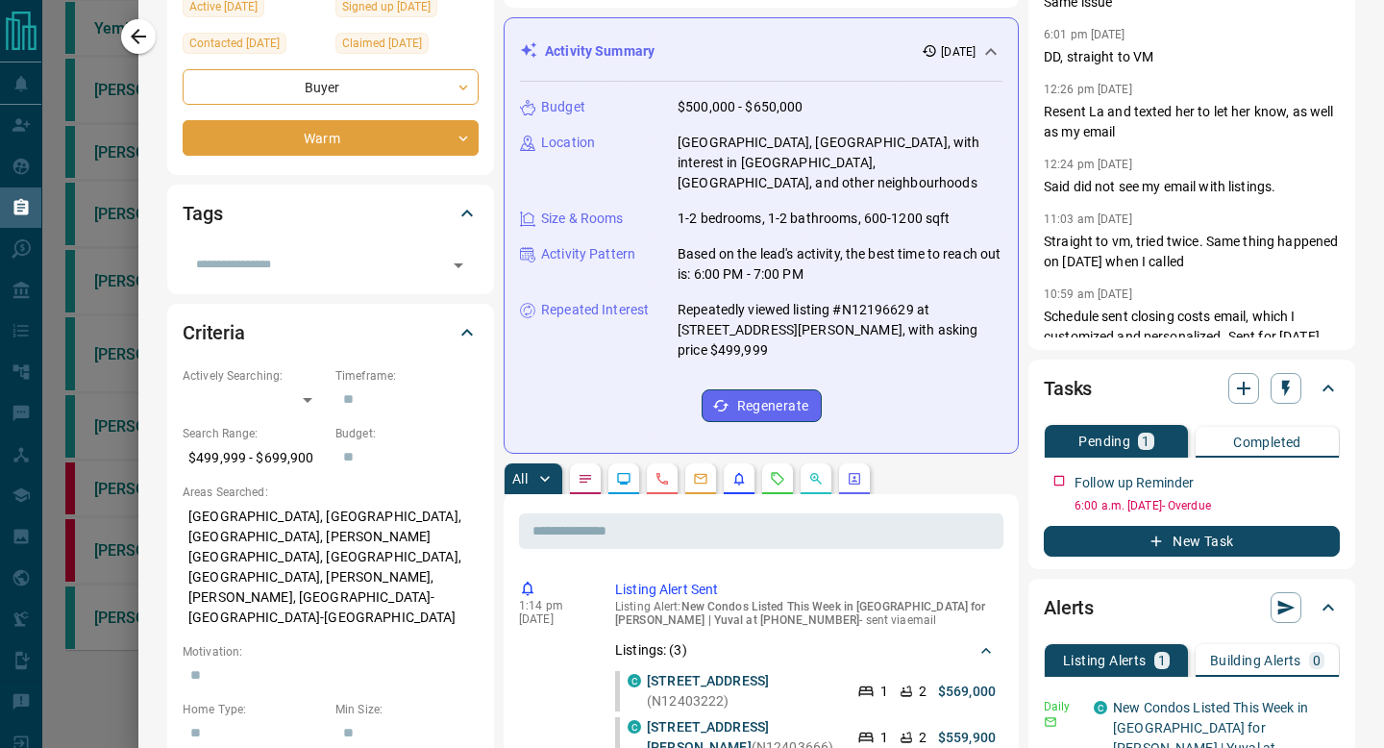
scroll to position [260, 0]
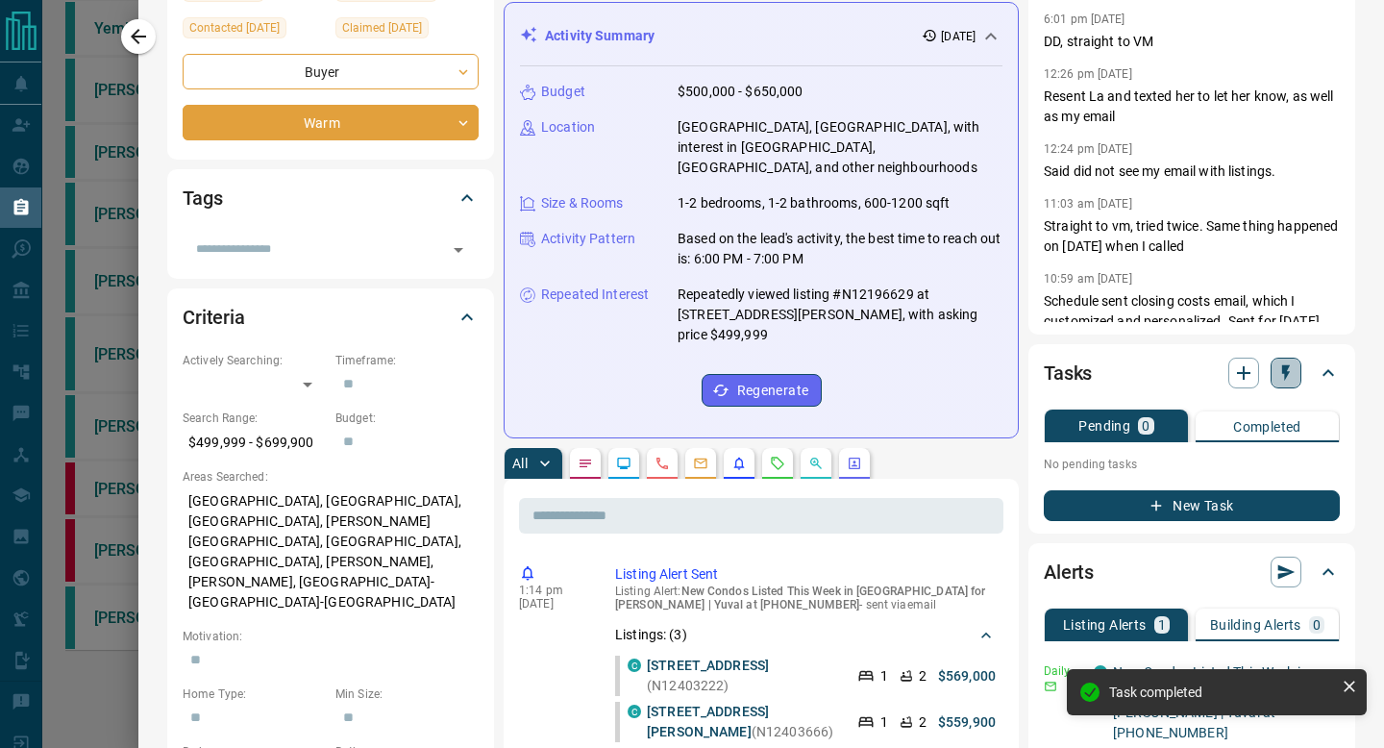
click at [1277, 373] on icon "button" at bounding box center [1285, 372] width 19 height 19
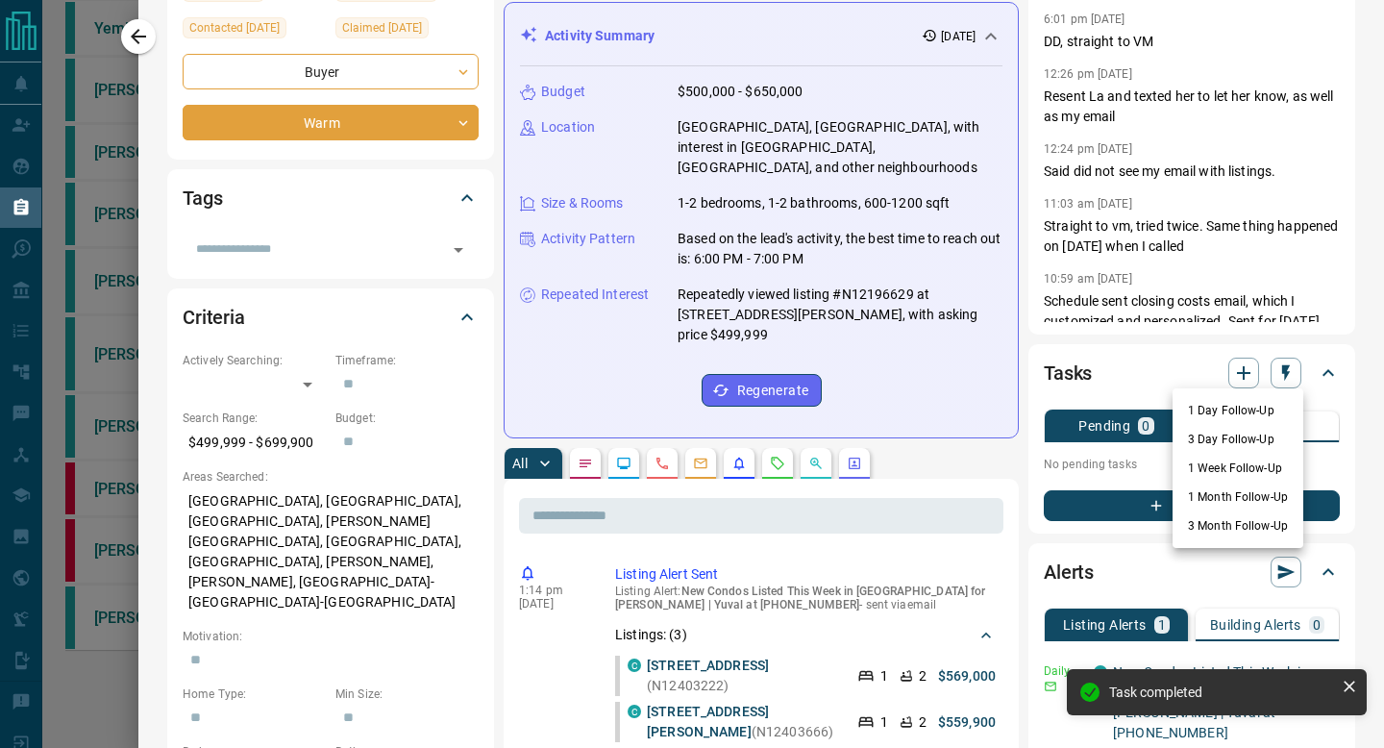
click at [1243, 457] on li "1 Week Follow-Up" at bounding box center [1237, 468] width 131 height 29
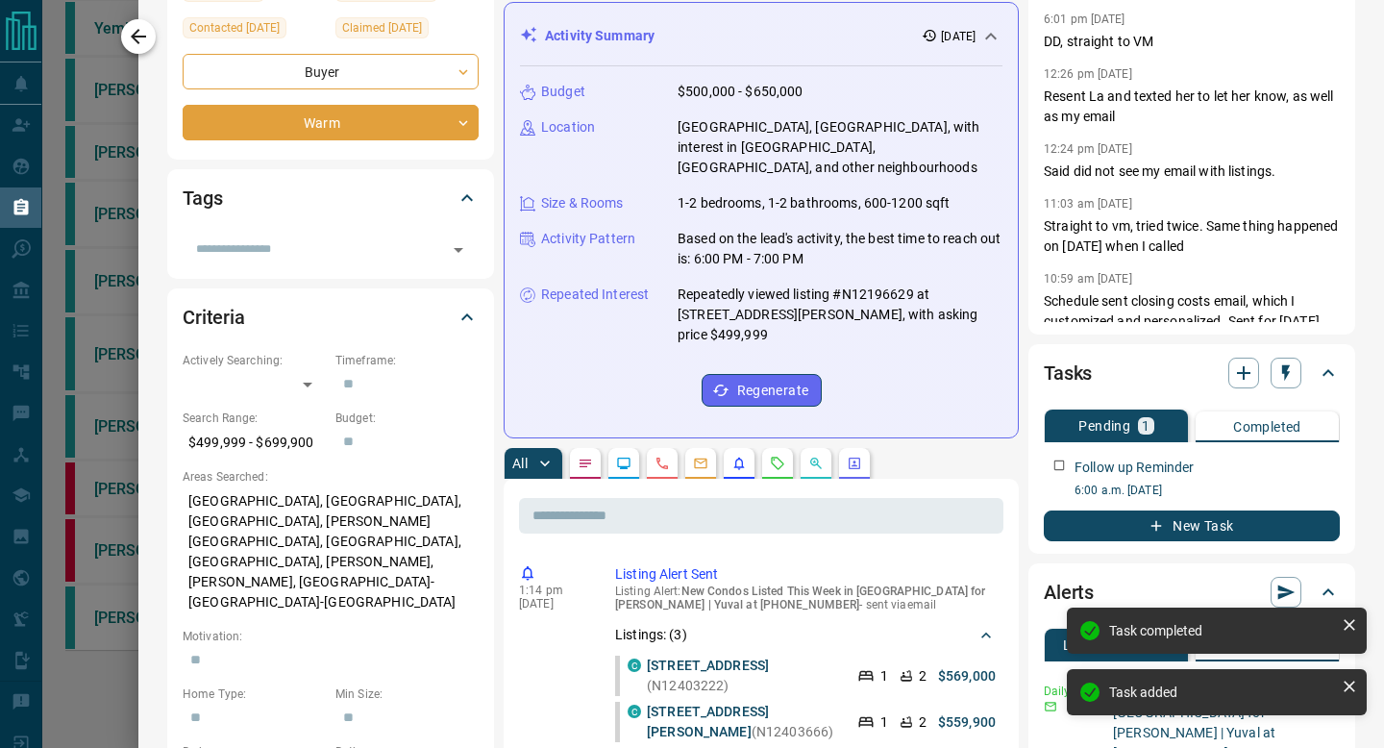
click at [149, 37] on icon "button" at bounding box center [138, 36] width 23 height 23
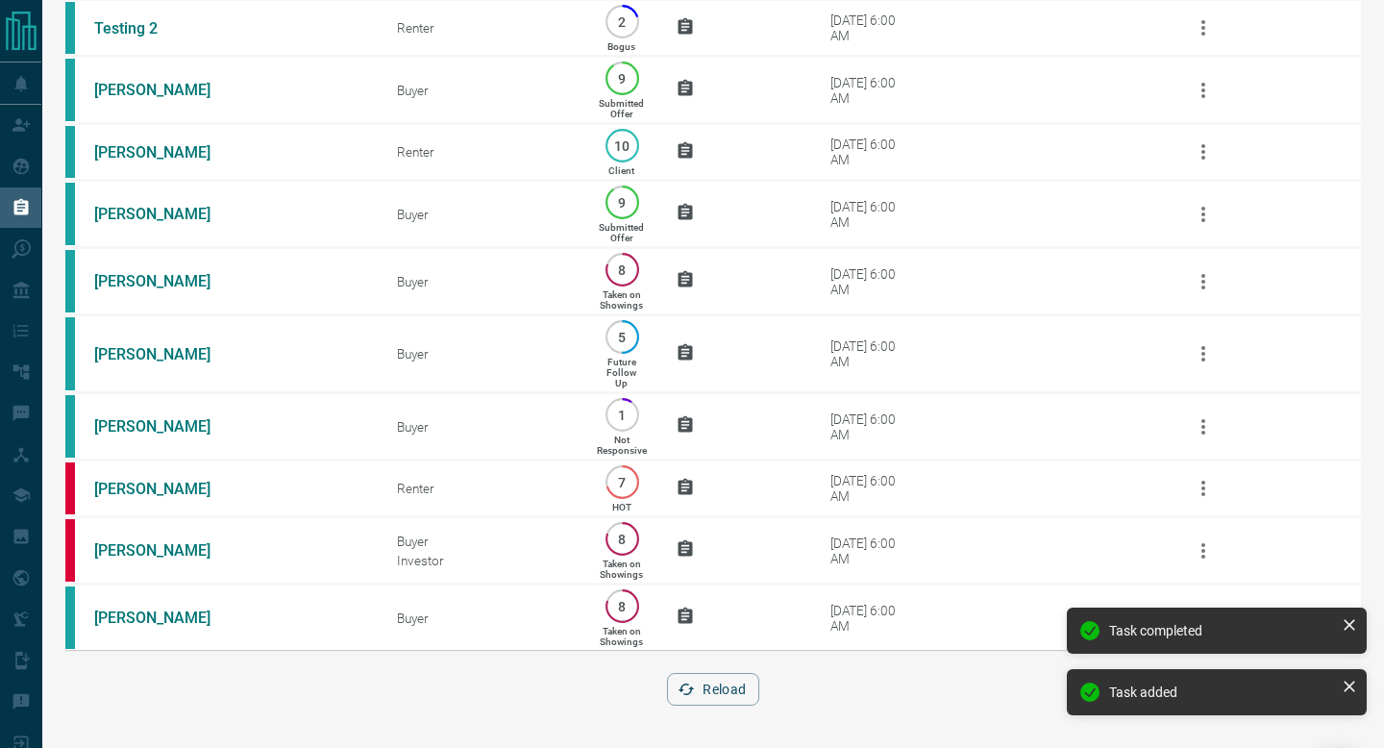
scroll to position [0, 0]
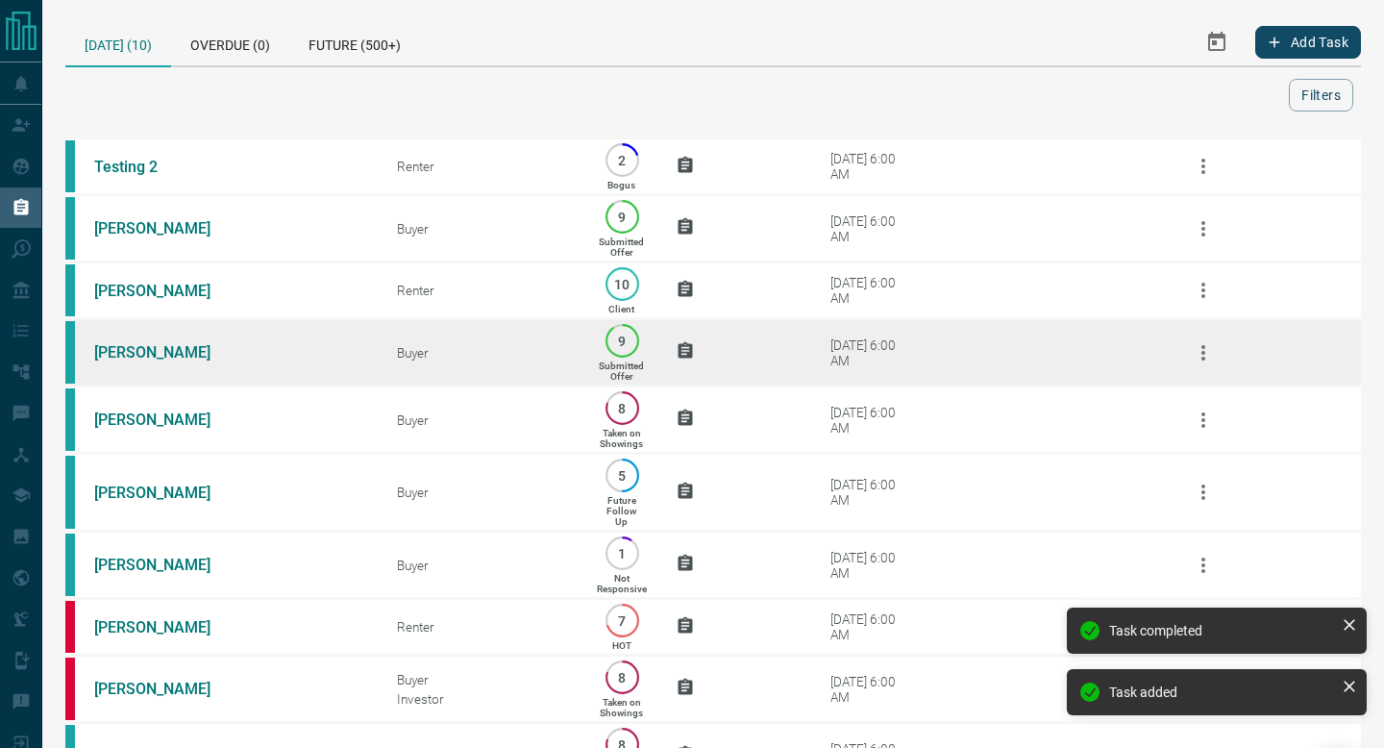
click at [954, 337] on td "[DATE] 6:00 AM" at bounding box center [962, 352] width 379 height 67
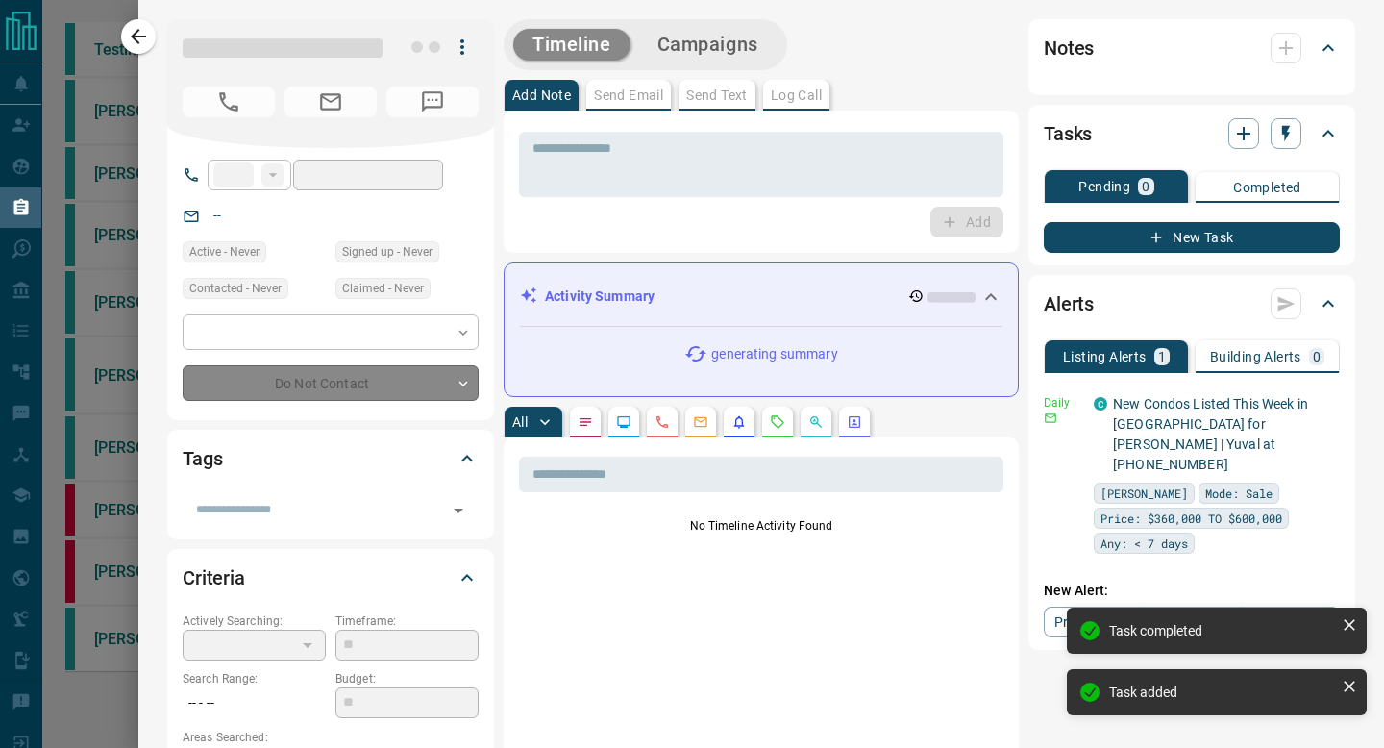
type input "**"
type input "**********"
type input "*"
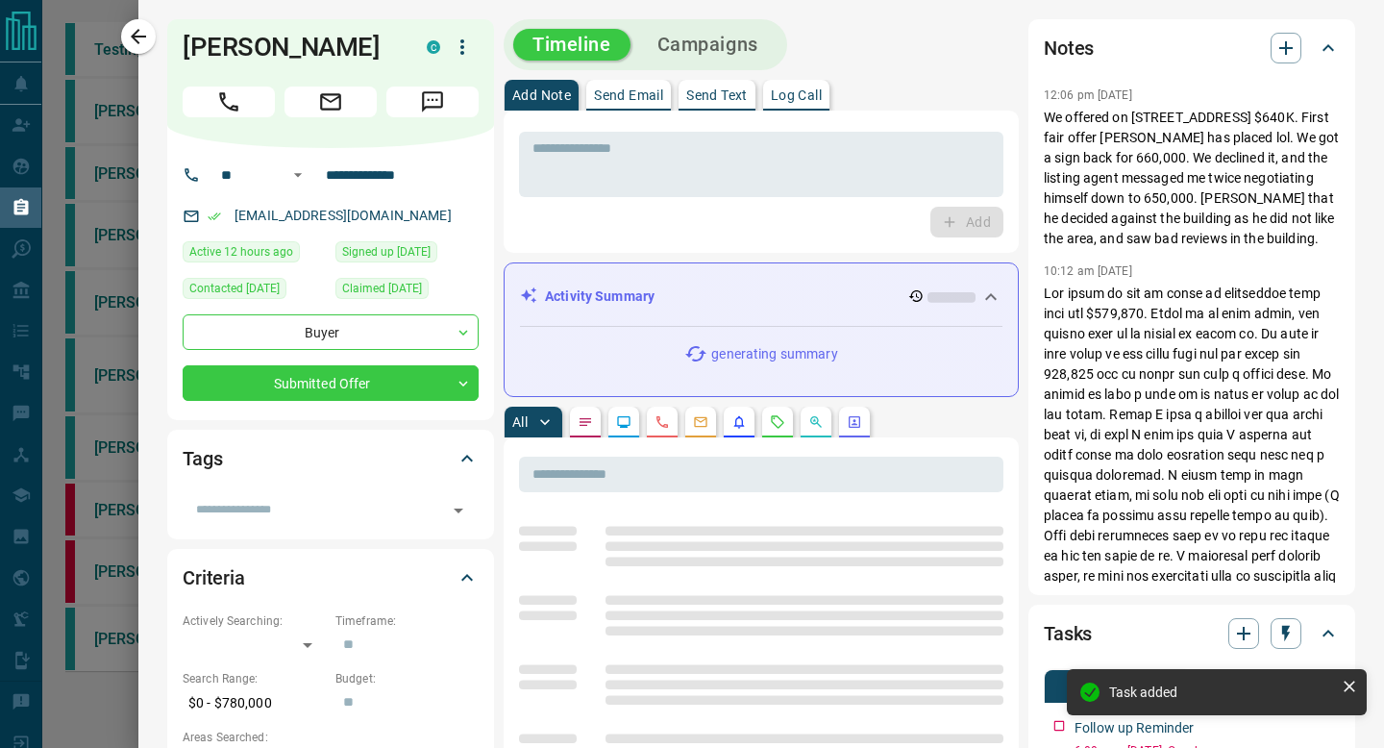
scroll to position [297, 0]
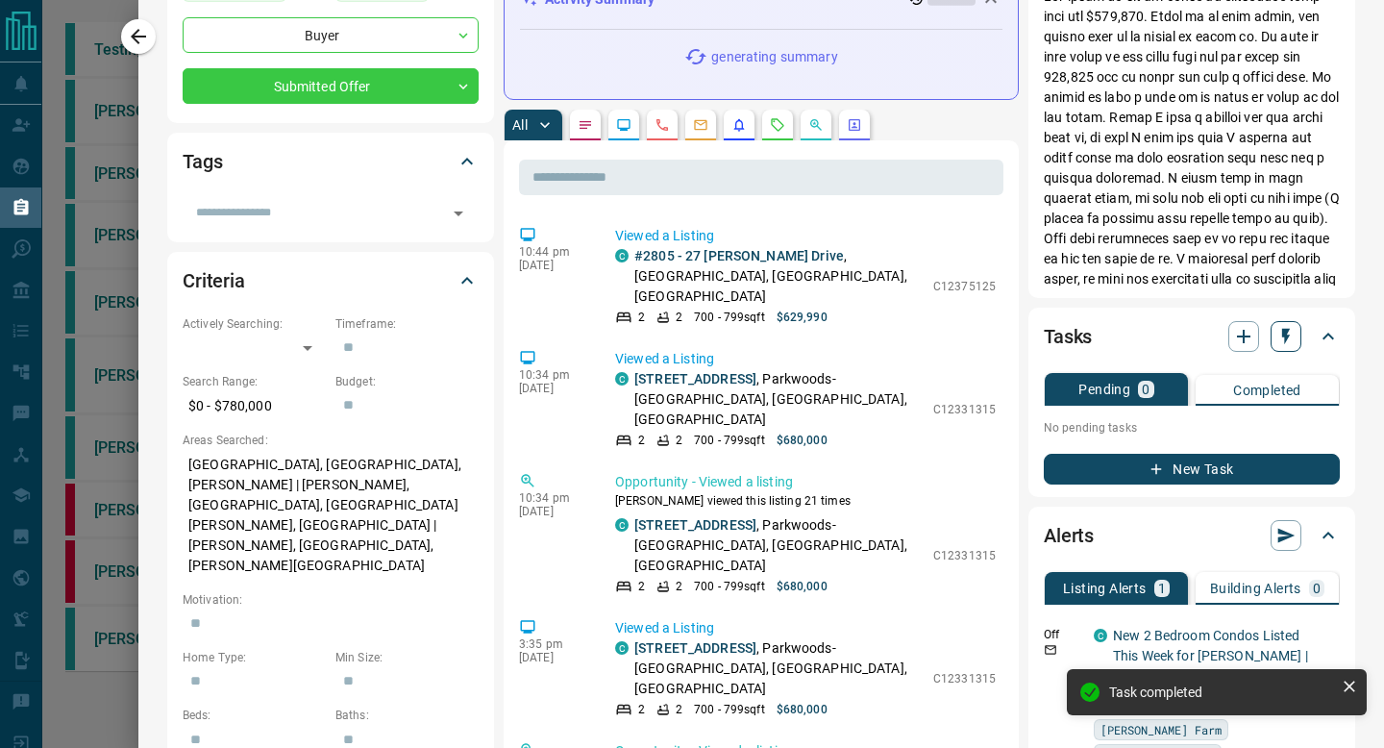
click at [1292, 337] on icon "button" at bounding box center [1285, 336] width 19 height 19
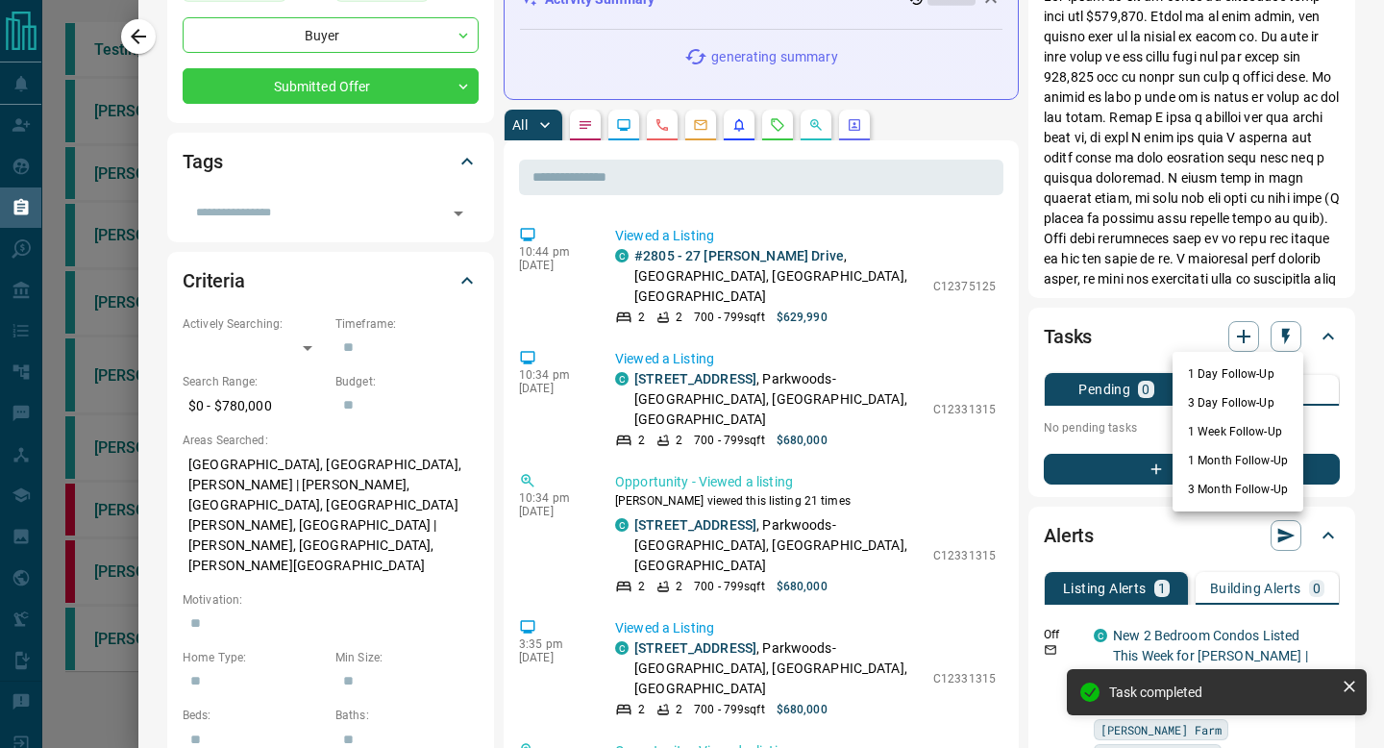
click at [1247, 379] on li "1 Day Follow-Up" at bounding box center [1237, 373] width 131 height 29
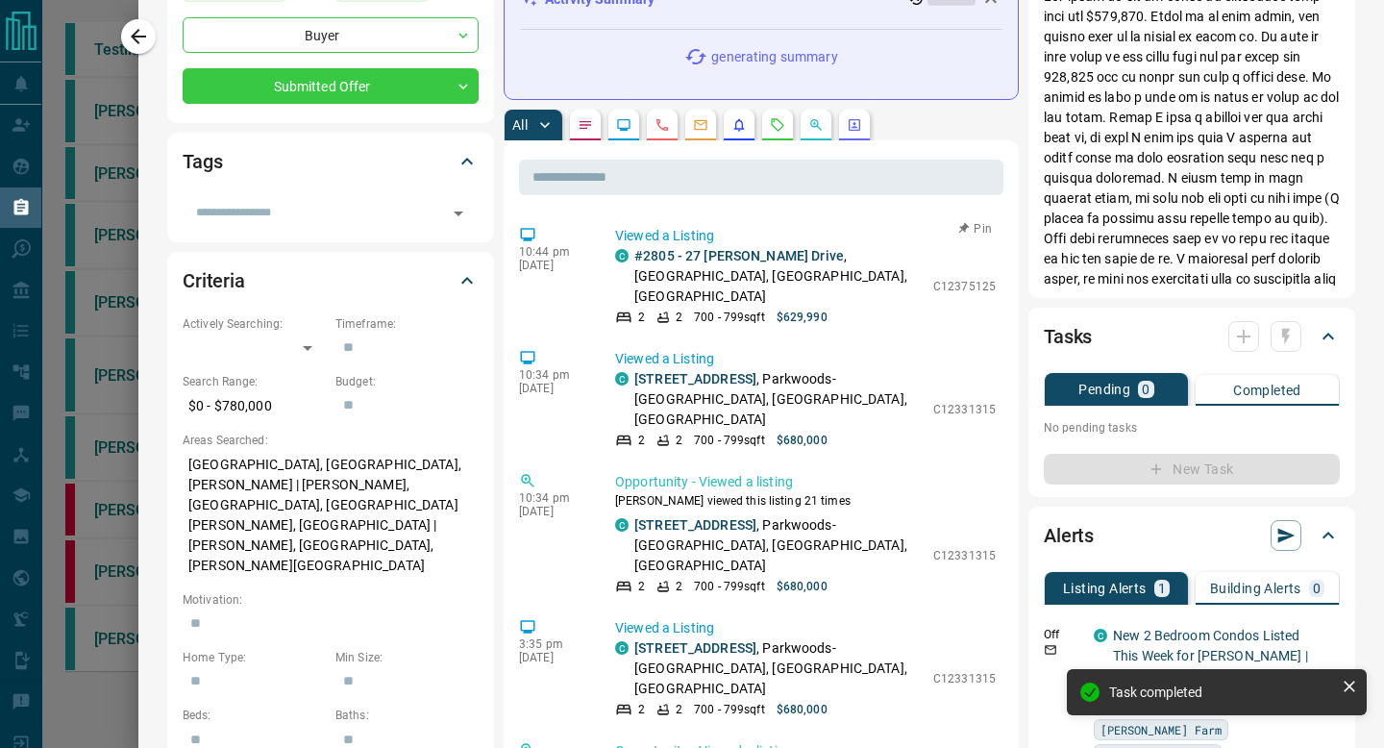
scroll to position [0, 0]
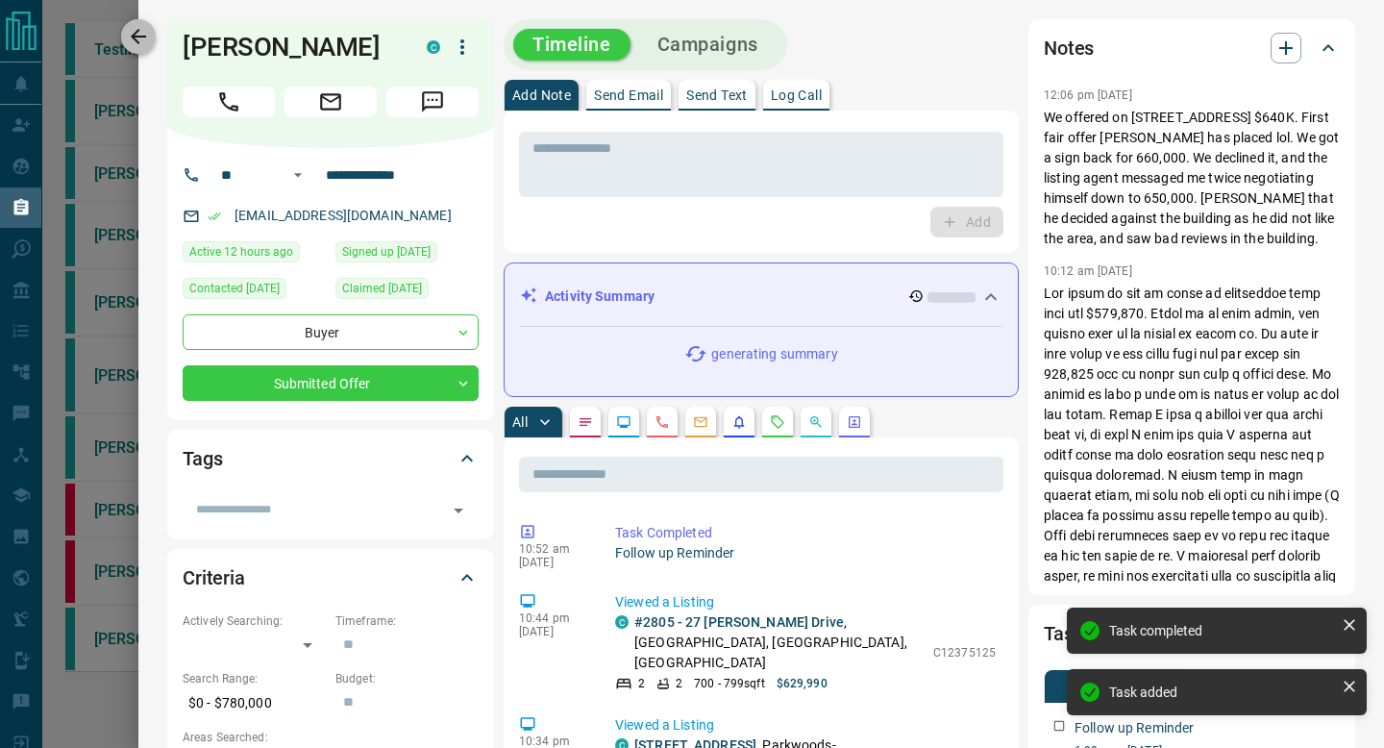
click at [151, 33] on button "button" at bounding box center [138, 36] width 35 height 35
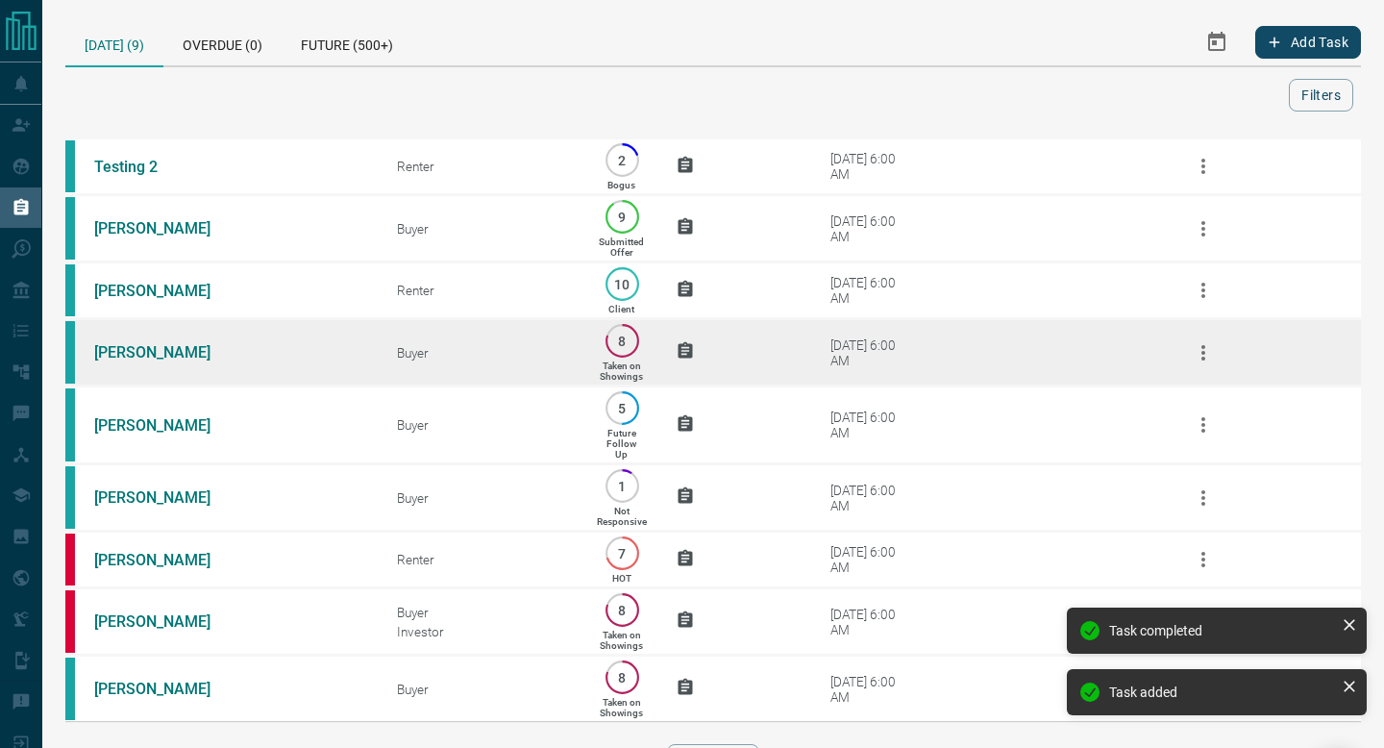
scroll to position [90, 0]
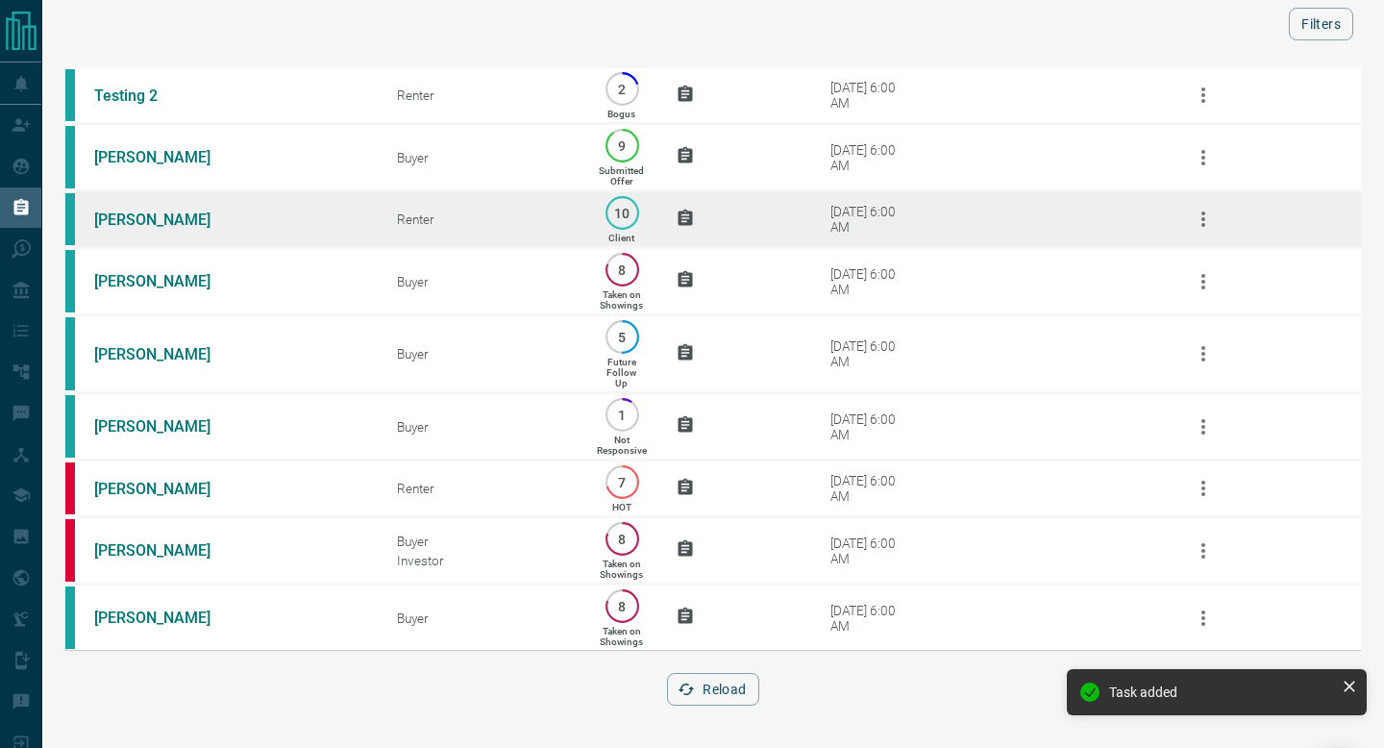
click at [920, 192] on td "[DATE] 6:00 AM" at bounding box center [962, 219] width 379 height 57
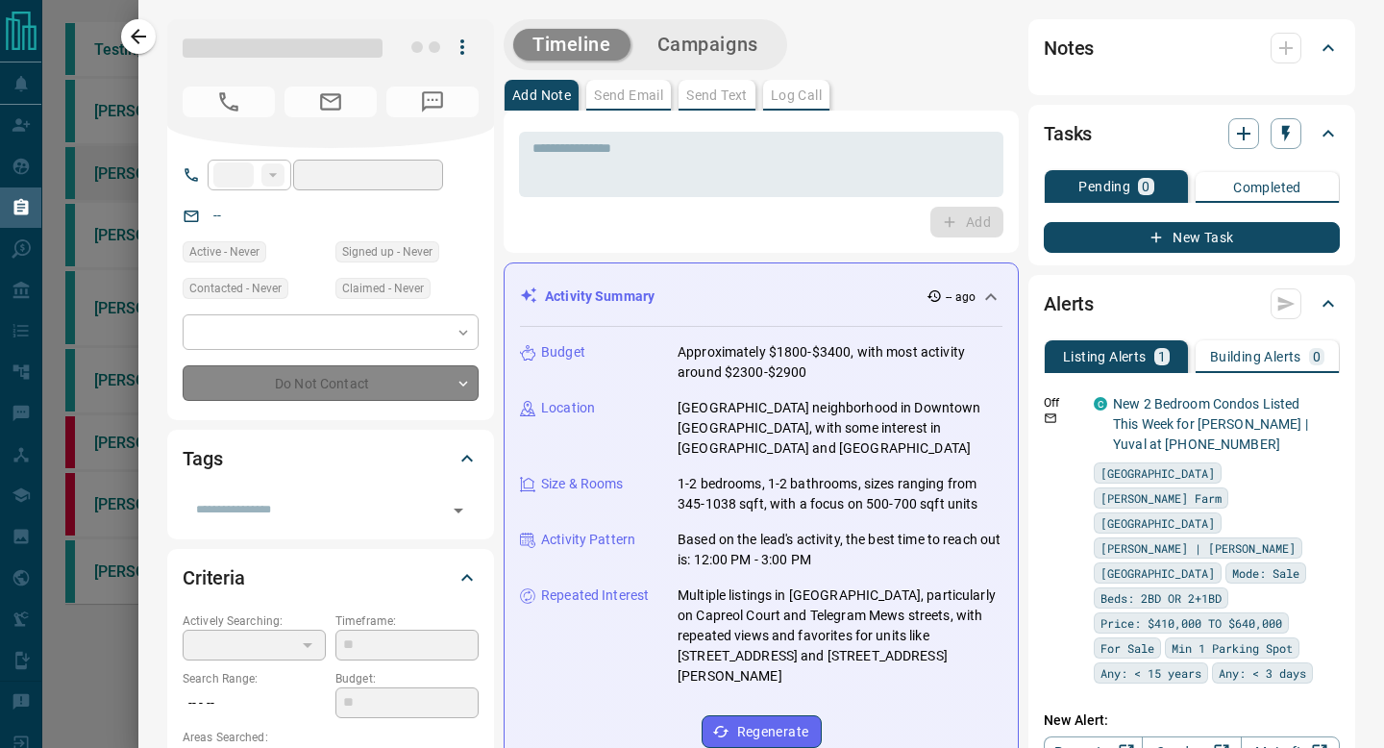
type input "**"
type input "**********"
type input "**"
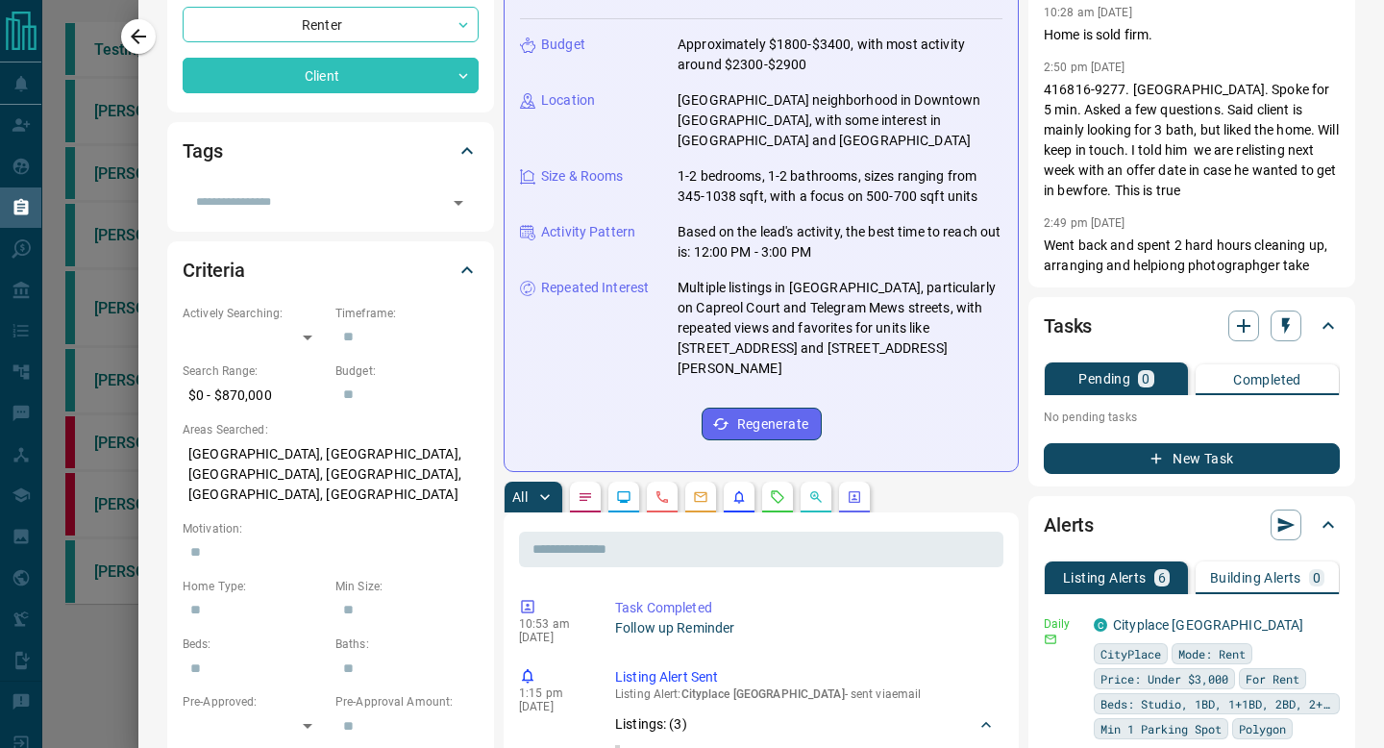
scroll to position [328, 0]
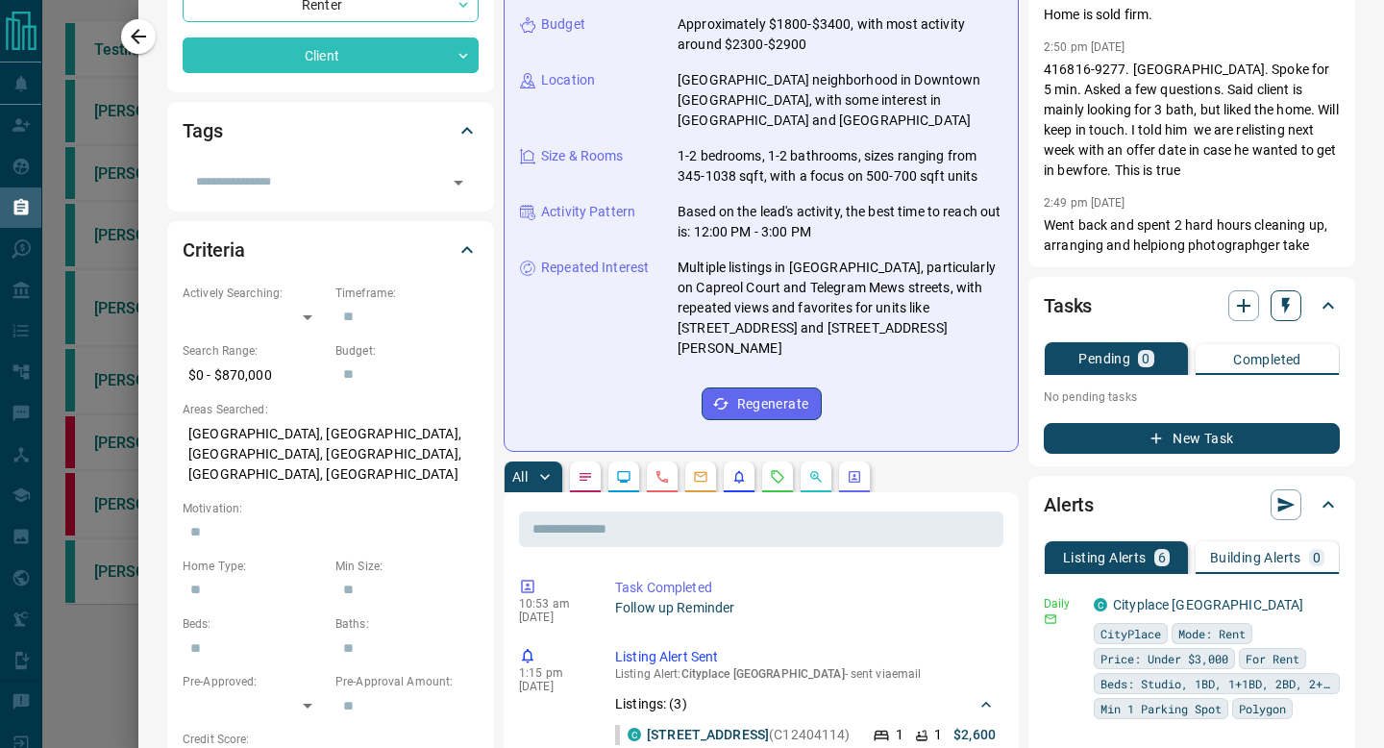
click at [1289, 304] on icon "button" at bounding box center [1285, 305] width 19 height 19
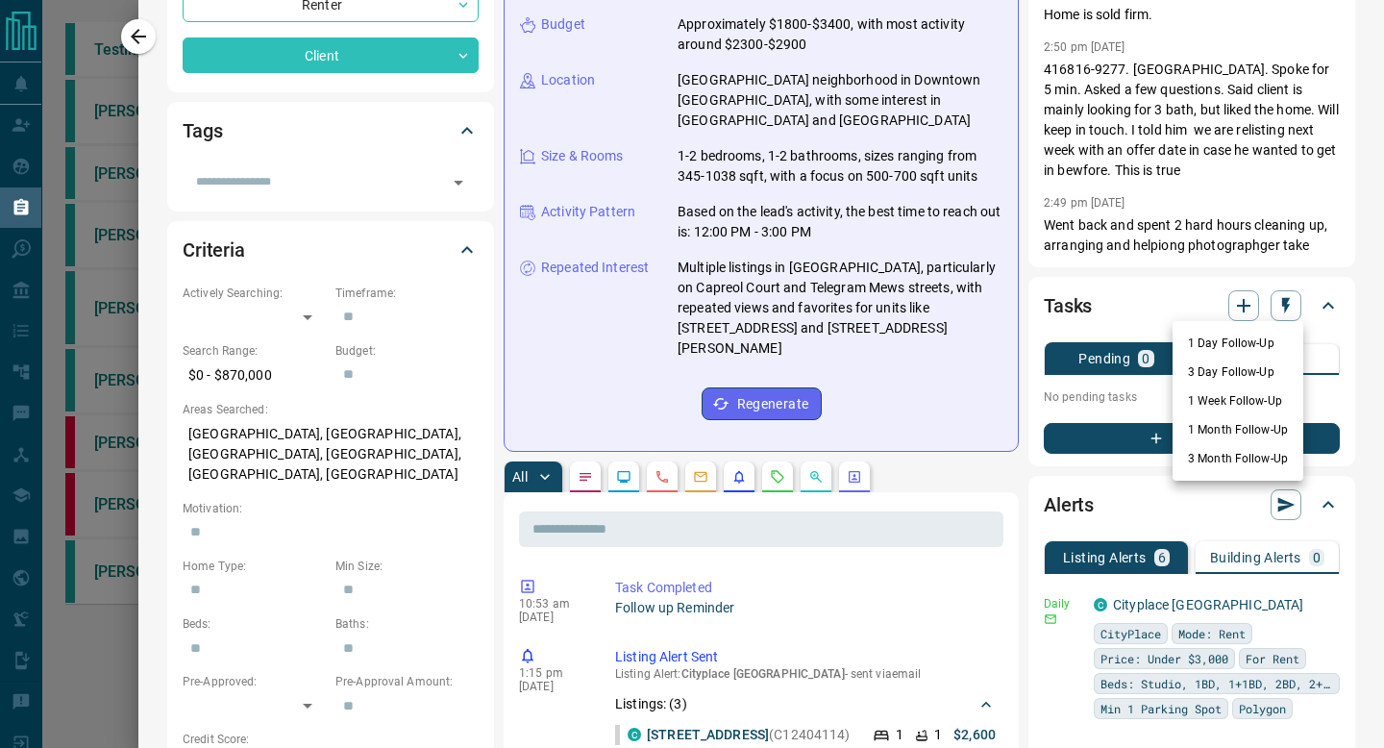
click at [1238, 389] on li "1 Week Follow-Up" at bounding box center [1237, 400] width 131 height 29
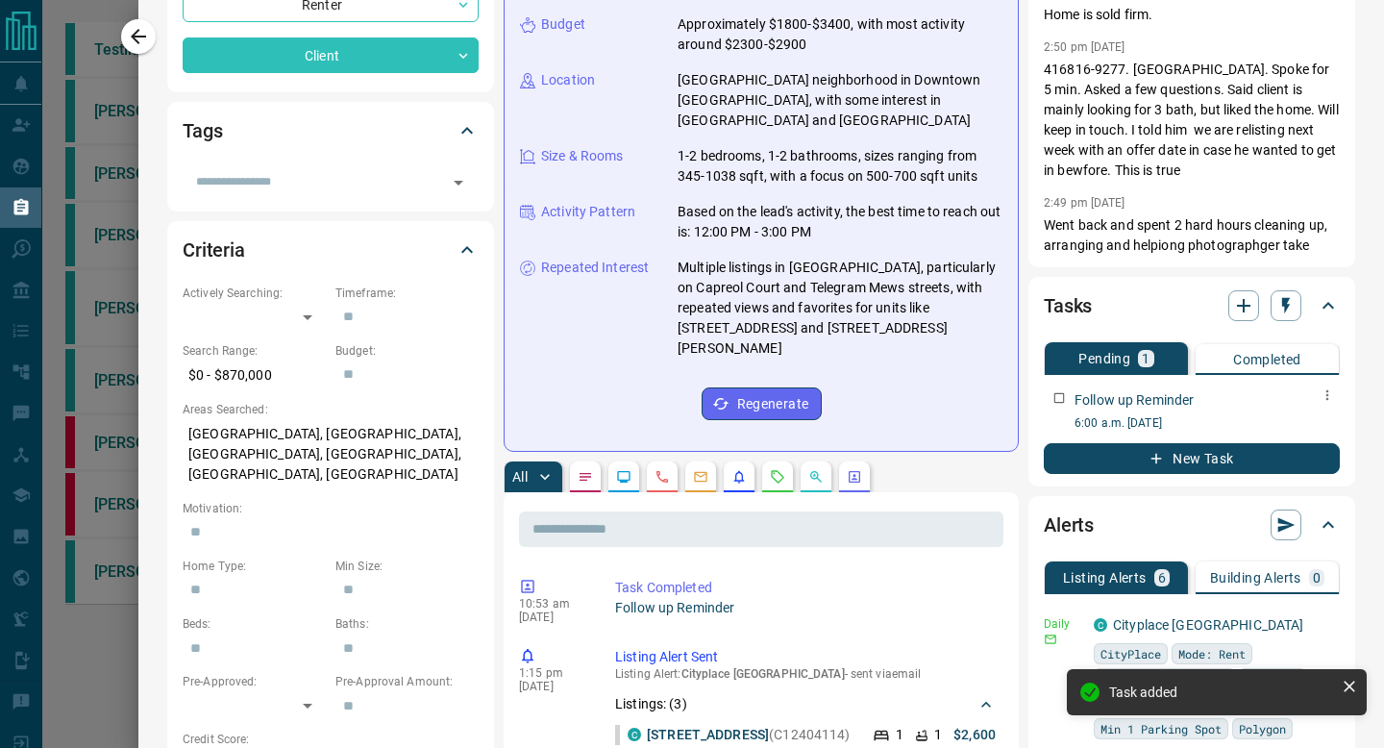
click at [1328, 392] on icon "button" at bounding box center [1326, 394] width 15 height 15
click at [1295, 425] on li "Edit" at bounding box center [1297, 431] width 85 height 29
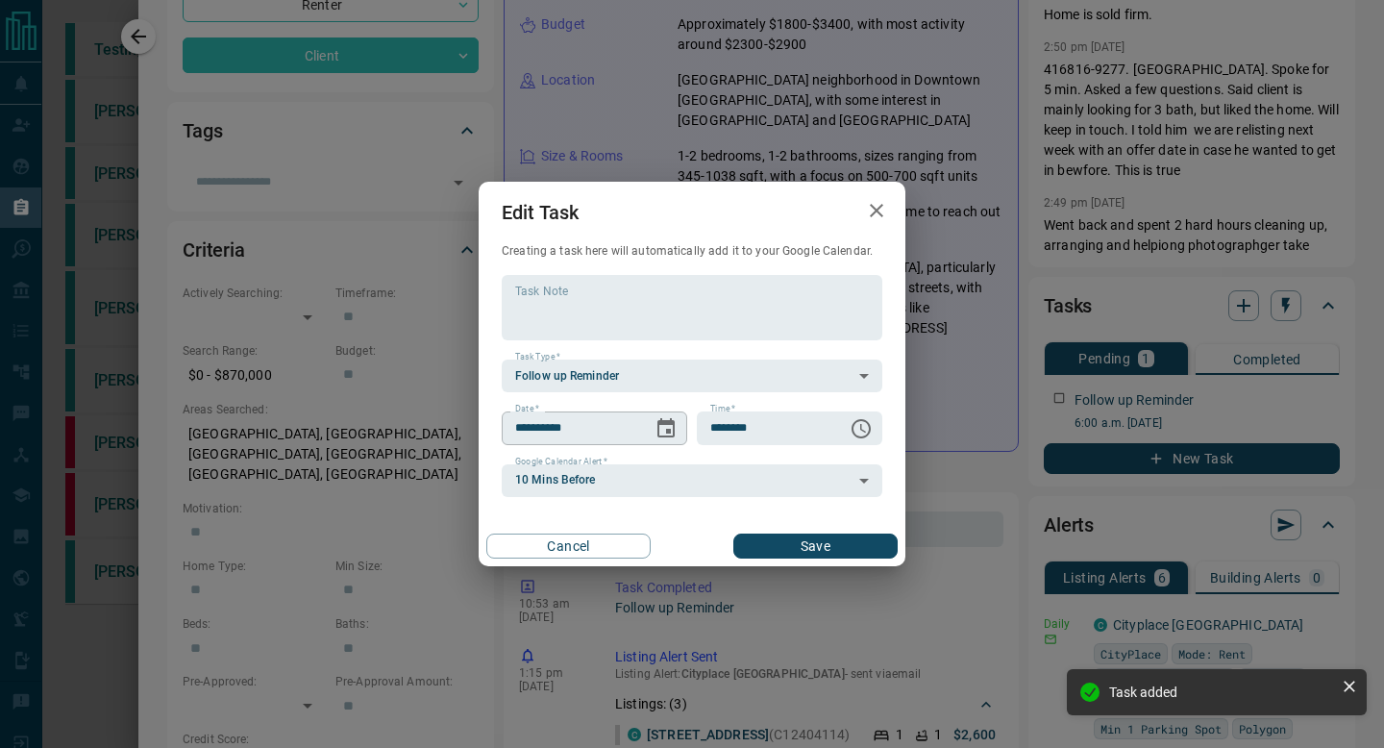
click at [644, 424] on div "**********" at bounding box center [594, 427] width 185 height 33
click at [674, 430] on icon "Choose date, selected date is Sep 23, 2025" at bounding box center [665, 427] width 17 height 19
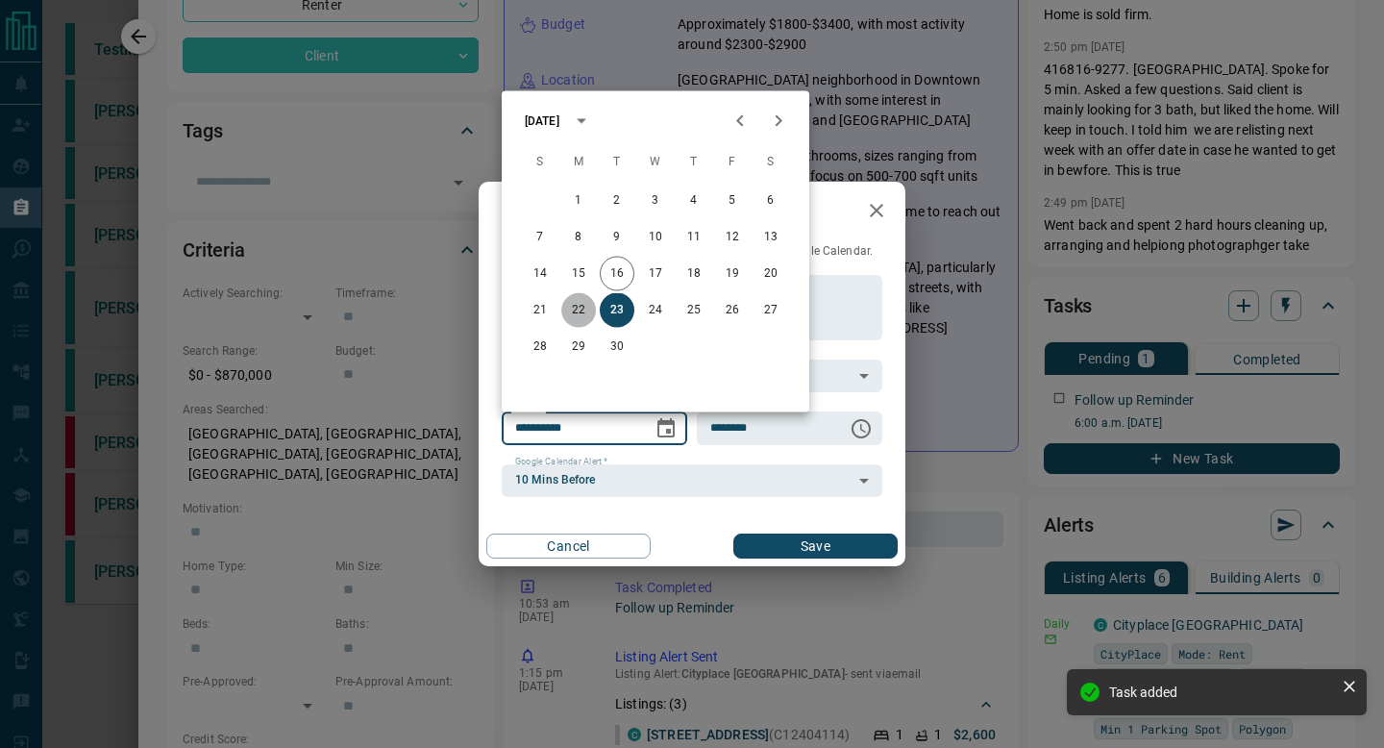
click at [568, 310] on button "22" at bounding box center [578, 310] width 35 height 35
type input "**********"
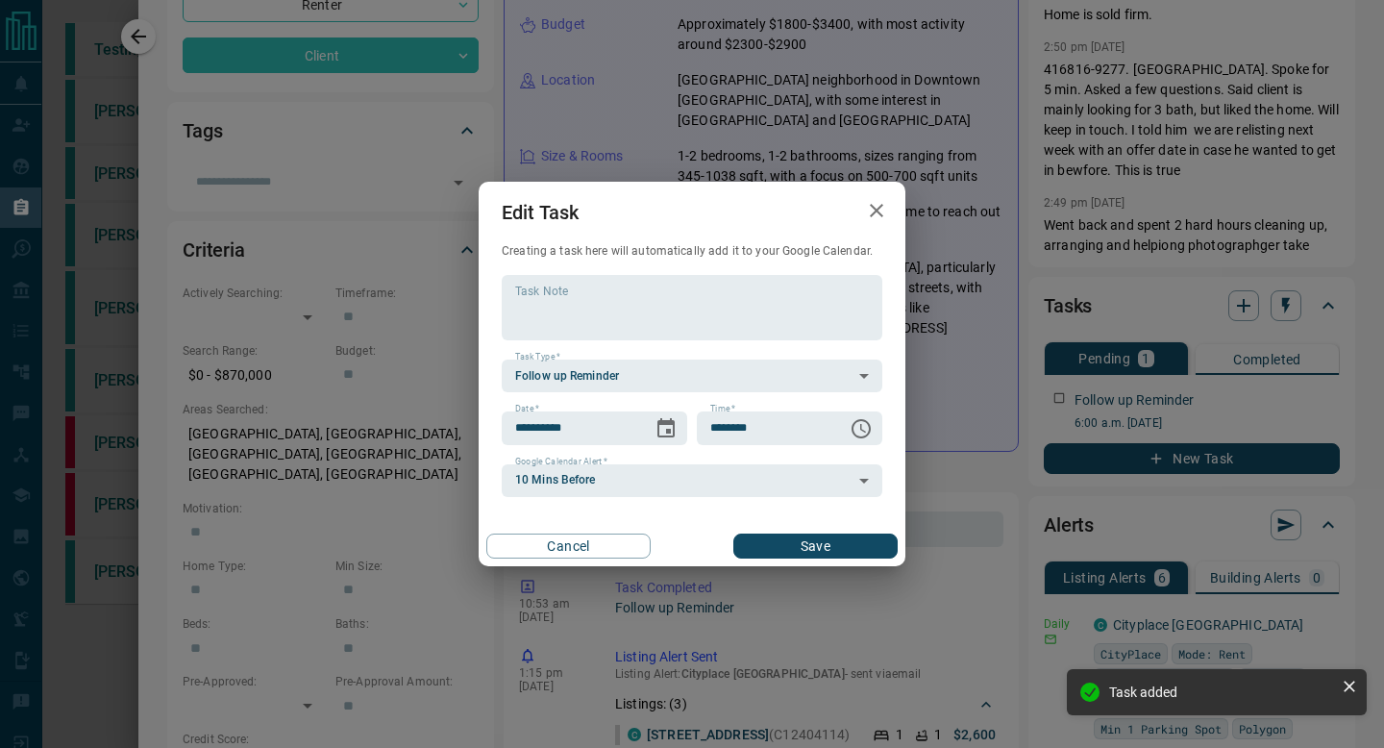
click at [759, 559] on div "Cancel Save" at bounding box center [691, 546] width 427 height 40
click at [766, 545] on button "Save" at bounding box center [815, 545] width 164 height 25
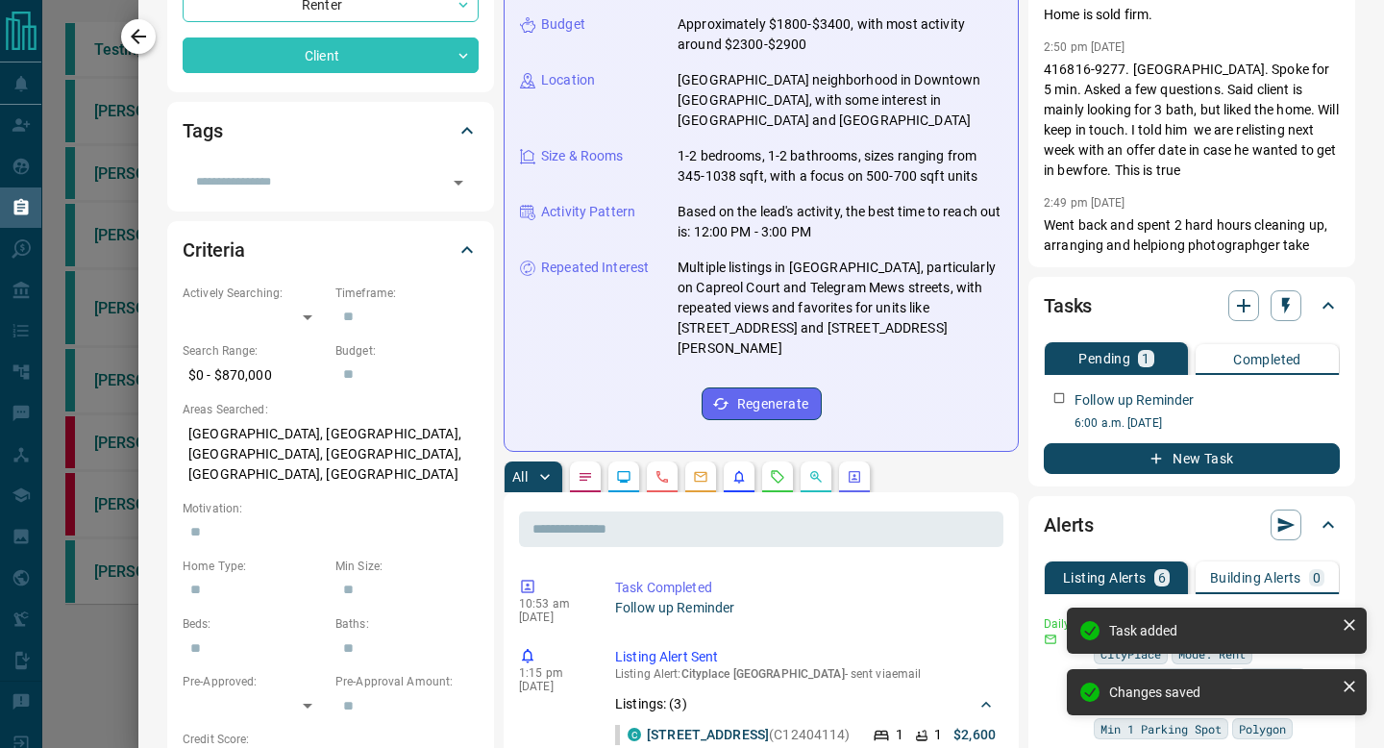
click at [125, 26] on button "button" at bounding box center [138, 36] width 35 height 35
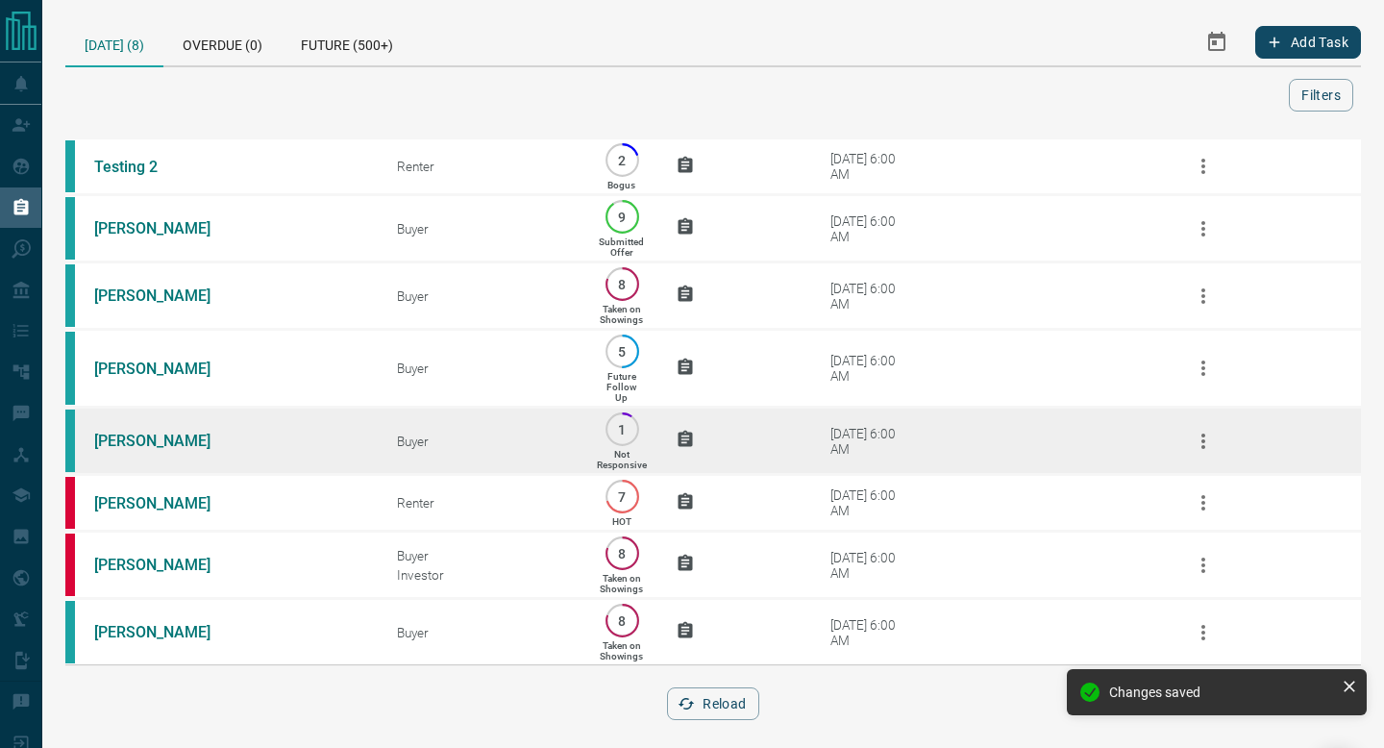
click at [851, 424] on td "[DATE] 6:00 AM" at bounding box center [962, 440] width 379 height 67
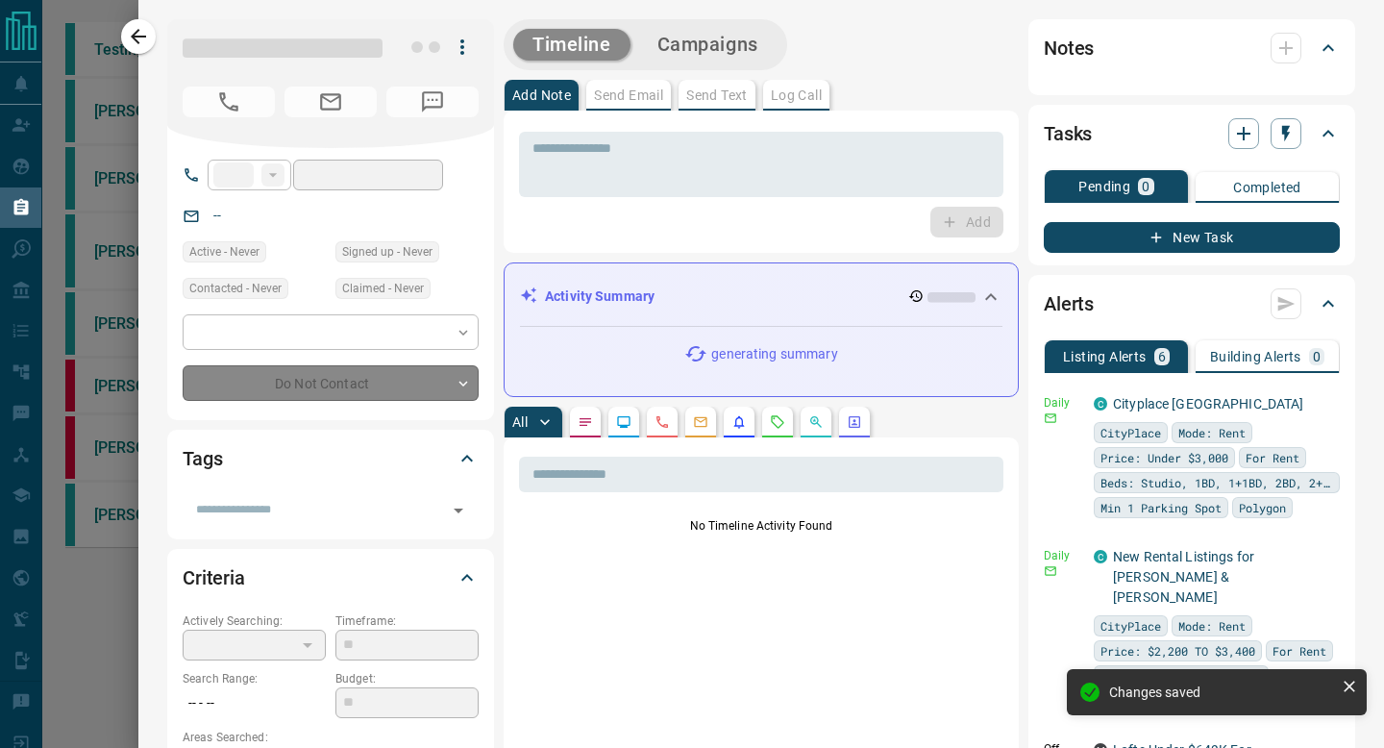
type input "**"
type input "**********"
type input "*"
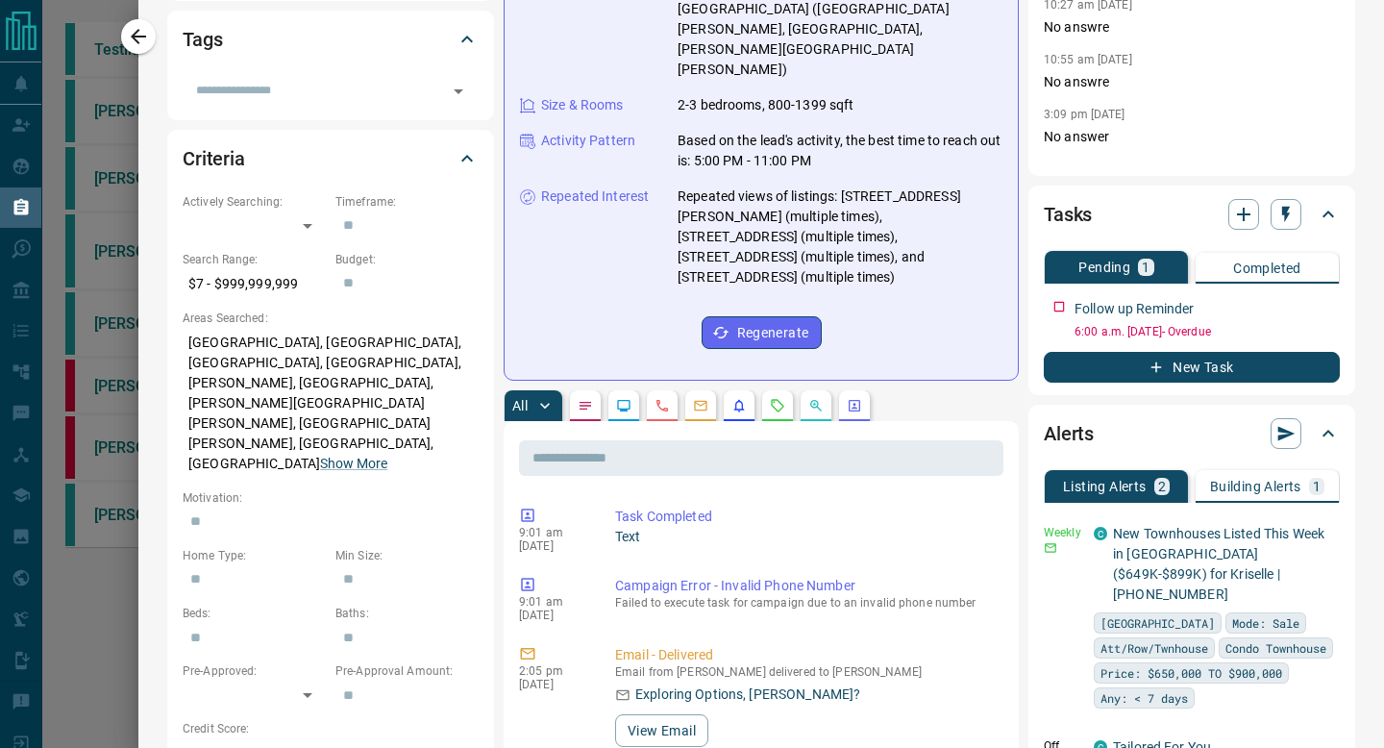
scroll to position [429, 0]
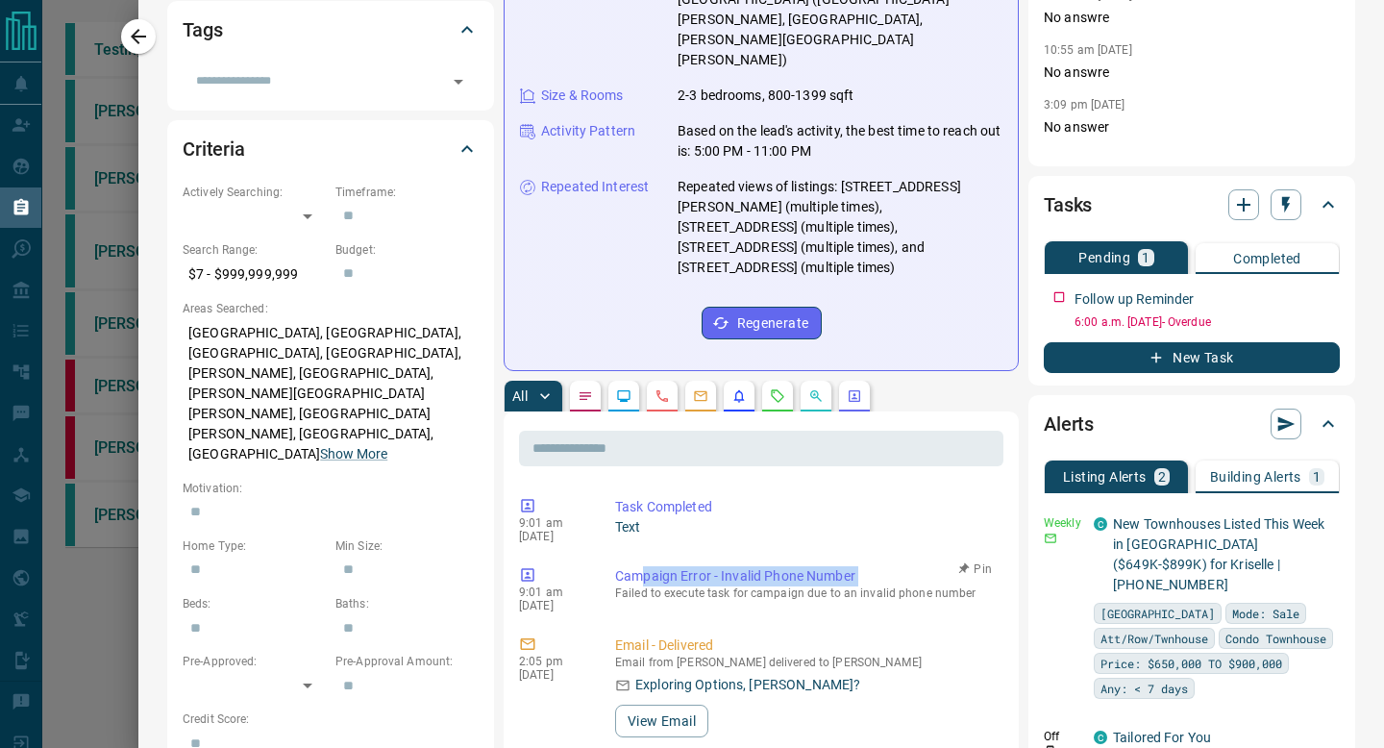
drag, startPoint x: 981, startPoint y: 526, endPoint x: 644, endPoint y: 516, distance: 337.4
click at [644, 566] on div "Campaign Error - Invalid Phone Number Failed to execute task for campaign due t…" at bounding box center [809, 589] width 388 height 46
click at [644, 566] on p "Campaign Error - Invalid Phone Number" at bounding box center [805, 576] width 380 height 20
drag, startPoint x: 614, startPoint y: 518, endPoint x: 1004, endPoint y: 538, distance: 390.6
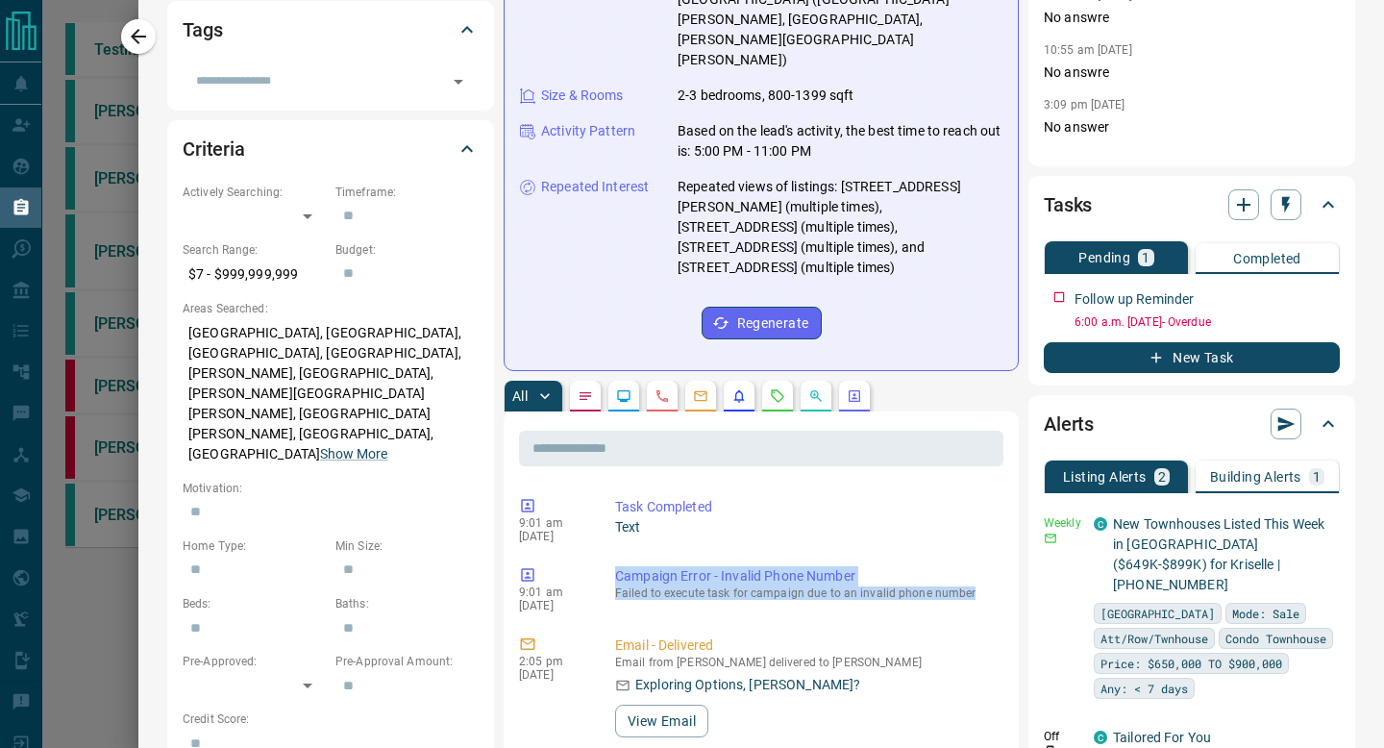
copy div "Campaign Error - Invalid Phone Number Failed to execute task for campaign due t…"
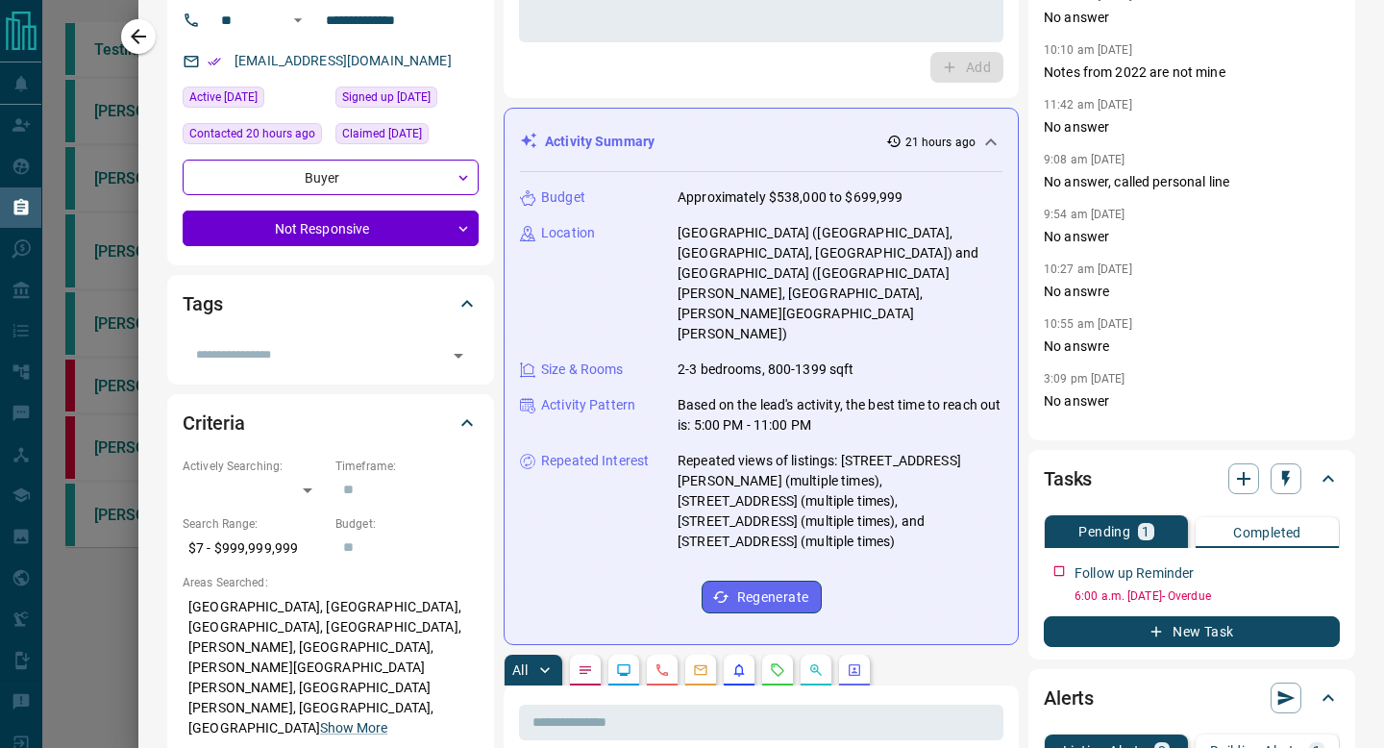
scroll to position [0, 0]
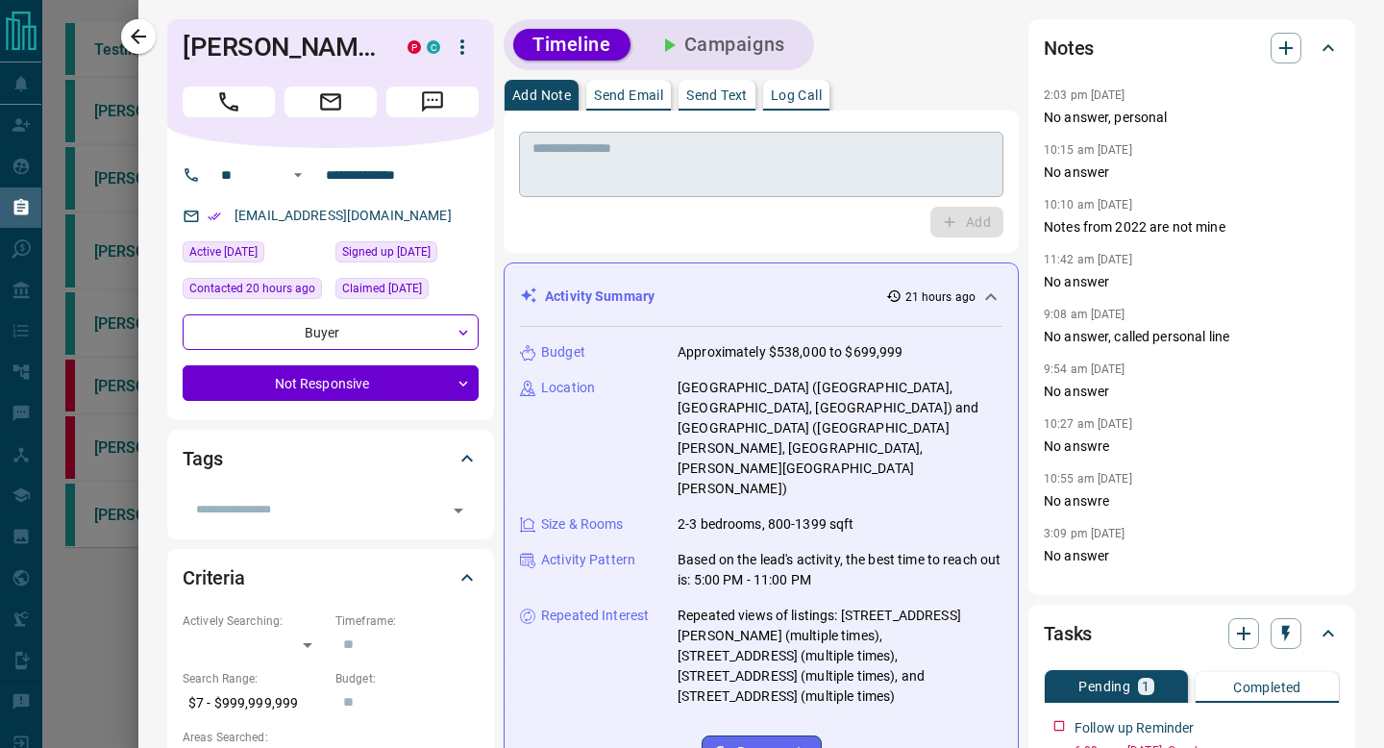
click at [830, 180] on textarea at bounding box center [760, 164] width 457 height 49
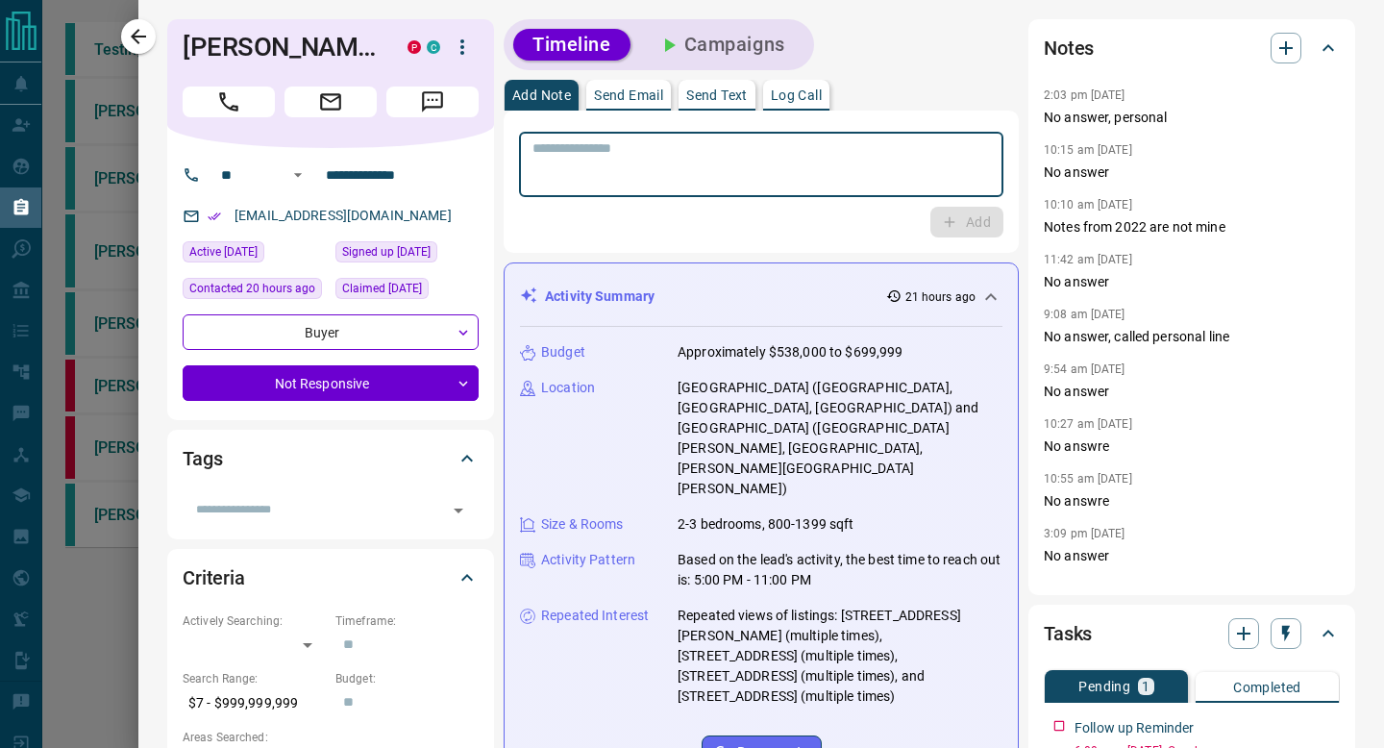
paste textarea "**********"
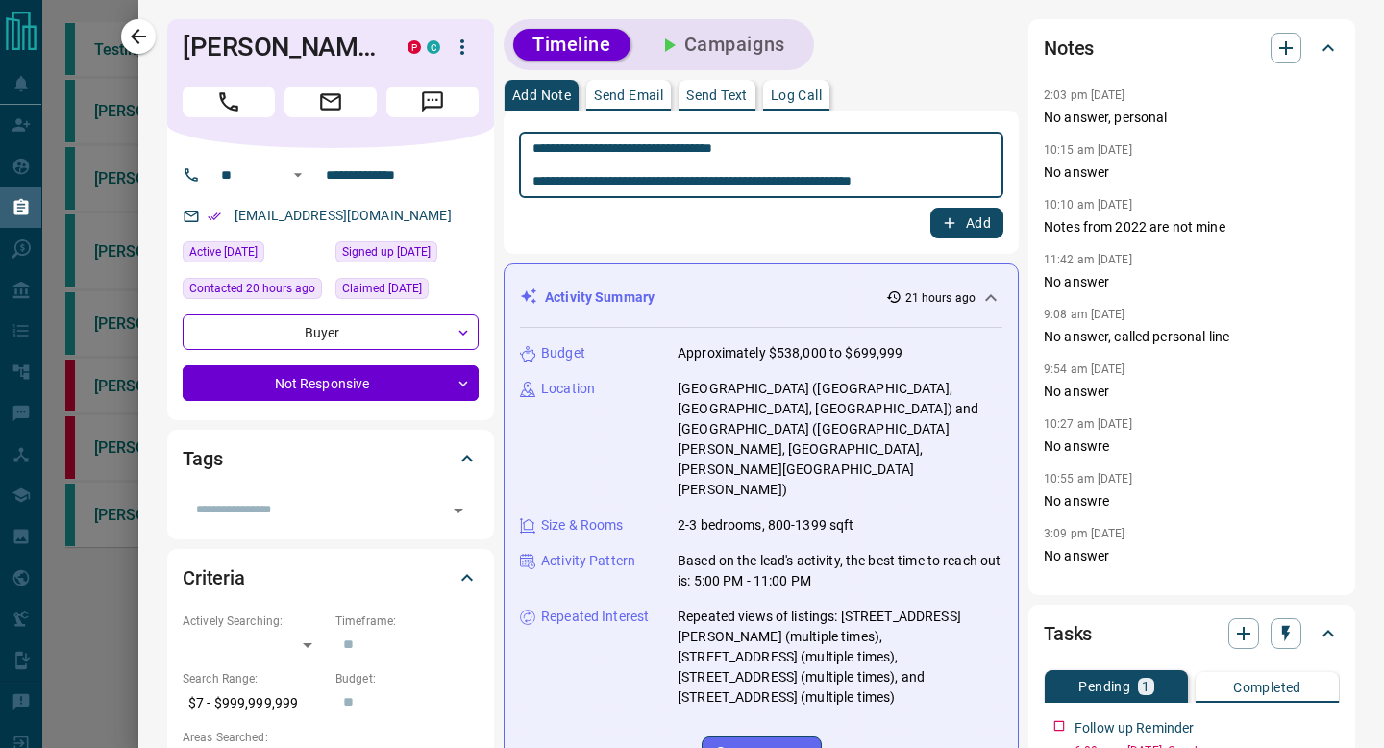
type textarea "**********"
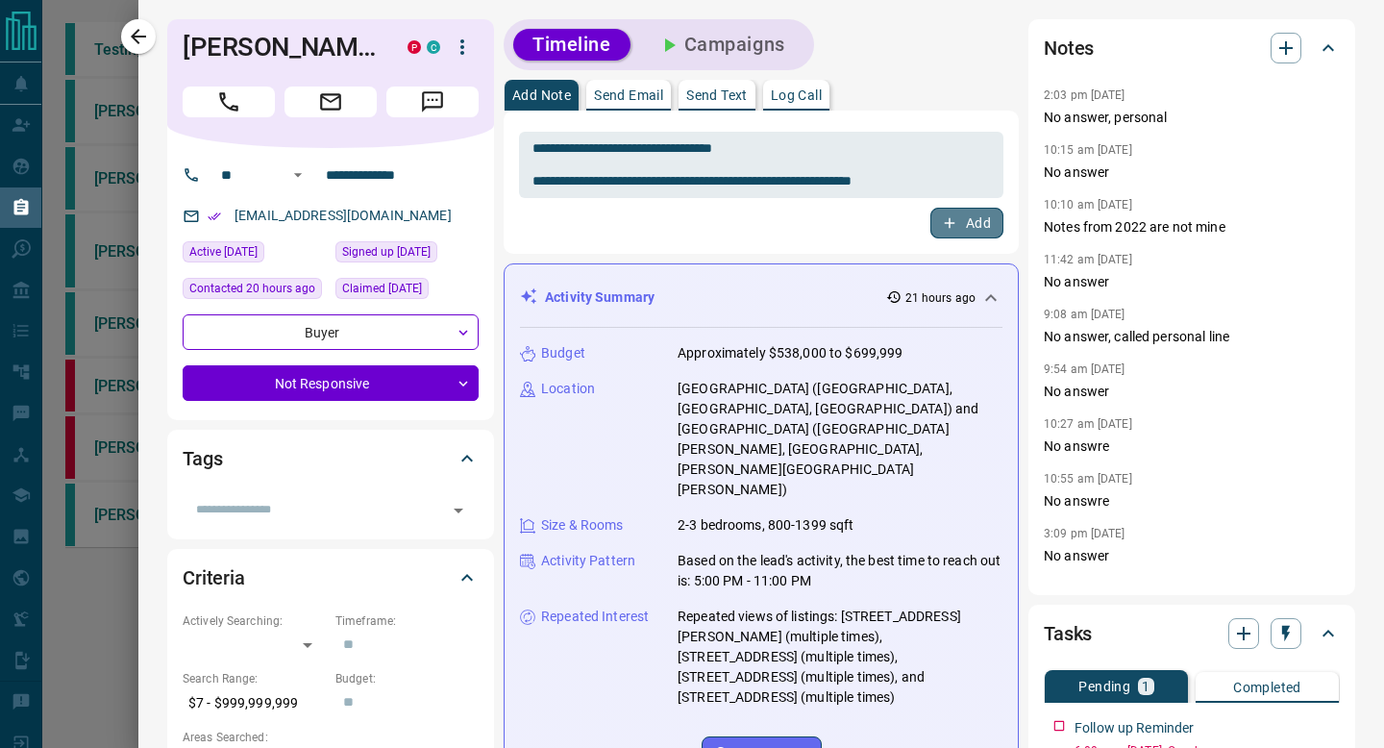
click at [965, 223] on button "Add" at bounding box center [966, 223] width 73 height 31
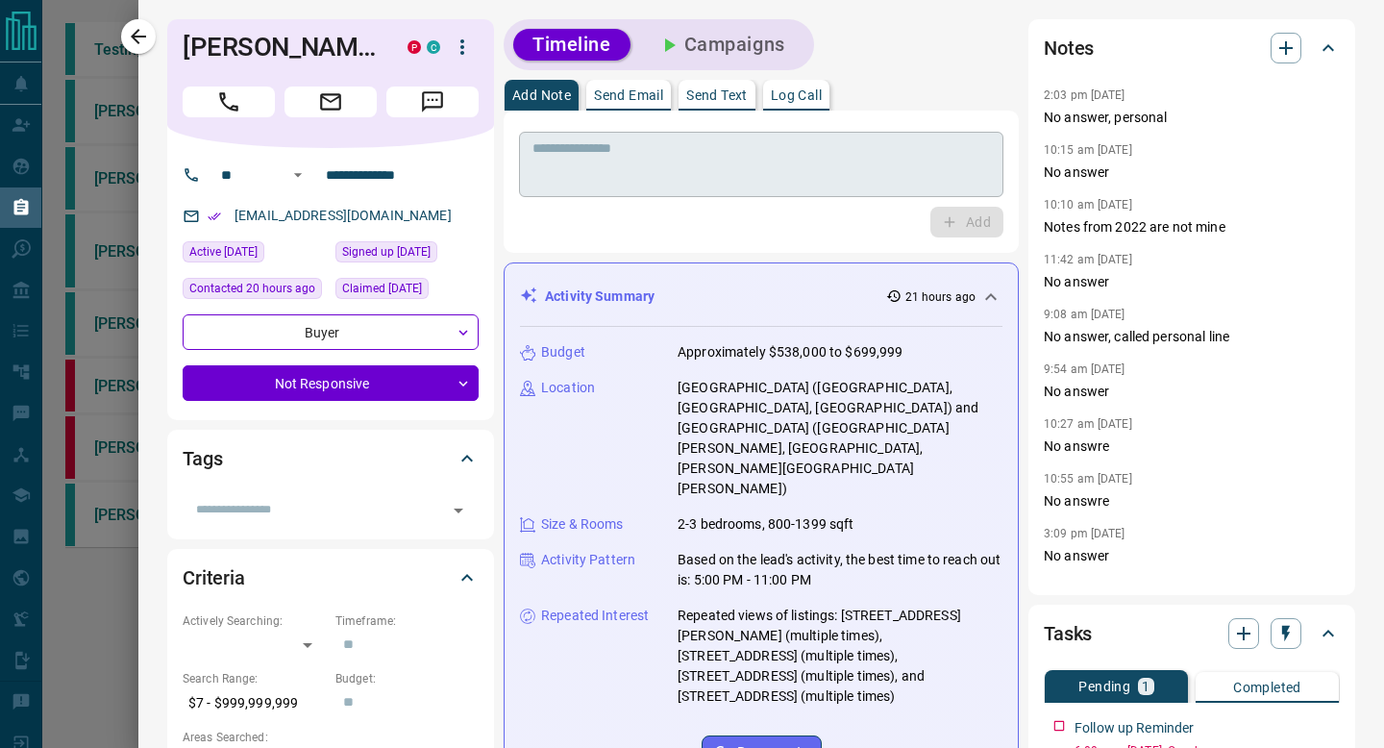
click at [797, 185] on textarea at bounding box center [760, 164] width 457 height 49
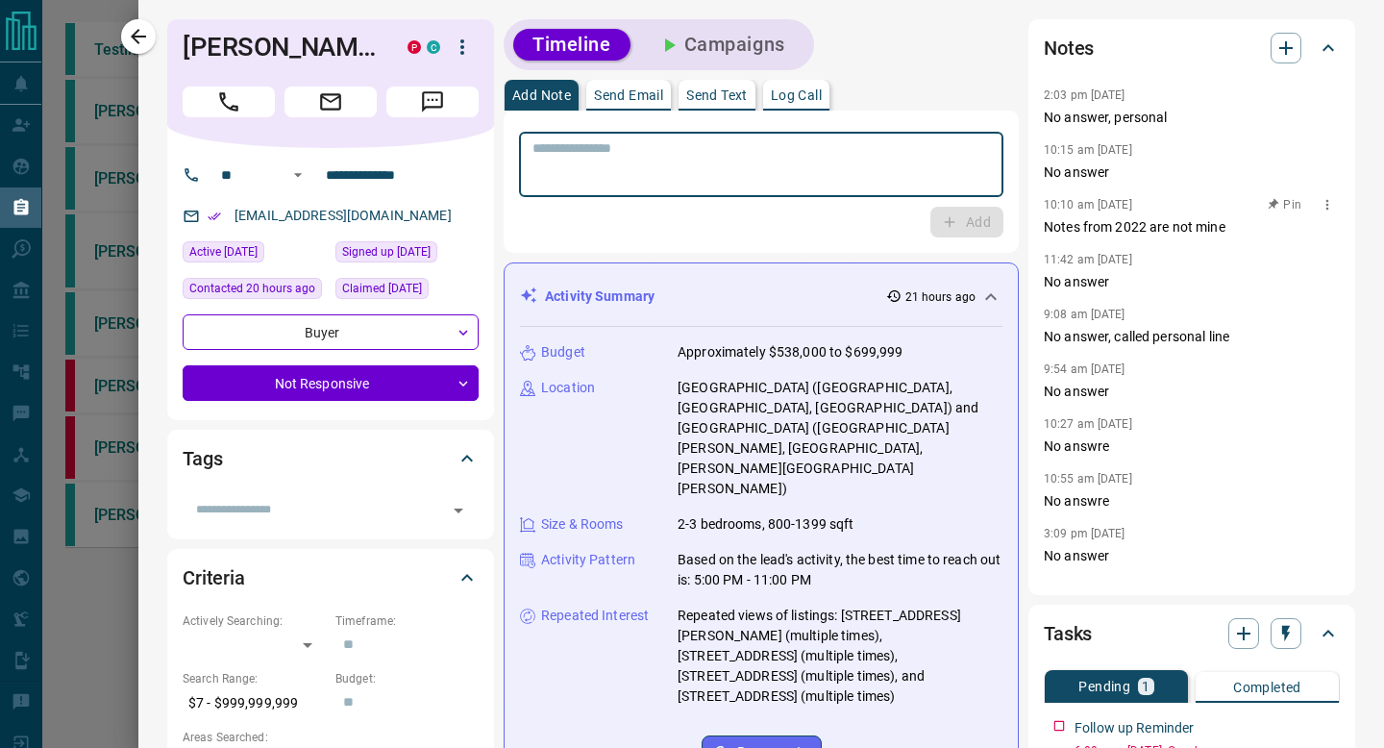
click at [1132, 217] on p "Notes from 2022 are not mine" at bounding box center [1191, 227] width 296 height 20
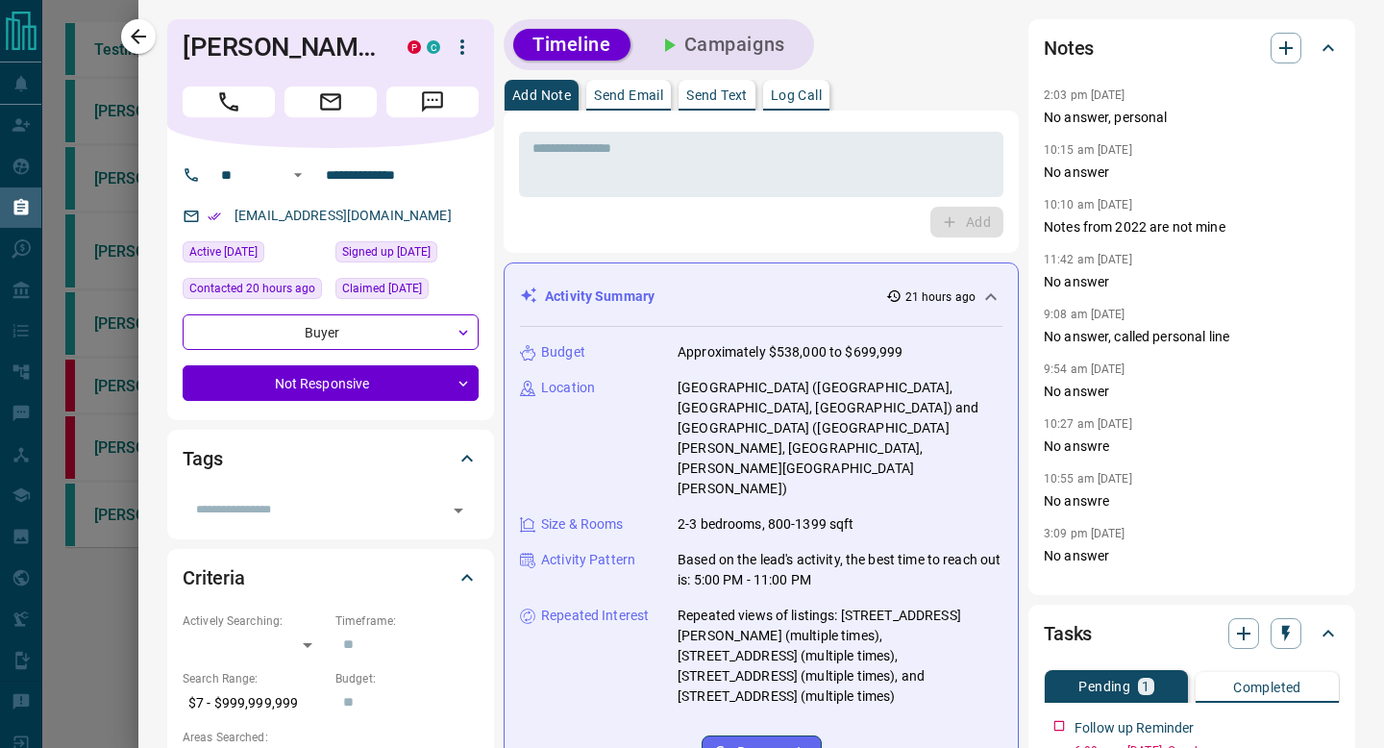
scroll to position [206, 0]
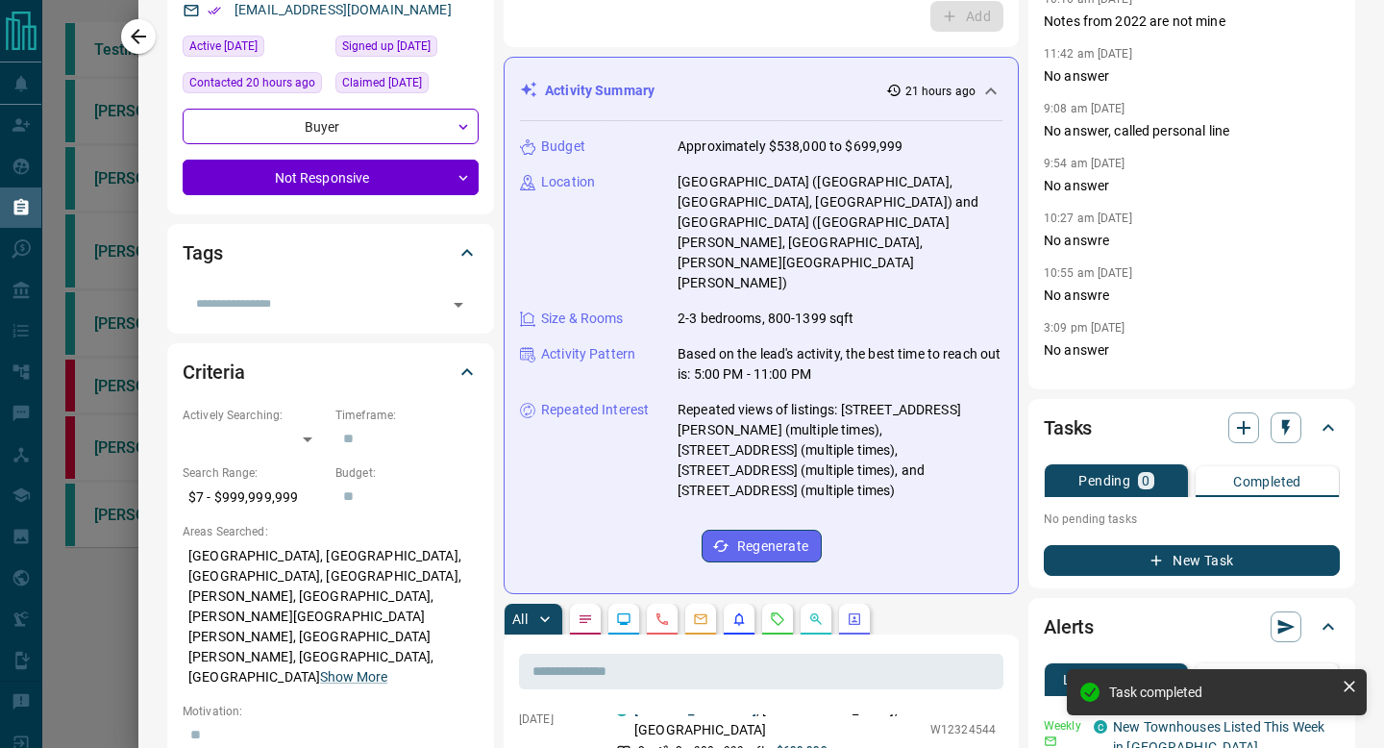
click at [1108, 568] on button "New Task" at bounding box center [1191, 560] width 296 height 31
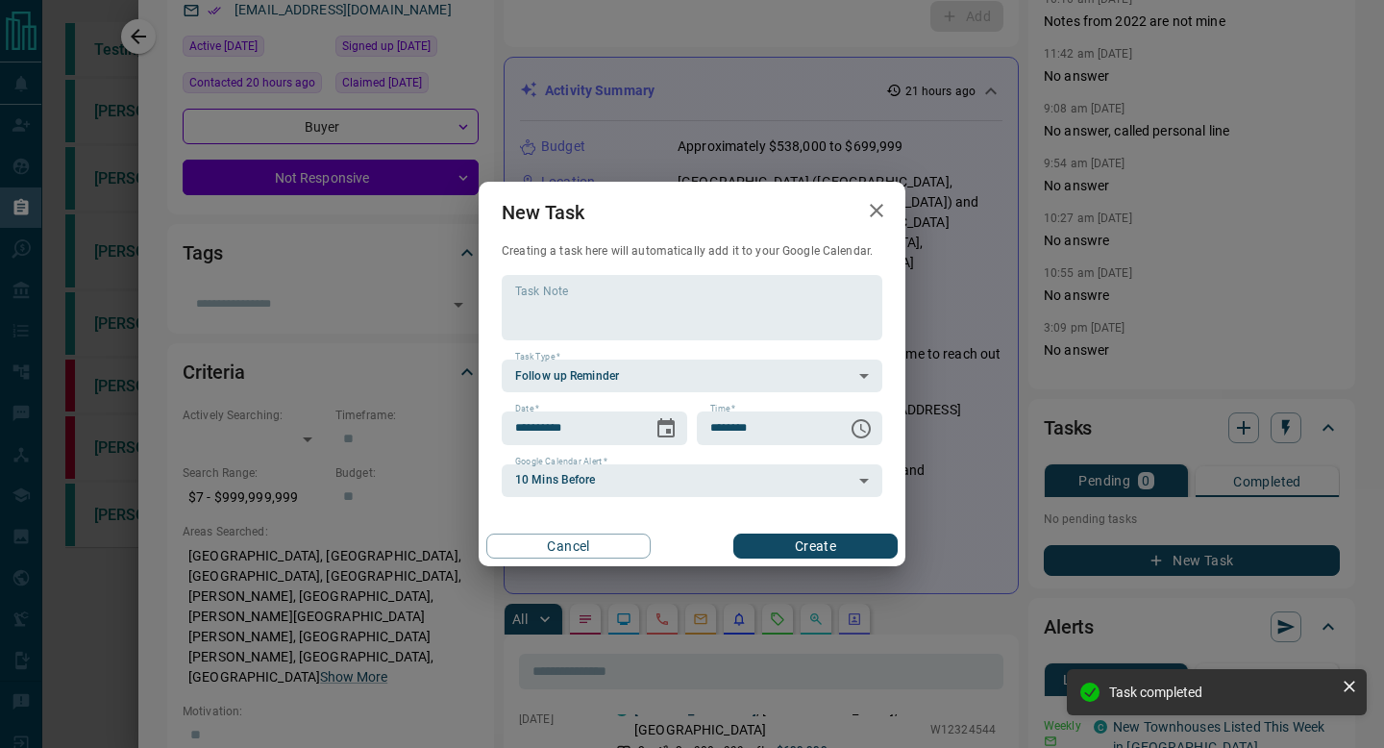
click at [675, 445] on div "**********" at bounding box center [692, 386] width 380 height 222
click at [658, 424] on icon "Choose date, selected date is Sep 17, 2025" at bounding box center [665, 427] width 17 height 19
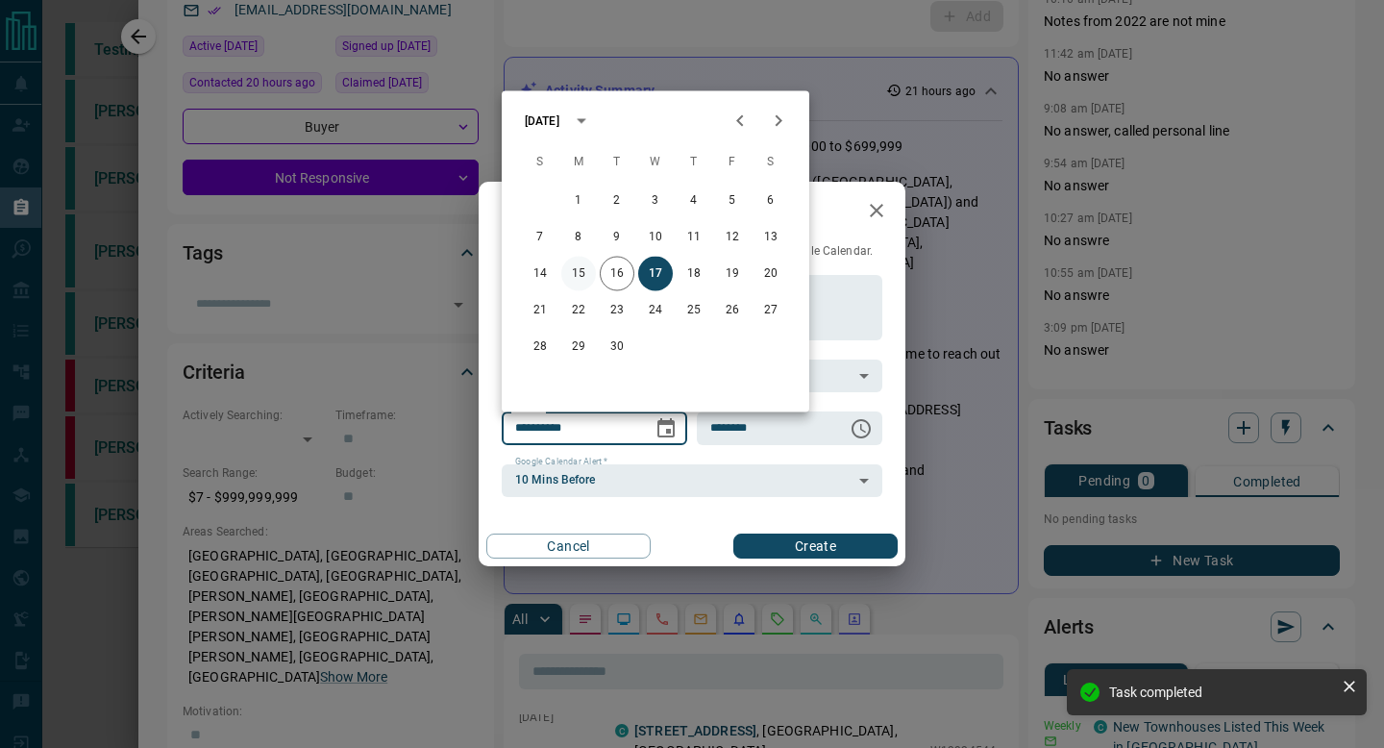
scroll to position [1191, 0]
click at [584, 282] on button "15" at bounding box center [578, 274] width 35 height 35
type input "**********"
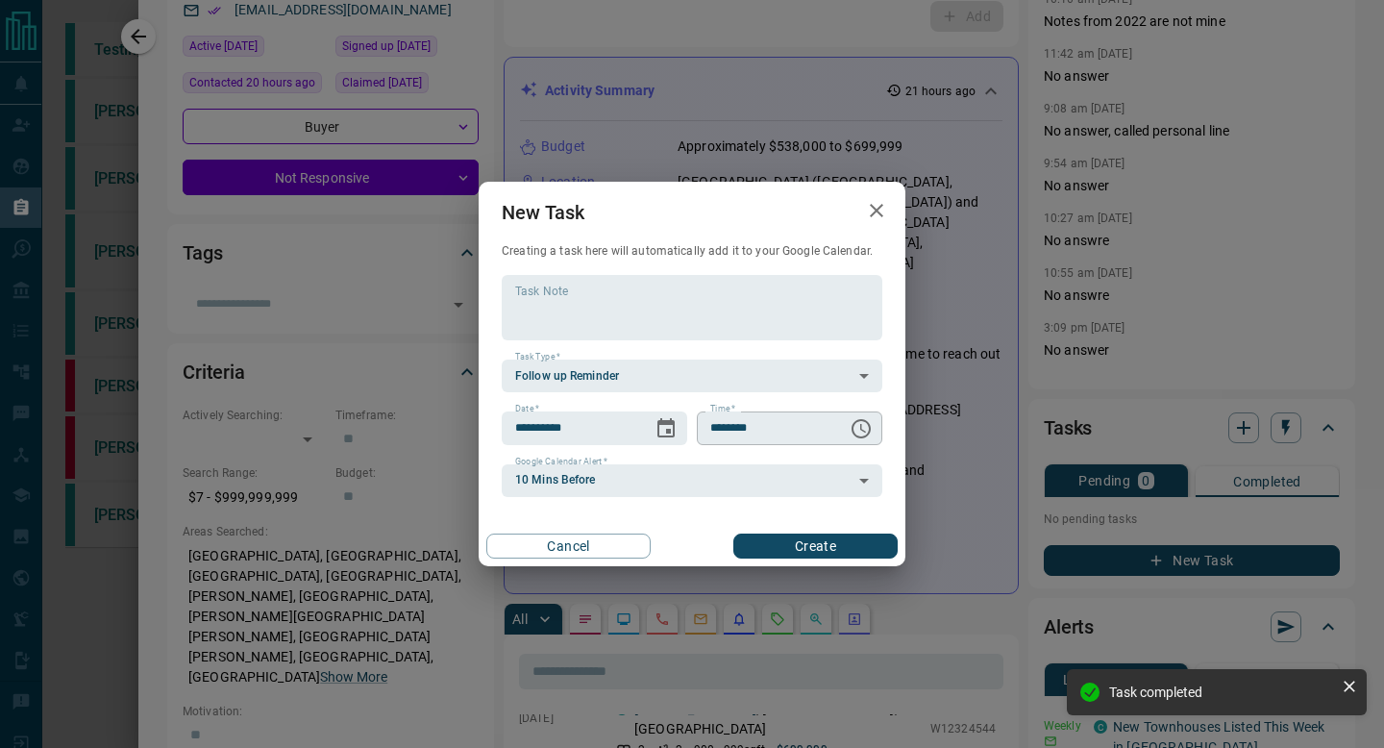
click at [860, 424] on icon "Choose time, selected time is 6:00 AM" at bounding box center [863, 428] width 6 height 9
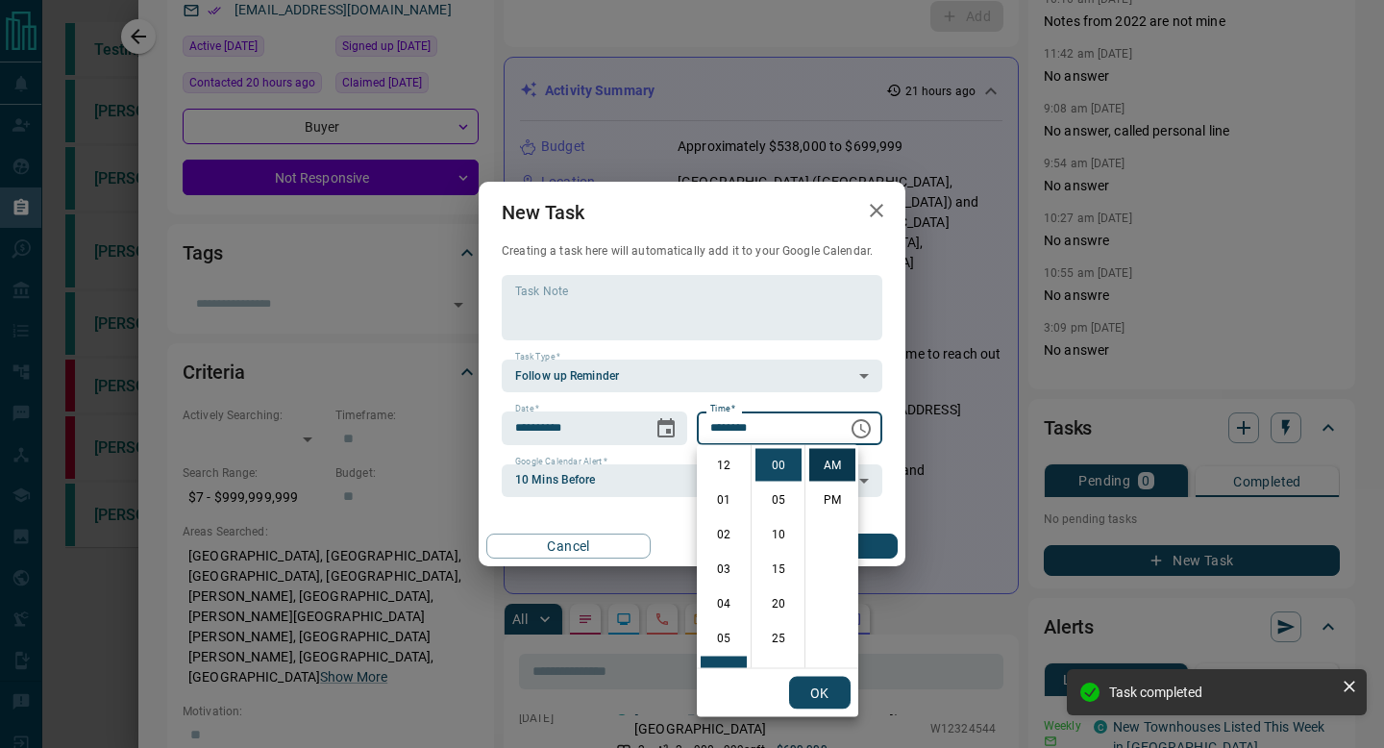
scroll to position [208, 0]
click at [826, 497] on li "PM" at bounding box center [832, 499] width 46 height 33
type input "********"
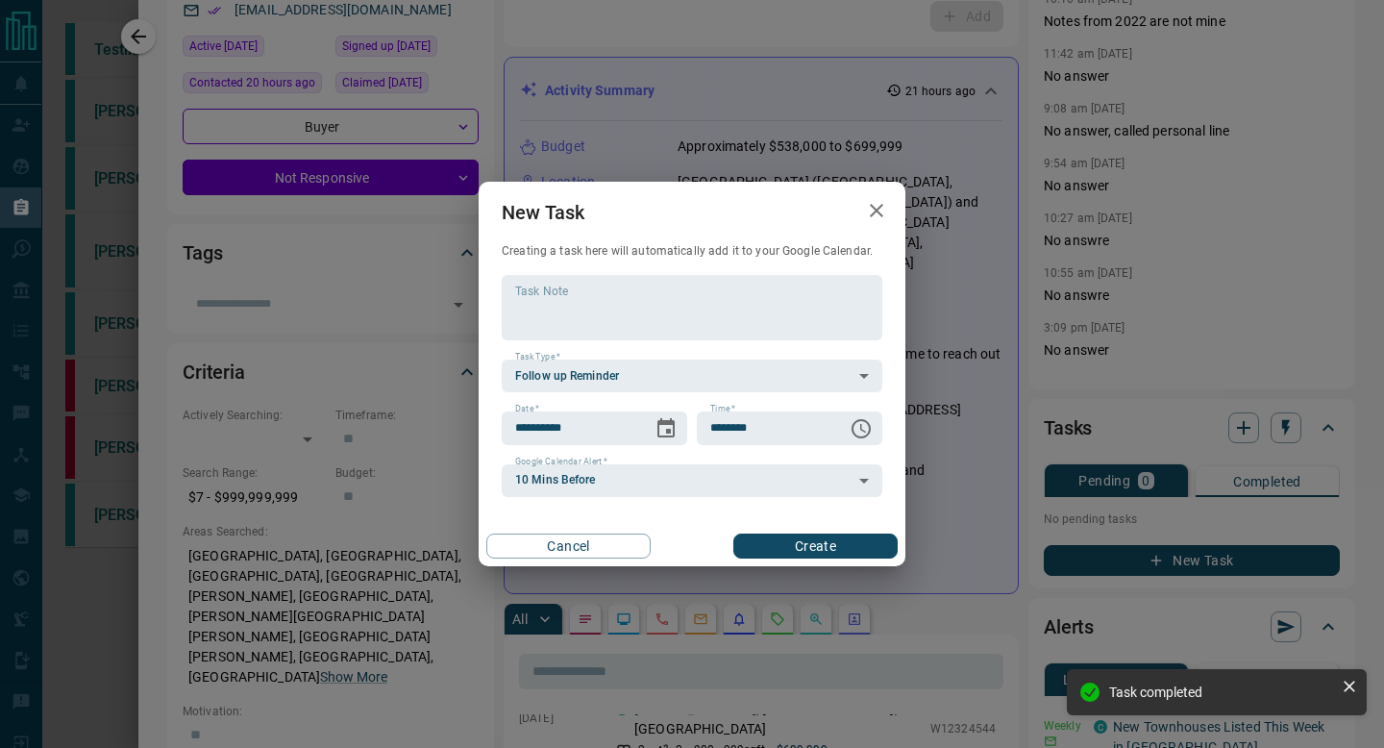
scroll to position [29, 0]
click at [804, 548] on button "Create" at bounding box center [815, 545] width 164 height 25
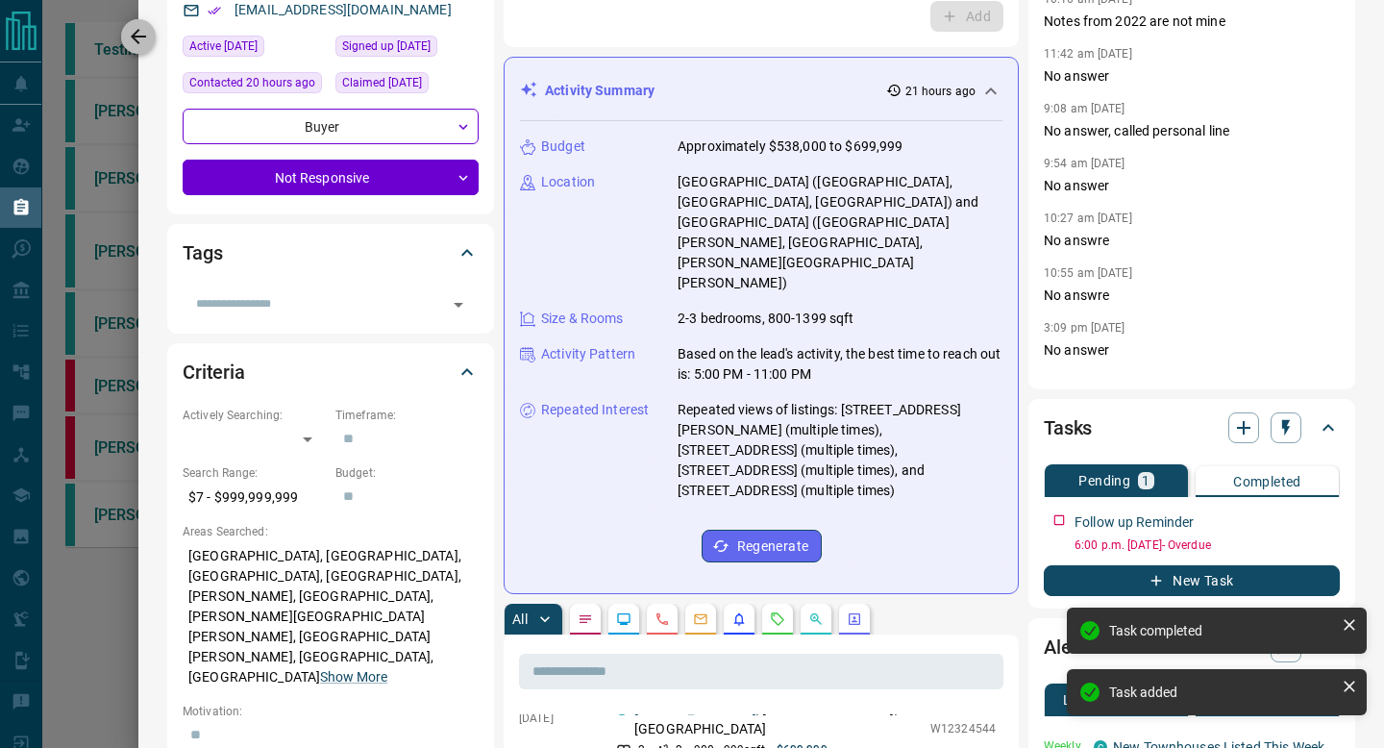
click at [152, 28] on button "button" at bounding box center [138, 36] width 35 height 35
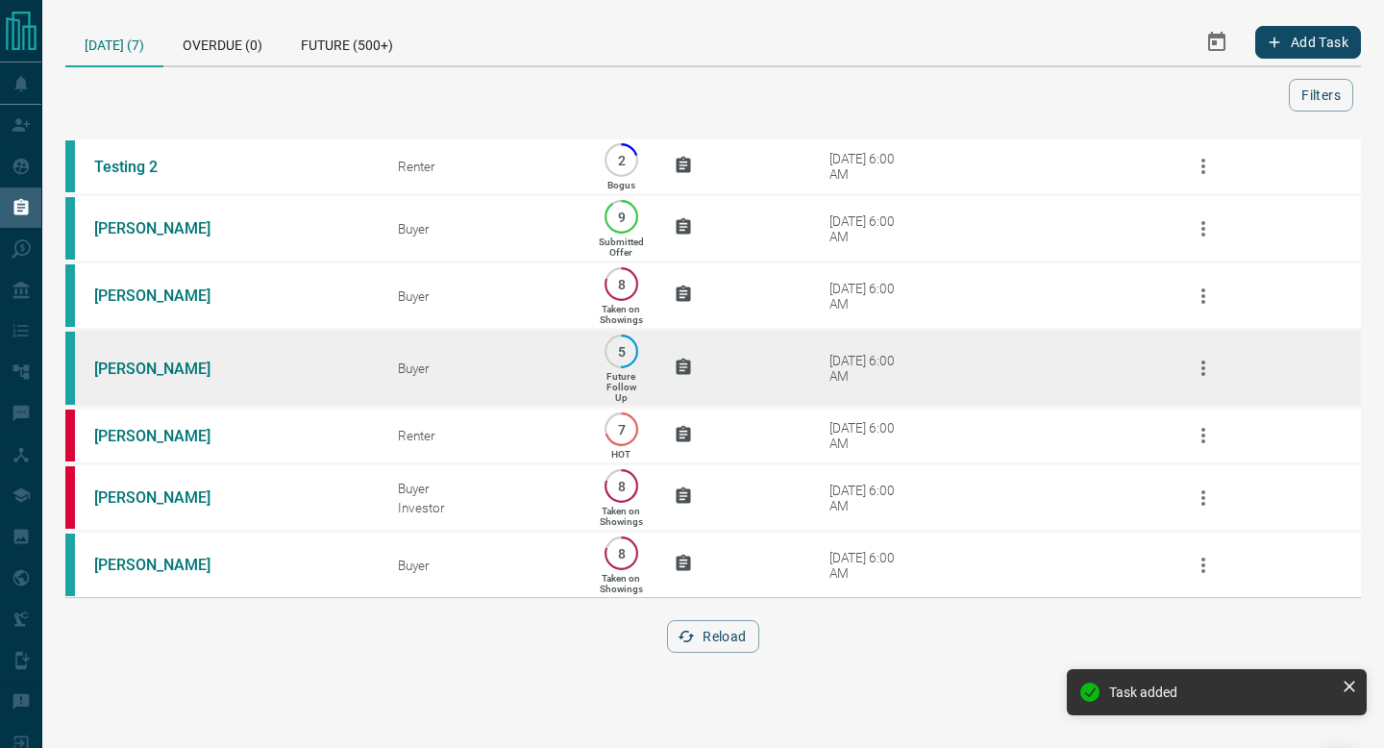
click at [775, 392] on td "[DATE] 6:00 AM" at bounding box center [962, 369] width 380 height 78
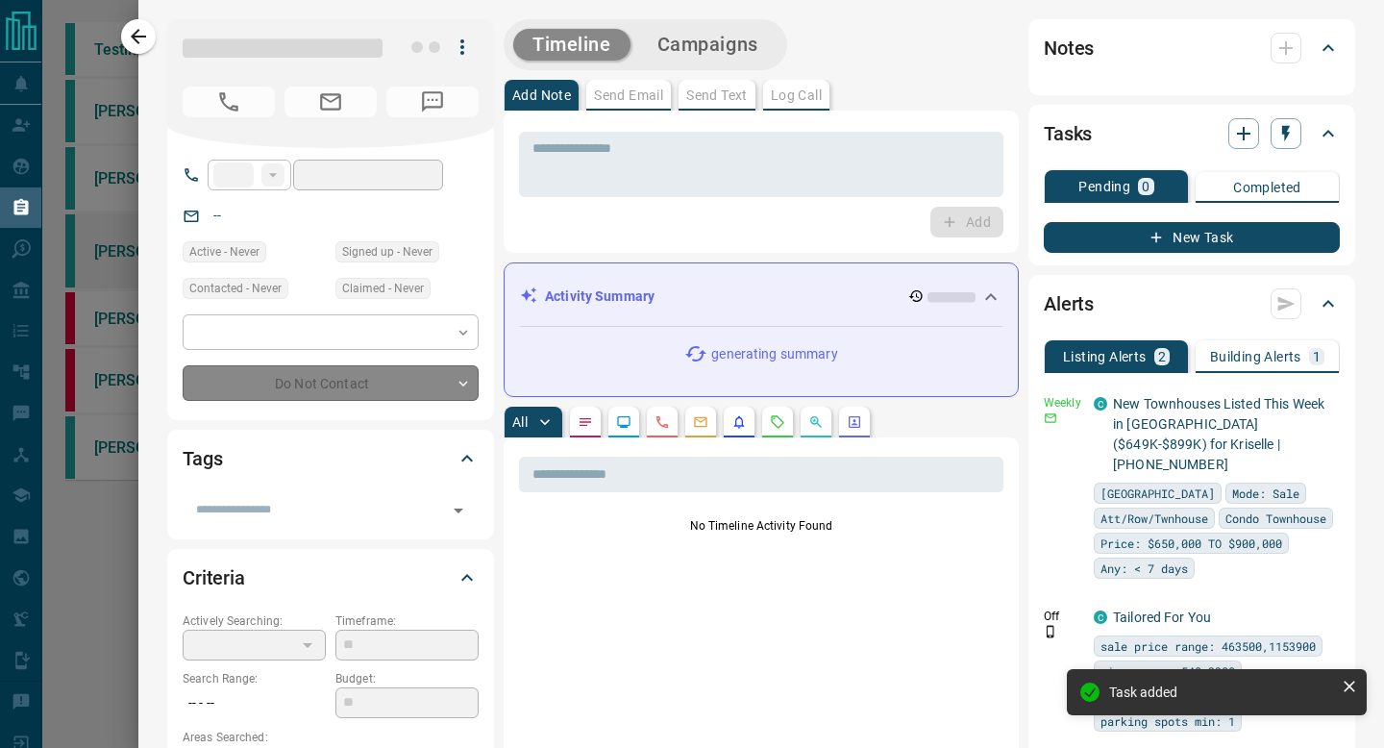
type input "**"
type input "**********"
type input "*"
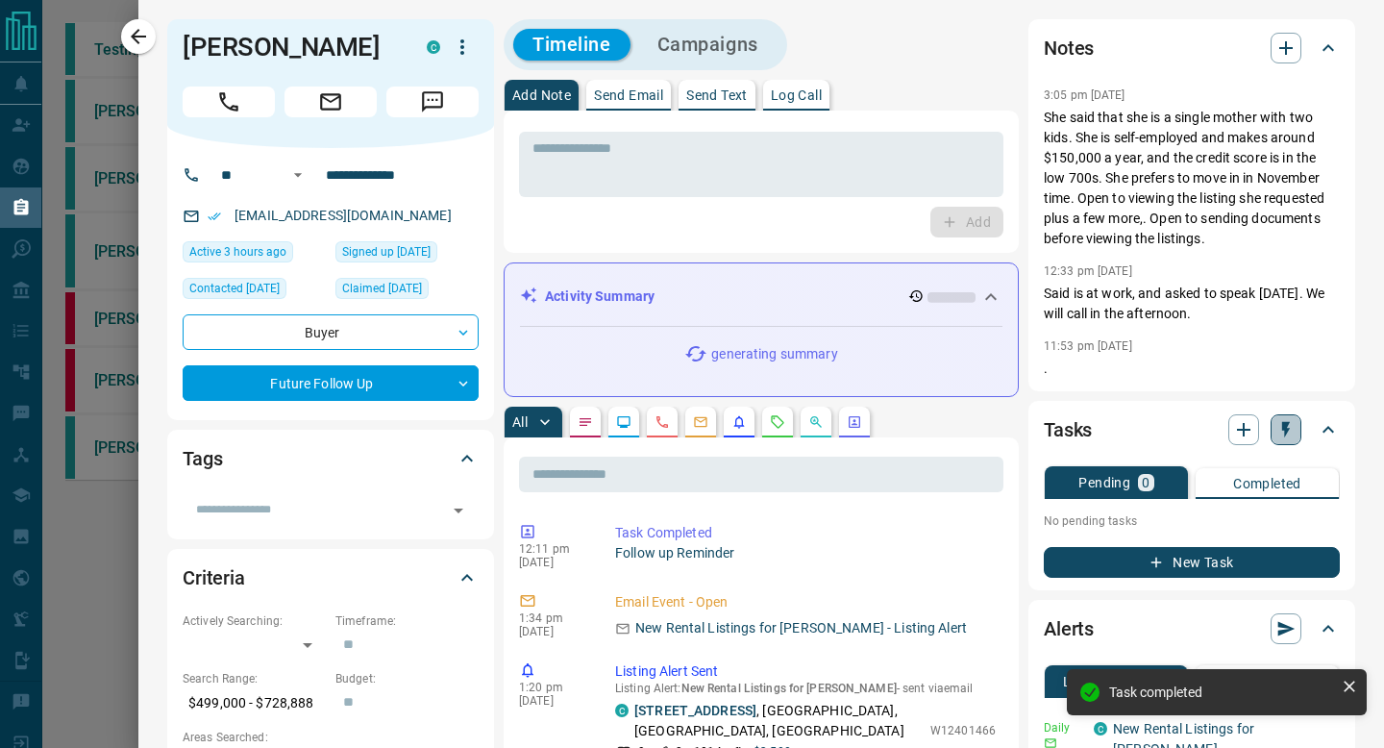
click at [1291, 429] on icon "button" at bounding box center [1285, 429] width 19 height 19
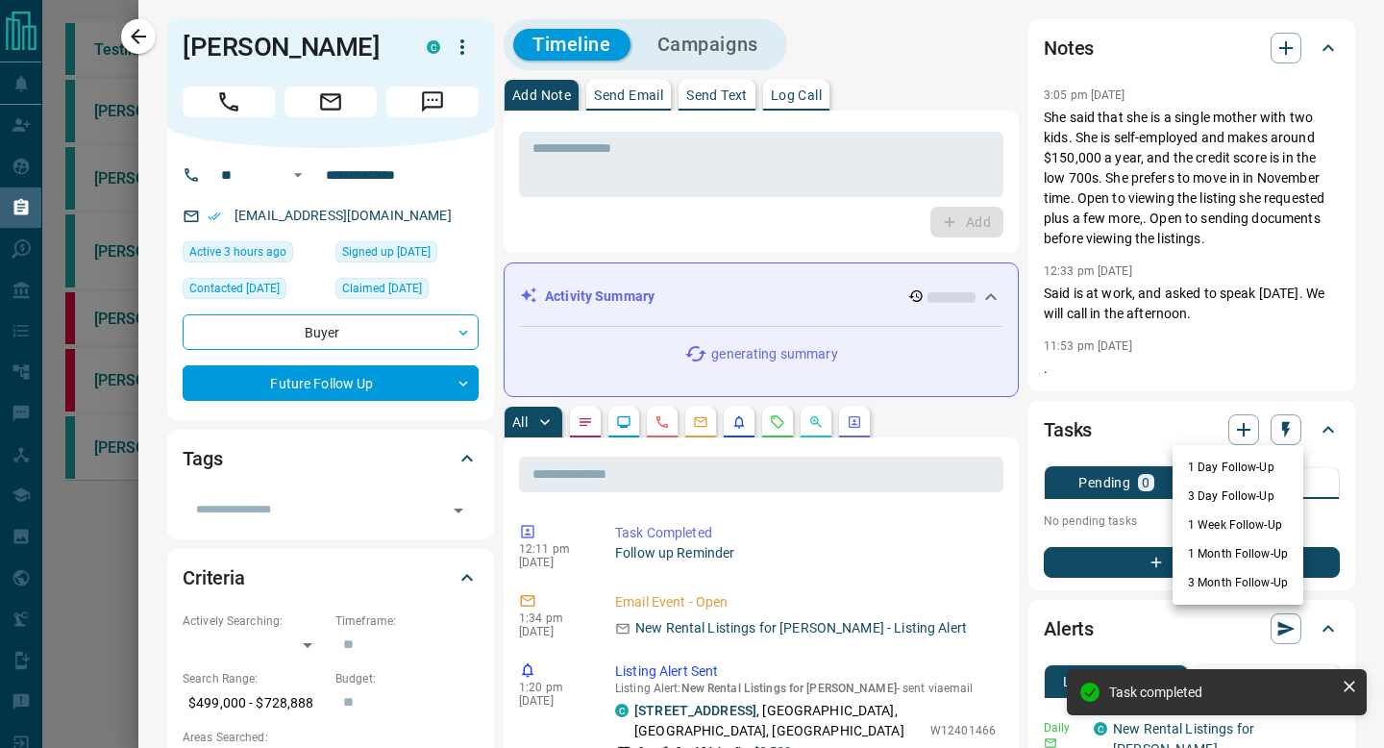
click at [1250, 483] on li "3 Day Follow-Up" at bounding box center [1237, 495] width 131 height 29
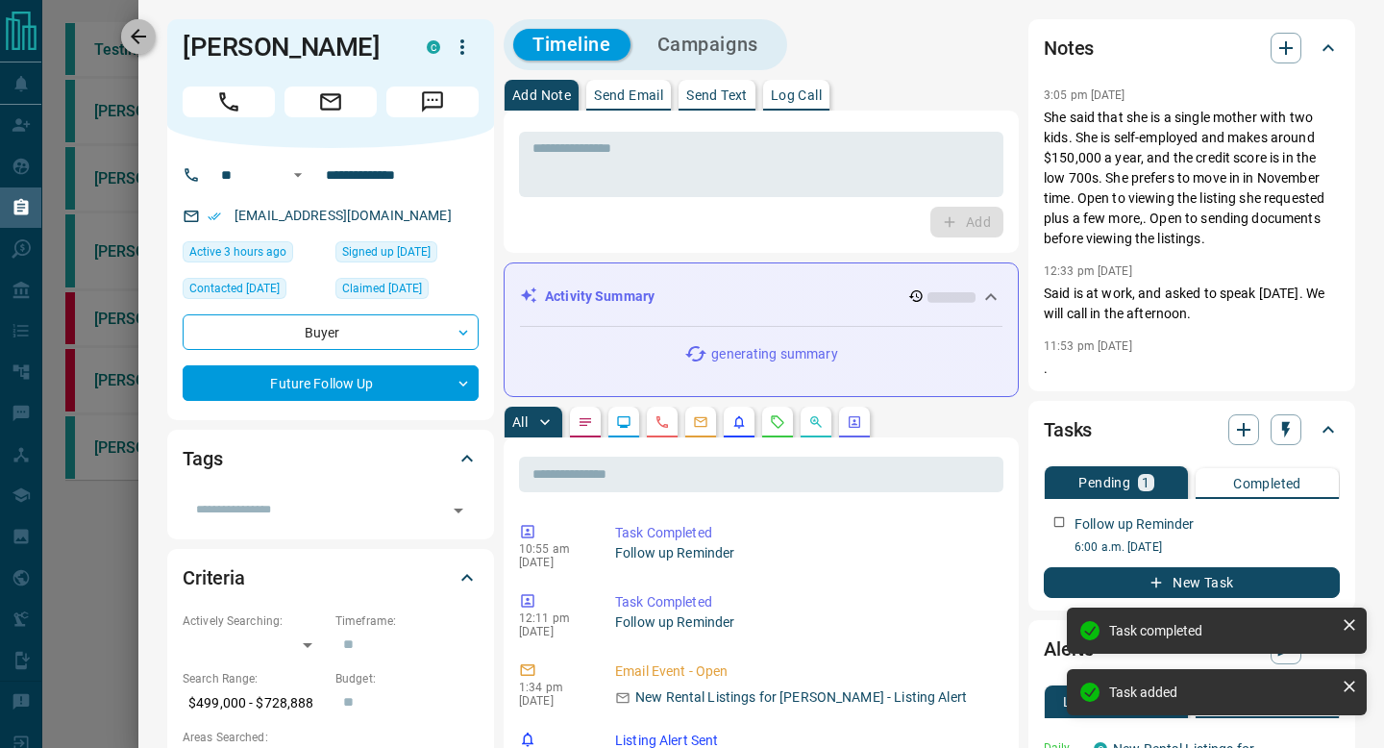
click at [141, 39] on icon "button" at bounding box center [138, 36] width 23 height 23
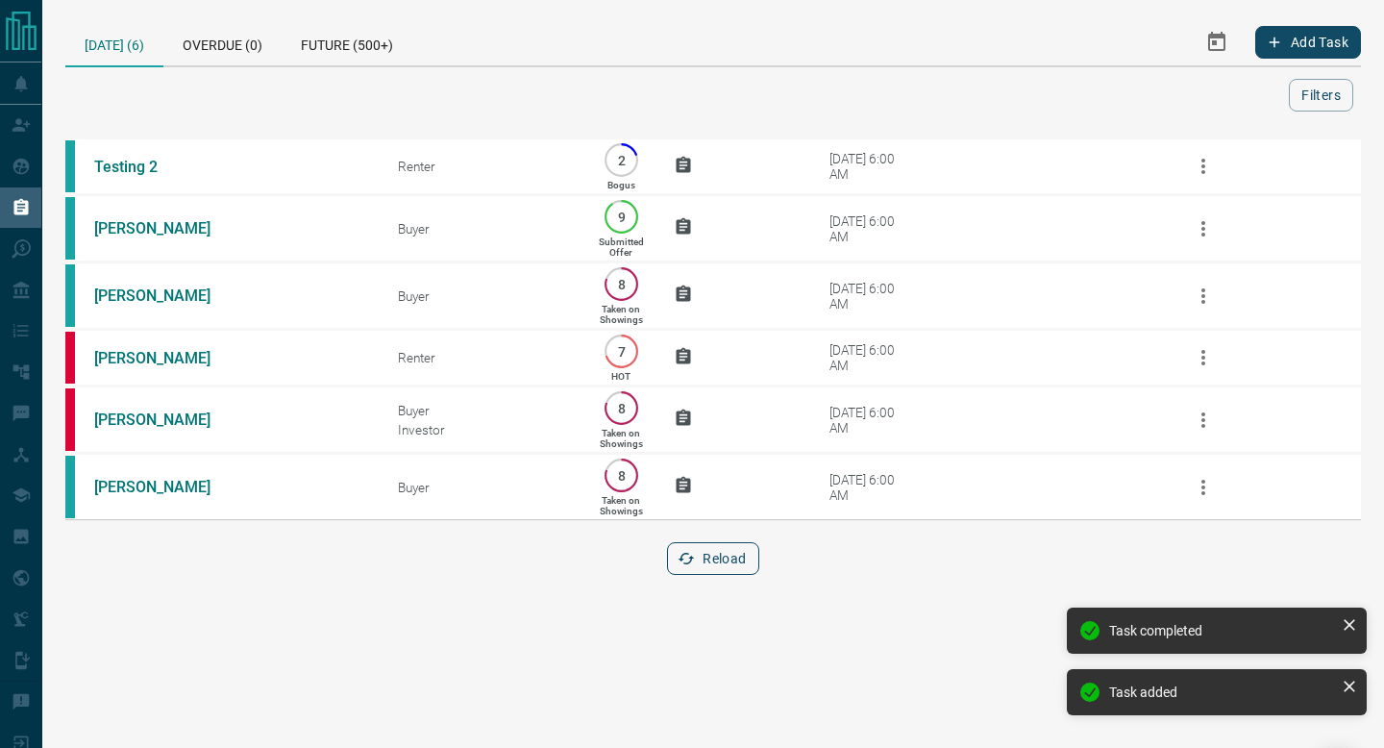
click at [720, 569] on button "Reload" at bounding box center [712, 558] width 91 height 33
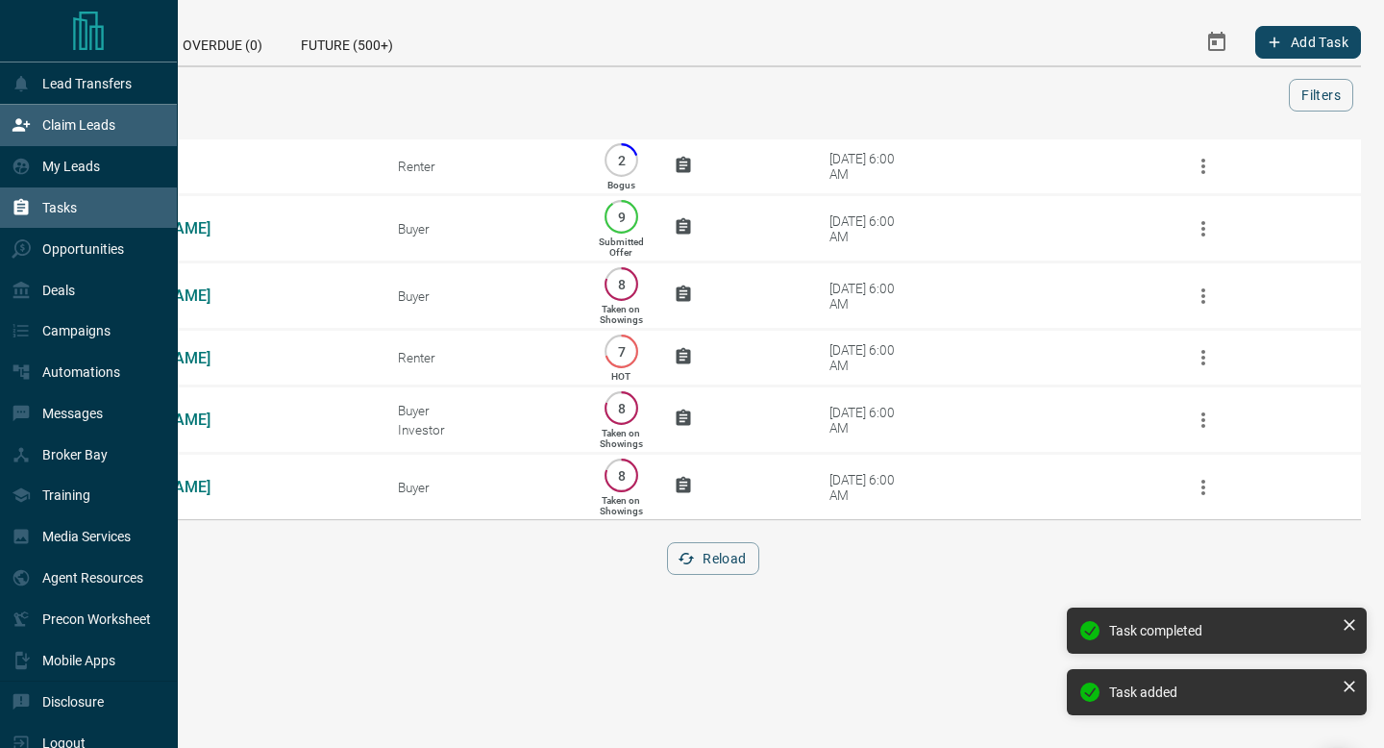
click at [28, 123] on icon at bounding box center [21, 124] width 19 height 19
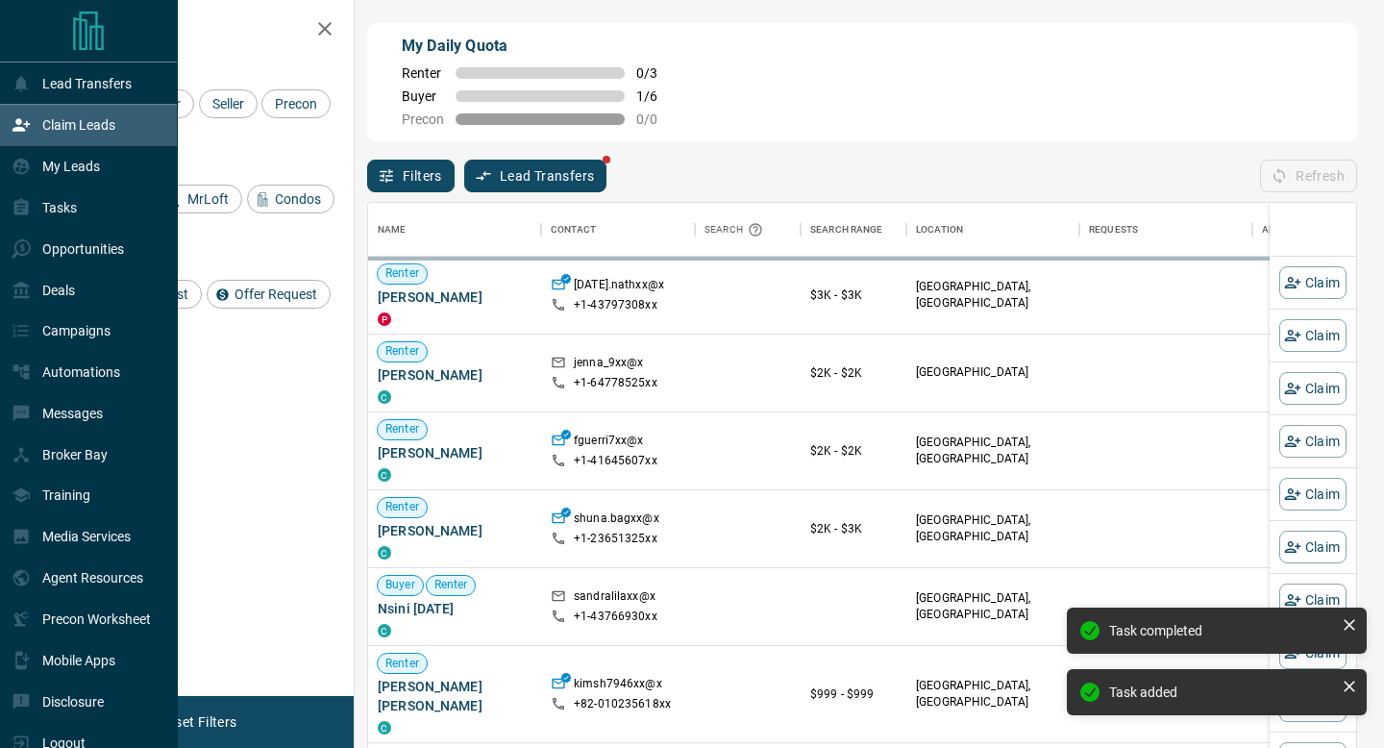
scroll to position [567, 988]
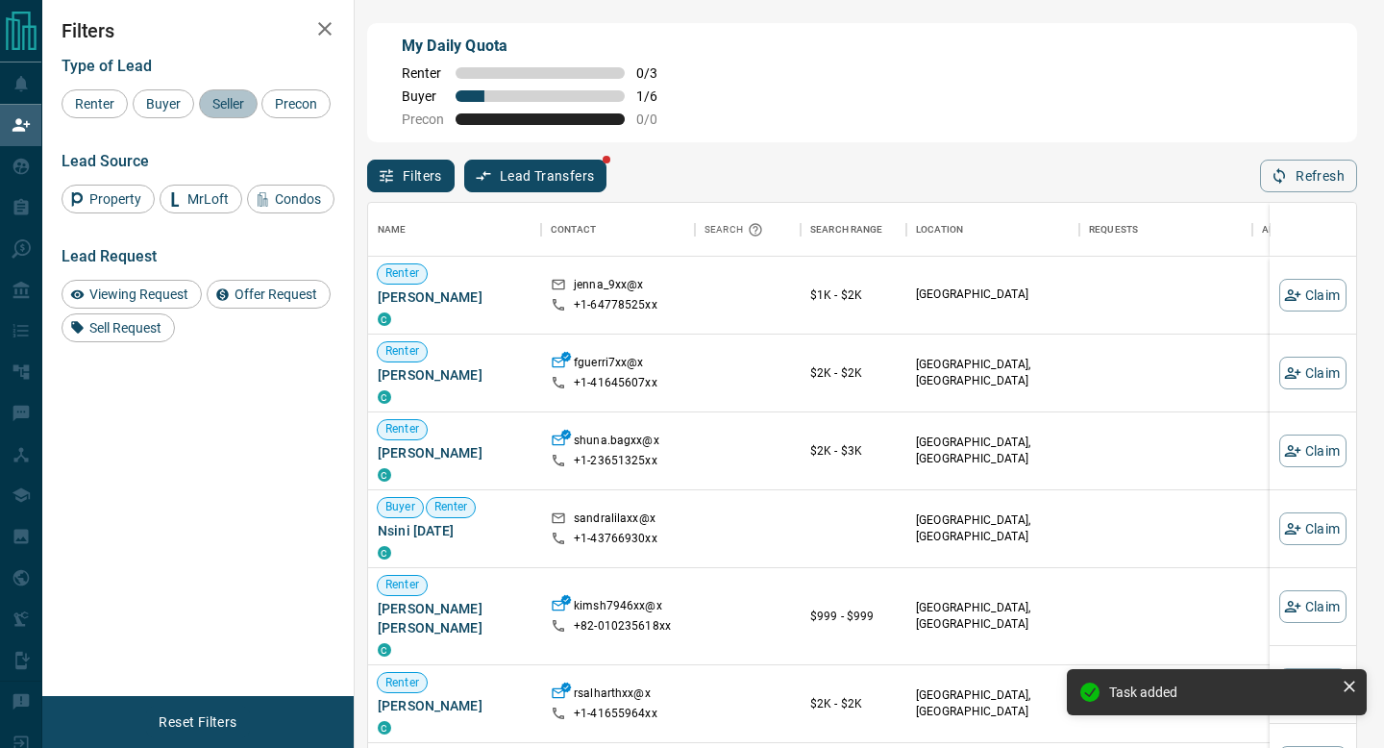
click at [231, 114] on div "Seller" at bounding box center [228, 103] width 59 height 29
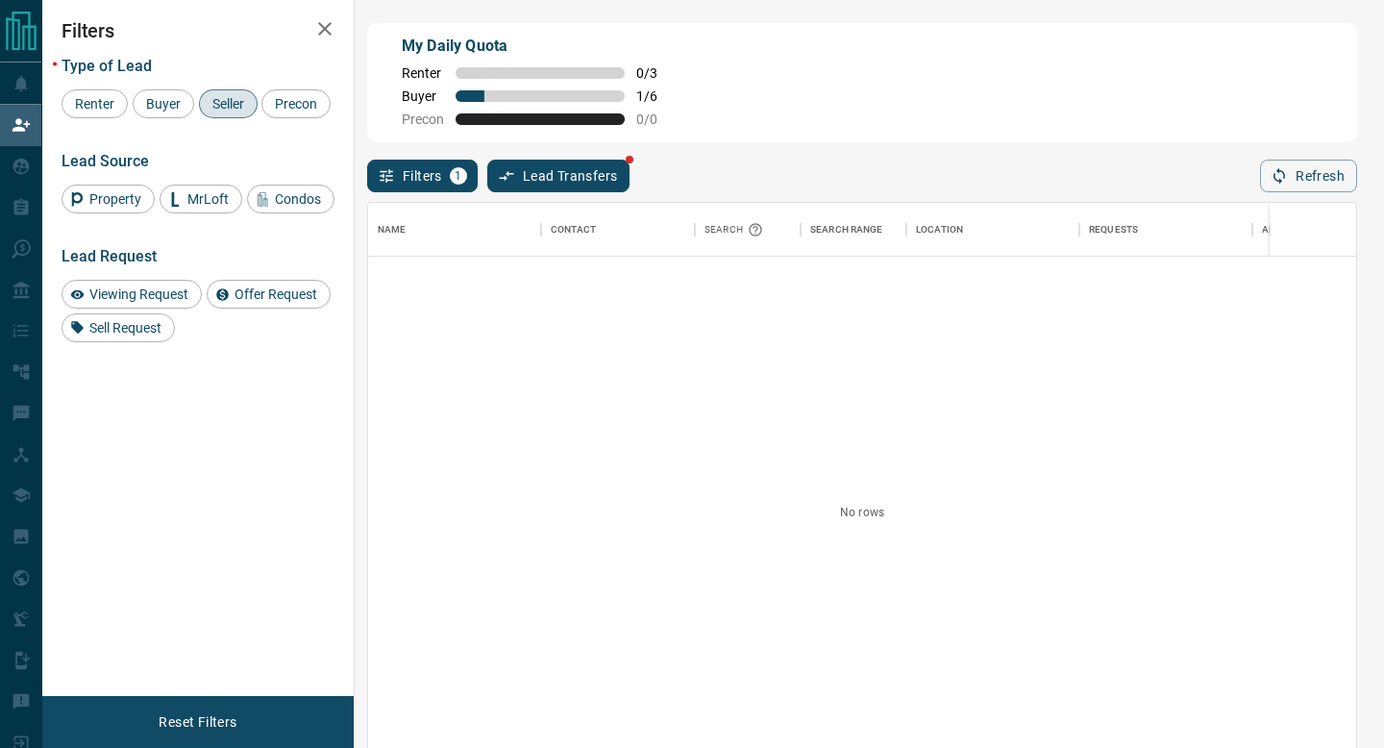
click at [231, 114] on div "Seller" at bounding box center [228, 103] width 59 height 29
click at [162, 92] on div "Buyer" at bounding box center [163, 103] width 61 height 29
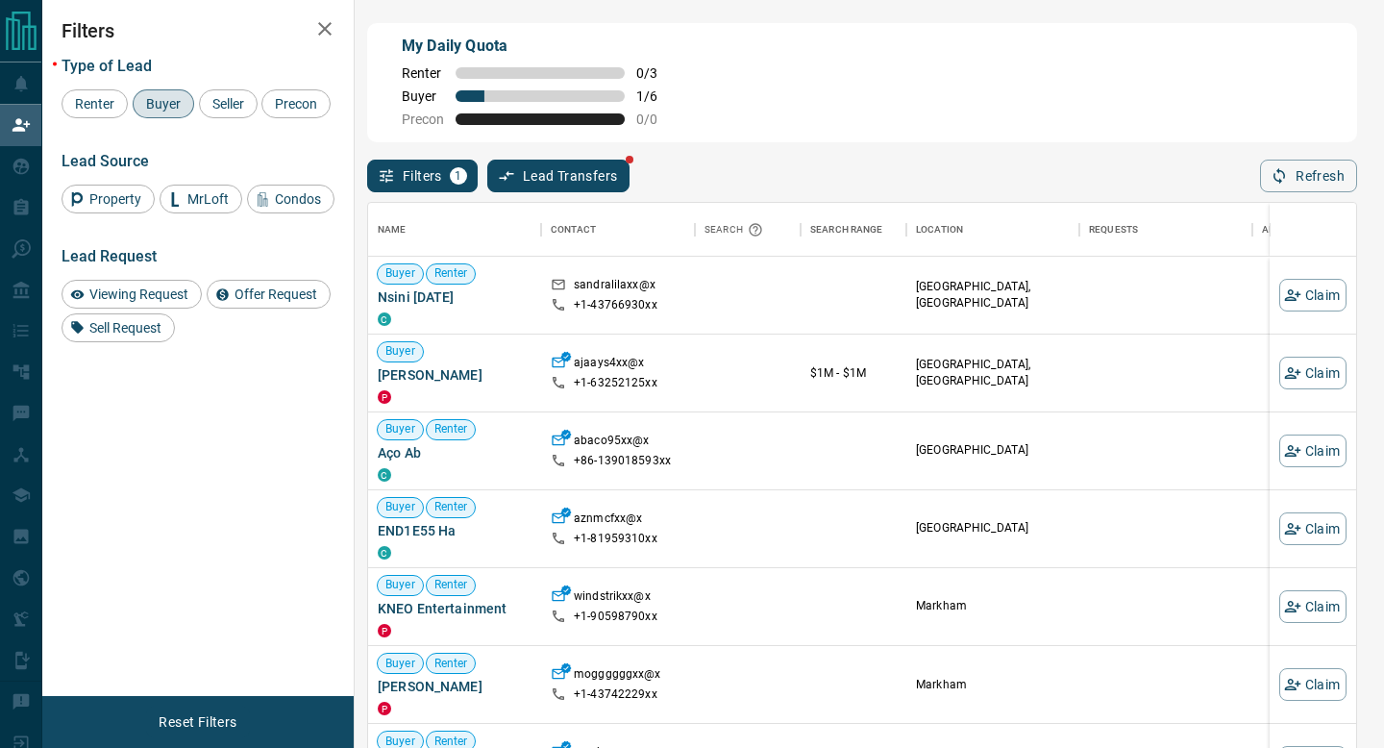
click at [162, 92] on div "Buyer" at bounding box center [163, 103] width 61 height 29
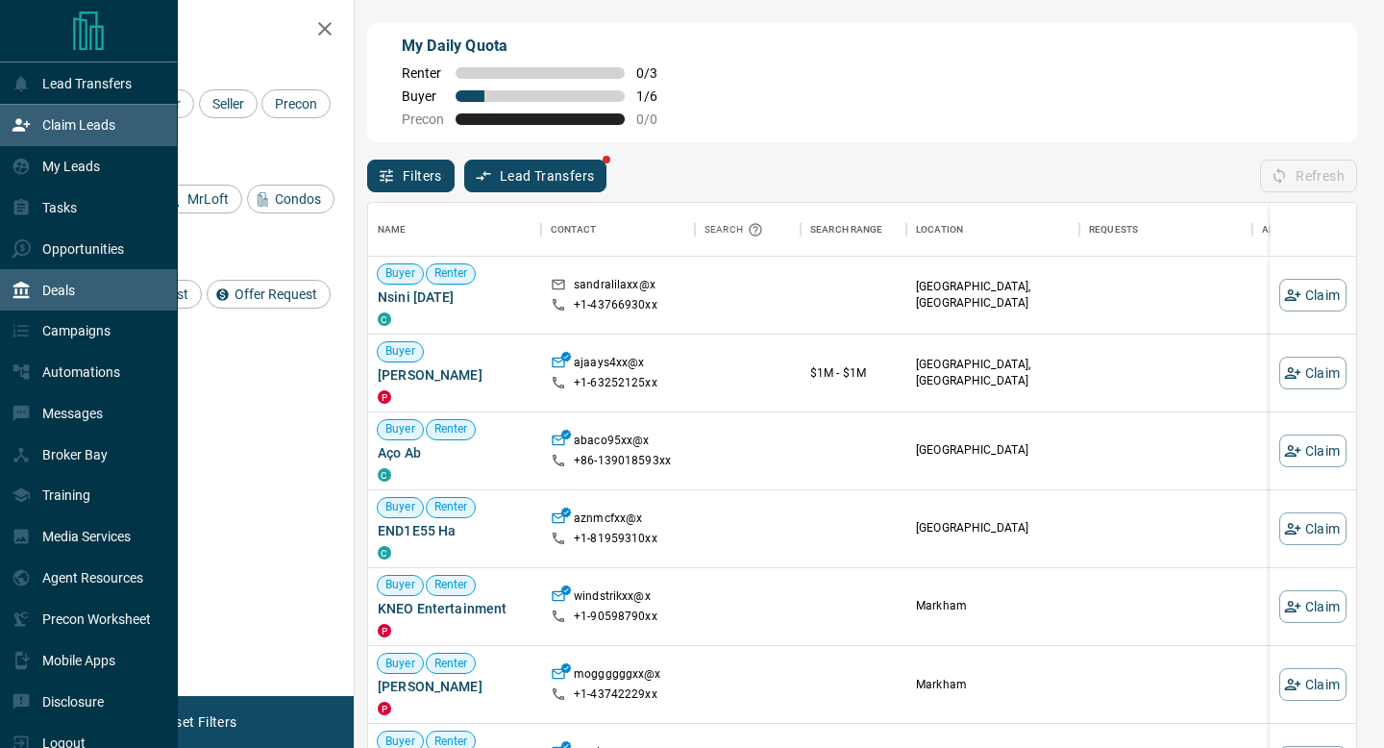
click at [44, 280] on div "Deals" at bounding box center [43, 290] width 63 height 32
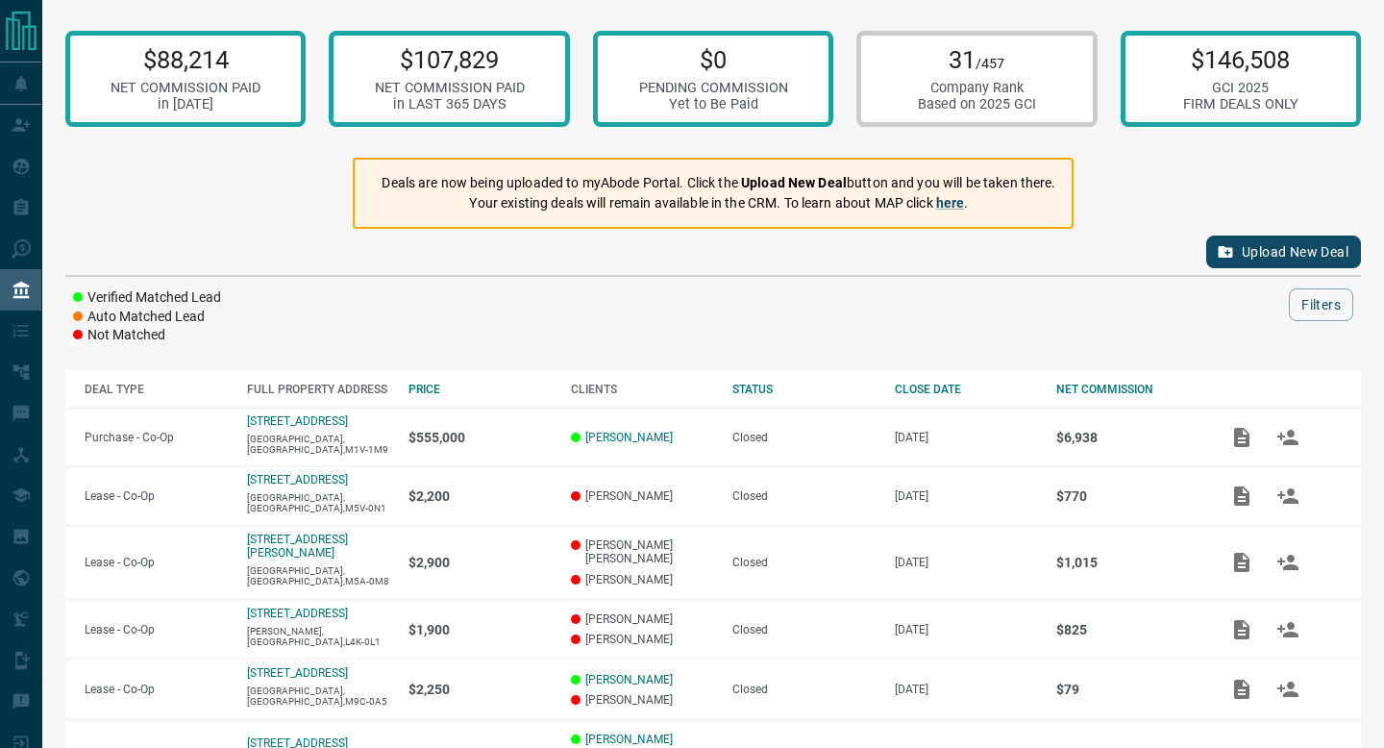
click at [49, 242] on div "$88,214 NET COMMISSION PAID in [DATE] $107,829 NET COMMISSION PAID in LAST 365 …" at bounding box center [712, 605] width 1341 height 1211
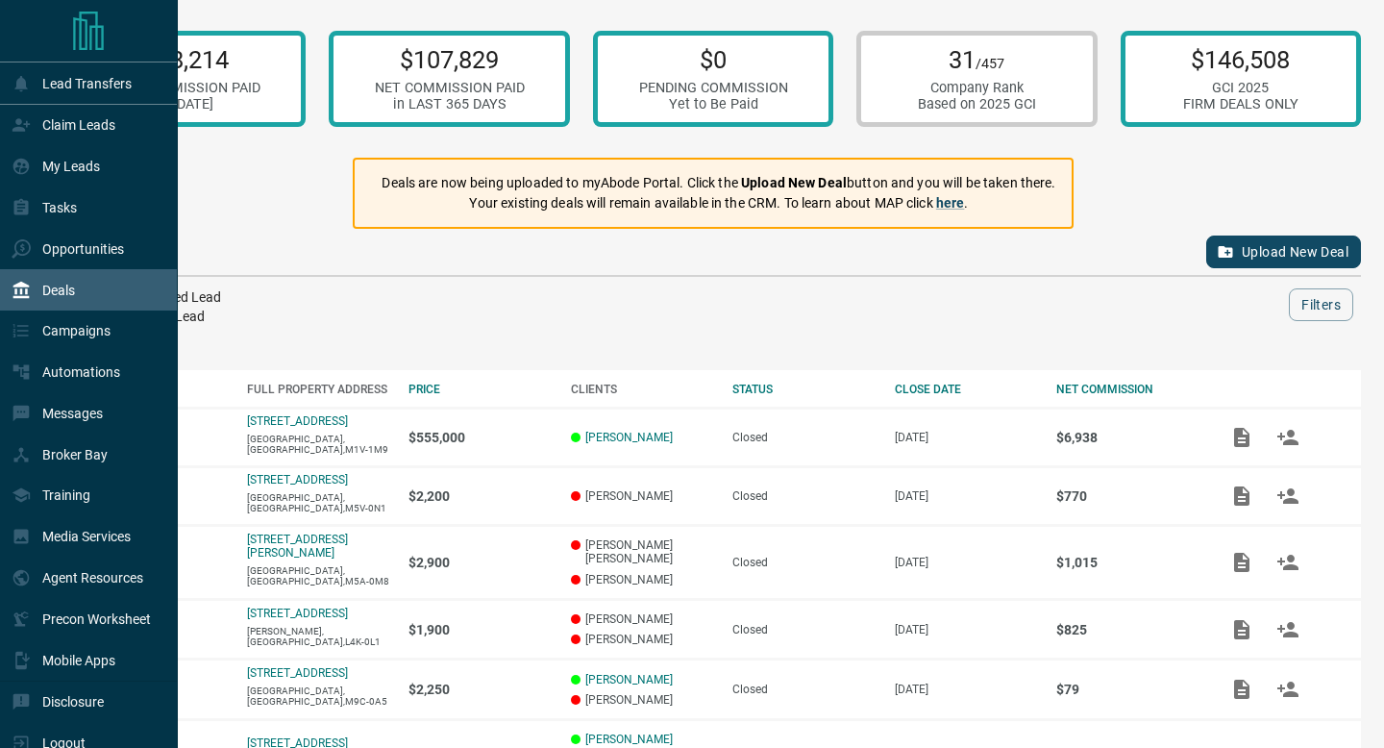
click at [41, 242] on div "Lead Transfers Claim Leads My Leads Tasks Opportunities Deals Campaigns Automat…" at bounding box center [89, 374] width 178 height 748
click at [0, 263] on div "Opportunities" at bounding box center [89, 248] width 178 height 41
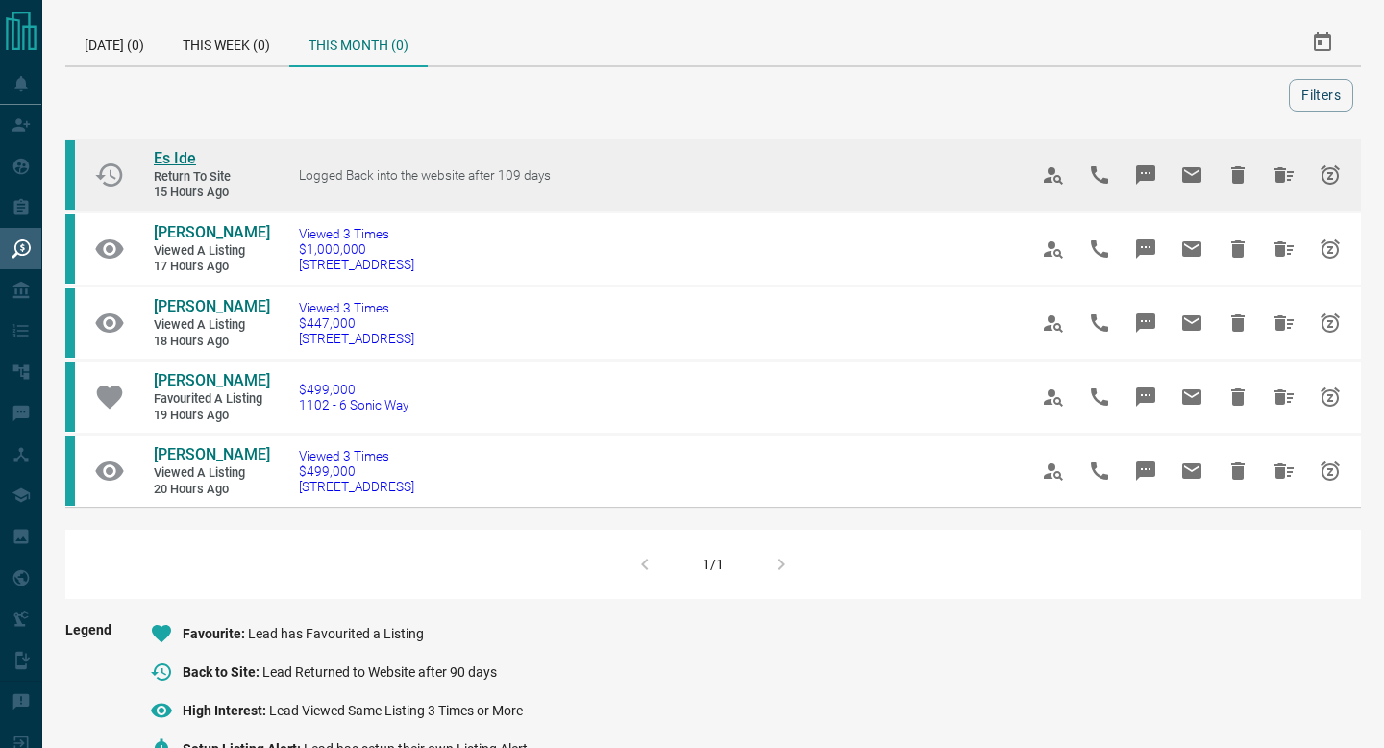
click at [168, 154] on span "Es Ide" at bounding box center [175, 158] width 42 height 18
click at [1276, 181] on icon "Hide All from Es Ide" at bounding box center [1283, 174] width 19 height 15
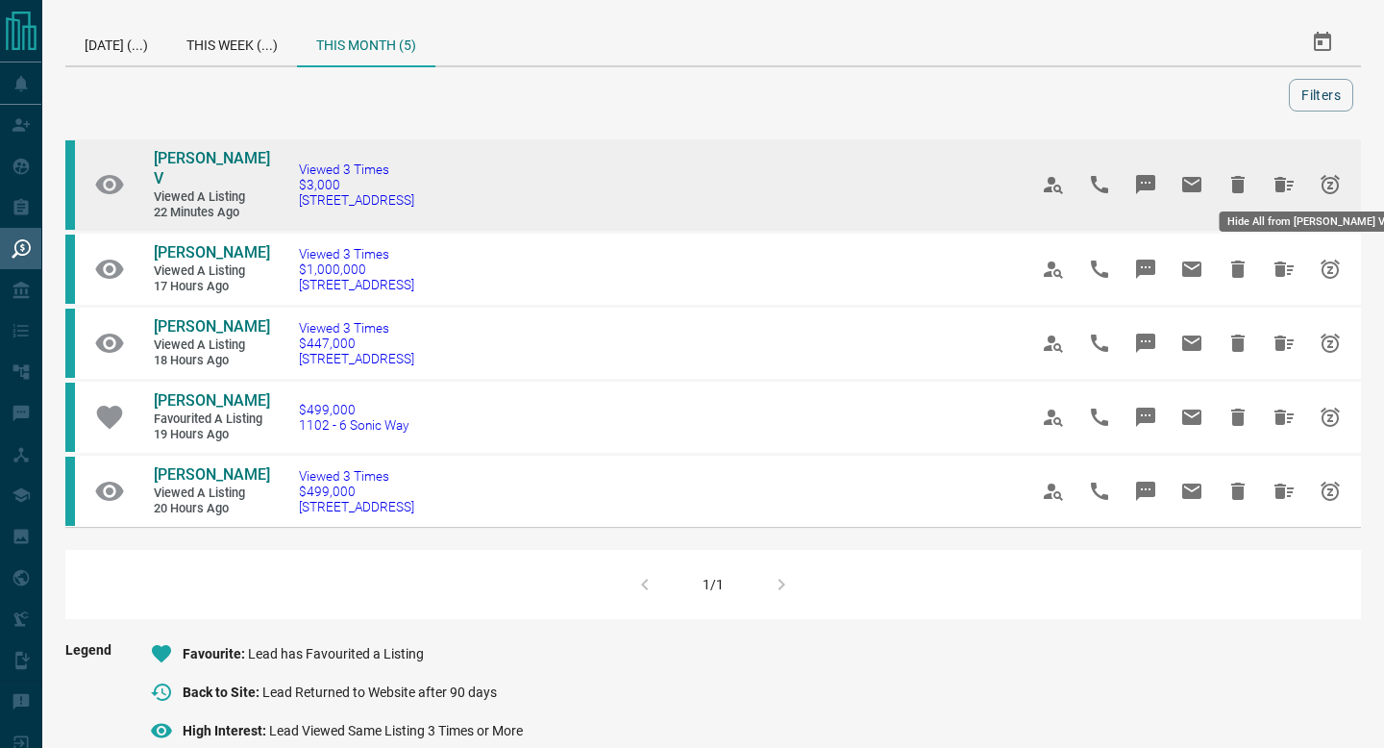
click at [1294, 184] on icon "Hide All from Sowmya V" at bounding box center [1283, 184] width 23 height 23
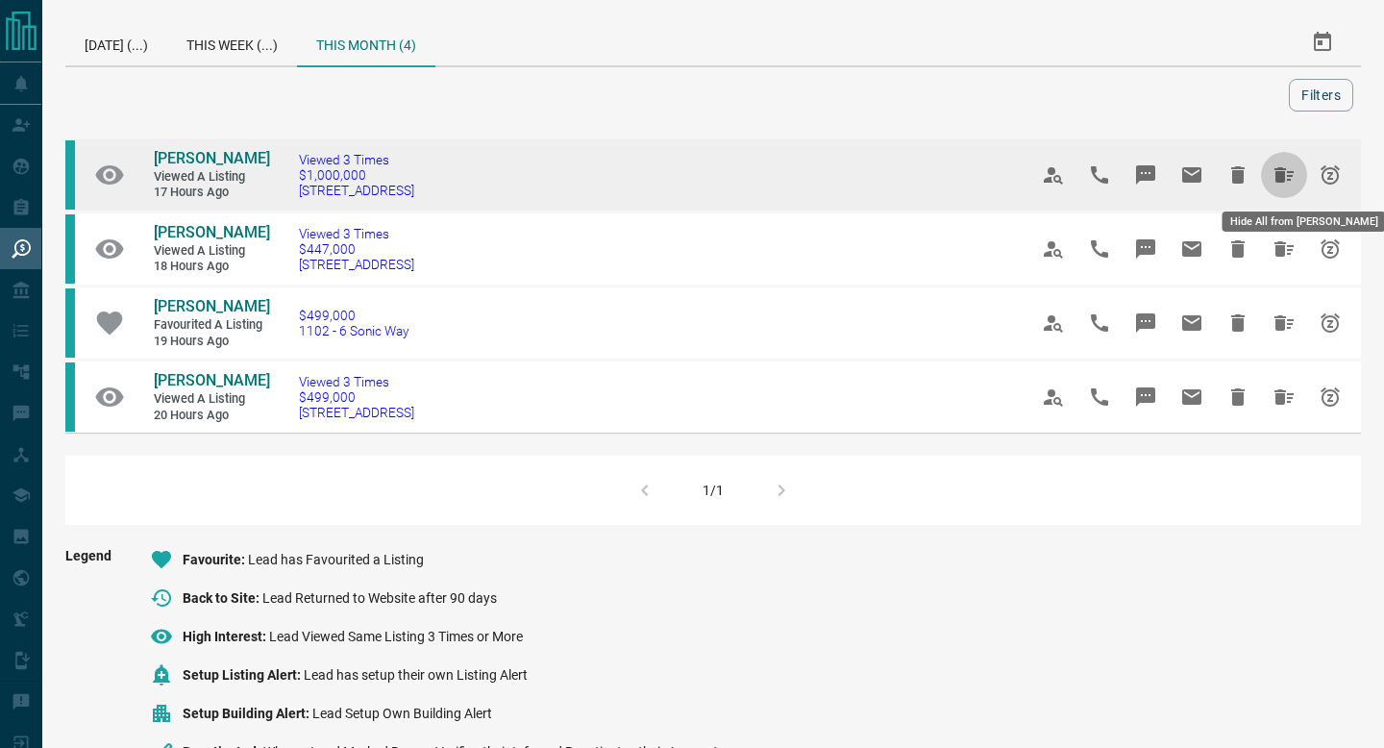
click at [1294, 184] on icon "Hide All from Tina Toot" at bounding box center [1283, 174] width 23 height 23
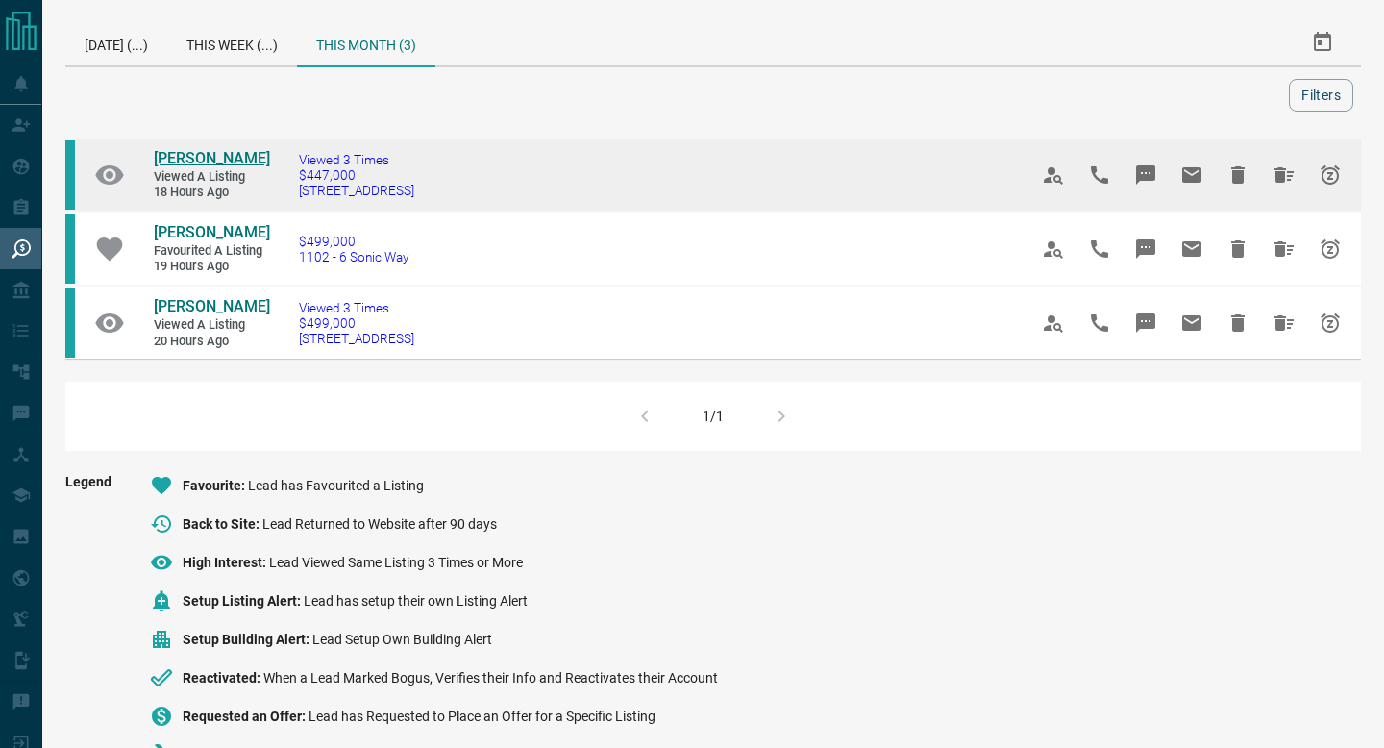
click at [199, 164] on span "[PERSON_NAME]" at bounding box center [212, 158] width 116 height 18
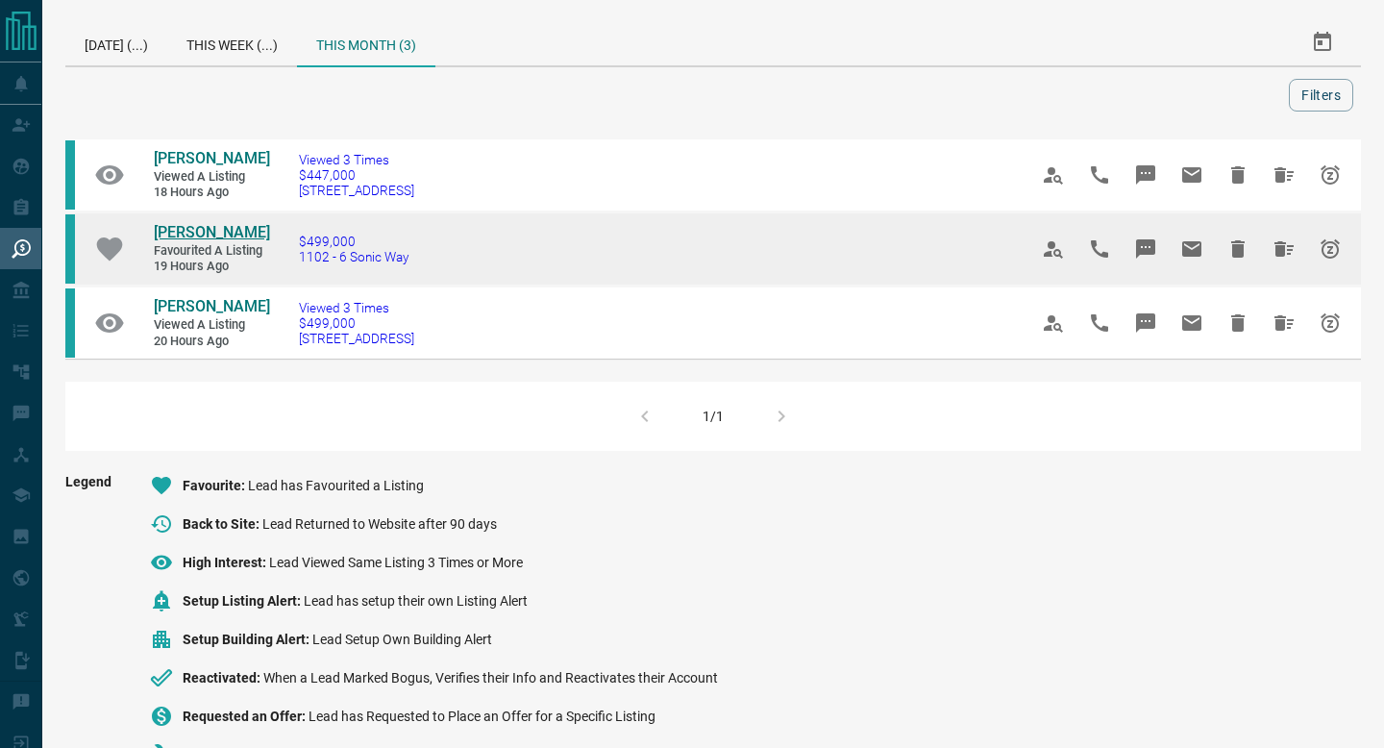
click at [185, 225] on span "[PERSON_NAME]" at bounding box center [212, 232] width 116 height 18
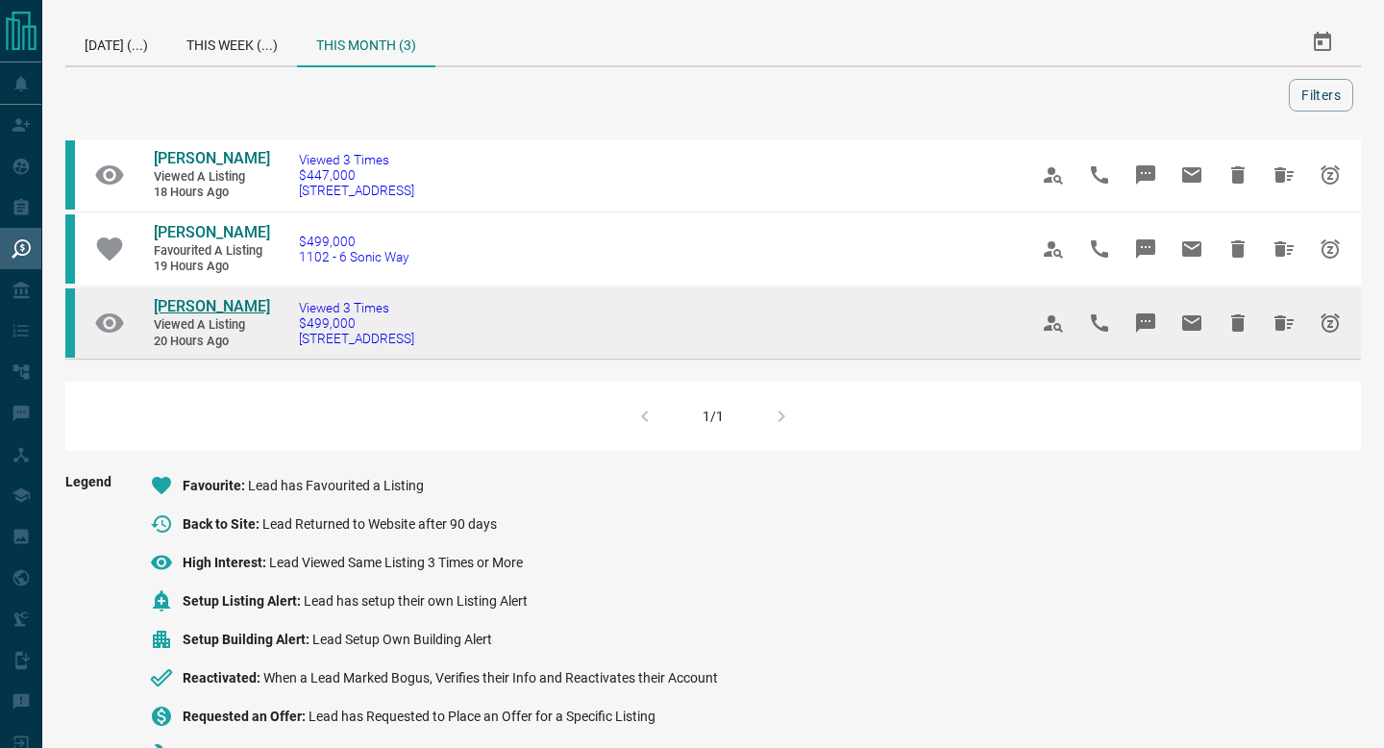
click at [193, 305] on span "[PERSON_NAME]" at bounding box center [212, 306] width 116 height 18
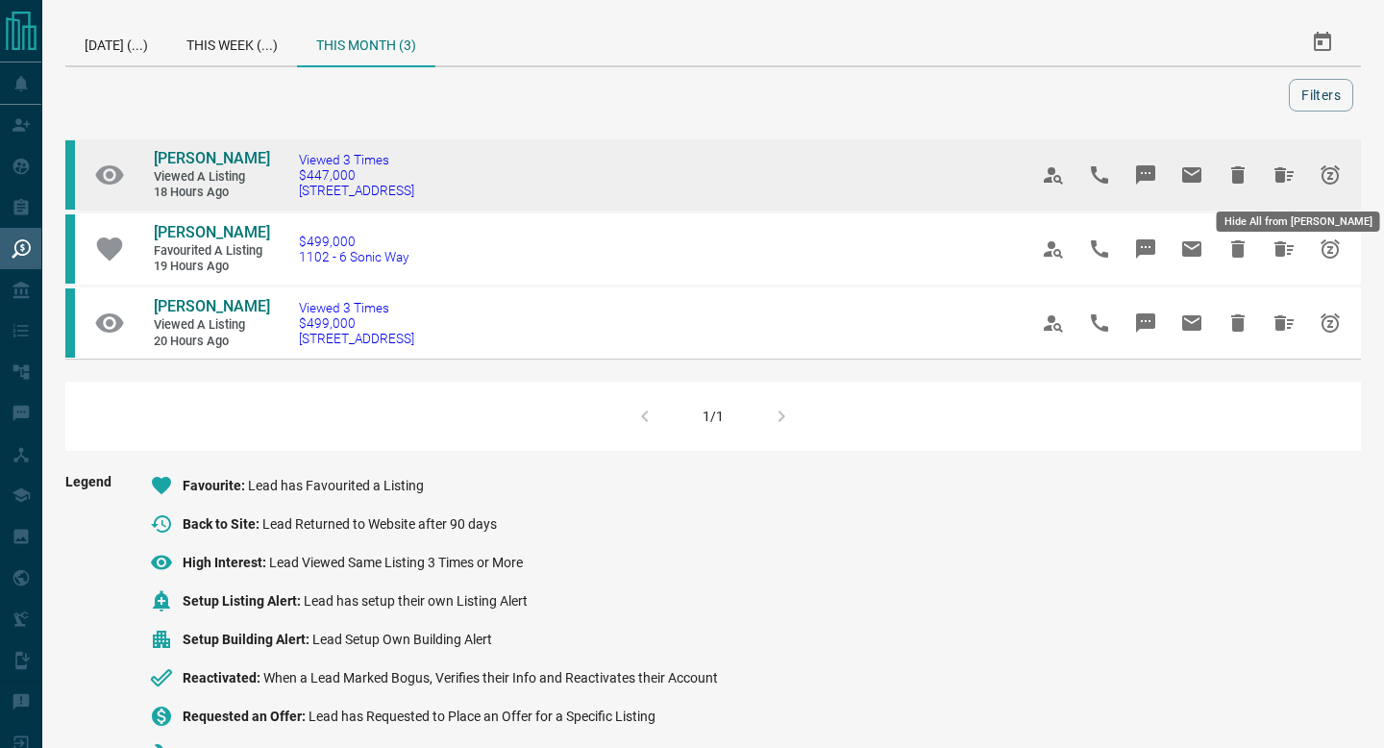
click at [1282, 178] on icon "Hide All from McKenzie B" at bounding box center [1283, 174] width 19 height 15
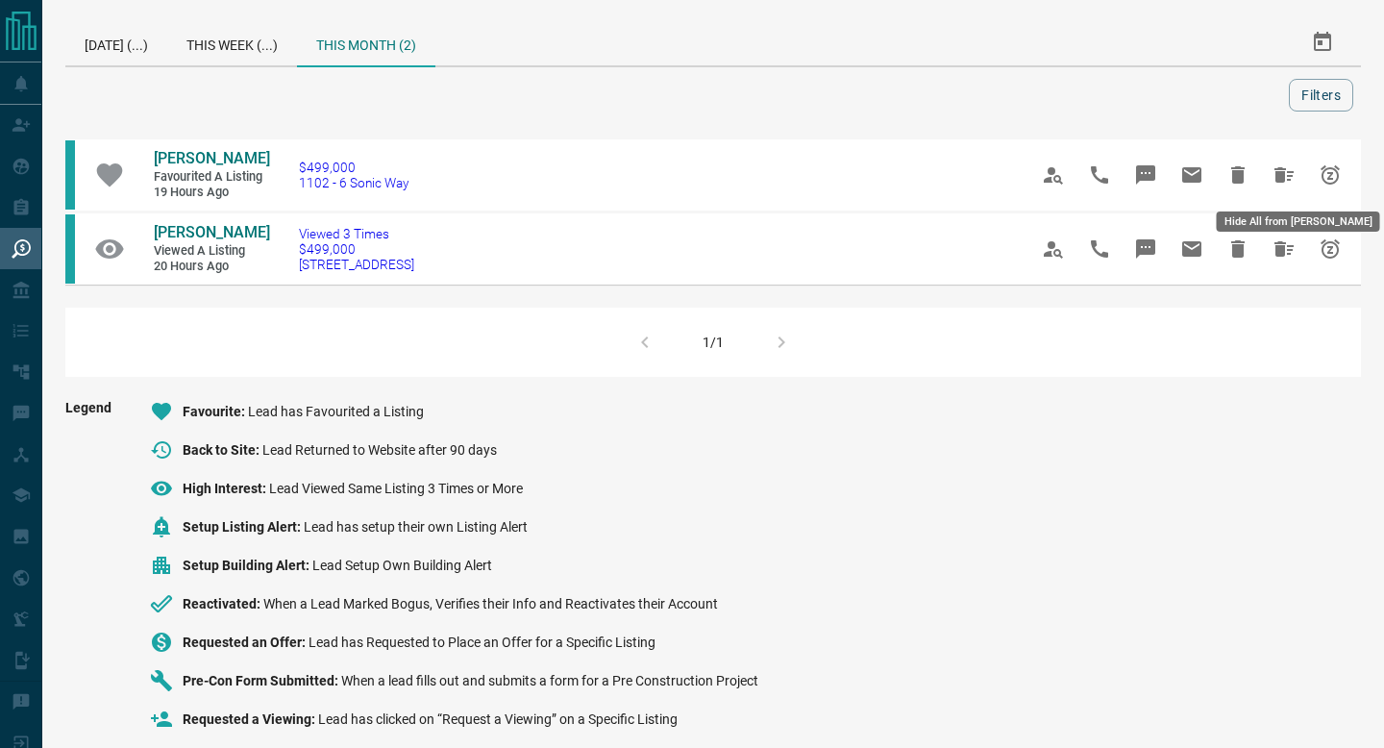
click at [1282, 178] on icon "Hide All from Arpan Patel" at bounding box center [1283, 174] width 19 height 15
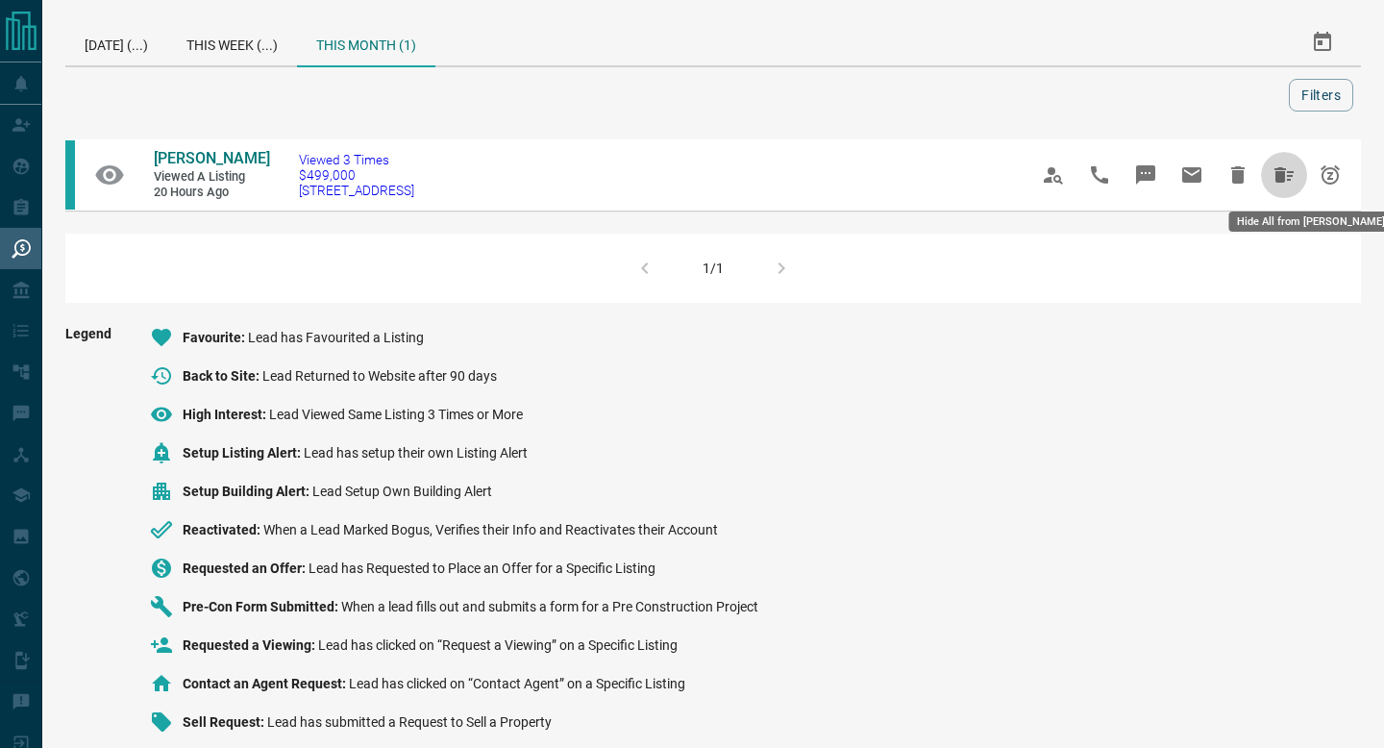
click at [1282, 177] on icon "Hide All from Jeff M" at bounding box center [1283, 174] width 19 height 15
